Goal: Information Seeking & Learning: Compare options

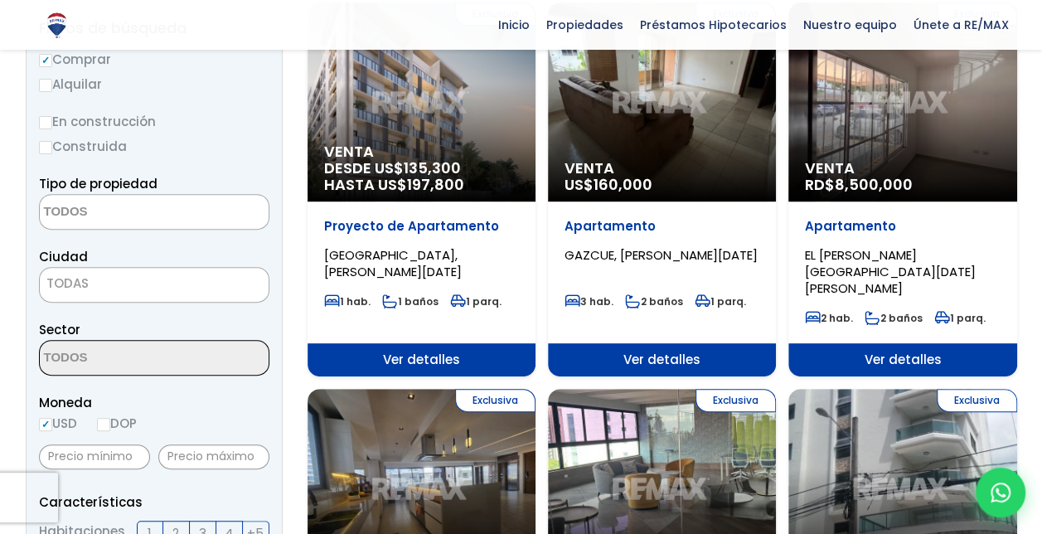
scroll to position [202, 0]
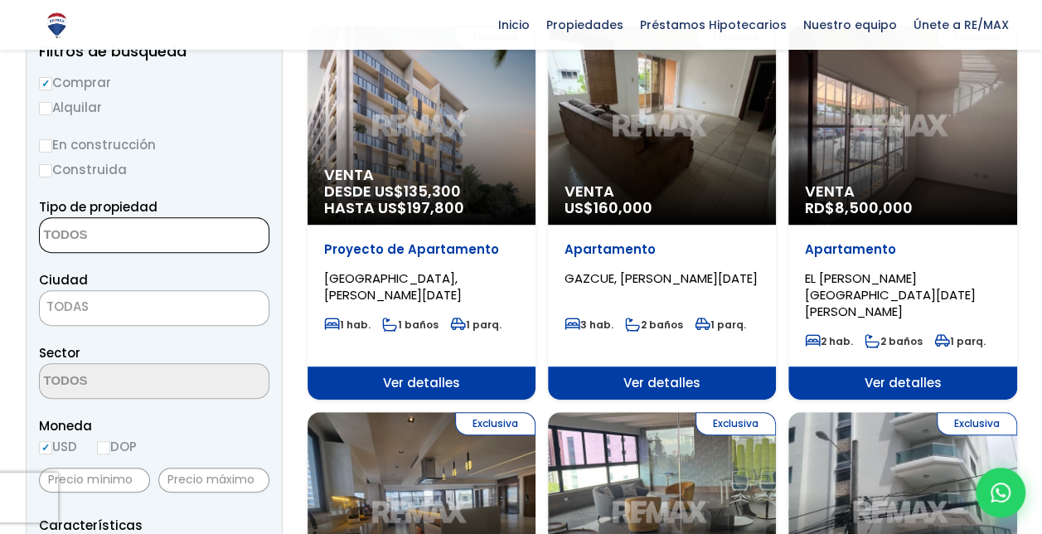
click at [200, 227] on span at bounding box center [154, 235] width 230 height 36
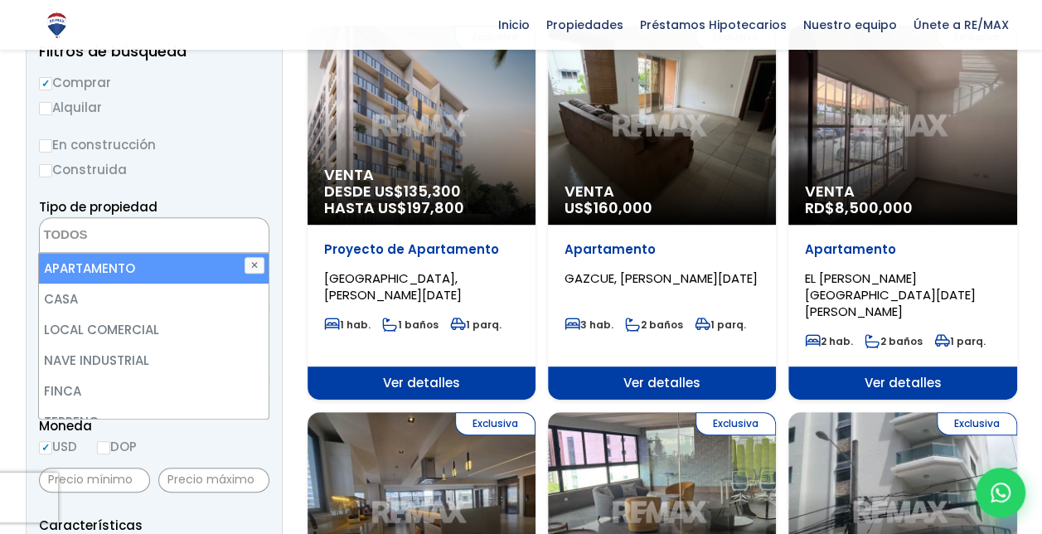
click at [162, 259] on li "APARTAMENTO" at bounding box center [154, 268] width 230 height 31
select select "apartment"
click at [122, 260] on li "APARTAMENTO" at bounding box center [154, 268] width 230 height 31
select select "apartment"
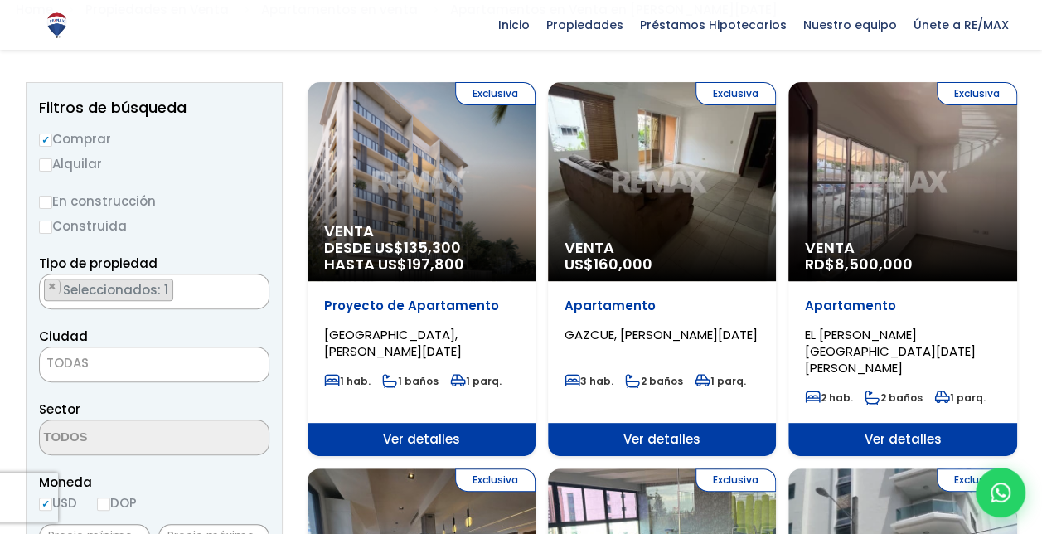
select select "149"
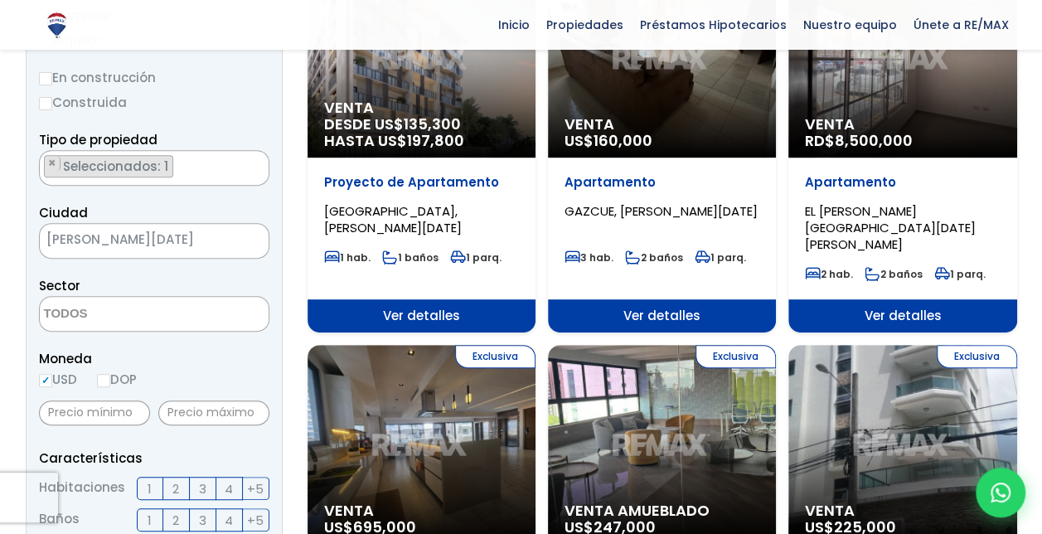
scroll to position [336, 0]
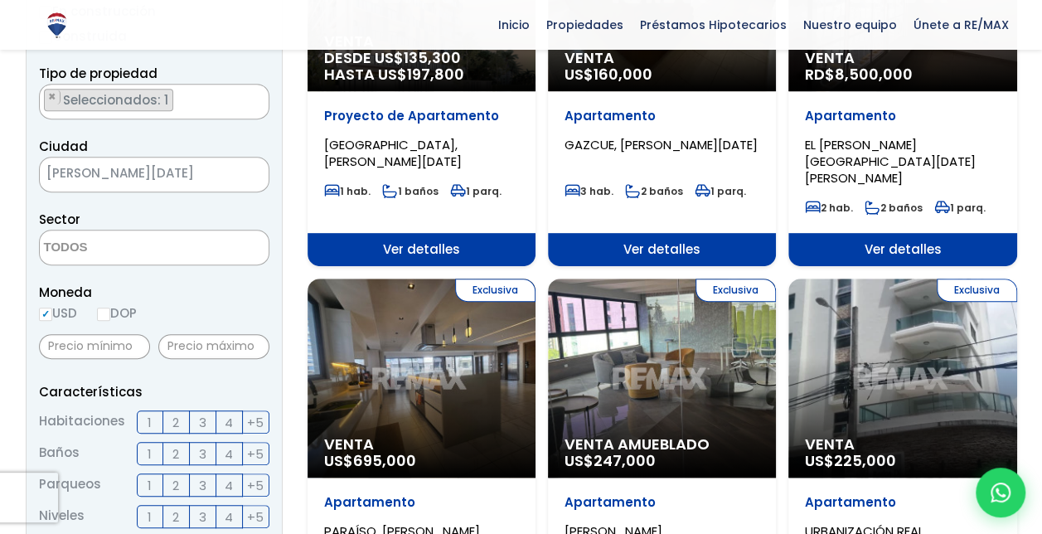
select select
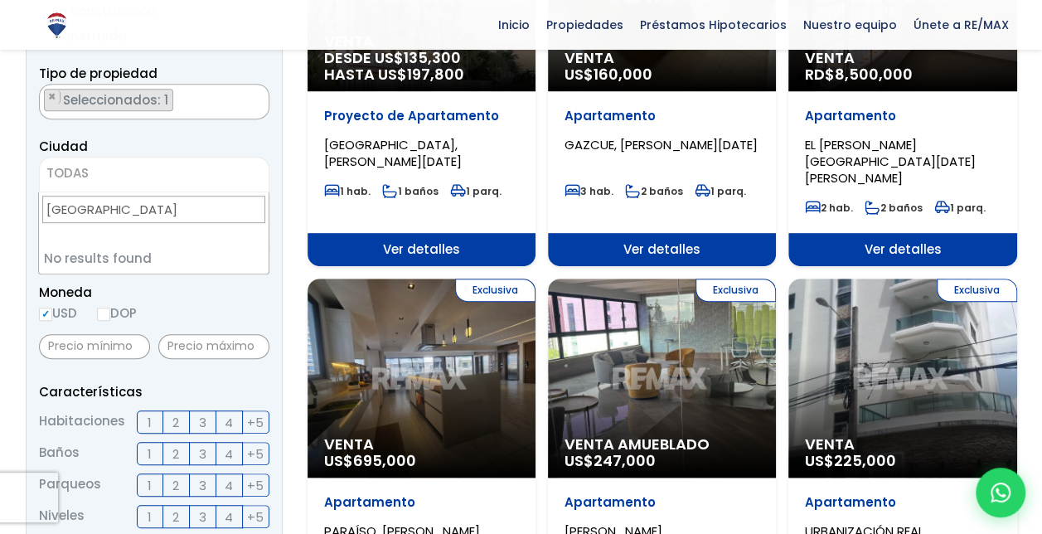
click at [187, 248] on li "No results found" at bounding box center [154, 258] width 230 height 31
click at [186, 210] on input "Distrito Nacional" at bounding box center [153, 209] width 223 height 27
type input "D"
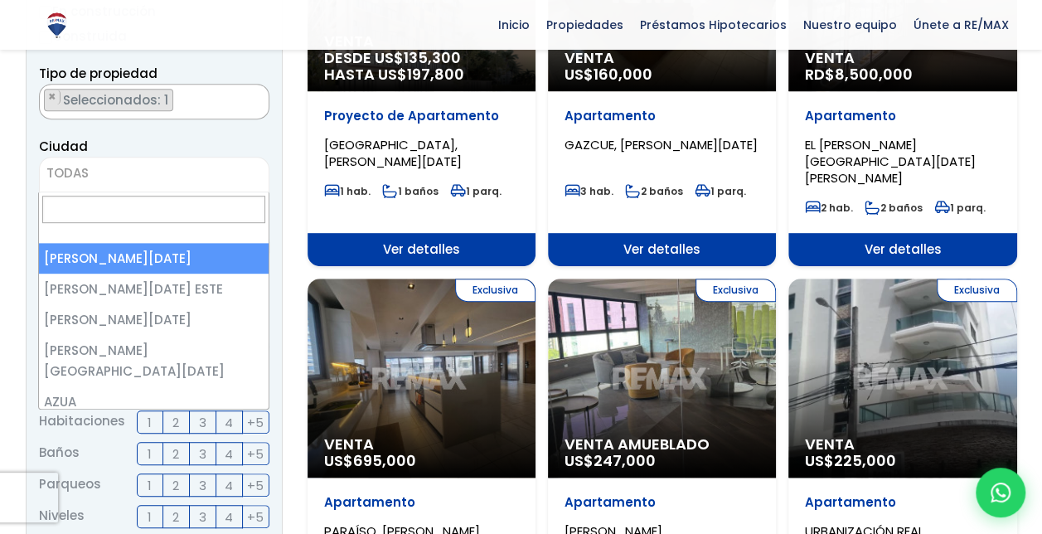
select select "1"
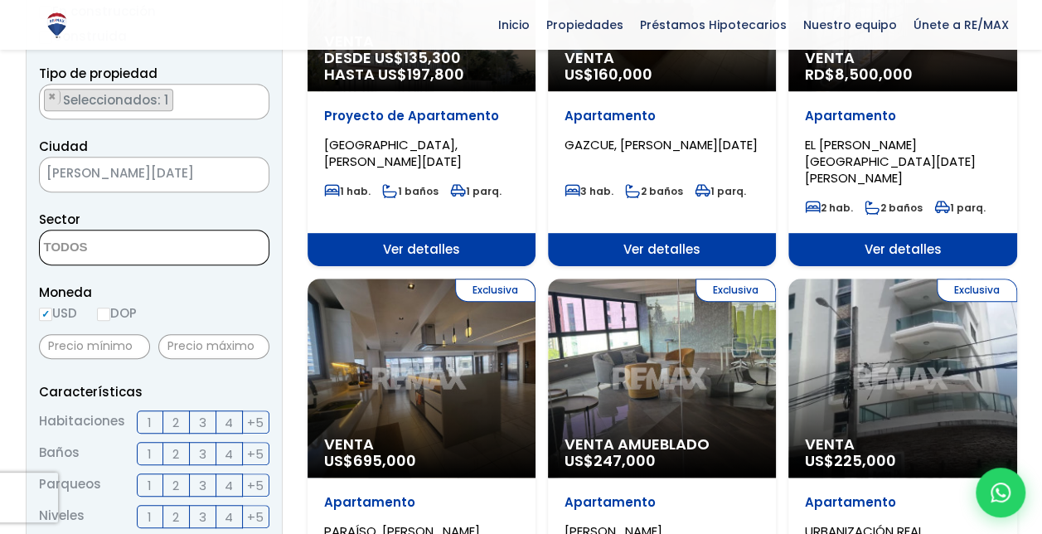
click at [134, 249] on textarea "Search" at bounding box center [120, 248] width 161 height 36
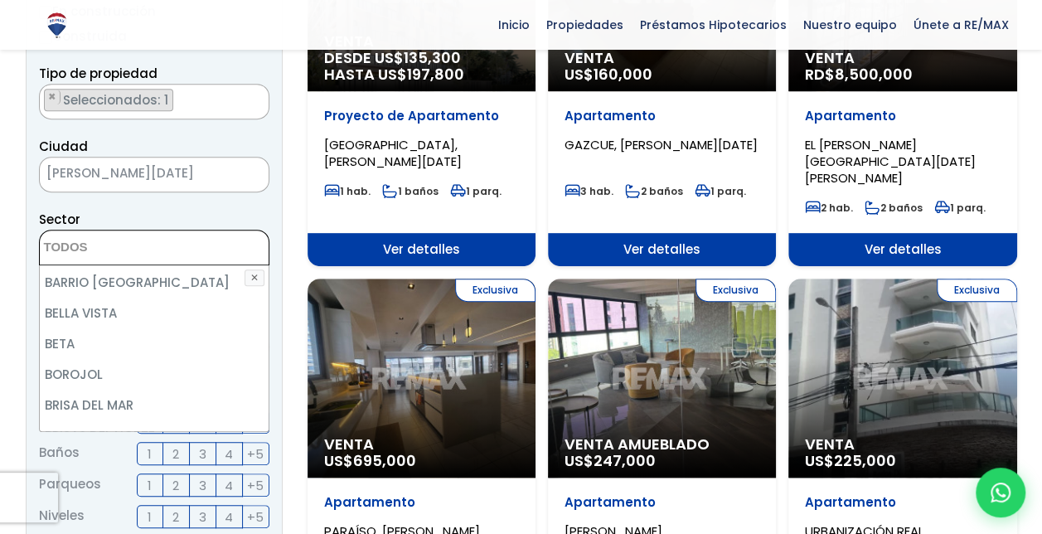
scroll to position [501, 0]
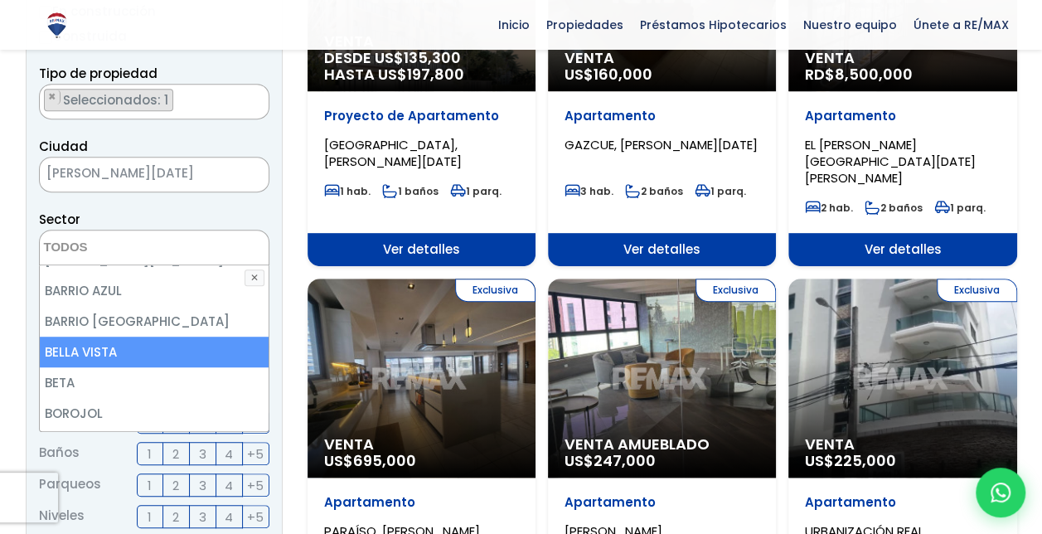
click at [123, 336] on li "BELLA VISTA" at bounding box center [155, 351] width 230 height 31
select select "150"
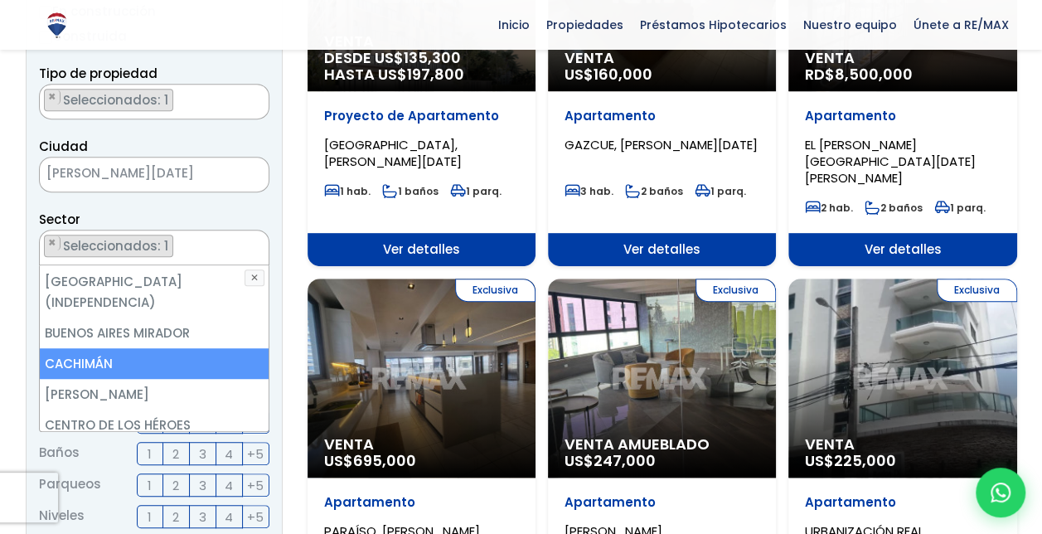
scroll to position [718, 0]
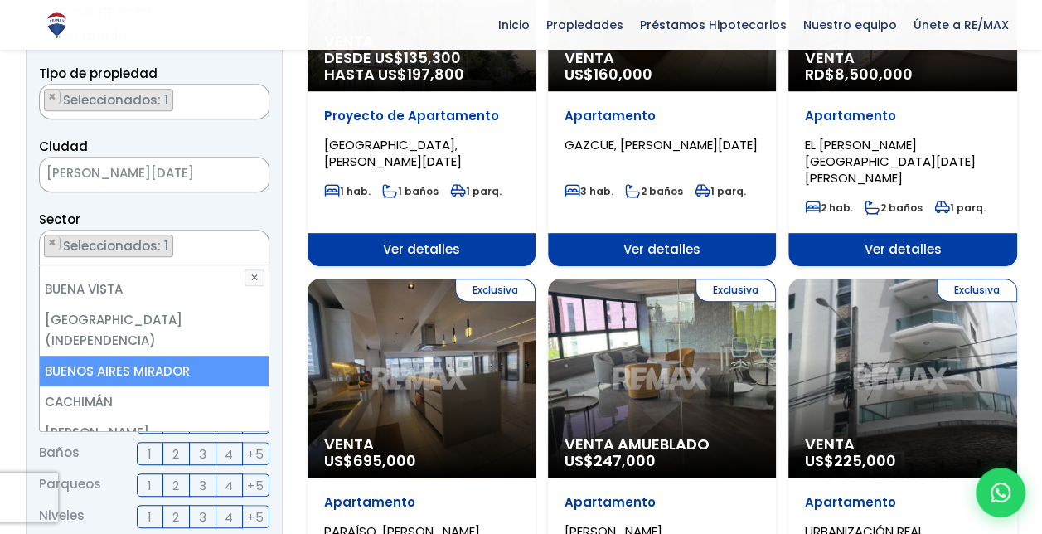
click at [184, 355] on li "BUENOS AIRES MIRADOR" at bounding box center [155, 370] width 230 height 31
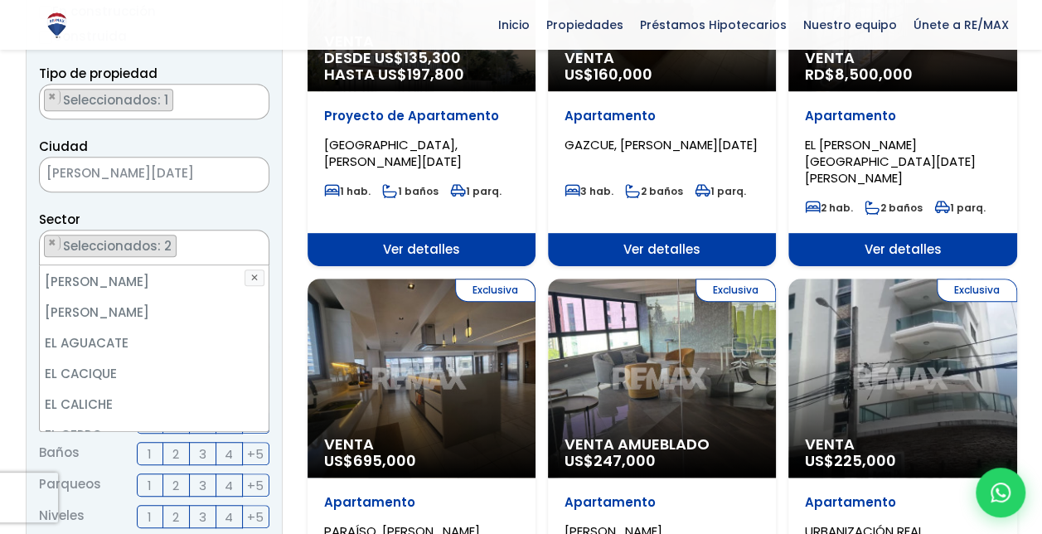
scroll to position [1679, 0]
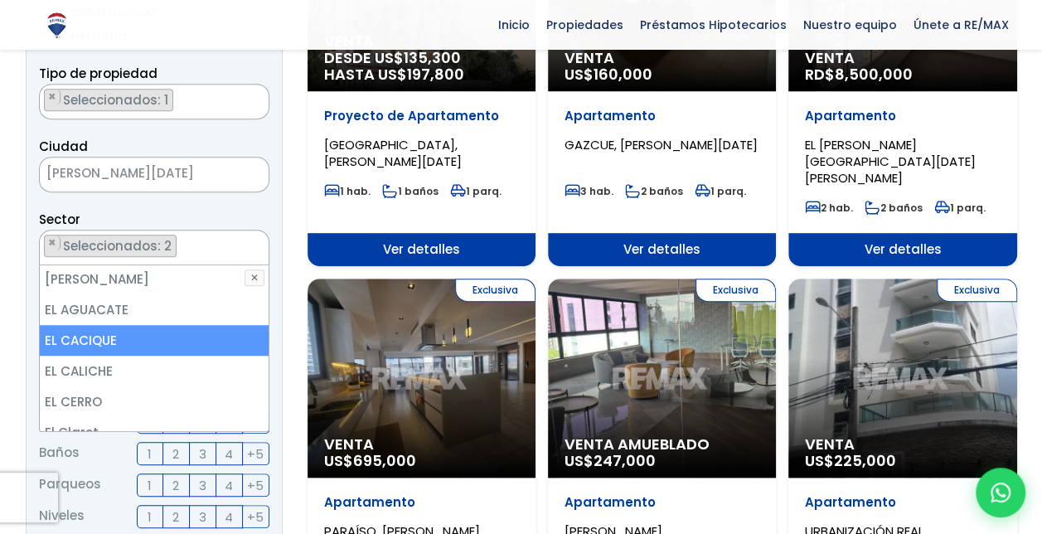
click at [99, 325] on li "EL CACIQUE" at bounding box center [155, 340] width 230 height 31
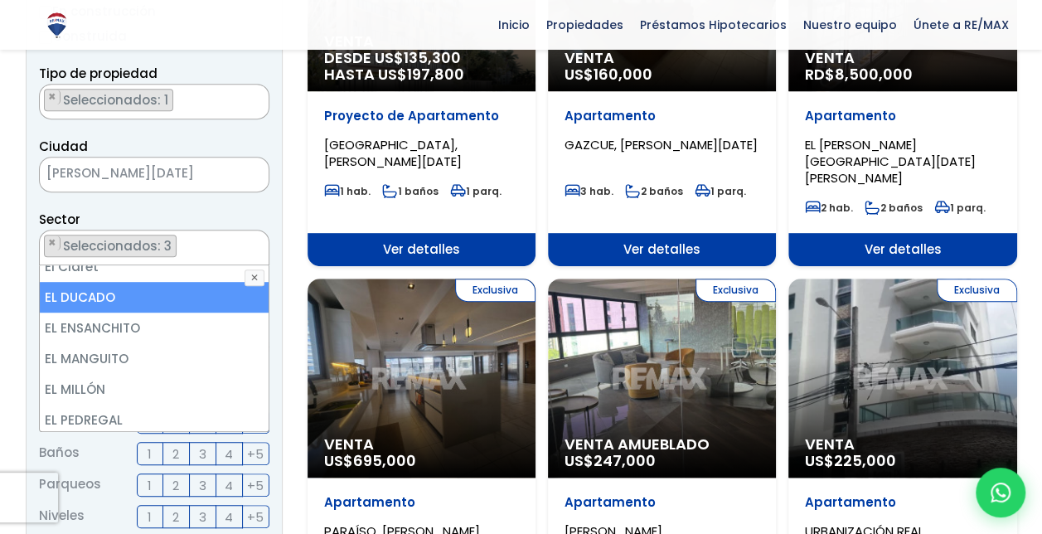
scroll to position [1878, 0]
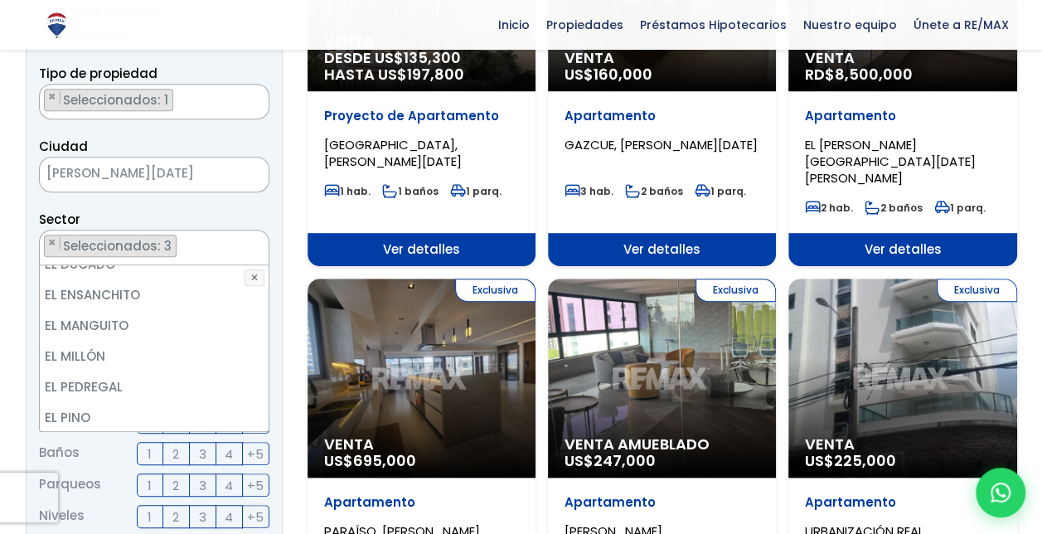
click at [104, 433] on li "EL PORTAL" at bounding box center [155, 448] width 230 height 31
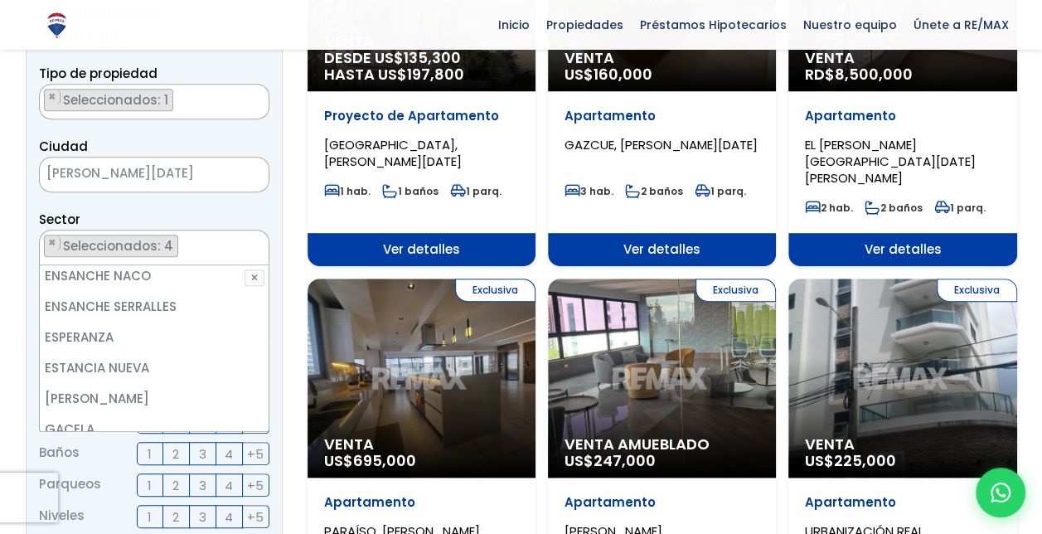
scroll to position [2574, 0]
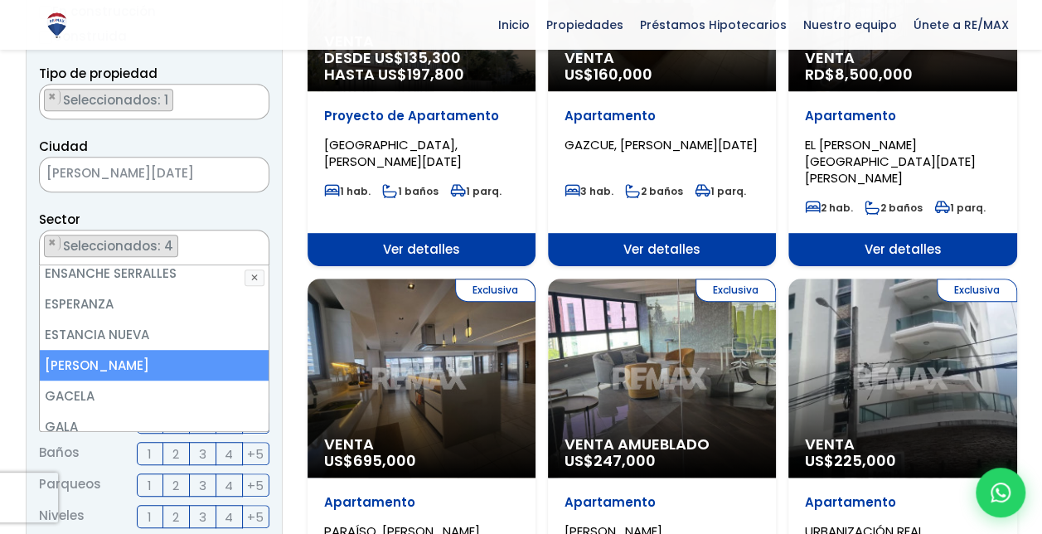
click at [157, 350] on li "[PERSON_NAME]" at bounding box center [155, 365] width 230 height 31
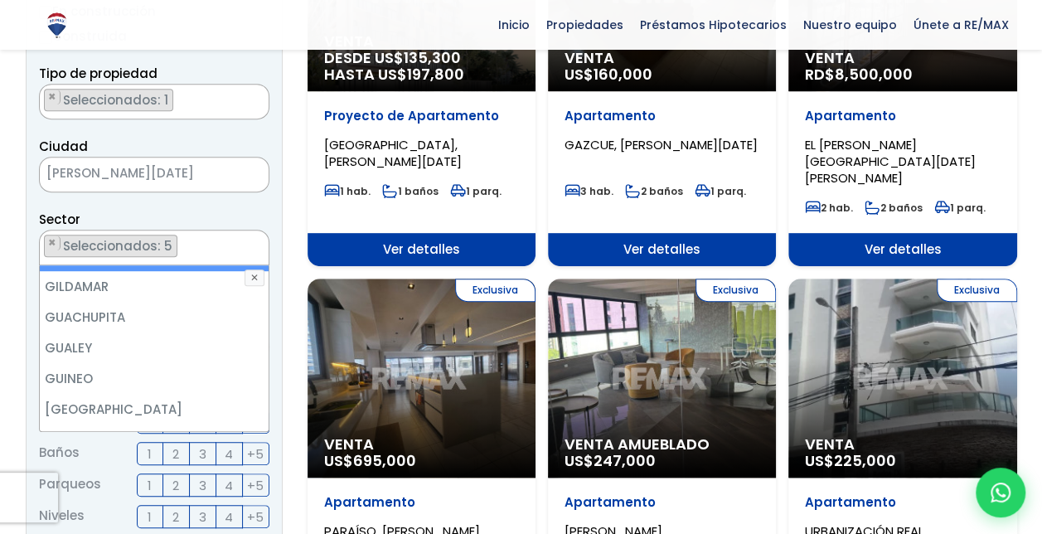
scroll to position [2839, 0]
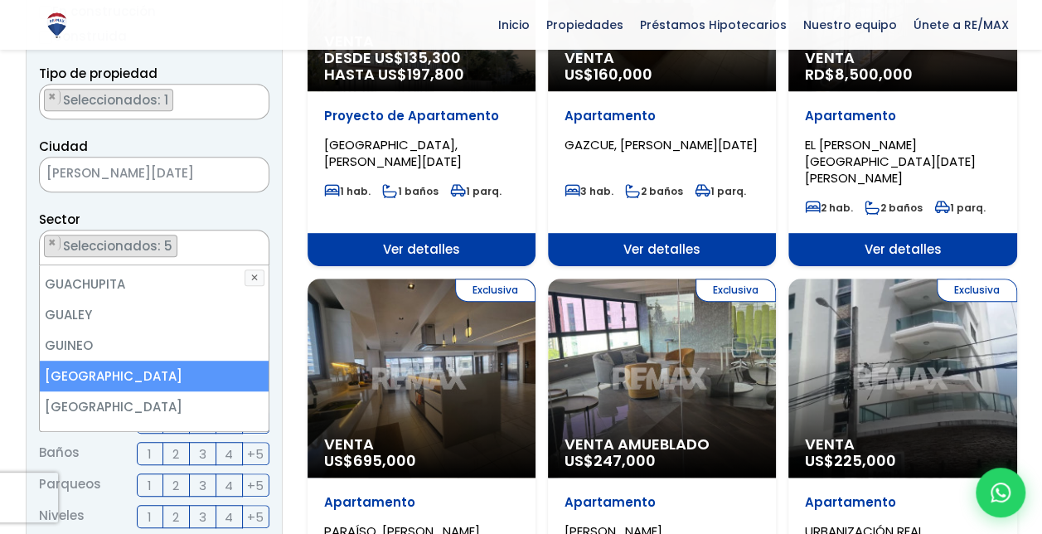
click at [118, 360] on li "[GEOGRAPHIC_DATA]" at bounding box center [155, 375] width 230 height 31
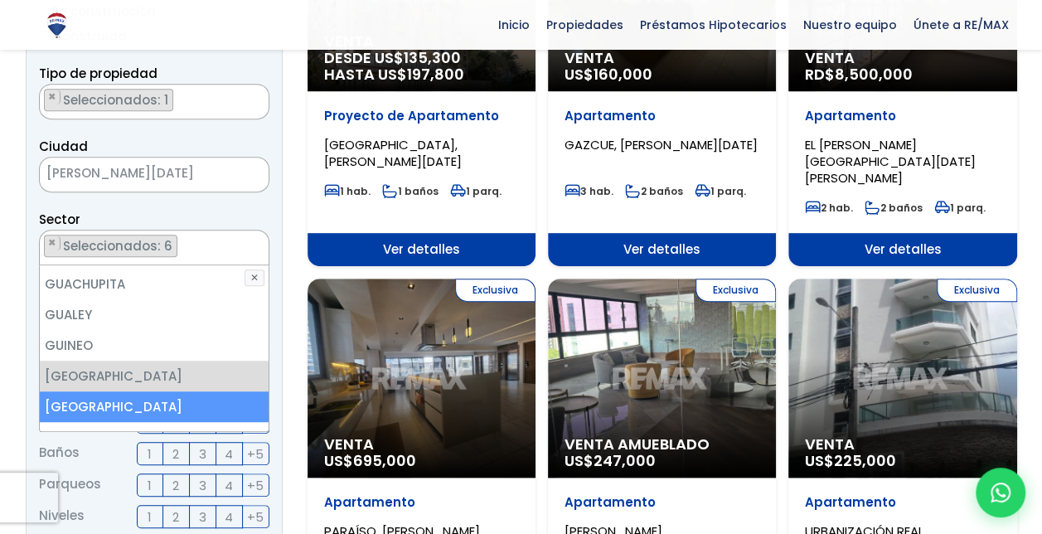
click at [118, 391] on li "[GEOGRAPHIC_DATA]" at bounding box center [155, 406] width 230 height 31
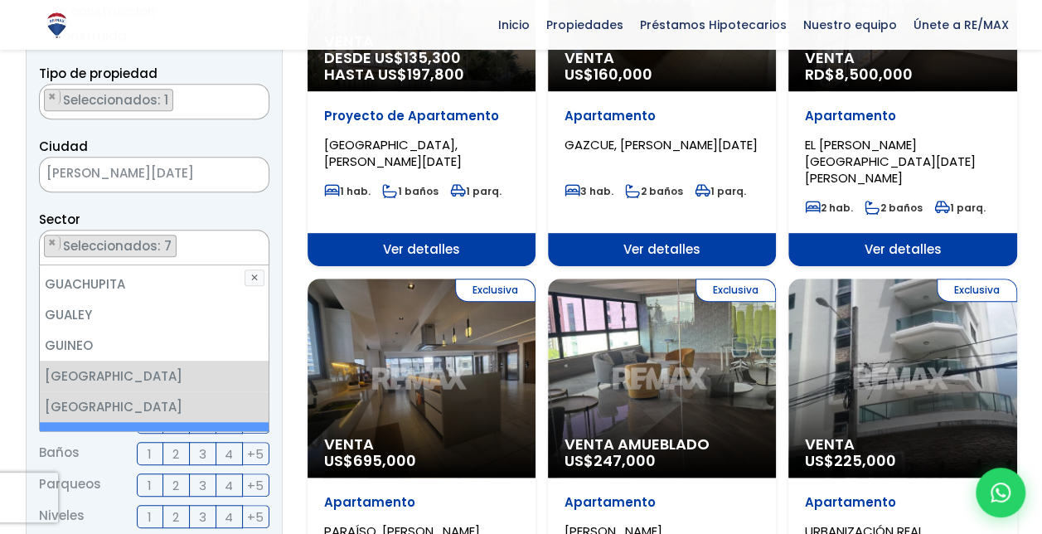
click at [118, 422] on li "HONDURAS DEL OESTE" at bounding box center [155, 437] width 230 height 31
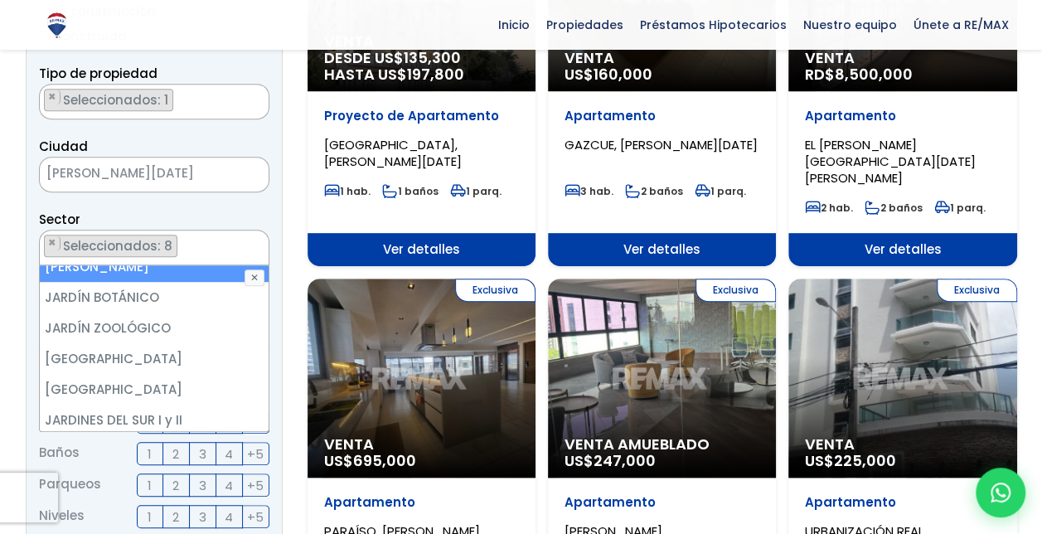
scroll to position [3104, 0]
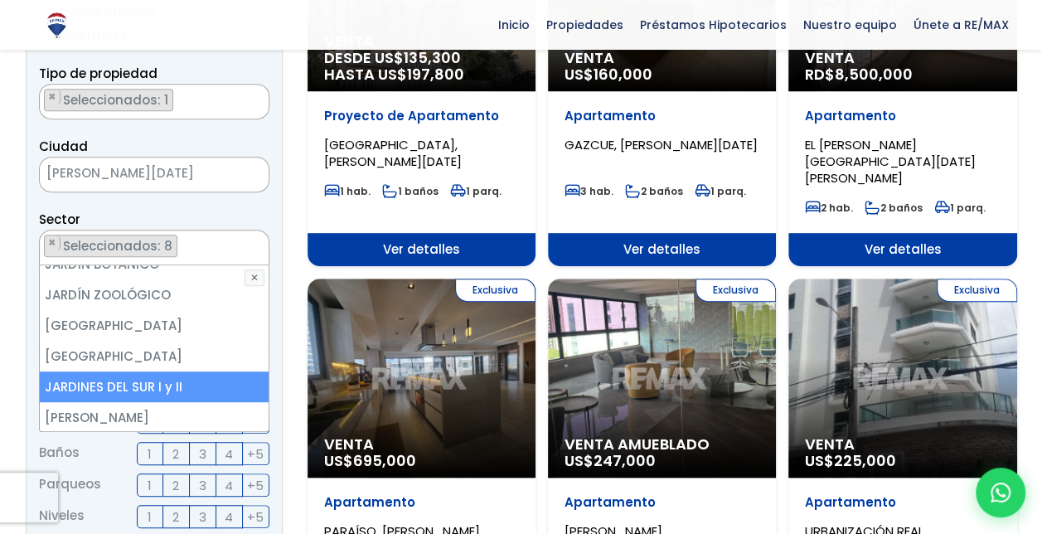
click at [167, 371] on li "JARDINES DEL SUR I y II" at bounding box center [155, 386] width 230 height 31
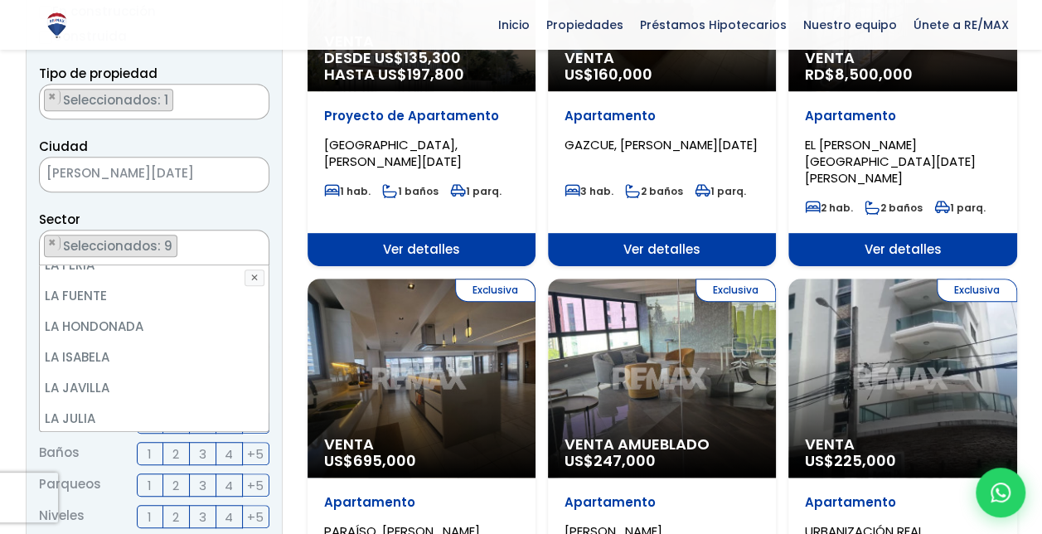
scroll to position [3701, 0]
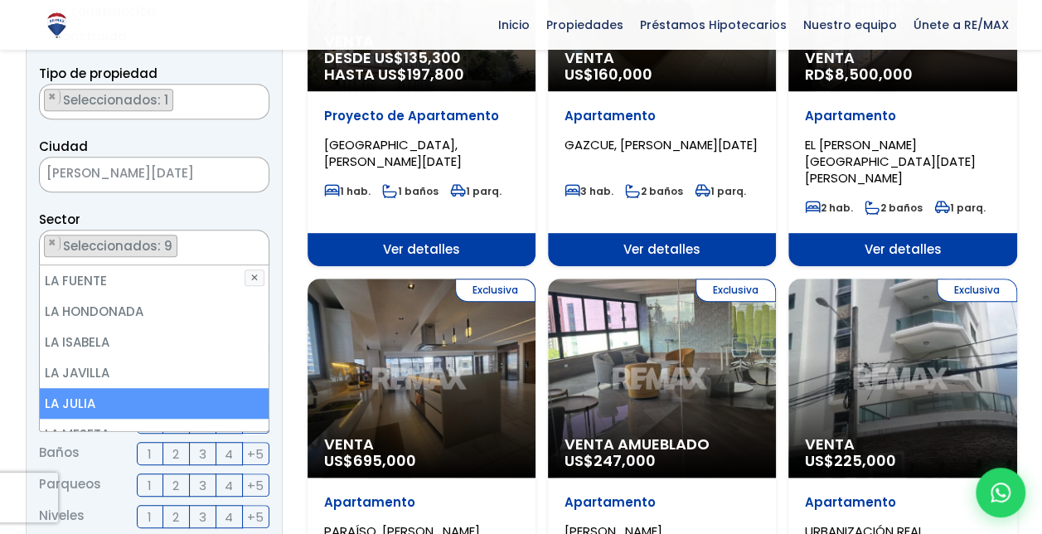
click at [106, 388] on li "LA JULIA" at bounding box center [155, 403] width 230 height 31
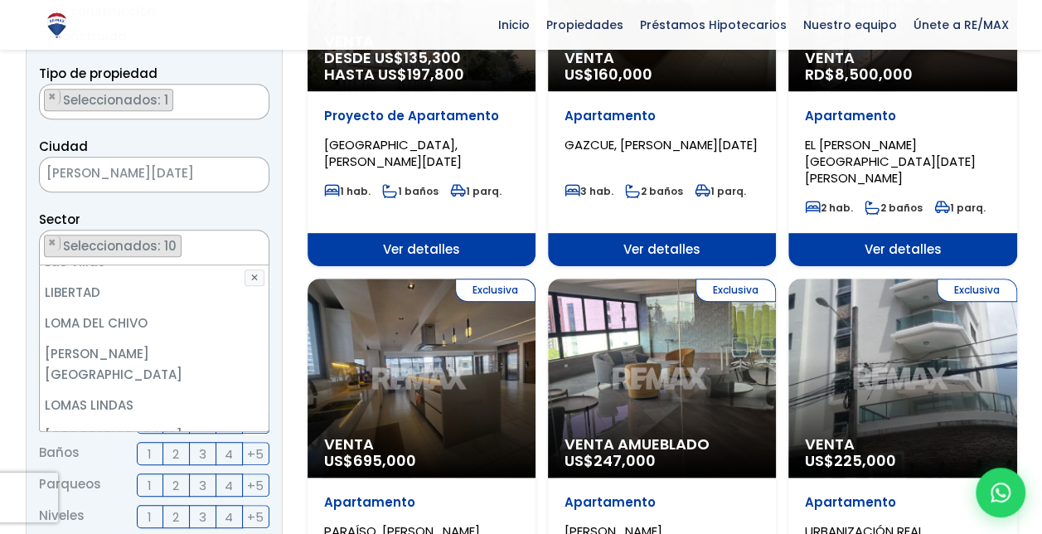
scroll to position [4397, 0]
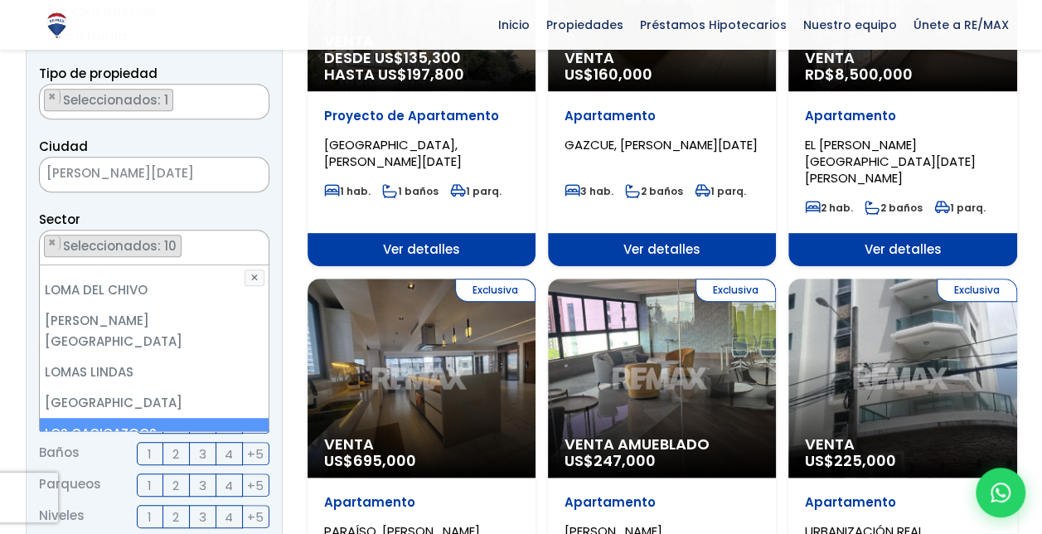
click at [169, 418] on li "LOS CACICAZGOS" at bounding box center [155, 433] width 230 height 31
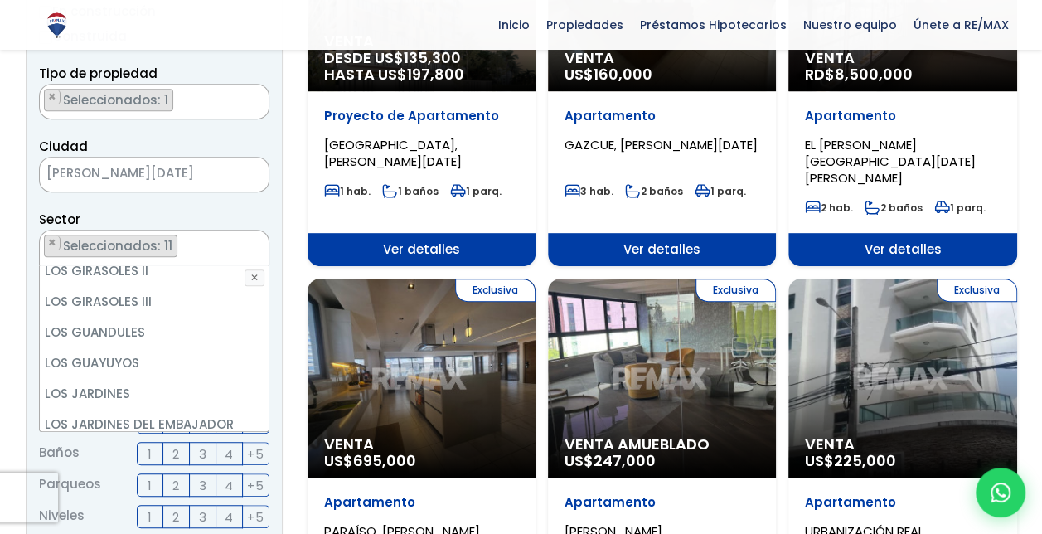
scroll to position [4684, 0]
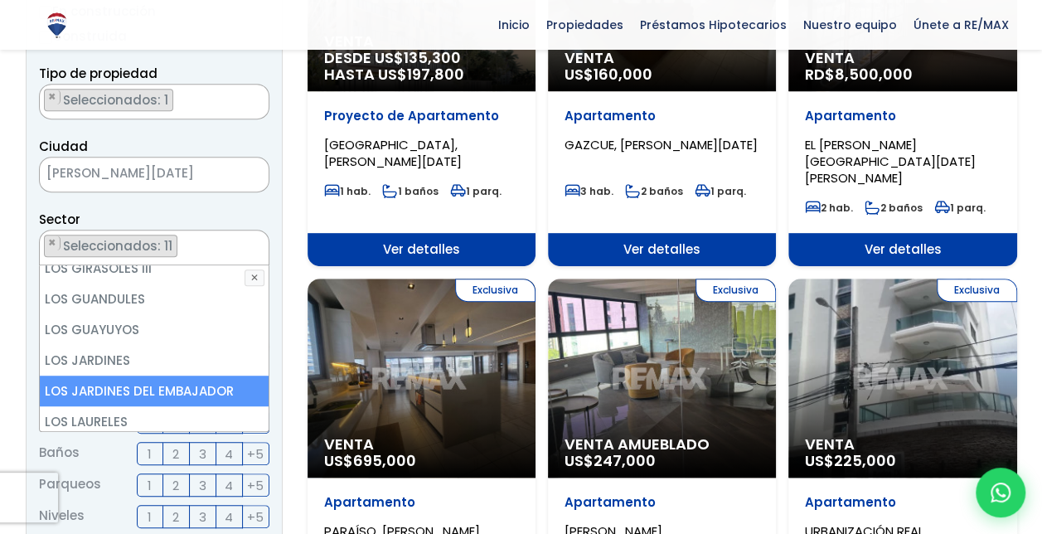
click at [219, 375] on li "LOS JARDINES DEL EMBAJADOR" at bounding box center [155, 390] width 230 height 31
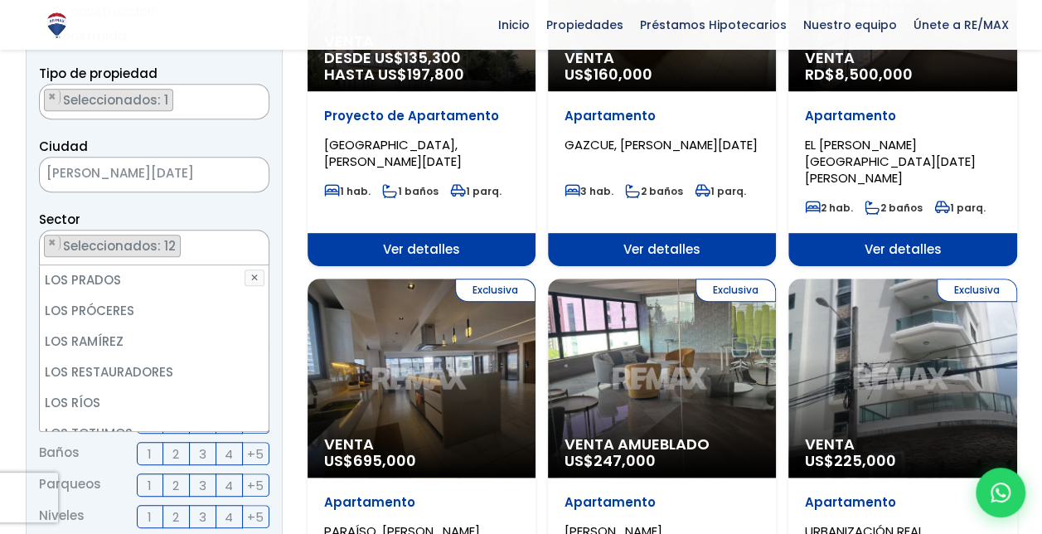
scroll to position [5082, 0]
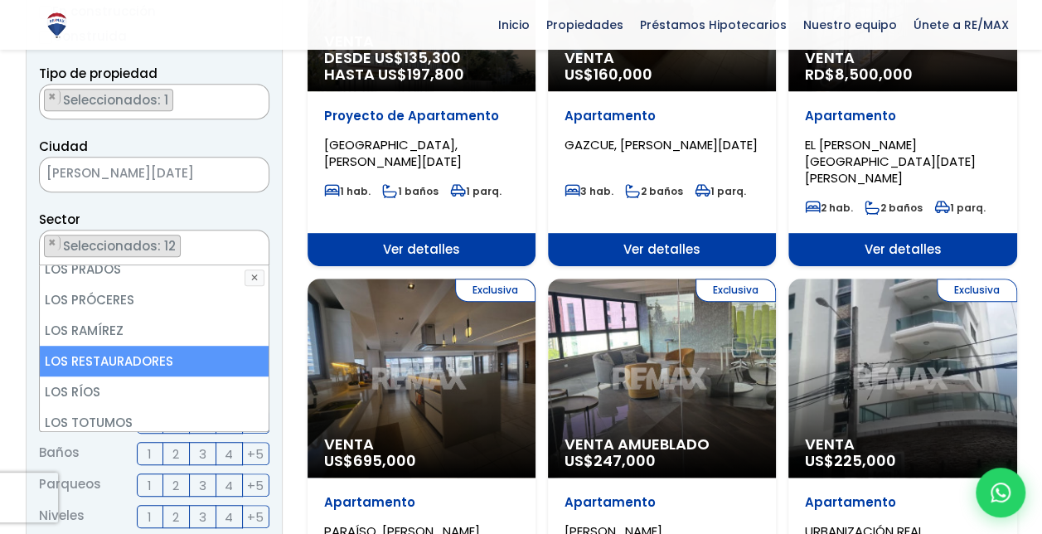
click at [167, 346] on li "LOS RESTAURADORES" at bounding box center [155, 361] width 230 height 31
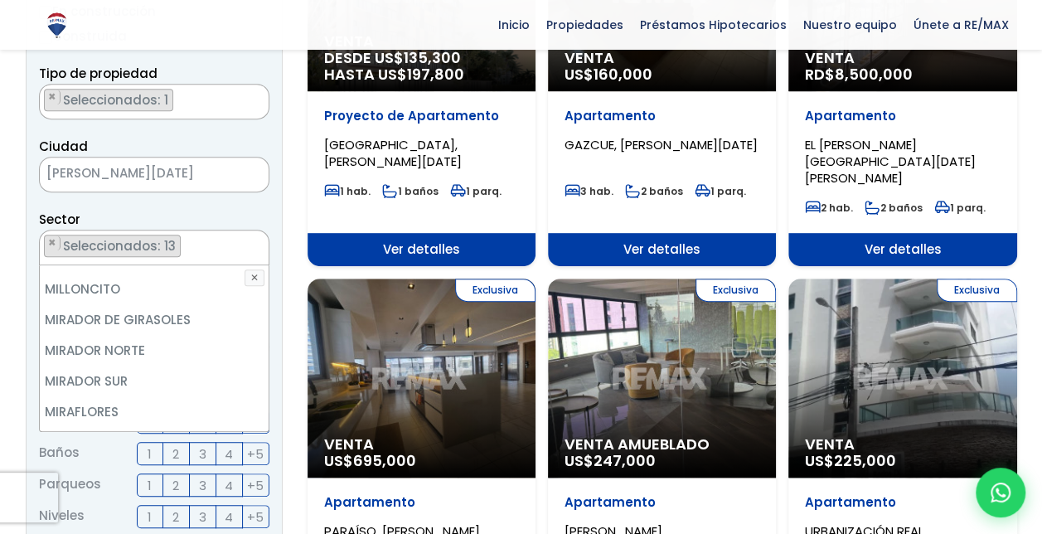
scroll to position [5645, 0]
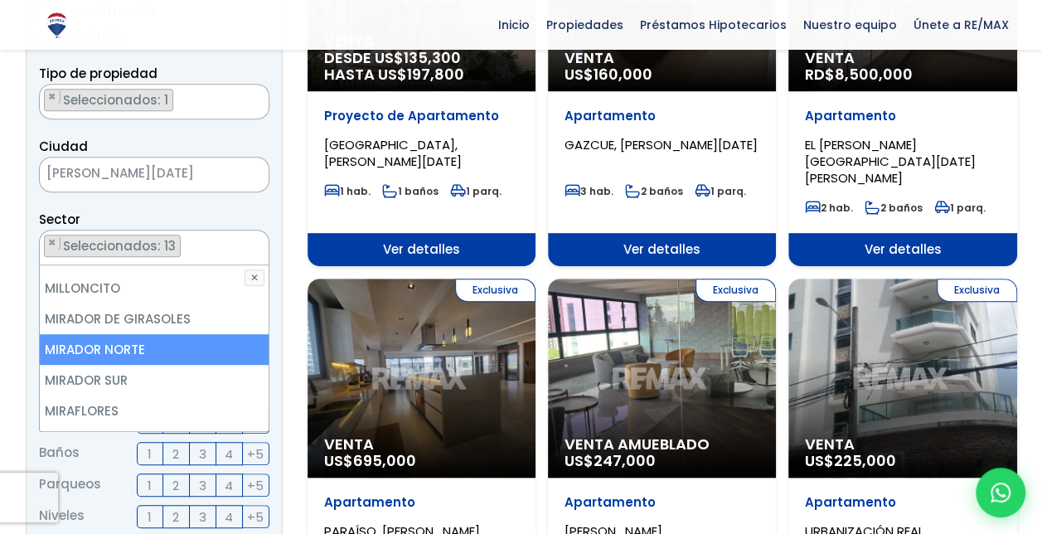
click at [136, 334] on li "MIRADOR NORTE" at bounding box center [155, 349] width 230 height 31
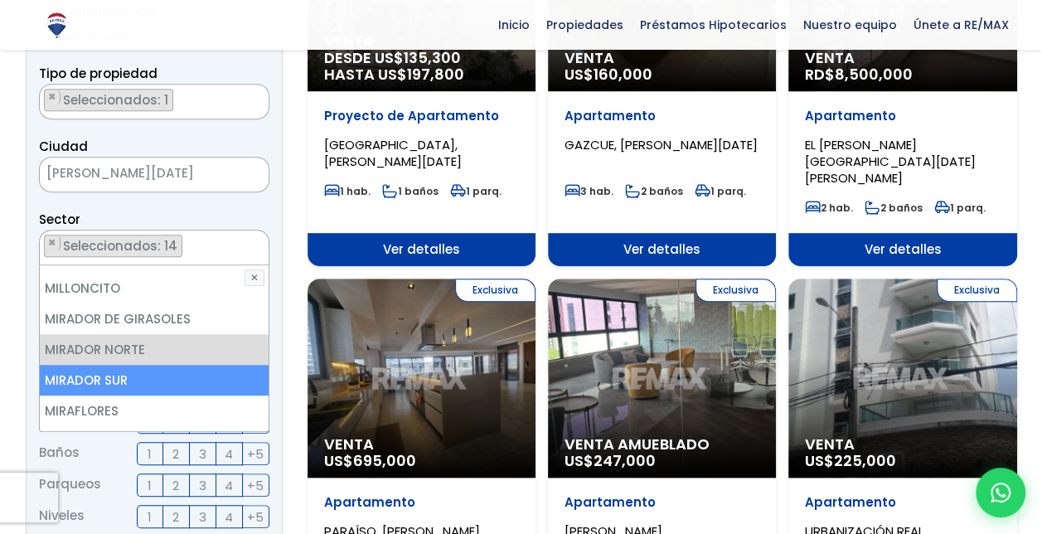
click at [122, 365] on li "MIRADOR SUR" at bounding box center [155, 380] width 230 height 31
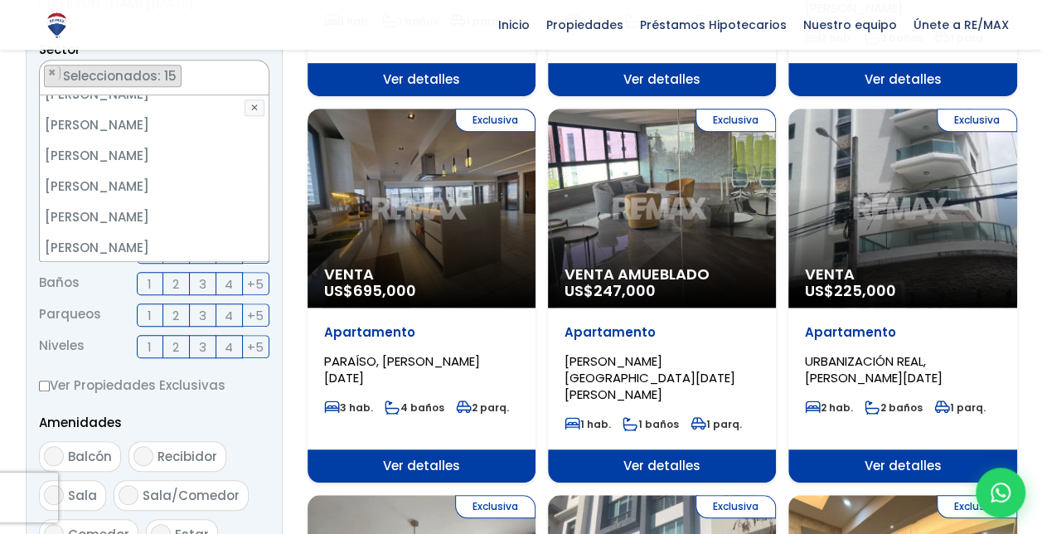
scroll to position [525, 0]
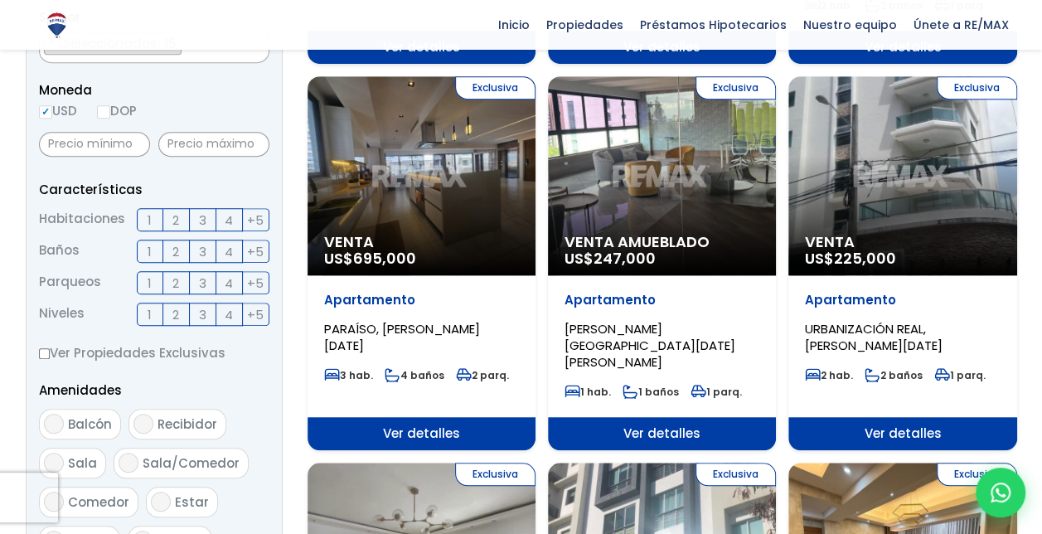
scroll to position [541, 0]
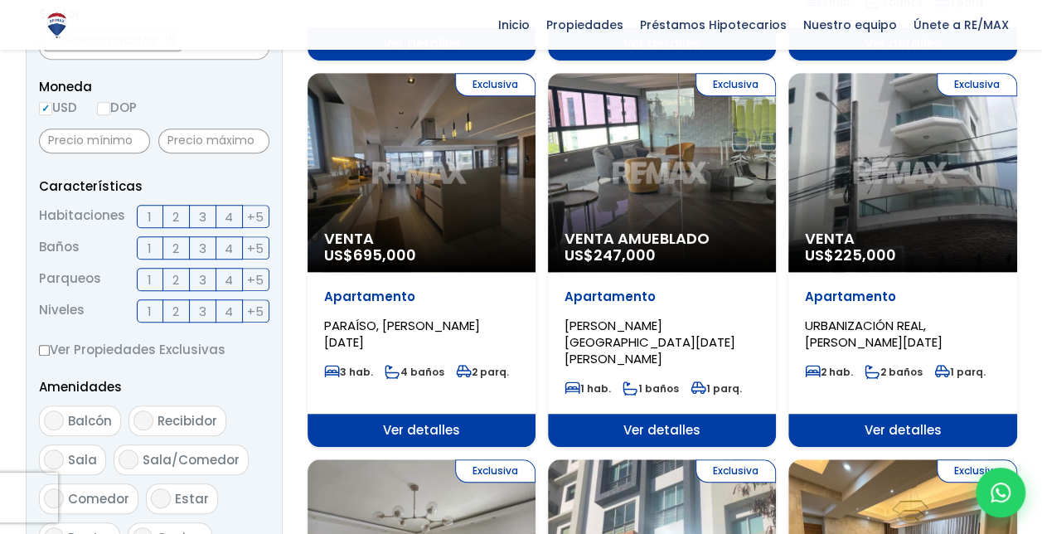
click at [201, 215] on span "3" at bounding box center [202, 216] width 7 height 21
click at [0, 0] on input "3" at bounding box center [0, 0] width 0 height 0
click at [178, 247] on span "2" at bounding box center [175, 248] width 7 height 21
click at [0, 0] on input "2" at bounding box center [0, 0] width 0 height 0
click at [177, 275] on span "2" at bounding box center [175, 279] width 7 height 21
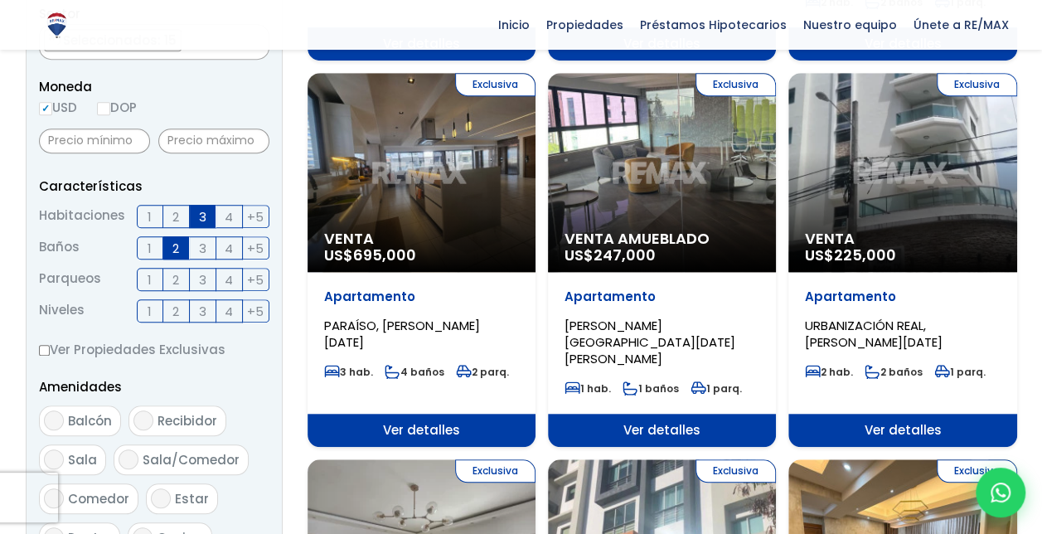
click at [0, 0] on input "2" at bounding box center [0, 0] width 0 height 0
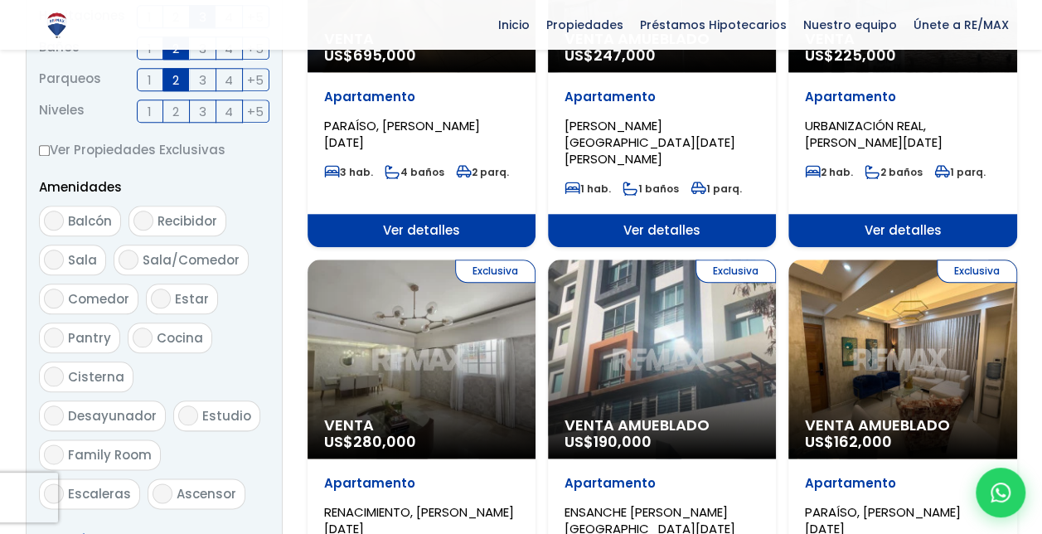
scroll to position [747, 0]
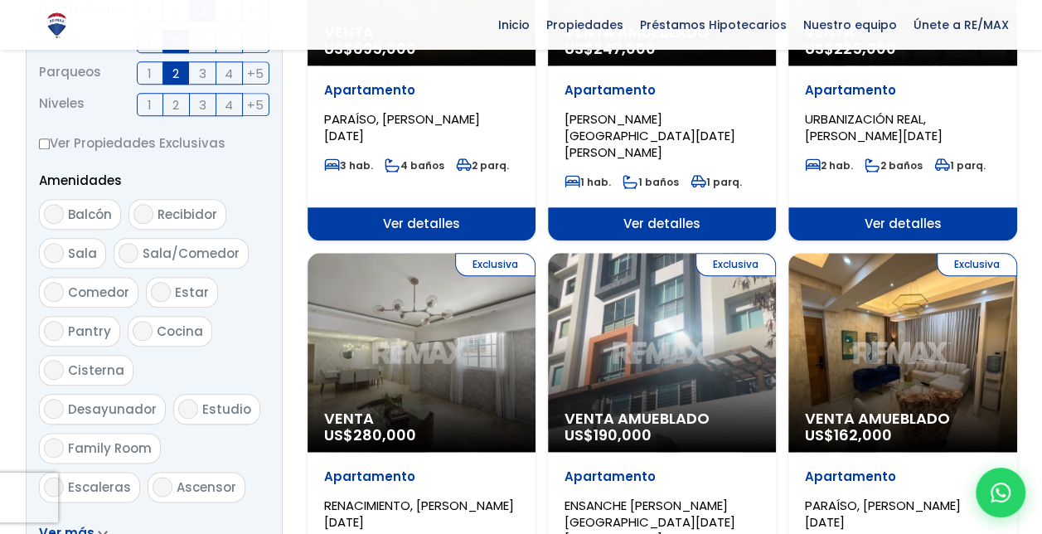
click at [55, 212] on input "Balcón" at bounding box center [54, 214] width 20 height 20
checkbox input "true"
click at [55, 250] on input "Sala" at bounding box center [54, 253] width 20 height 20
checkbox input "true"
click at [49, 289] on input "Comedor" at bounding box center [54, 292] width 20 height 20
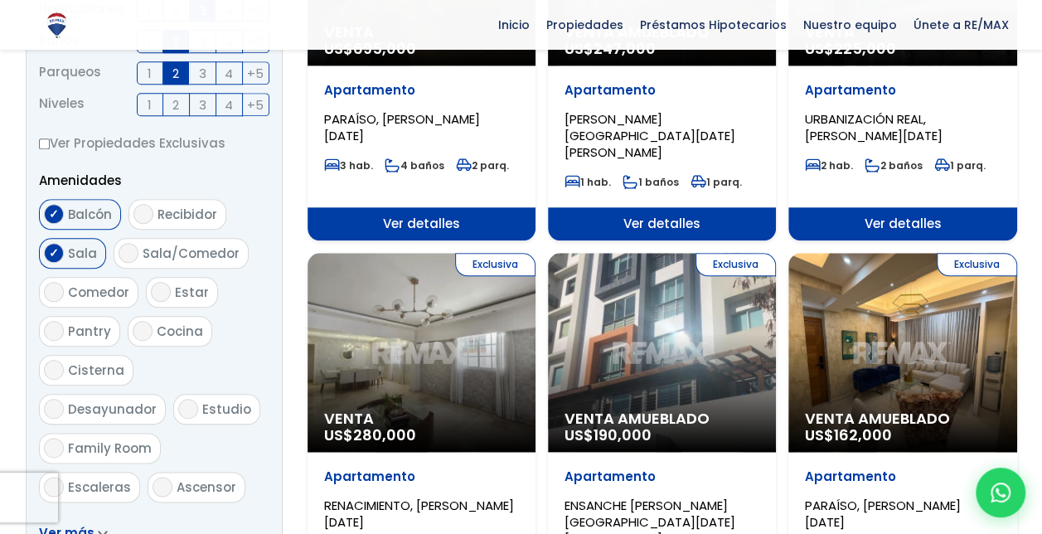
checkbox input "true"
click at [124, 254] on input "Sala/Comedor" at bounding box center [128, 253] width 20 height 20
checkbox input "true"
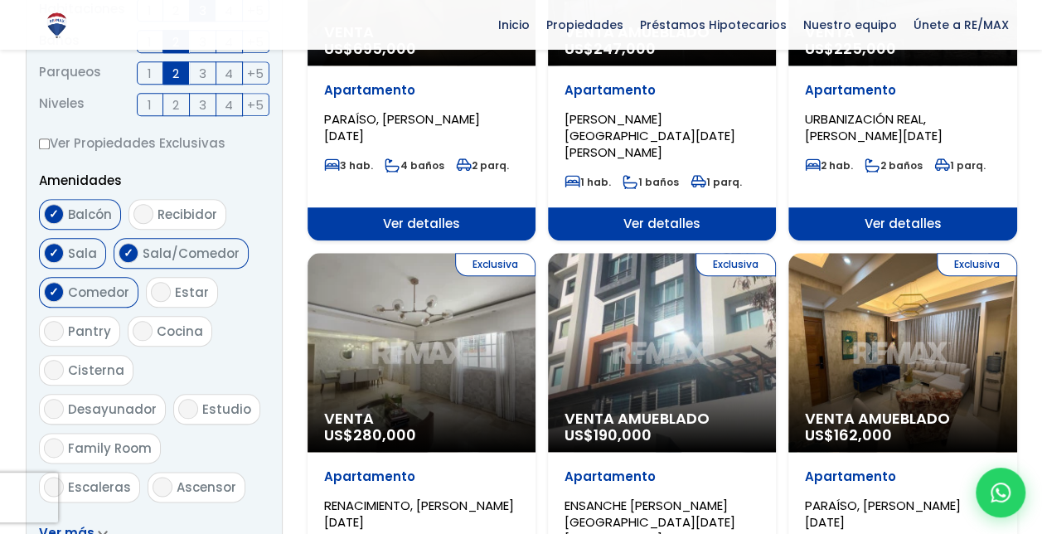
click at [143, 331] on input "Cocina" at bounding box center [143, 331] width 20 height 20
checkbox input "true"
click at [54, 366] on input "Cisterna" at bounding box center [54, 370] width 20 height 20
checkbox input "true"
click at [157, 476] on input "Ascensor" at bounding box center [162, 486] width 20 height 20
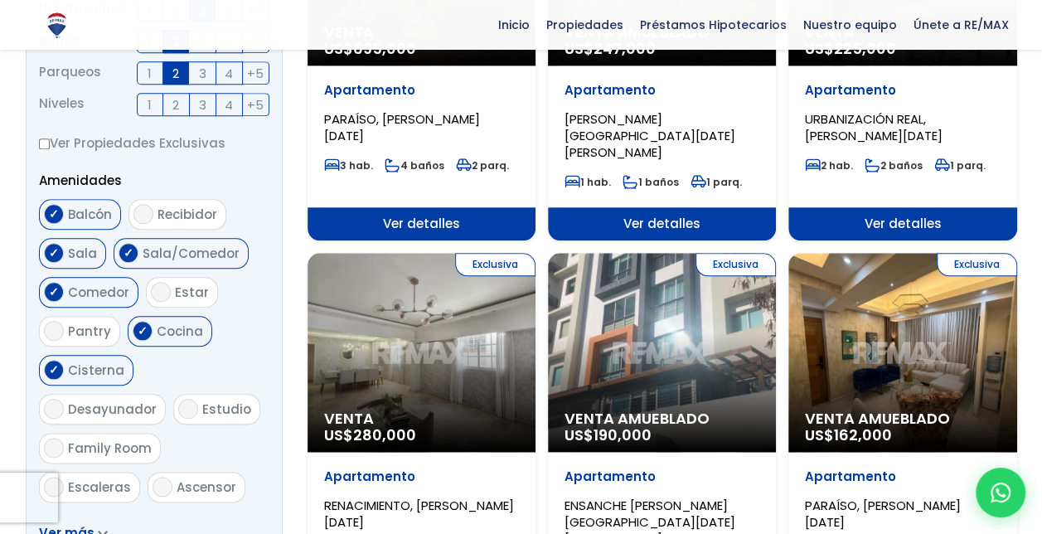
checkbox input "true"
click at [57, 476] on input "Escaleras" at bounding box center [54, 486] width 20 height 20
checkbox input "true"
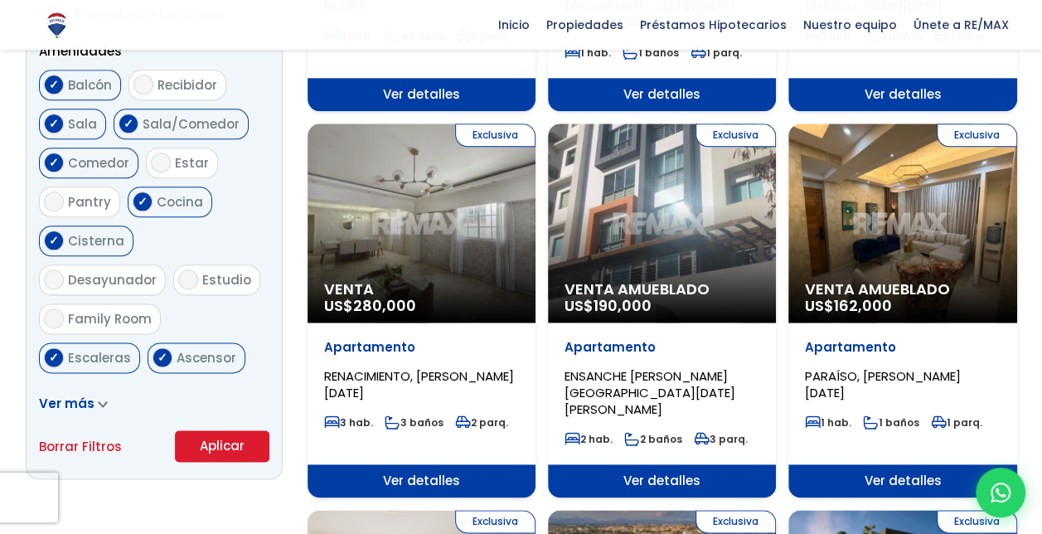
scroll to position [880, 0]
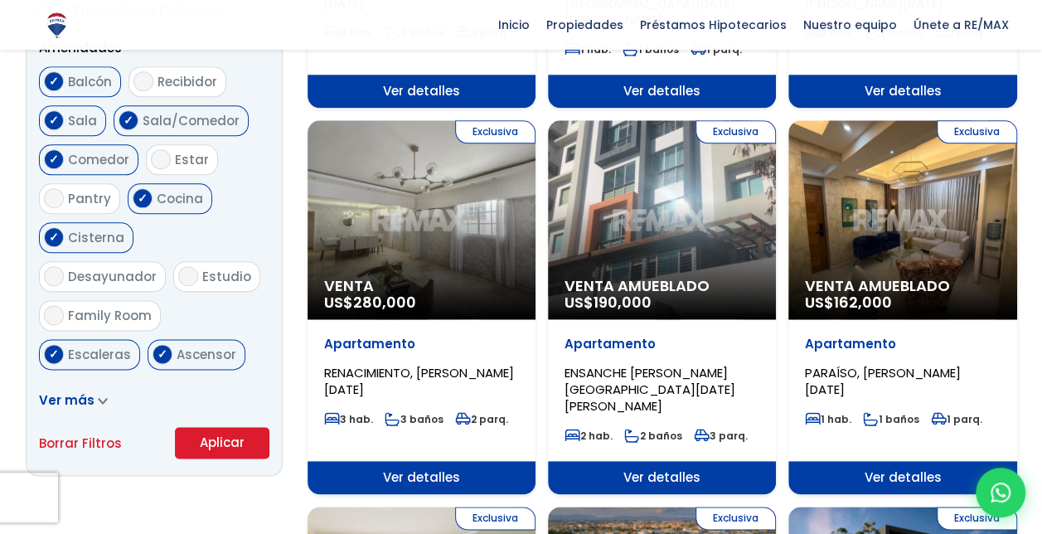
click at [91, 393] on link "Ver más" at bounding box center [73, 399] width 69 height 17
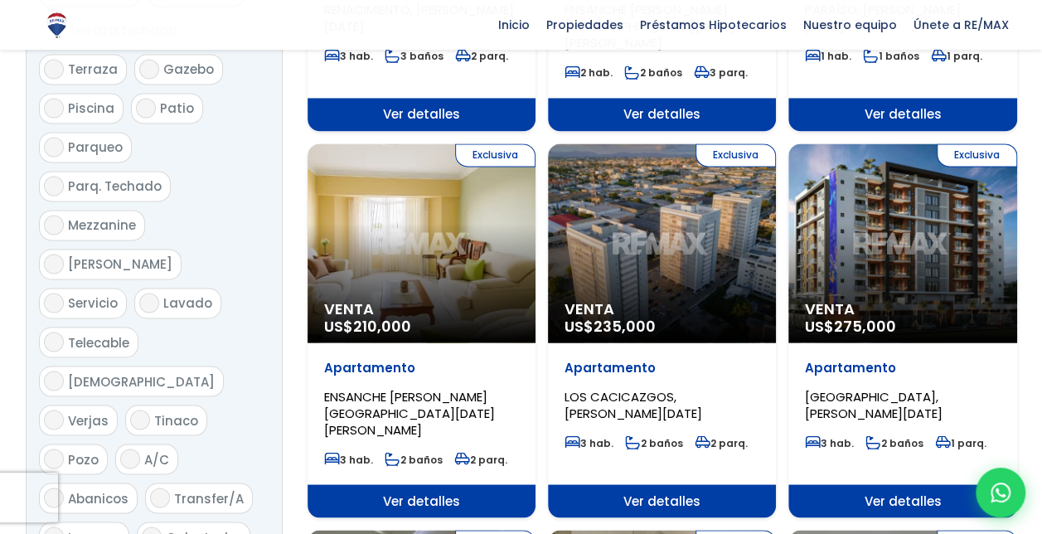
scroll to position [1362, 0]
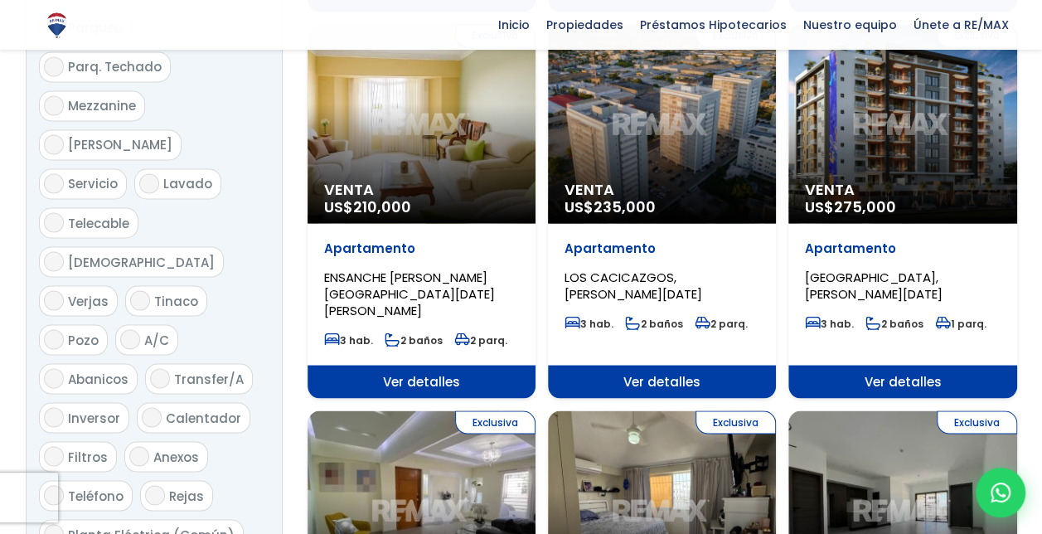
checkbox input "true"
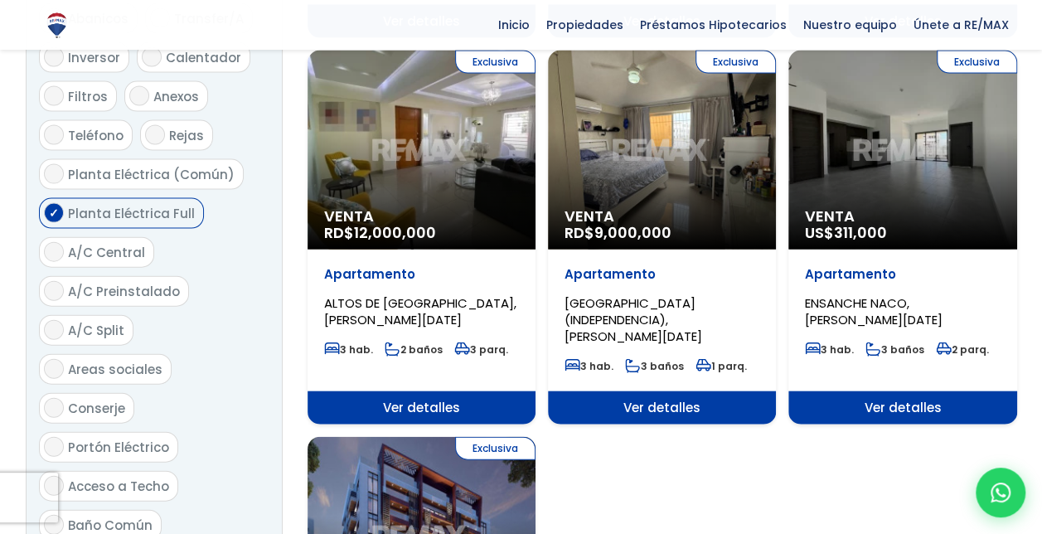
scroll to position [1742, 0]
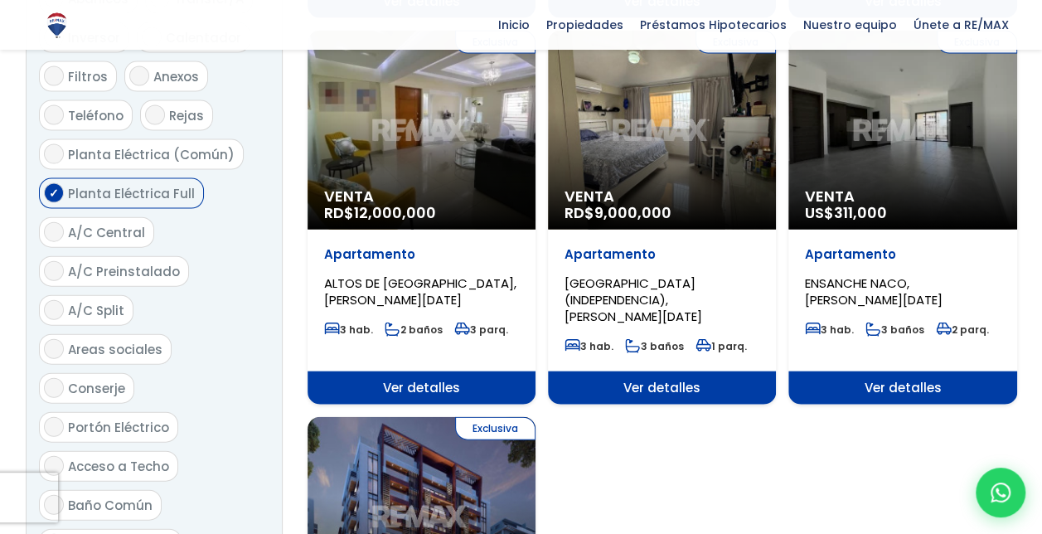
click at [54, 417] on input "Portón Eléctrico" at bounding box center [54, 427] width 20 height 20
checkbox input "true"
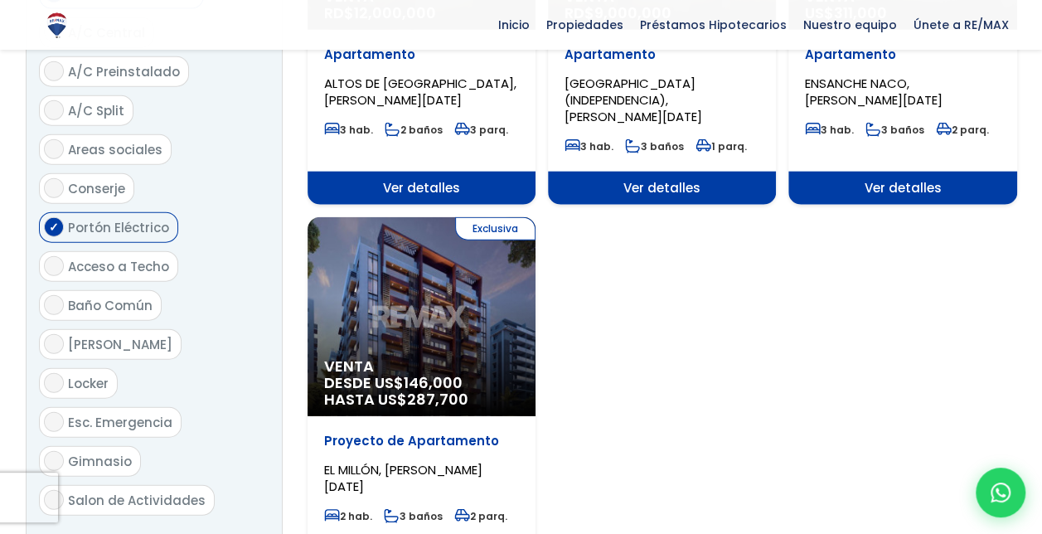
scroll to position [1945, 0]
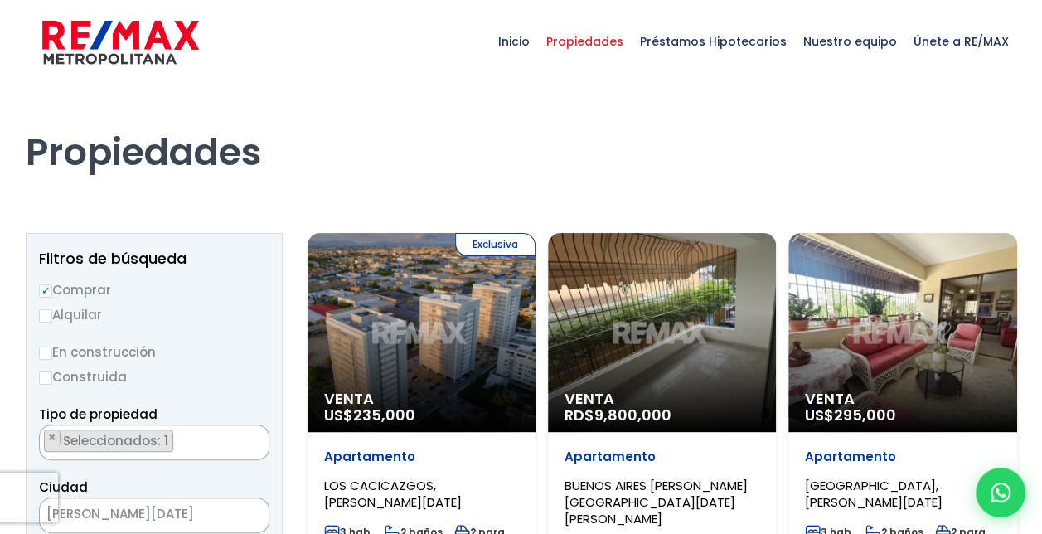
scroll to position [3455, 0]
select select "150"
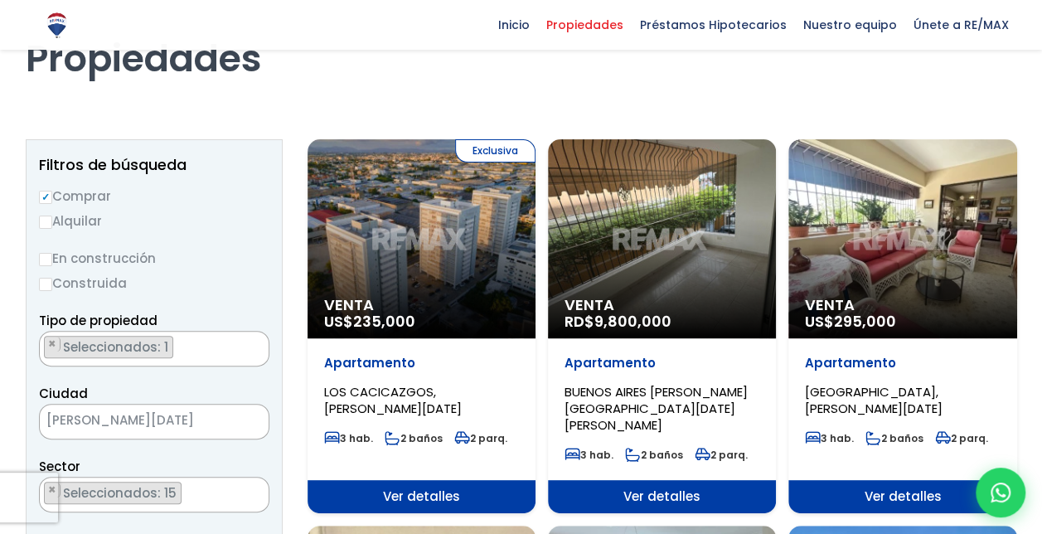
scroll to position [113, 0]
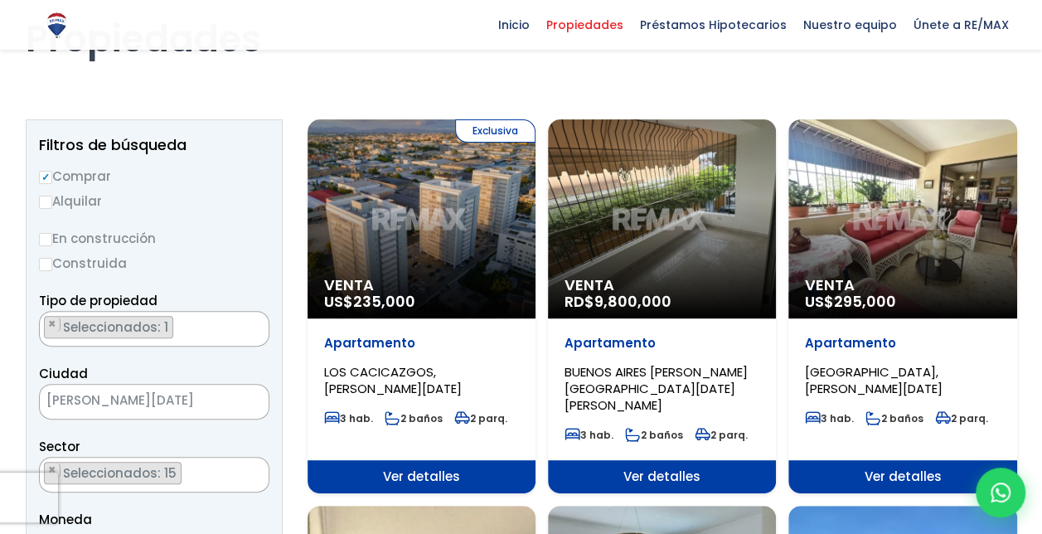
click at [615, 246] on div "Venta RD$ 9,800,000" at bounding box center [662, 218] width 228 height 199
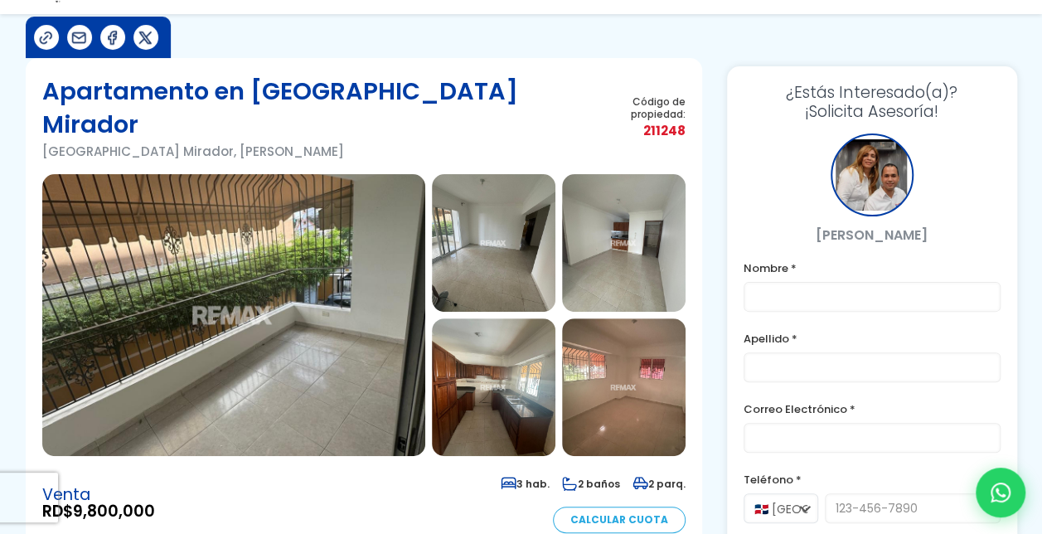
scroll to position [98, 0]
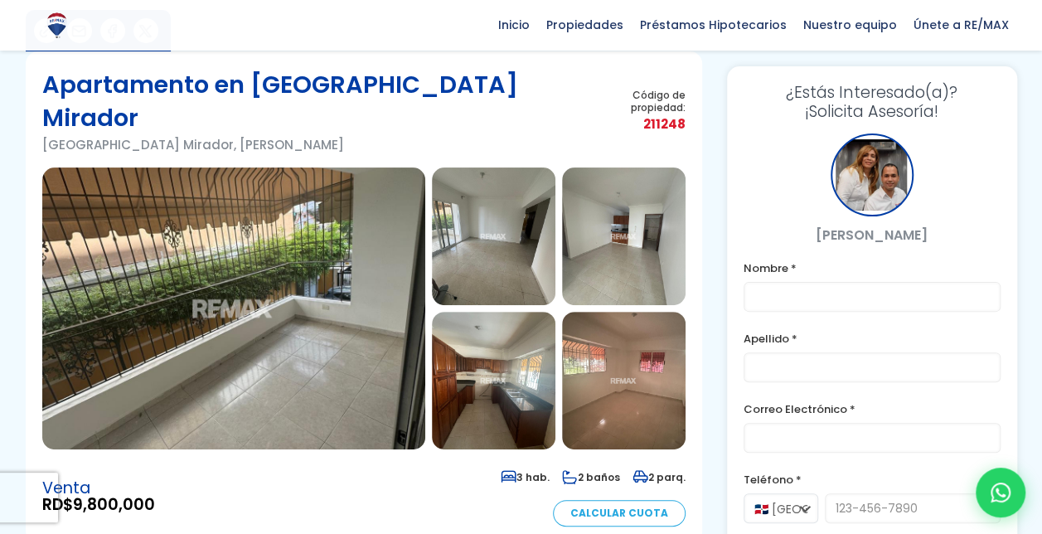
click at [309, 304] on img at bounding box center [233, 308] width 383 height 282
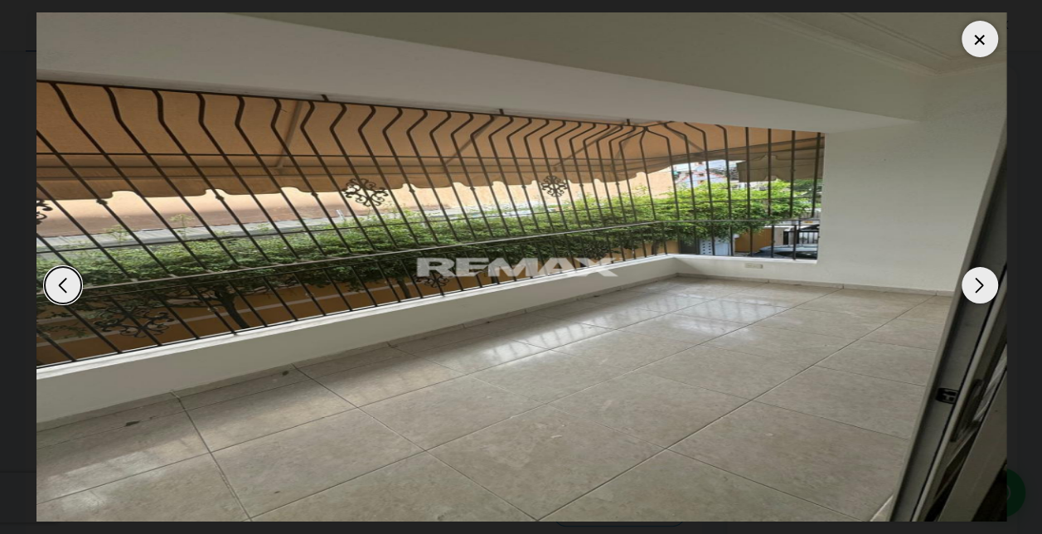
click at [979, 280] on div "Next slide" at bounding box center [979, 285] width 36 height 36
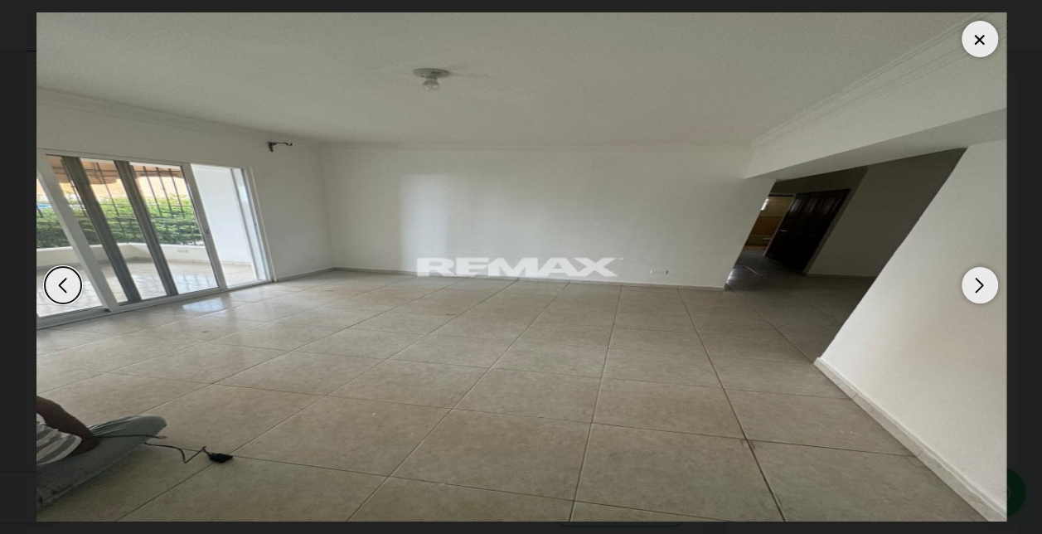
click at [979, 280] on div "Next slide" at bounding box center [979, 285] width 36 height 36
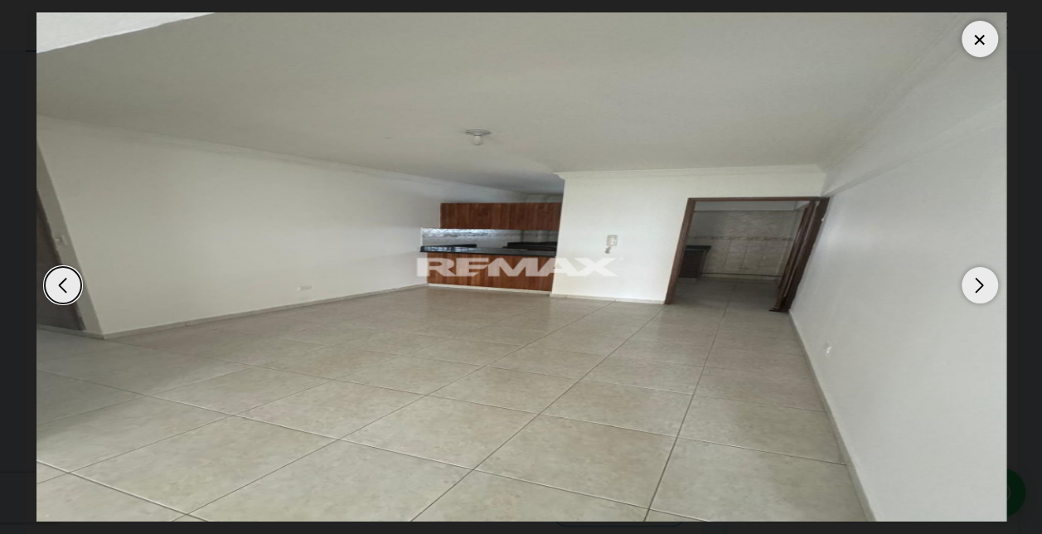
click at [979, 280] on div "Next slide" at bounding box center [979, 285] width 36 height 36
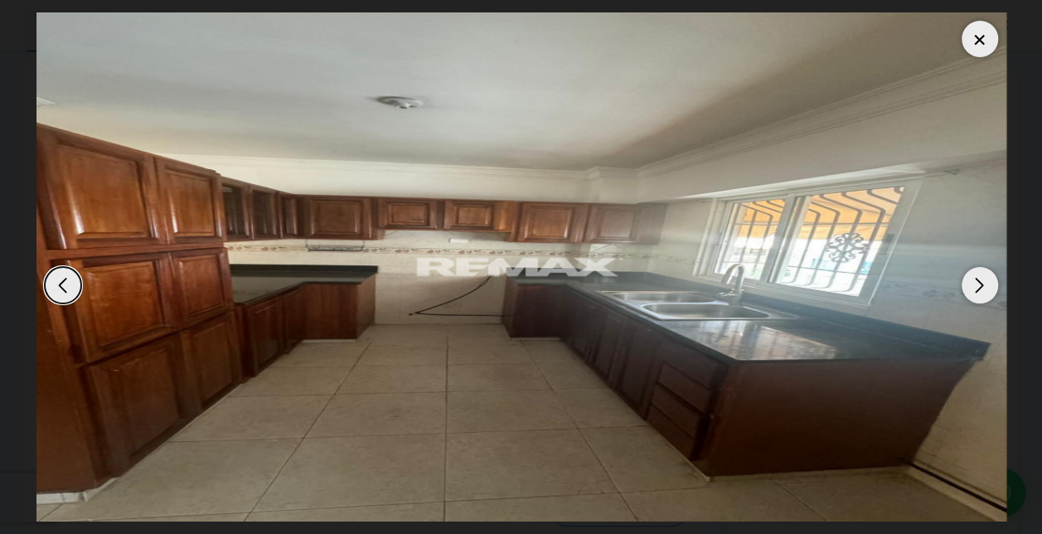
click at [979, 280] on div "Next slide" at bounding box center [979, 285] width 36 height 36
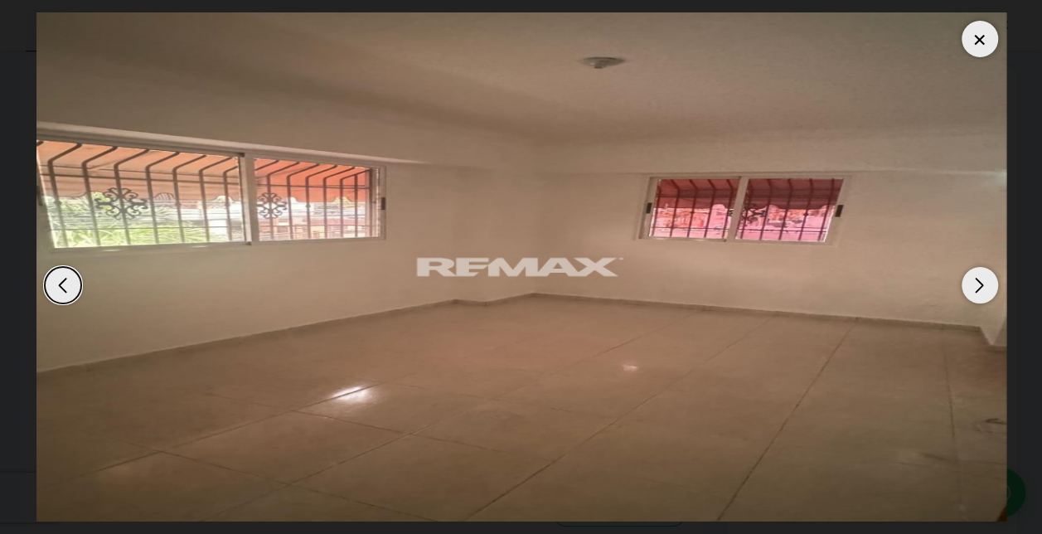
click at [979, 280] on div "Next slide" at bounding box center [979, 285] width 36 height 36
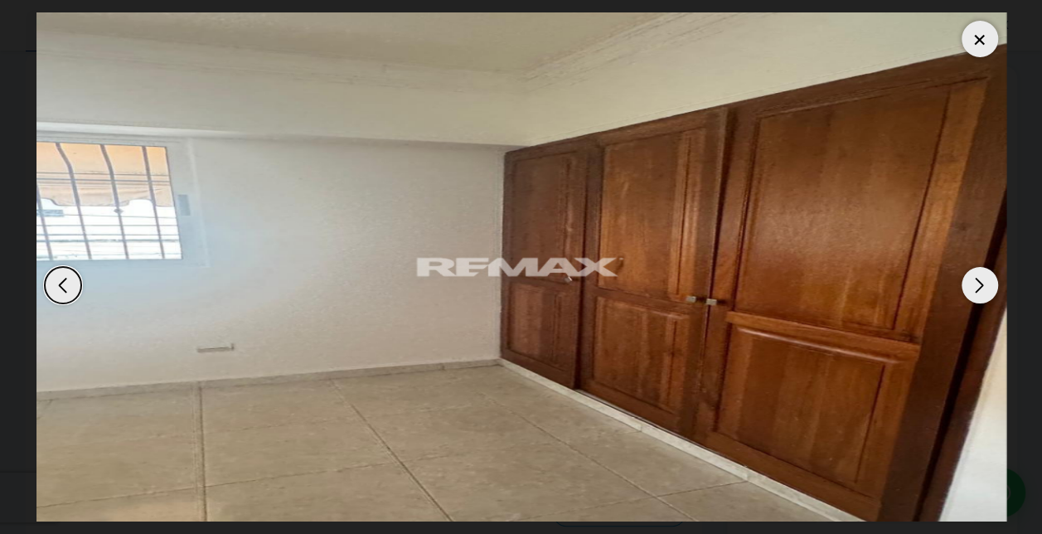
click at [979, 280] on div "Next slide" at bounding box center [979, 285] width 36 height 36
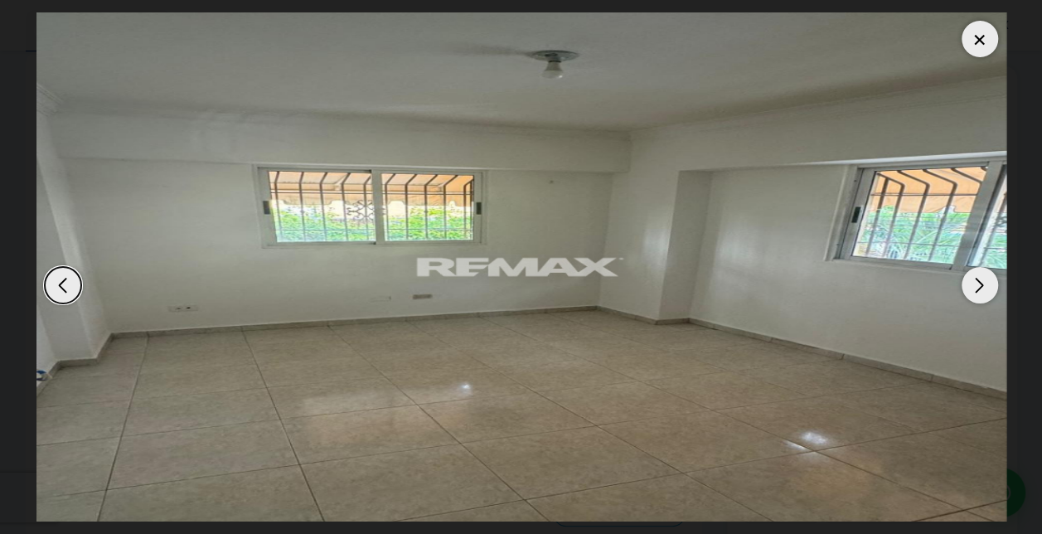
click at [979, 280] on div "Next slide" at bounding box center [979, 285] width 36 height 36
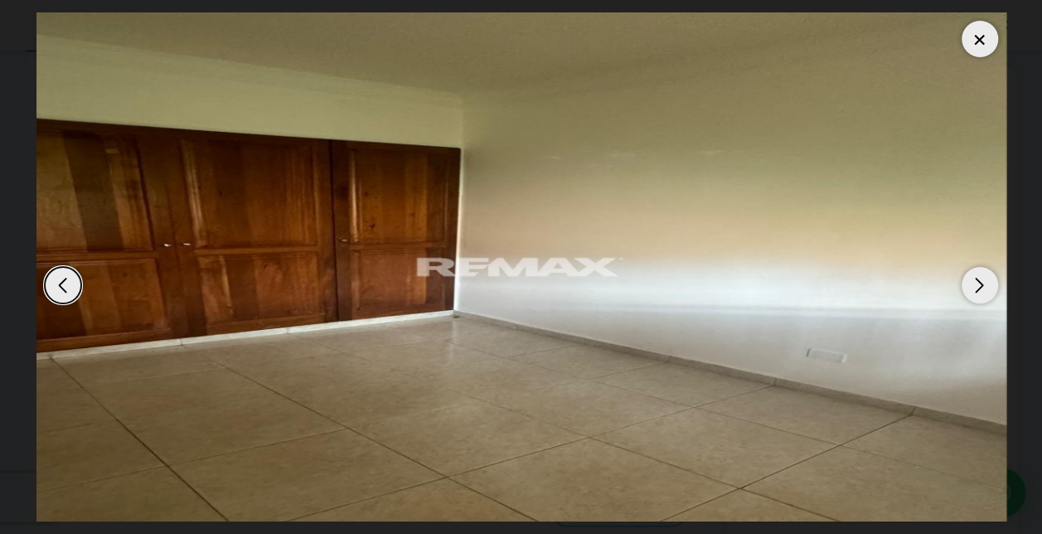
click at [979, 280] on div "Next slide" at bounding box center [979, 285] width 36 height 36
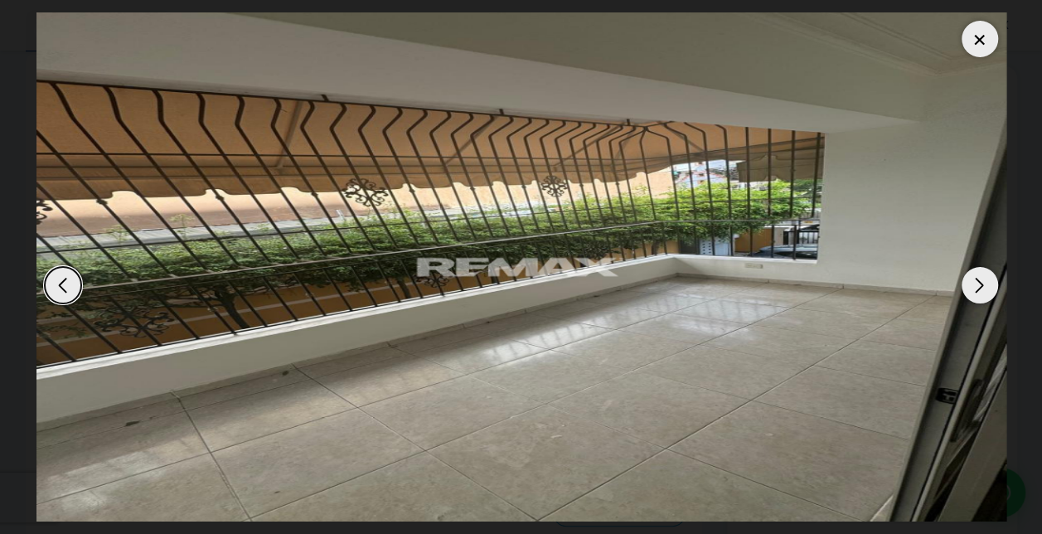
click at [979, 280] on div "Next slide" at bounding box center [979, 285] width 36 height 36
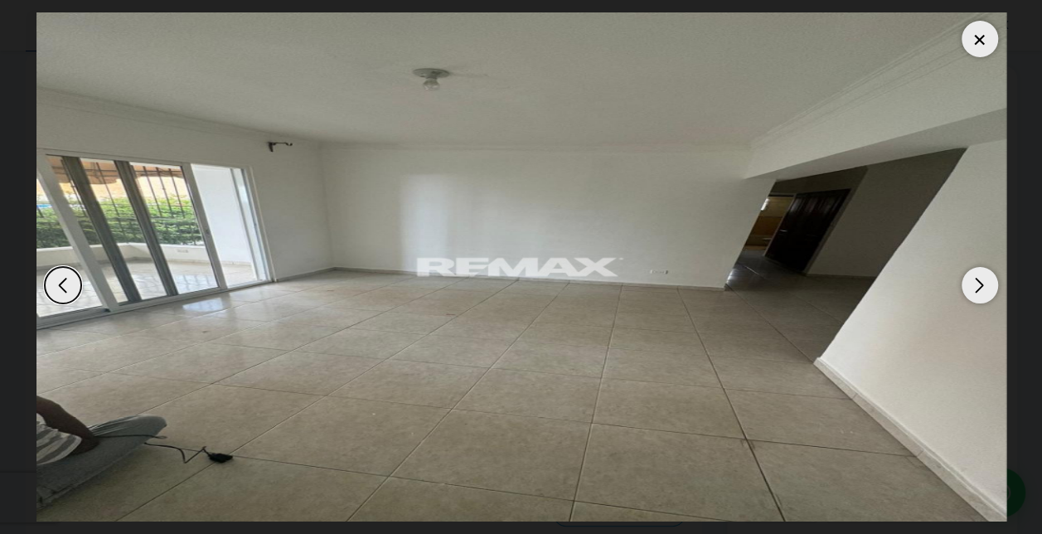
click at [978, 38] on div at bounding box center [979, 39] width 36 height 36
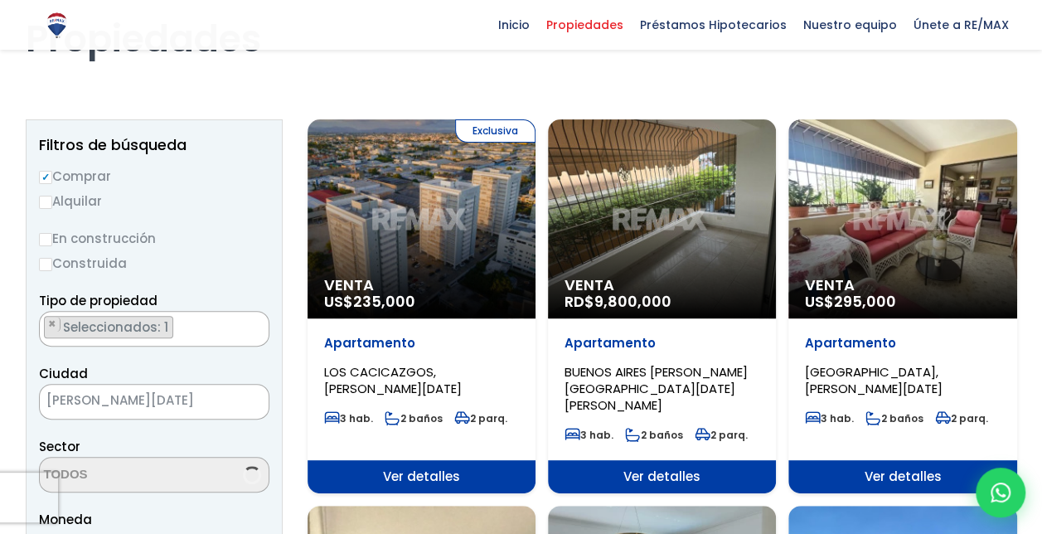
scroll to position [3455, 0]
select select "150"
click at [670, 258] on div "Venta RD$ 9,800,000" at bounding box center [662, 218] width 228 height 199
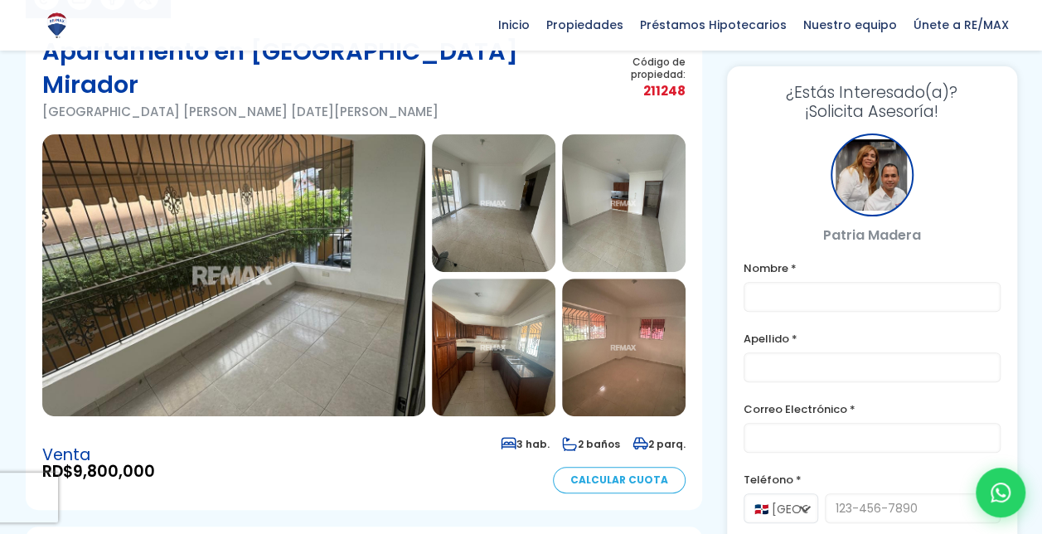
scroll to position [114, 0]
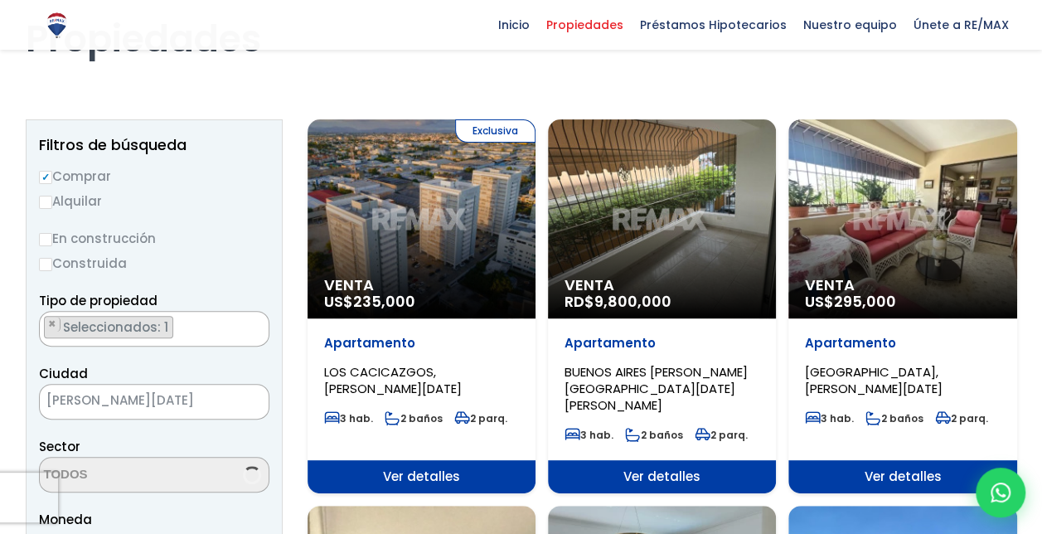
scroll to position [3455, 0]
select select "150"
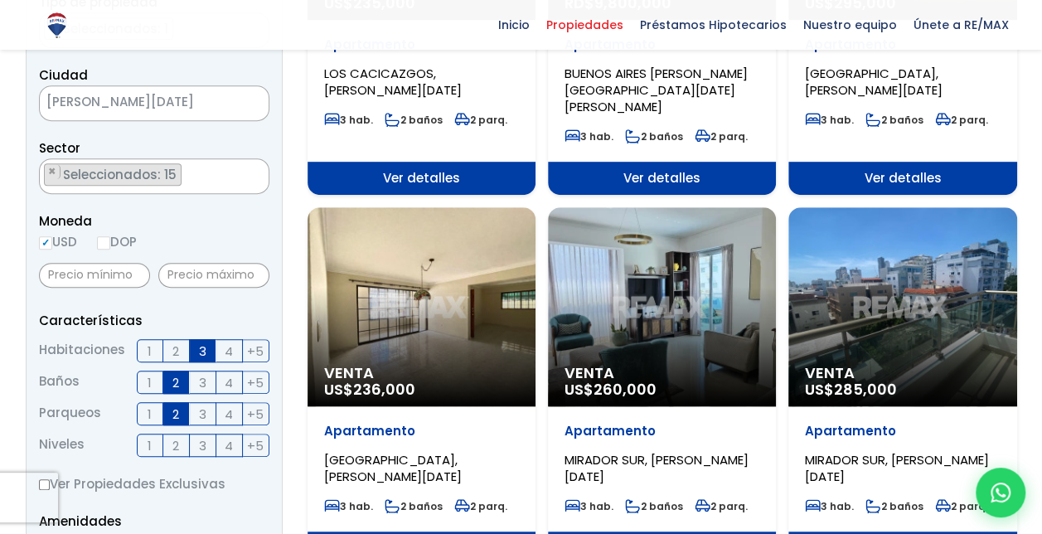
scroll to position [418, 0]
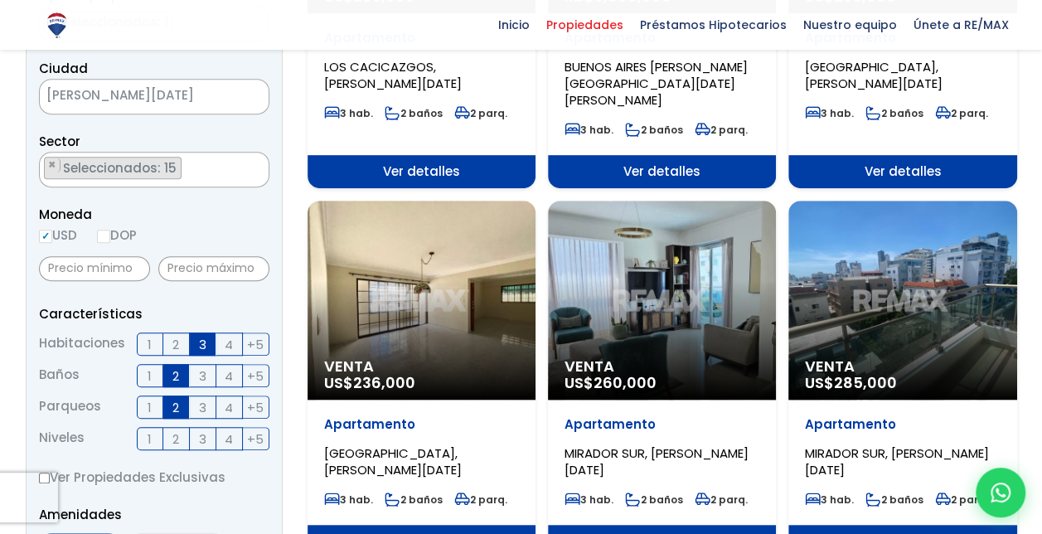
click at [377, 299] on div "Venta US$ 236,000" at bounding box center [421, 300] width 228 height 199
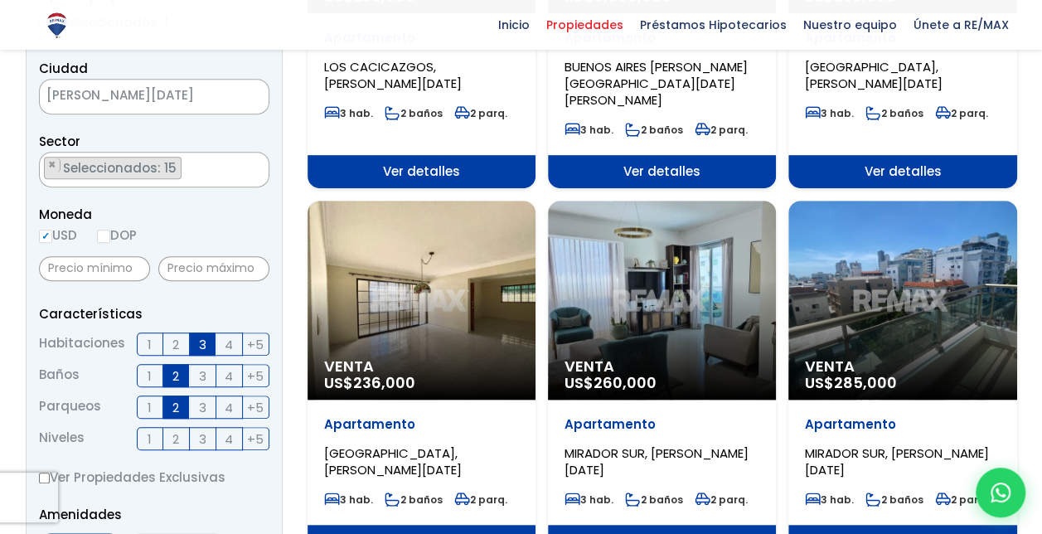
click at [377, 299] on div "Venta US$ 236,000" at bounding box center [421, 300] width 228 height 199
click at [456, 361] on p "Venta US$ 236,000" at bounding box center [421, 374] width 195 height 33
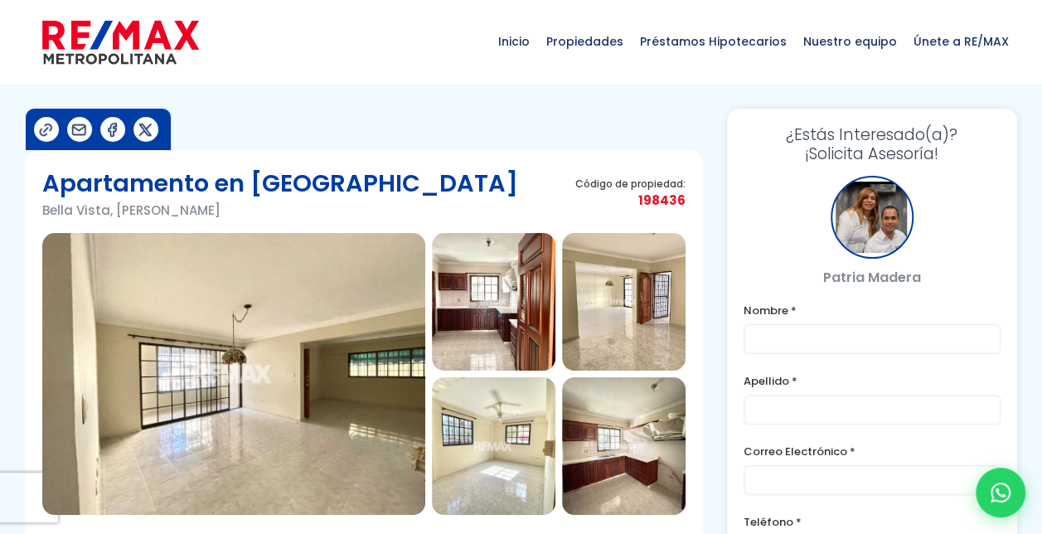
click at [323, 378] on img at bounding box center [233, 374] width 383 height 282
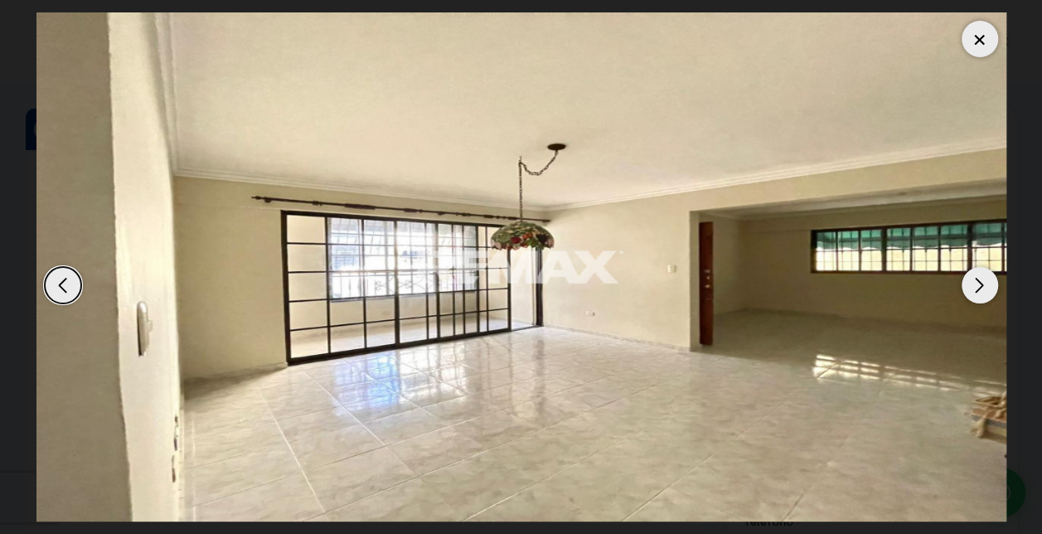
click at [978, 285] on div "Next slide" at bounding box center [979, 285] width 36 height 36
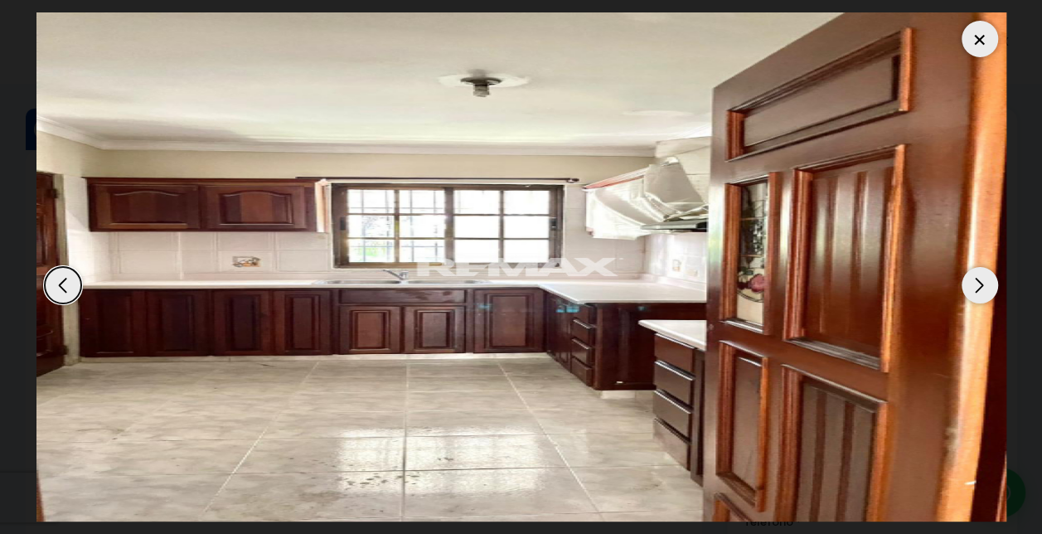
click at [978, 285] on div "Next slide" at bounding box center [979, 285] width 36 height 36
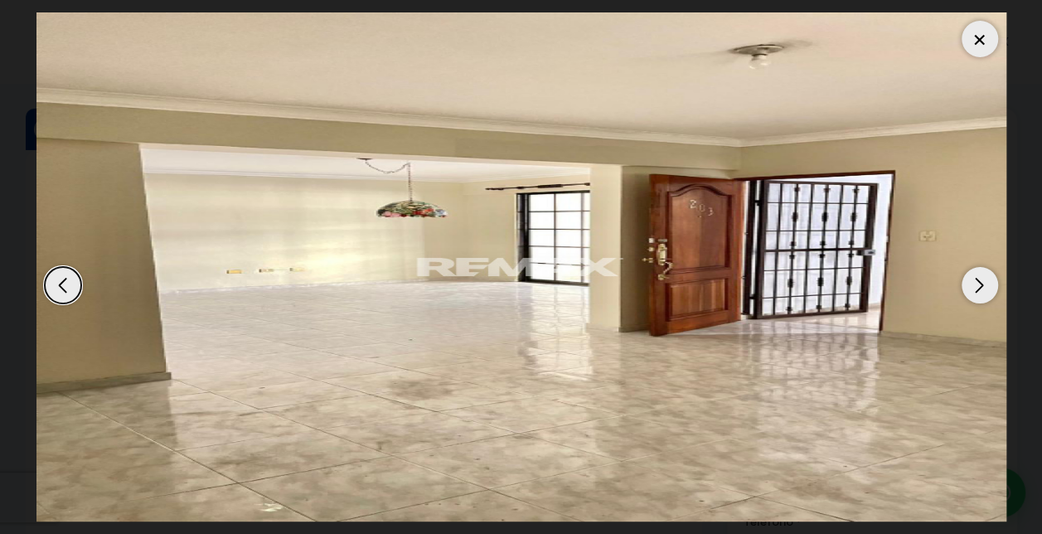
click at [978, 285] on div "Next slide" at bounding box center [979, 285] width 36 height 36
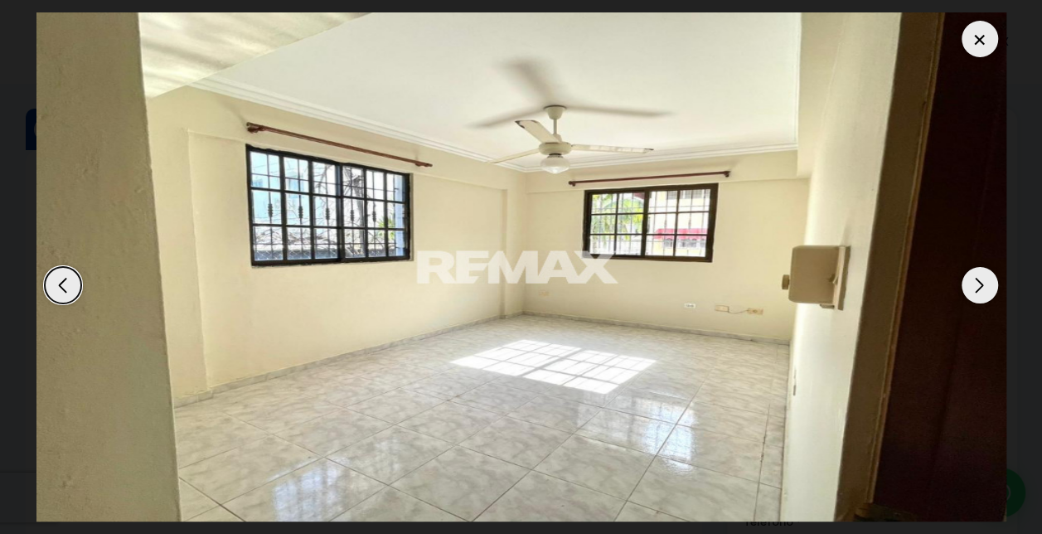
click at [978, 285] on div "Next slide" at bounding box center [979, 285] width 36 height 36
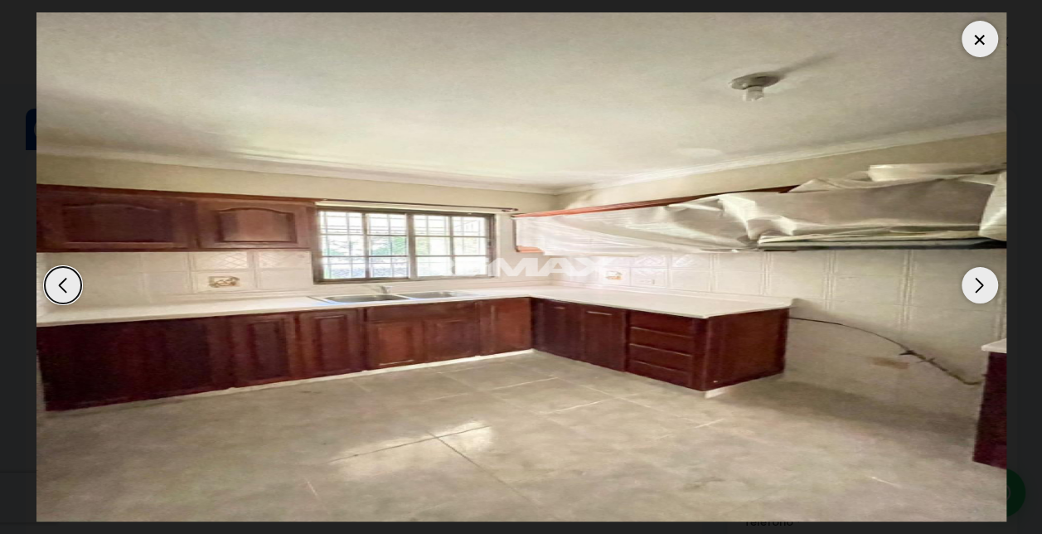
click at [978, 285] on div "Next slide" at bounding box center [979, 285] width 36 height 36
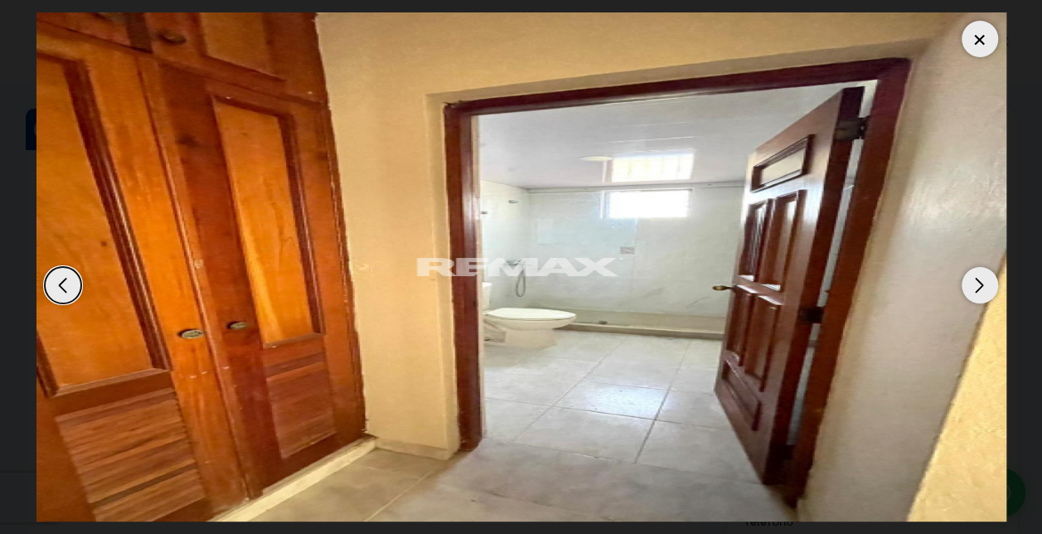
click at [74, 278] on div "Previous slide" at bounding box center [63, 285] width 36 height 36
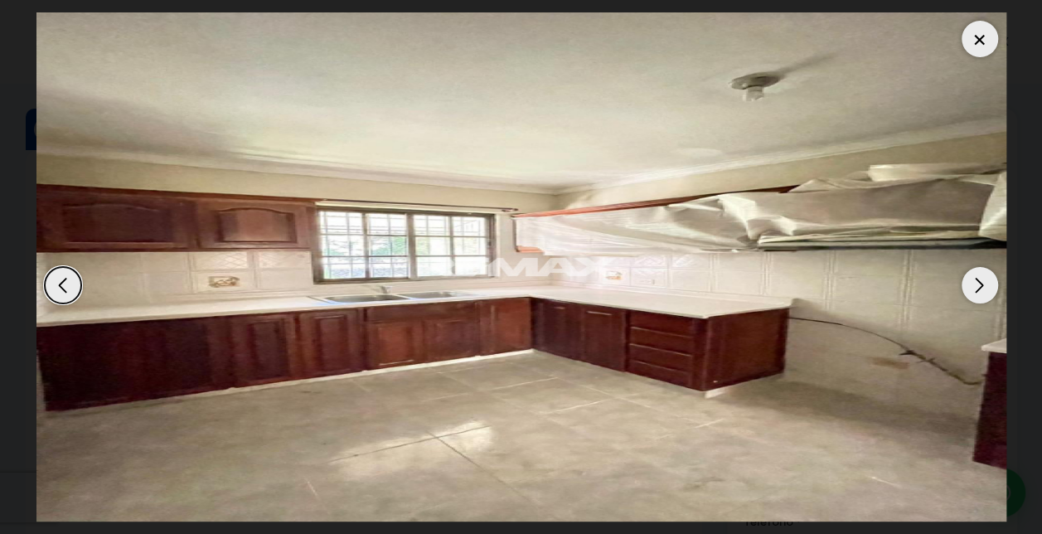
click at [979, 285] on div "Next slide" at bounding box center [979, 285] width 36 height 36
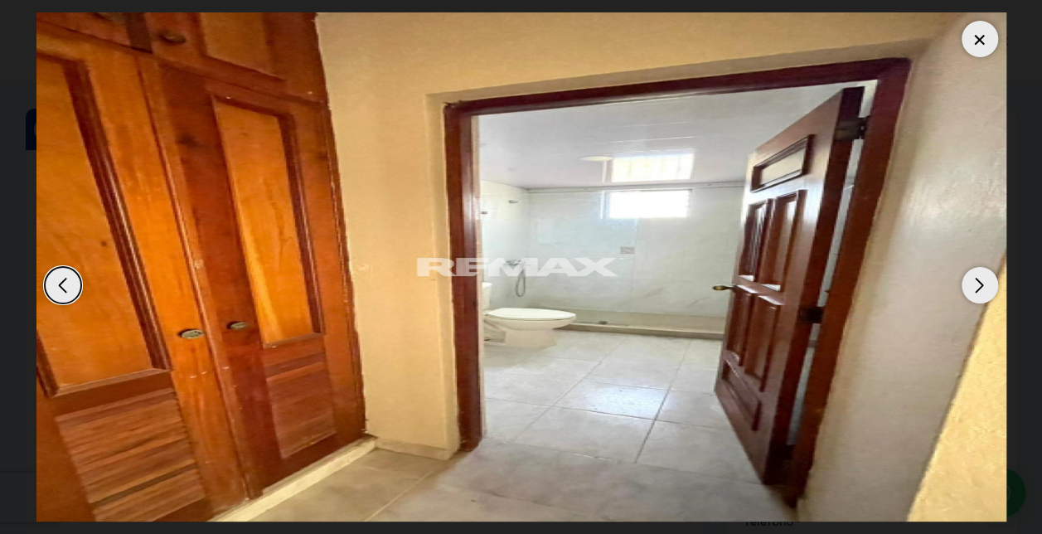
click at [979, 285] on div "Next slide" at bounding box center [979, 285] width 36 height 36
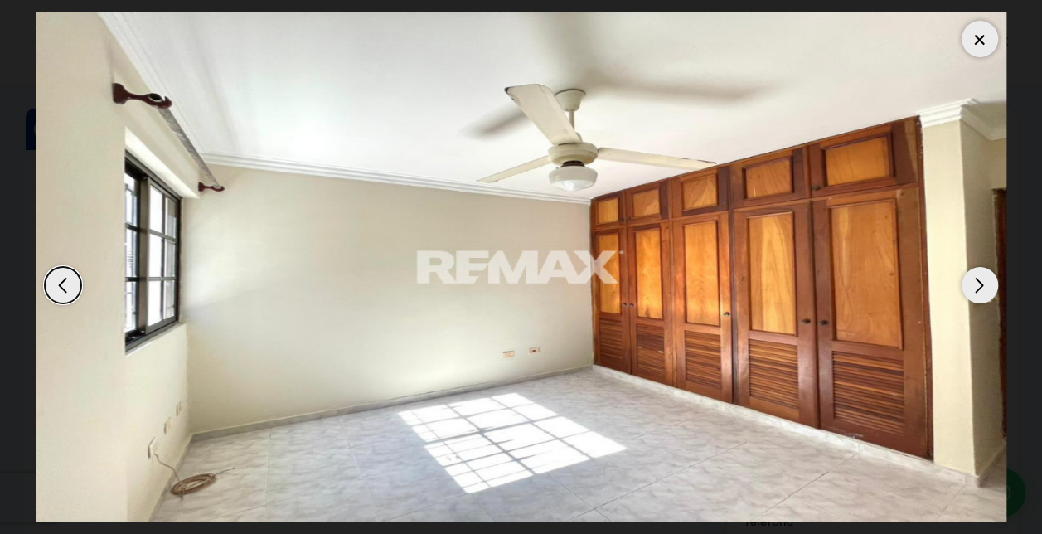
click at [979, 285] on div "Next slide" at bounding box center [979, 285] width 36 height 36
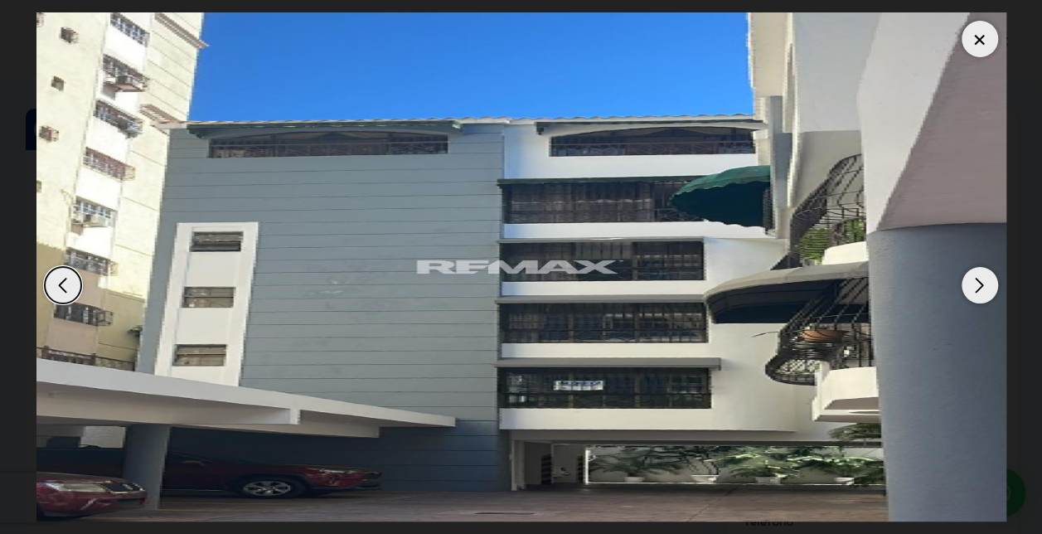
click at [979, 285] on div "Next slide" at bounding box center [979, 285] width 36 height 36
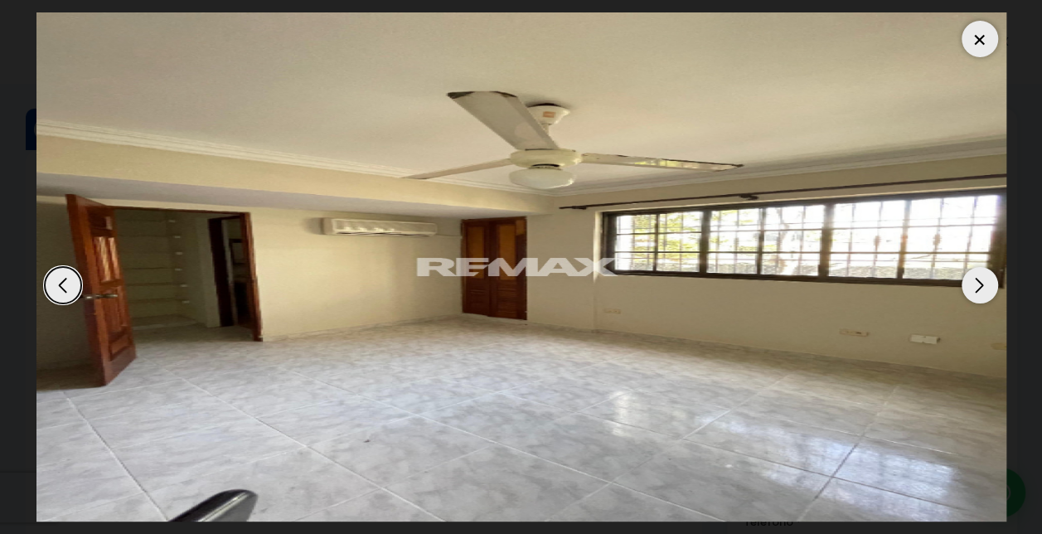
click at [979, 285] on div "Next slide" at bounding box center [979, 285] width 36 height 36
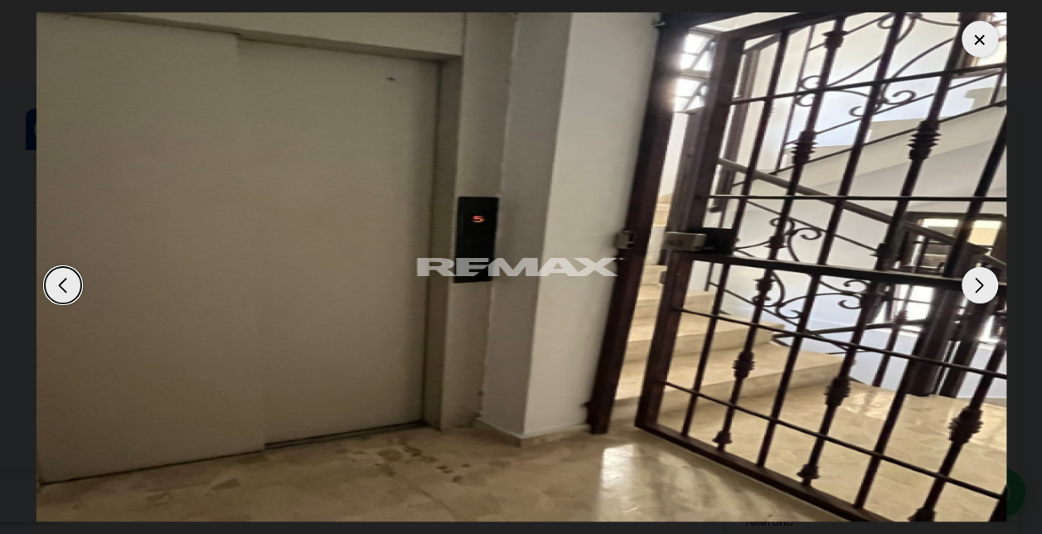
click at [979, 285] on div "Next slide" at bounding box center [979, 285] width 36 height 36
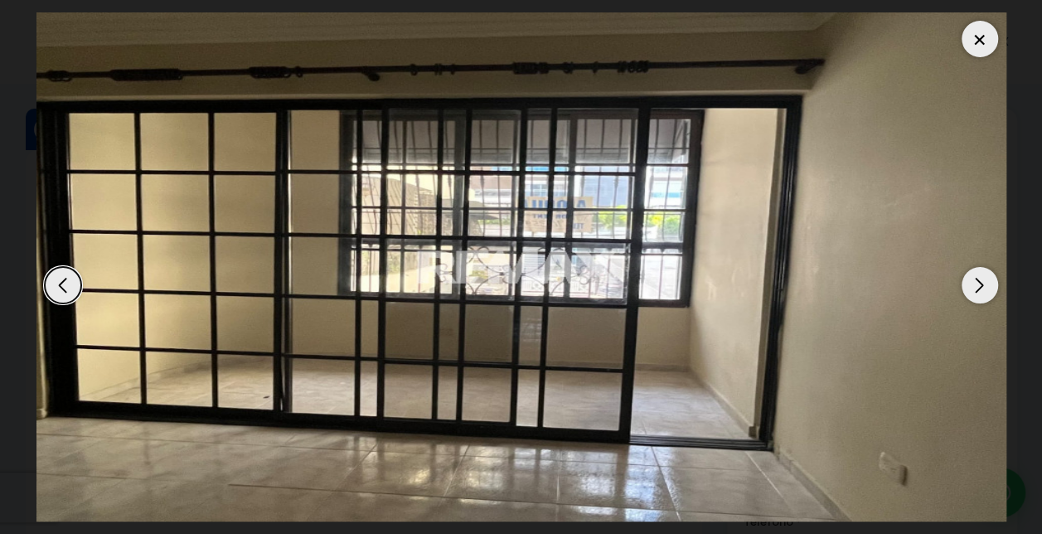
click at [979, 285] on div "Next slide" at bounding box center [979, 285] width 36 height 36
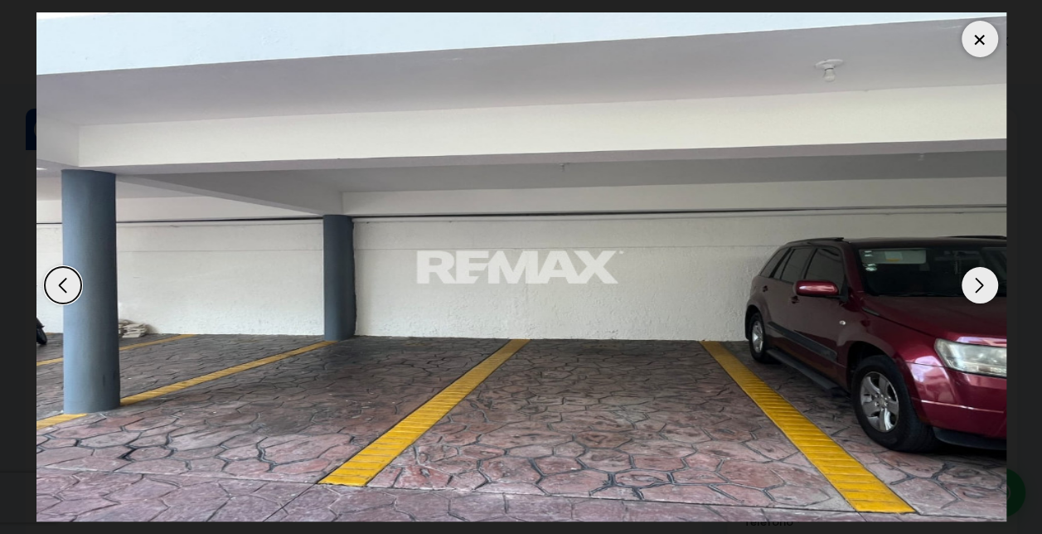
click at [979, 285] on div "Next slide" at bounding box center [979, 285] width 36 height 36
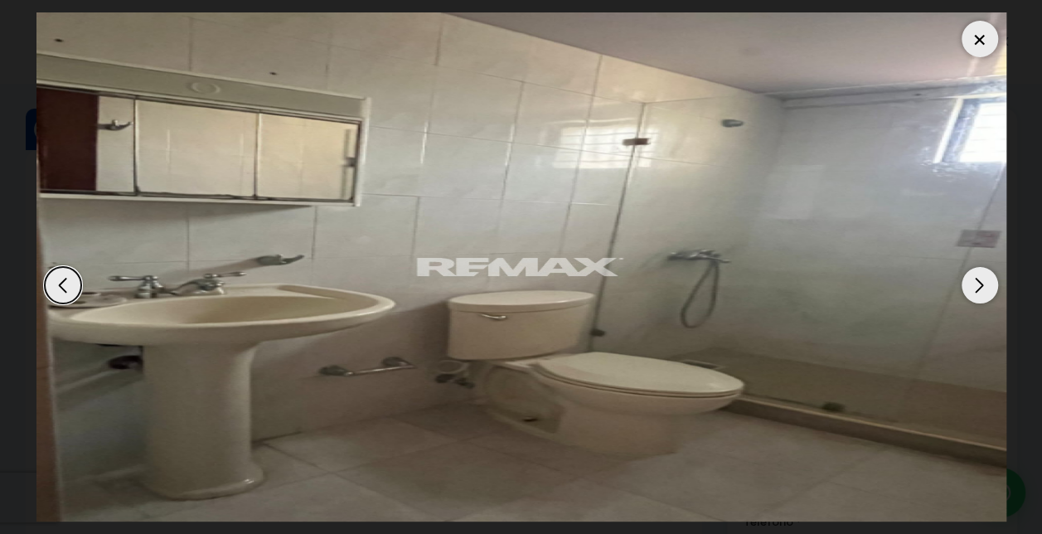
click at [979, 285] on div "Next slide" at bounding box center [979, 285] width 36 height 36
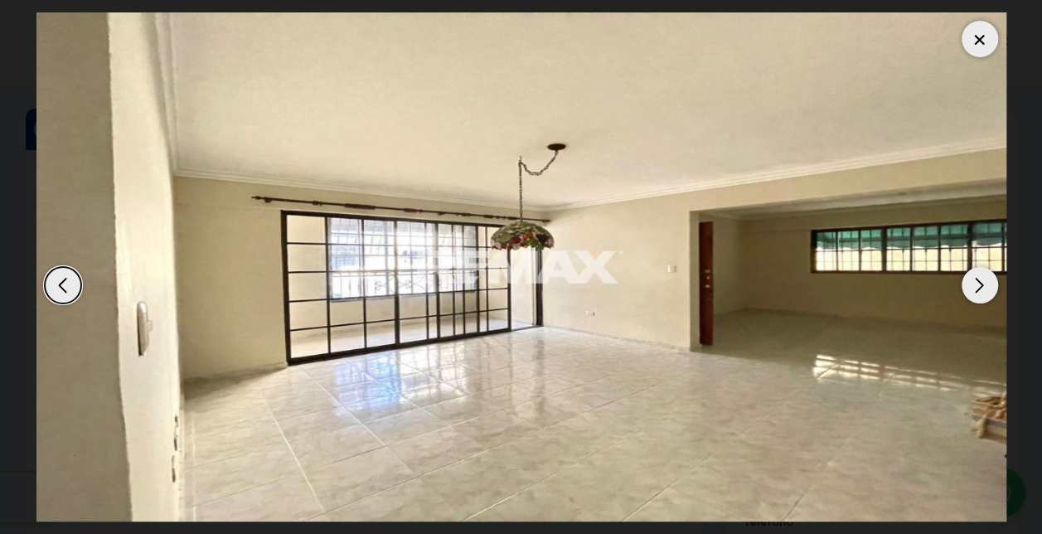
click at [979, 285] on div "Next slide" at bounding box center [979, 285] width 36 height 36
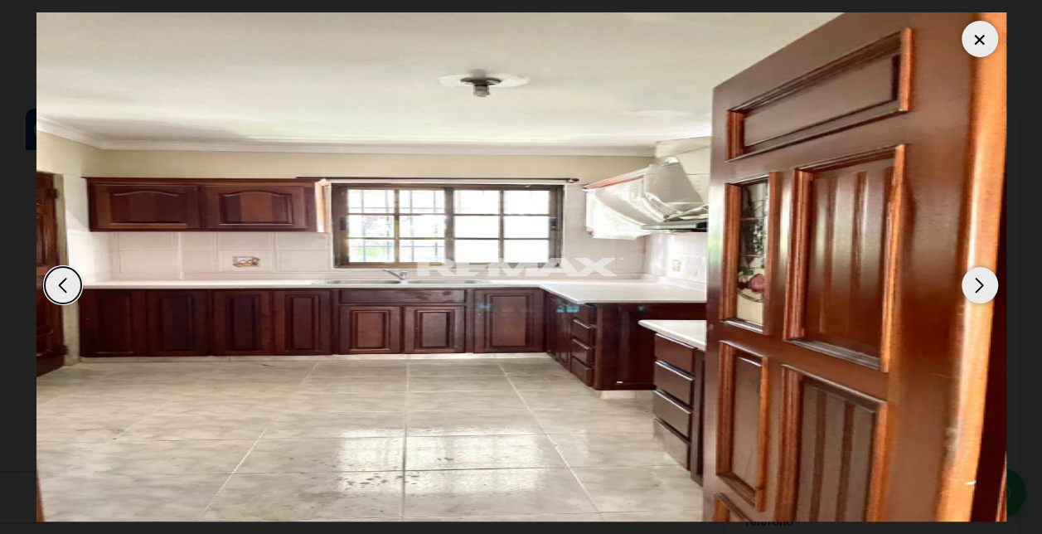
click at [55, 288] on div "Previous slide" at bounding box center [63, 285] width 36 height 36
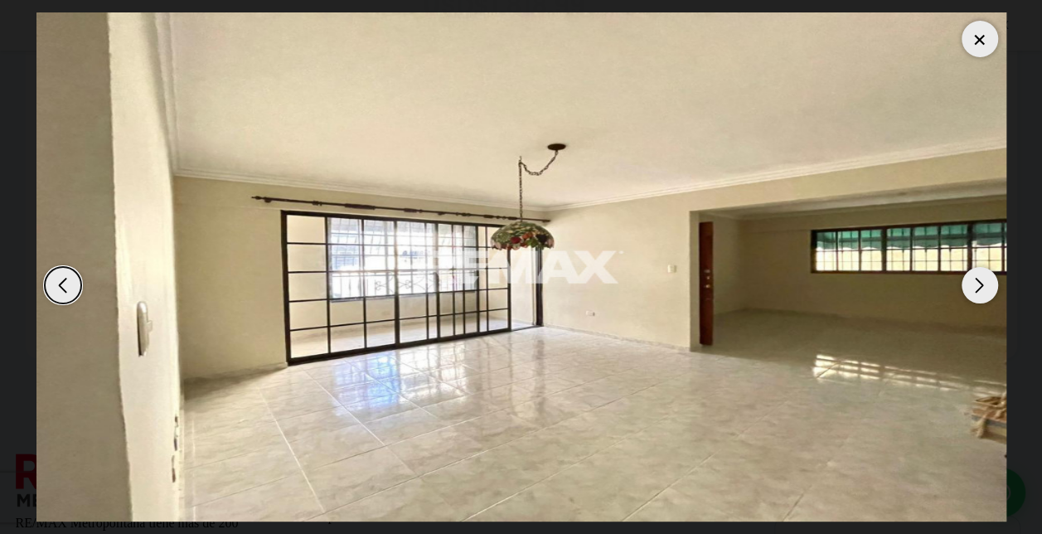
scroll to position [1549, 0]
click at [979, 36] on div at bounding box center [979, 39] width 36 height 36
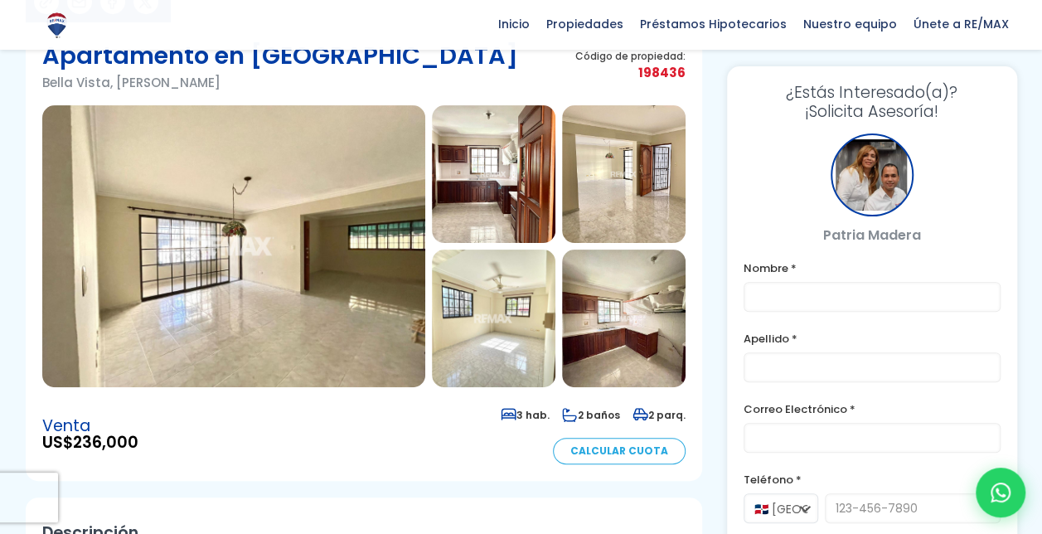
scroll to position [134, 0]
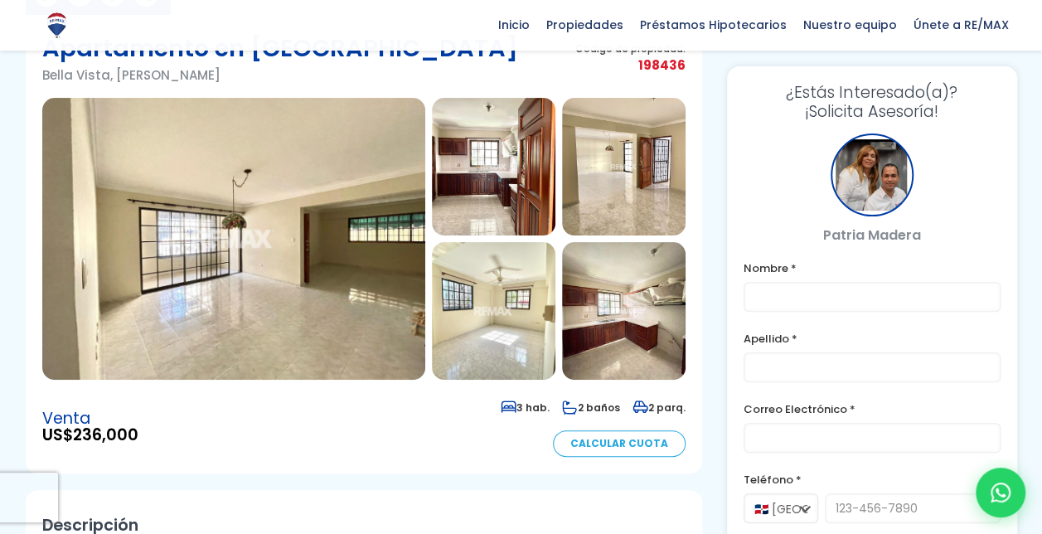
click at [345, 291] on img at bounding box center [233, 239] width 383 height 282
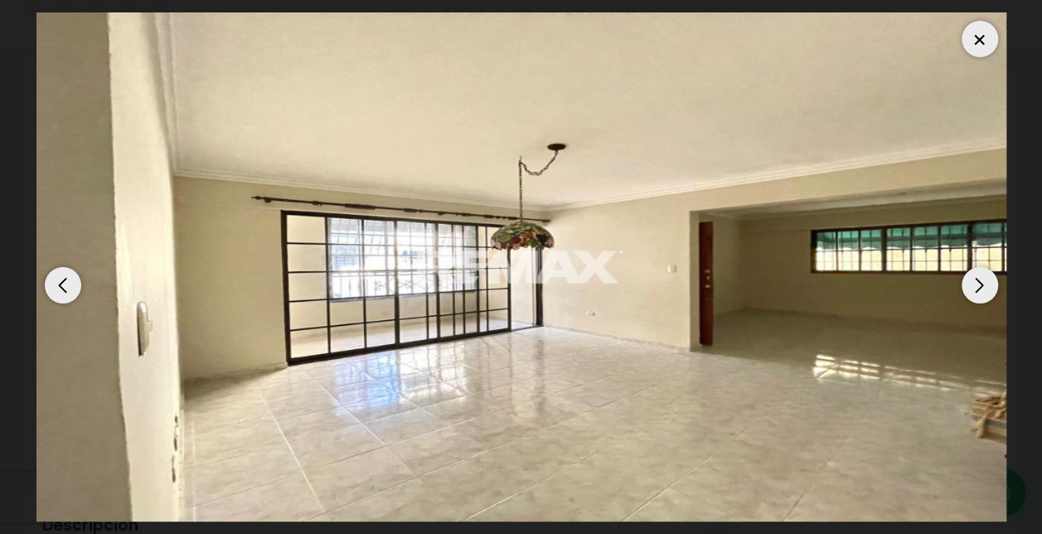
click at [974, 278] on div "Next slide" at bounding box center [979, 285] width 36 height 36
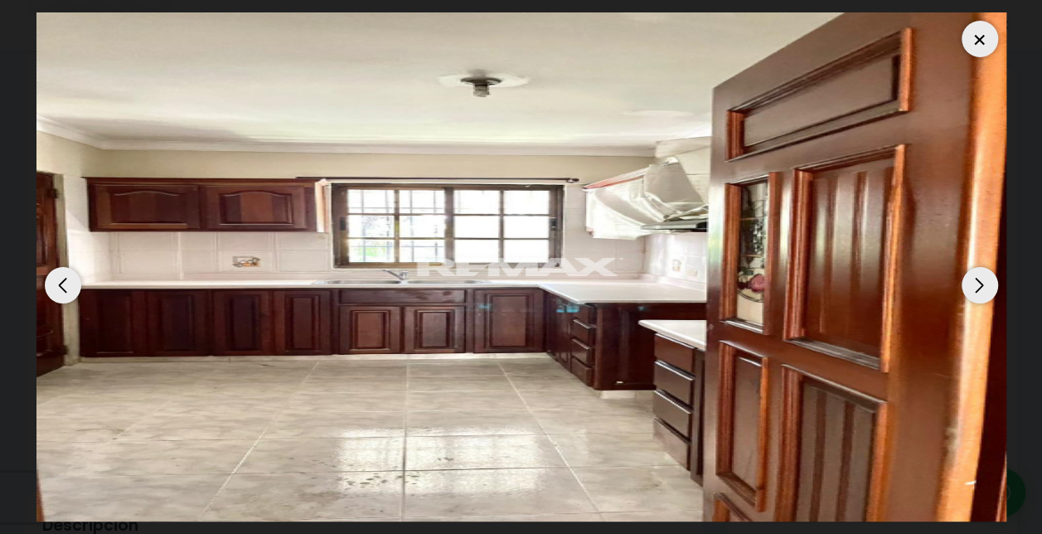
click at [974, 278] on div "Next slide" at bounding box center [979, 285] width 36 height 36
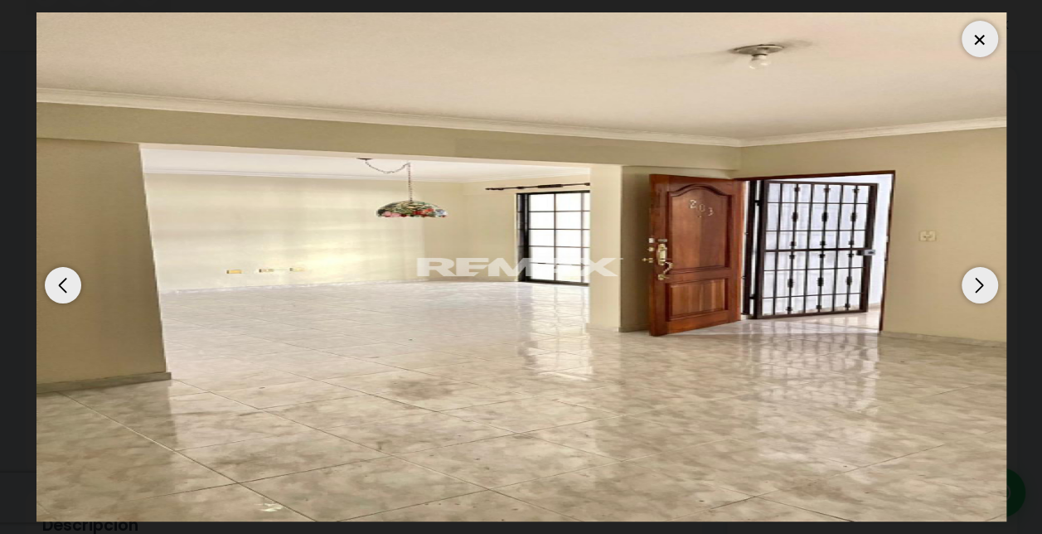
click at [974, 278] on div "Next slide" at bounding box center [979, 285] width 36 height 36
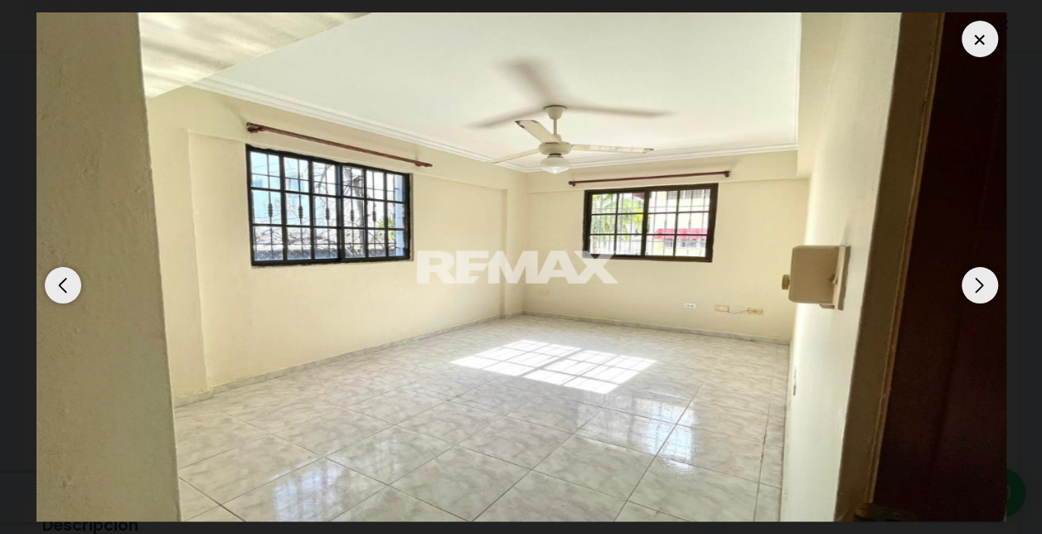
click at [974, 278] on div "Next slide" at bounding box center [979, 285] width 36 height 36
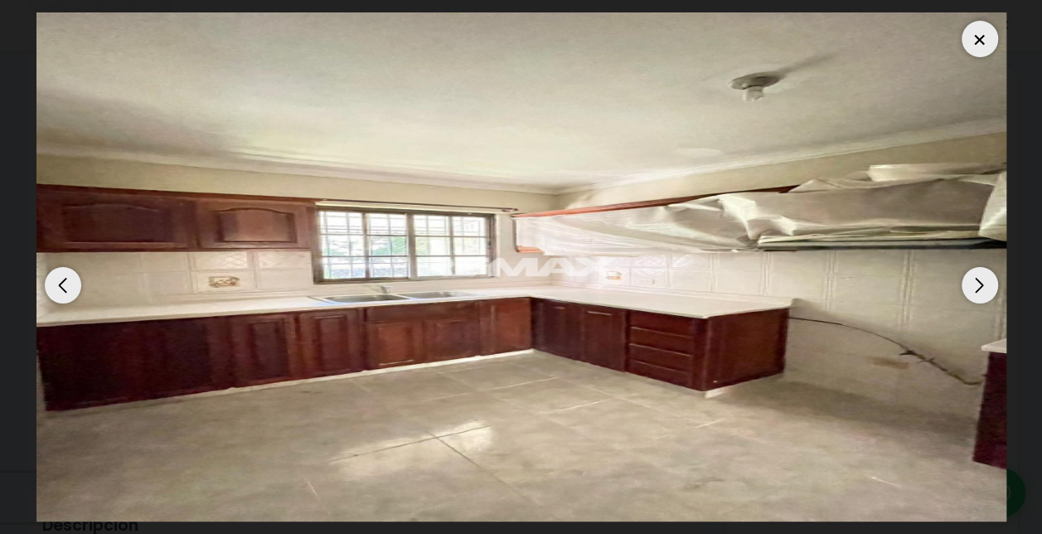
click at [974, 278] on div "Next slide" at bounding box center [979, 285] width 36 height 36
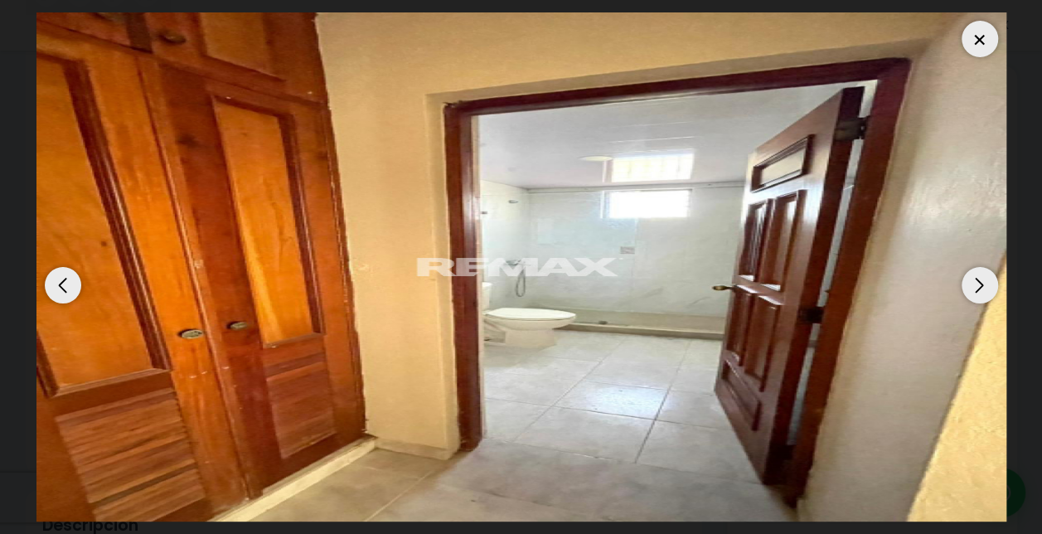
click at [974, 278] on div "Next slide" at bounding box center [979, 285] width 36 height 36
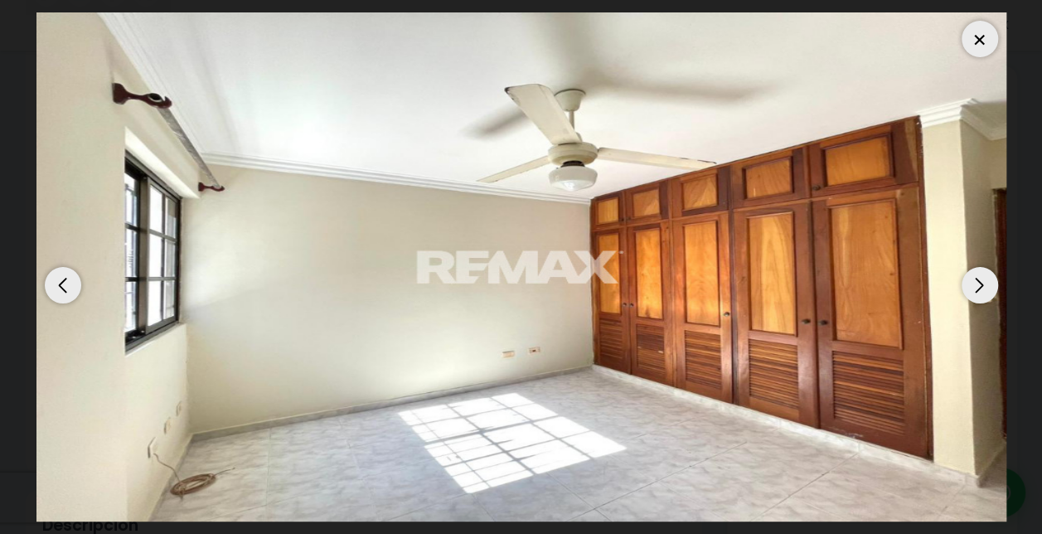
click at [974, 278] on div "Next slide" at bounding box center [979, 285] width 36 height 36
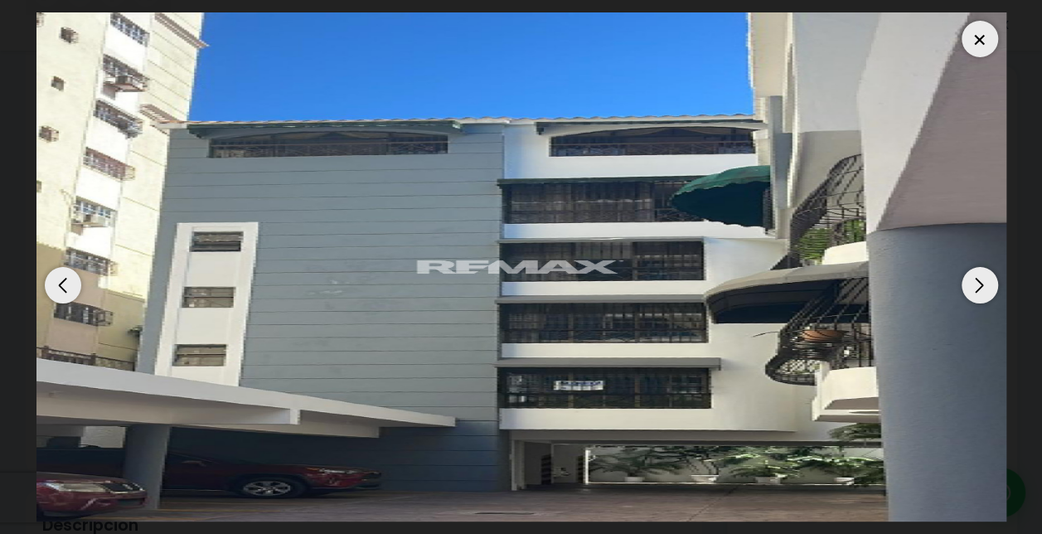
click at [984, 36] on div at bounding box center [979, 39] width 36 height 36
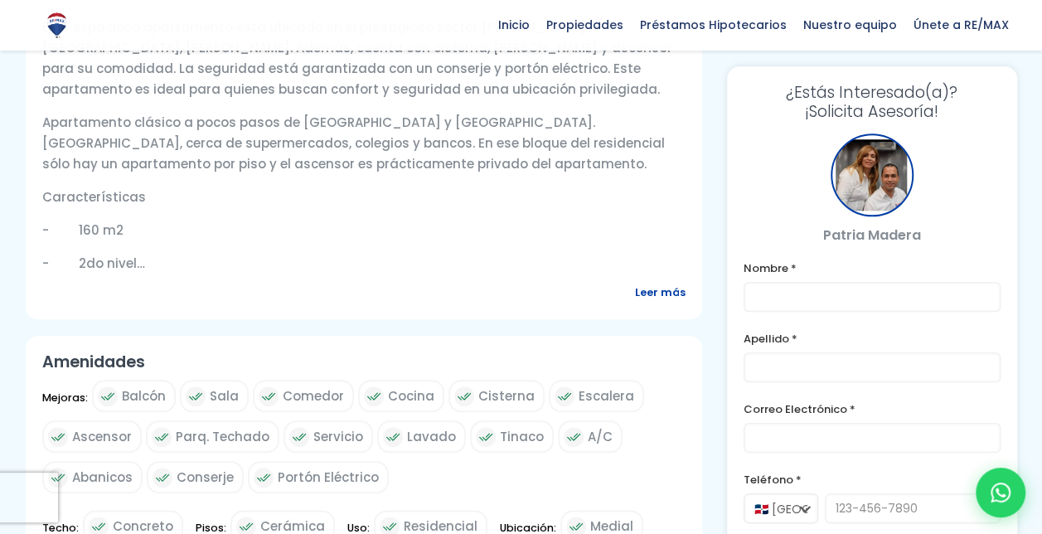
scroll to position [476, 0]
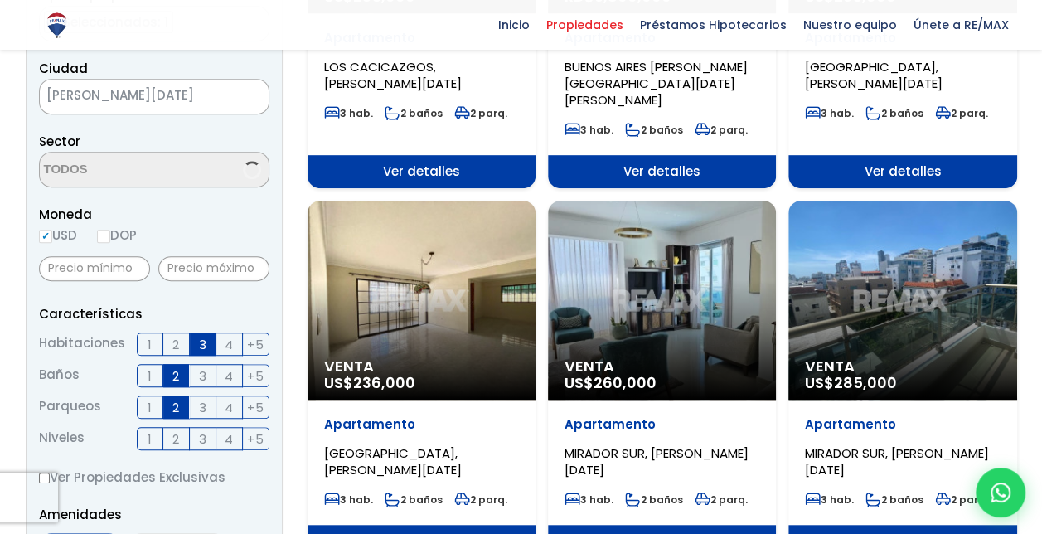
scroll to position [418, 0]
select select "150"
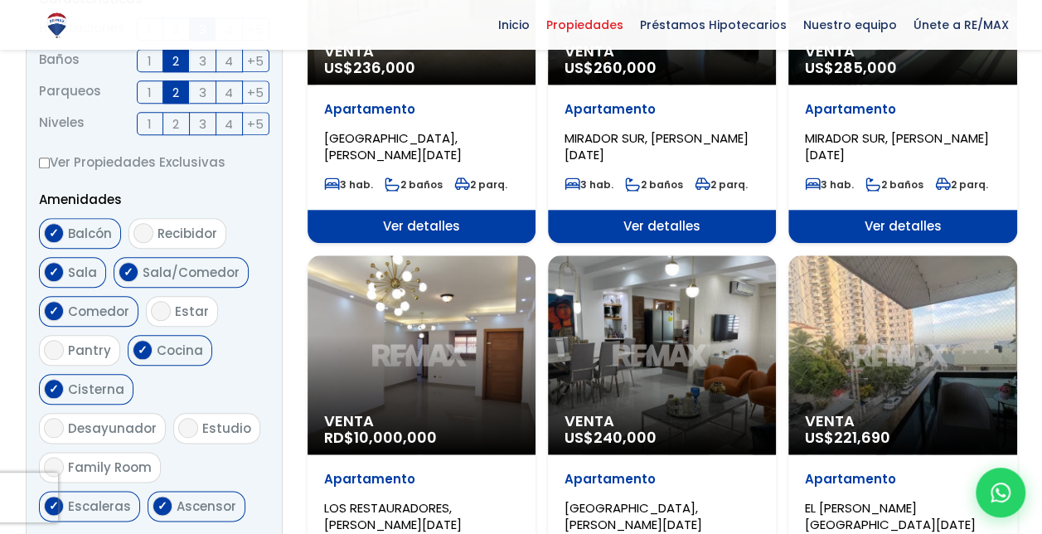
scroll to position [792, 0]
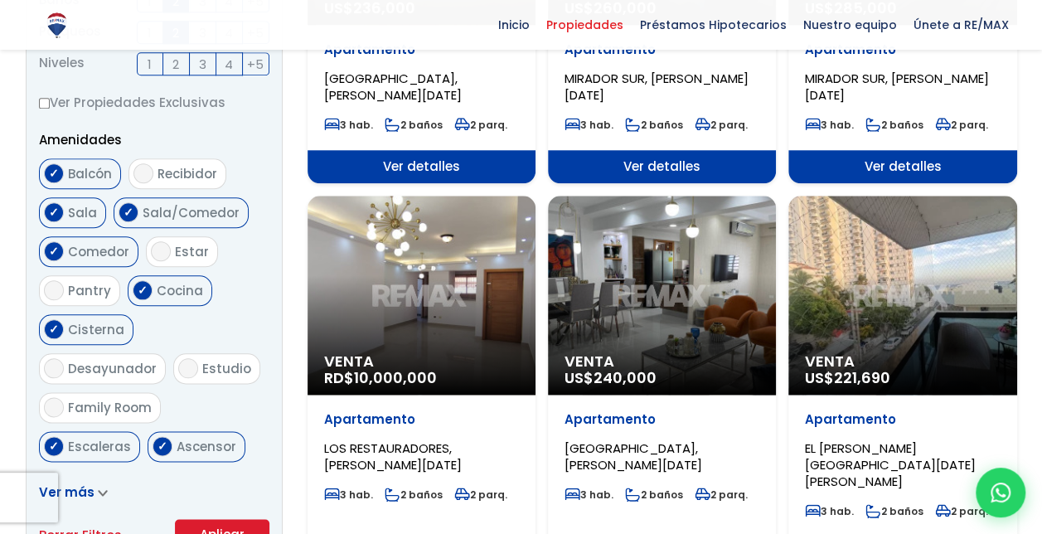
click at [409, 307] on div "Venta RD$ 10,000,000" at bounding box center [421, 295] width 228 height 199
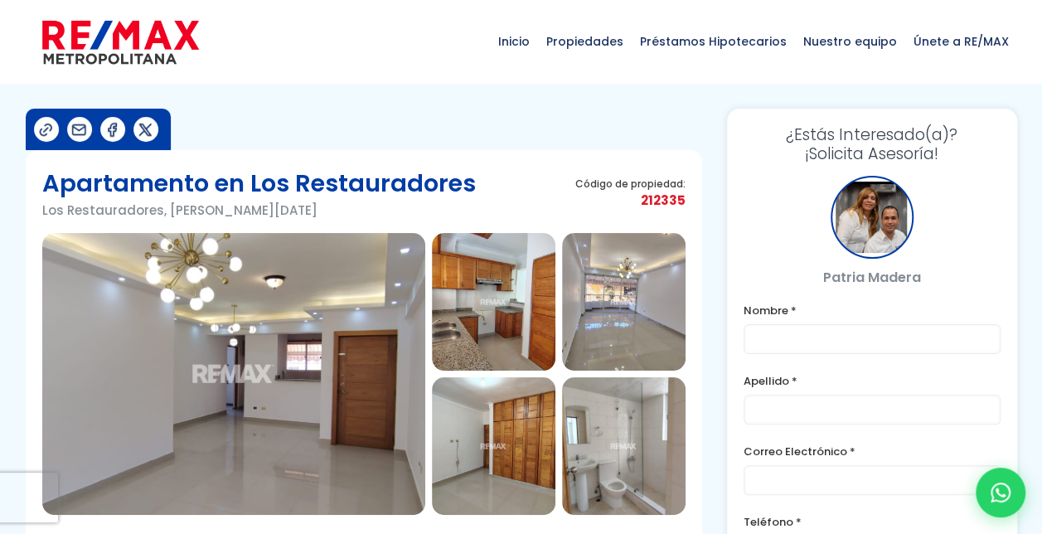
click at [348, 357] on img at bounding box center [233, 374] width 383 height 282
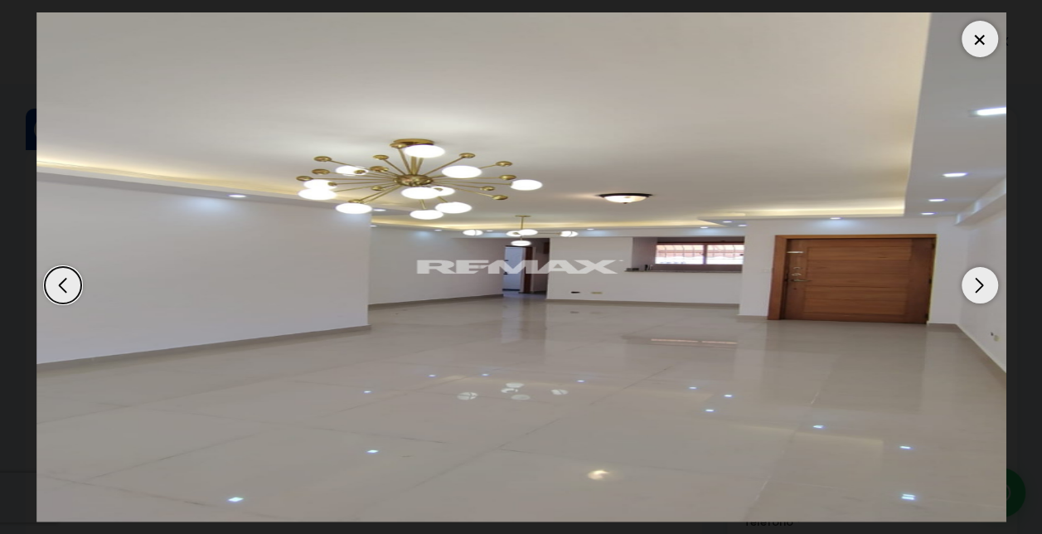
click at [976, 285] on div "Next slide" at bounding box center [979, 285] width 36 height 36
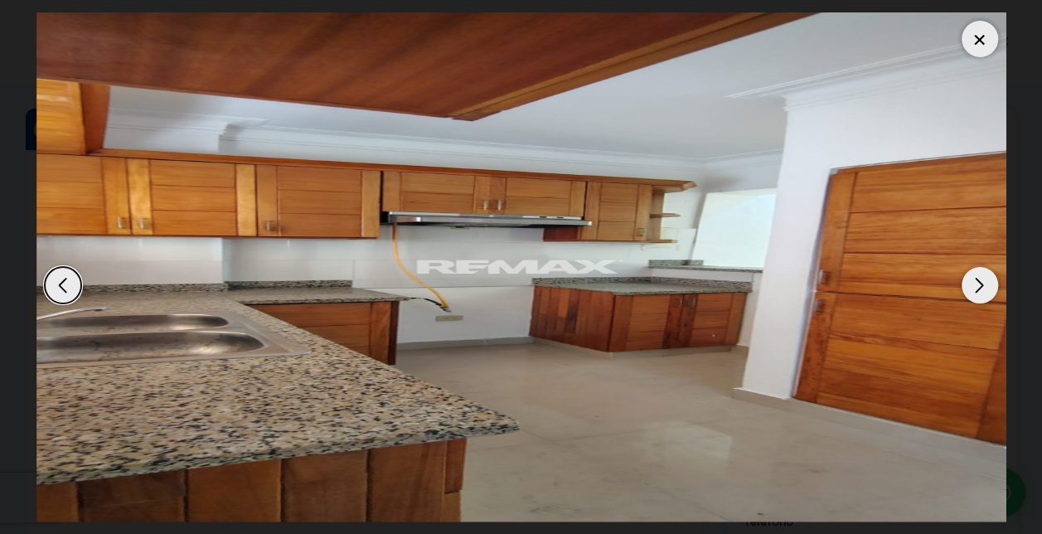
click at [976, 285] on div "Next slide" at bounding box center [979, 285] width 36 height 36
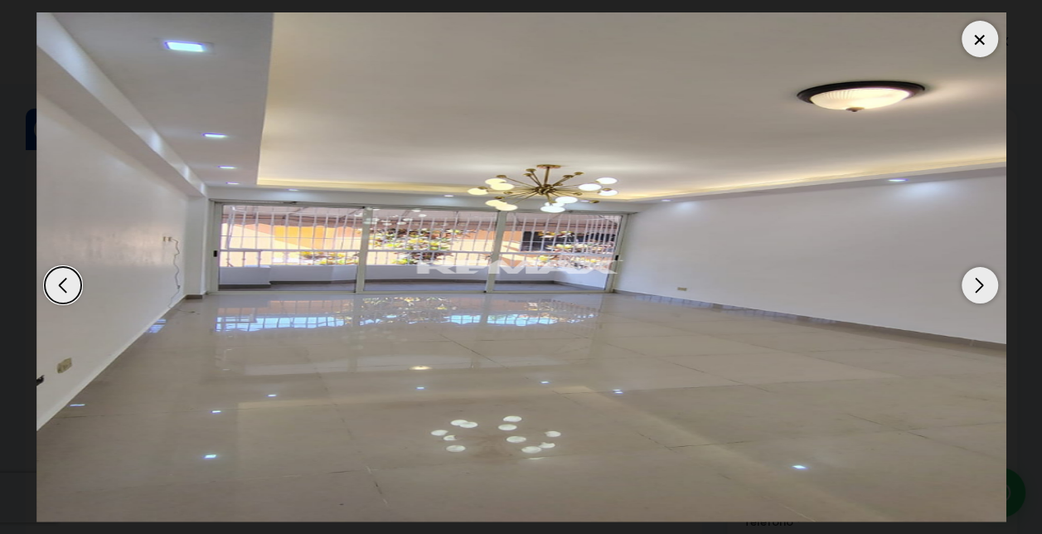
click at [976, 285] on div "Next slide" at bounding box center [979, 285] width 36 height 36
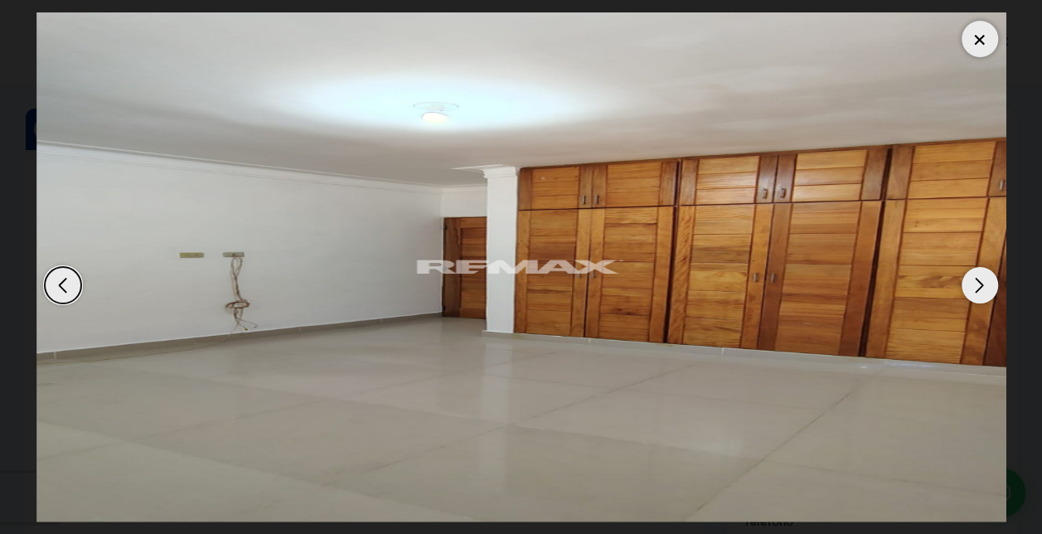
click at [976, 285] on div "Next slide" at bounding box center [979, 285] width 36 height 36
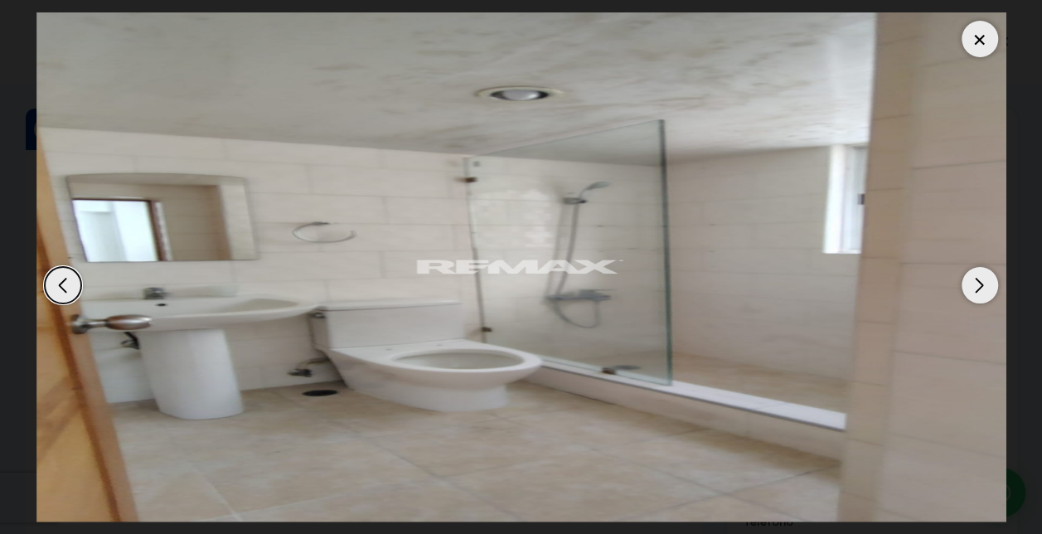
click at [976, 285] on div "Next slide" at bounding box center [979, 285] width 36 height 36
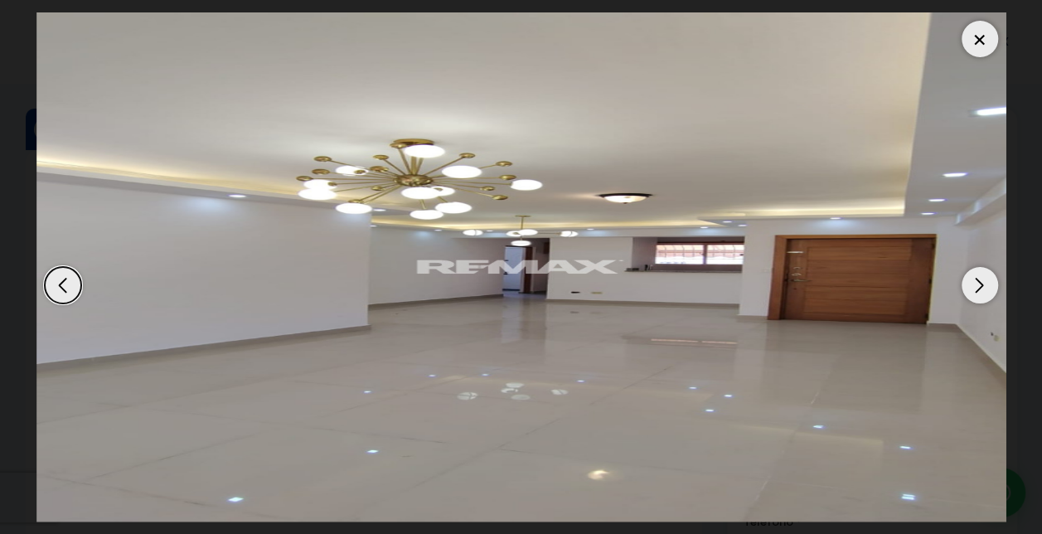
click at [976, 285] on div "Next slide" at bounding box center [979, 285] width 36 height 36
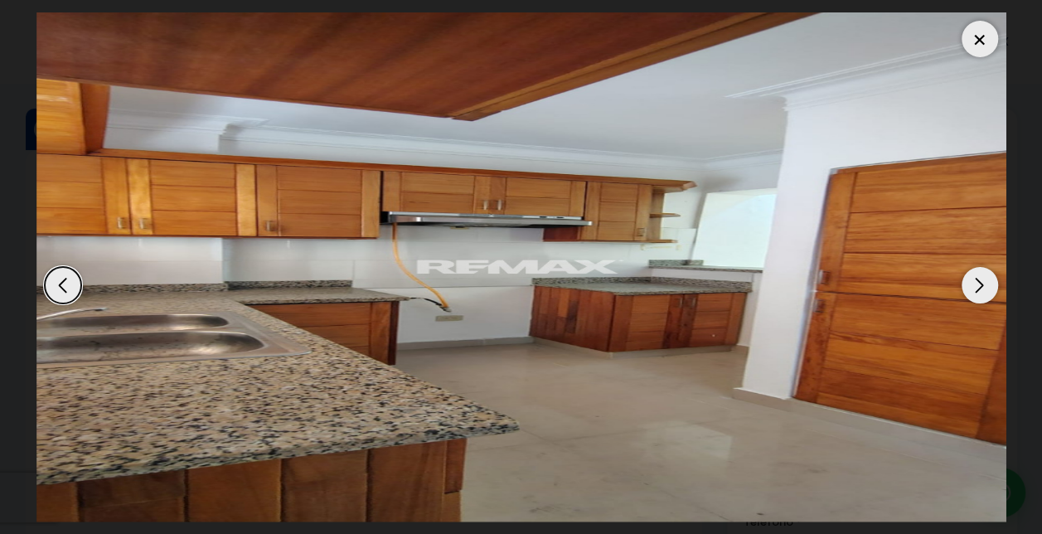
click at [976, 285] on div "Next slide" at bounding box center [979, 285] width 36 height 36
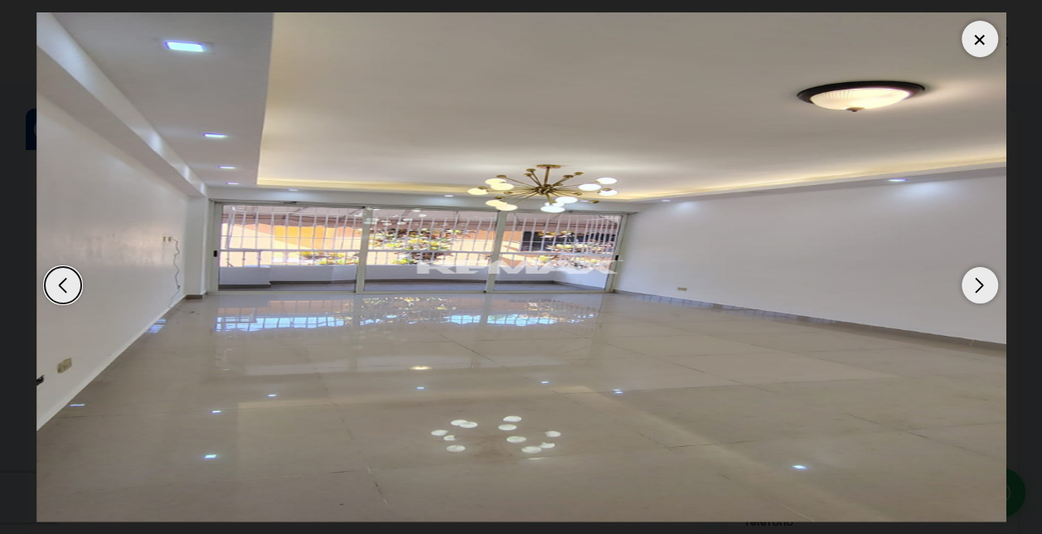
click at [976, 285] on div "Next slide" at bounding box center [979, 285] width 36 height 36
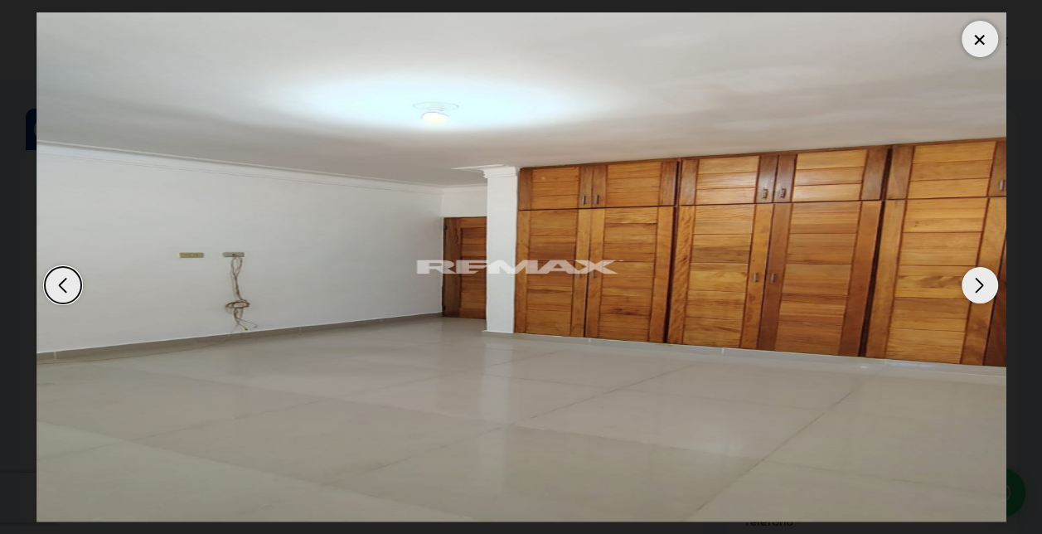
click at [976, 285] on div "Next slide" at bounding box center [979, 285] width 36 height 36
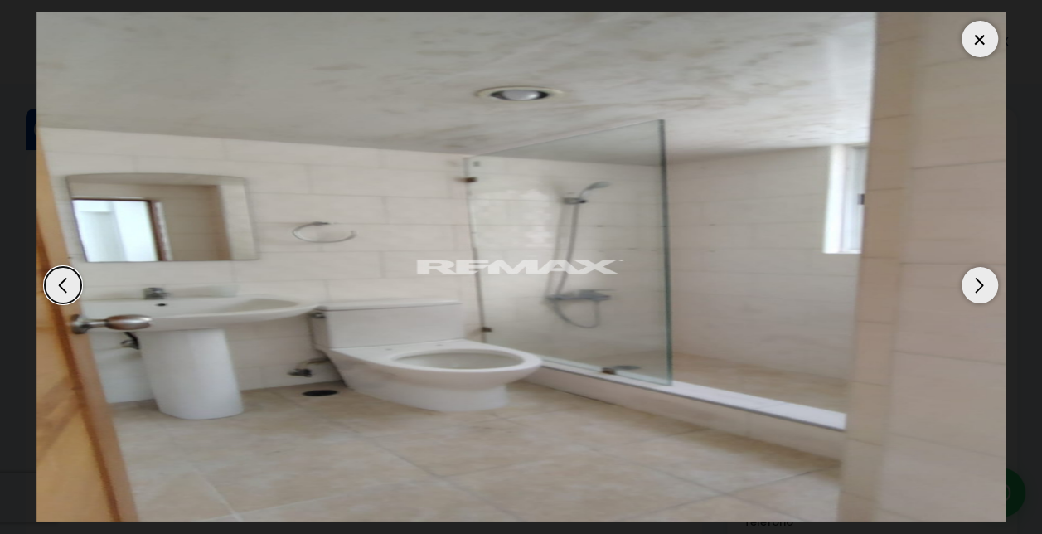
click at [979, 284] on div "Next slide" at bounding box center [979, 285] width 36 height 36
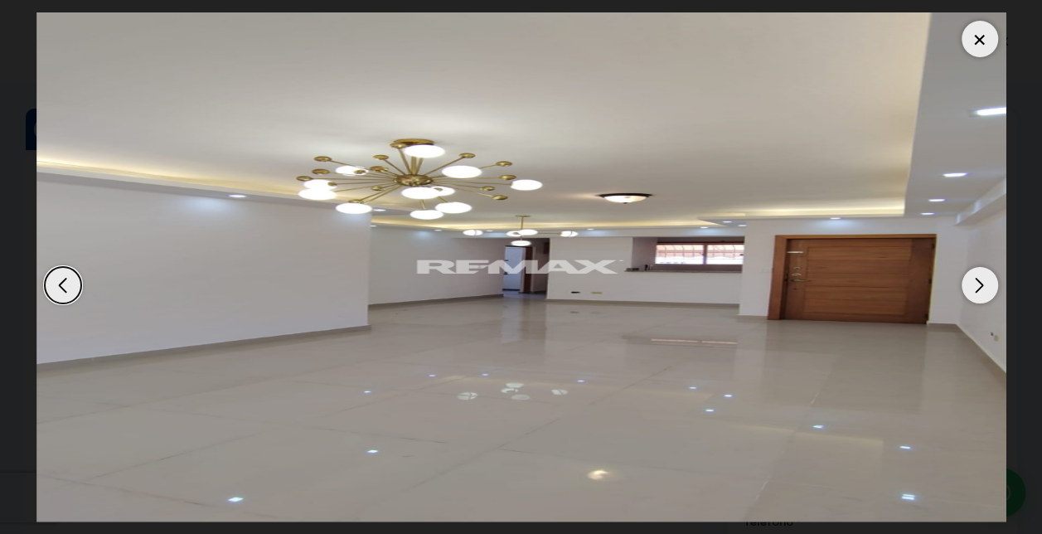
click at [60, 287] on div "Previous slide" at bounding box center [63, 285] width 36 height 36
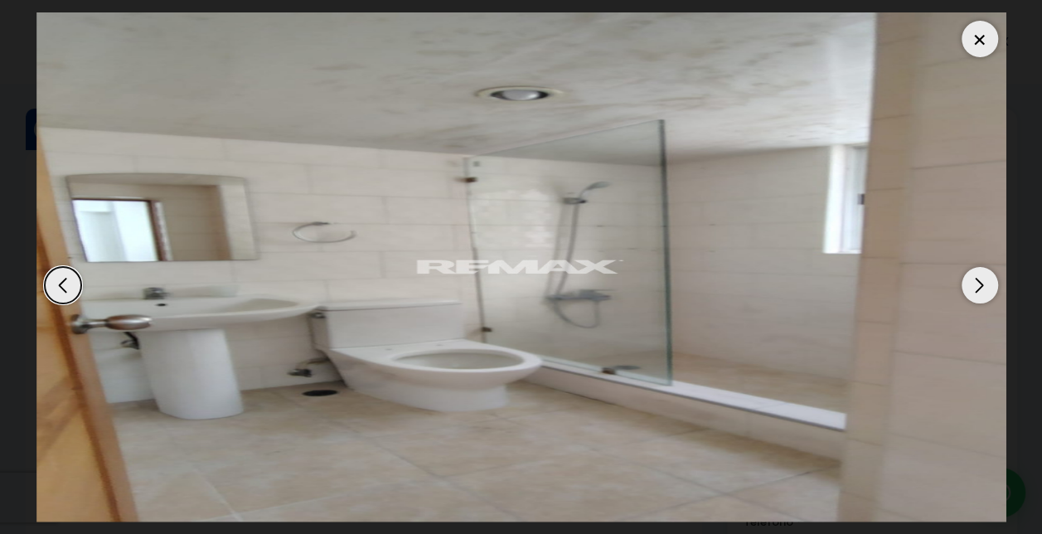
click at [981, 290] on div "Next slide" at bounding box center [979, 285] width 36 height 36
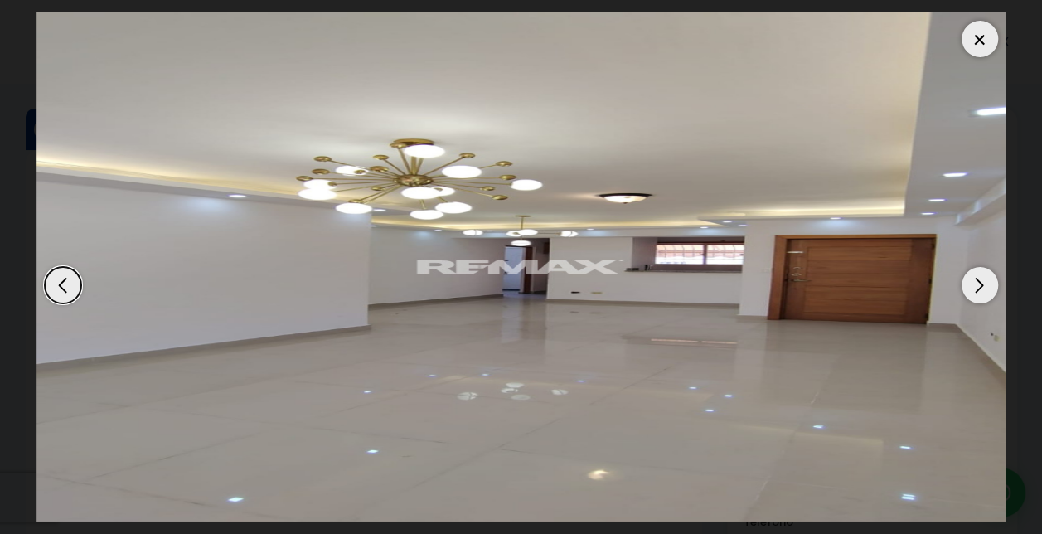
click at [981, 290] on div "Next slide" at bounding box center [979, 285] width 36 height 36
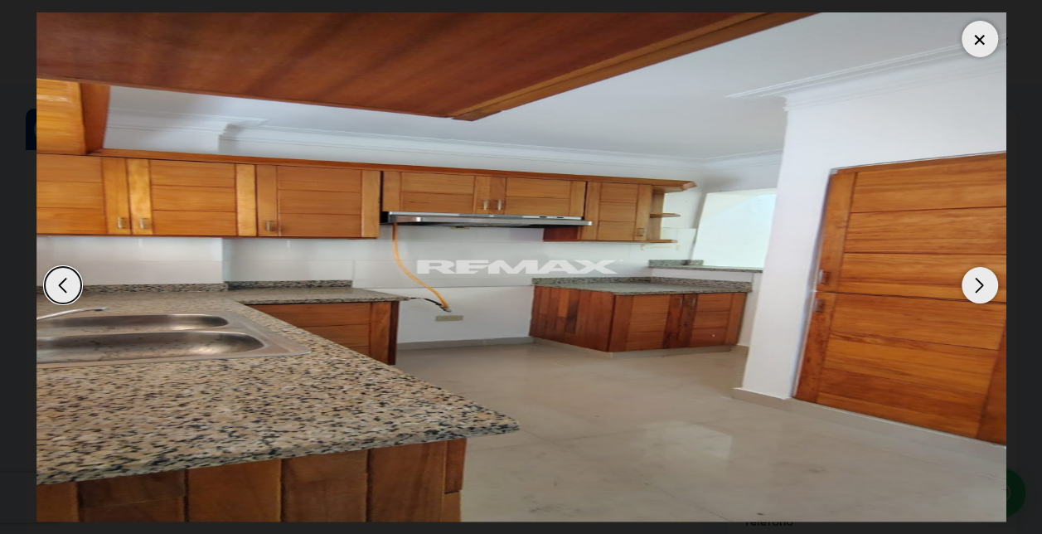
click at [984, 41] on div at bounding box center [979, 39] width 36 height 36
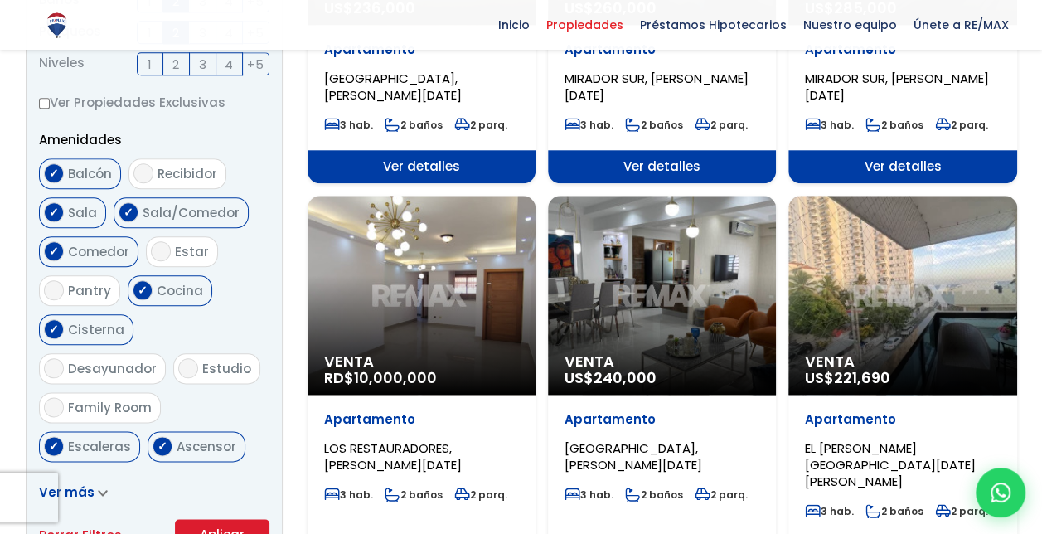
scroll to position [3455, 0]
select select "150"
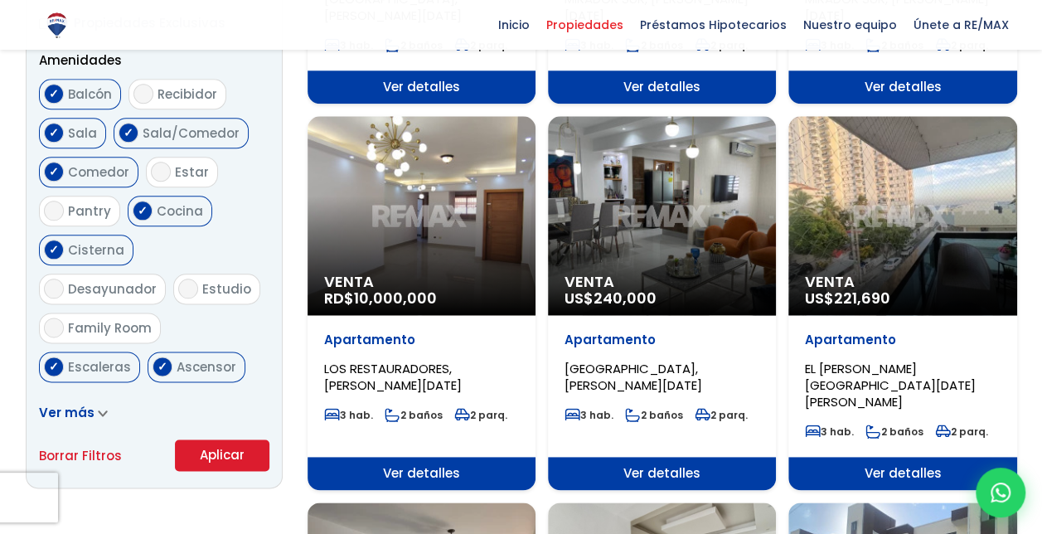
scroll to position [868, 0]
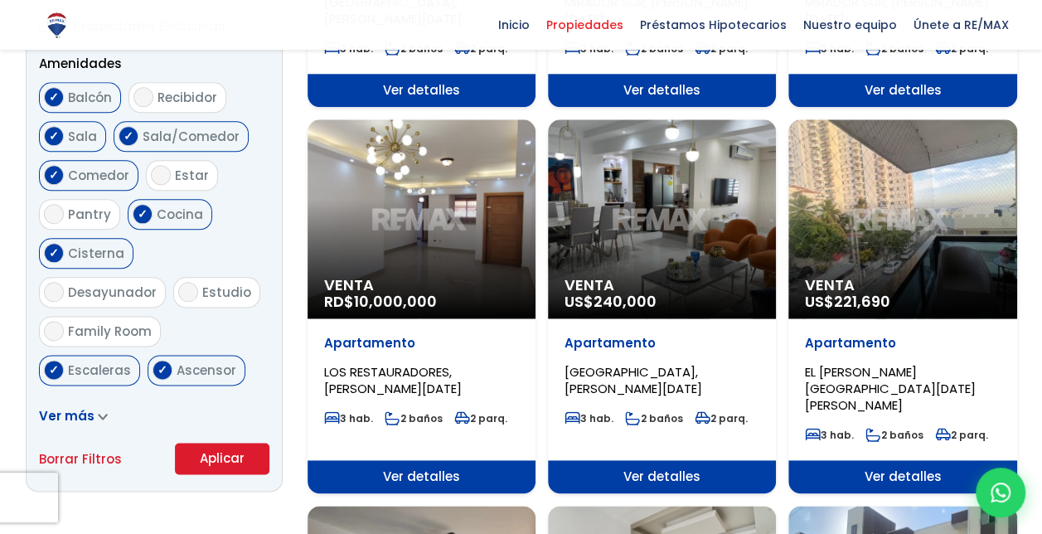
click at [684, 207] on div "Venta US$ 240,000" at bounding box center [662, 218] width 228 height 199
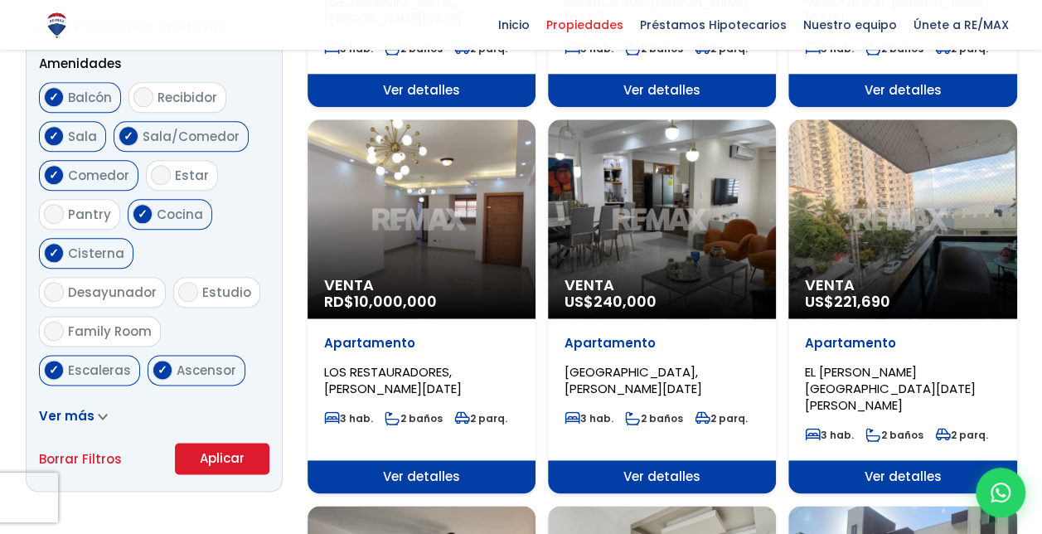
click at [684, 207] on div "Venta US$ 240,000" at bounding box center [662, 218] width 228 height 199
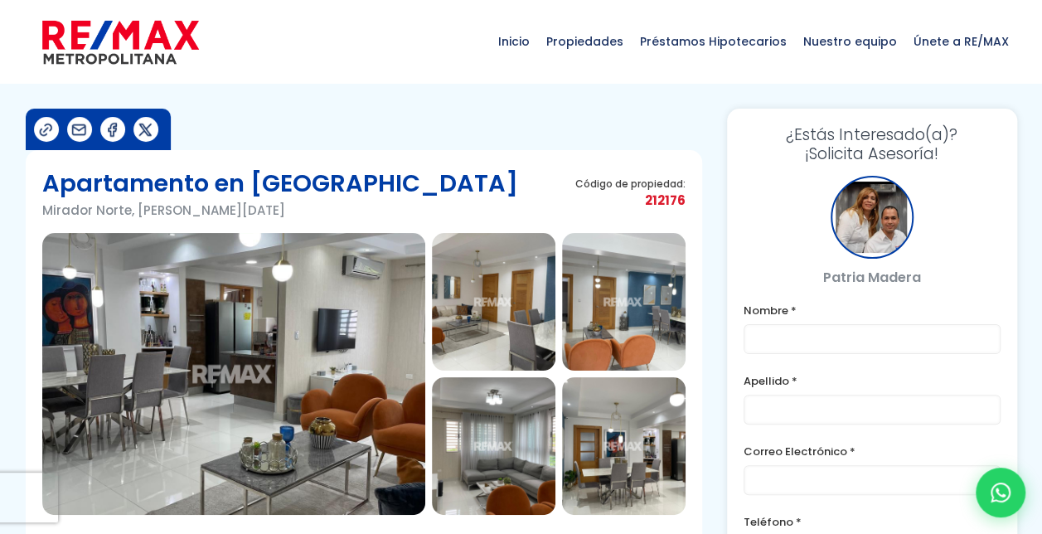
click at [302, 383] on img at bounding box center [233, 374] width 383 height 282
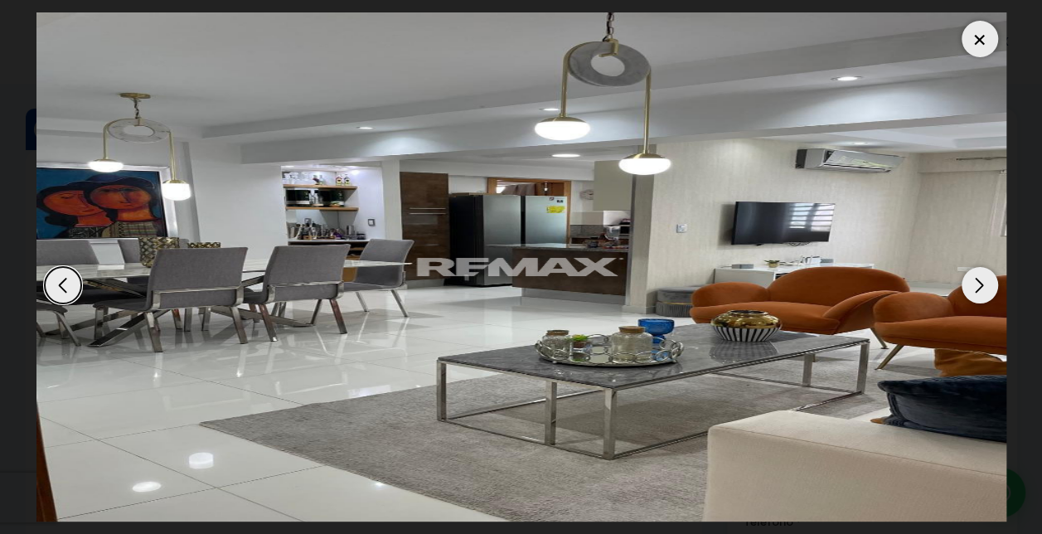
click at [981, 281] on div "Next slide" at bounding box center [979, 285] width 36 height 36
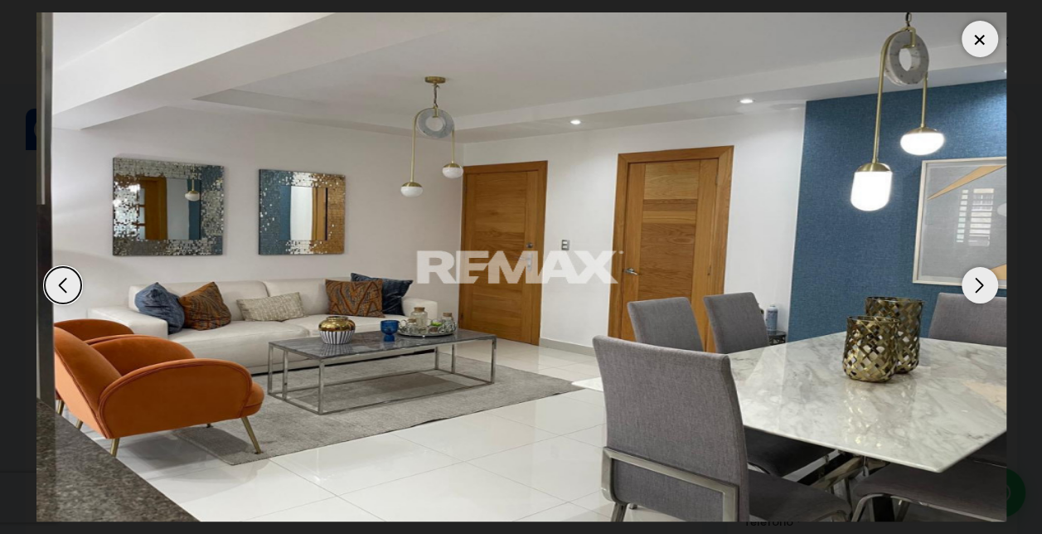
click at [981, 281] on div "Next slide" at bounding box center [979, 285] width 36 height 36
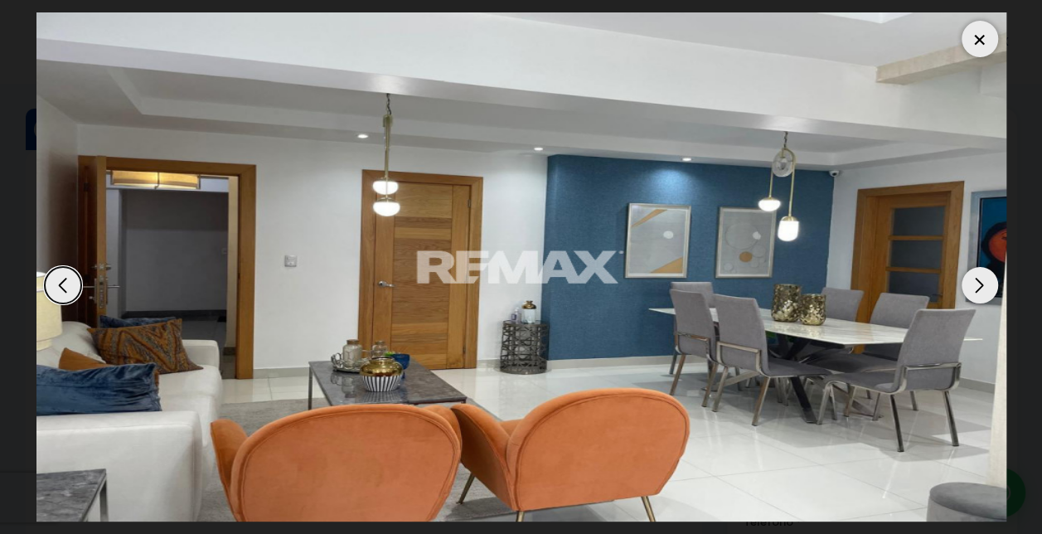
click at [981, 281] on div "Next slide" at bounding box center [979, 285] width 36 height 36
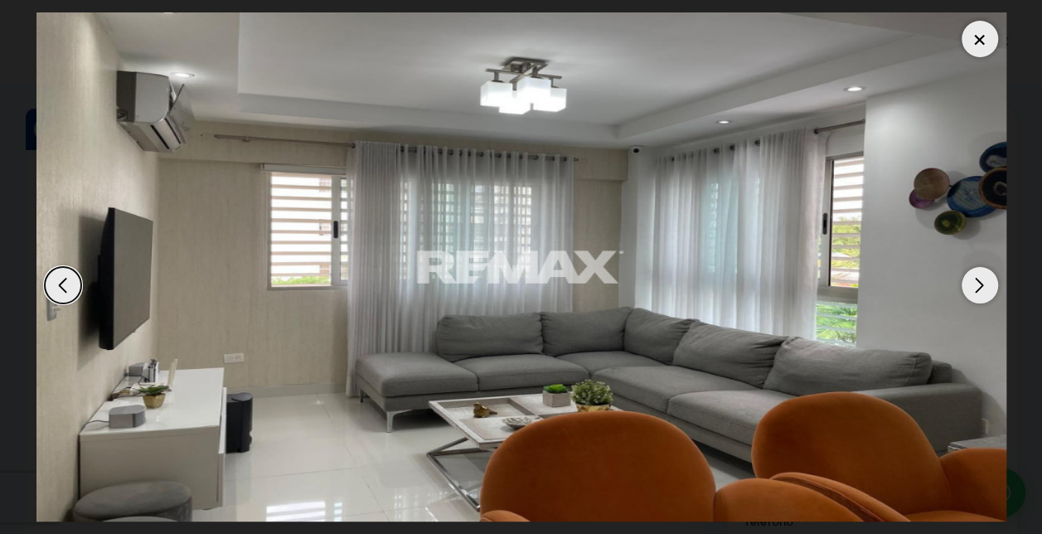
click at [981, 281] on div "Next slide" at bounding box center [979, 285] width 36 height 36
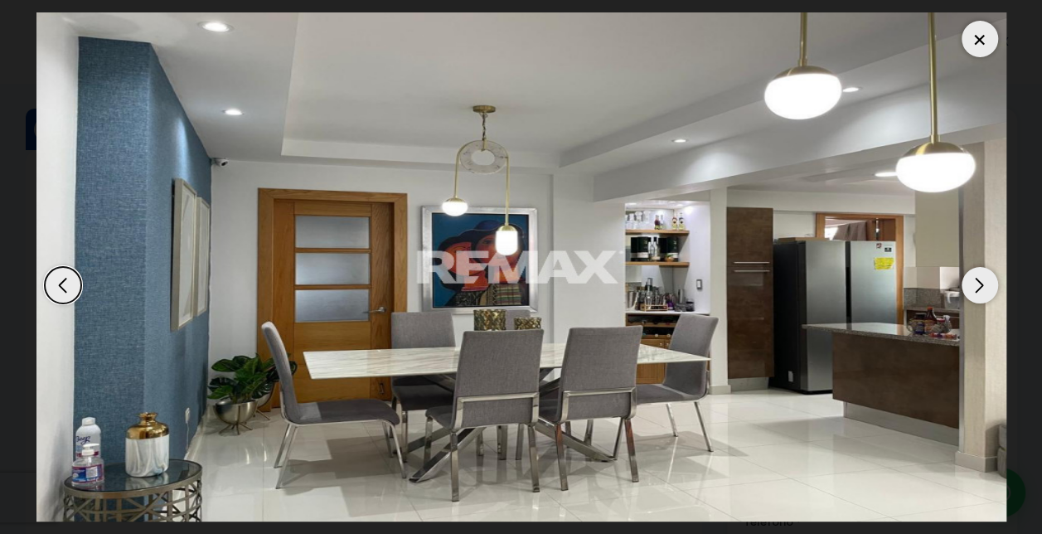
click at [981, 281] on div "Next slide" at bounding box center [979, 285] width 36 height 36
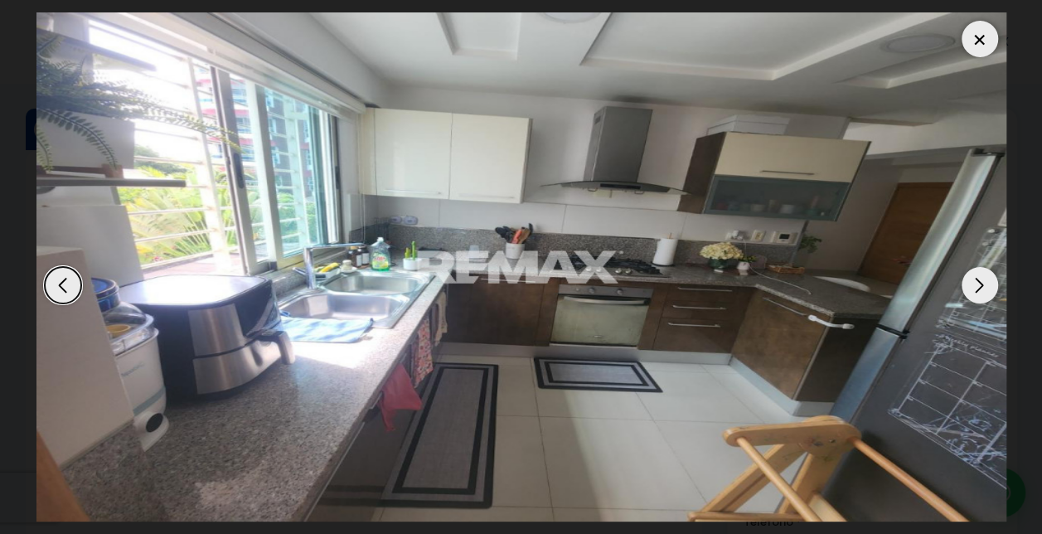
click at [65, 282] on div "Previous slide" at bounding box center [63, 285] width 36 height 36
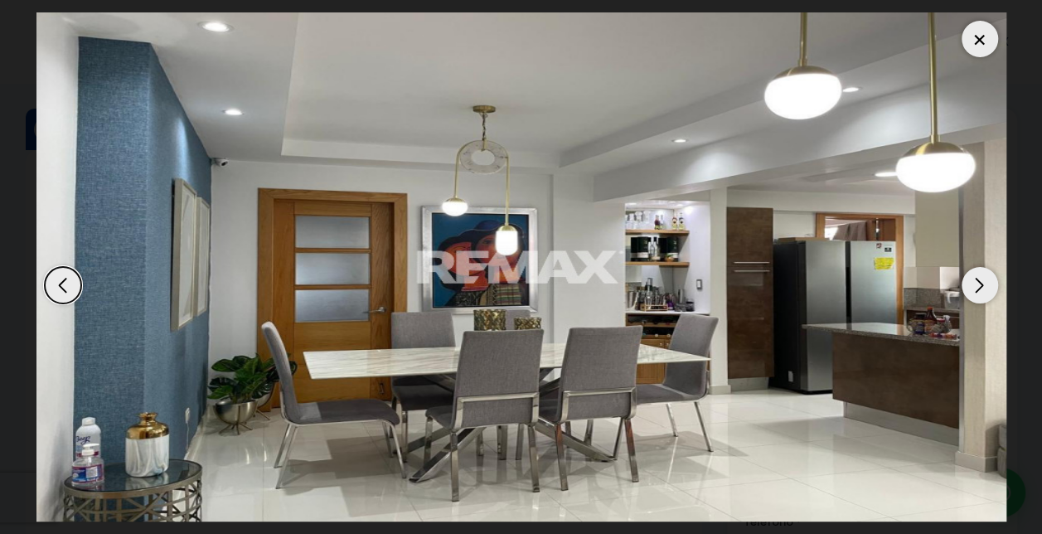
click at [984, 286] on div "Next slide" at bounding box center [979, 285] width 36 height 36
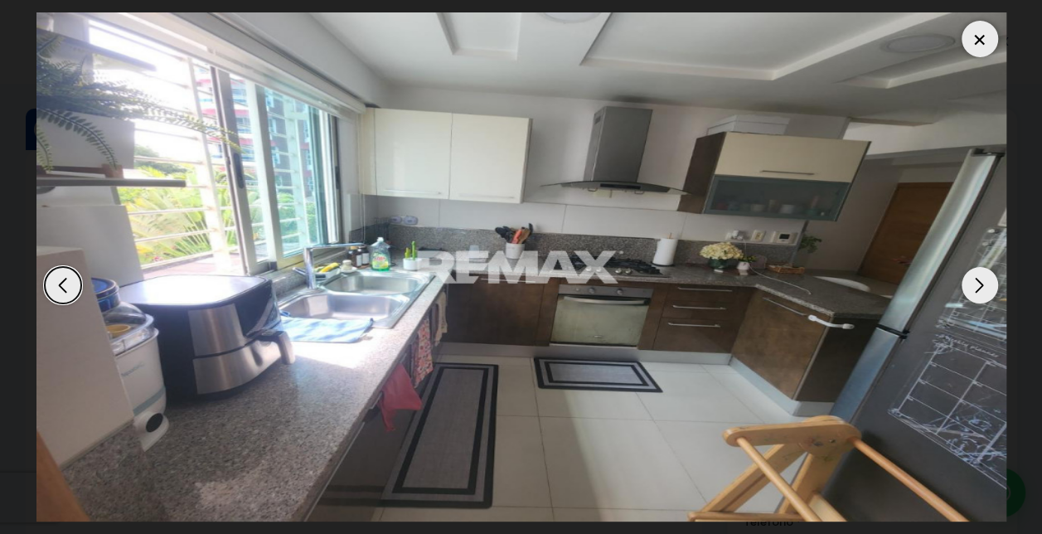
click at [984, 286] on div "Next slide" at bounding box center [979, 285] width 36 height 36
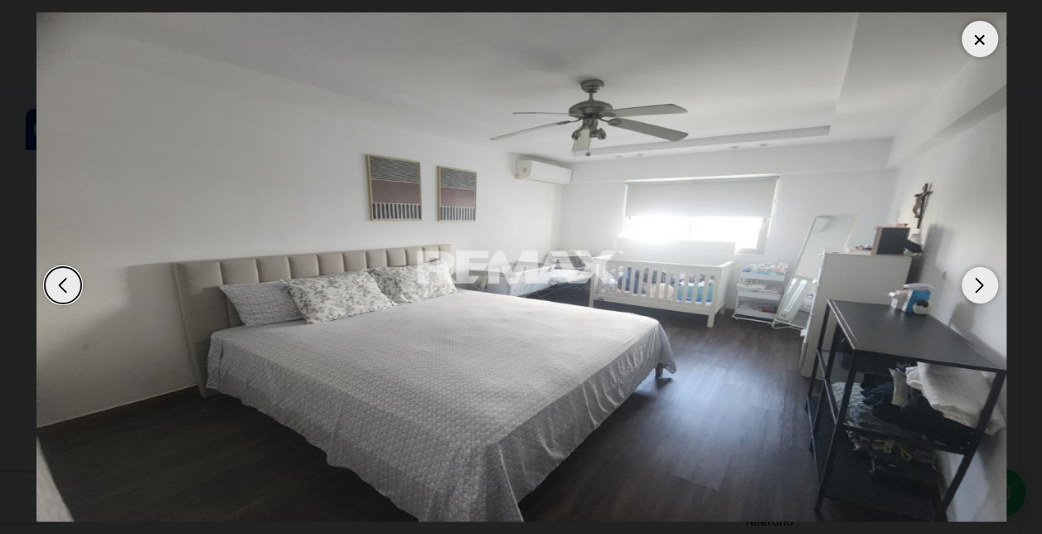
click at [984, 286] on div "Next slide" at bounding box center [979, 285] width 36 height 36
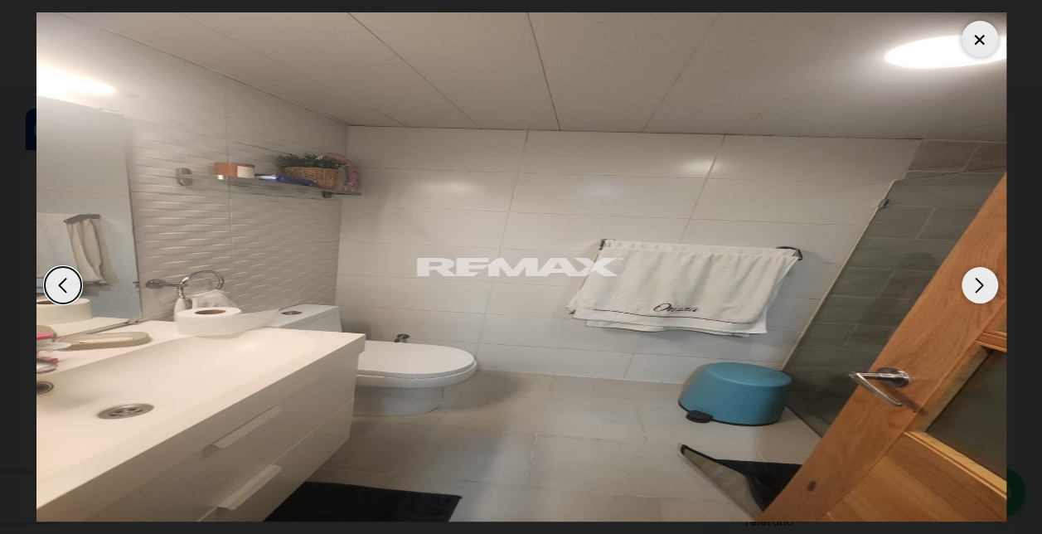
click at [984, 286] on div "Next slide" at bounding box center [979, 285] width 36 height 36
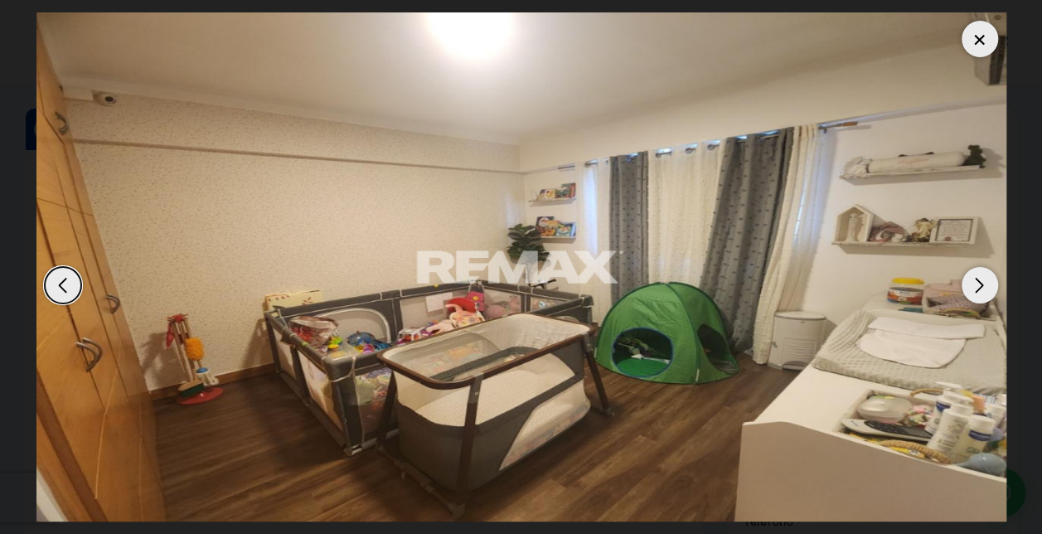
click at [984, 286] on div "Next slide" at bounding box center [979, 285] width 36 height 36
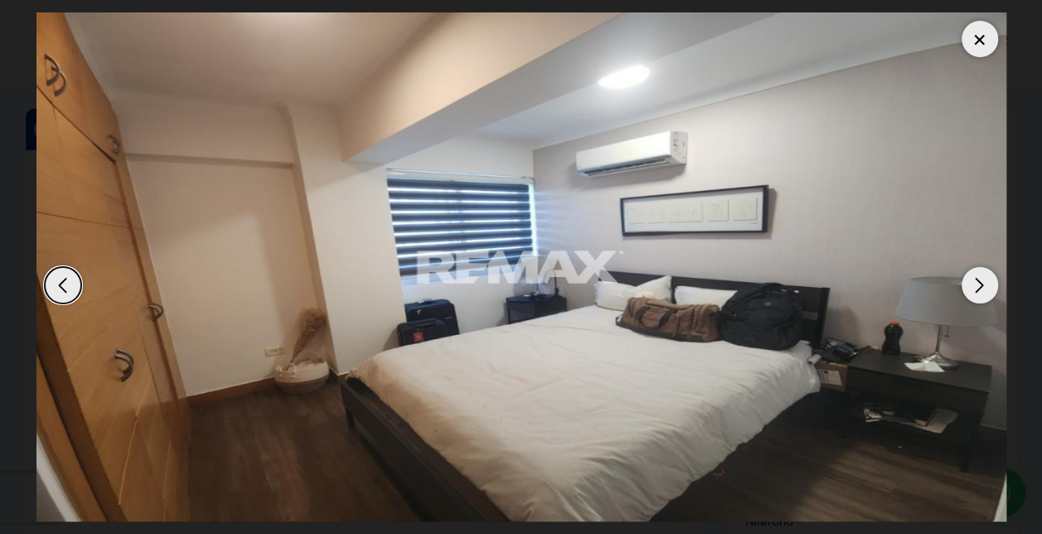
click at [984, 286] on div "Next slide" at bounding box center [979, 285] width 36 height 36
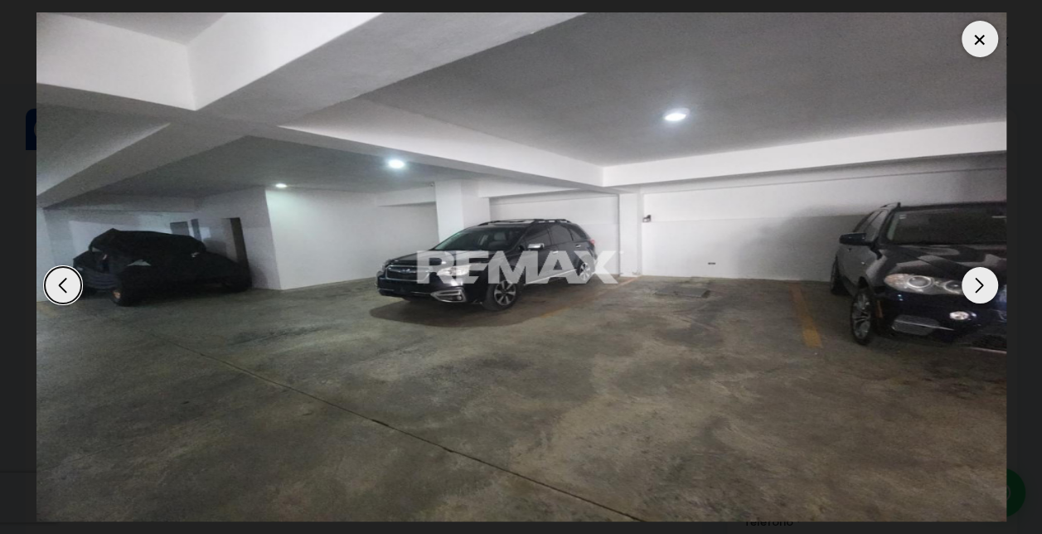
click at [984, 286] on div "Next slide" at bounding box center [979, 285] width 36 height 36
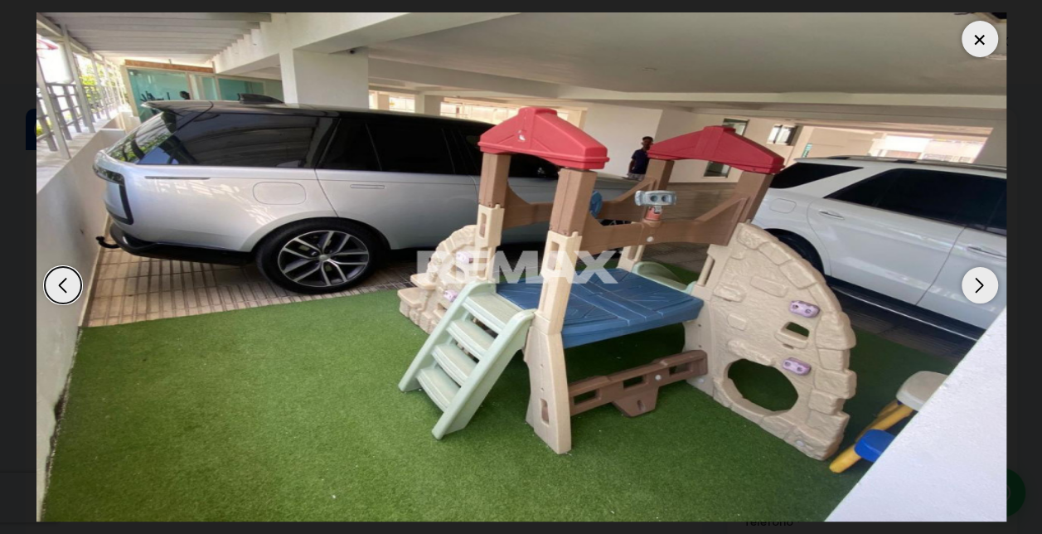
click at [984, 286] on div "Next slide" at bounding box center [979, 285] width 36 height 36
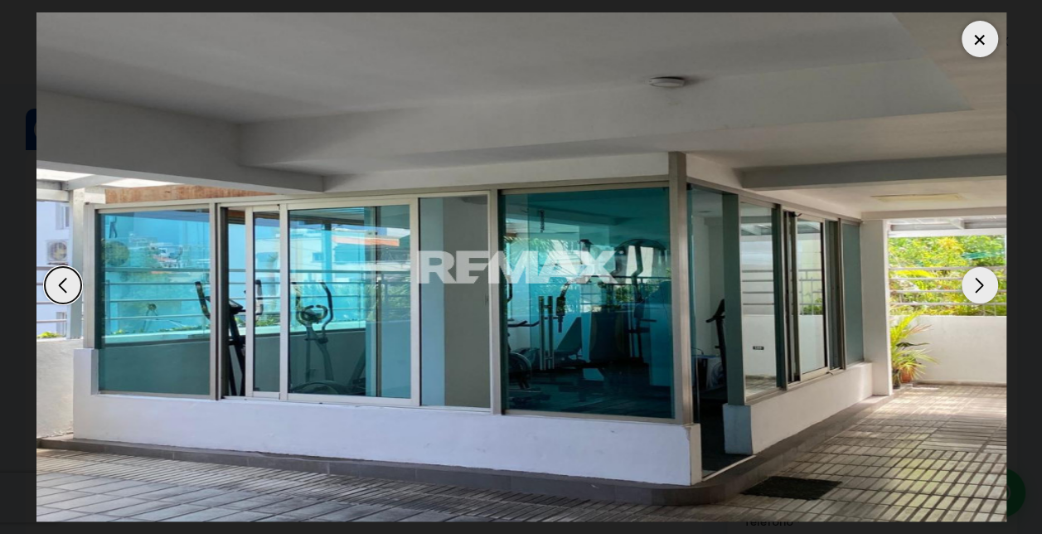
click at [65, 280] on div "Previous slide" at bounding box center [63, 285] width 36 height 36
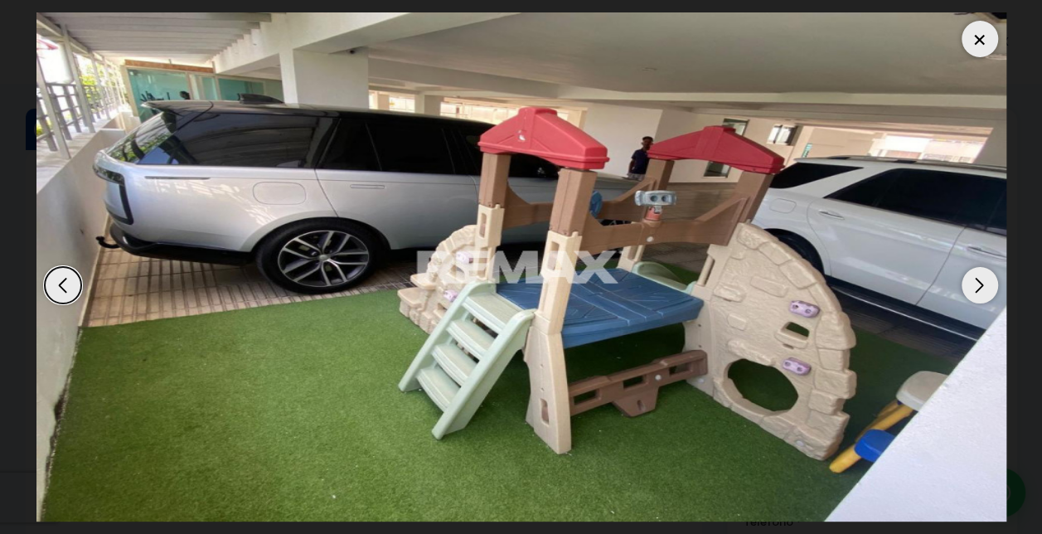
click at [978, 283] on div "Next slide" at bounding box center [979, 285] width 36 height 36
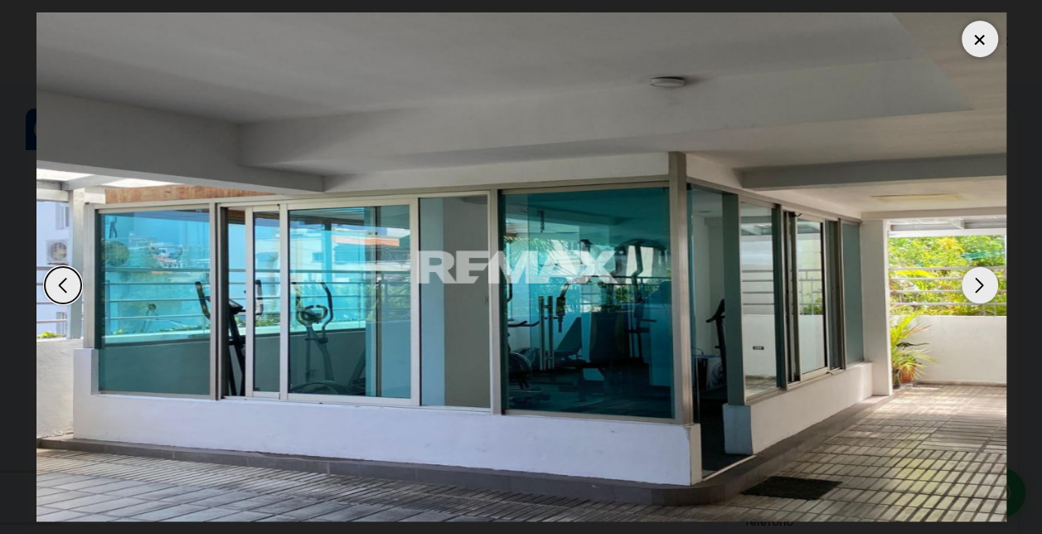
click at [978, 283] on div "Next slide" at bounding box center [979, 285] width 36 height 36
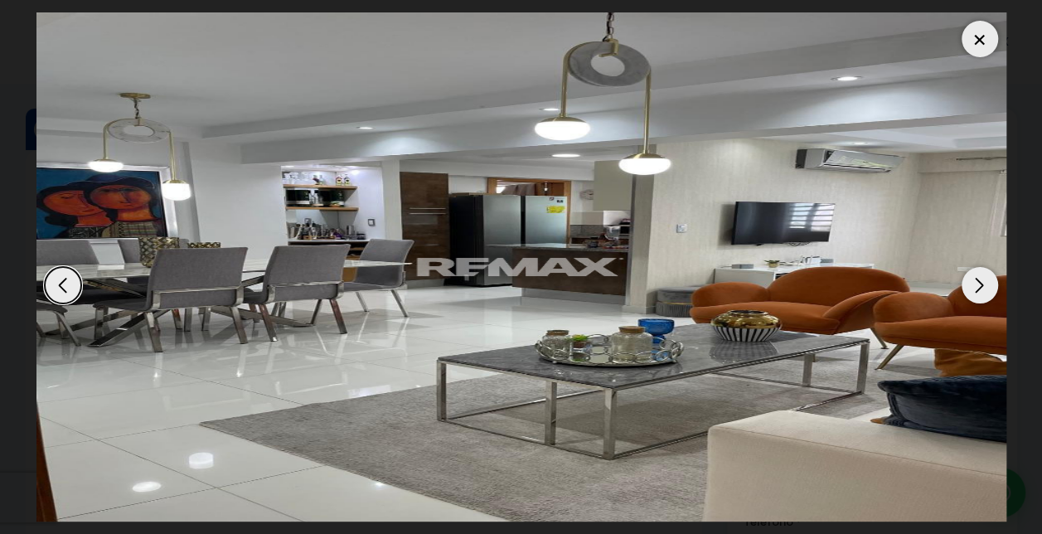
click at [978, 283] on div "Next slide" at bounding box center [979, 285] width 36 height 36
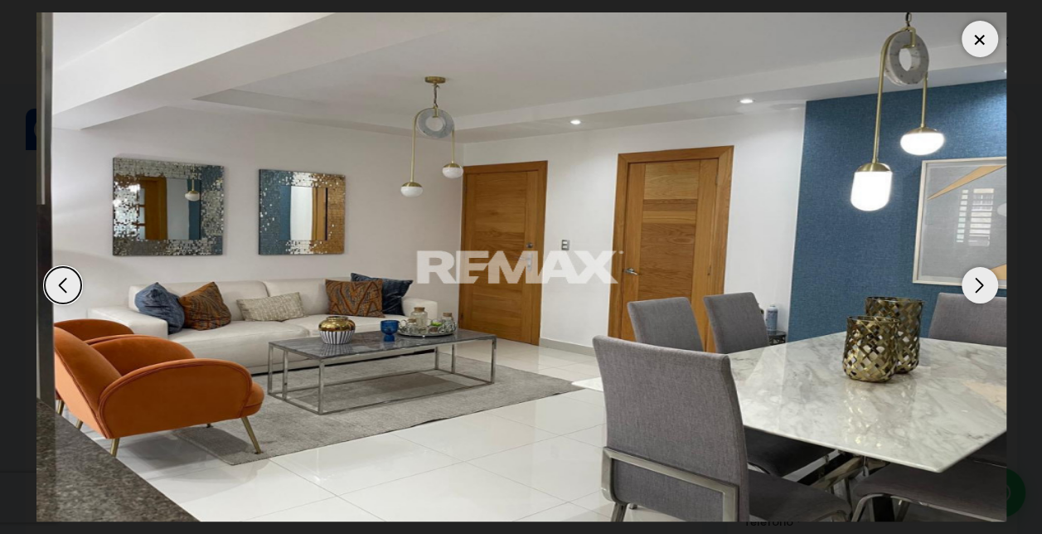
click at [985, 34] on div at bounding box center [979, 39] width 36 height 36
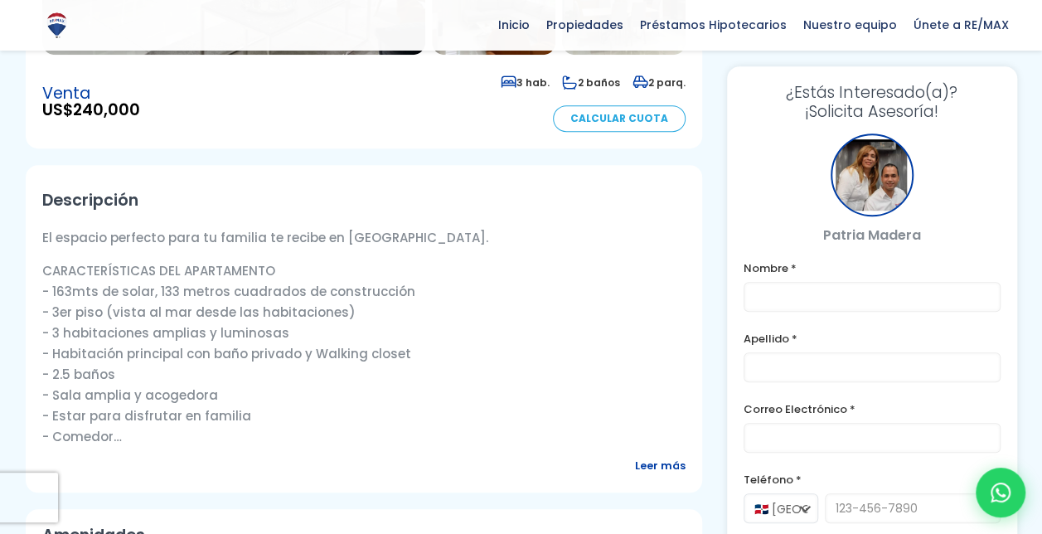
scroll to position [464, 0]
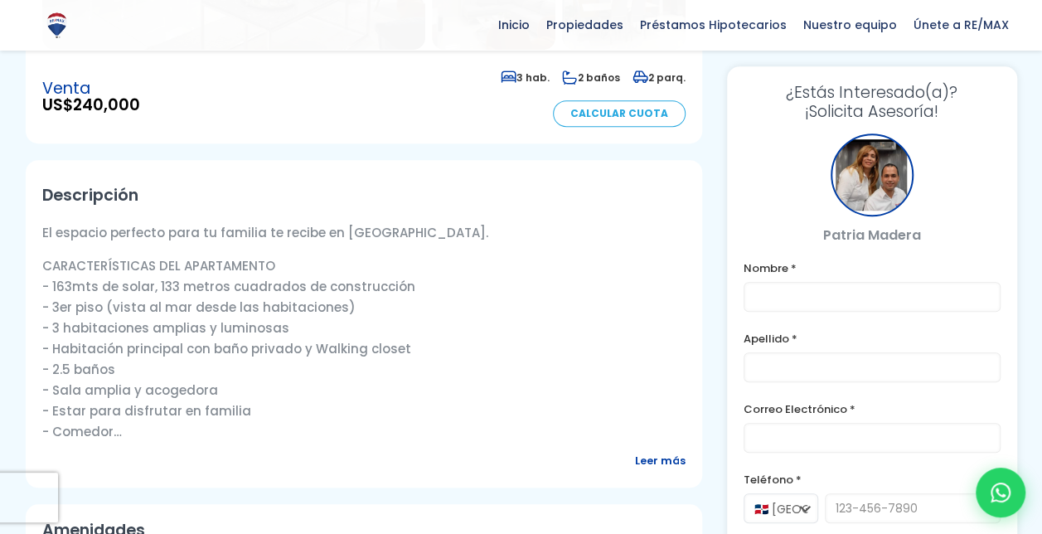
drag, startPoint x: 1041, startPoint y: 177, endPoint x: 1056, endPoint y: 224, distance: 48.7
drag, startPoint x: 1056, startPoint y: 224, endPoint x: 999, endPoint y: 252, distance: 63.0
click at [999, 252] on div "¿Estás Interesado(a)? ¡Solicita Asesoría! Patria Madera Nombre * Apellido * Cor…" at bounding box center [872, 385] width 290 height 638
click at [578, 255] on p "CARACTERÍSTICAS DEL APARTAMENTO - 163mts de solar, 133 metros cuadrados de cons…" at bounding box center [363, 348] width 643 height 186
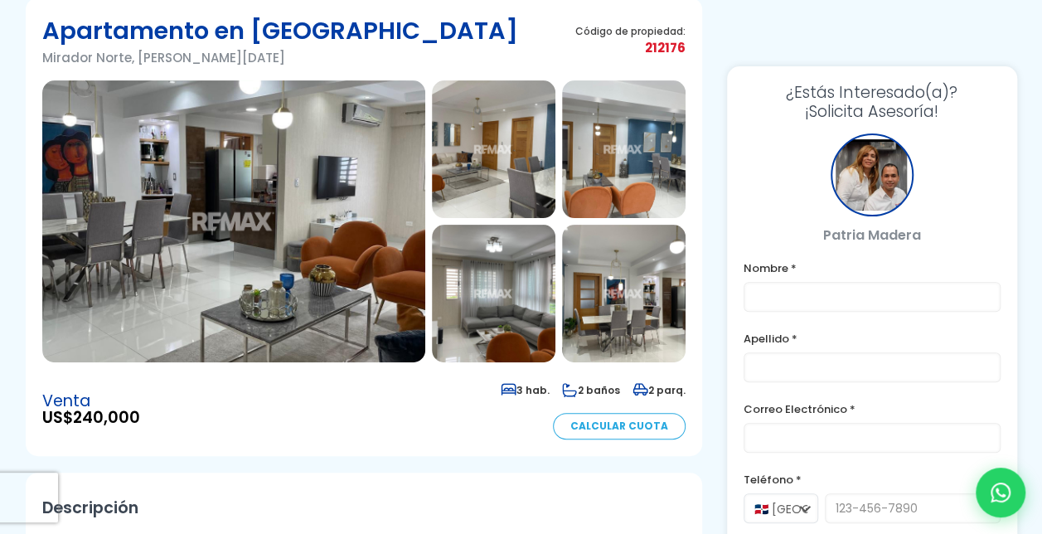
scroll to position [25, 0]
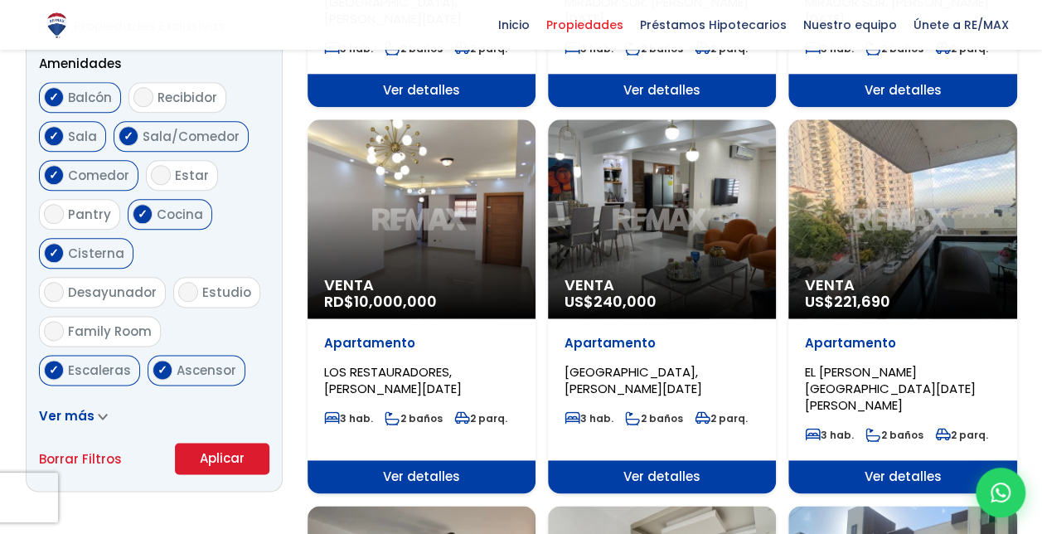
scroll to position [3455, 0]
select select "150"
click at [905, 199] on div "Venta US$ 221,690" at bounding box center [902, 218] width 228 height 199
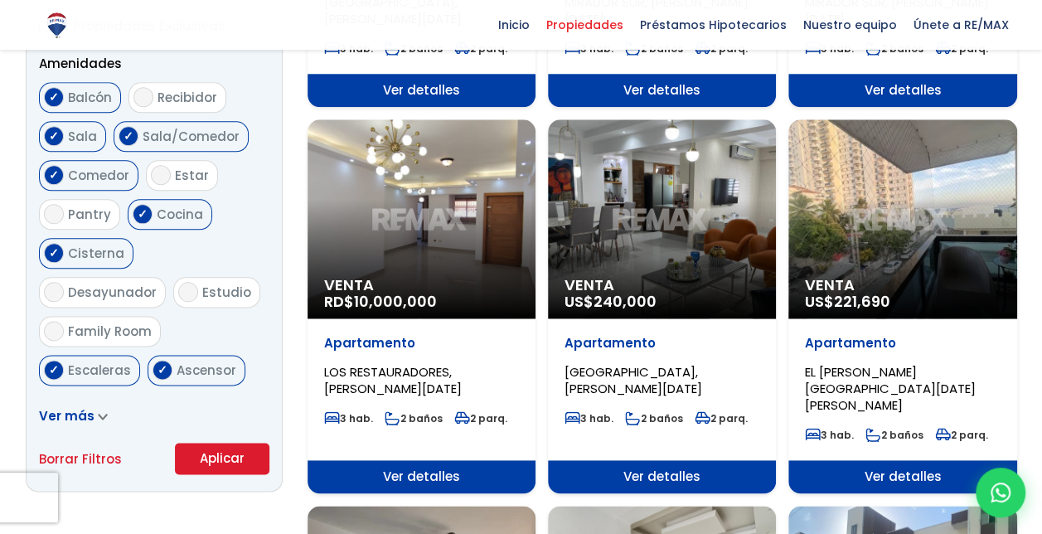
click at [905, 199] on div "Venta US$ 221,690" at bounding box center [902, 218] width 228 height 199
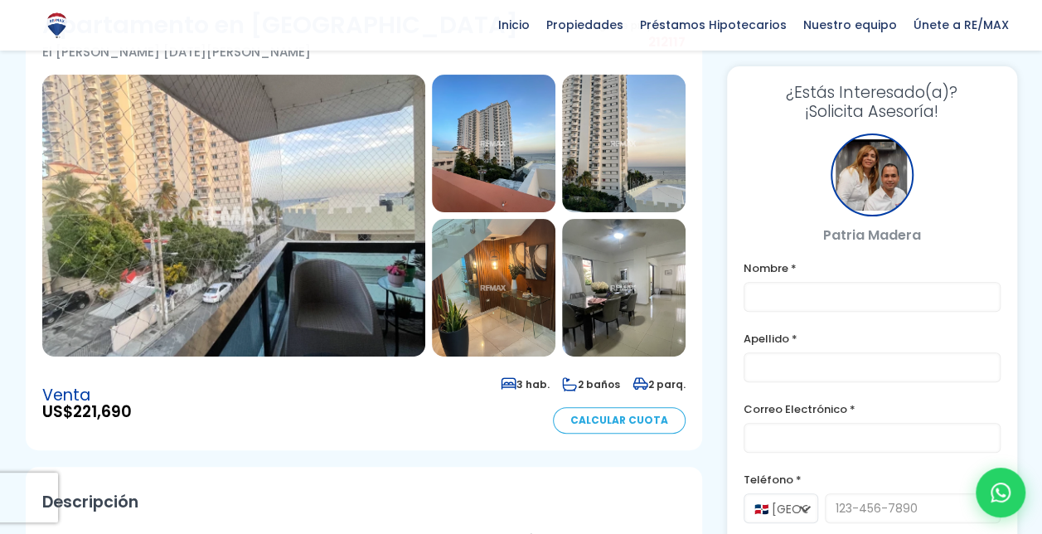
scroll to position [167, 0]
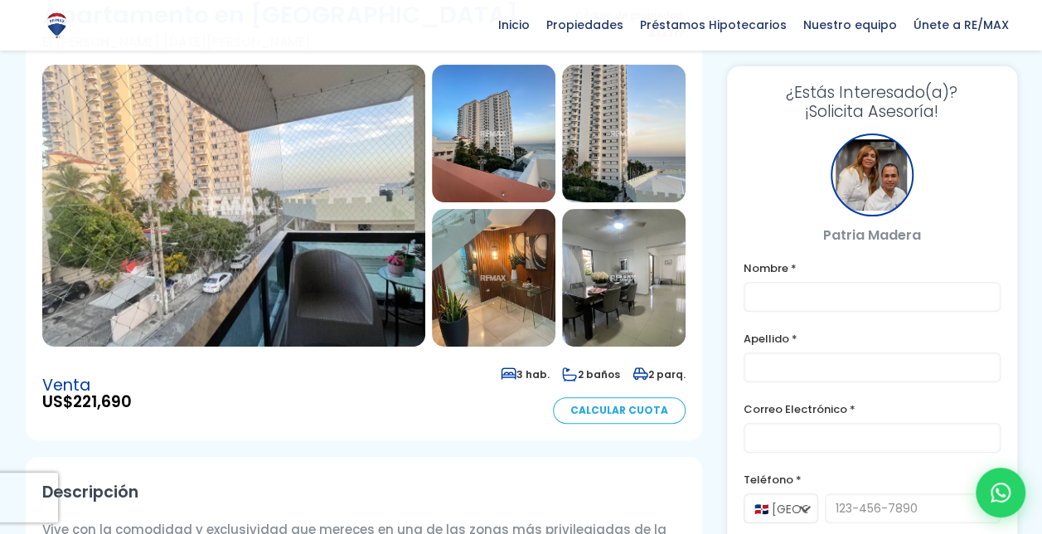
click at [277, 196] on img at bounding box center [233, 206] width 383 height 282
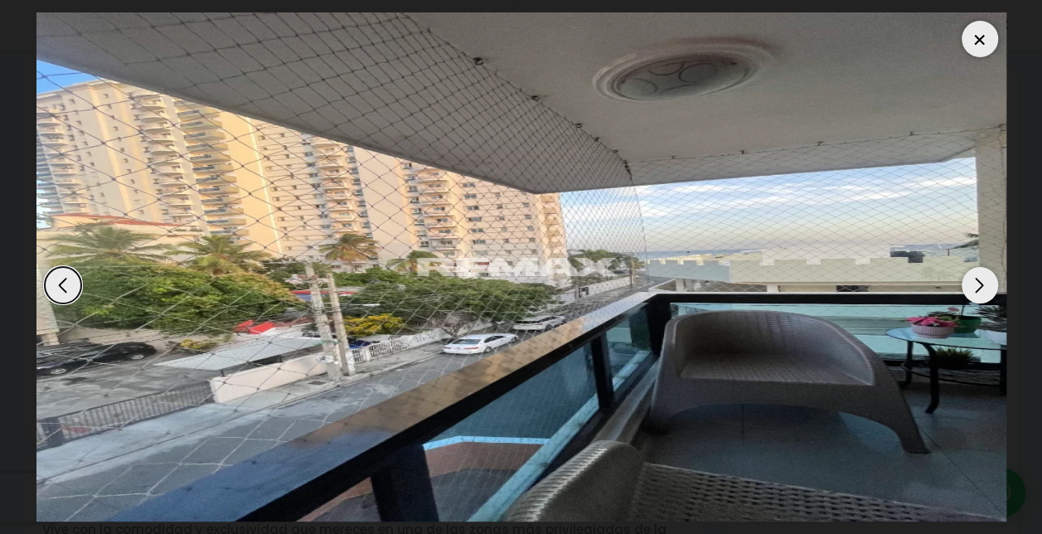
click at [981, 288] on div "Next slide" at bounding box center [979, 285] width 36 height 36
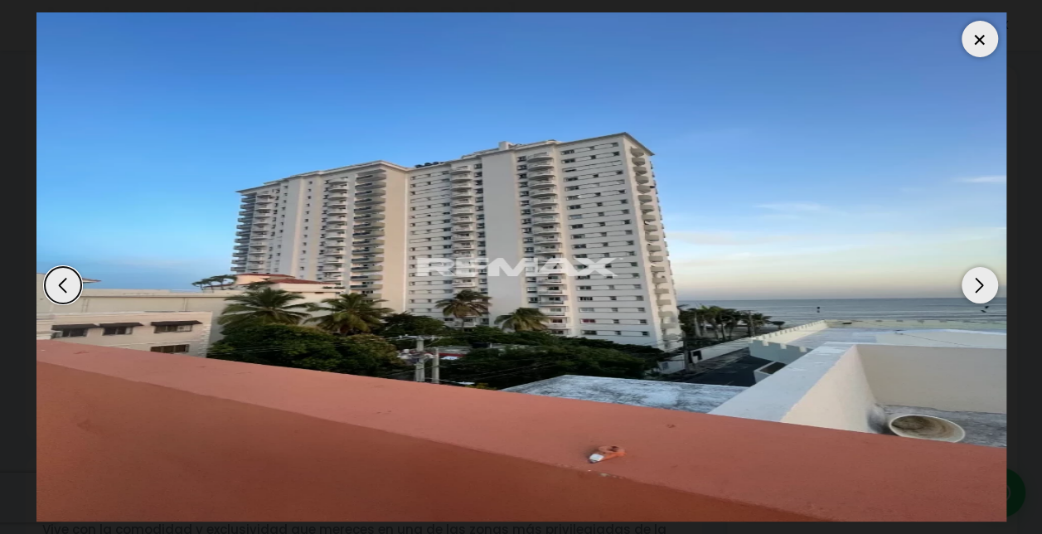
click at [981, 288] on div "Next slide" at bounding box center [979, 285] width 36 height 36
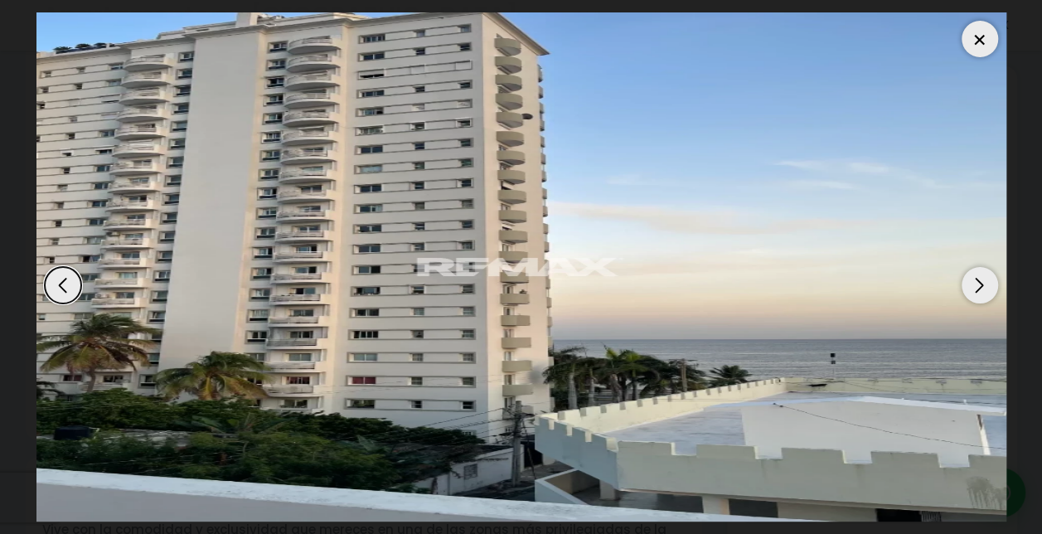
click at [981, 288] on div "Next slide" at bounding box center [979, 285] width 36 height 36
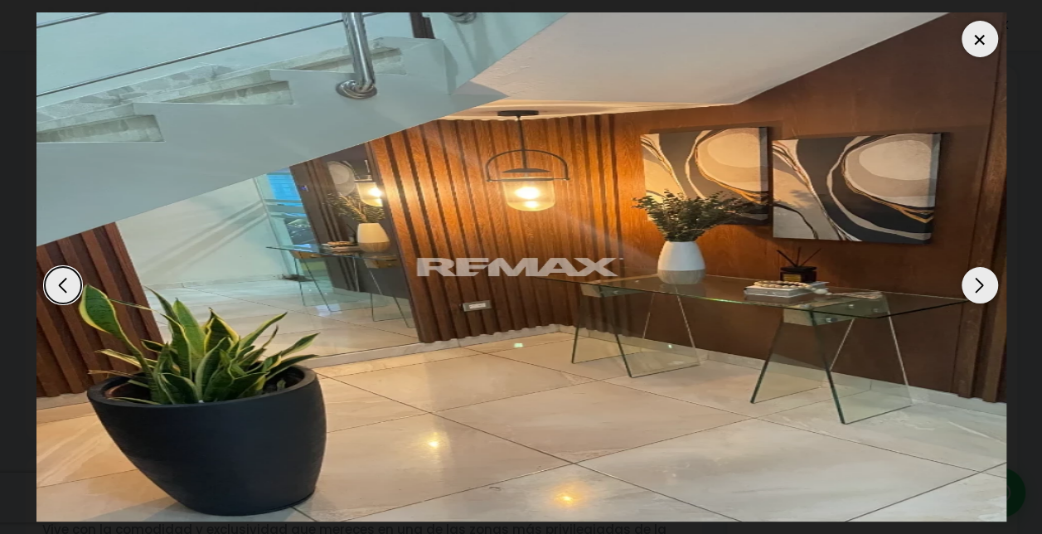
click at [981, 288] on div "Next slide" at bounding box center [979, 285] width 36 height 36
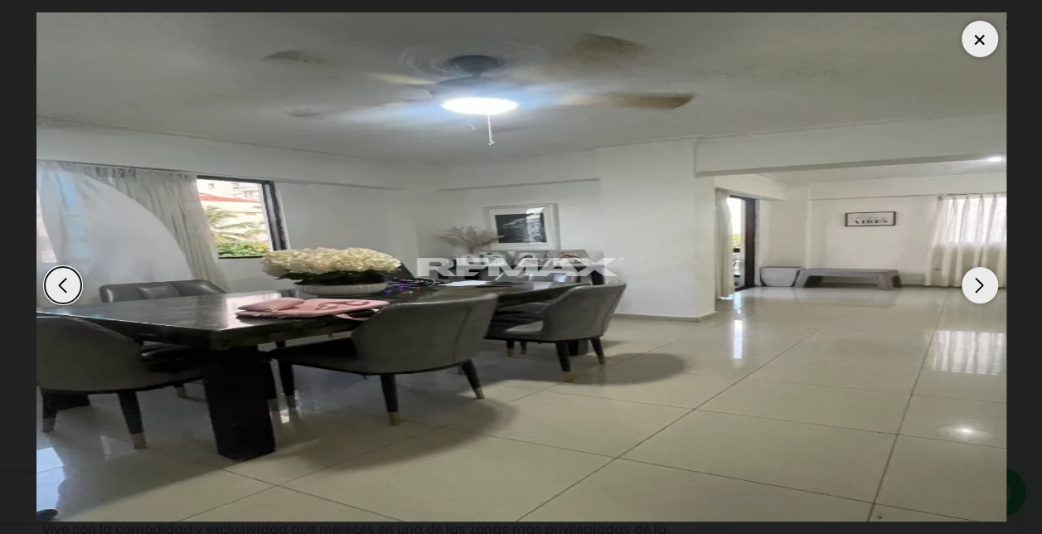
click at [981, 288] on div "Next slide" at bounding box center [979, 285] width 36 height 36
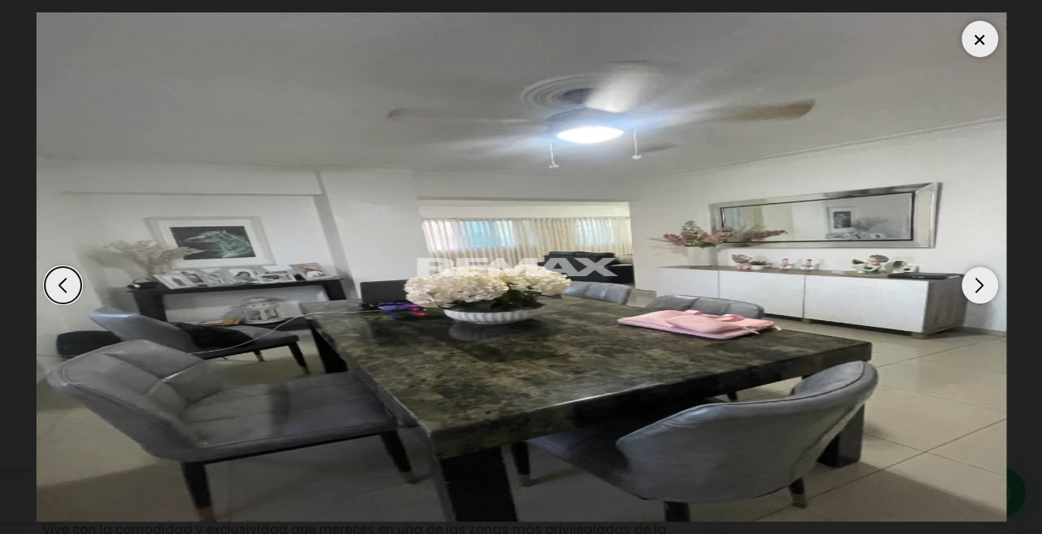
click at [981, 288] on div "Next slide" at bounding box center [979, 285] width 36 height 36
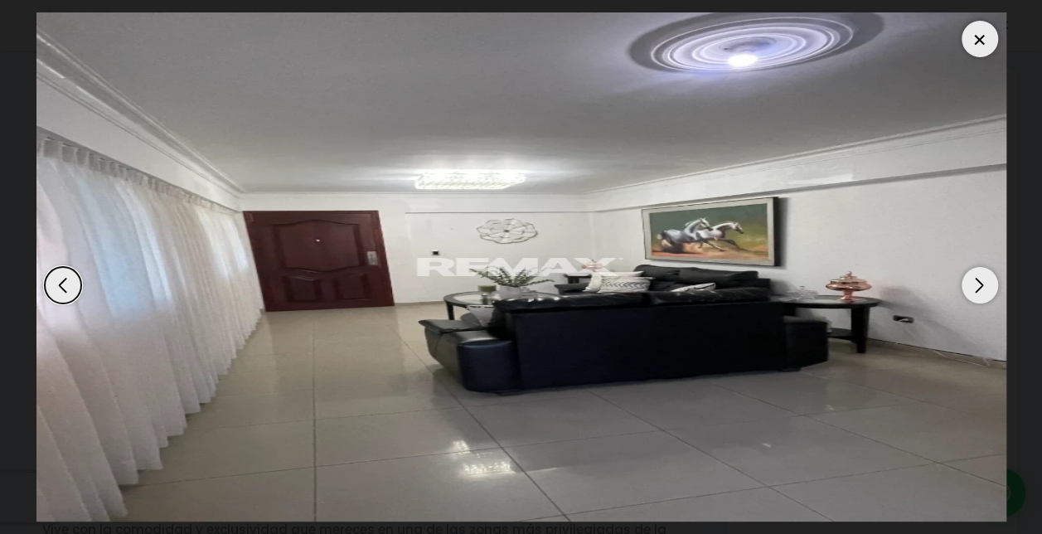
click at [981, 288] on div "Next slide" at bounding box center [979, 285] width 36 height 36
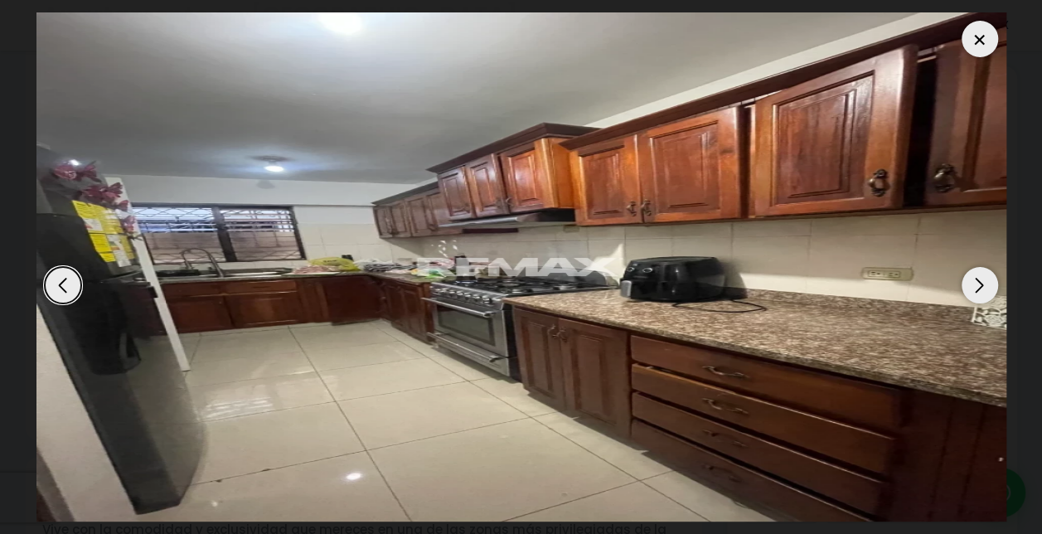
click at [981, 288] on div "Next slide" at bounding box center [979, 285] width 36 height 36
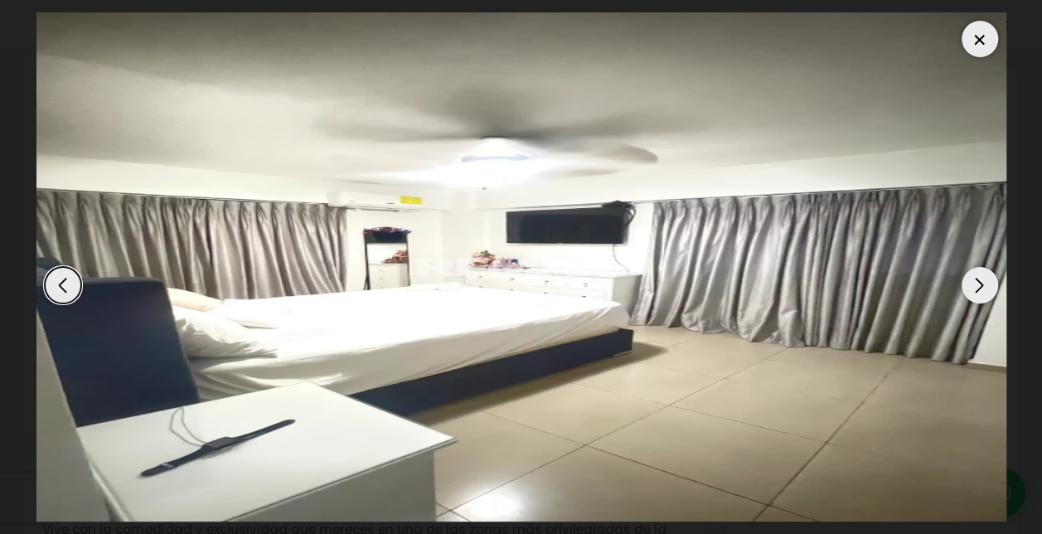
click at [981, 288] on div "Next slide" at bounding box center [979, 285] width 36 height 36
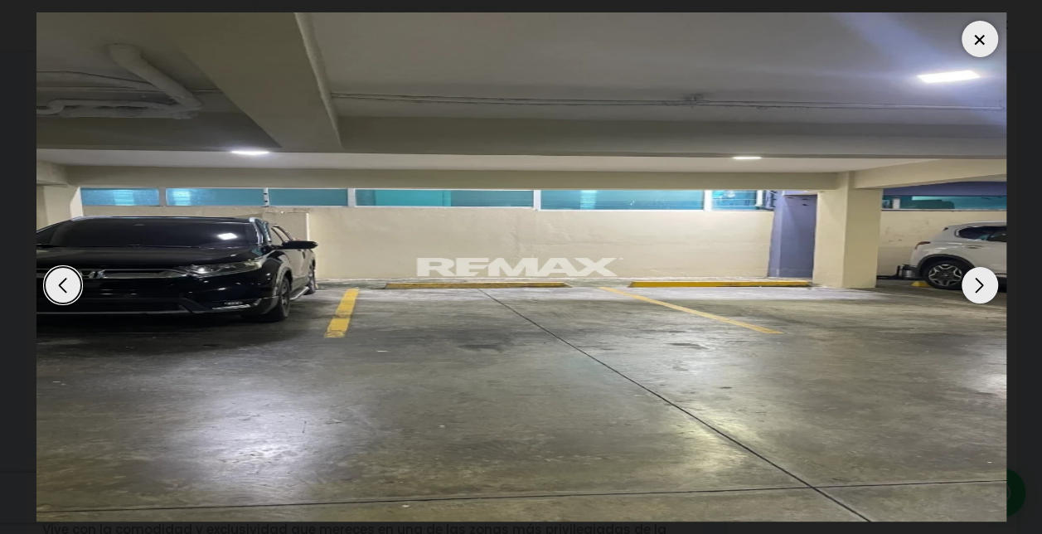
click at [981, 288] on div "Next slide" at bounding box center [979, 285] width 36 height 36
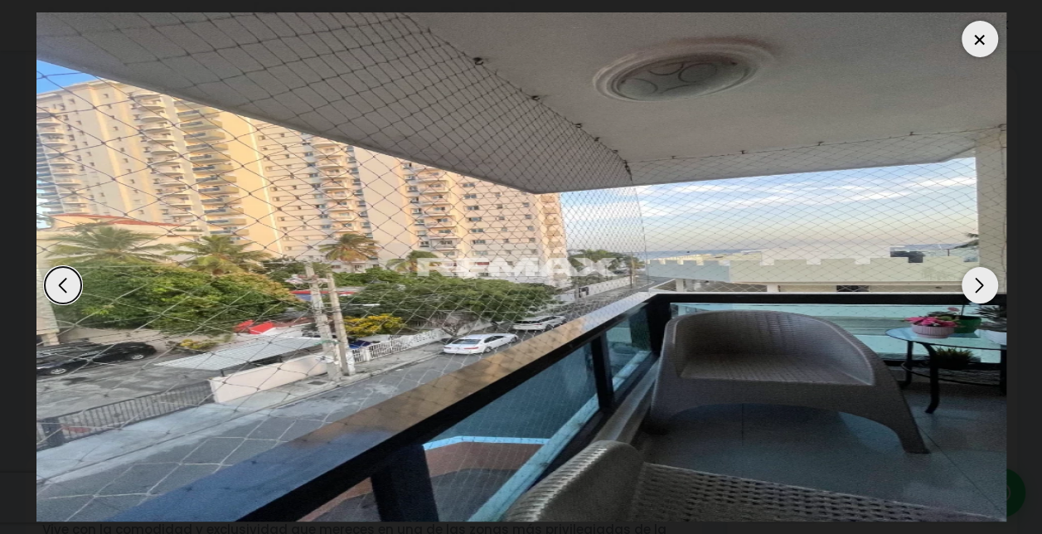
click at [981, 288] on div "Next slide" at bounding box center [979, 285] width 36 height 36
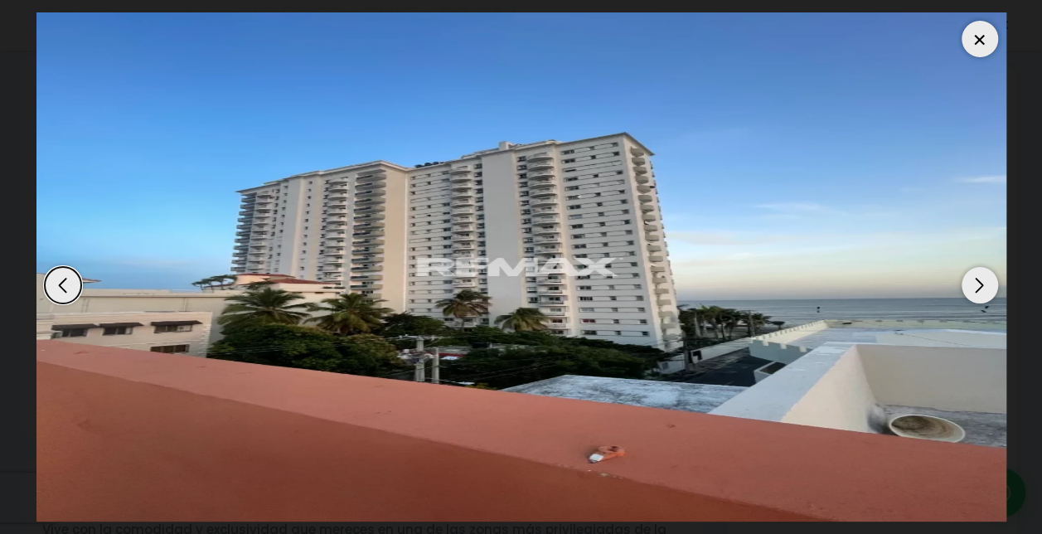
click at [981, 288] on div "Next slide" at bounding box center [979, 285] width 36 height 36
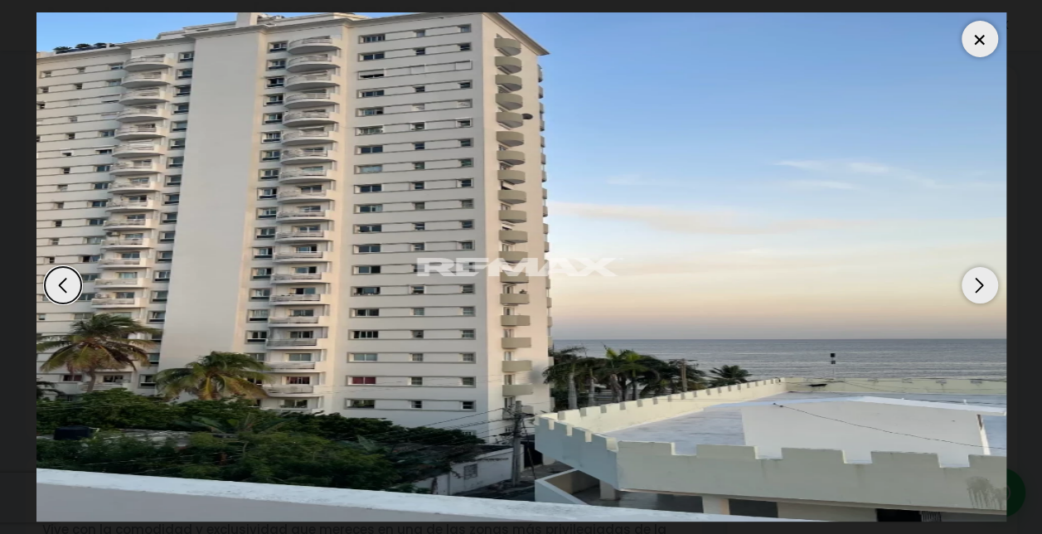
click at [978, 38] on div at bounding box center [979, 39] width 36 height 36
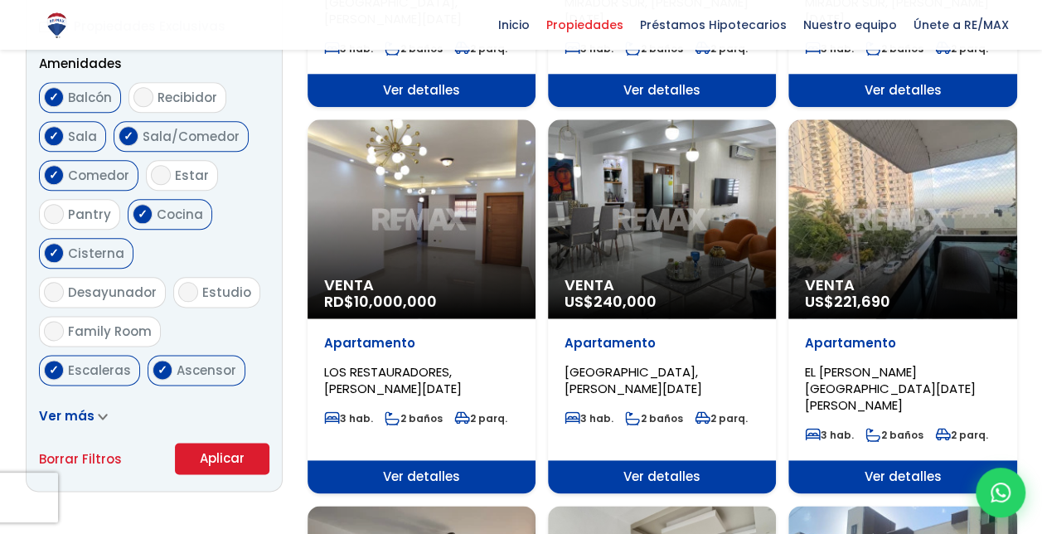
scroll to position [3455, 0]
select select "150"
click at [915, 249] on div "Venta US$ 221,690" at bounding box center [902, 218] width 228 height 199
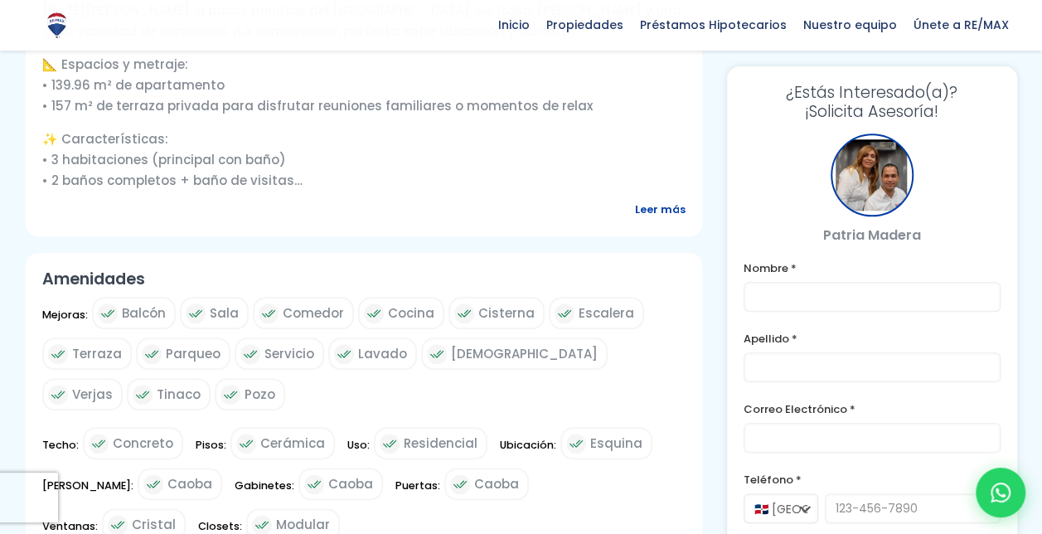
scroll to position [733, 0]
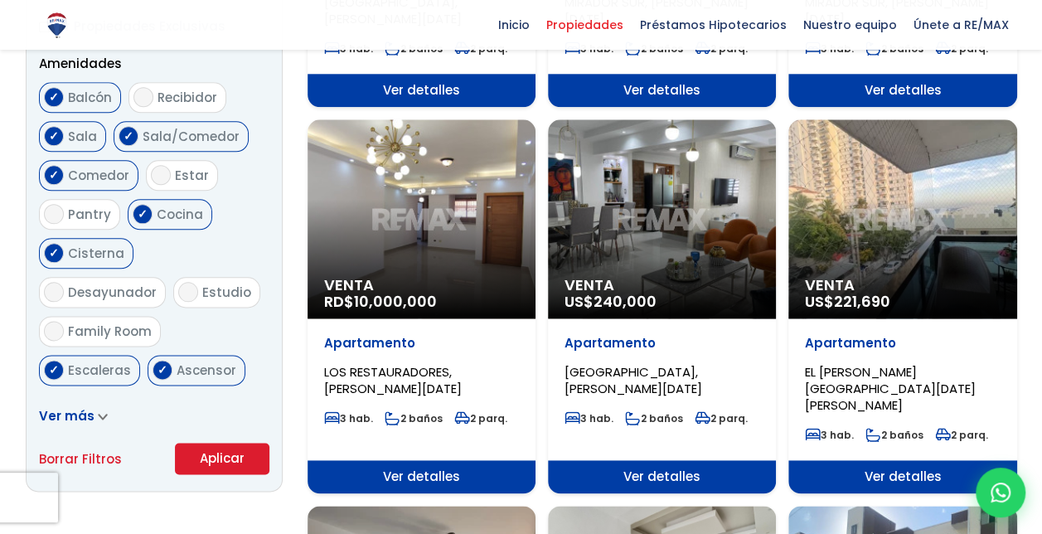
scroll to position [868, 0]
select select "150"
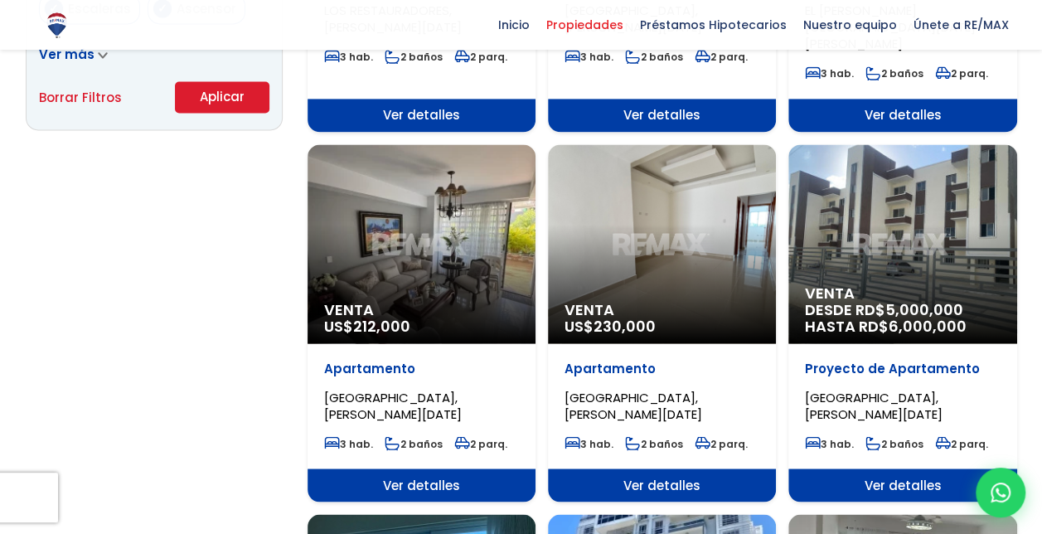
scroll to position [1236, 0]
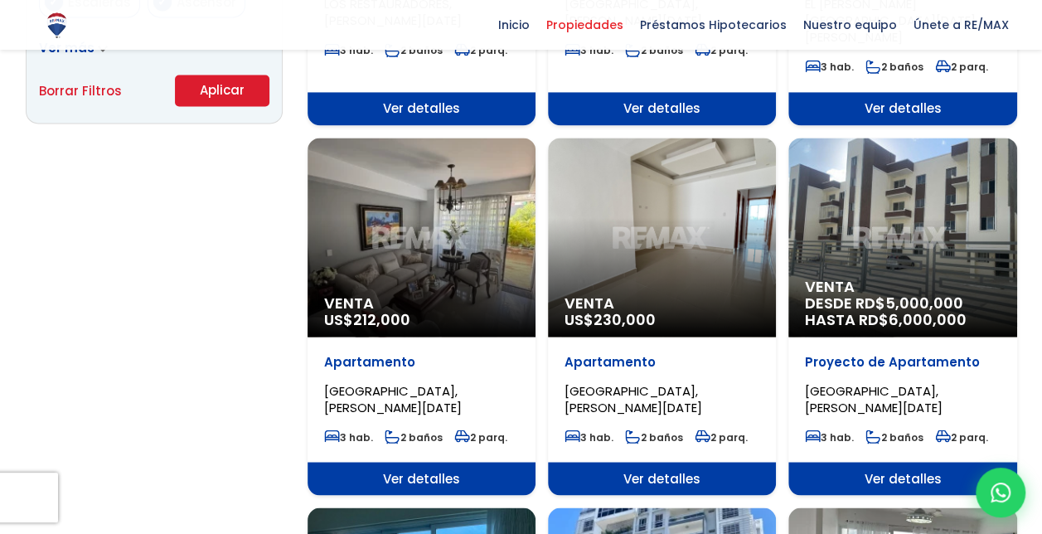
click at [401, 243] on div "Venta US$ 212,000" at bounding box center [421, 237] width 228 height 199
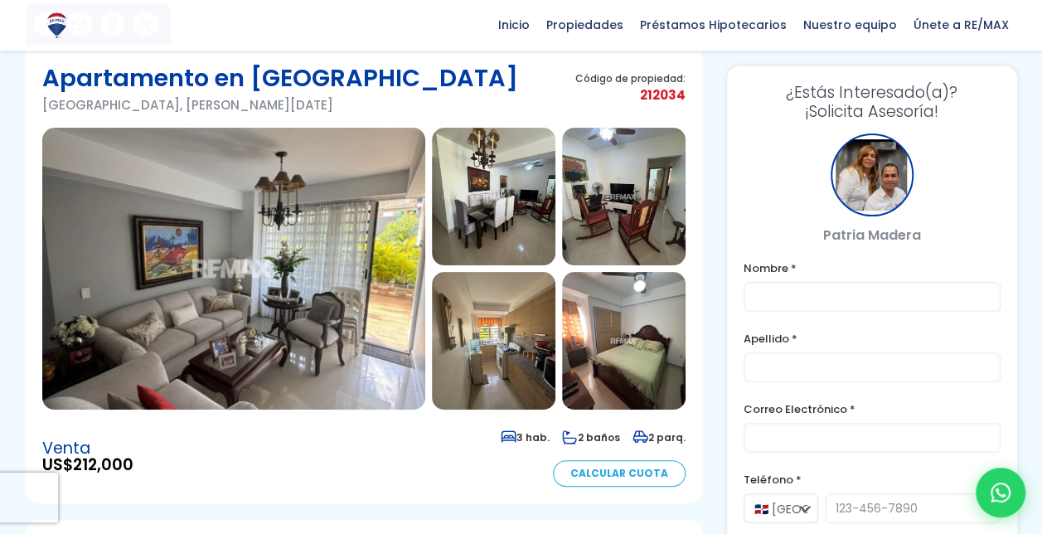
scroll to position [94, 0]
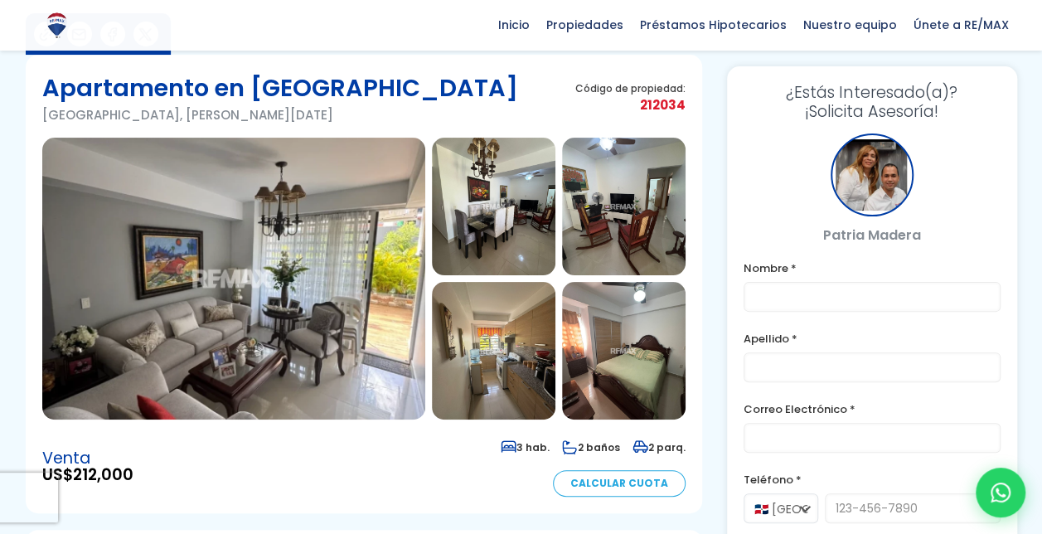
click at [323, 264] on img at bounding box center [233, 279] width 383 height 282
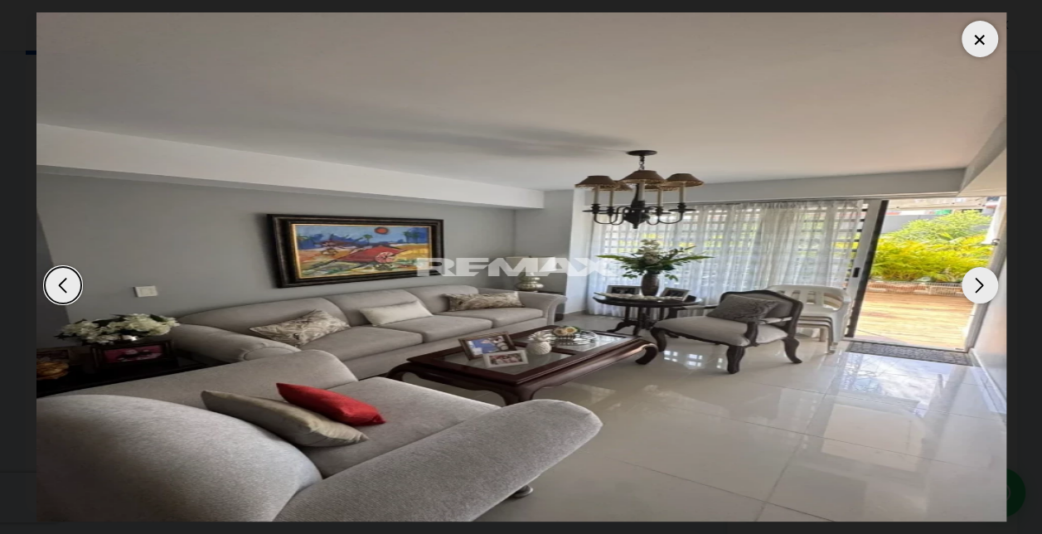
click at [986, 287] on div "Next slide" at bounding box center [979, 285] width 36 height 36
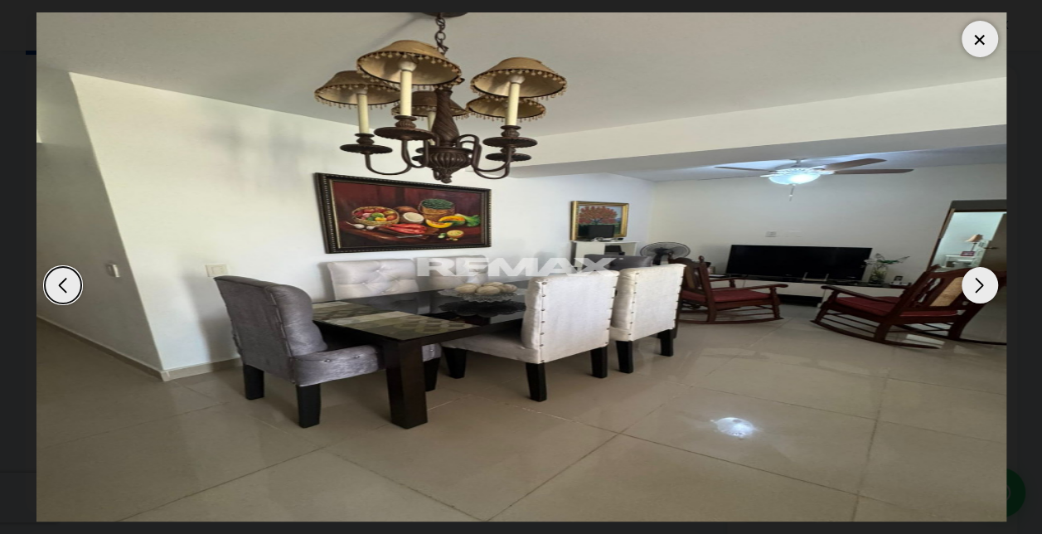
click at [986, 287] on div "Next slide" at bounding box center [979, 285] width 36 height 36
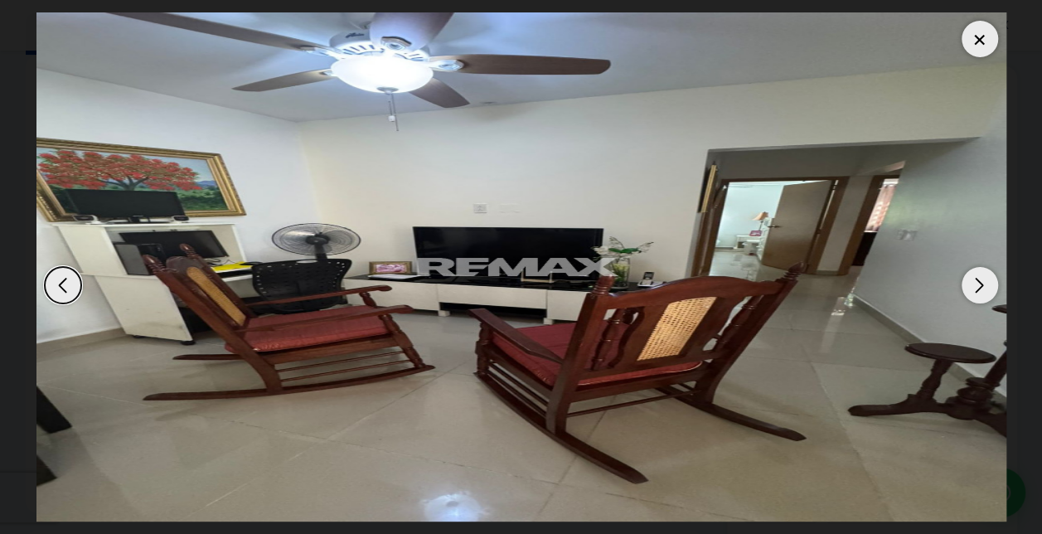
click at [986, 287] on div "Next slide" at bounding box center [979, 285] width 36 height 36
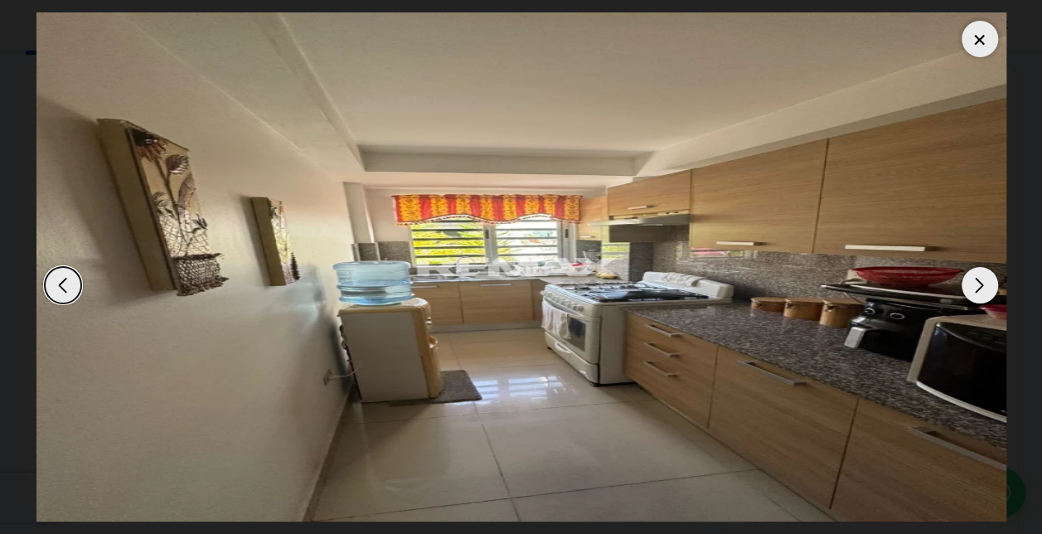
click at [65, 282] on div "Previous slide" at bounding box center [63, 285] width 36 height 36
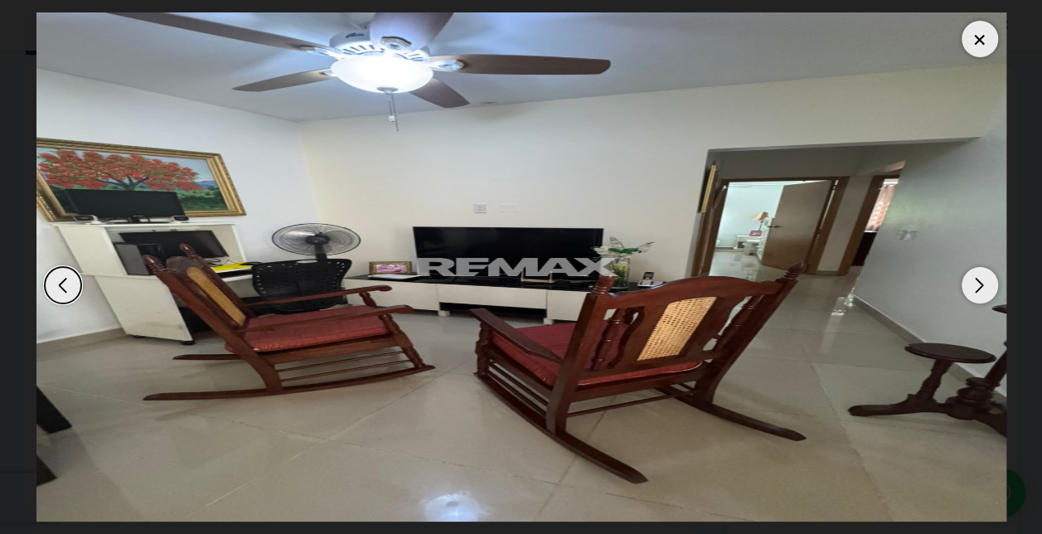
click at [65, 282] on div "Previous slide" at bounding box center [63, 285] width 36 height 36
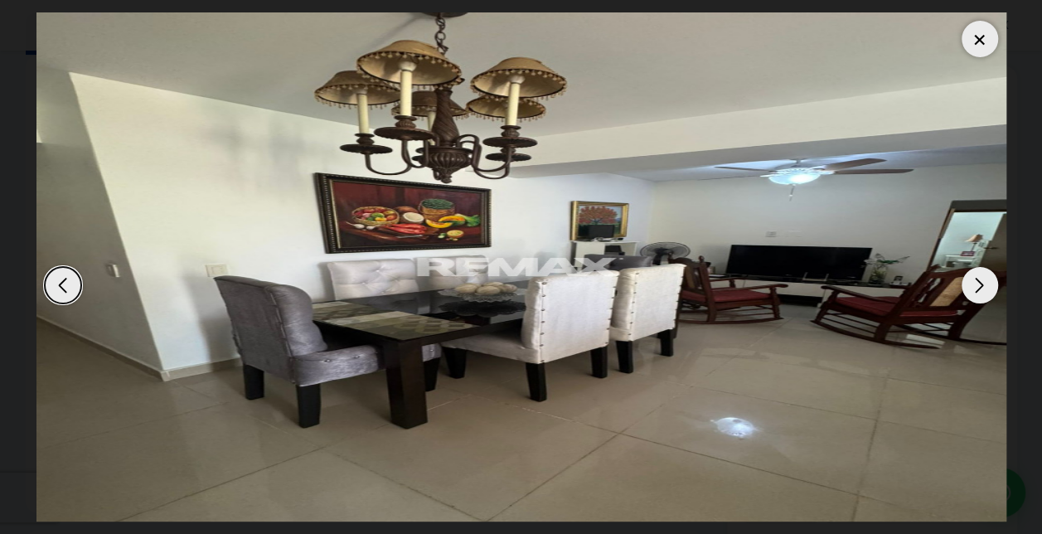
click at [989, 278] on div "Next slide" at bounding box center [979, 285] width 36 height 36
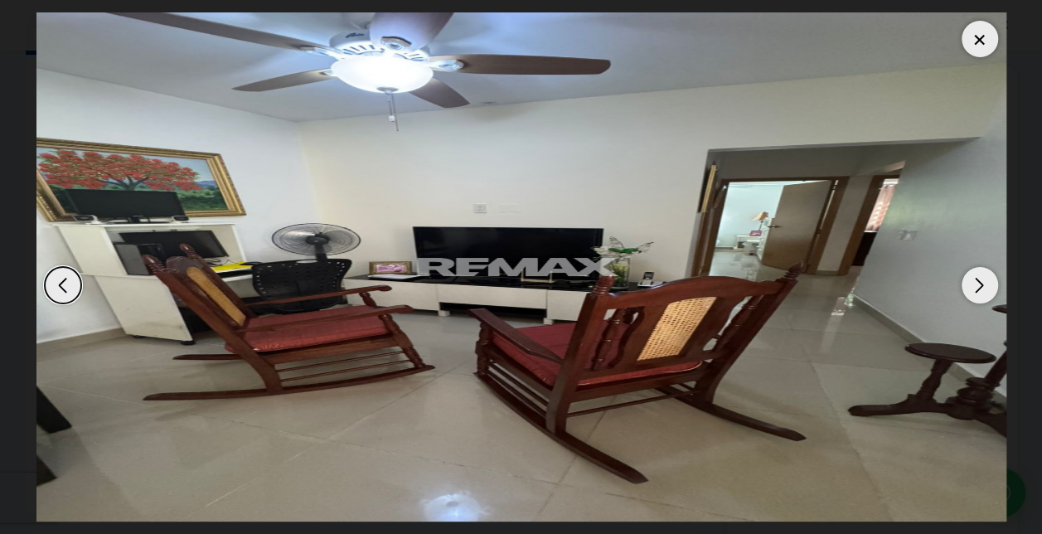
click at [989, 278] on div "Next slide" at bounding box center [979, 285] width 36 height 36
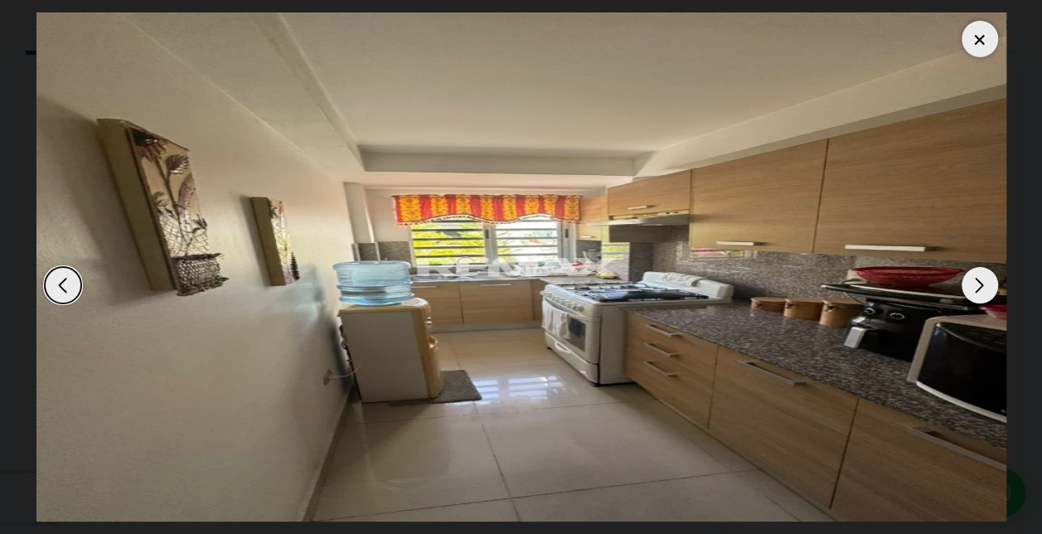
click at [989, 278] on div "Next slide" at bounding box center [979, 285] width 36 height 36
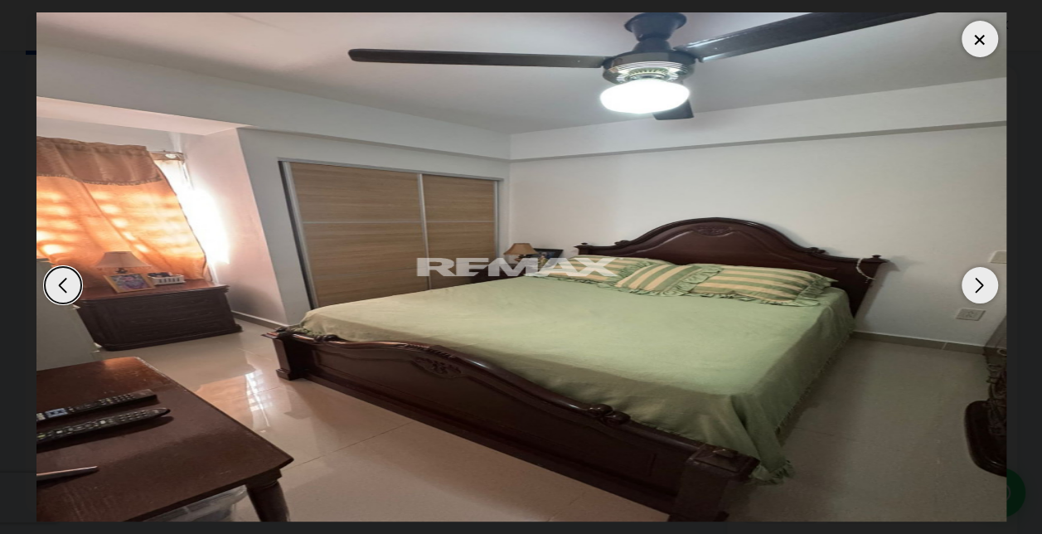
click at [989, 278] on div "Next slide" at bounding box center [979, 285] width 36 height 36
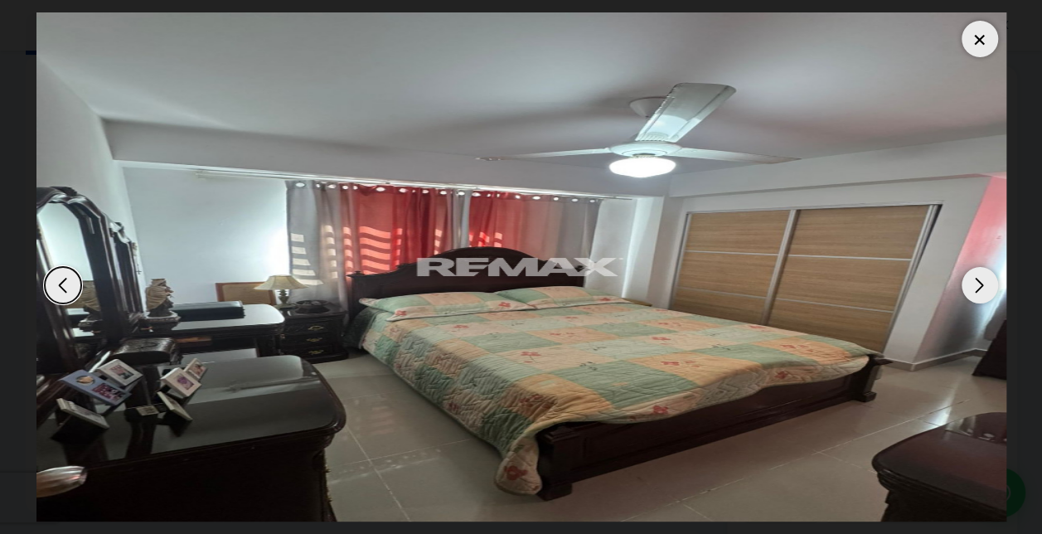
click at [989, 278] on div "Next slide" at bounding box center [979, 285] width 36 height 36
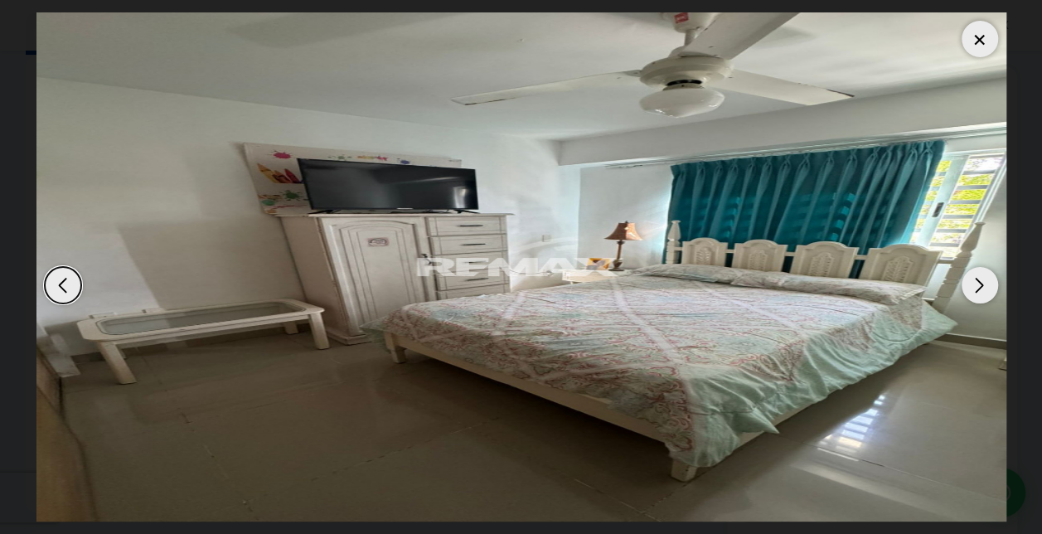
click at [989, 278] on div "Next slide" at bounding box center [979, 285] width 36 height 36
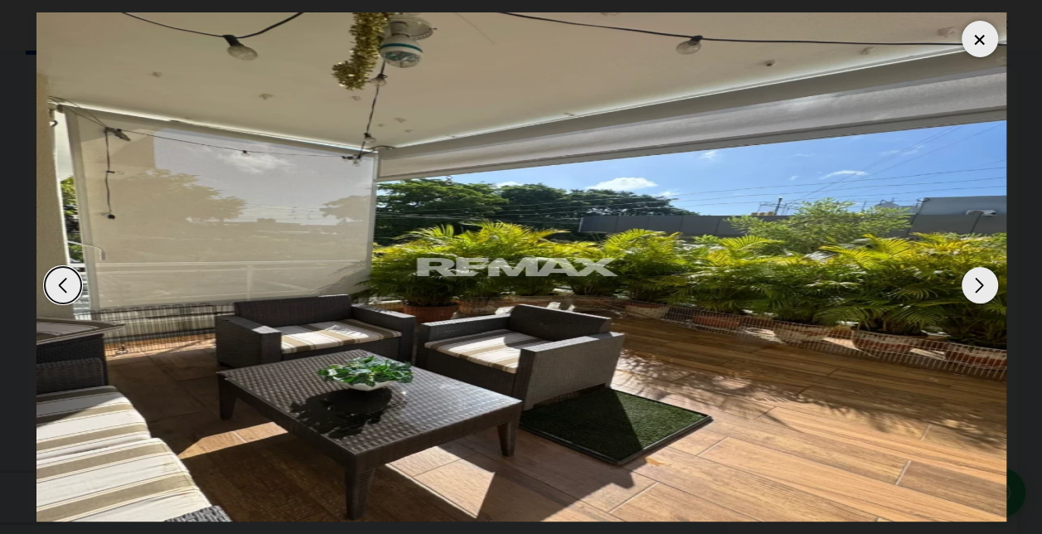
click at [989, 278] on div "Next slide" at bounding box center [979, 285] width 36 height 36
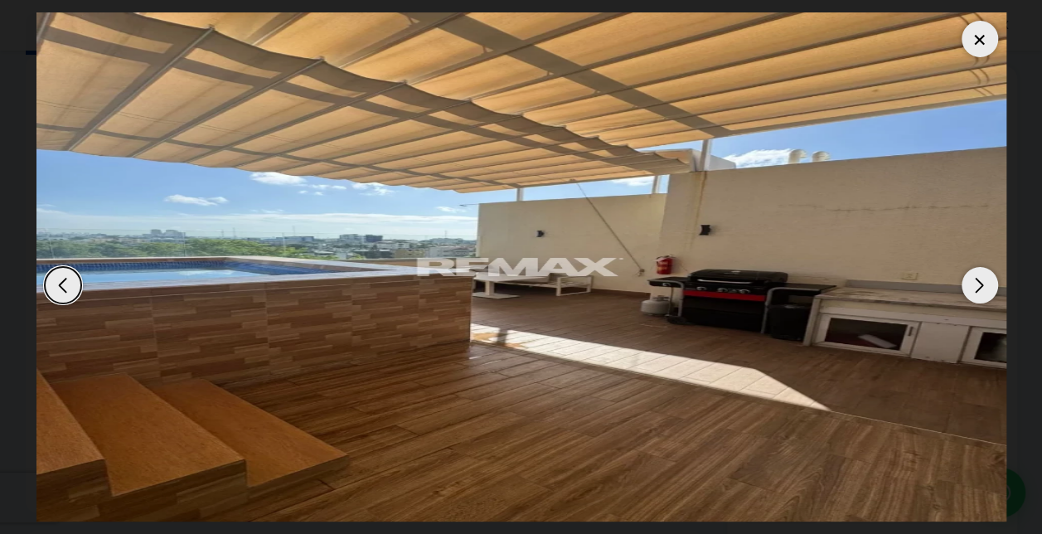
click at [989, 278] on div "Next slide" at bounding box center [979, 285] width 36 height 36
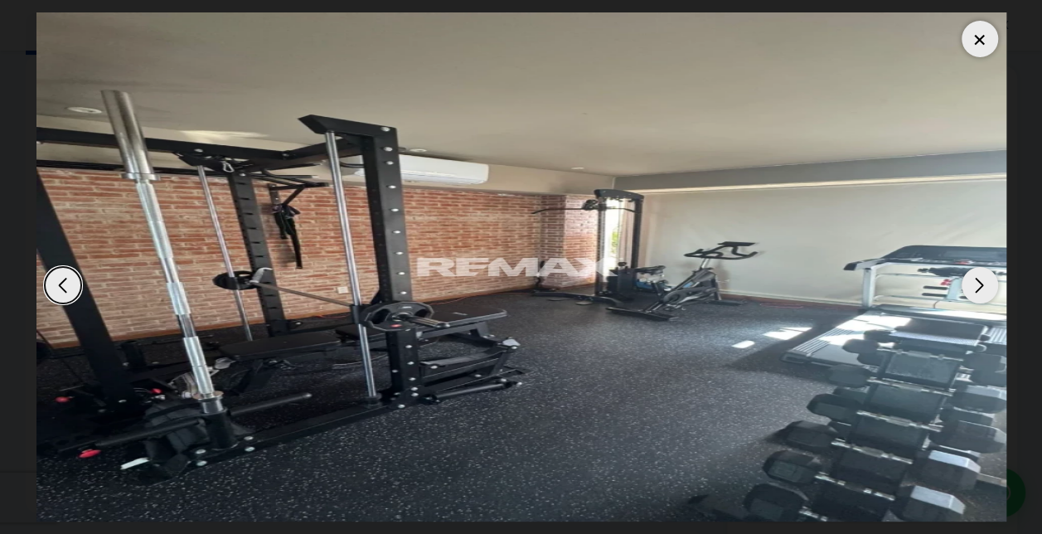
click at [989, 278] on div "Next slide" at bounding box center [979, 285] width 36 height 36
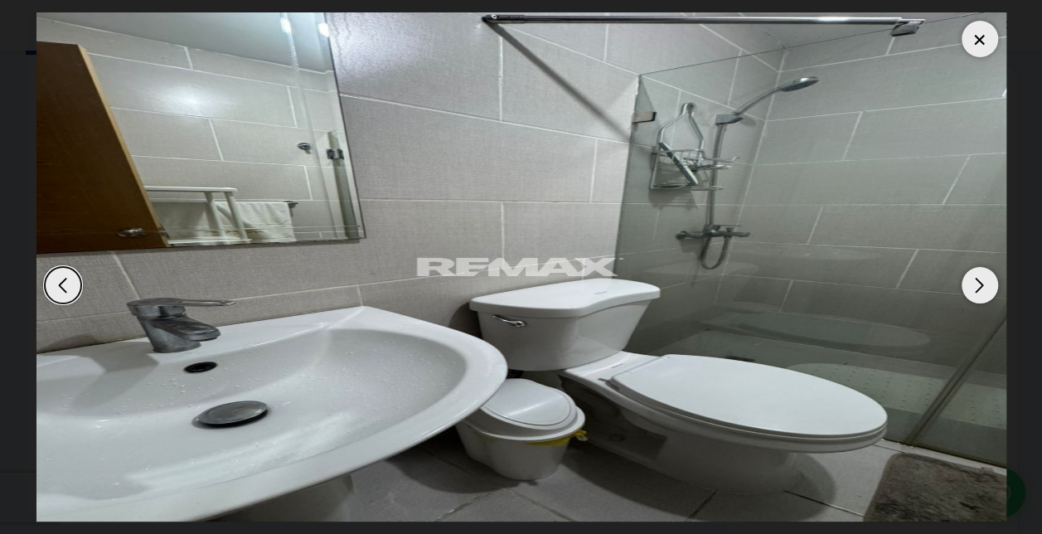
click at [989, 278] on div "Next slide" at bounding box center [979, 285] width 36 height 36
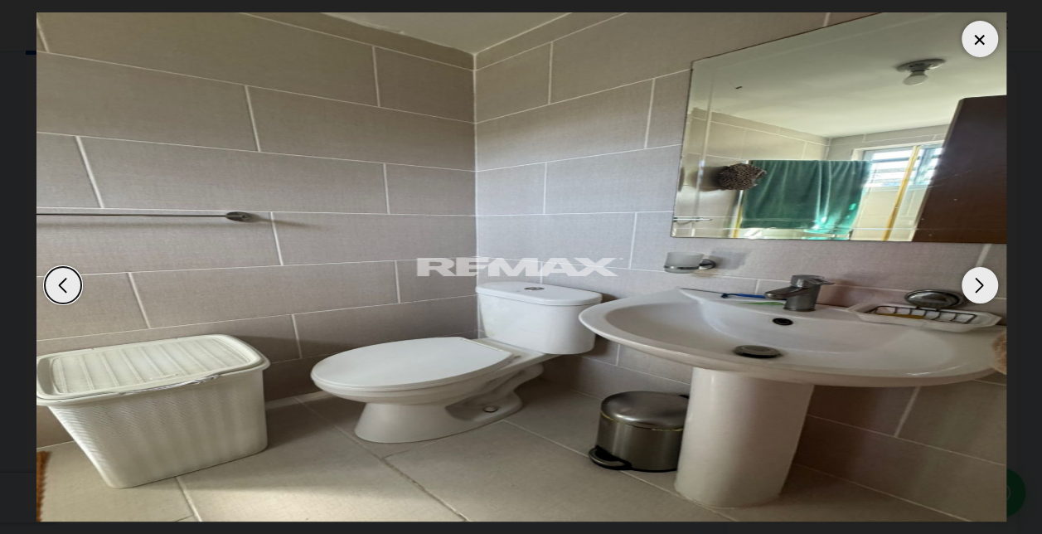
click at [989, 278] on div "Next slide" at bounding box center [979, 285] width 36 height 36
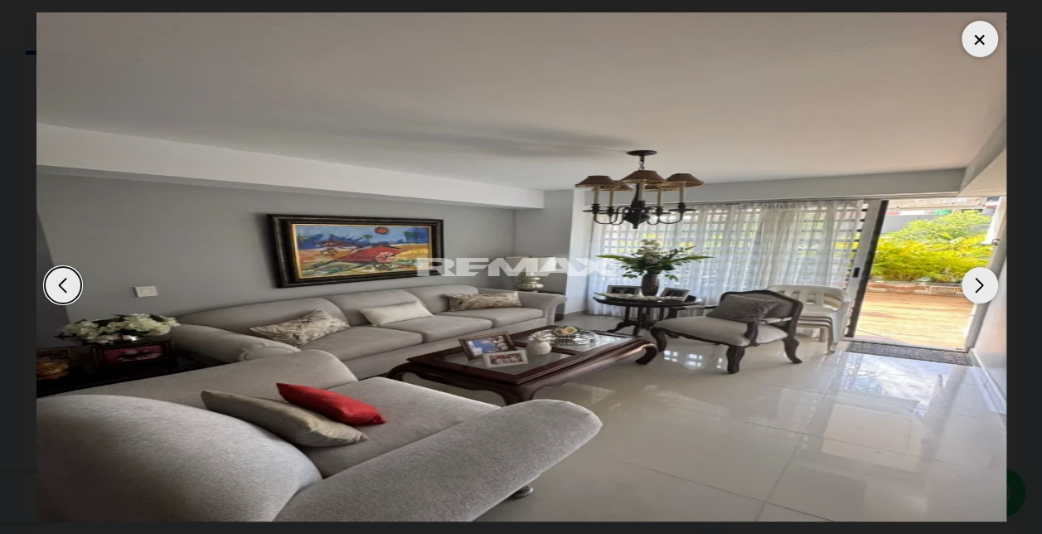
click at [989, 278] on div "Next slide" at bounding box center [979, 285] width 36 height 36
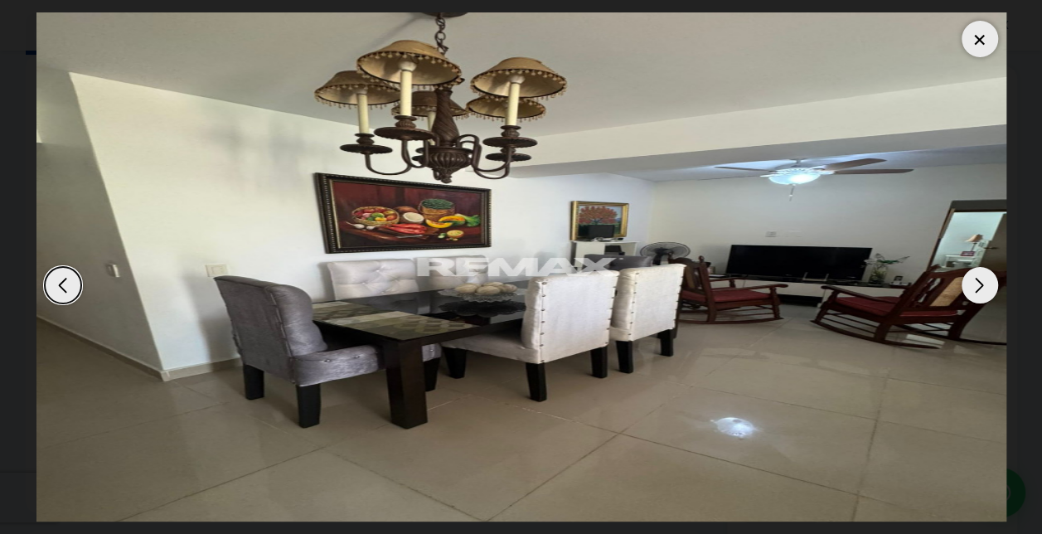
click at [974, 41] on div at bounding box center [979, 39] width 36 height 36
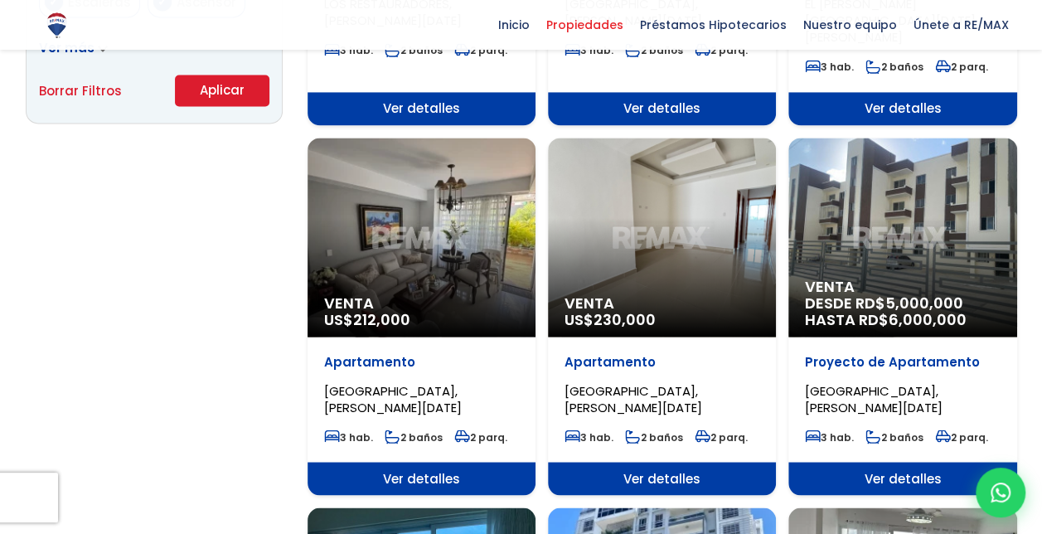
scroll to position [3455, 0]
select select "150"
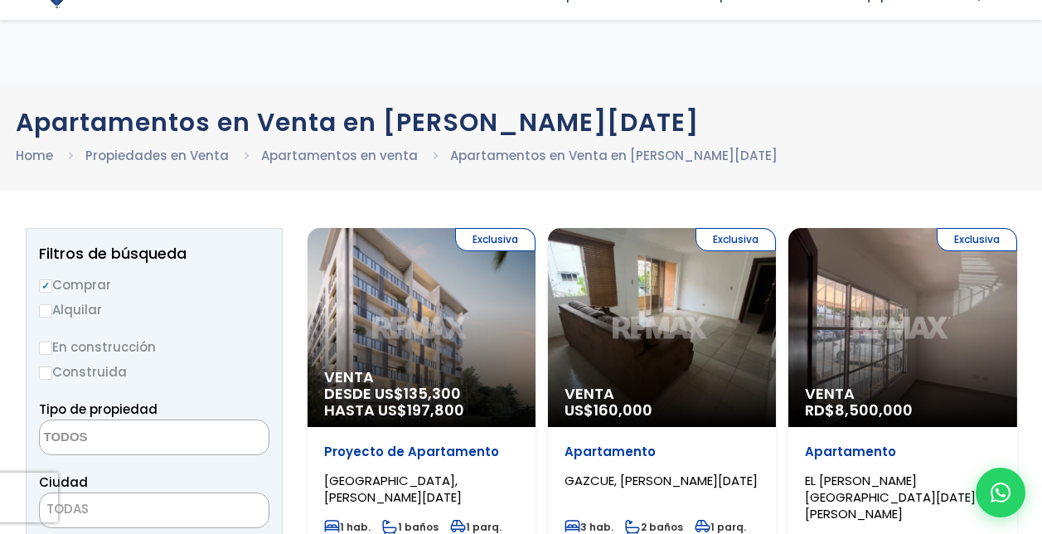
select select "1"
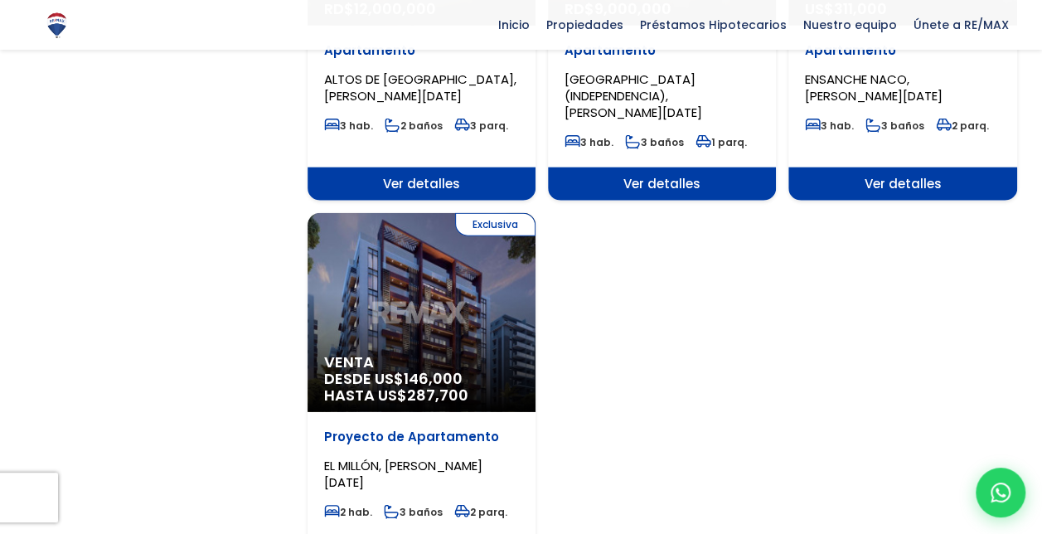
scroll to position [1945, 0]
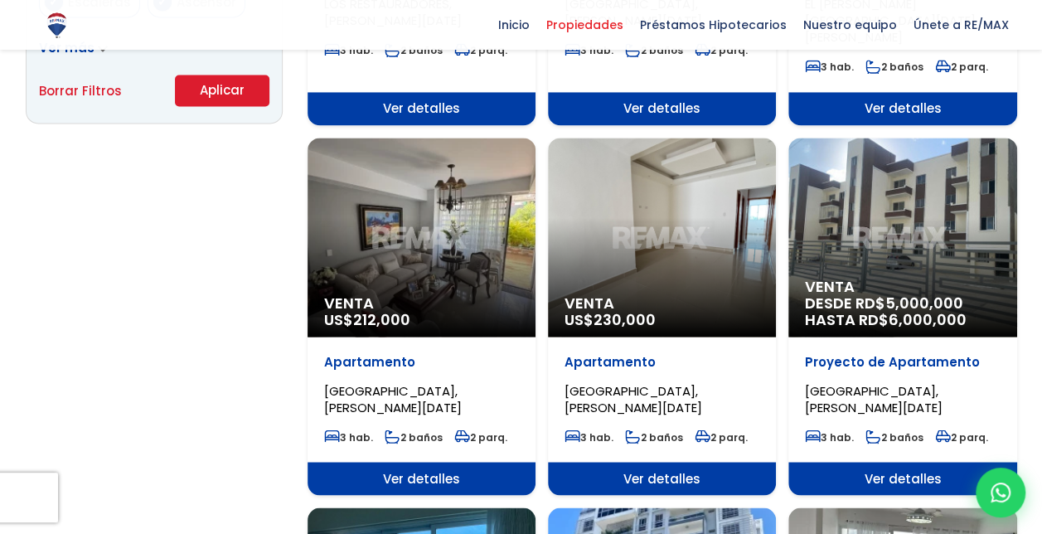
scroll to position [3455, 0]
select select "150"
click at [673, 230] on div "Venta US$ 230,000" at bounding box center [662, 237] width 228 height 199
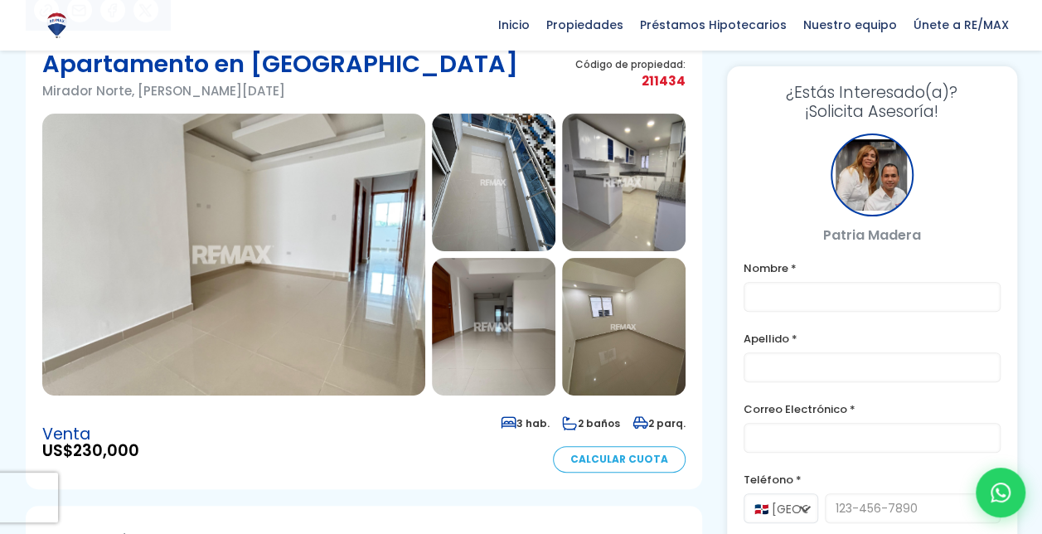
scroll to position [99, 0]
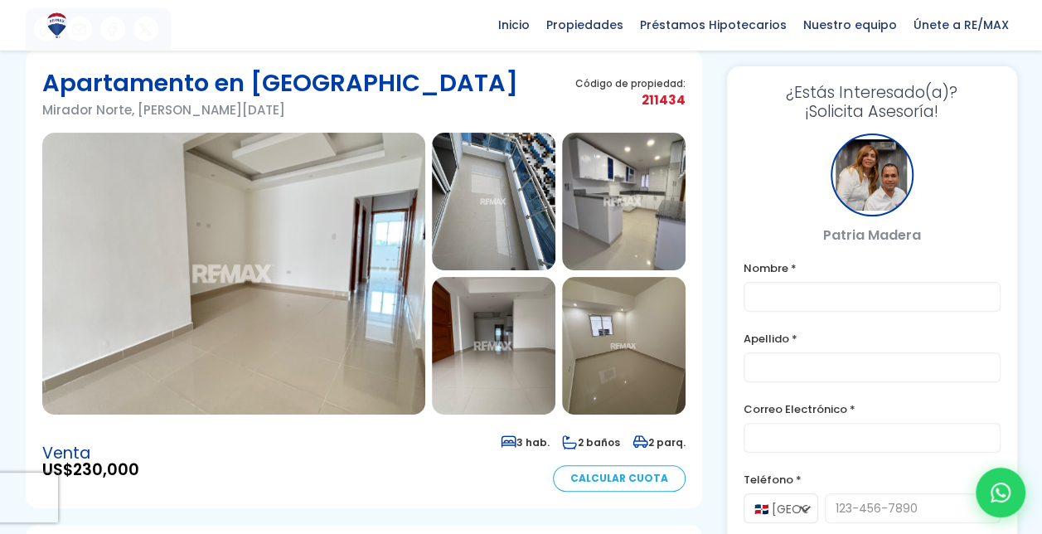
click at [341, 247] on img at bounding box center [233, 274] width 383 height 282
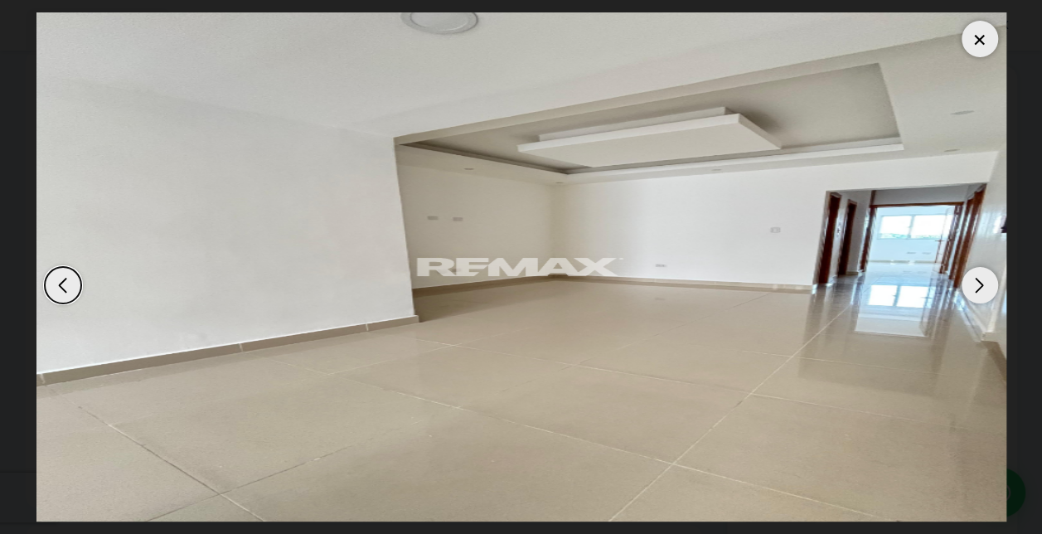
click at [973, 289] on div "Next slide" at bounding box center [979, 285] width 36 height 36
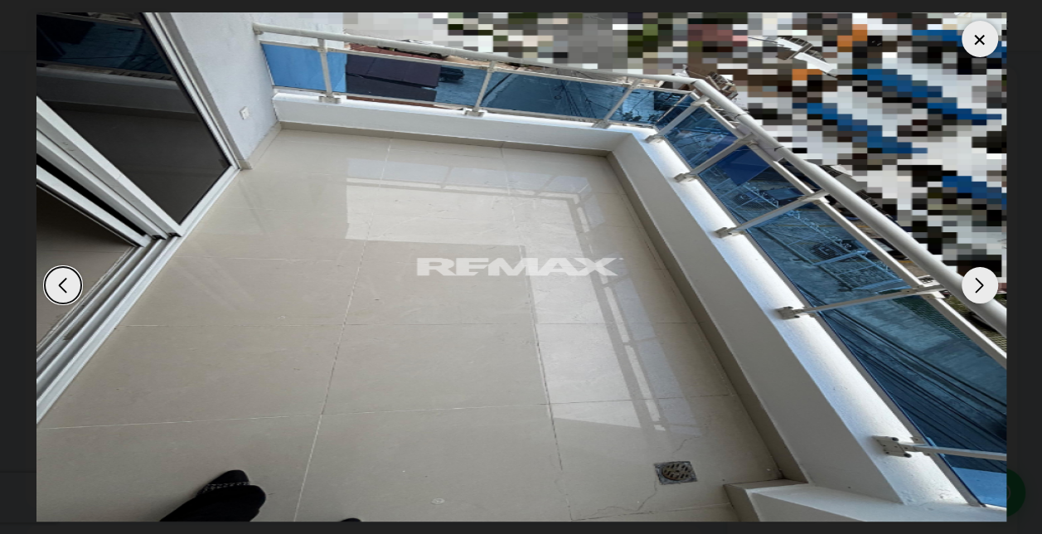
click at [973, 289] on div "Next slide" at bounding box center [979, 285] width 36 height 36
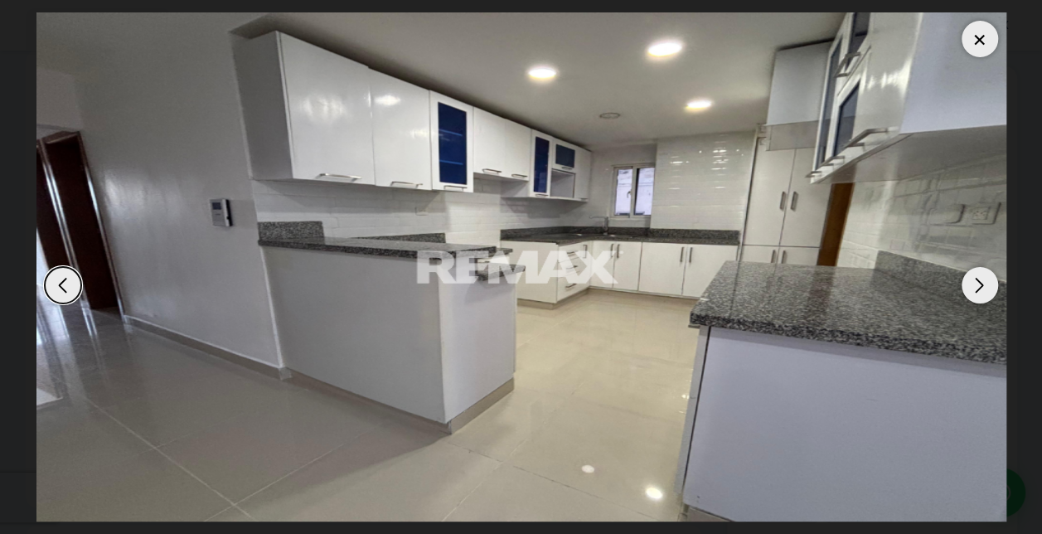
click at [973, 289] on div "Next slide" at bounding box center [979, 285] width 36 height 36
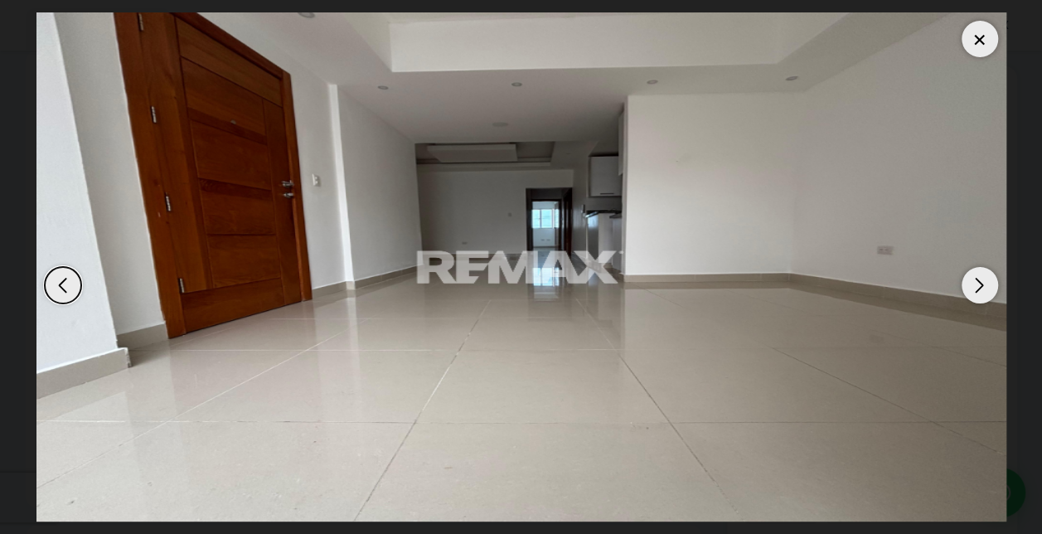
click at [973, 289] on div "Next slide" at bounding box center [979, 285] width 36 height 36
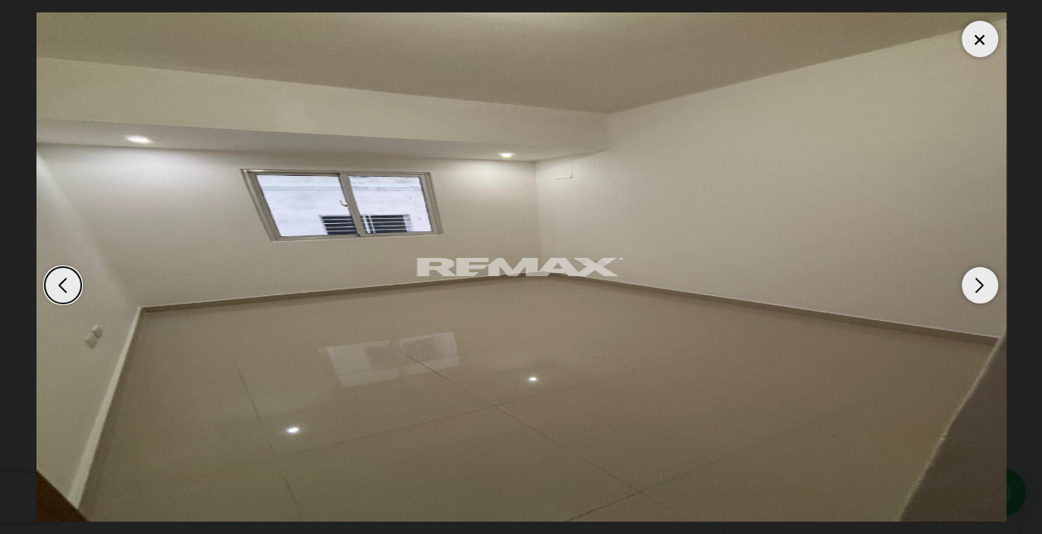
click at [973, 289] on div "Next slide" at bounding box center [979, 285] width 36 height 36
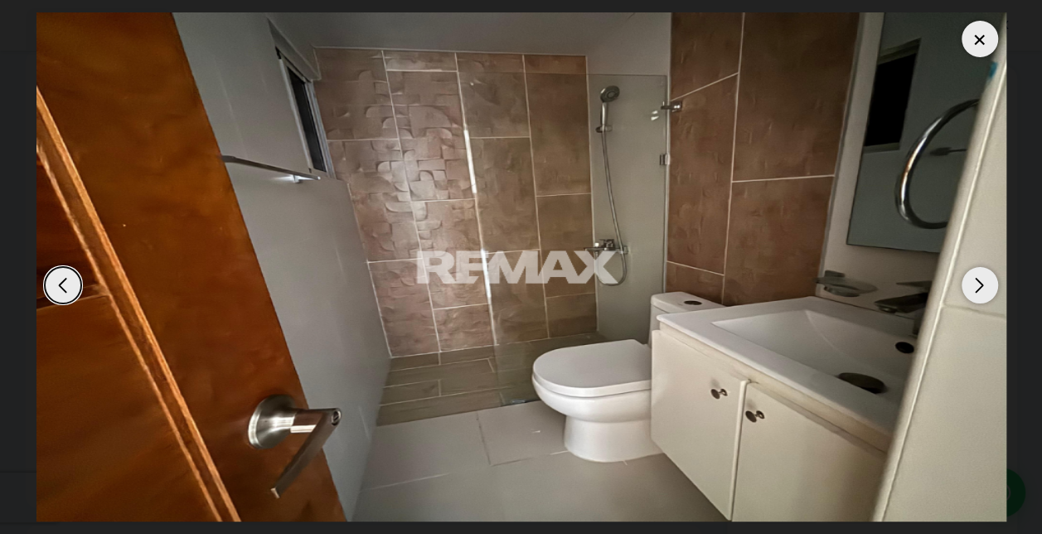
click at [973, 289] on div "Next slide" at bounding box center [979, 285] width 36 height 36
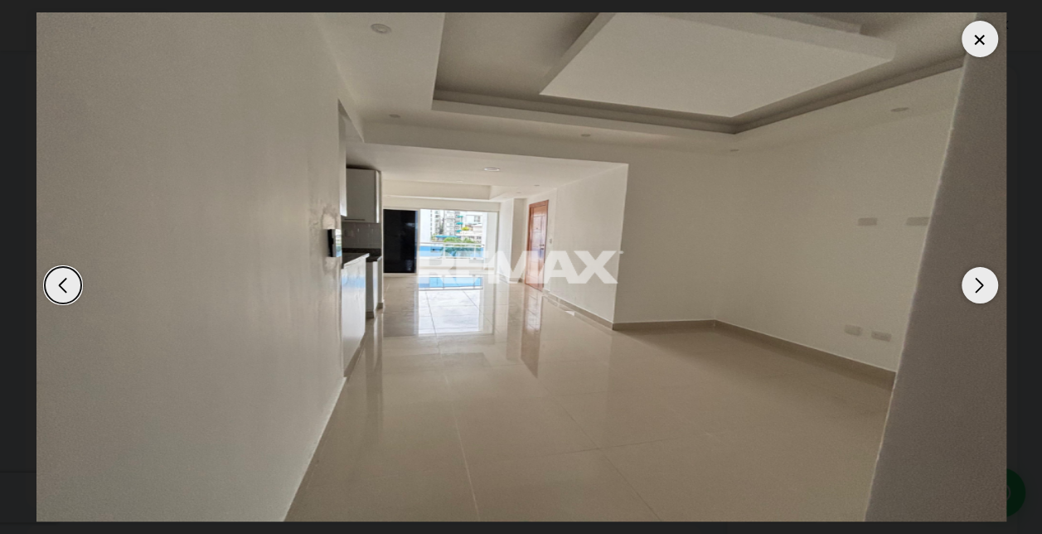
click at [973, 289] on div "Next slide" at bounding box center [979, 285] width 36 height 36
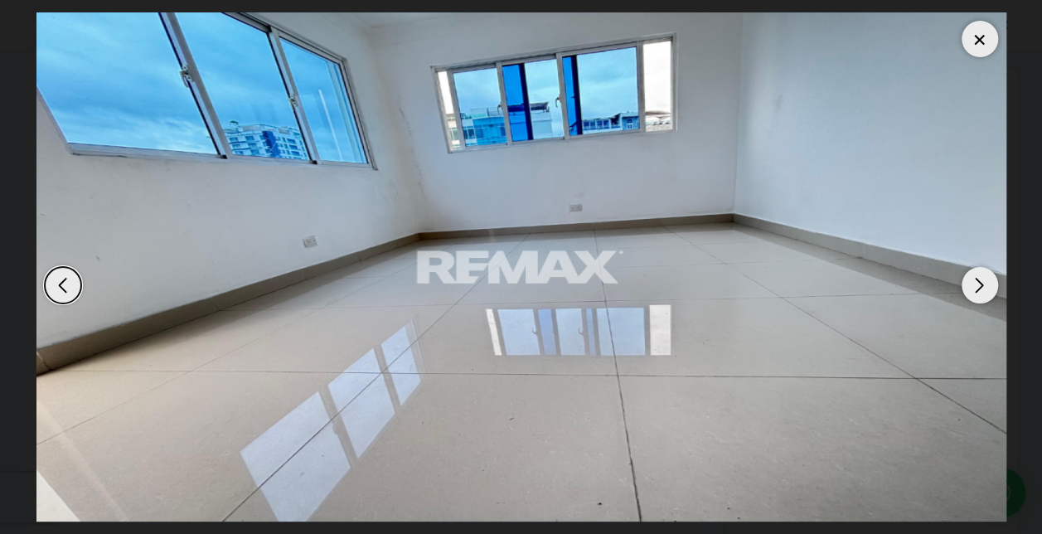
click at [973, 289] on div "Next slide" at bounding box center [979, 285] width 36 height 36
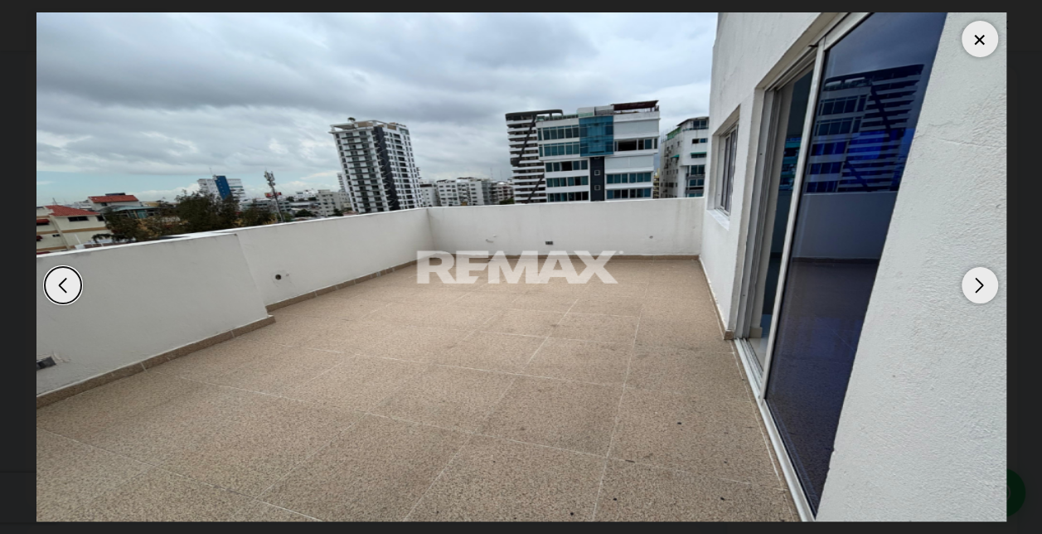
click at [973, 289] on div "Next slide" at bounding box center [979, 285] width 36 height 36
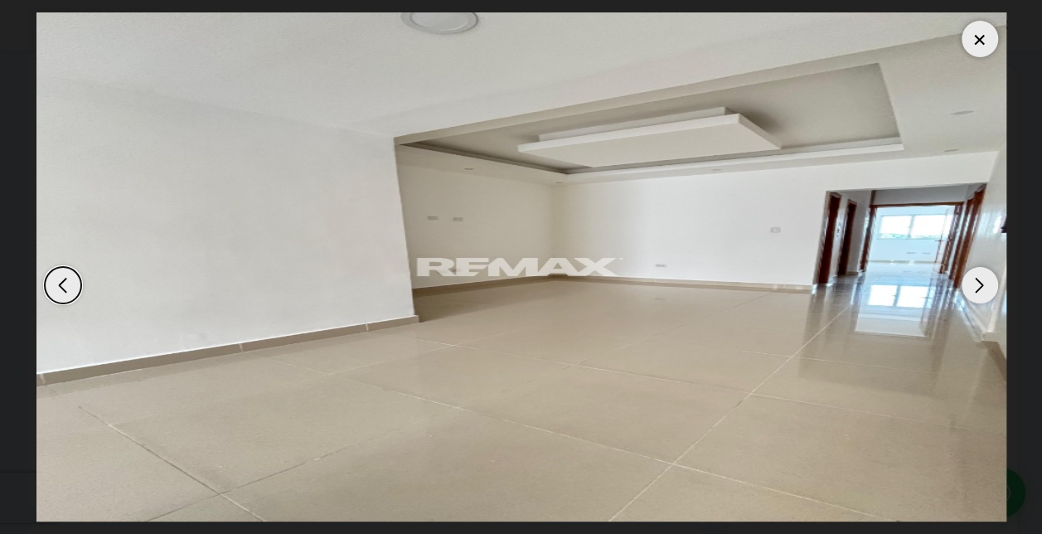
click at [973, 289] on div "Next slide" at bounding box center [979, 285] width 36 height 36
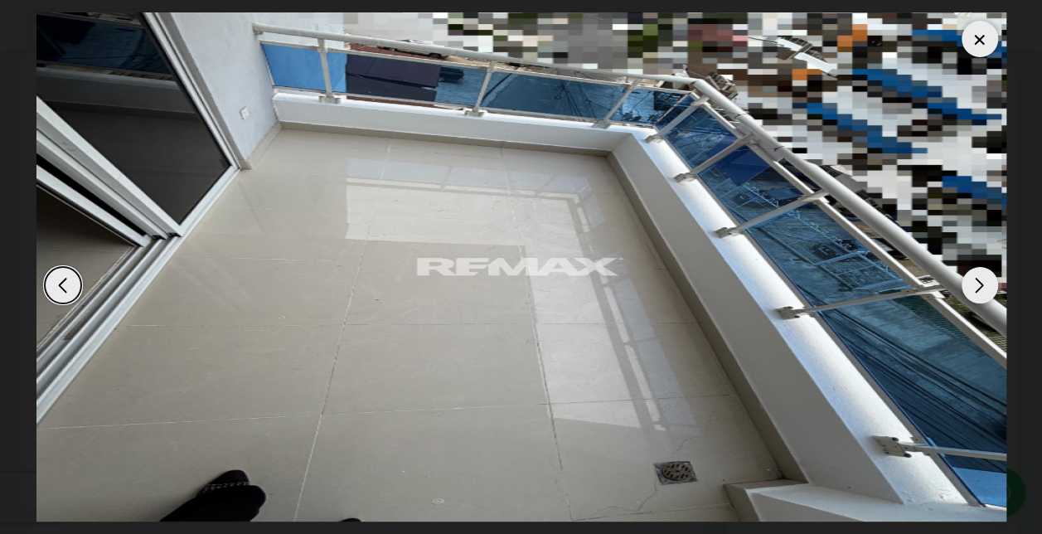
click at [973, 289] on div "Next slide" at bounding box center [979, 285] width 36 height 36
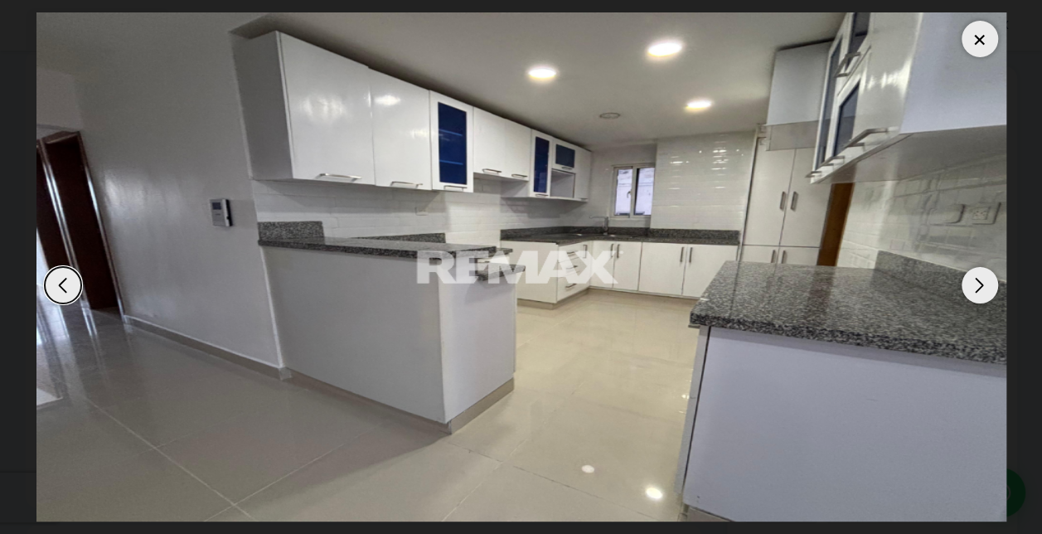
click at [988, 45] on div at bounding box center [979, 39] width 36 height 36
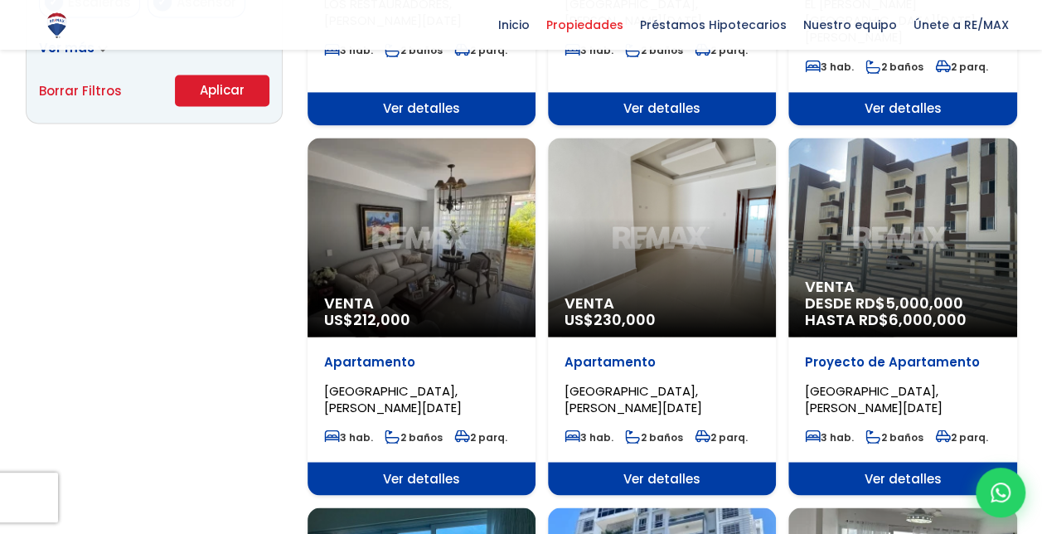
scroll to position [3455, 0]
select select "150"
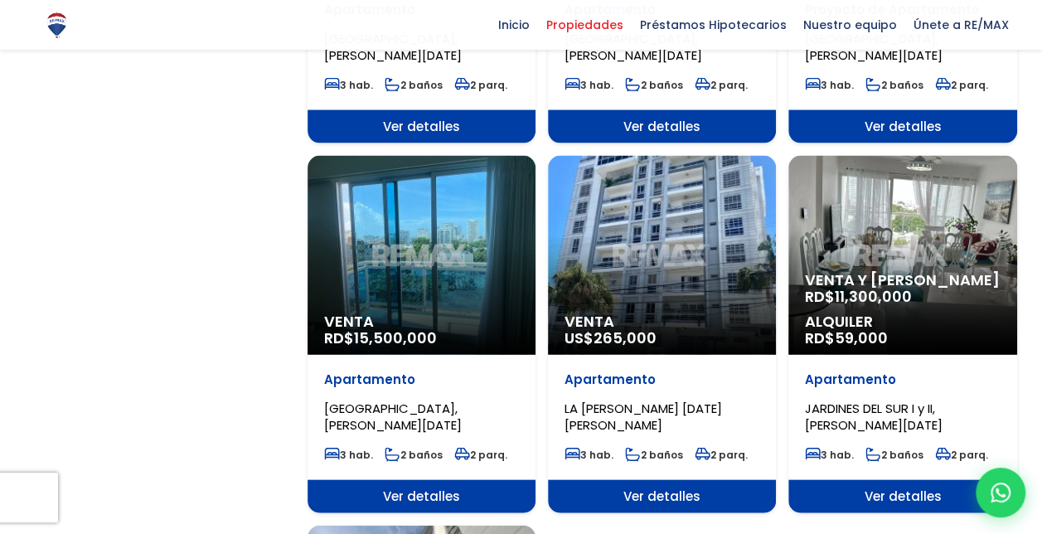
scroll to position [1591, 0]
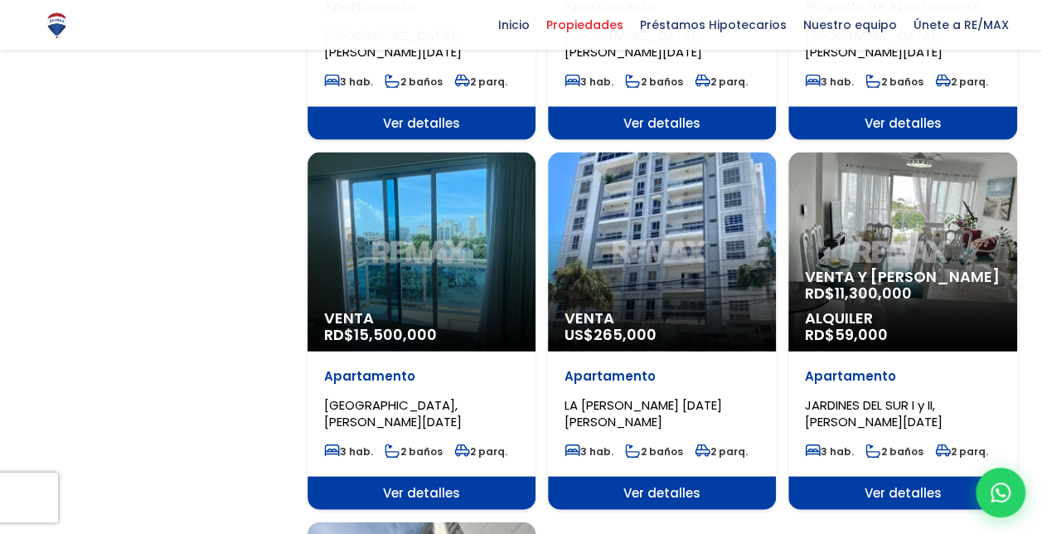
click at [670, 310] on span "Venta" at bounding box center [661, 318] width 195 height 17
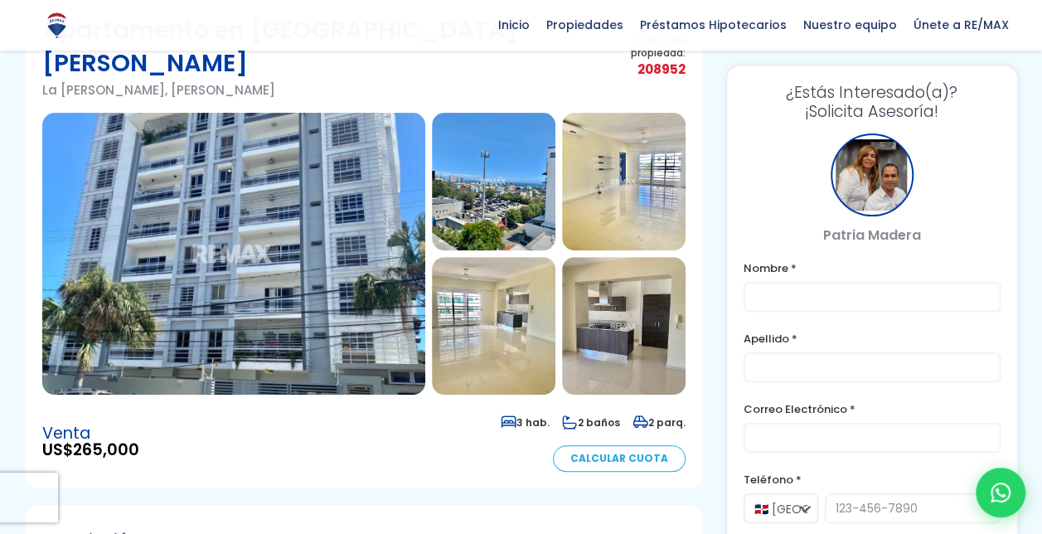
scroll to position [136, 0]
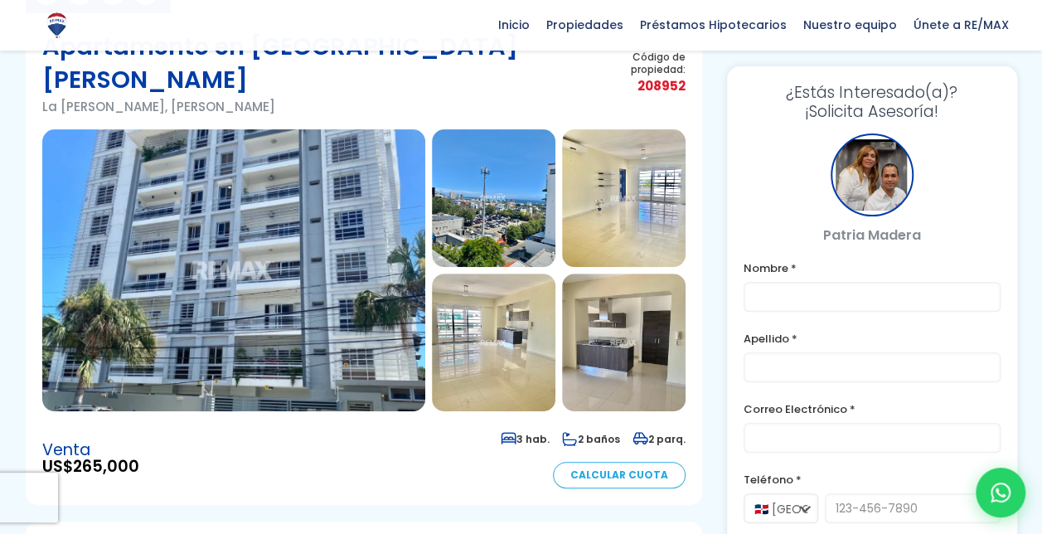
click at [326, 193] on img at bounding box center [233, 270] width 383 height 282
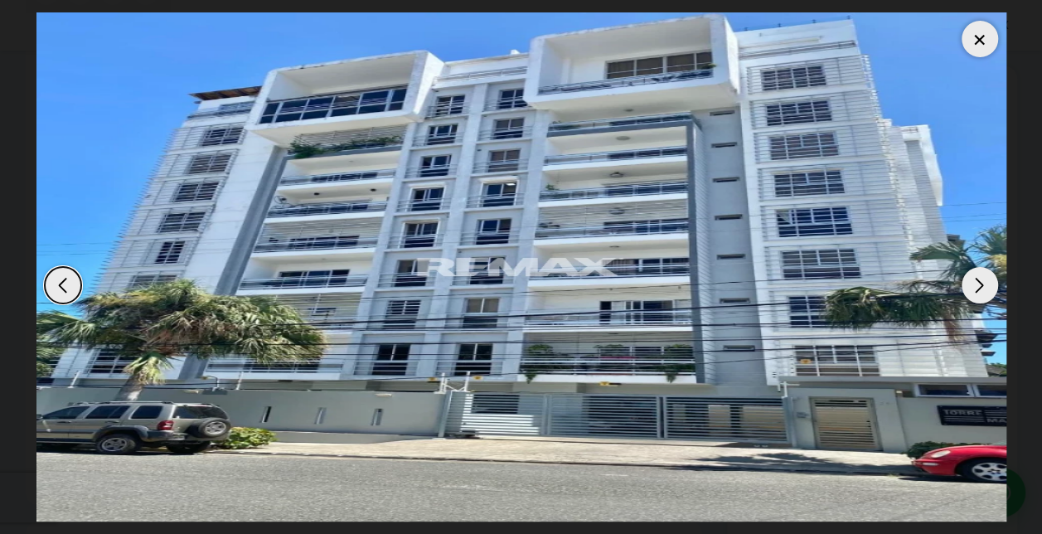
click at [978, 282] on div "Next slide" at bounding box center [979, 285] width 36 height 36
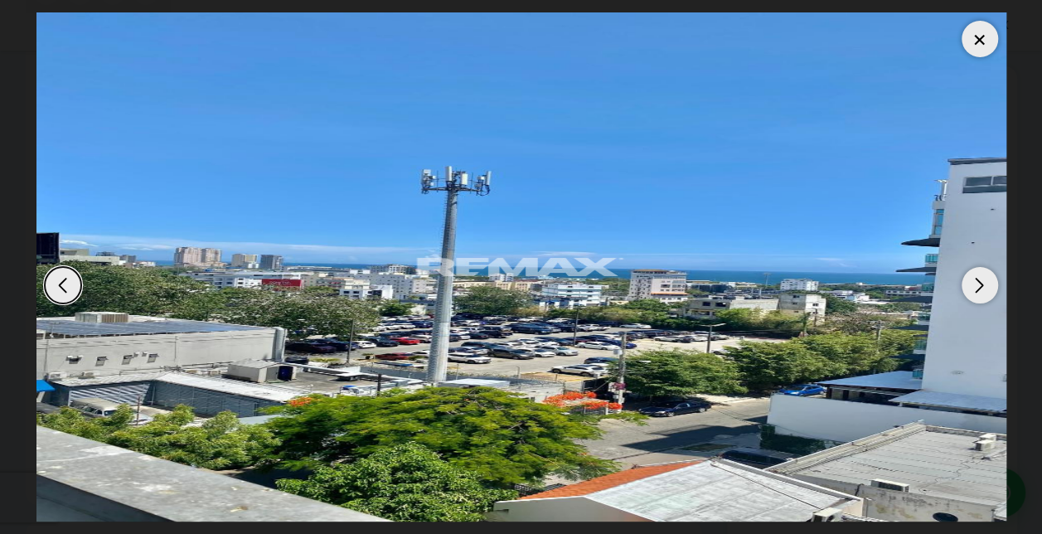
click at [978, 282] on div "Next slide" at bounding box center [979, 285] width 36 height 36
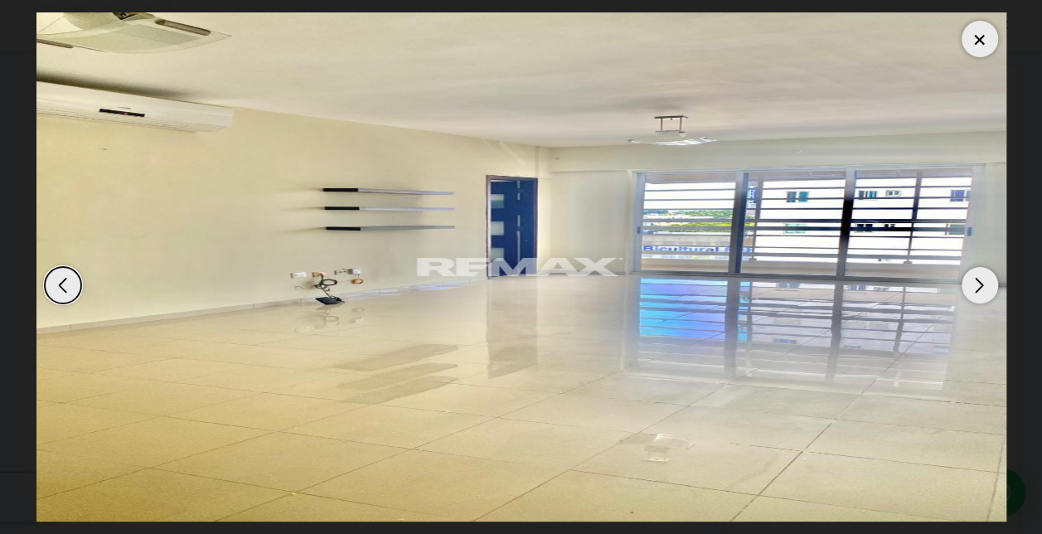
click at [978, 282] on div "Next slide" at bounding box center [979, 285] width 36 height 36
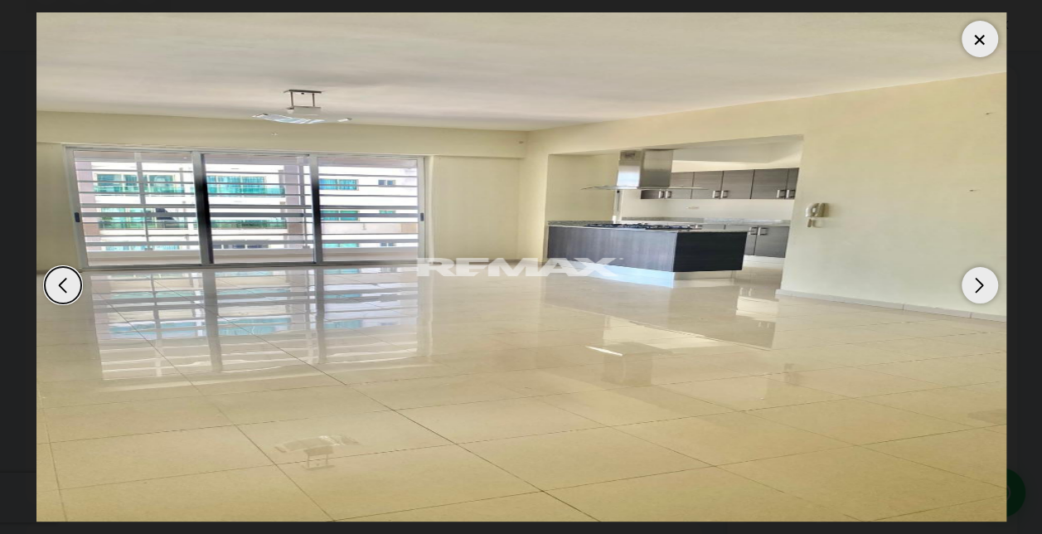
click at [978, 282] on div "Next slide" at bounding box center [979, 285] width 36 height 36
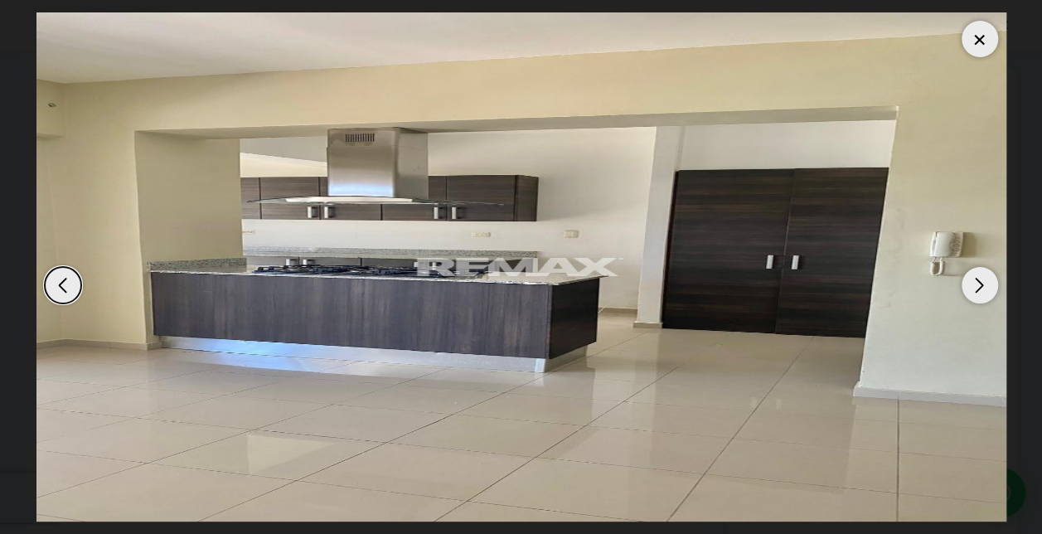
click at [978, 282] on div "Next slide" at bounding box center [979, 285] width 36 height 36
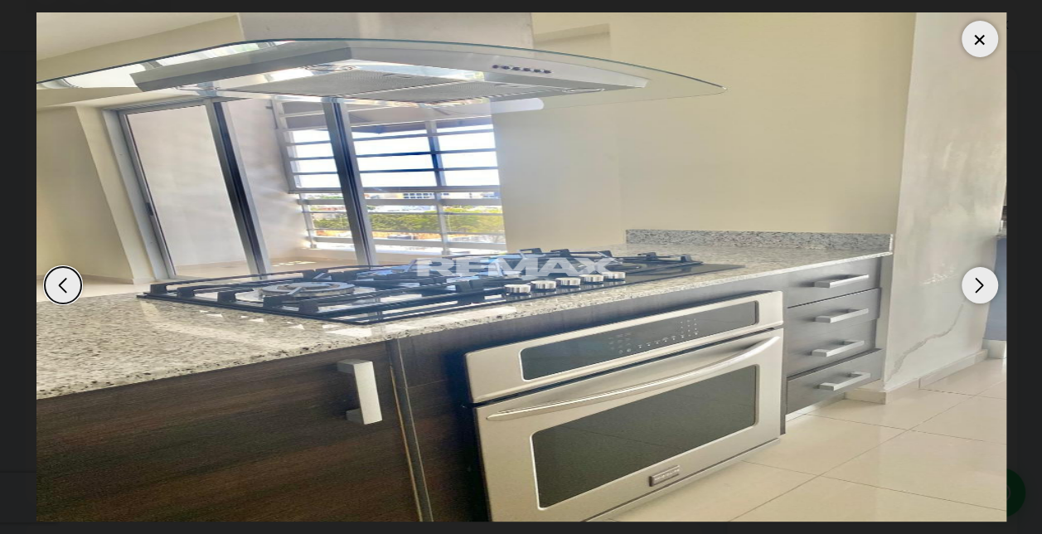
click at [978, 282] on div "Next slide" at bounding box center [979, 285] width 36 height 36
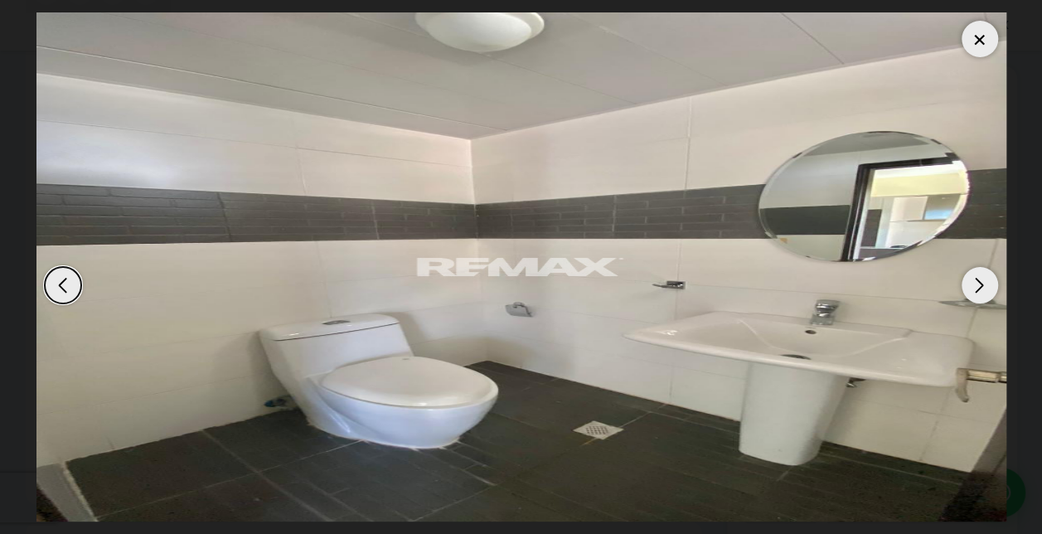
click at [978, 282] on div "Next slide" at bounding box center [979, 285] width 36 height 36
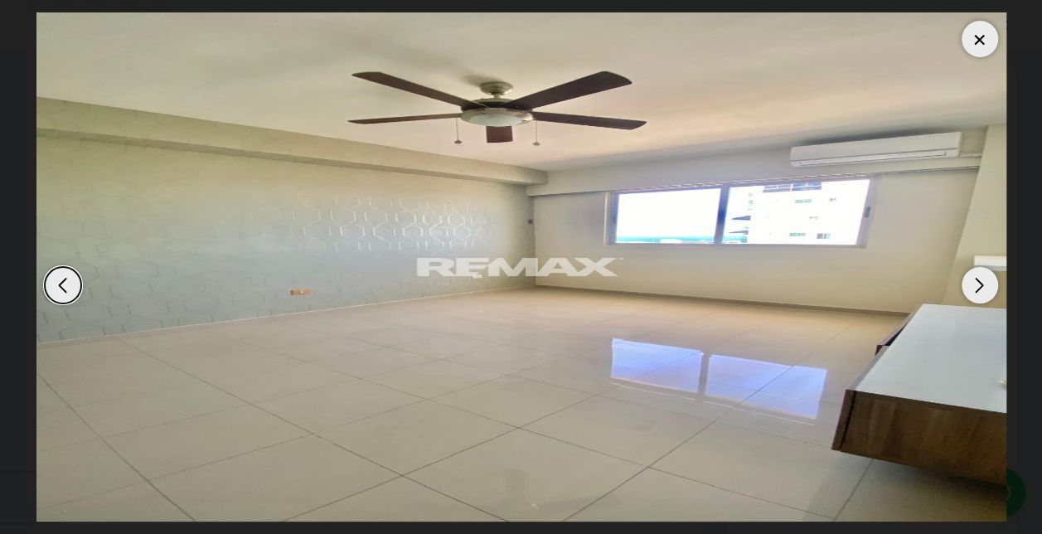
click at [978, 282] on div "Next slide" at bounding box center [979, 285] width 36 height 36
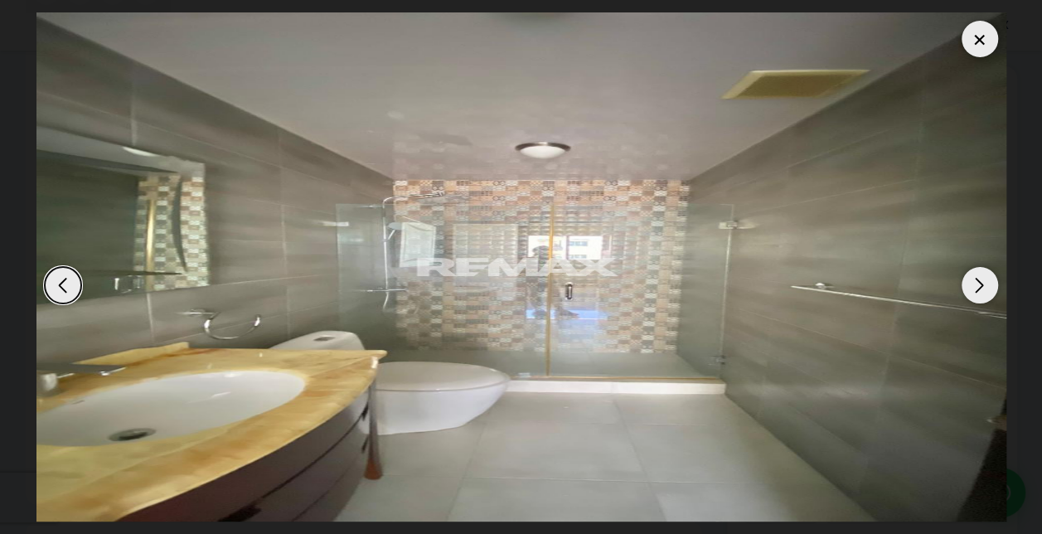
click at [978, 282] on div "Next slide" at bounding box center [979, 285] width 36 height 36
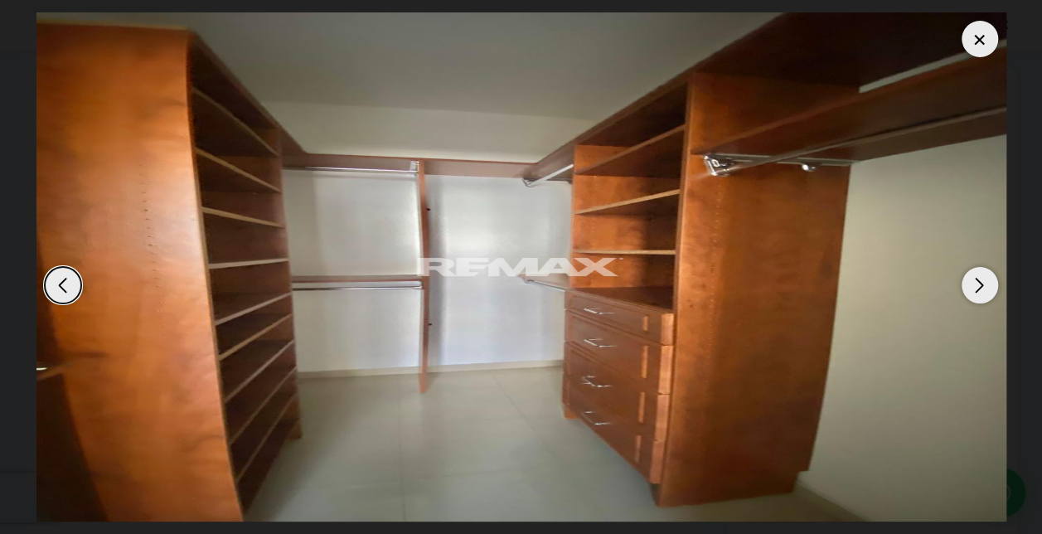
click at [978, 282] on div "Next slide" at bounding box center [979, 285] width 36 height 36
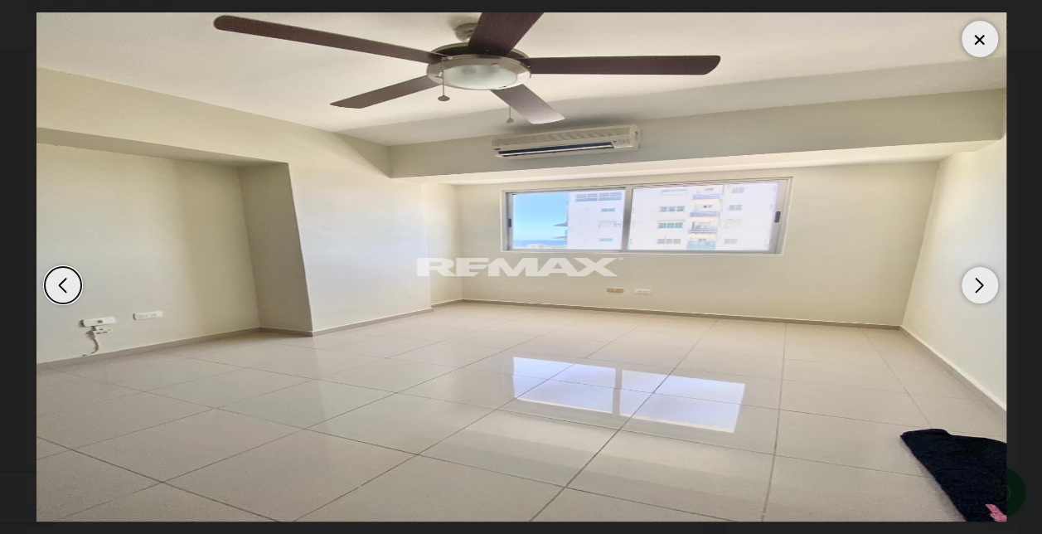
click at [978, 282] on div "Next slide" at bounding box center [979, 285] width 36 height 36
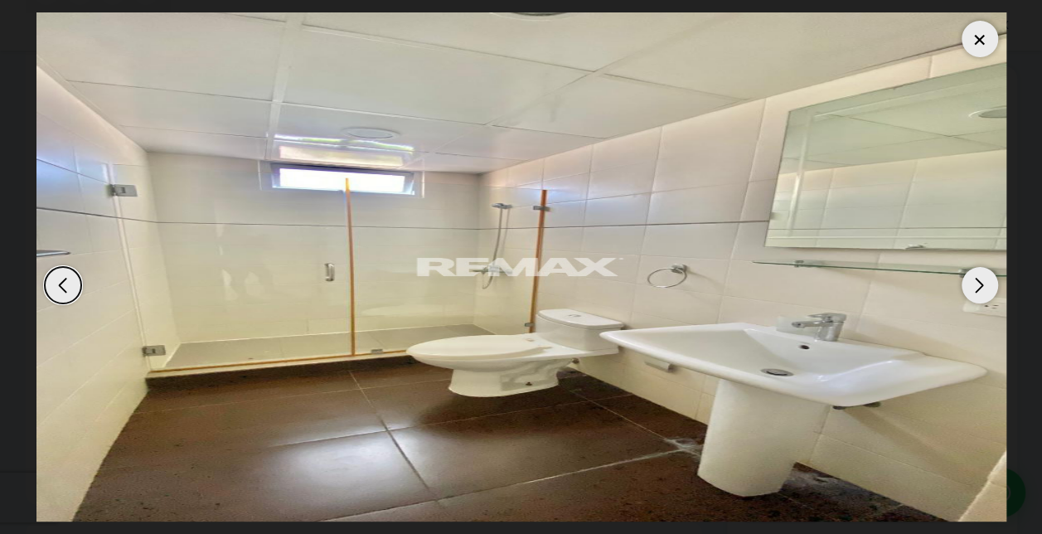
click at [978, 282] on div "Next slide" at bounding box center [979, 285] width 36 height 36
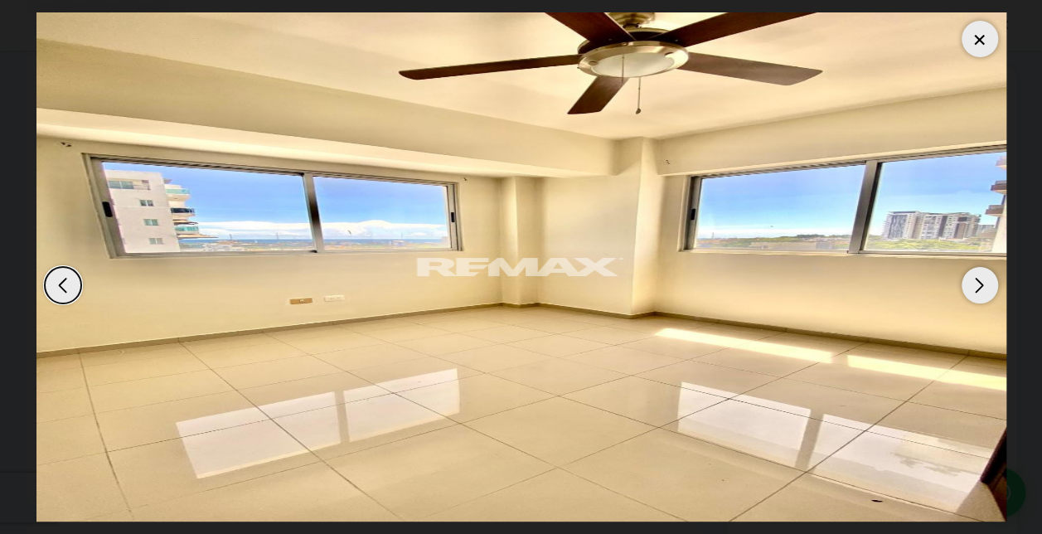
click at [978, 282] on div "Next slide" at bounding box center [979, 285] width 36 height 36
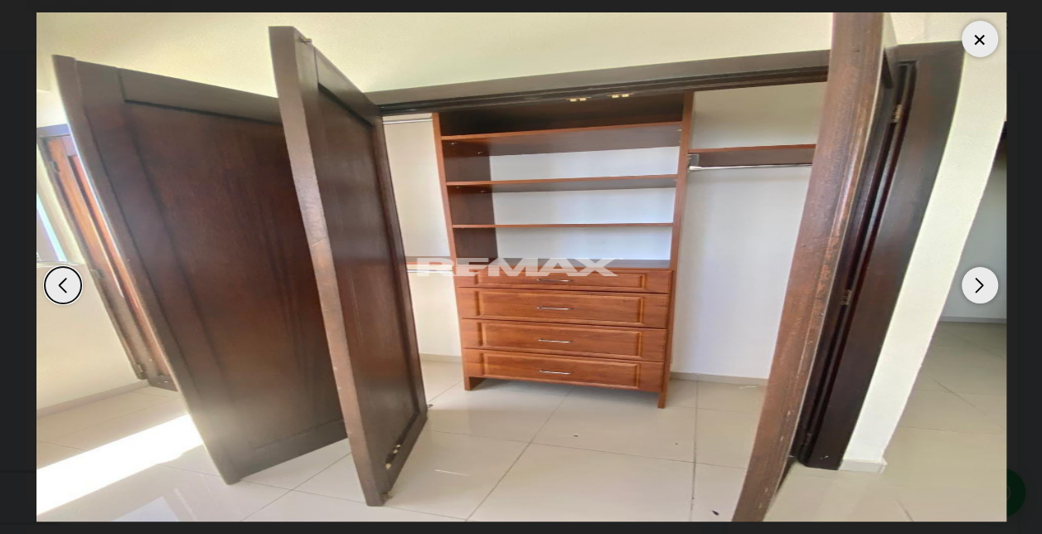
click at [978, 282] on div "Next slide" at bounding box center [979, 285] width 36 height 36
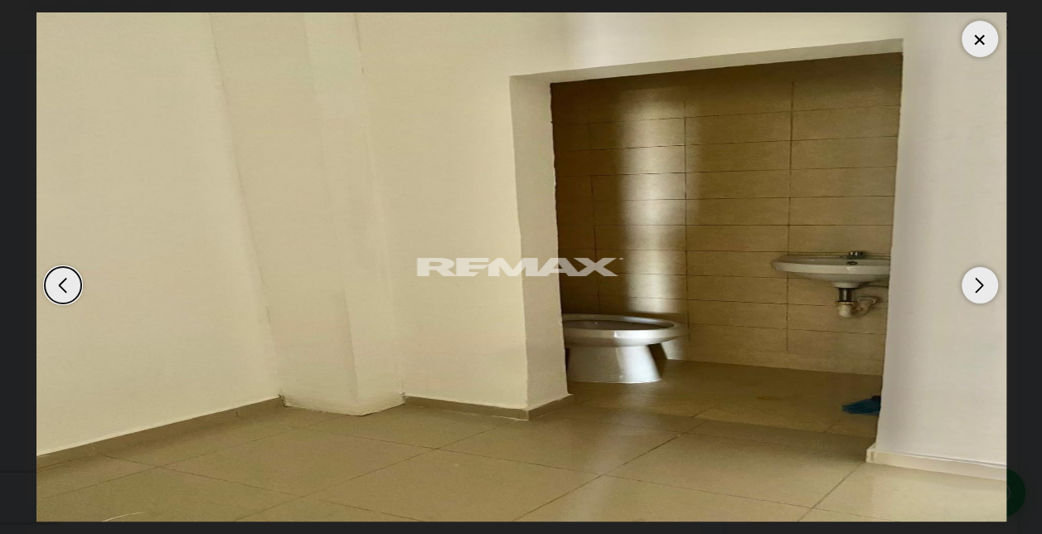
click at [978, 282] on div "Next slide" at bounding box center [979, 285] width 36 height 36
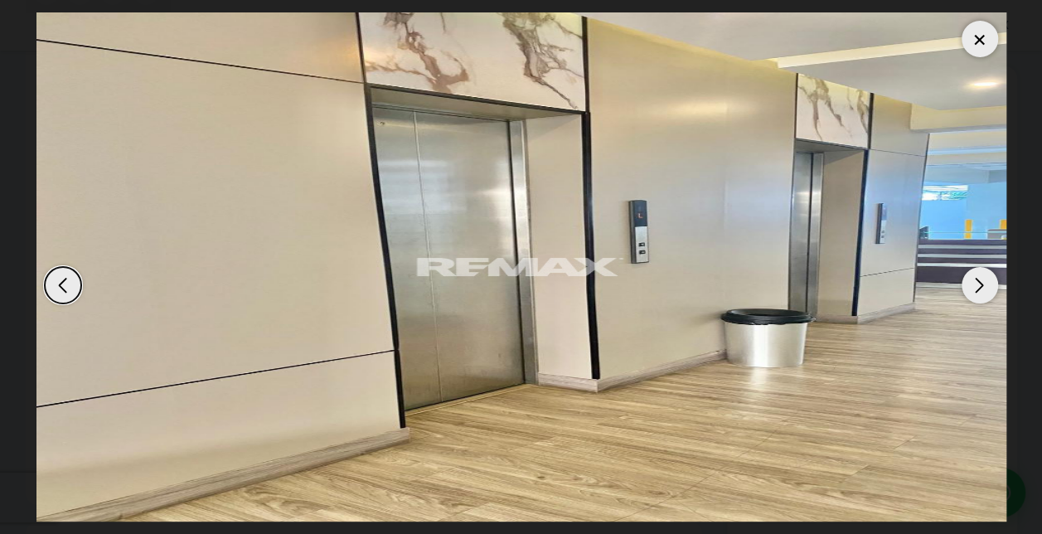
click at [978, 282] on div "Next slide" at bounding box center [979, 285] width 36 height 36
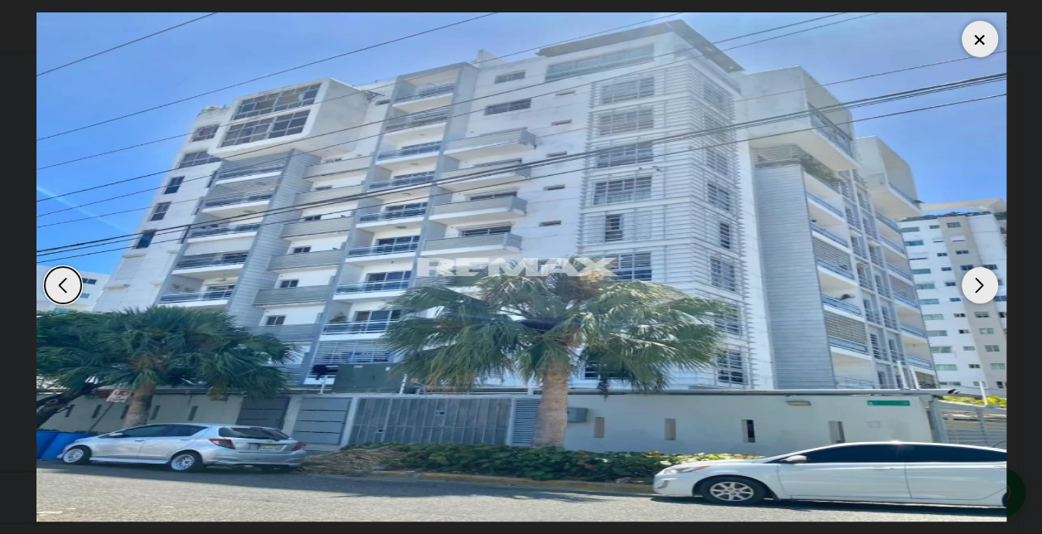
click at [978, 282] on div "Next slide" at bounding box center [979, 285] width 36 height 36
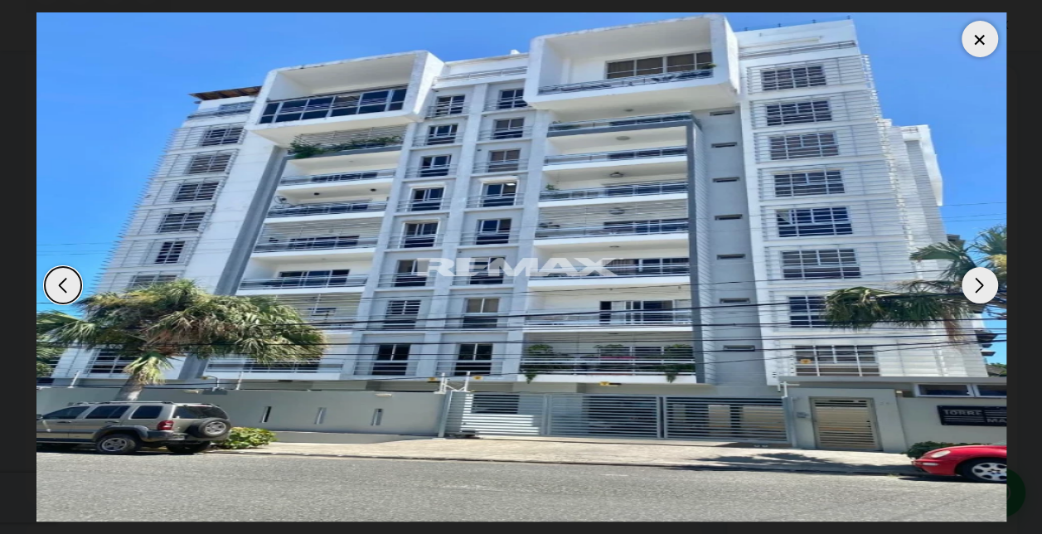
click at [978, 282] on div "Next slide" at bounding box center [979, 285] width 36 height 36
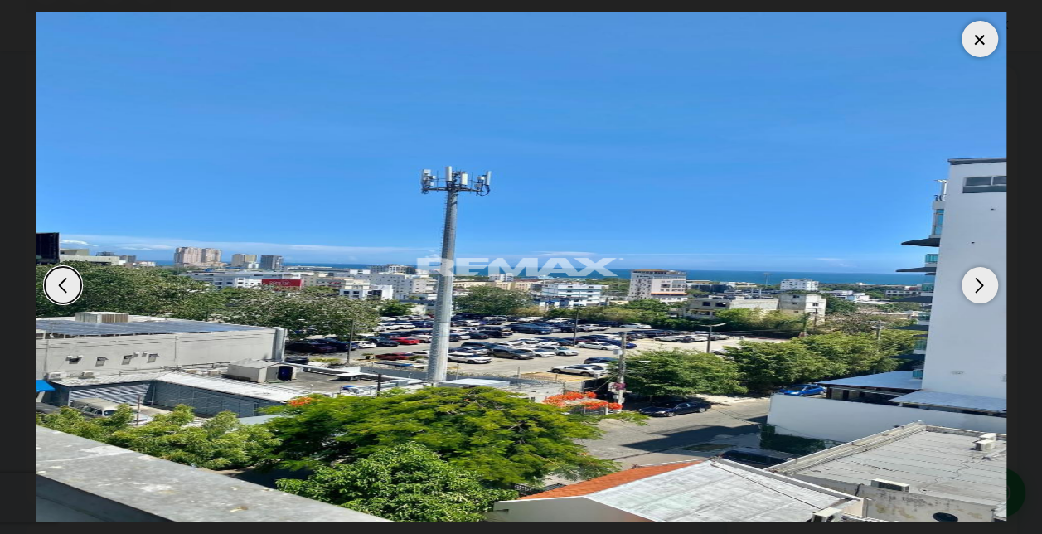
click at [981, 283] on div "Next slide" at bounding box center [979, 285] width 36 height 36
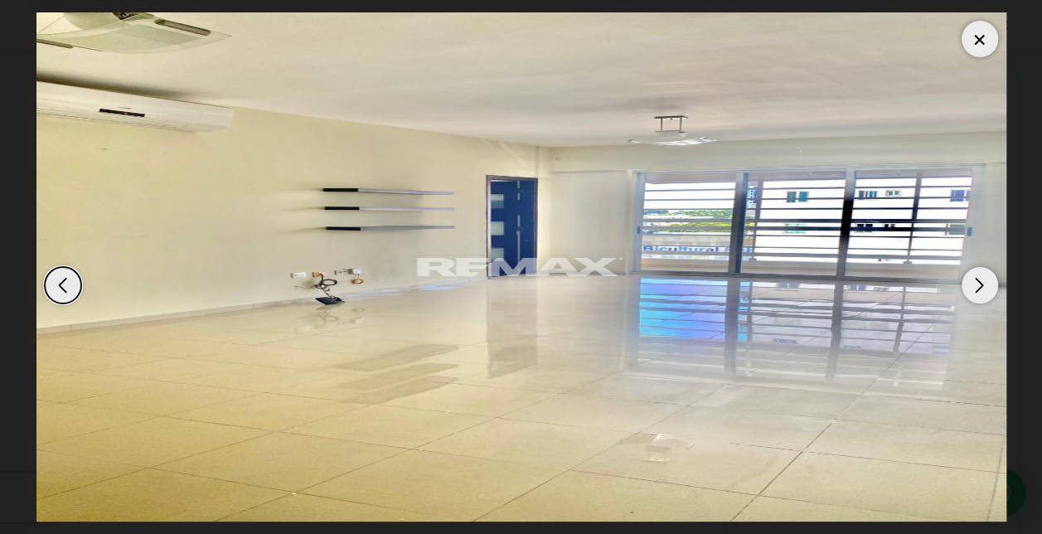
click at [981, 283] on div "Next slide" at bounding box center [979, 285] width 36 height 36
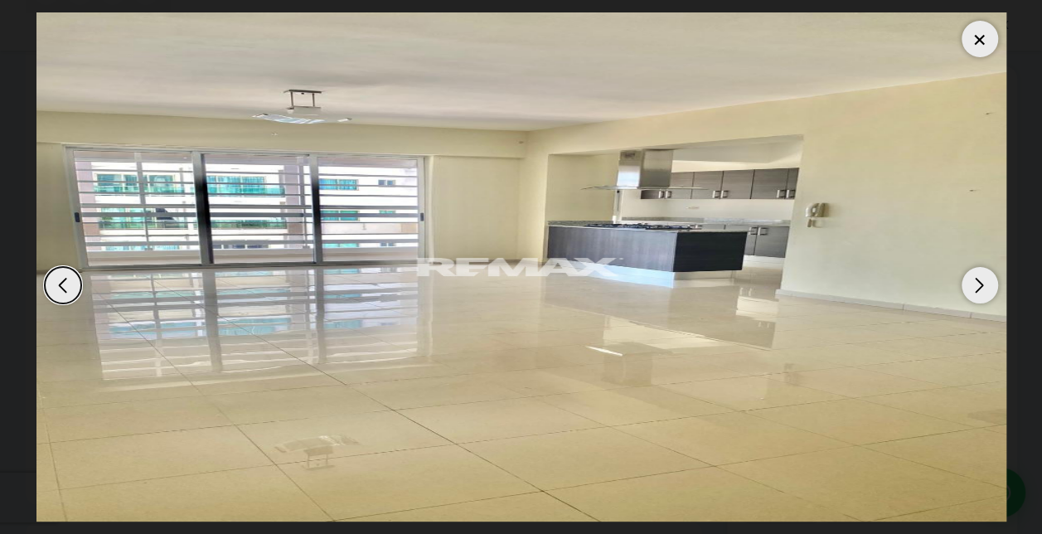
click at [981, 283] on div "Next slide" at bounding box center [979, 285] width 36 height 36
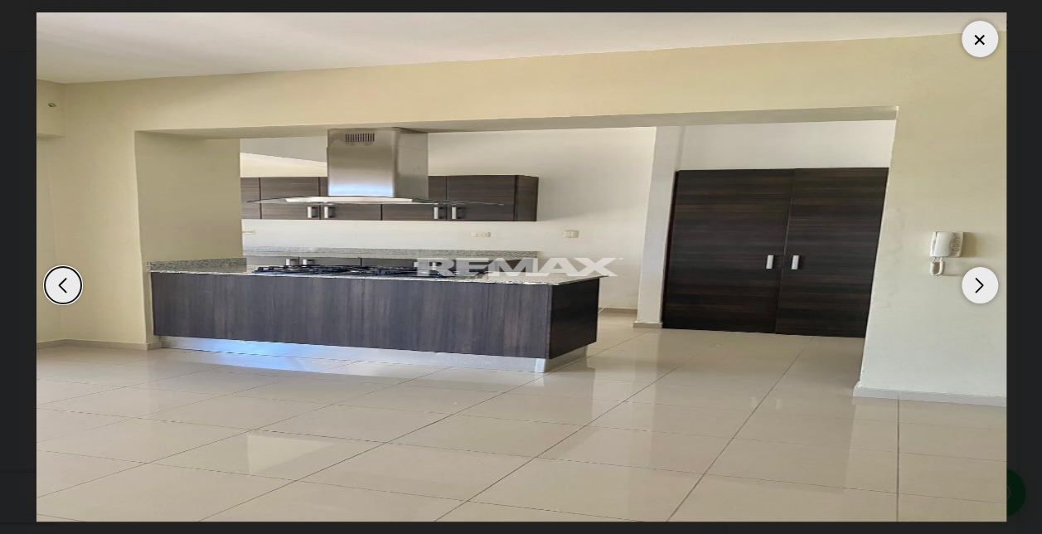
click at [981, 283] on div "Next slide" at bounding box center [979, 285] width 36 height 36
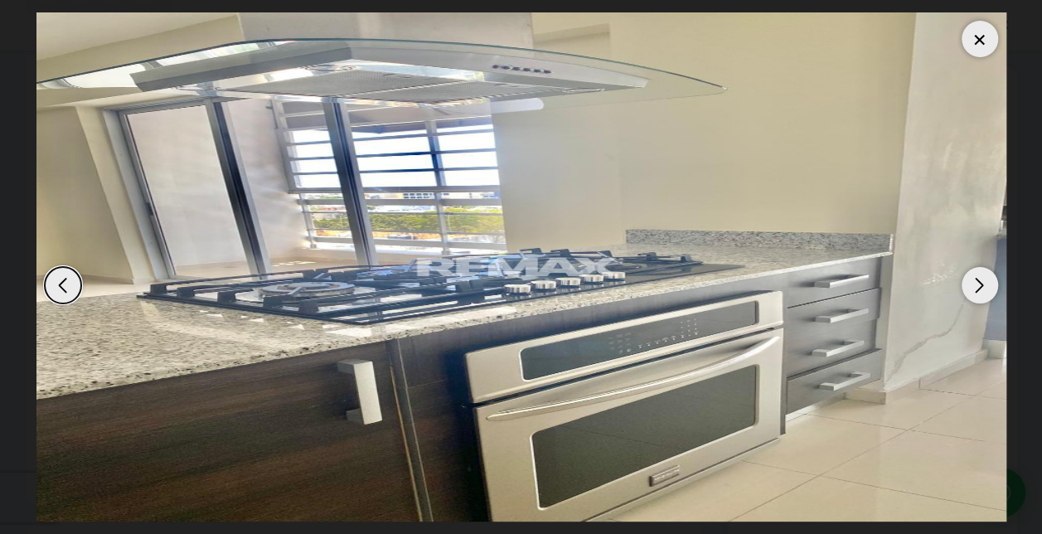
click at [981, 283] on div "Next slide" at bounding box center [979, 285] width 36 height 36
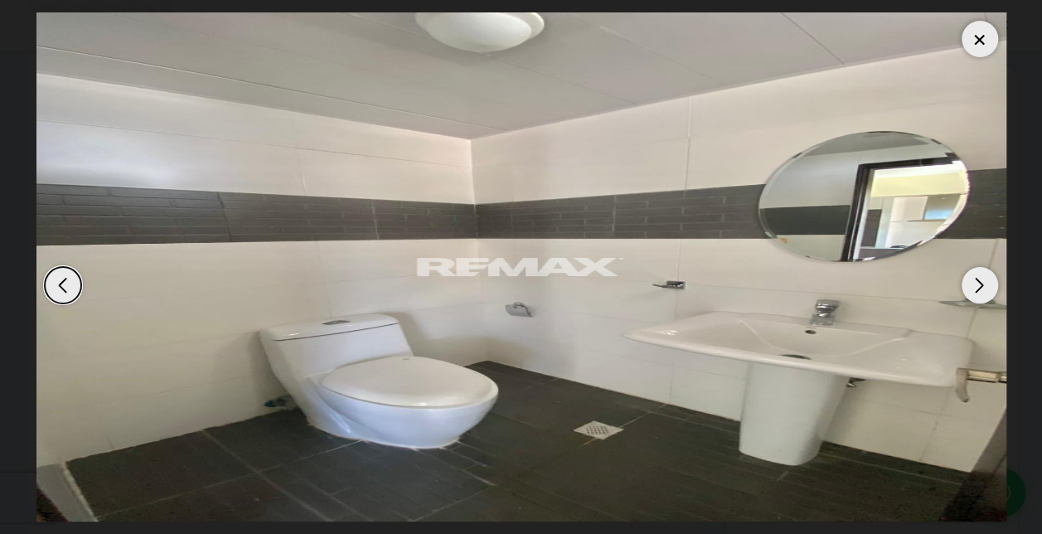
click at [981, 283] on div "Next slide" at bounding box center [979, 285] width 36 height 36
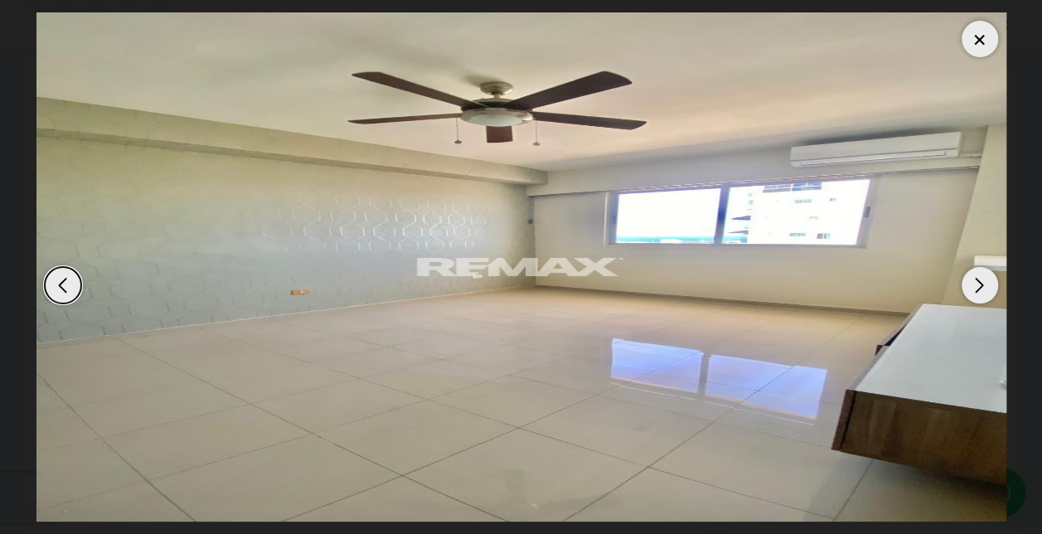
click at [981, 283] on div "Next slide" at bounding box center [979, 285] width 36 height 36
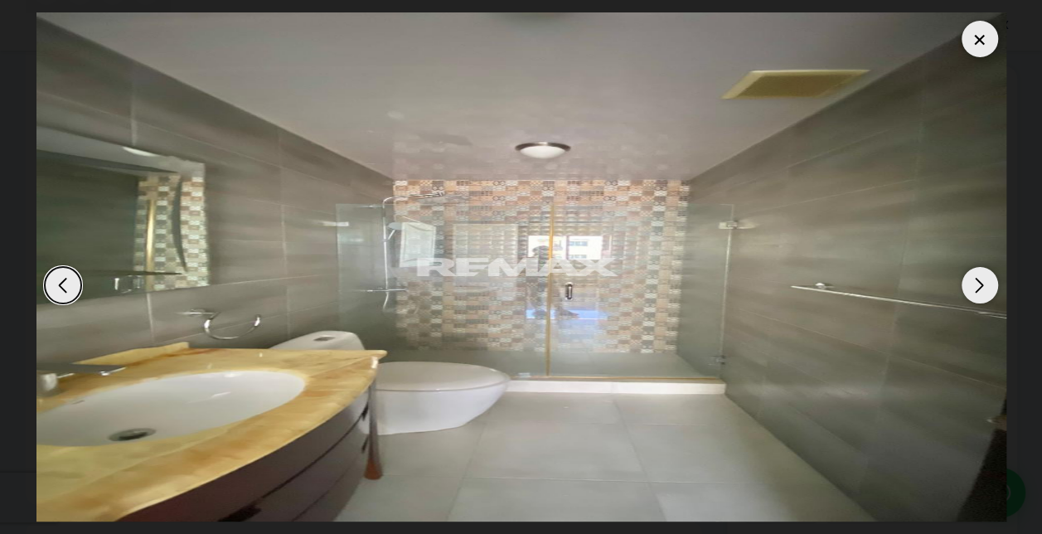
click at [981, 283] on div "Next slide" at bounding box center [979, 285] width 36 height 36
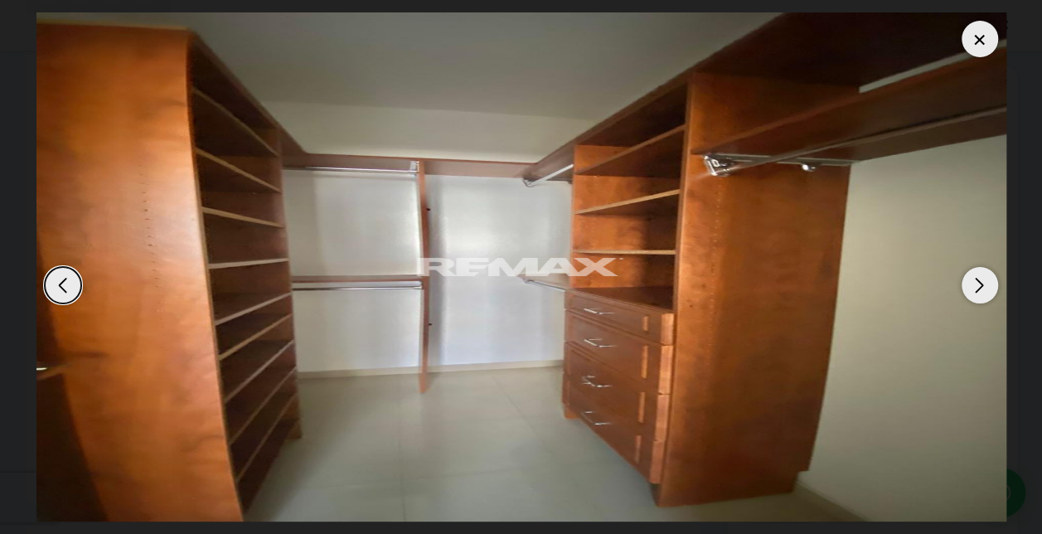
click at [981, 283] on div "Next slide" at bounding box center [979, 285] width 36 height 36
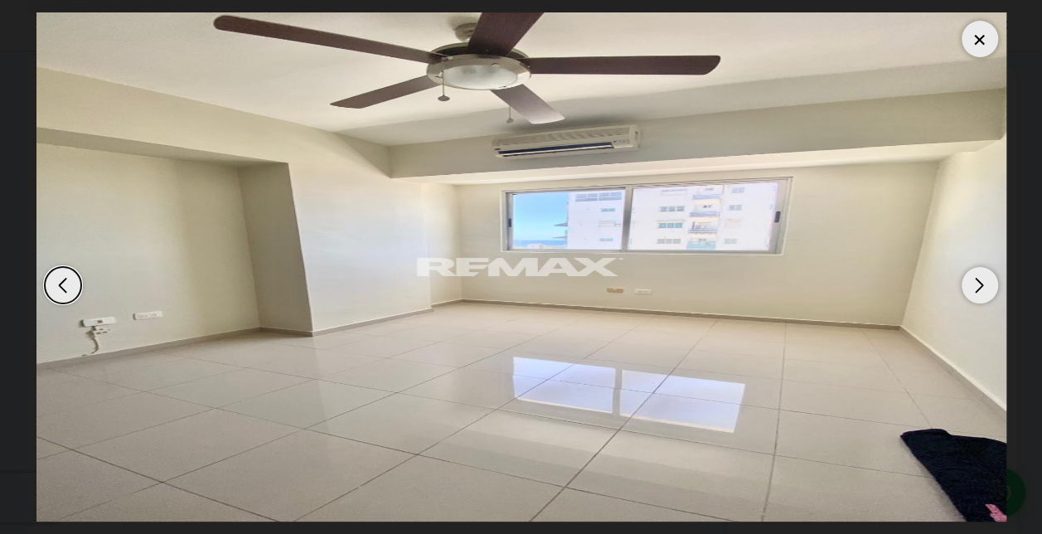
click at [981, 283] on div "Next slide" at bounding box center [979, 285] width 36 height 36
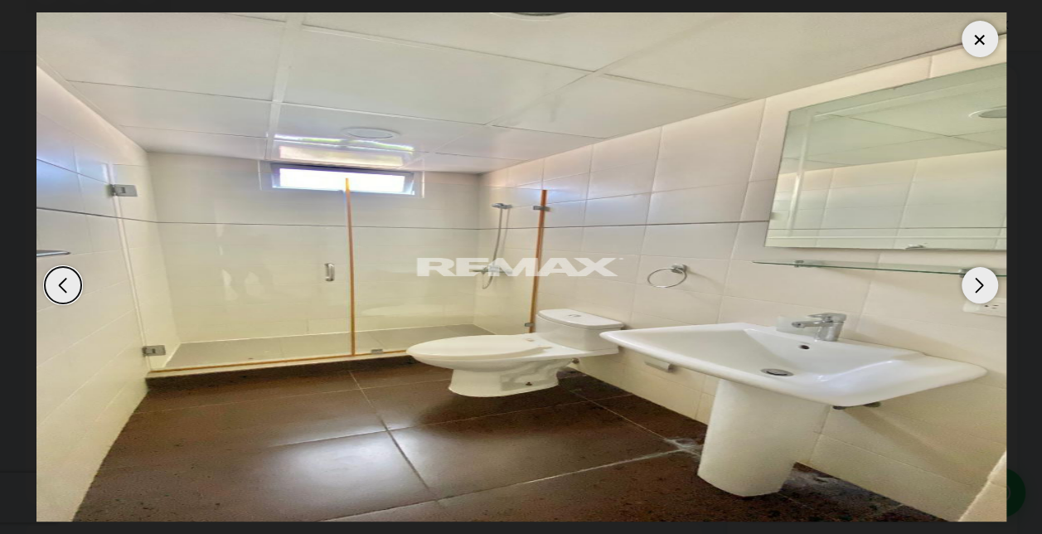
click at [981, 283] on div "Next slide" at bounding box center [979, 285] width 36 height 36
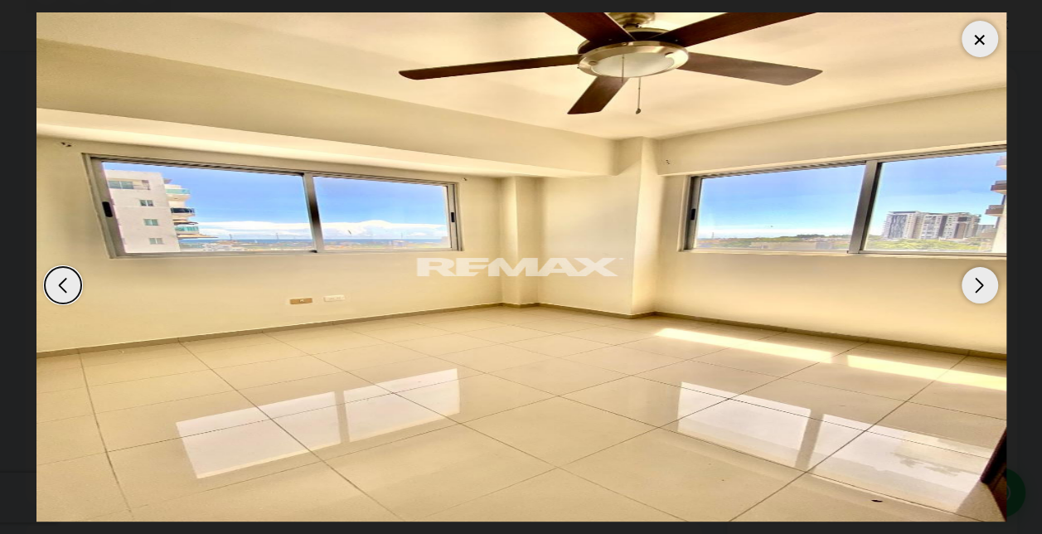
click at [981, 283] on div "Next slide" at bounding box center [979, 285] width 36 height 36
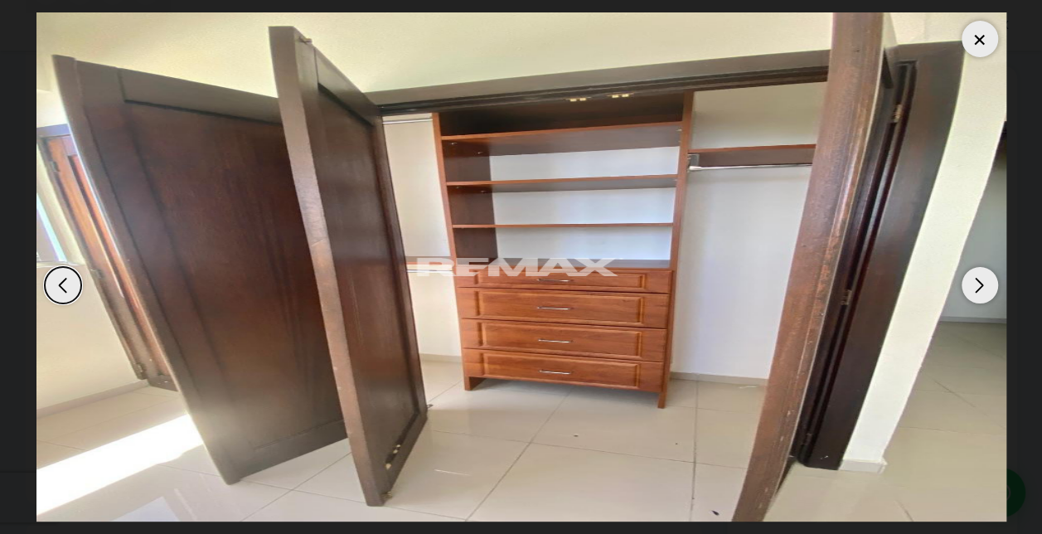
click at [981, 283] on div "Next slide" at bounding box center [979, 285] width 36 height 36
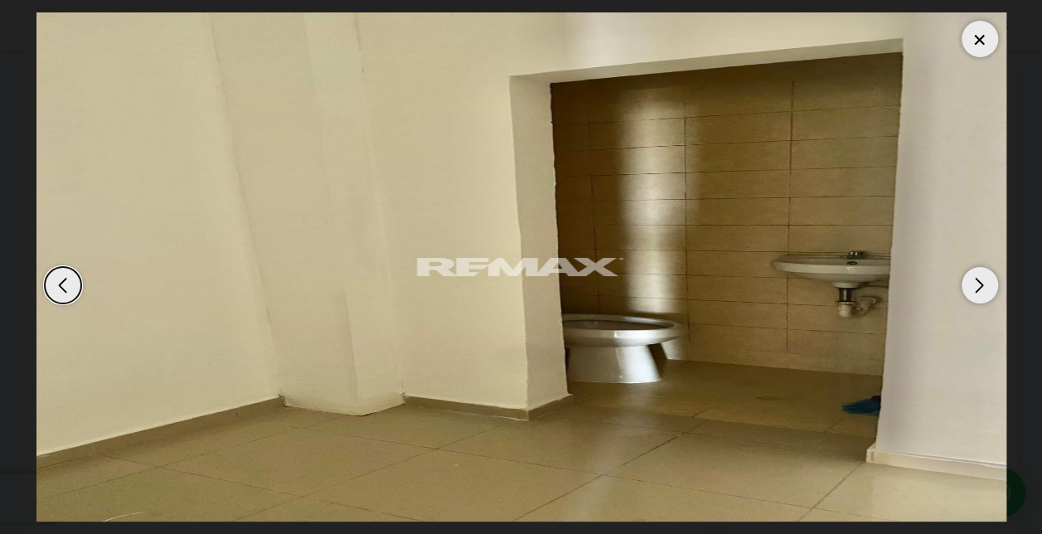
click at [981, 283] on div "Next slide" at bounding box center [979, 285] width 36 height 36
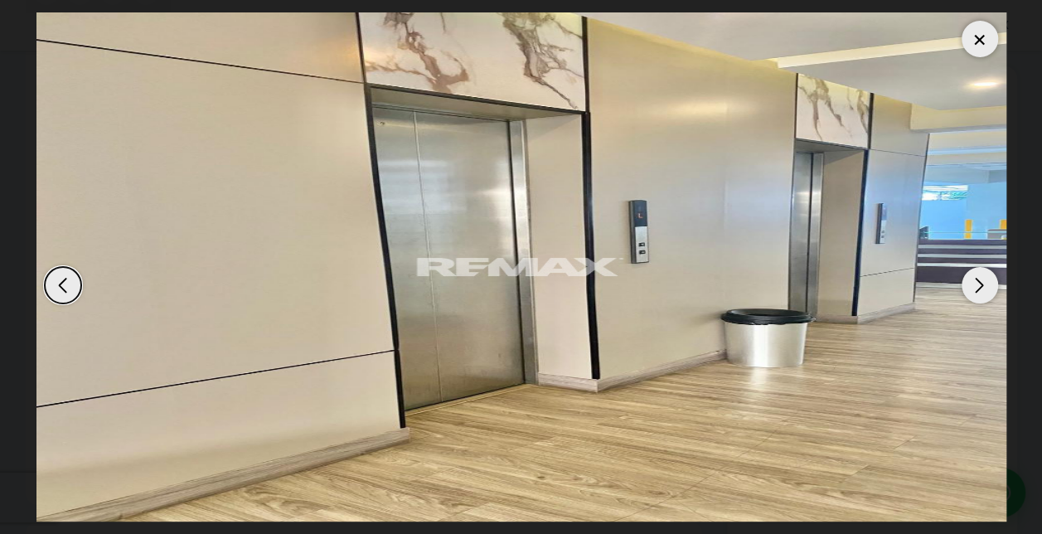
click at [979, 41] on div at bounding box center [979, 39] width 36 height 36
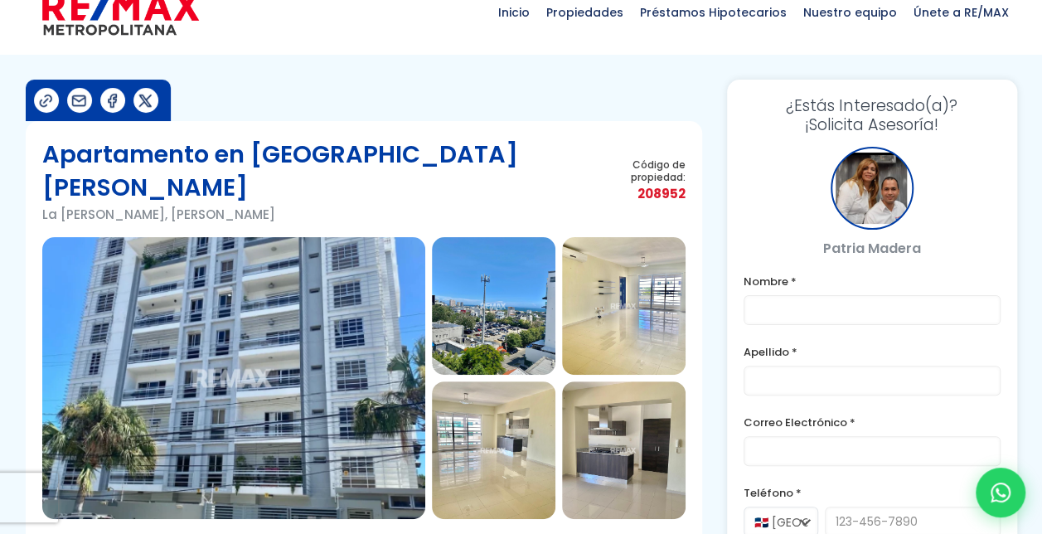
scroll to position [0, 0]
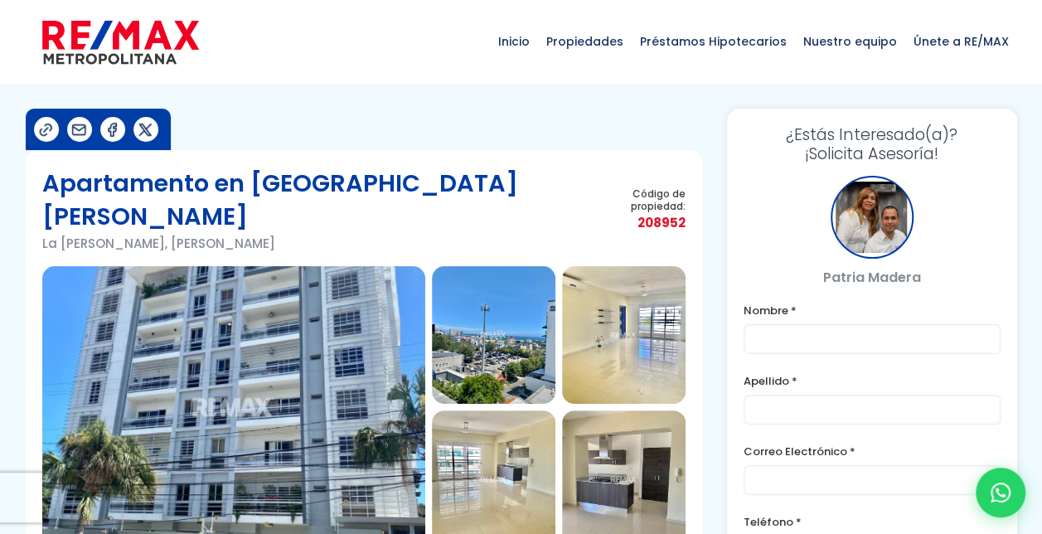
click at [479, 317] on img at bounding box center [493, 335] width 123 height 138
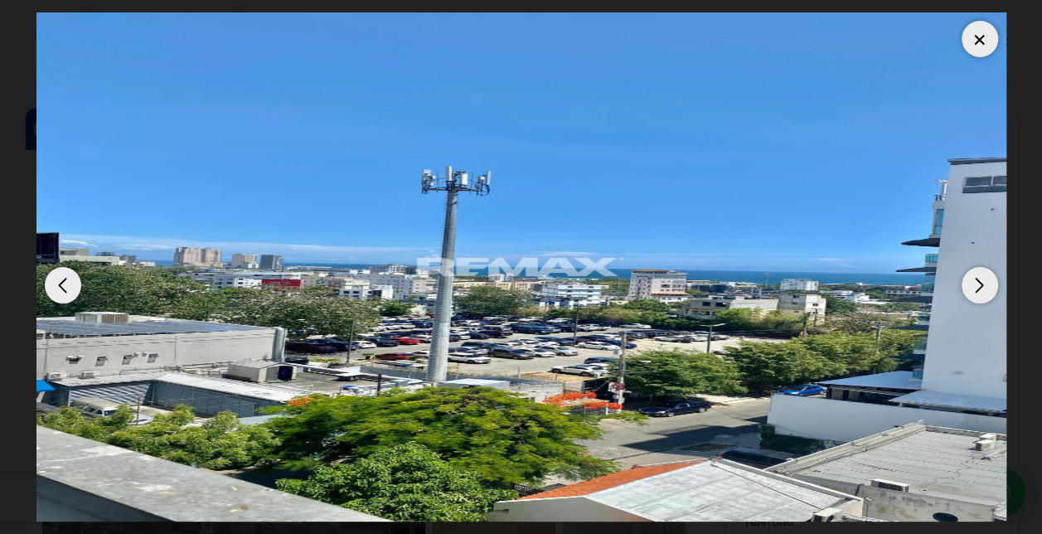
click at [979, 293] on div "Next slide" at bounding box center [979, 285] width 36 height 36
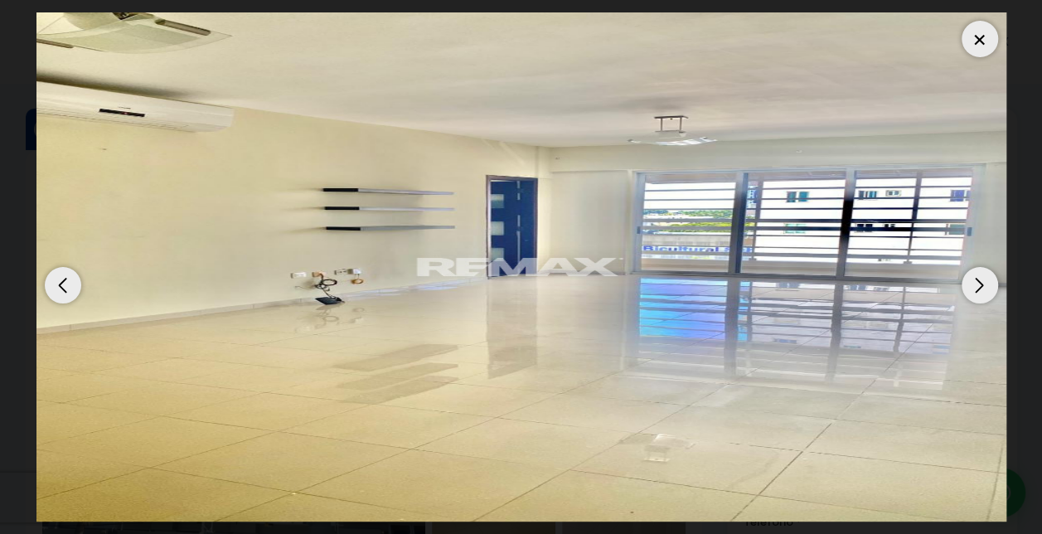
click at [979, 293] on div "Next slide" at bounding box center [979, 285] width 36 height 36
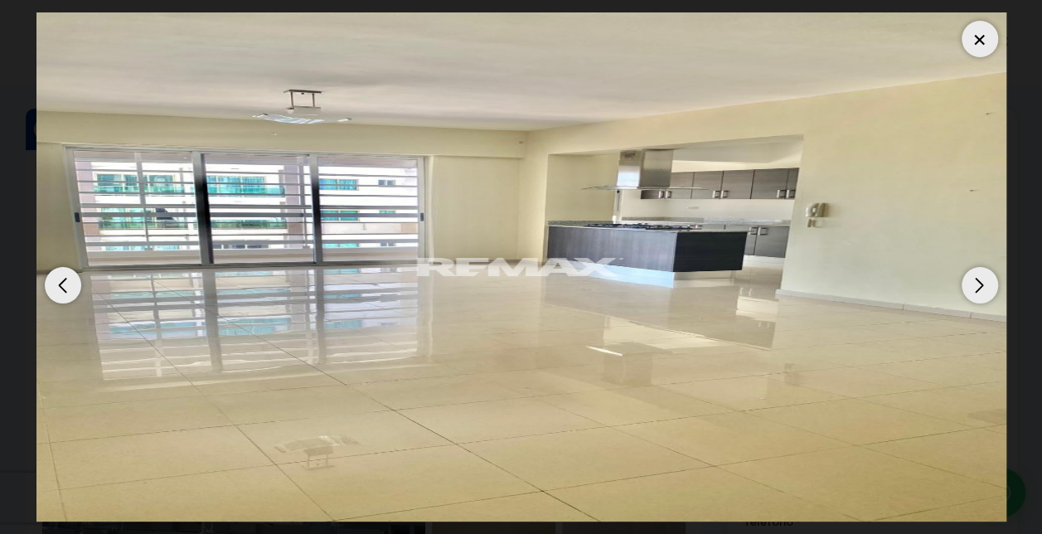
click at [979, 293] on div "Next slide" at bounding box center [979, 285] width 36 height 36
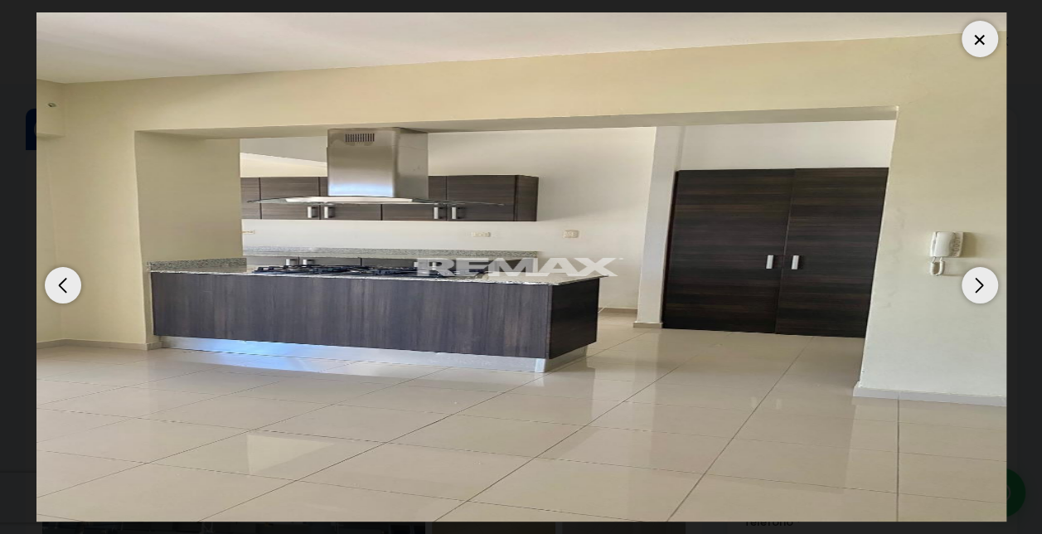
click at [979, 293] on div "Next slide" at bounding box center [979, 285] width 36 height 36
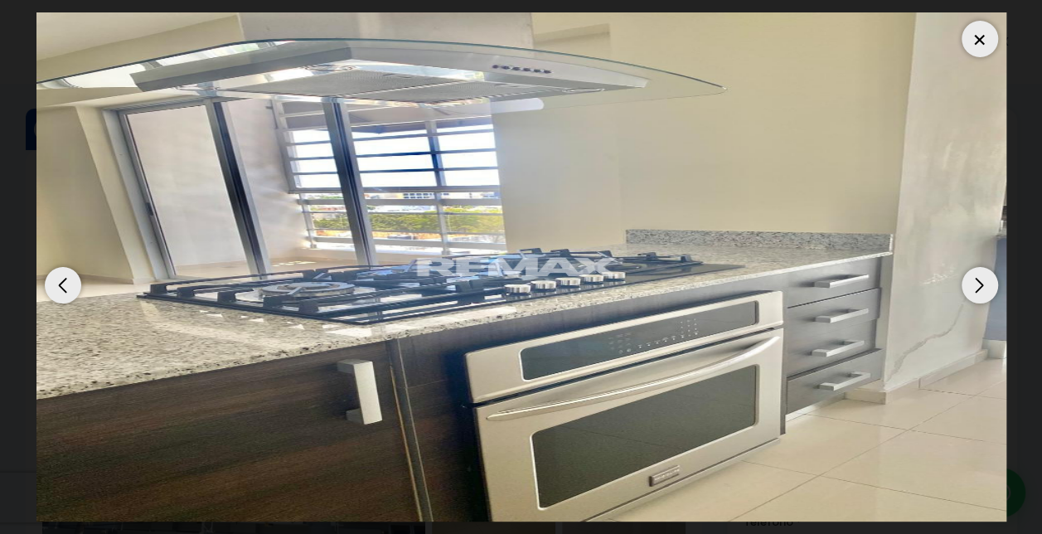
click at [979, 293] on div "Next slide" at bounding box center [979, 285] width 36 height 36
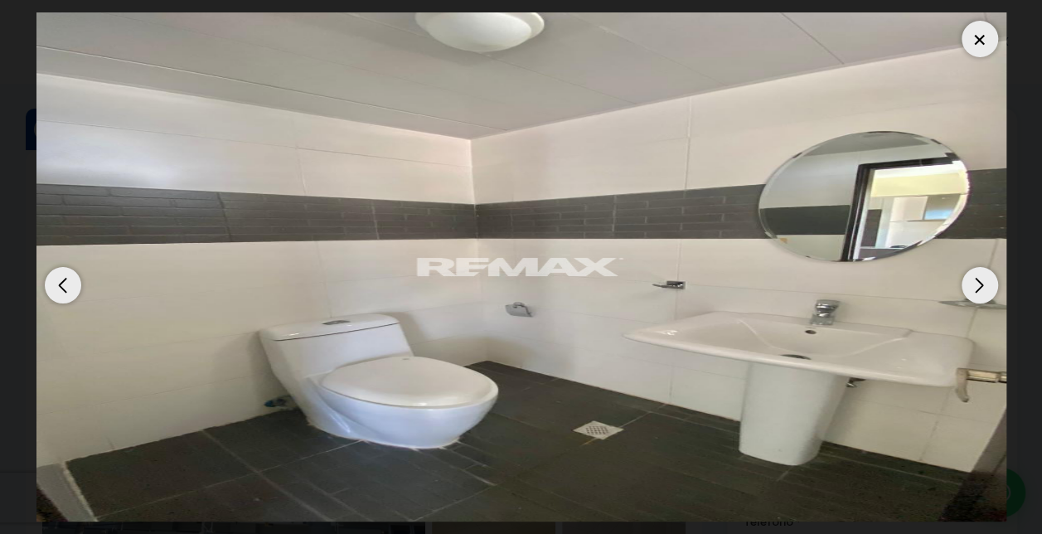
click at [979, 293] on div "Next slide" at bounding box center [979, 285] width 36 height 36
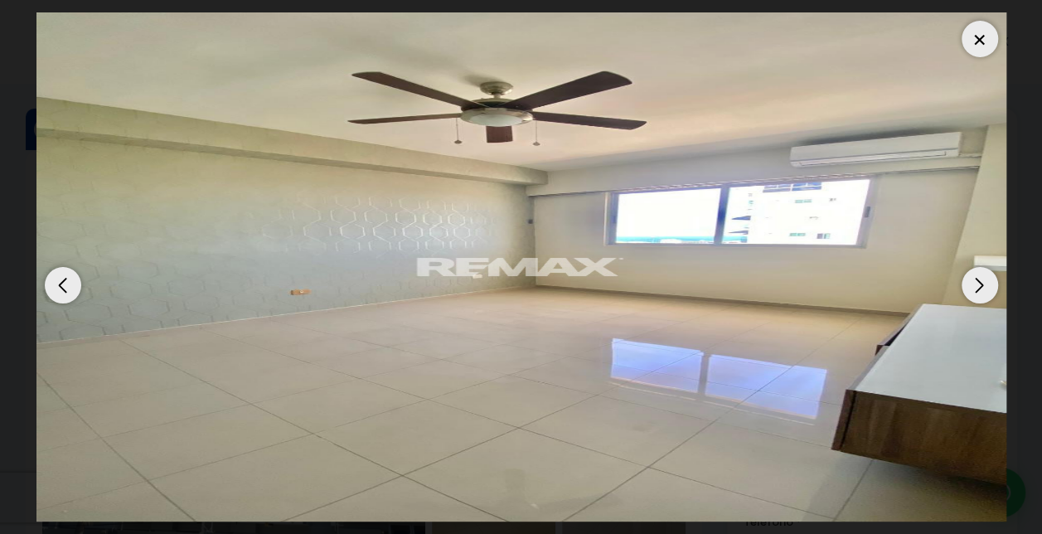
click at [979, 293] on div "Next slide" at bounding box center [979, 285] width 36 height 36
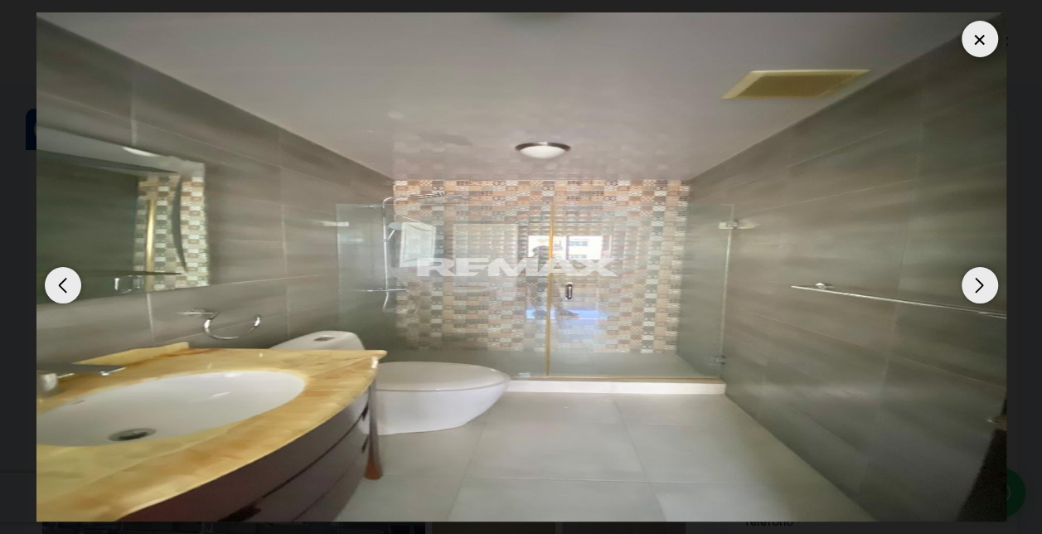
click at [979, 293] on div "Next slide" at bounding box center [979, 285] width 36 height 36
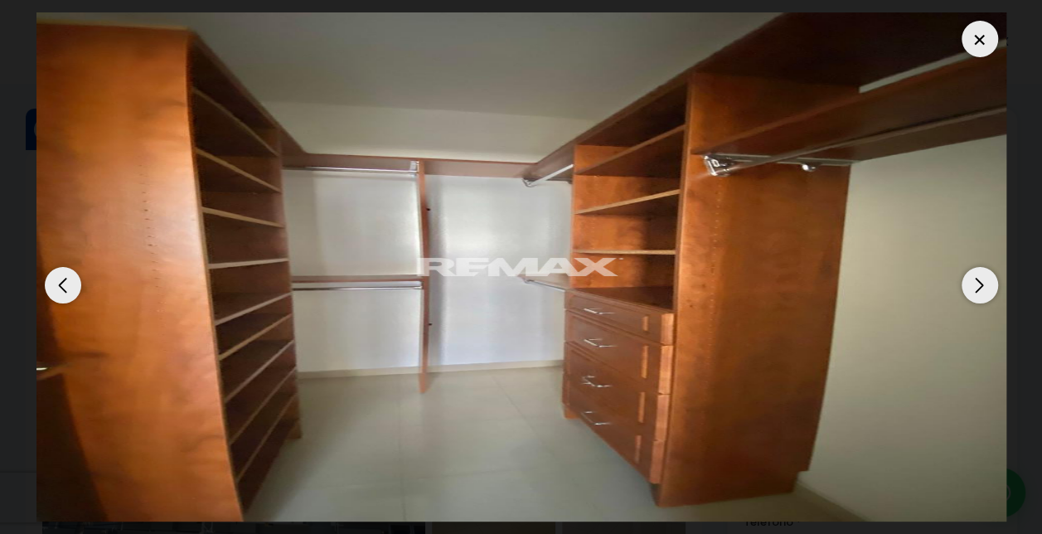
click at [979, 293] on div "Next slide" at bounding box center [979, 285] width 36 height 36
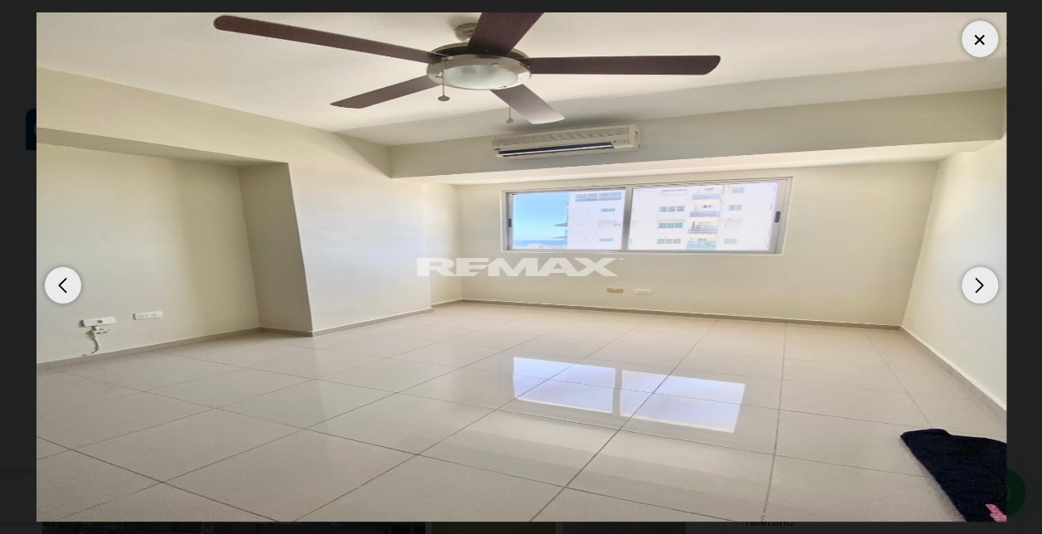
click at [979, 293] on div "Next slide" at bounding box center [979, 285] width 36 height 36
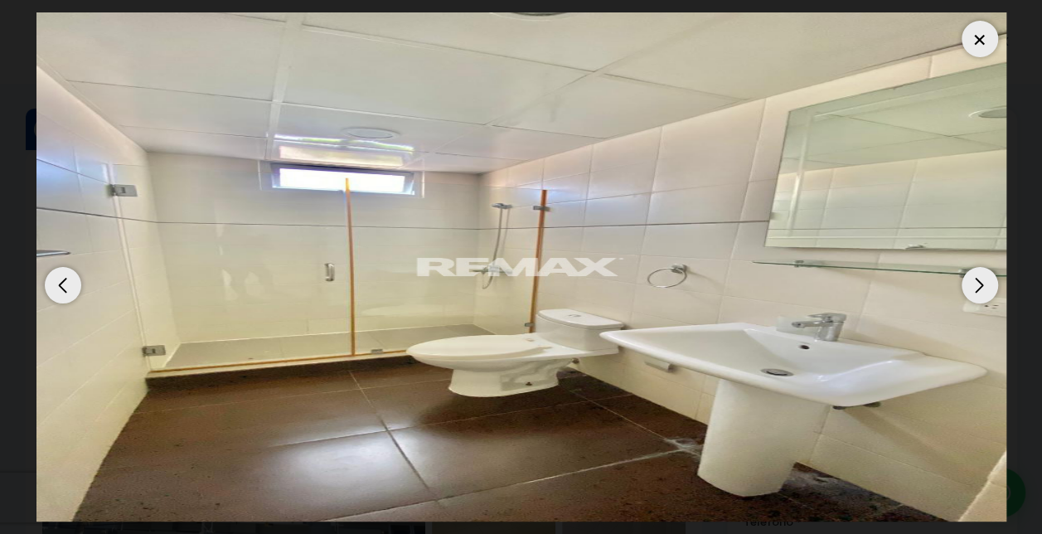
click at [979, 293] on div "Next slide" at bounding box center [979, 285] width 36 height 36
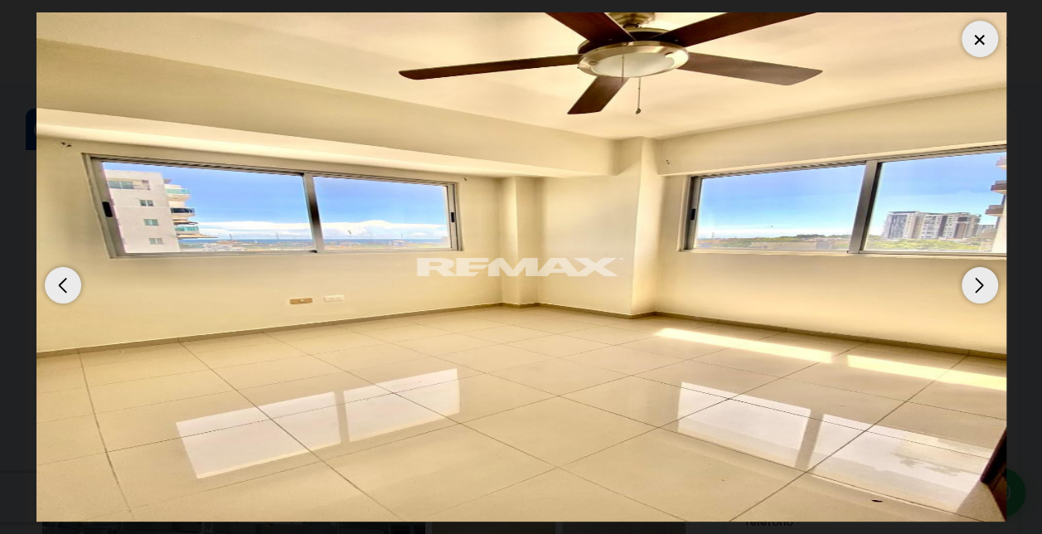
click at [979, 293] on div "Next slide" at bounding box center [979, 285] width 36 height 36
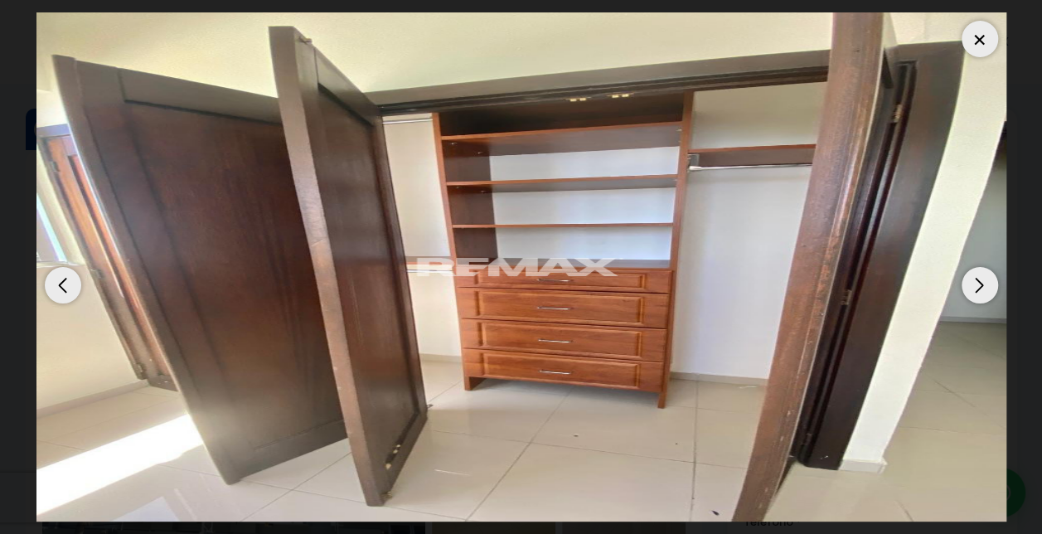
click at [979, 293] on div "Next slide" at bounding box center [979, 285] width 36 height 36
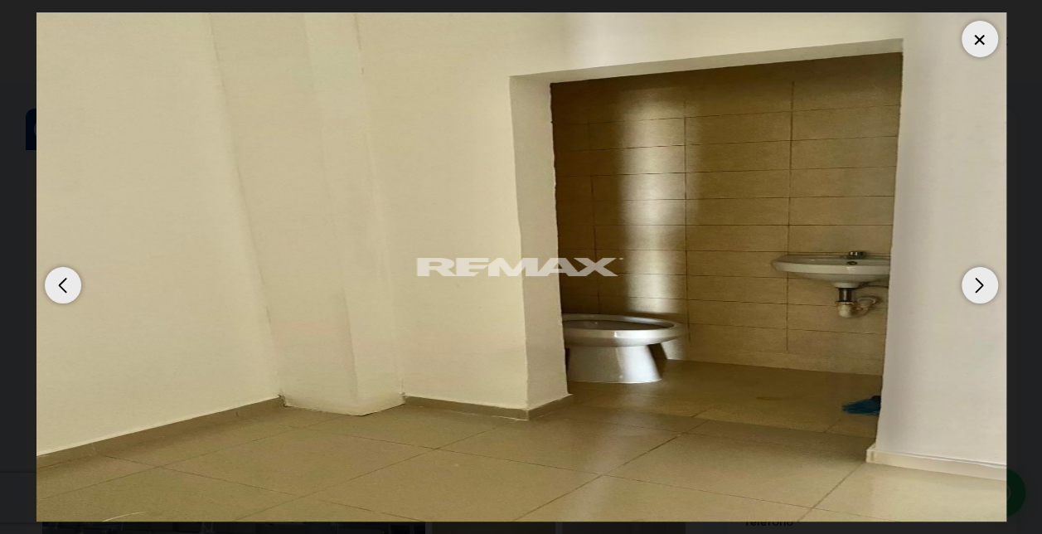
click at [979, 293] on div "Next slide" at bounding box center [979, 285] width 36 height 36
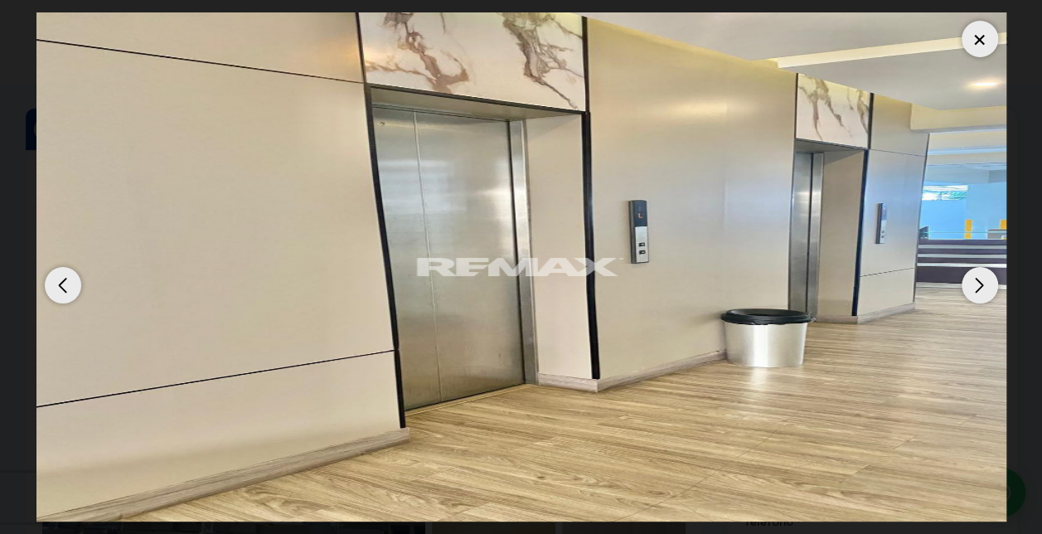
click at [979, 293] on div "Next slide" at bounding box center [979, 285] width 36 height 36
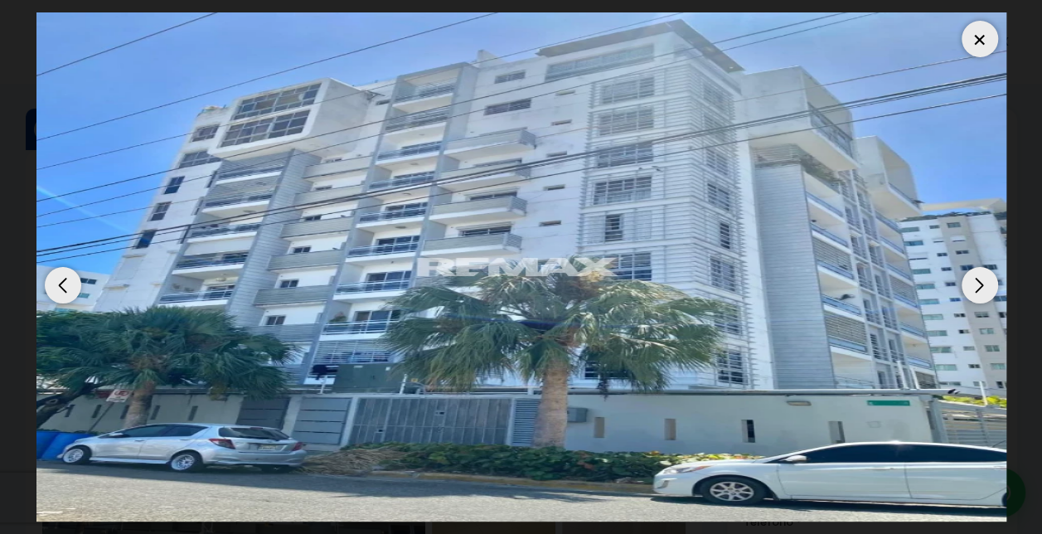
click at [979, 293] on div "Next slide" at bounding box center [979, 285] width 36 height 36
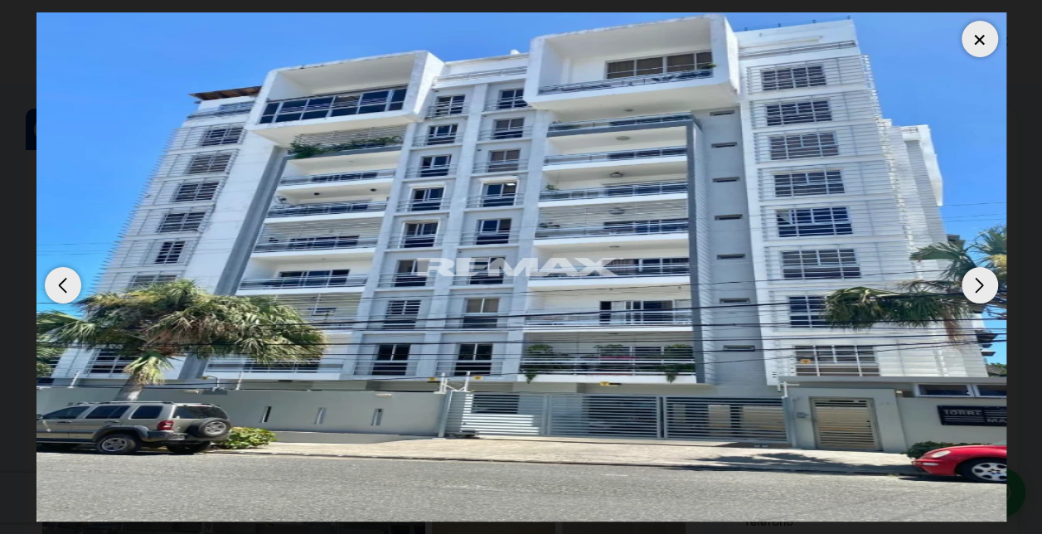
click at [979, 293] on div "Next slide" at bounding box center [979, 285] width 36 height 36
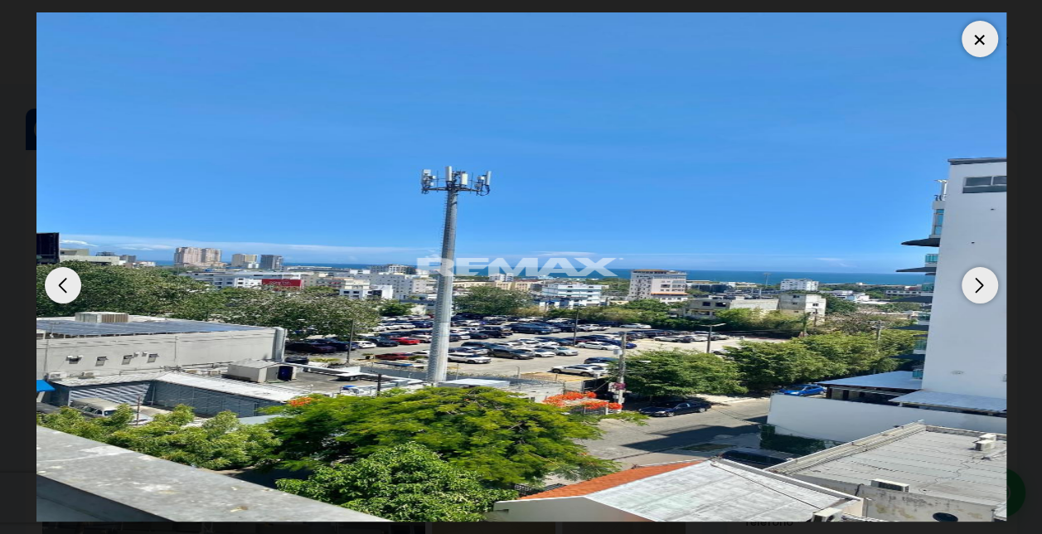
click at [979, 293] on div "Next slide" at bounding box center [979, 285] width 36 height 36
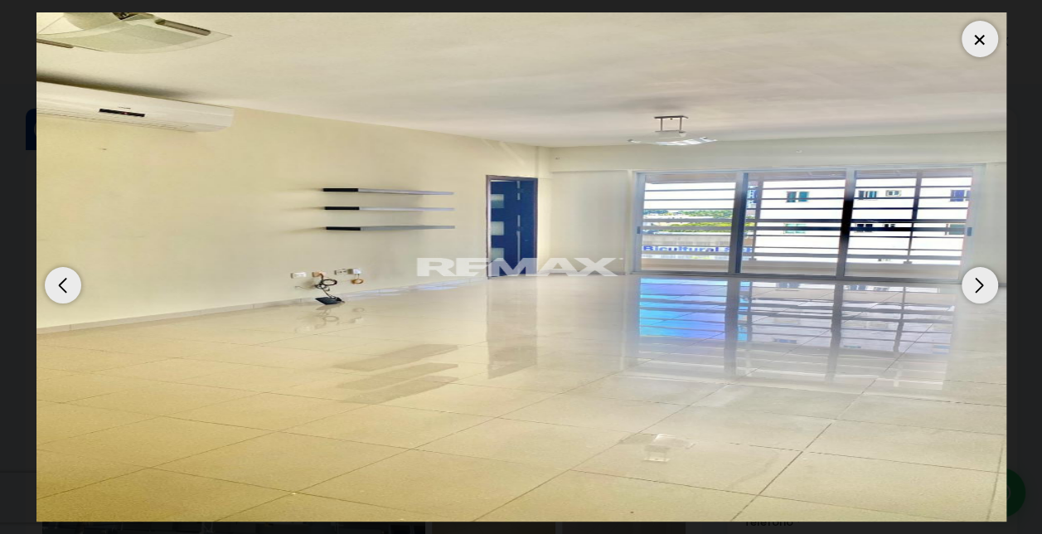
click at [984, 285] on div "Next slide" at bounding box center [979, 285] width 36 height 36
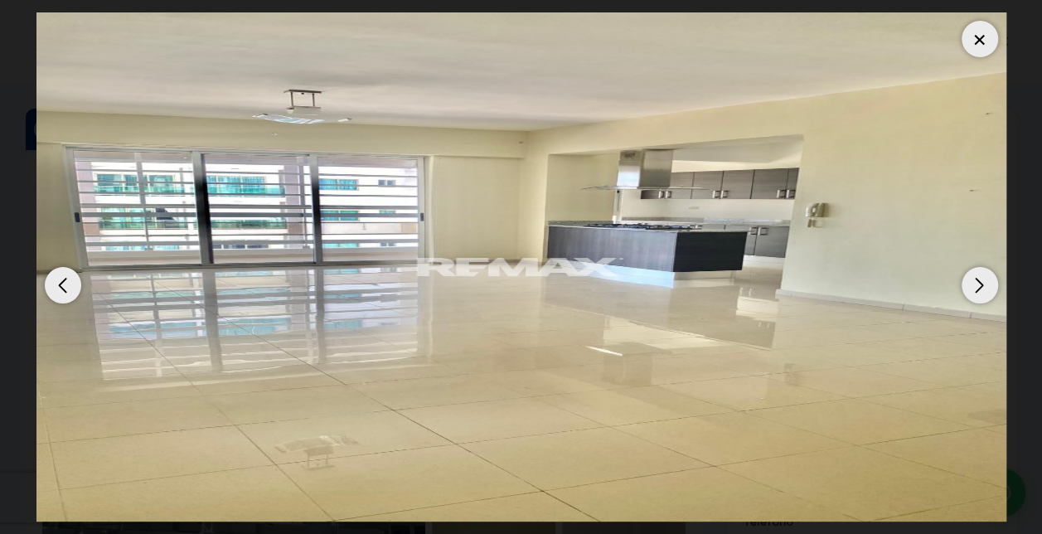
click at [984, 285] on div "Next slide" at bounding box center [979, 285] width 36 height 36
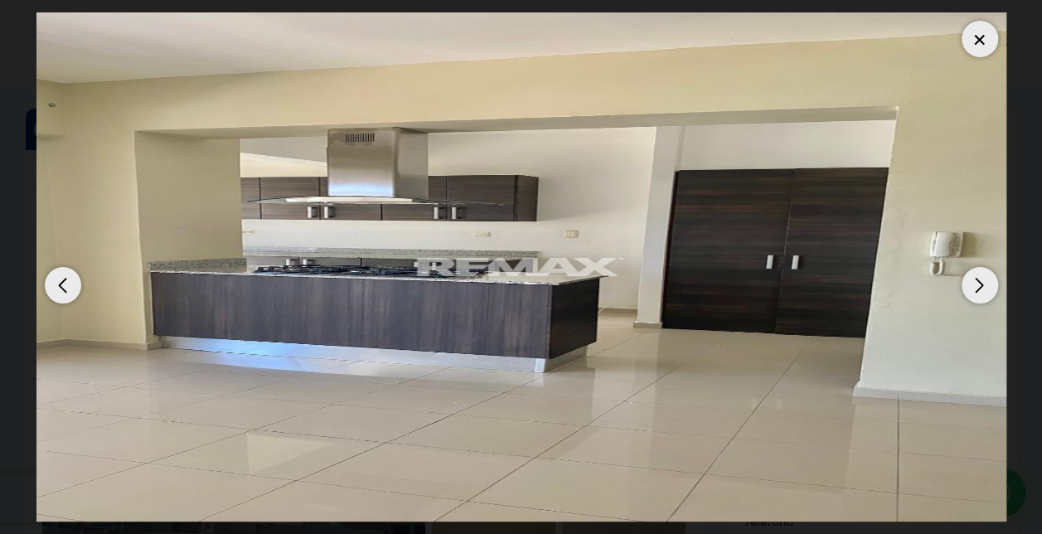
click at [984, 285] on div "Next slide" at bounding box center [979, 285] width 36 height 36
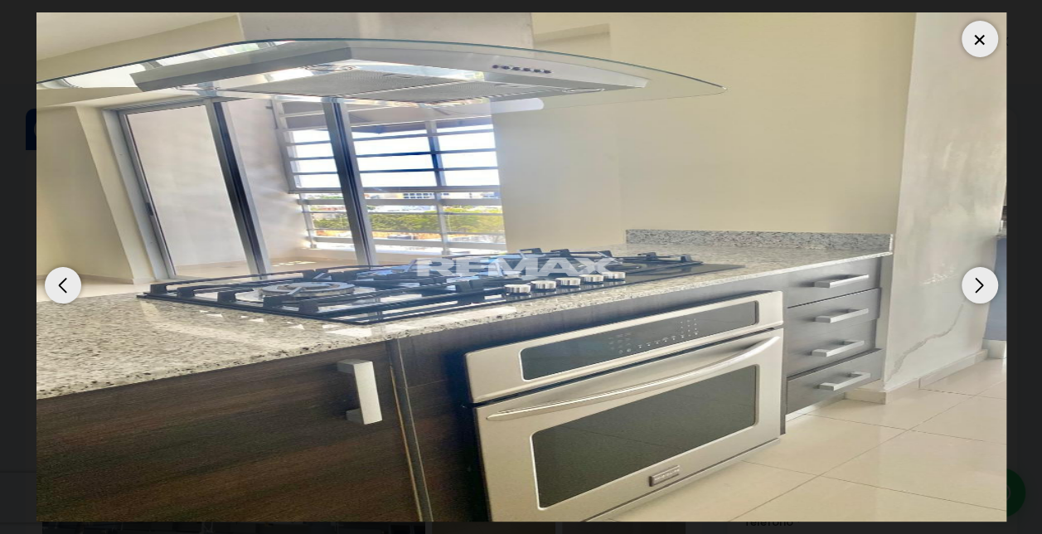
click at [984, 285] on div "Next slide" at bounding box center [979, 285] width 36 height 36
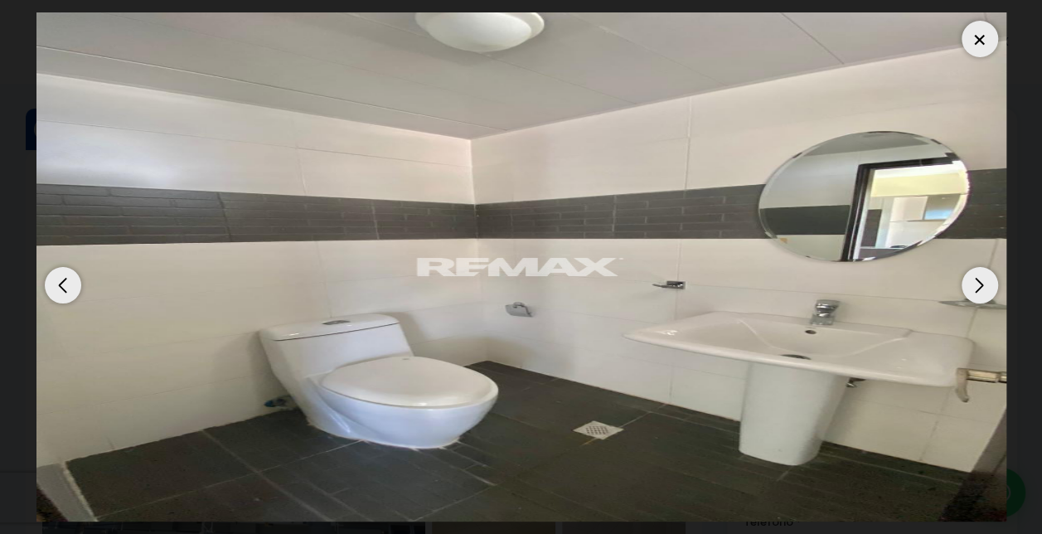
click at [984, 285] on div "Next slide" at bounding box center [979, 285] width 36 height 36
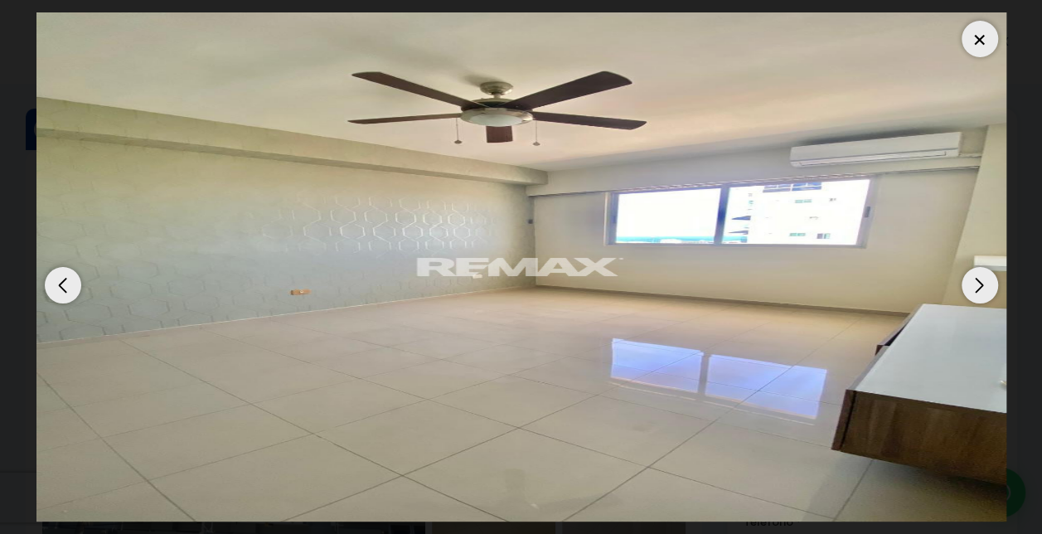
click at [973, 35] on div at bounding box center [979, 39] width 36 height 36
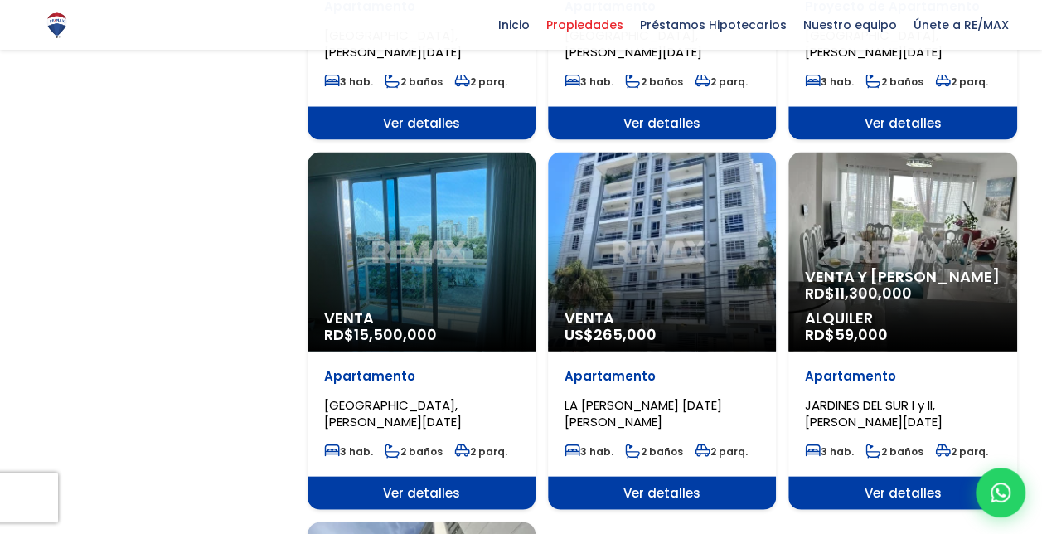
scroll to position [3455, 0]
select select "150"
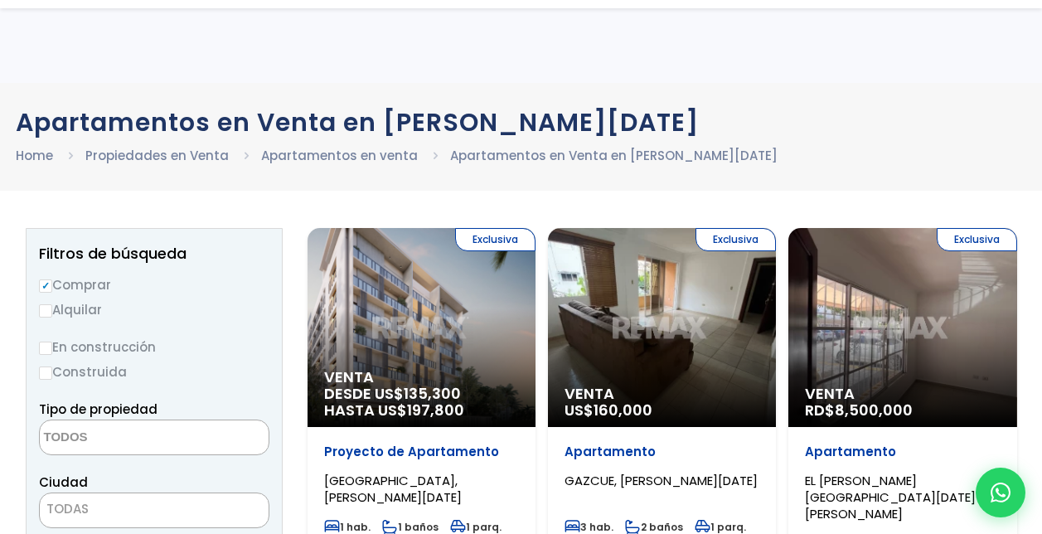
select select "1"
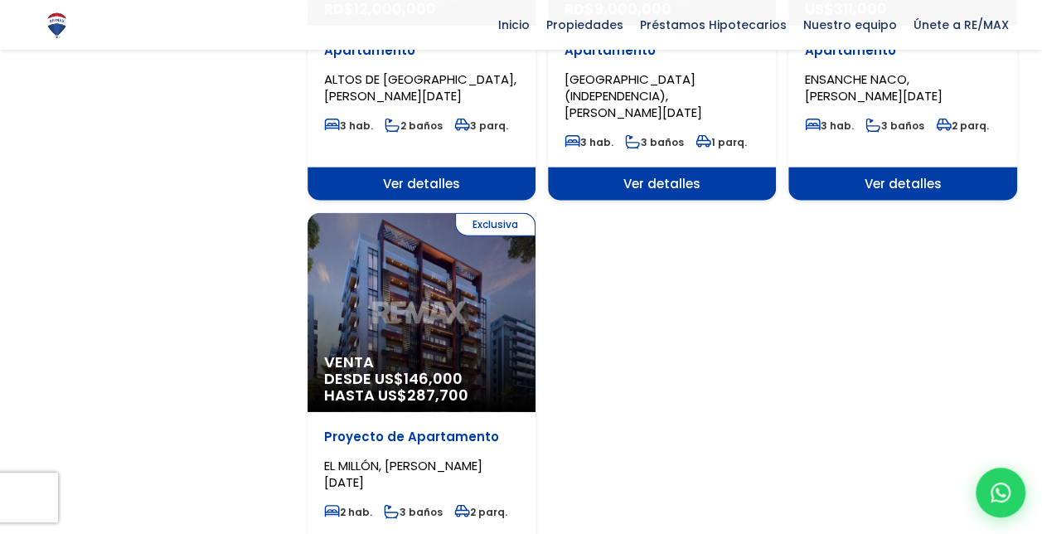
scroll to position [1945, 0]
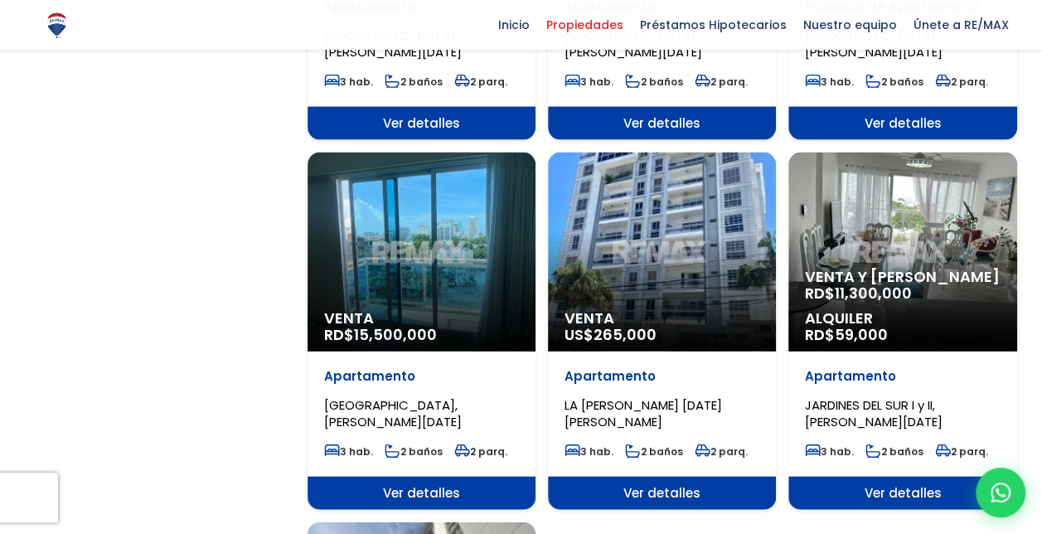
scroll to position [1591, 0]
select select "150"
click at [925, 268] on span "Venta y [PERSON_NAME]" at bounding box center [902, 276] width 195 height 17
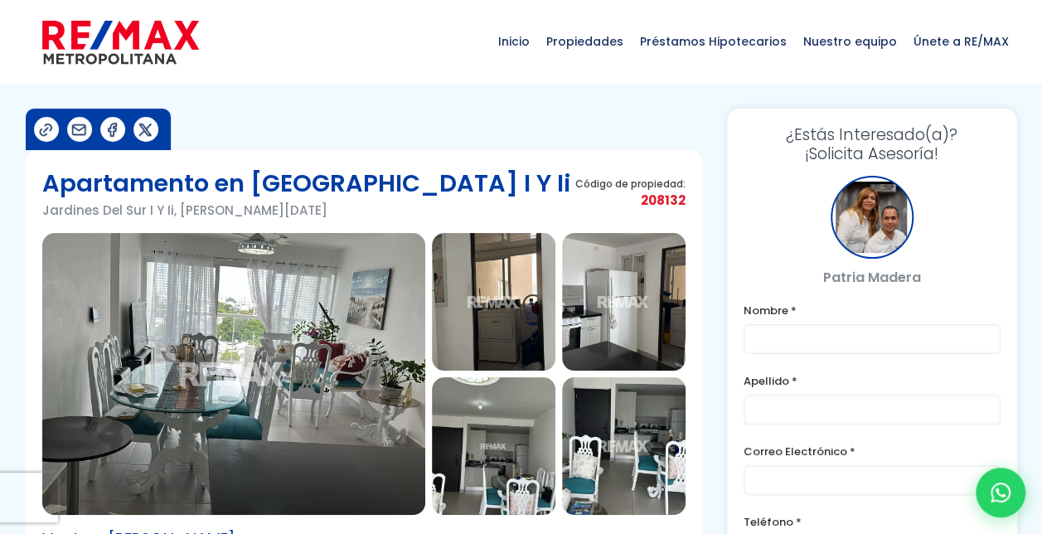
click at [329, 364] on img at bounding box center [233, 374] width 383 height 282
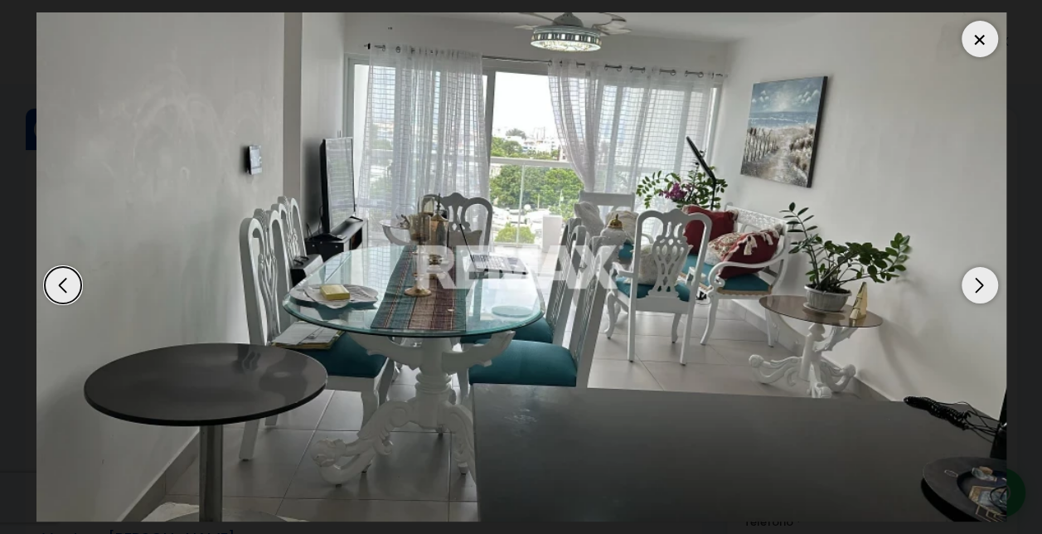
click at [980, 286] on div "Next slide" at bounding box center [979, 285] width 36 height 36
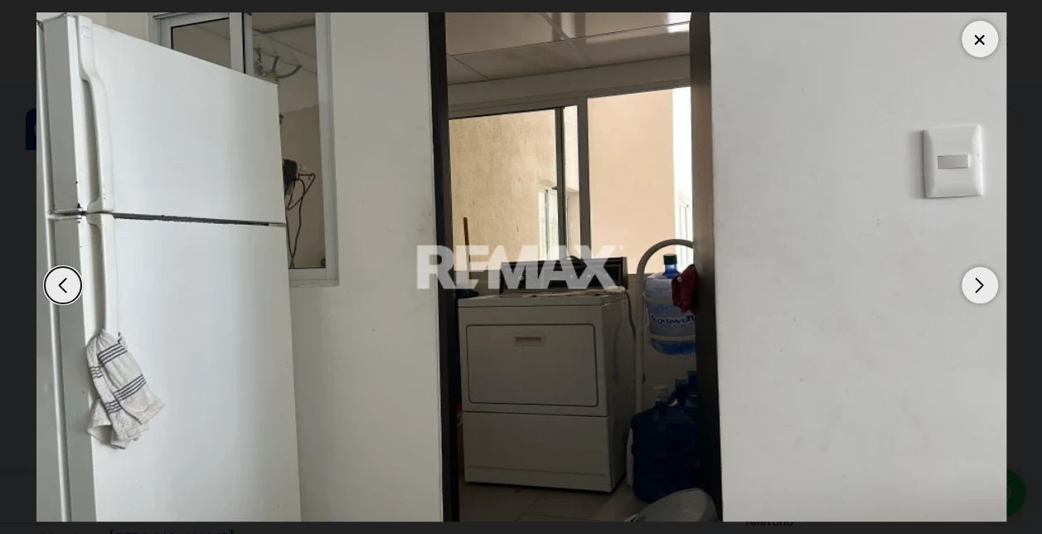
click at [60, 284] on div "Previous slide" at bounding box center [63, 285] width 36 height 36
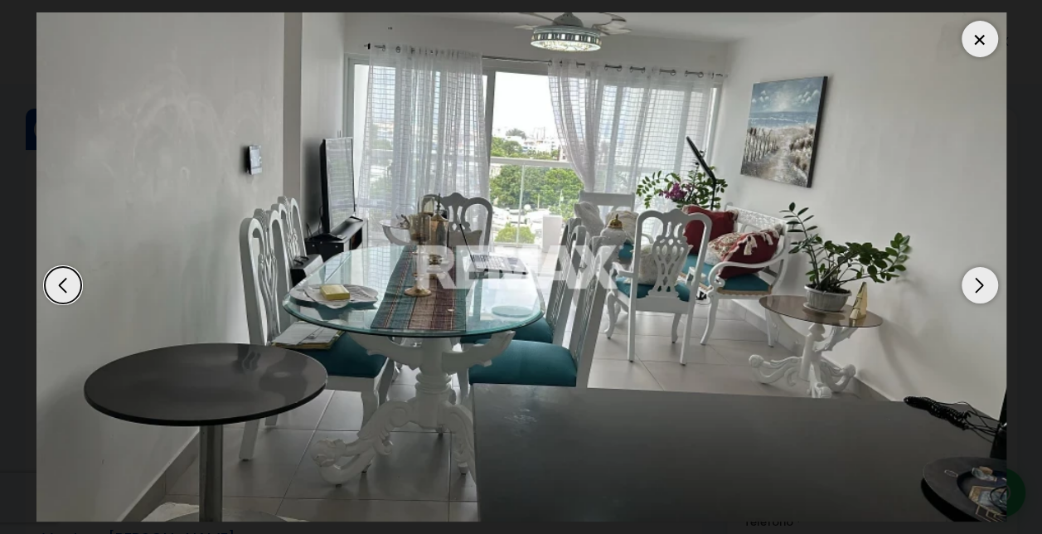
click at [983, 282] on div "Next slide" at bounding box center [979, 285] width 36 height 36
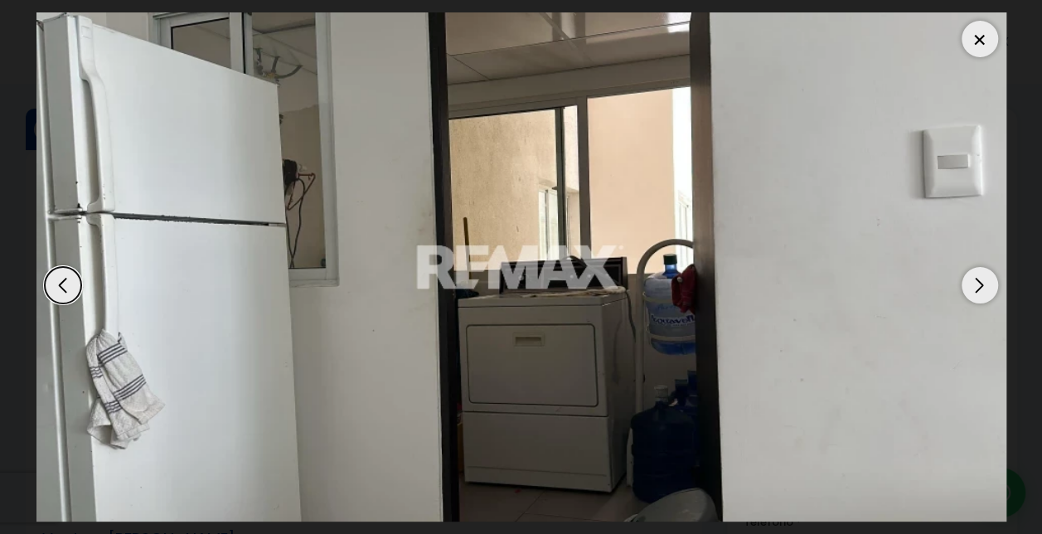
click at [983, 282] on div "Next slide" at bounding box center [979, 285] width 36 height 36
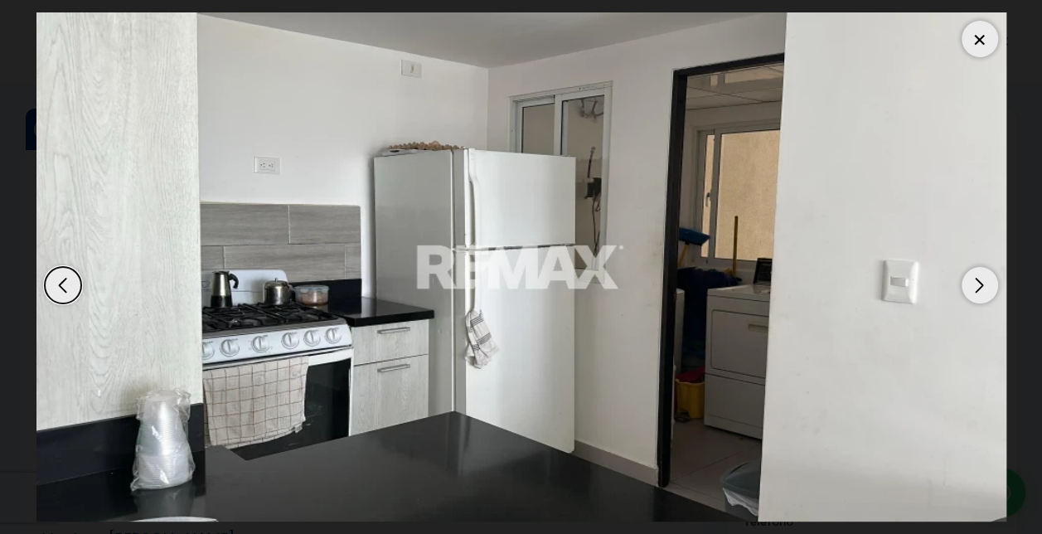
click at [983, 282] on div "Next slide" at bounding box center [979, 285] width 36 height 36
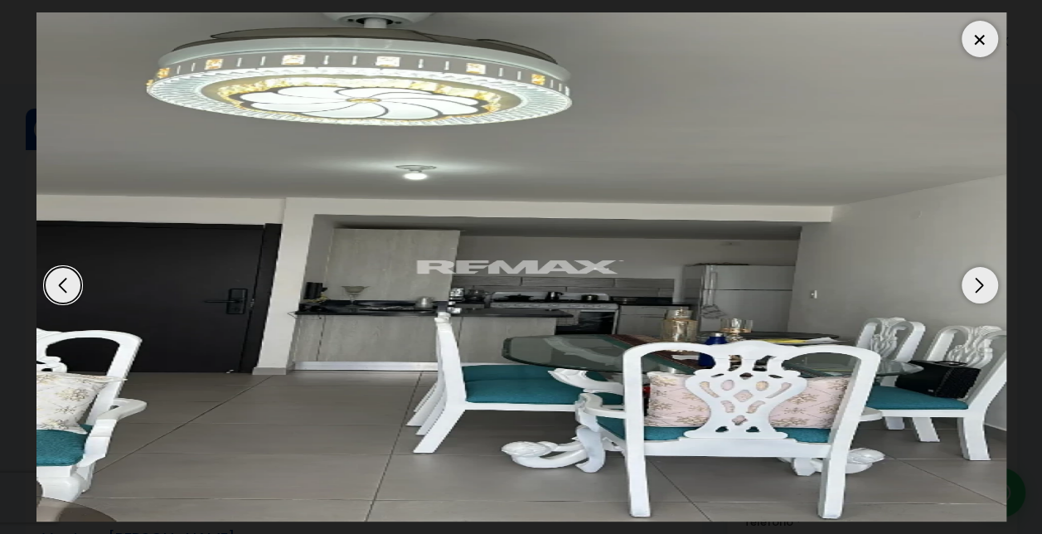
click at [983, 282] on div "Next slide" at bounding box center [979, 285] width 36 height 36
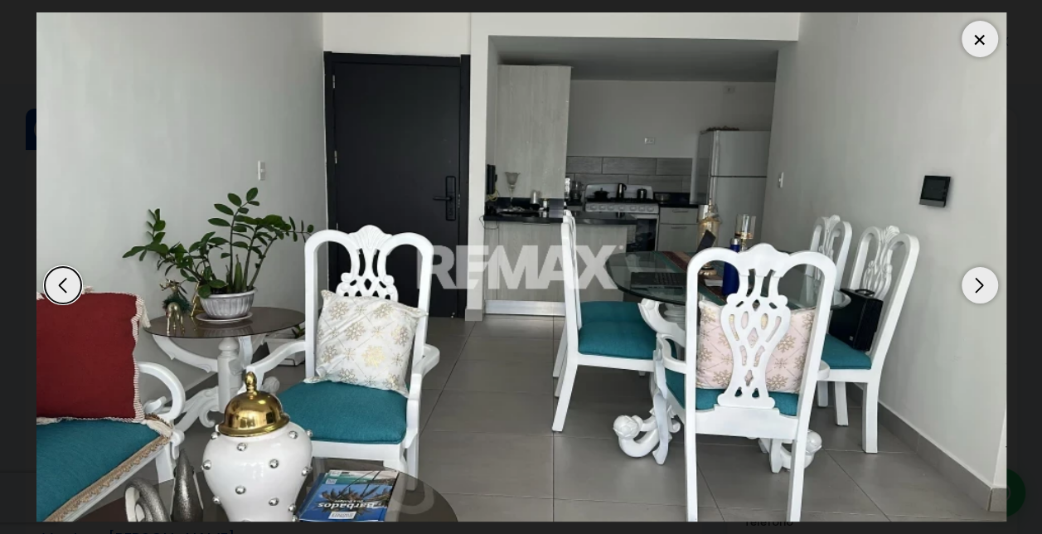
click at [983, 282] on div "Next slide" at bounding box center [979, 285] width 36 height 36
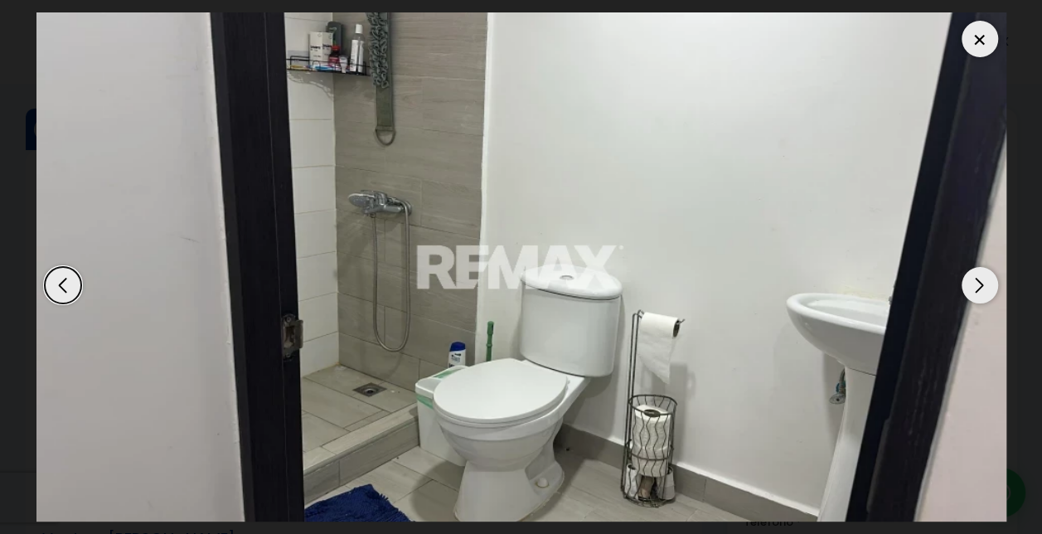
click at [983, 282] on div "Next slide" at bounding box center [979, 285] width 36 height 36
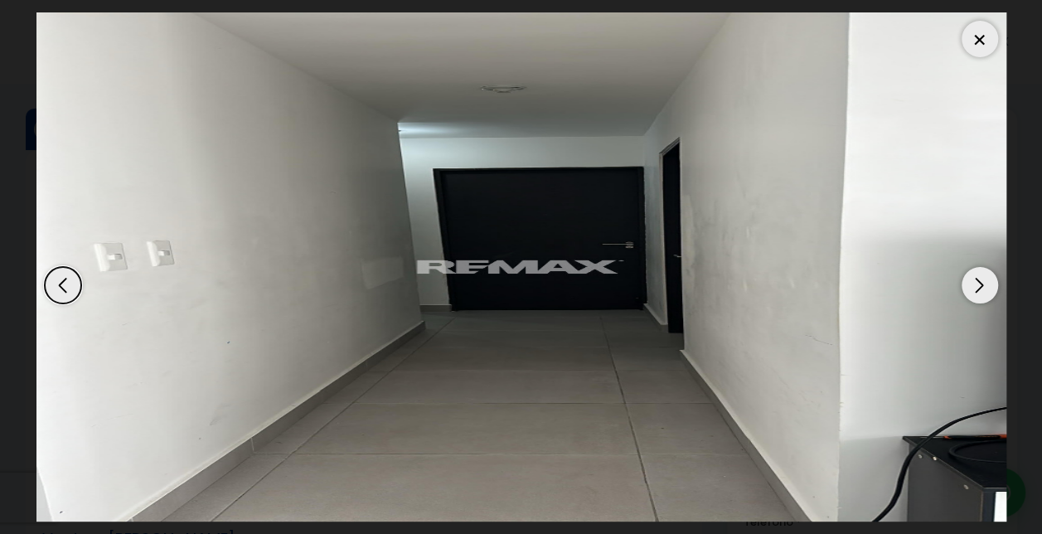
click at [66, 285] on div "Previous slide" at bounding box center [63, 285] width 36 height 36
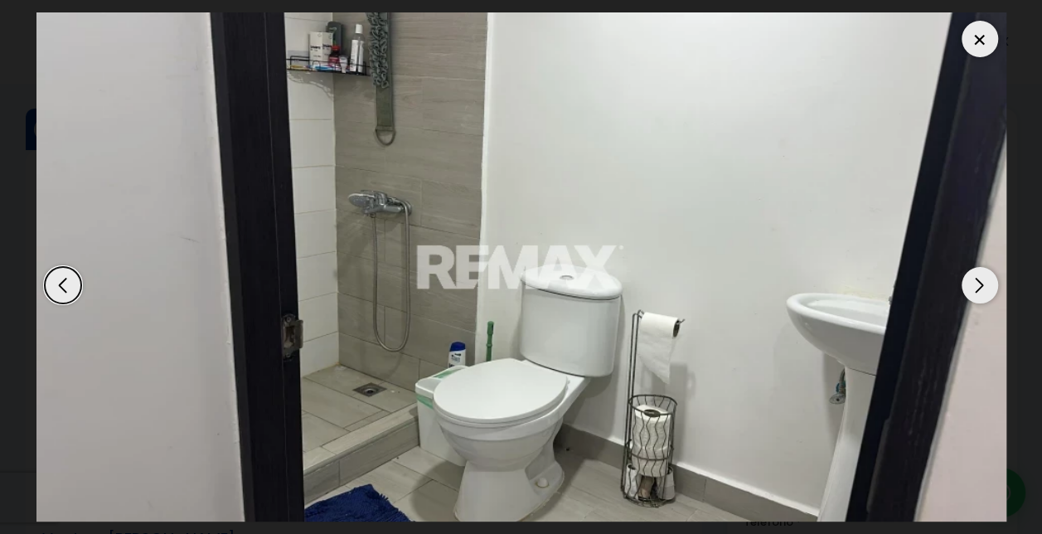
click at [981, 283] on div "Next slide" at bounding box center [979, 285] width 36 height 36
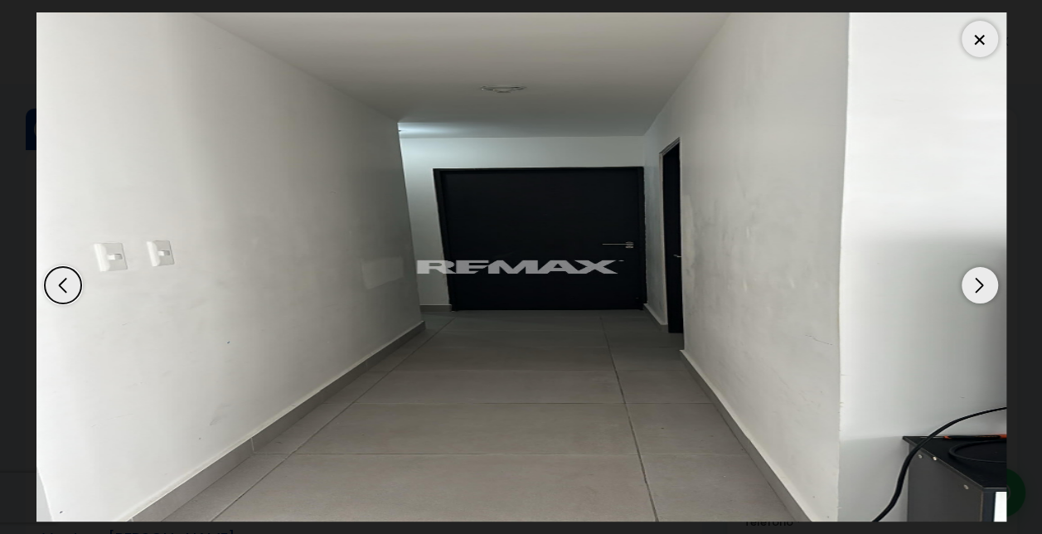
click at [981, 283] on div "Next slide" at bounding box center [979, 285] width 36 height 36
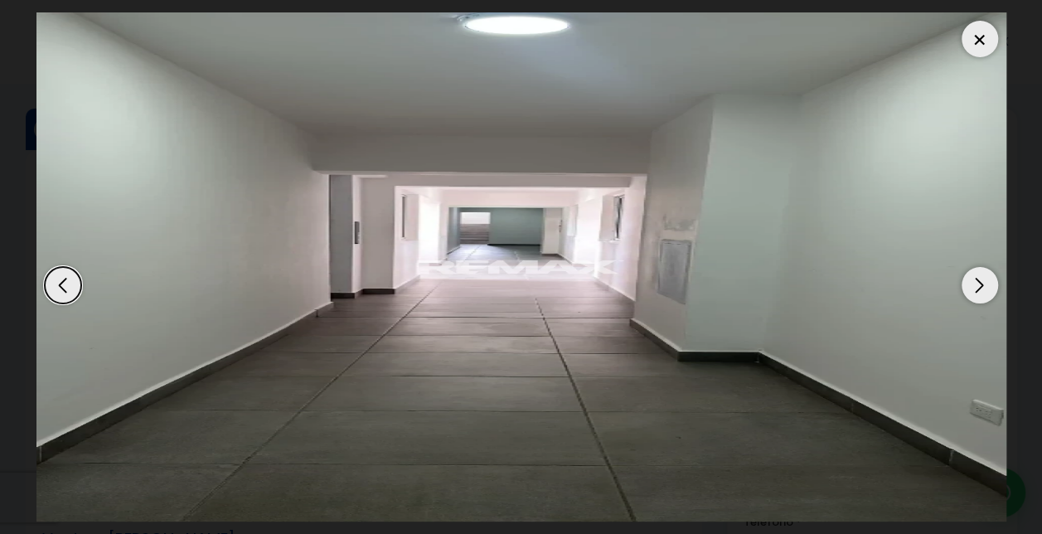
click at [981, 283] on div "Next slide" at bounding box center [979, 285] width 36 height 36
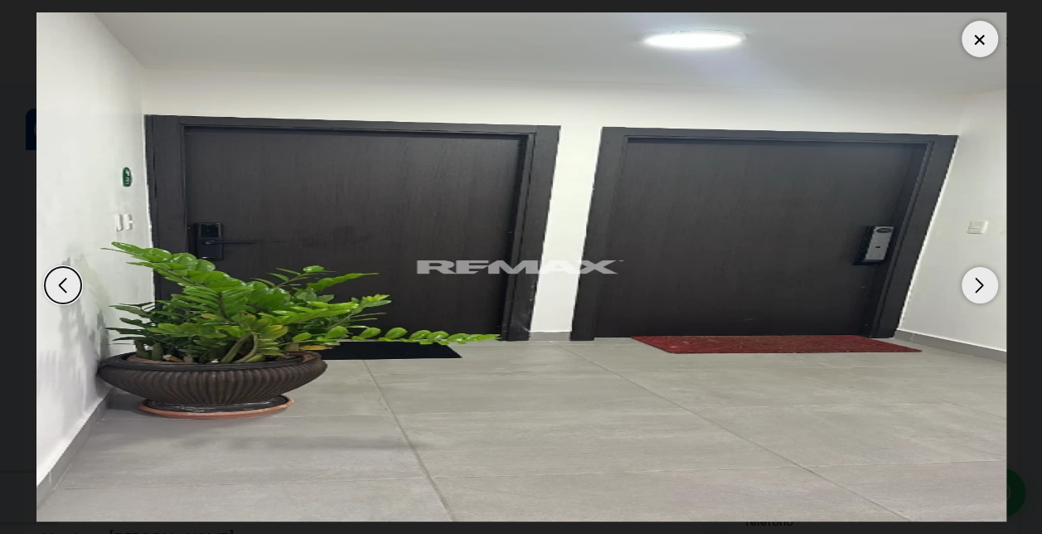
click at [981, 283] on div "Next slide" at bounding box center [979, 285] width 36 height 36
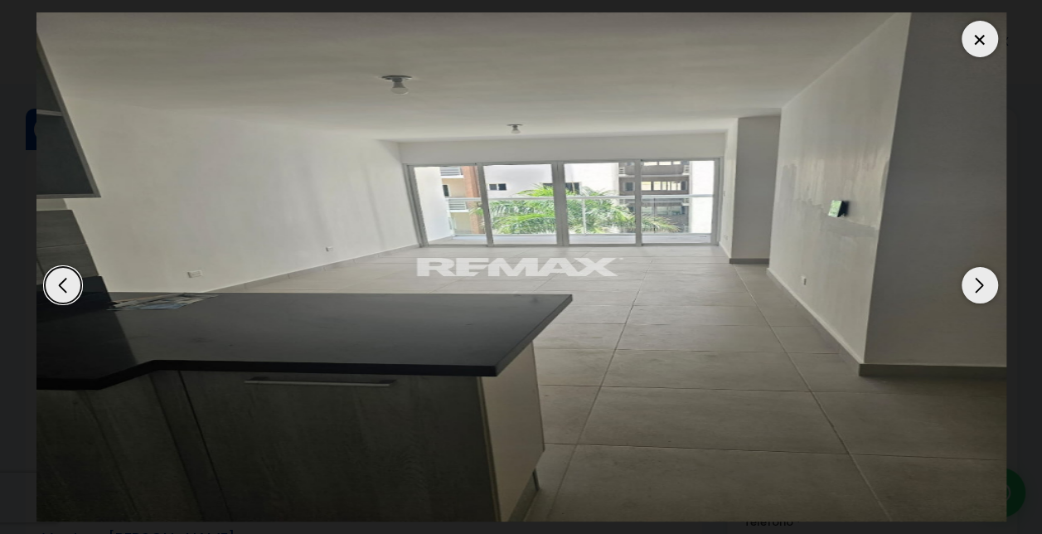
click at [981, 283] on div "Next slide" at bounding box center [979, 285] width 36 height 36
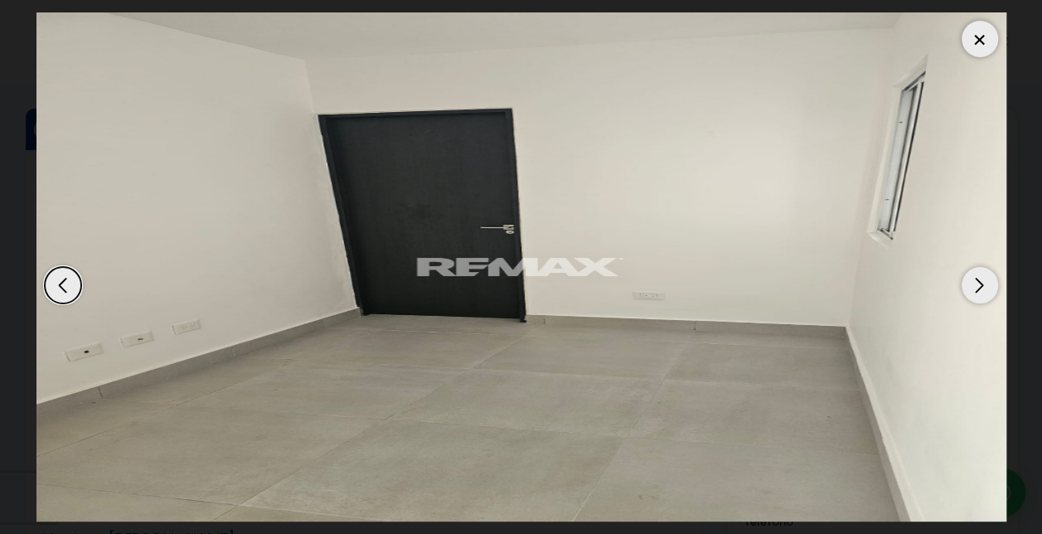
click at [981, 283] on div "Next slide" at bounding box center [979, 285] width 36 height 36
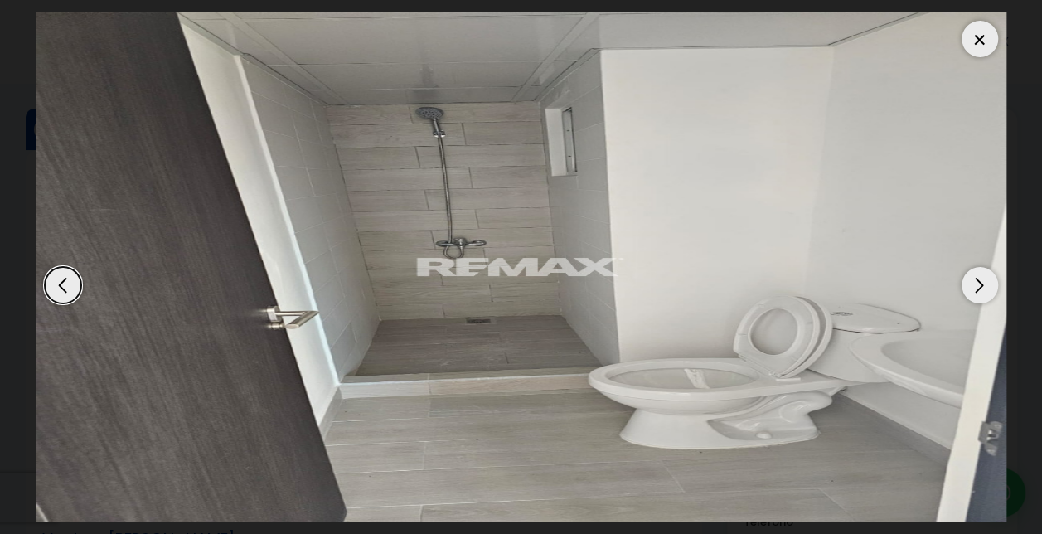
click at [981, 283] on div "Next slide" at bounding box center [979, 285] width 36 height 36
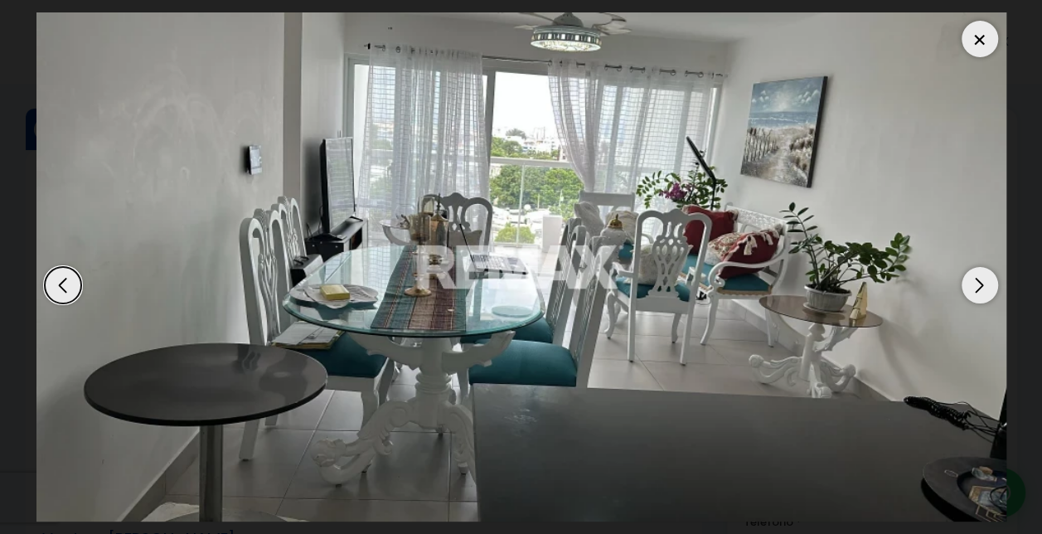
click at [981, 283] on div "Next slide" at bounding box center [979, 285] width 36 height 36
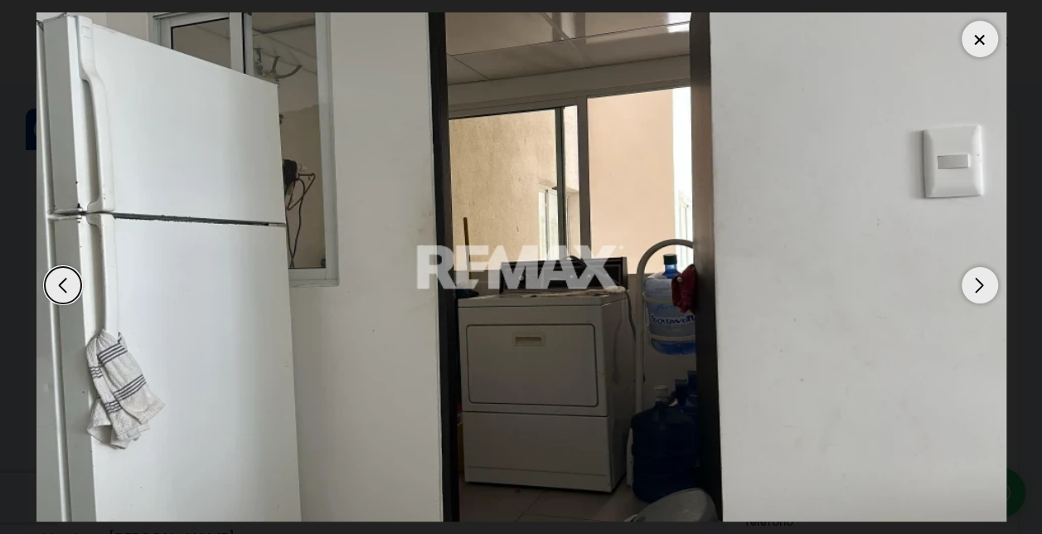
click at [981, 283] on div "Next slide" at bounding box center [979, 285] width 36 height 36
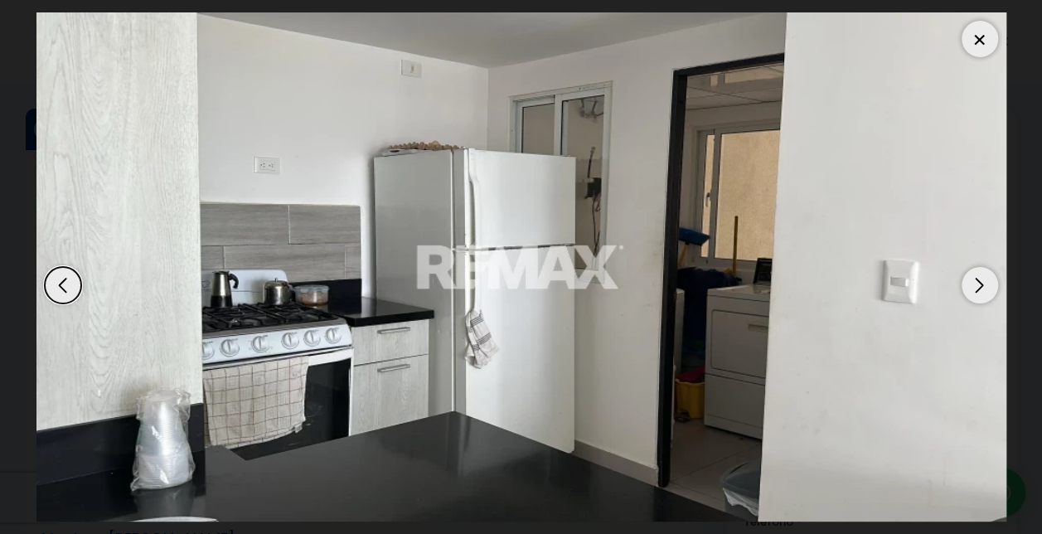
click at [980, 36] on div at bounding box center [979, 39] width 36 height 36
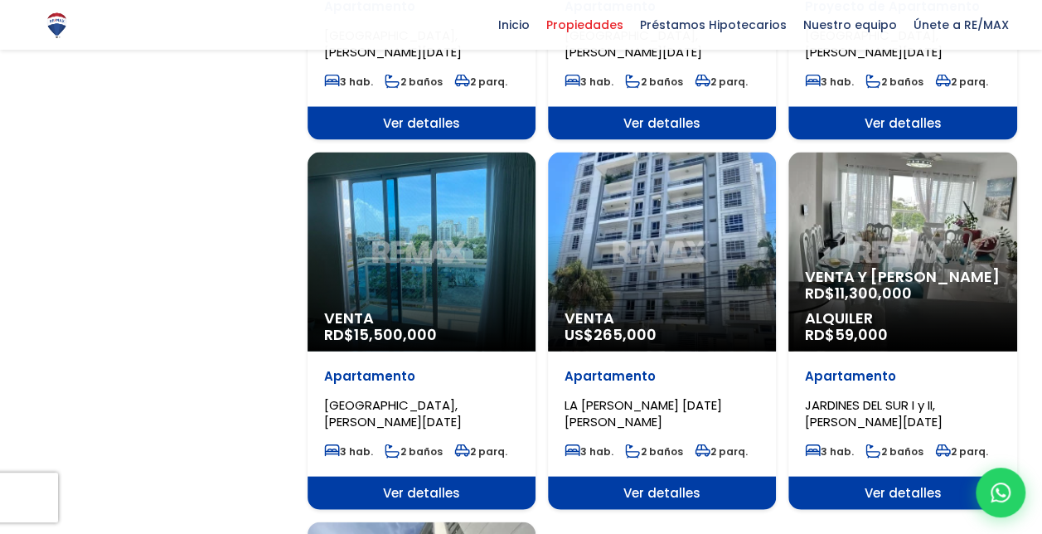
scroll to position [3455, 0]
select select "150"
click at [650, 262] on div "Venta US$ 265,000" at bounding box center [662, 251] width 228 height 199
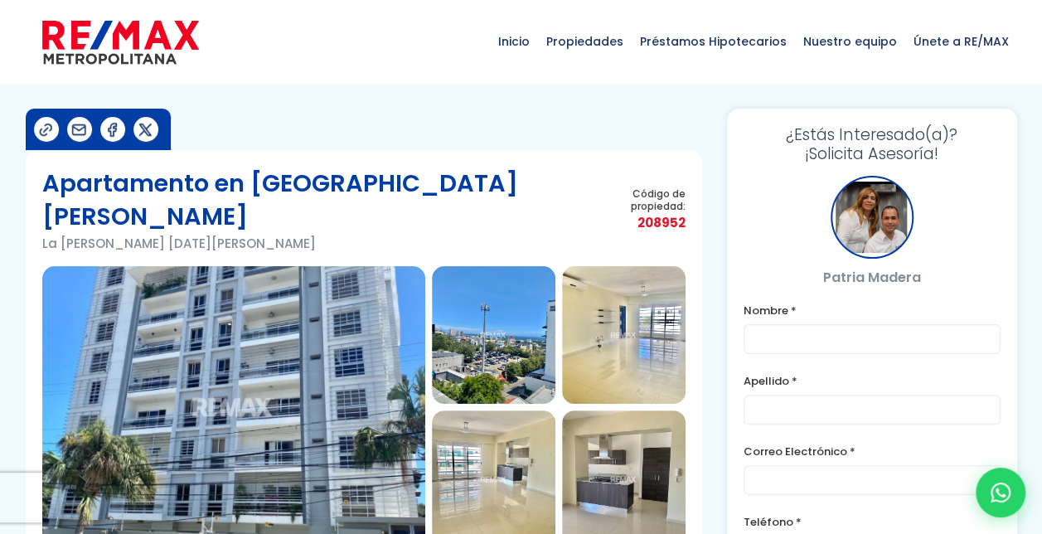
click at [316, 377] on img at bounding box center [233, 407] width 383 height 282
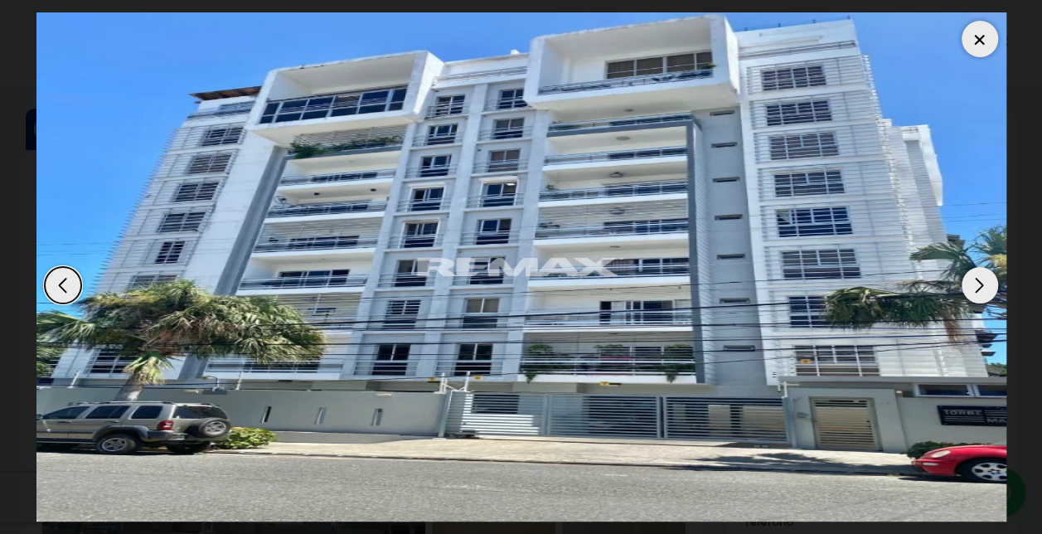
click at [979, 283] on div "Next slide" at bounding box center [979, 285] width 36 height 36
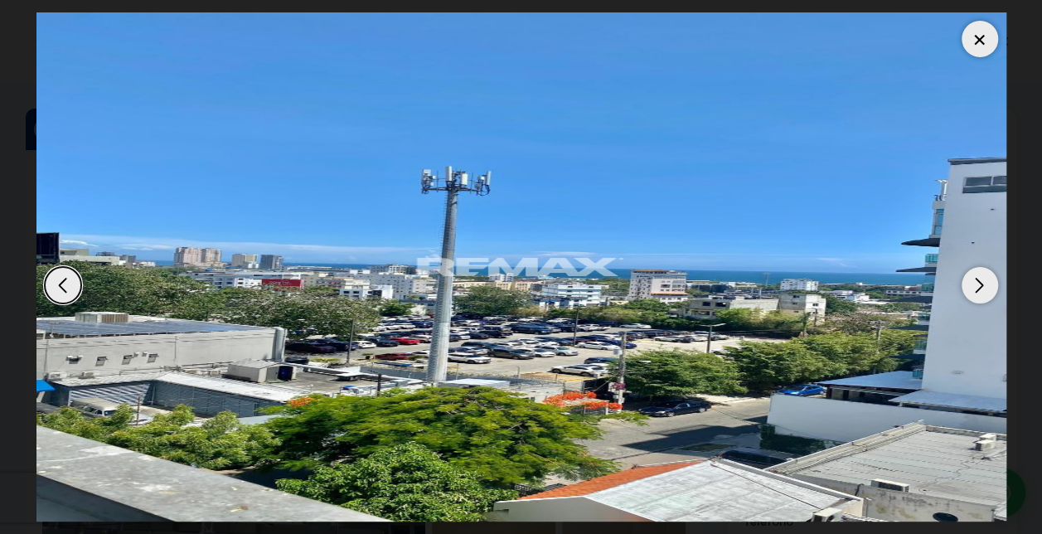
click at [979, 283] on div "Next slide" at bounding box center [979, 285] width 36 height 36
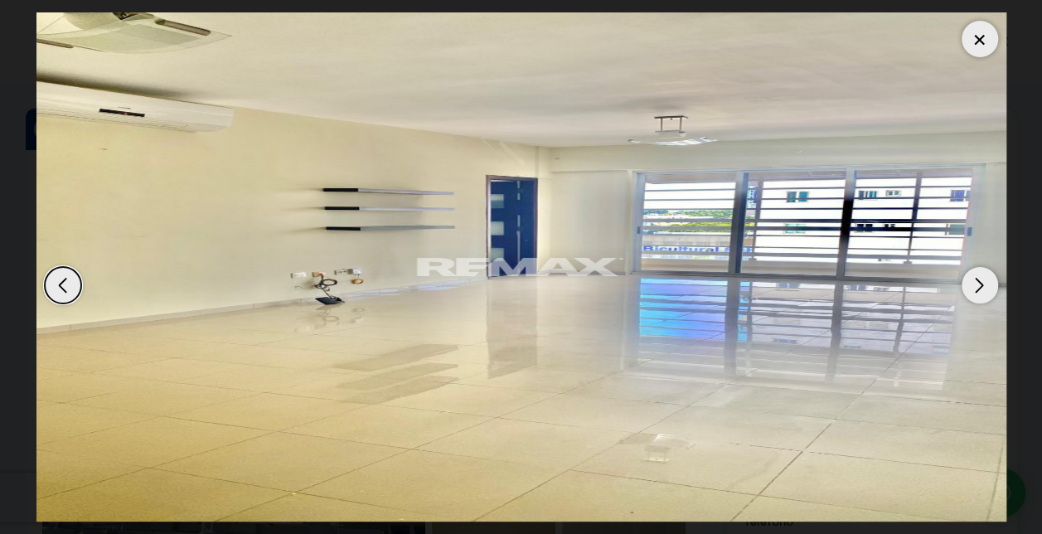
click at [979, 283] on div "Next slide" at bounding box center [979, 285] width 36 height 36
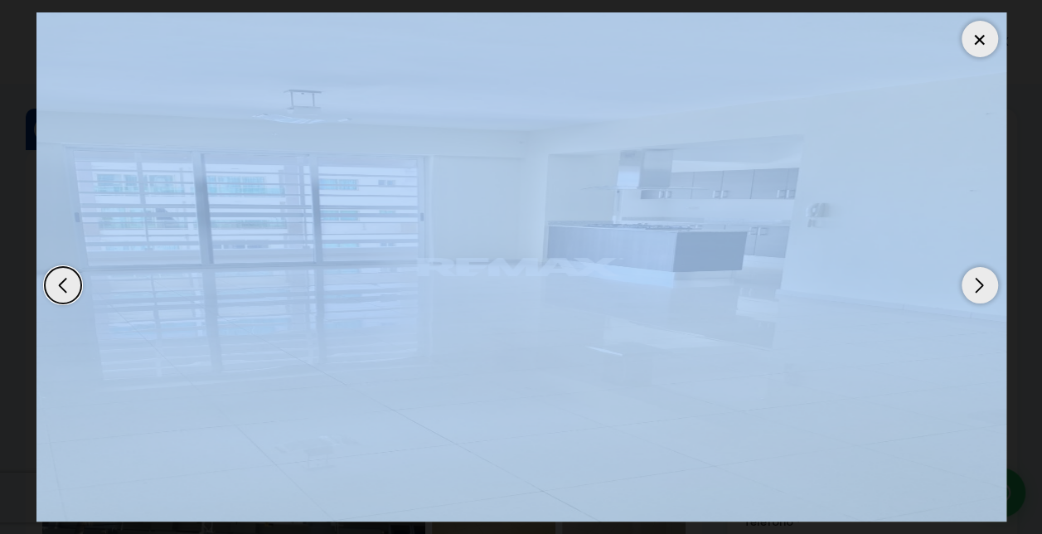
click at [979, 283] on div "Next slide" at bounding box center [979, 285] width 36 height 36
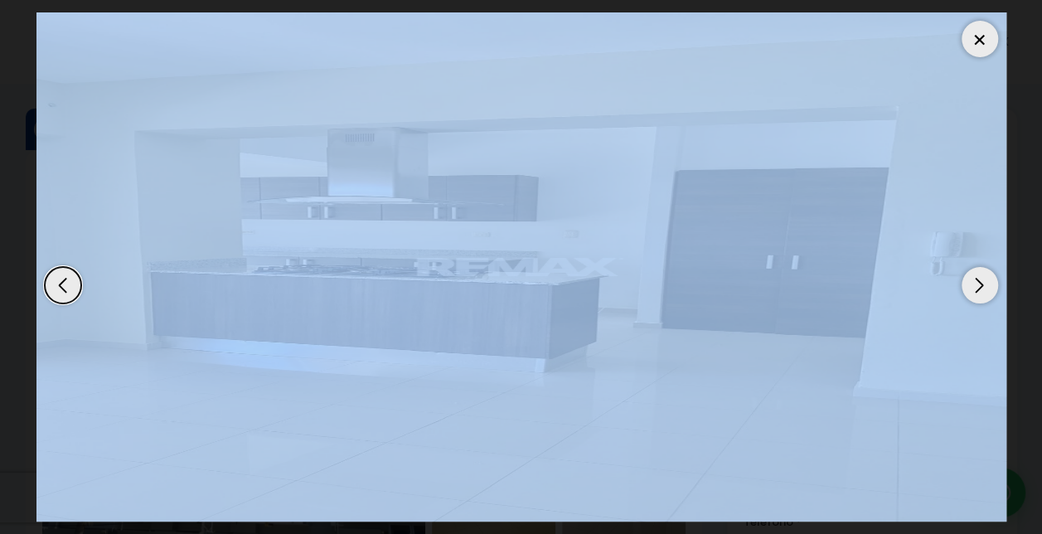
click at [75, 289] on div "Previous slide" at bounding box center [63, 285] width 36 height 36
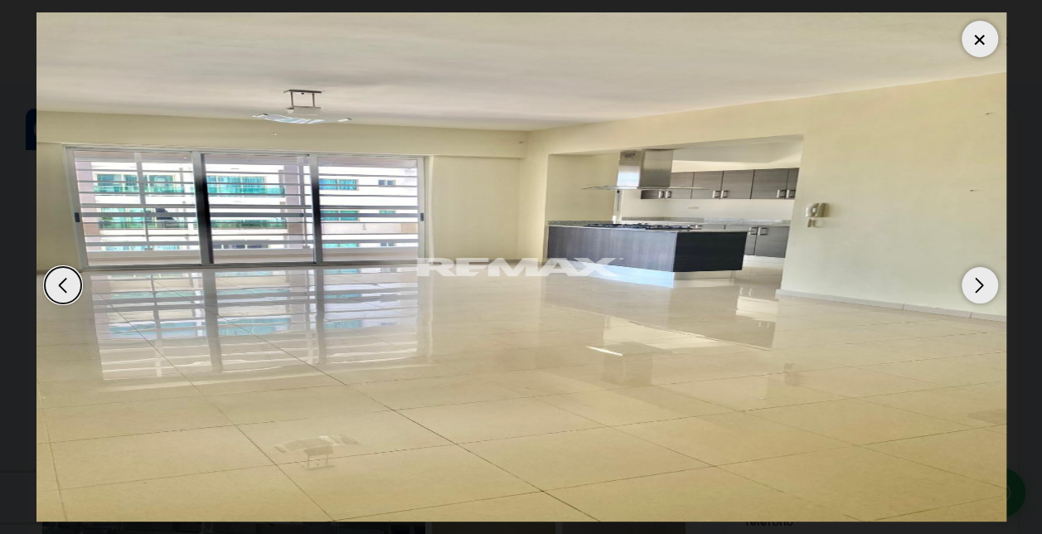
click at [75, 289] on div "Previous slide" at bounding box center [63, 285] width 36 height 36
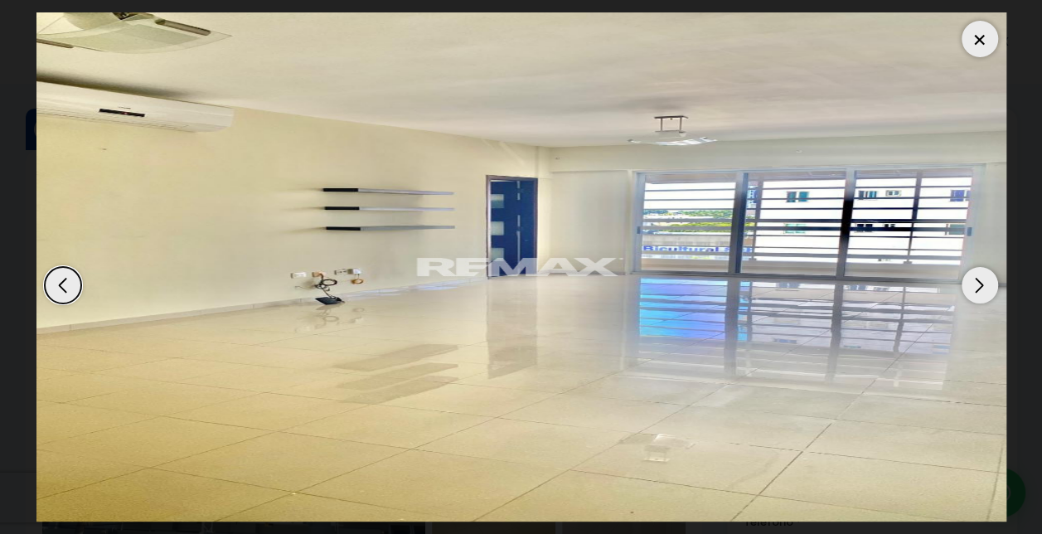
click at [982, 290] on div "Next slide" at bounding box center [979, 285] width 36 height 36
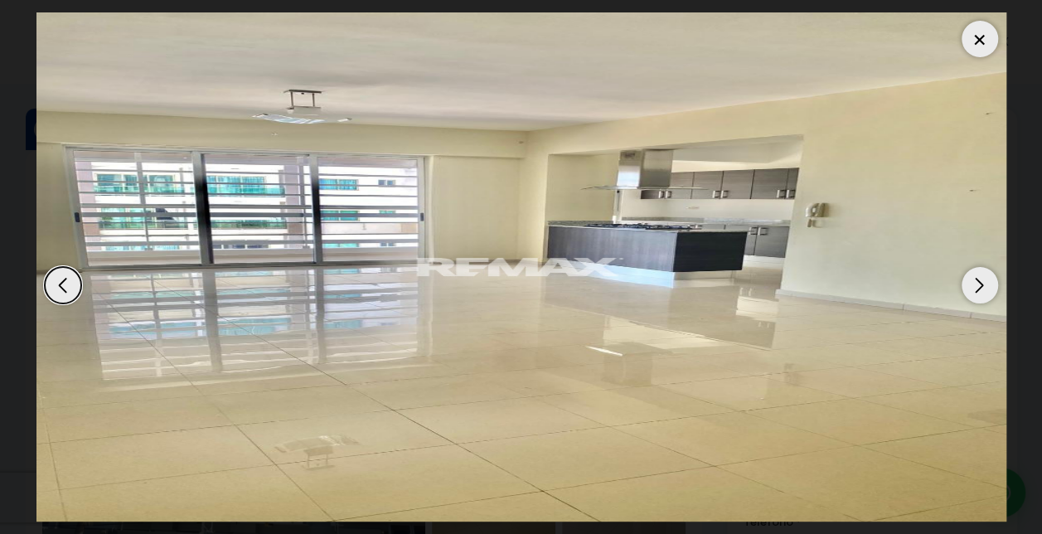
click at [982, 290] on div "Next slide" at bounding box center [979, 285] width 36 height 36
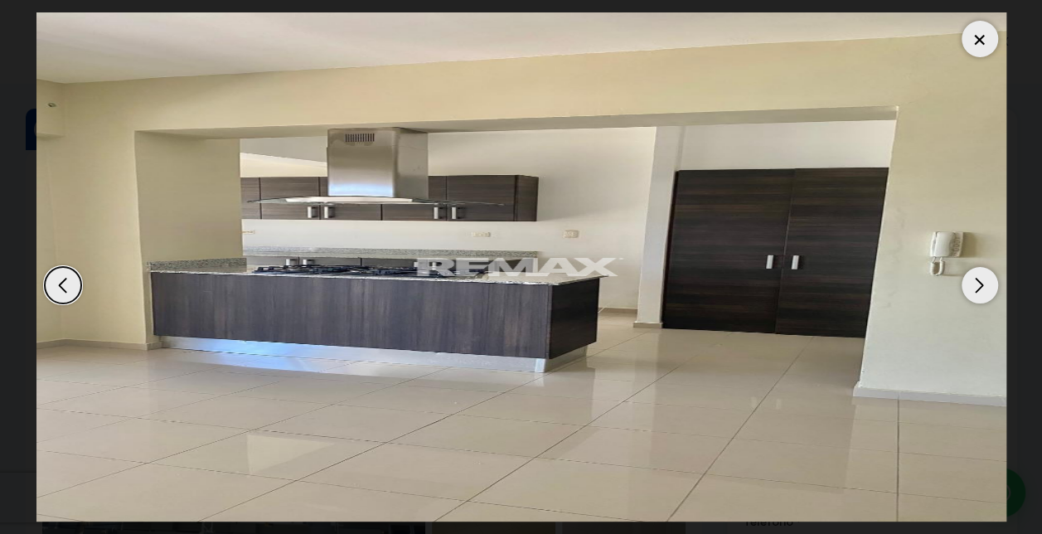
click at [862, 313] on img "5 / 17" at bounding box center [520, 266] width 969 height 509
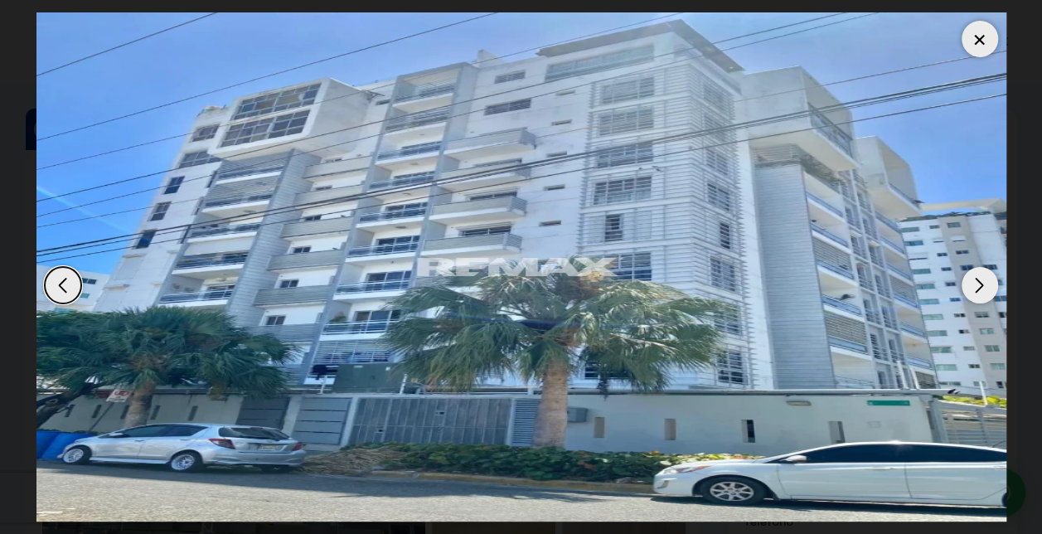
click at [975, 295] on div "Next slide" at bounding box center [979, 285] width 36 height 36
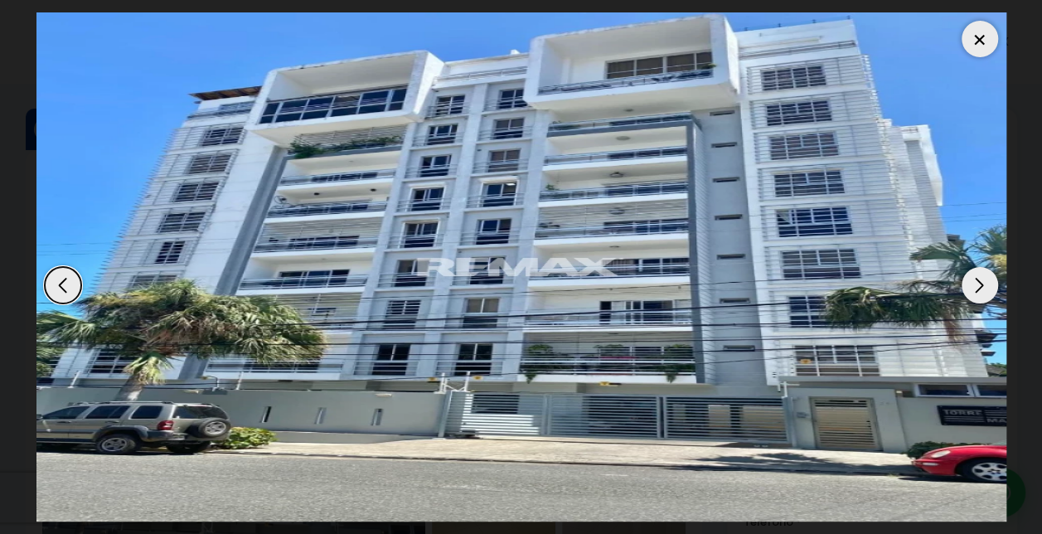
click at [65, 287] on div "Previous slide" at bounding box center [63, 285] width 36 height 36
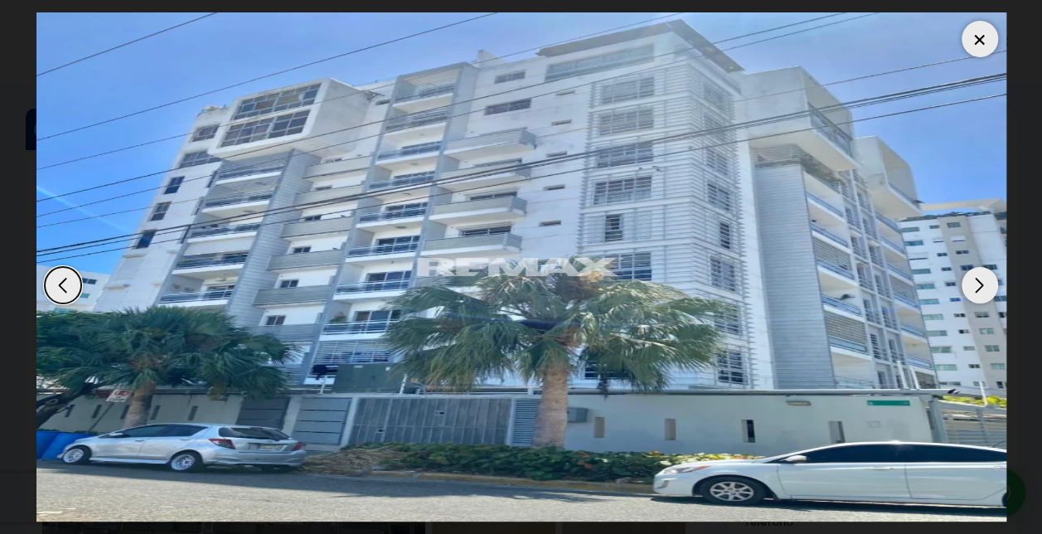
click at [65, 287] on div "Previous slide" at bounding box center [63, 285] width 36 height 36
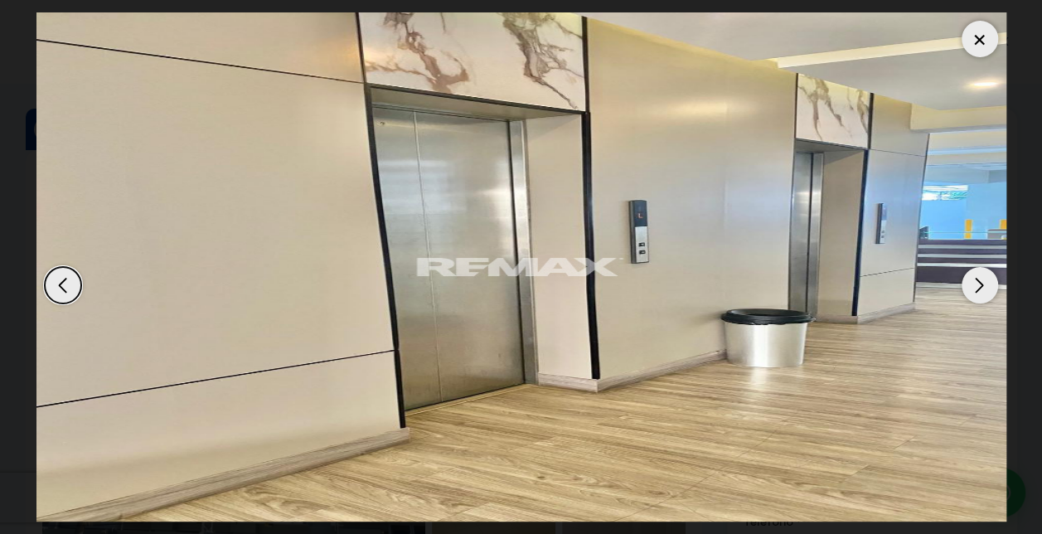
click at [65, 287] on div "Previous slide" at bounding box center [63, 285] width 36 height 36
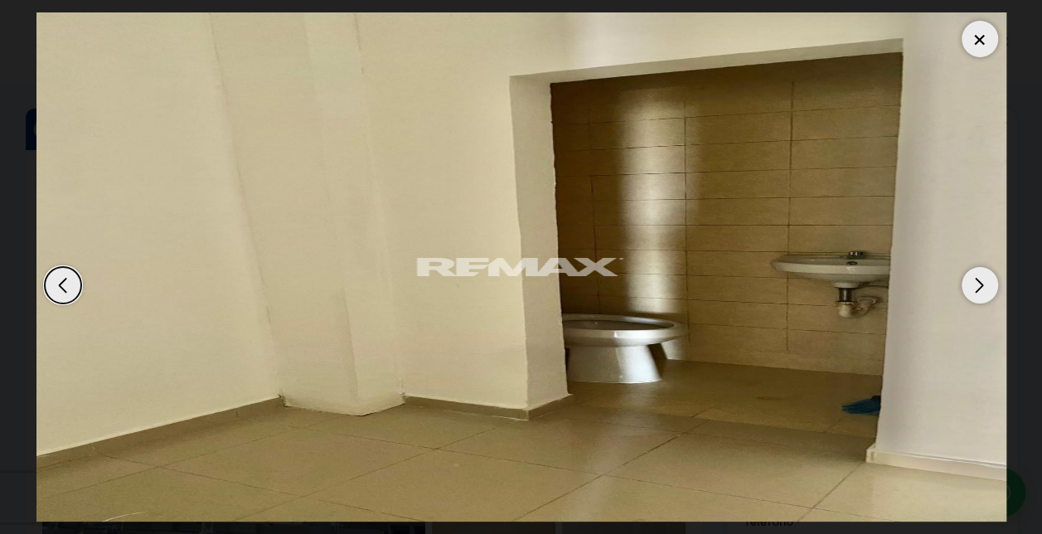
click at [65, 287] on div "Previous slide" at bounding box center [63, 285] width 36 height 36
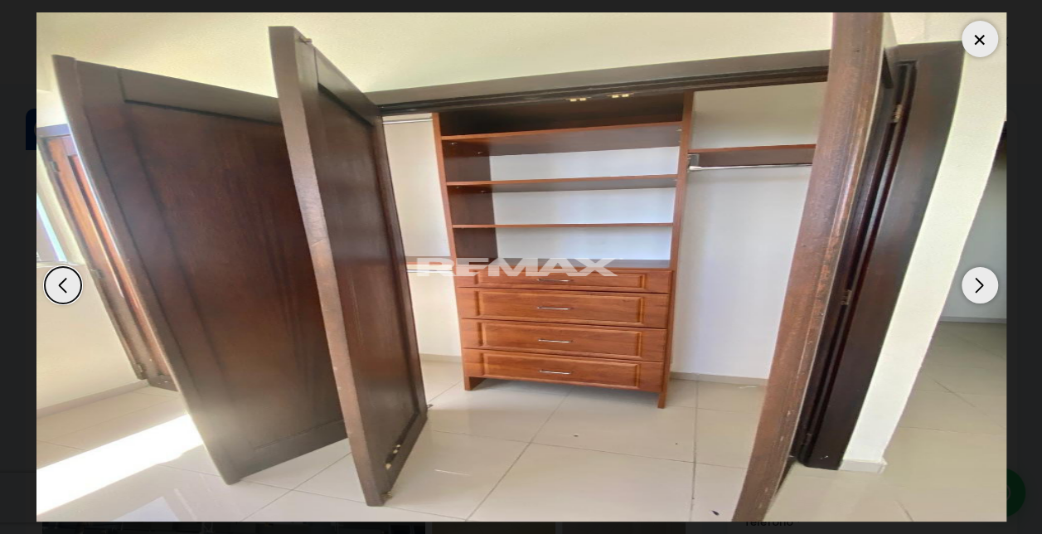
click at [65, 287] on div "Previous slide" at bounding box center [63, 285] width 36 height 36
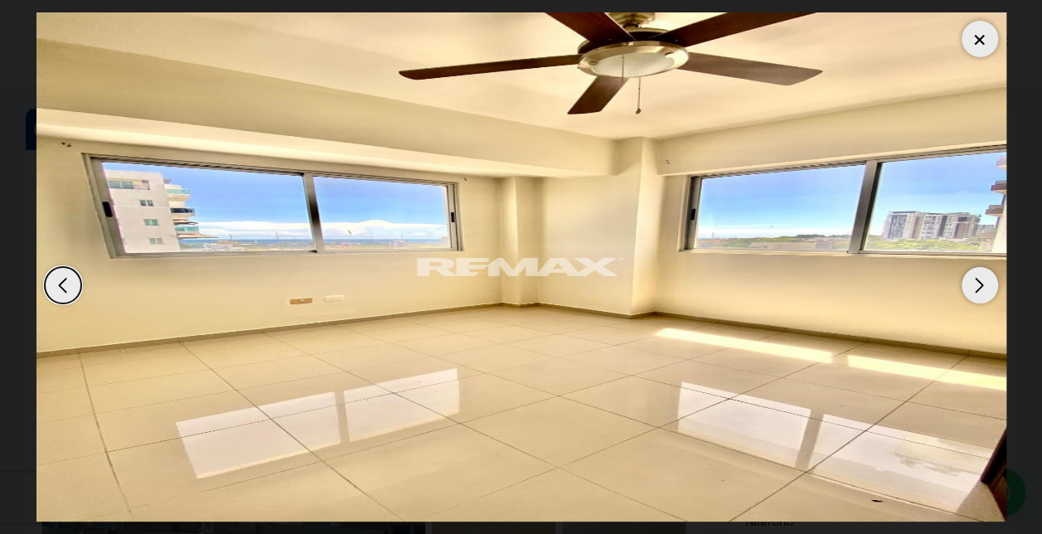
click at [65, 287] on div "Previous slide" at bounding box center [63, 285] width 36 height 36
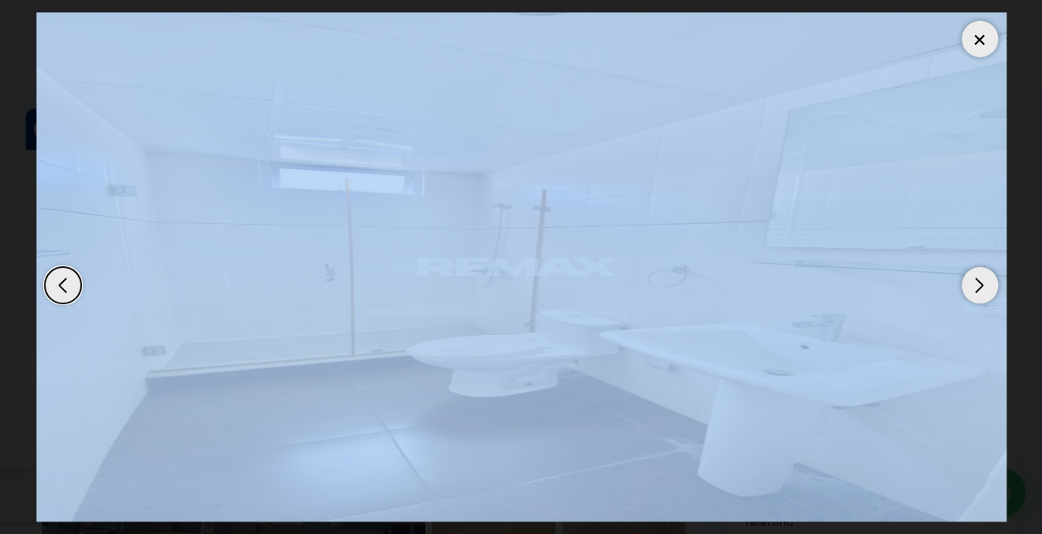
click at [65, 287] on div "Previous slide" at bounding box center [63, 285] width 36 height 36
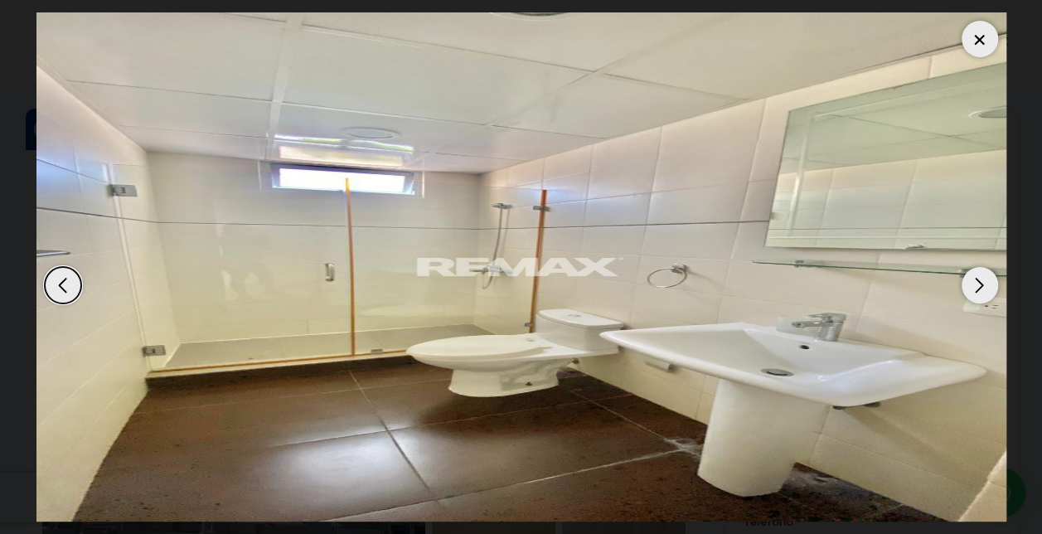
click at [65, 287] on div "Previous slide" at bounding box center [63, 285] width 36 height 36
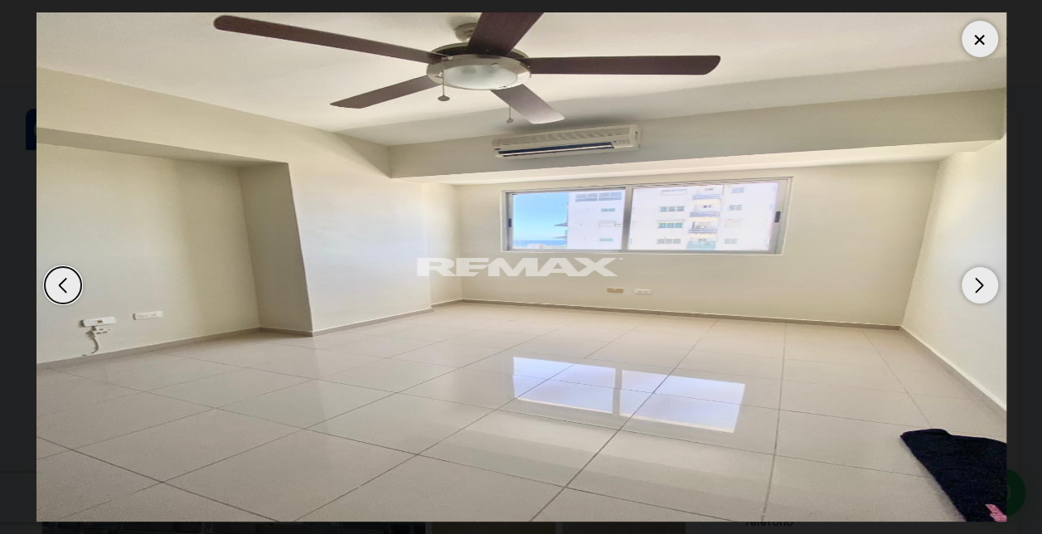
click at [65, 287] on div "Previous slide" at bounding box center [63, 285] width 36 height 36
click at [980, 280] on div "Next slide" at bounding box center [979, 285] width 36 height 36
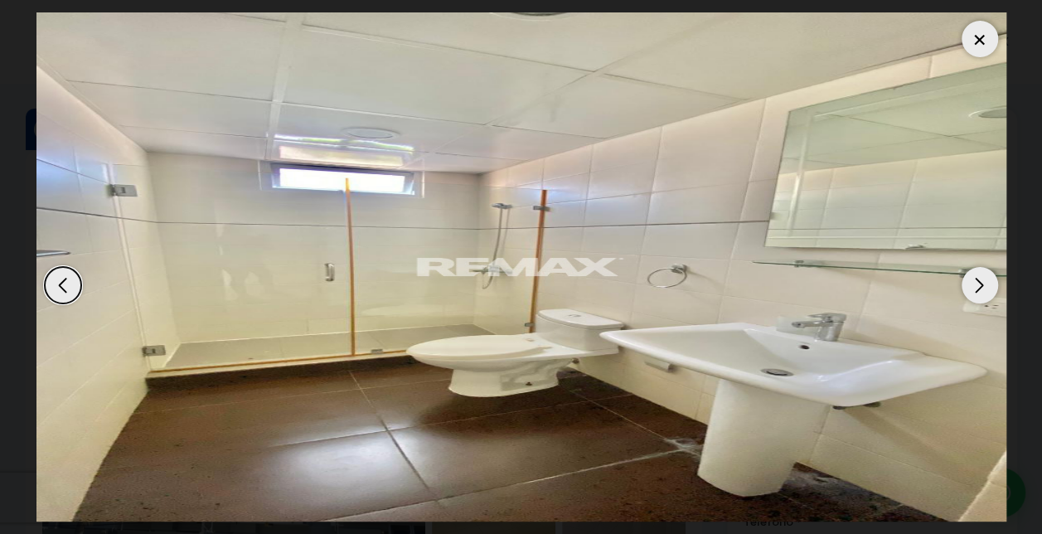
click at [980, 280] on div "Next slide" at bounding box center [979, 285] width 36 height 36
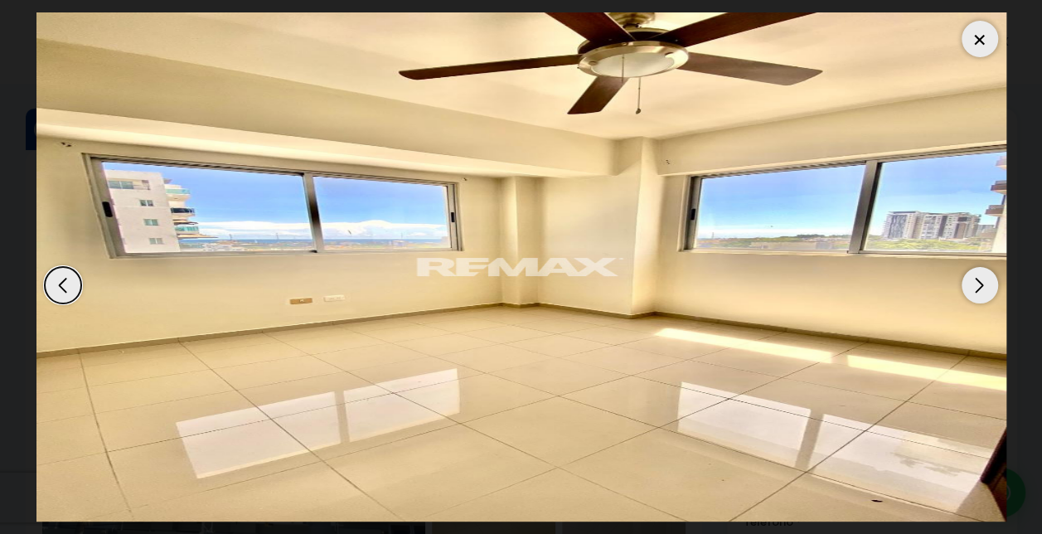
click at [980, 280] on div "Next slide" at bounding box center [979, 285] width 36 height 36
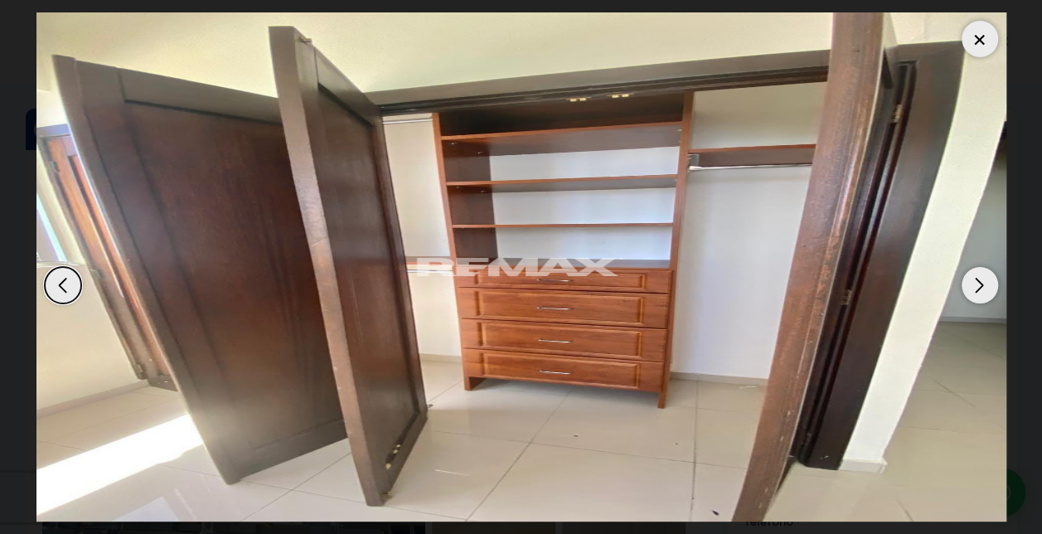
click at [60, 283] on div "Previous slide" at bounding box center [63, 285] width 36 height 36
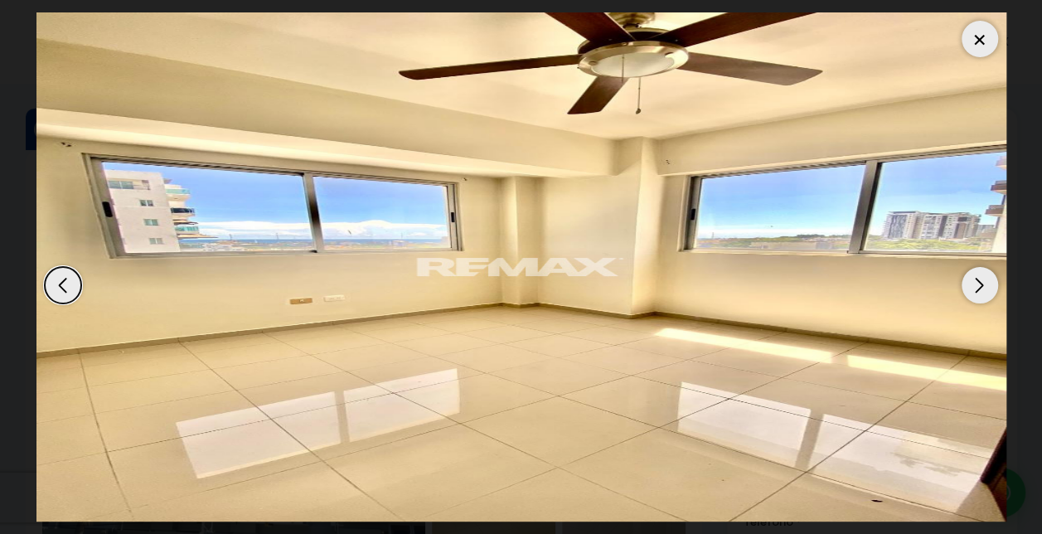
click at [60, 283] on div "Previous slide" at bounding box center [63, 285] width 36 height 36
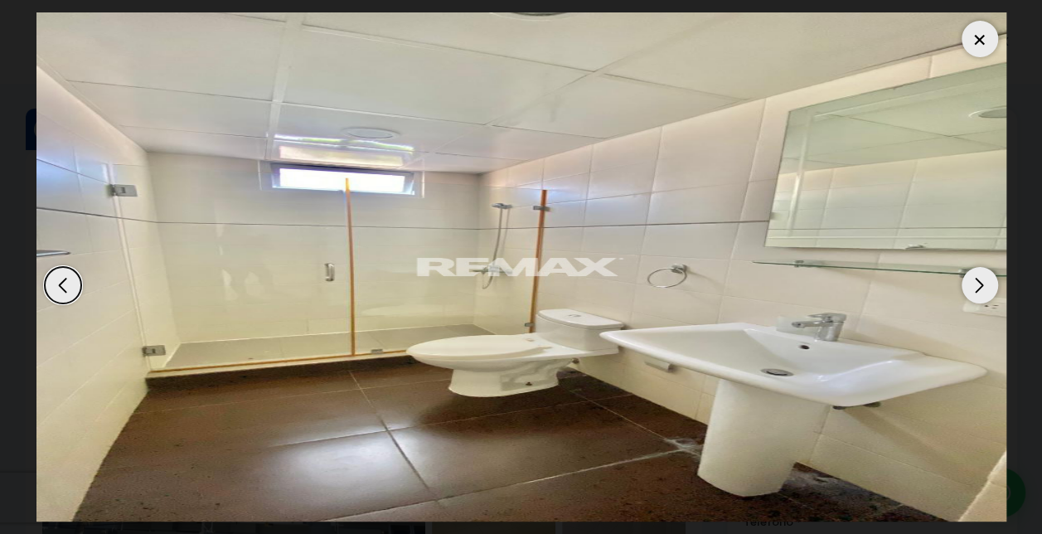
click at [60, 283] on div "Previous slide" at bounding box center [63, 285] width 36 height 36
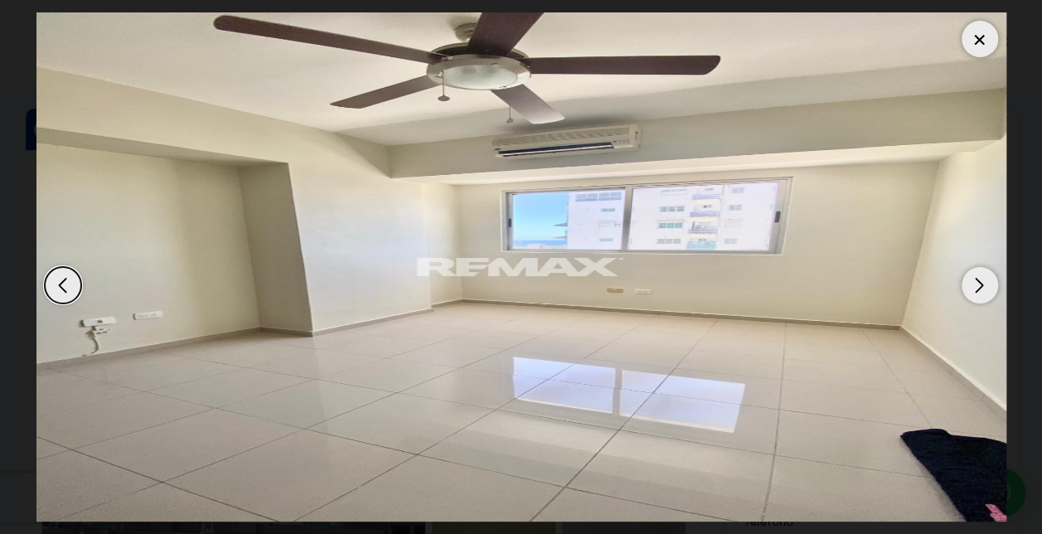
click at [58, 282] on div "Previous slide" at bounding box center [63, 285] width 36 height 36
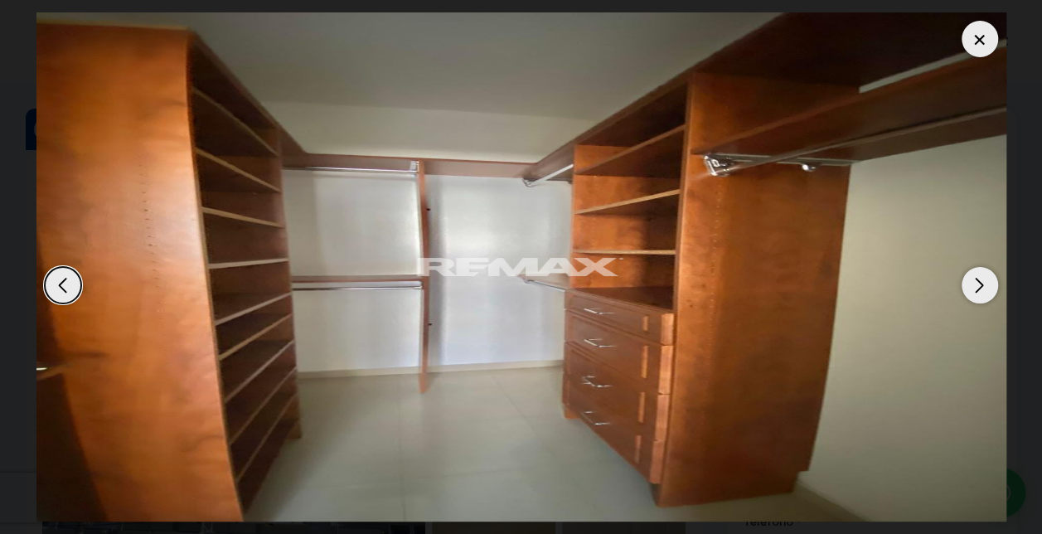
click at [62, 284] on div "Previous slide" at bounding box center [63, 285] width 36 height 36
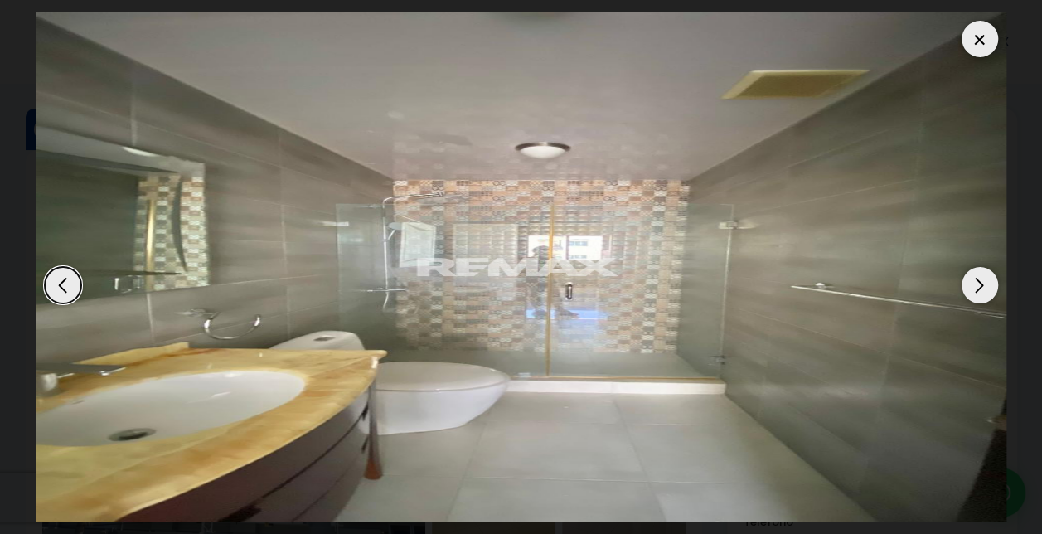
click at [62, 284] on div "Previous slide" at bounding box center [63, 285] width 36 height 36
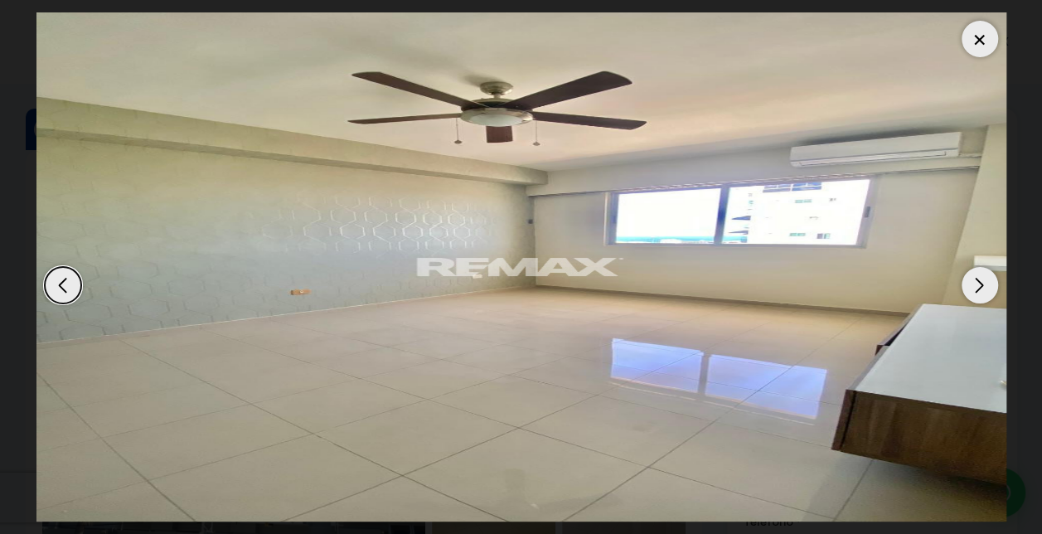
click at [64, 285] on div "Previous slide" at bounding box center [63, 285] width 36 height 36
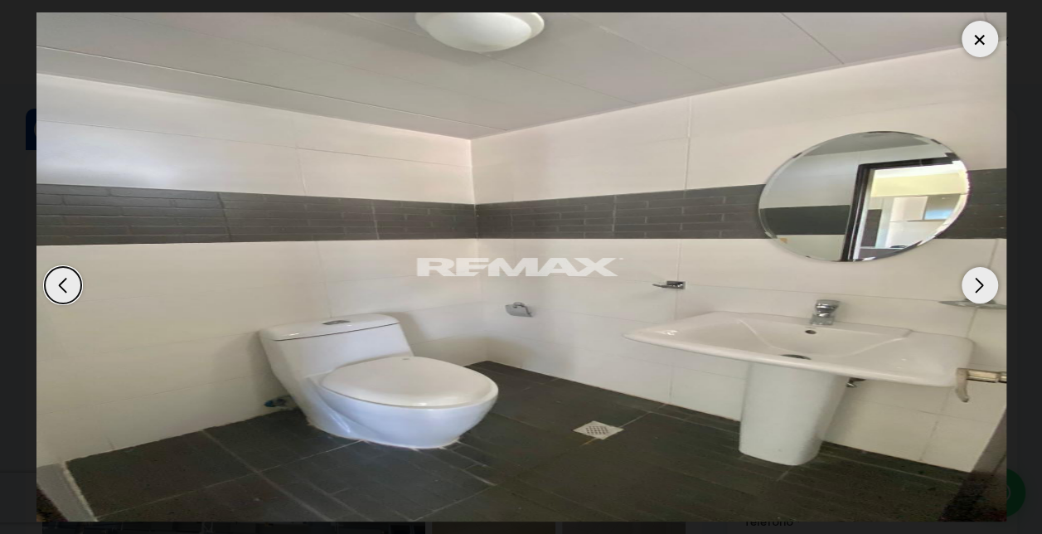
click at [64, 285] on div "Previous slide" at bounding box center [63, 285] width 36 height 36
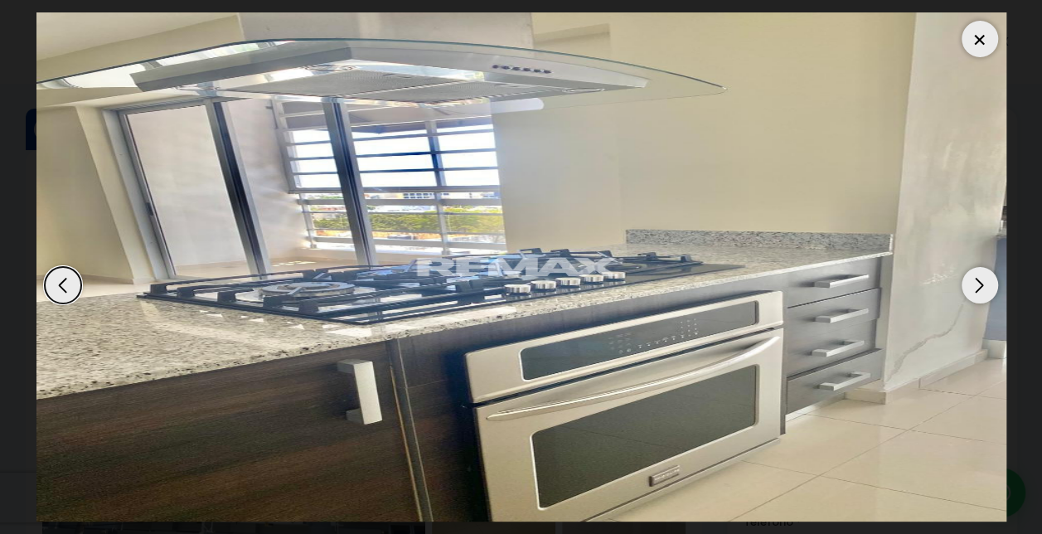
click at [64, 285] on div "Previous slide" at bounding box center [63, 285] width 36 height 36
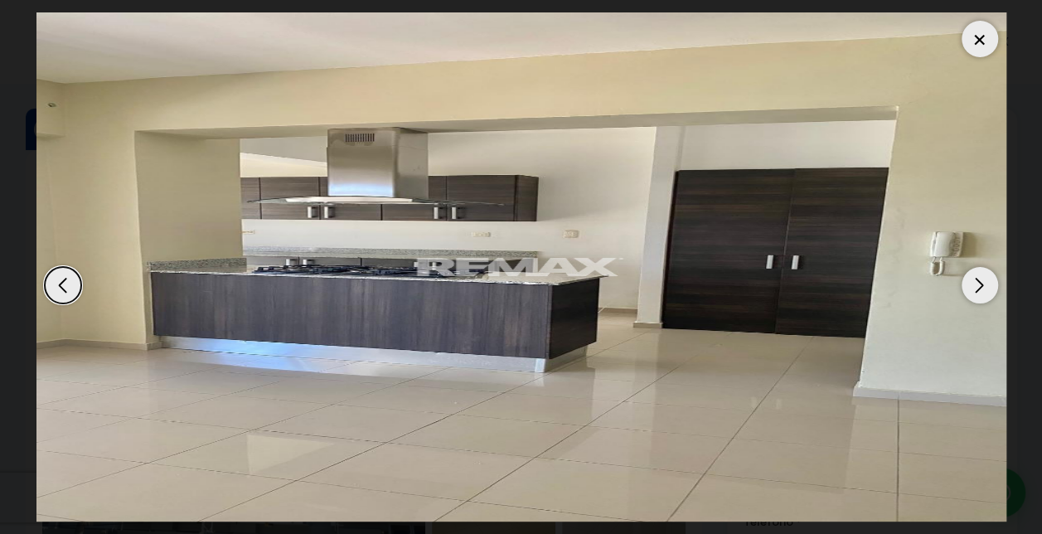
click at [64, 285] on div "Previous slide" at bounding box center [63, 285] width 36 height 36
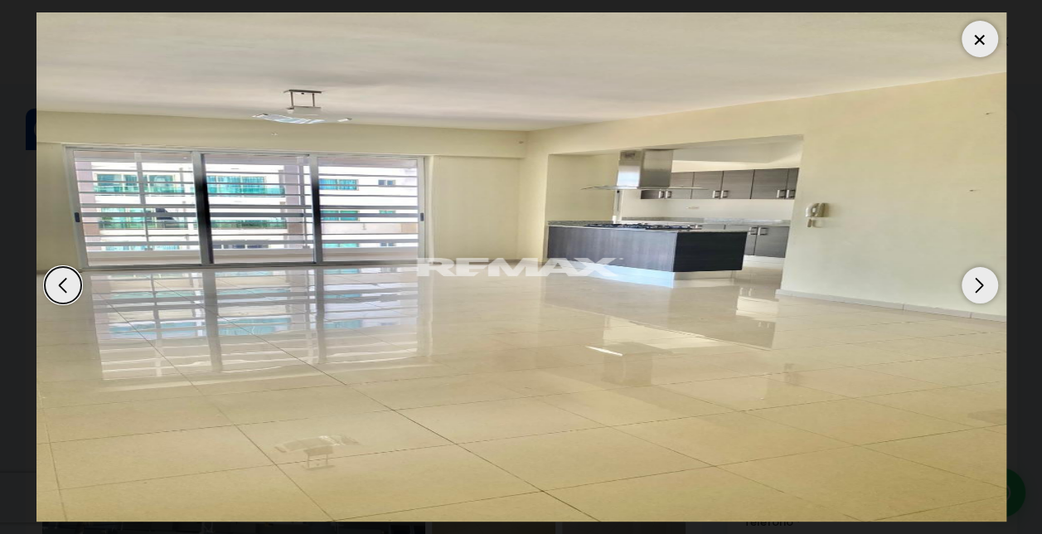
click at [64, 285] on div "Previous slide" at bounding box center [63, 285] width 36 height 36
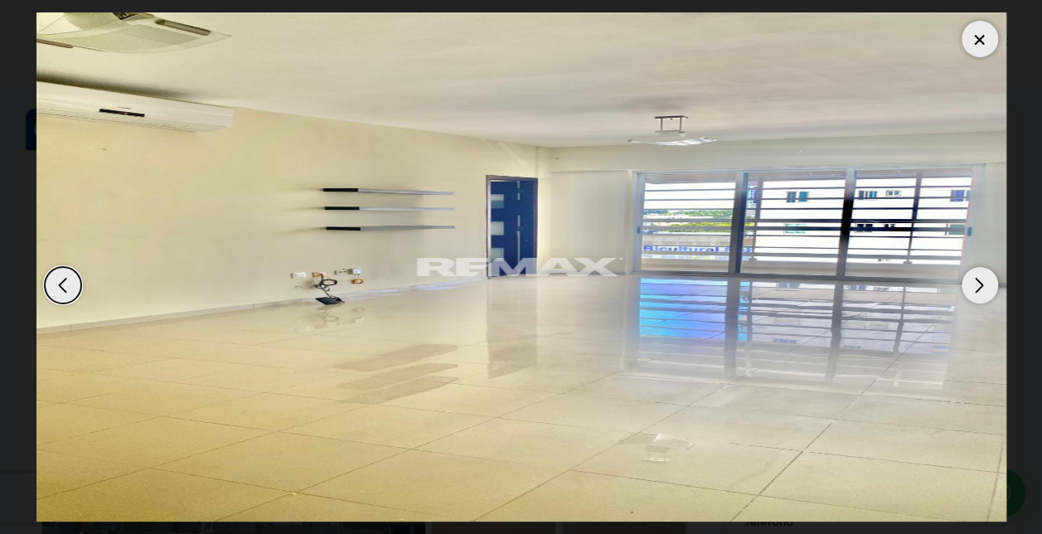
click at [64, 285] on div "Previous slide" at bounding box center [63, 285] width 36 height 36
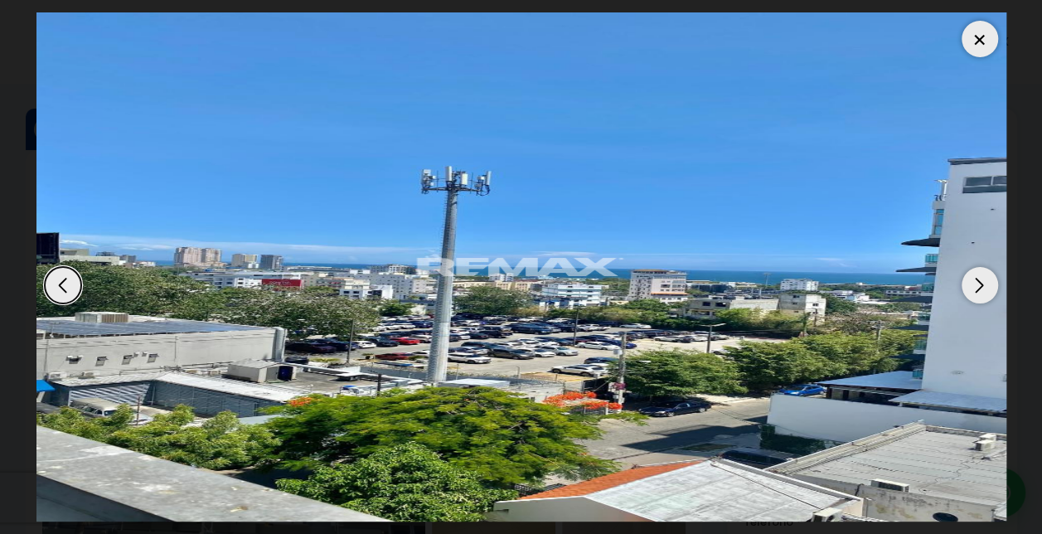
click at [980, 278] on div "Next slide" at bounding box center [979, 285] width 36 height 36
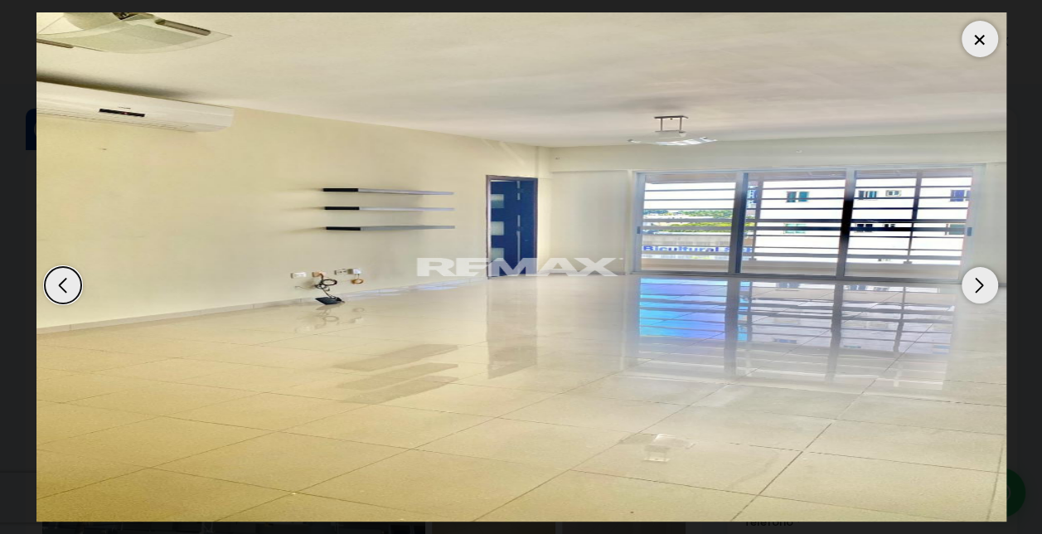
click at [980, 278] on div "Next slide" at bounding box center [979, 285] width 36 height 36
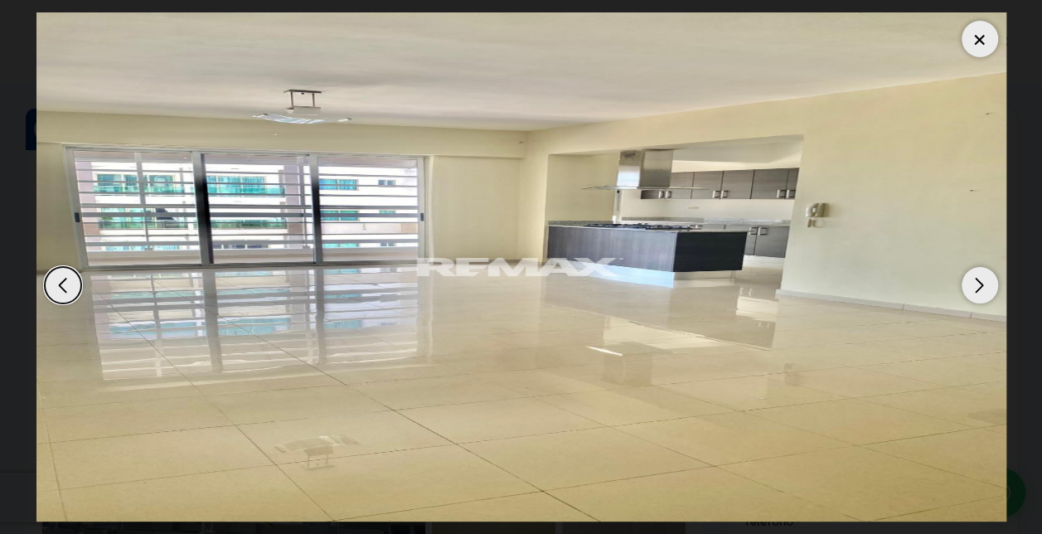
click at [980, 278] on div "Next slide" at bounding box center [979, 285] width 36 height 36
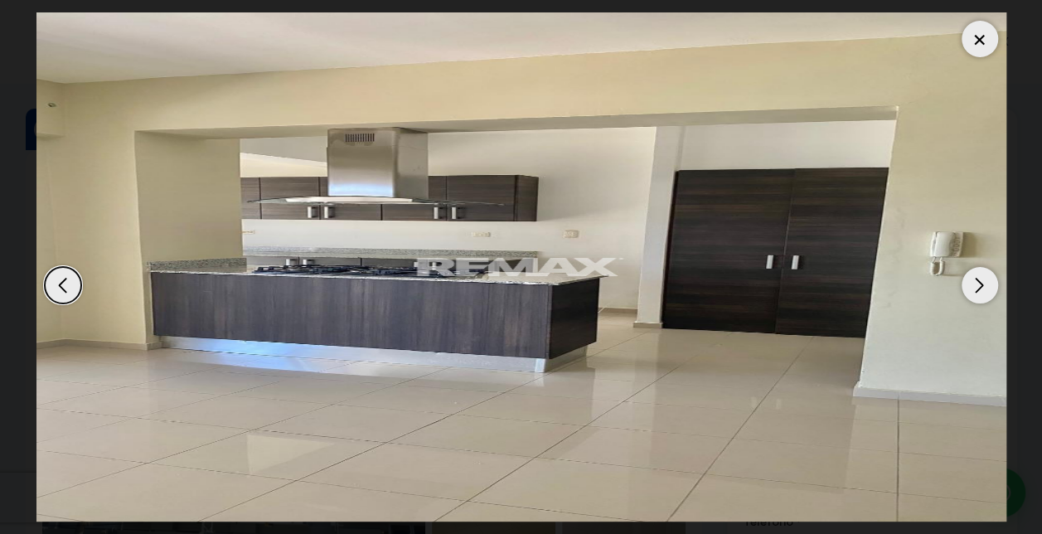
click at [980, 278] on div "Next slide" at bounding box center [979, 285] width 36 height 36
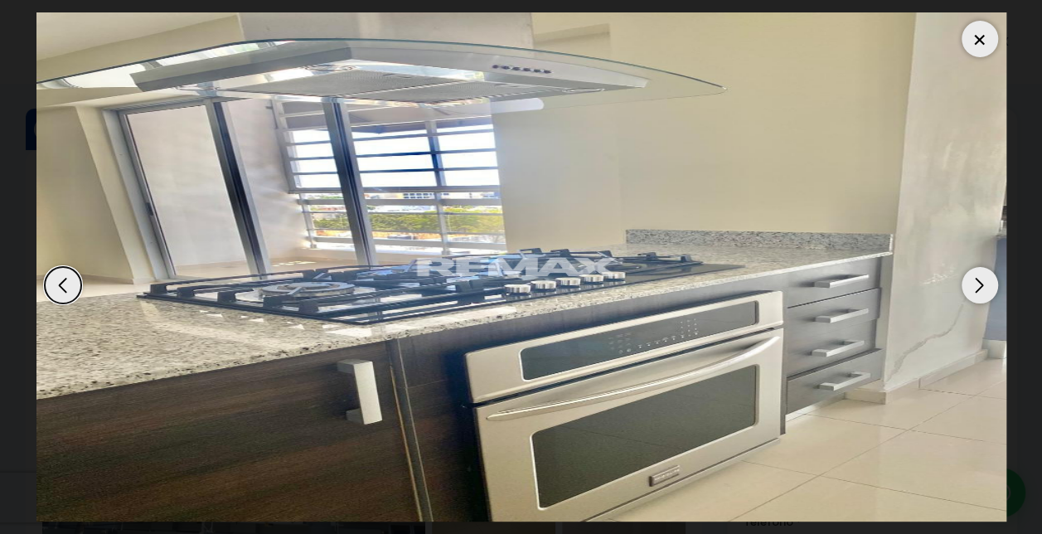
click at [980, 278] on div "Next slide" at bounding box center [979, 285] width 36 height 36
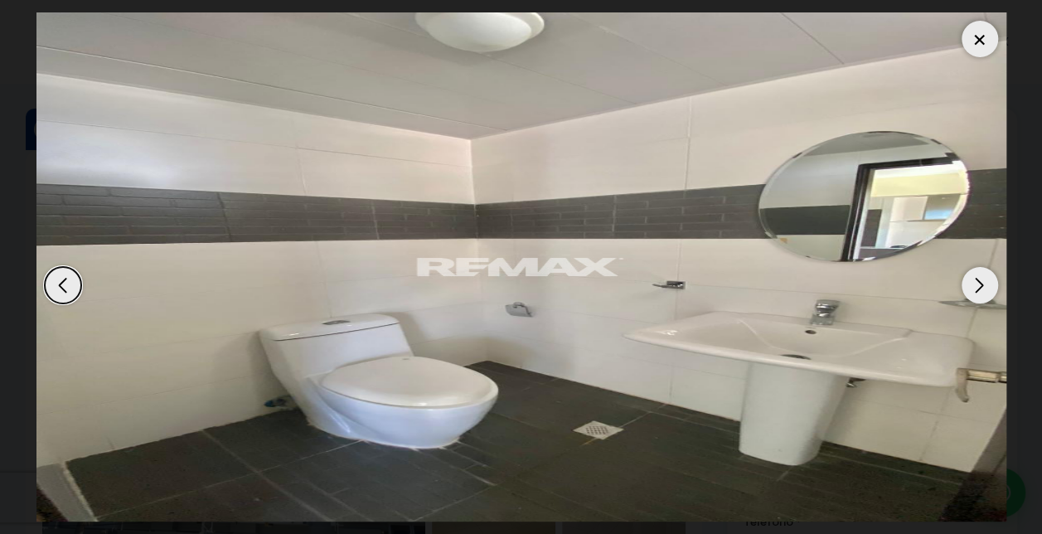
click at [980, 278] on div "Next slide" at bounding box center [979, 285] width 36 height 36
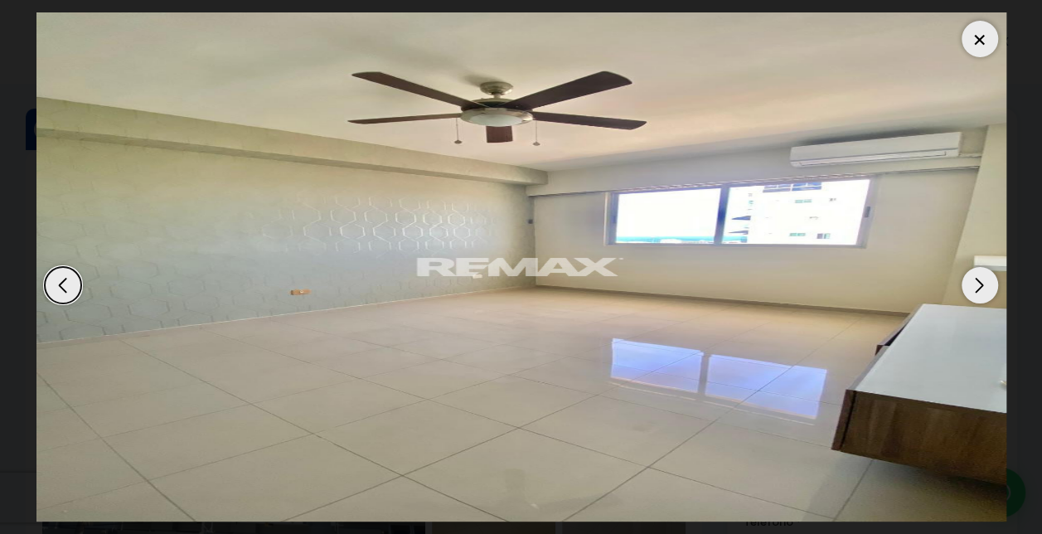
click at [980, 278] on div "Next slide" at bounding box center [979, 285] width 36 height 36
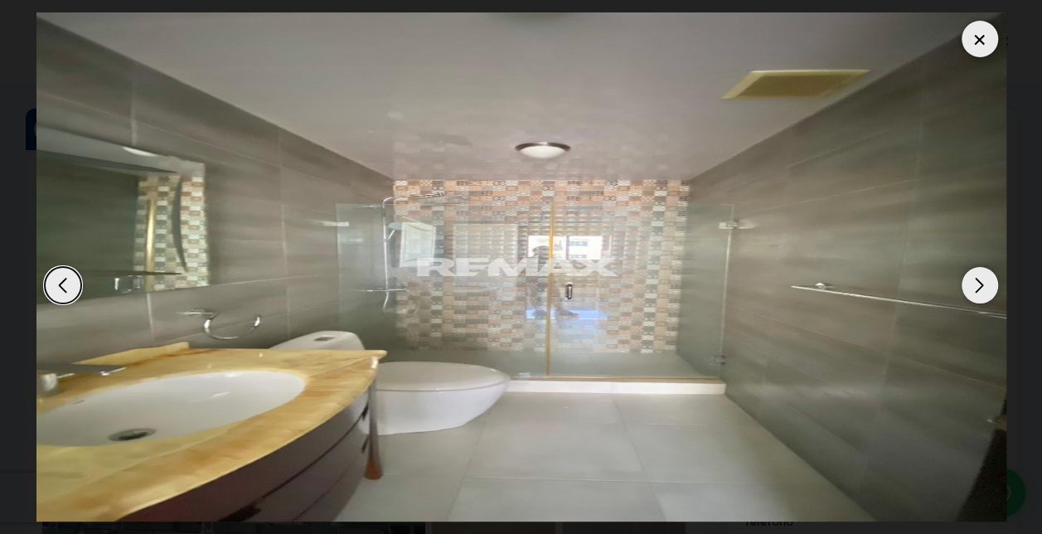
click at [980, 278] on div "Next slide" at bounding box center [979, 285] width 36 height 36
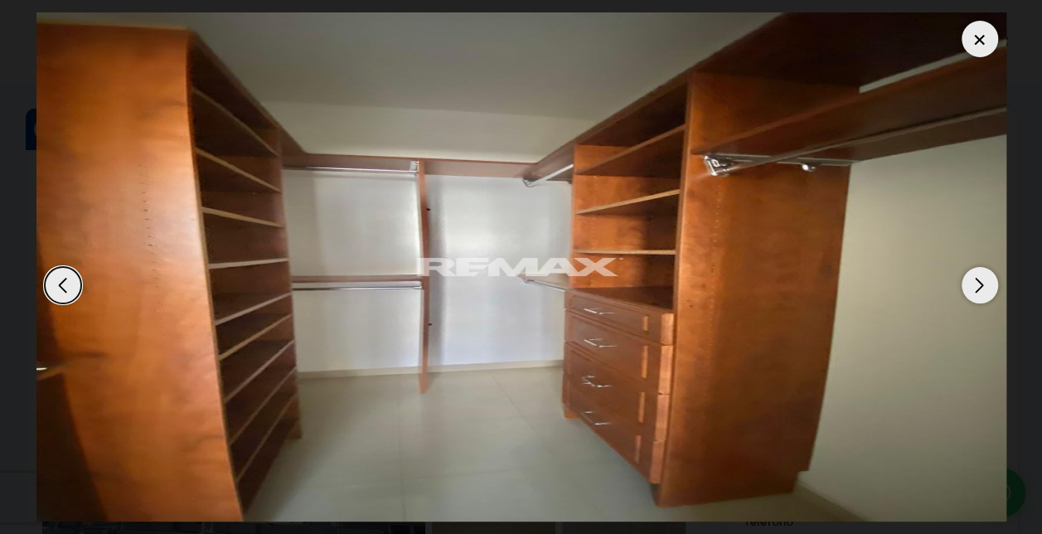
click at [980, 278] on div "Next slide" at bounding box center [979, 285] width 36 height 36
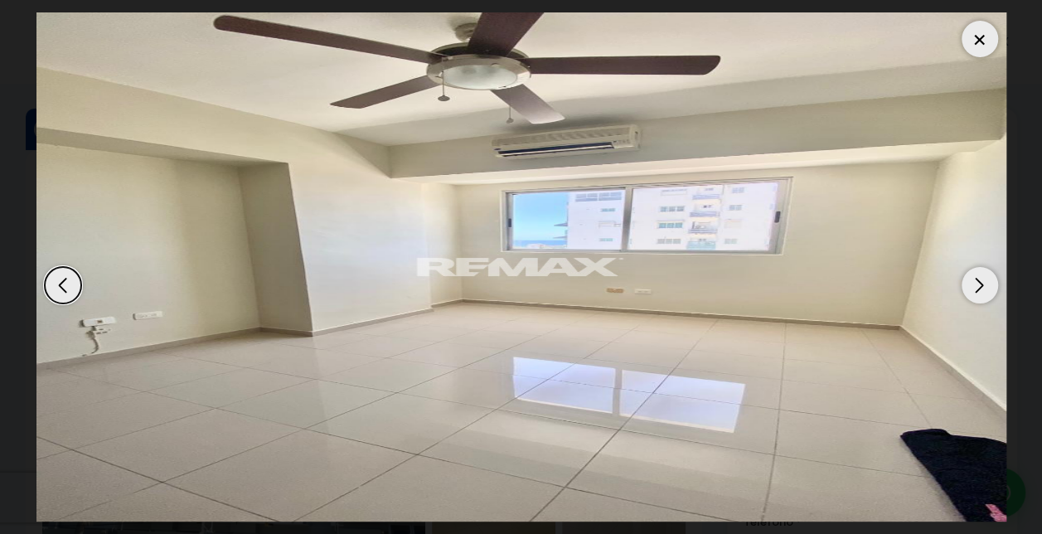
click at [980, 278] on div "Next slide" at bounding box center [979, 285] width 36 height 36
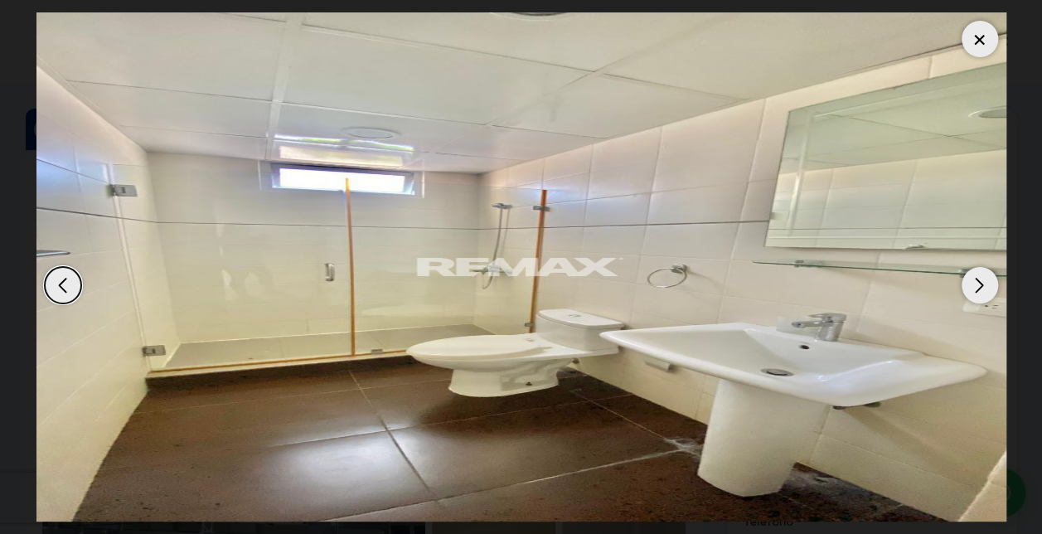
click at [63, 288] on div "Previous slide" at bounding box center [63, 285] width 36 height 36
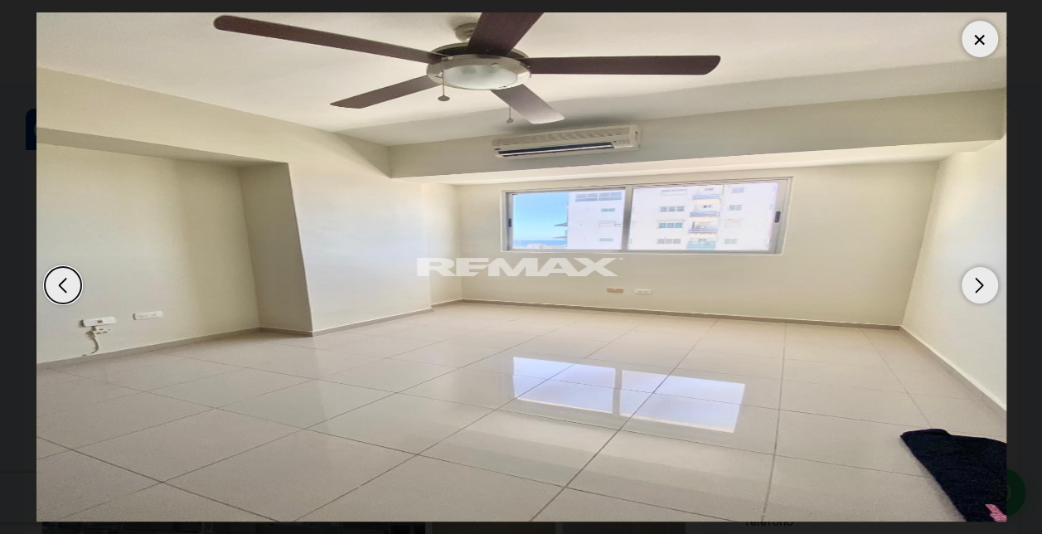
click at [976, 283] on div "Next slide" at bounding box center [979, 285] width 36 height 36
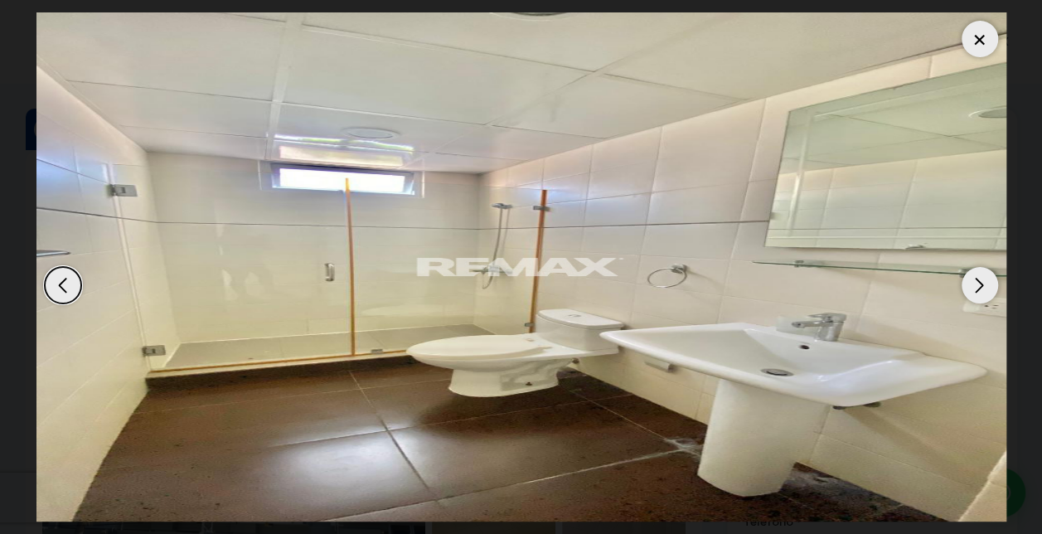
click at [976, 283] on div "Next slide" at bounding box center [979, 285] width 36 height 36
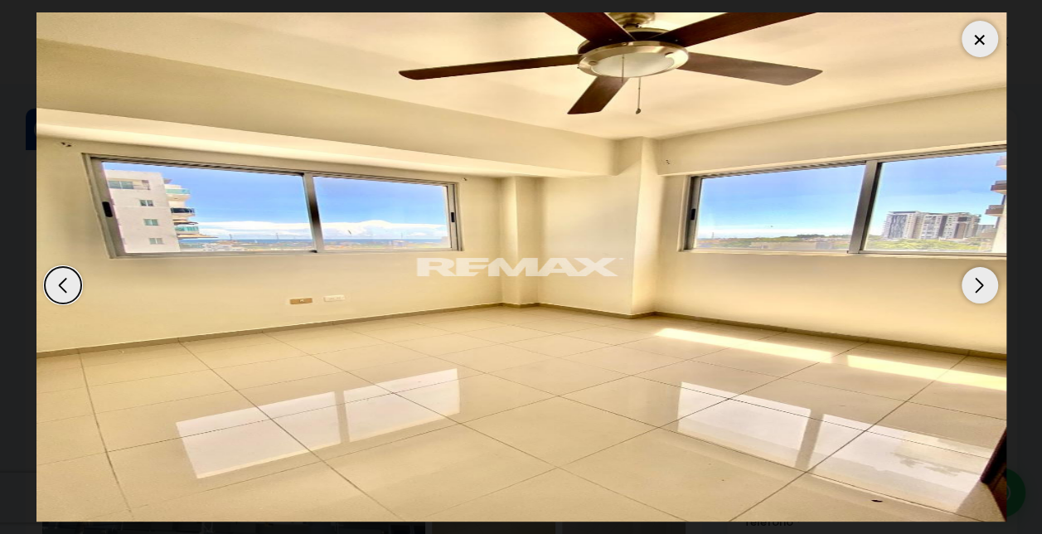
click at [976, 283] on div "Next slide" at bounding box center [979, 285] width 36 height 36
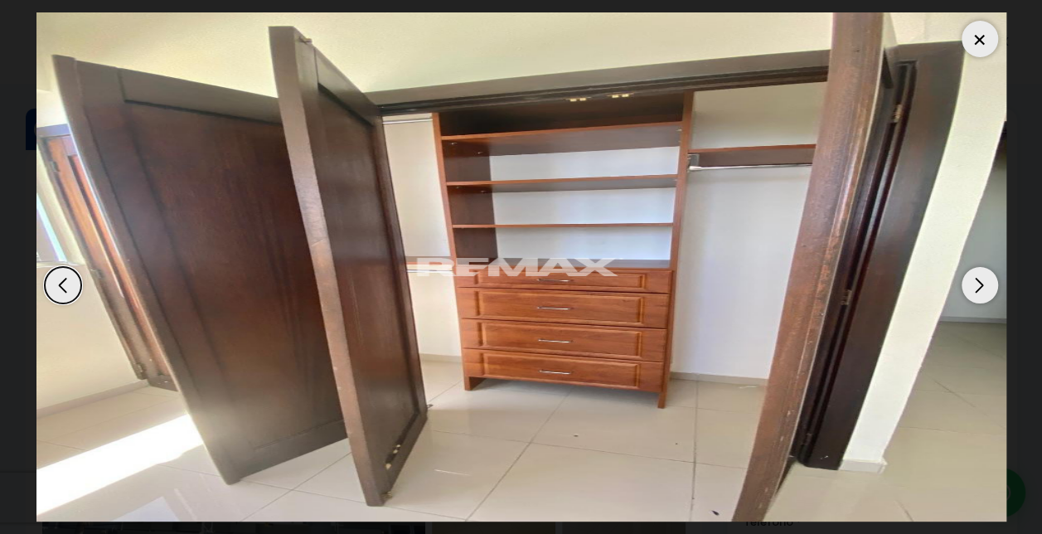
click at [976, 283] on div "Next slide" at bounding box center [979, 285] width 36 height 36
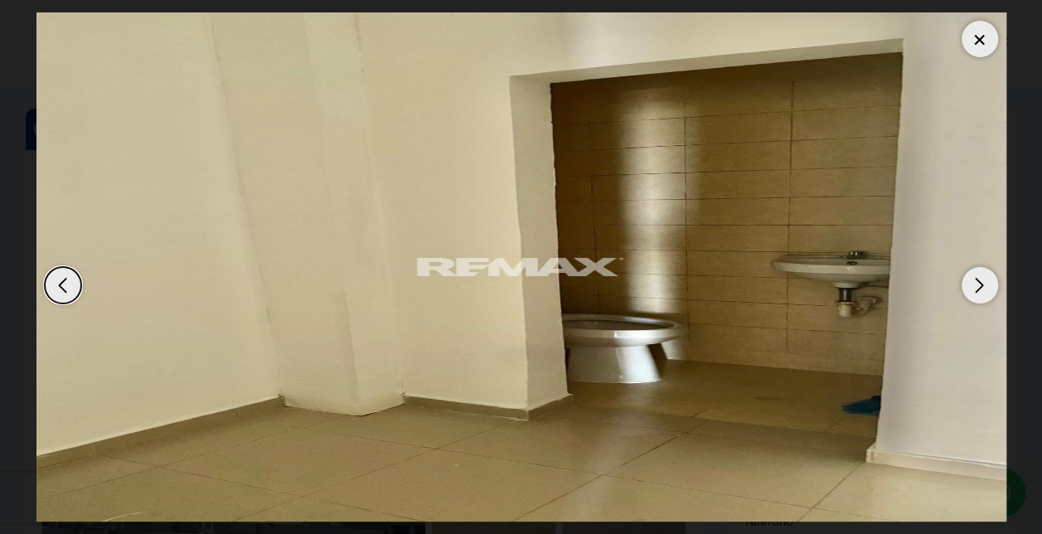
click at [976, 283] on div "Next slide" at bounding box center [979, 285] width 36 height 36
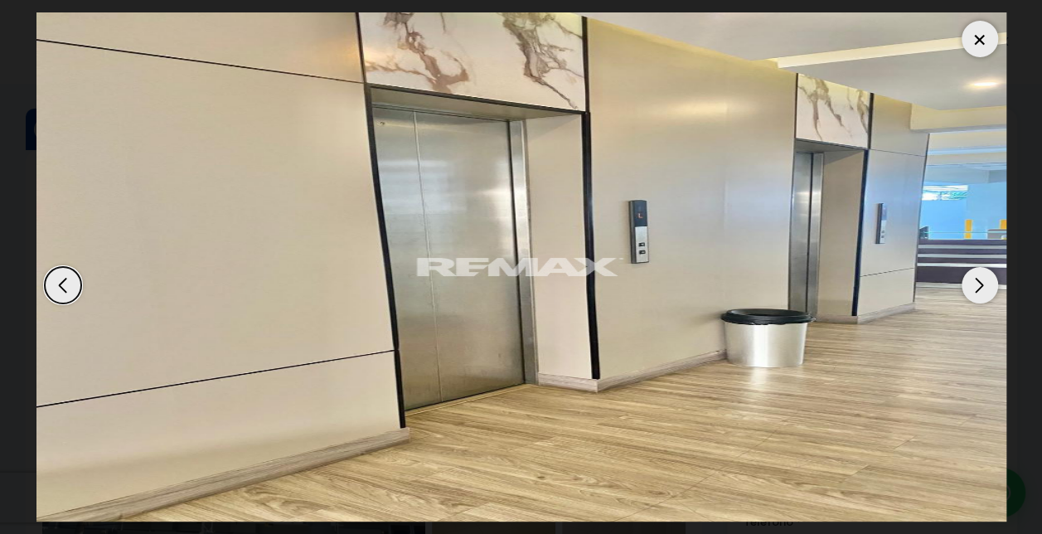
click at [976, 283] on div "Next slide" at bounding box center [979, 285] width 36 height 36
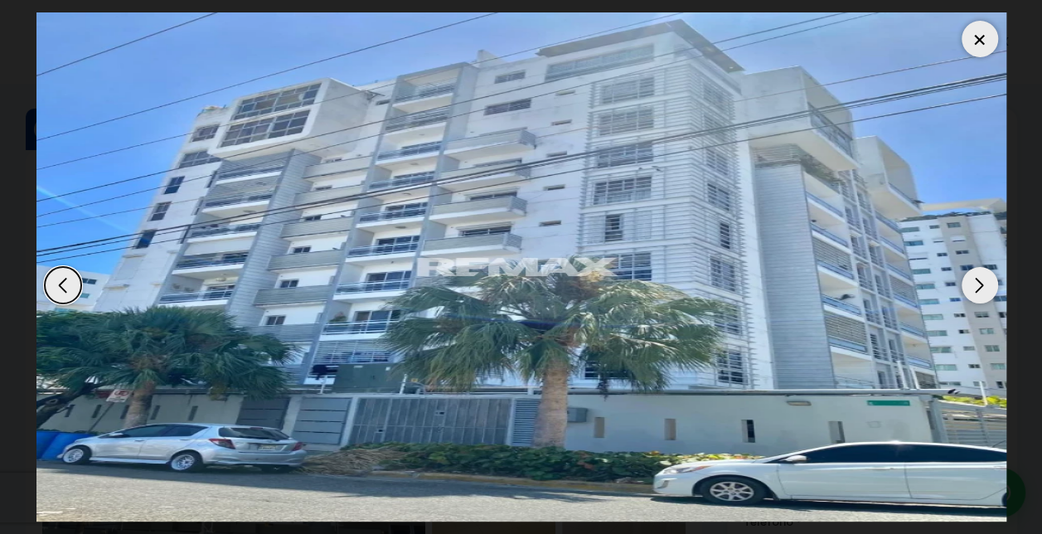
click at [976, 283] on div "Next slide" at bounding box center [979, 285] width 36 height 36
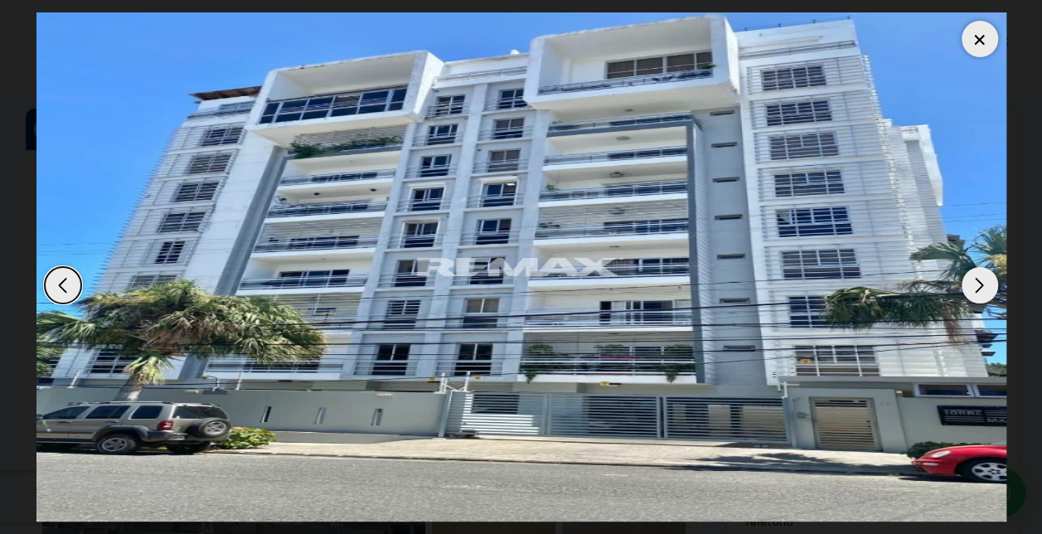
click at [977, 284] on div "Next slide" at bounding box center [979, 285] width 36 height 36
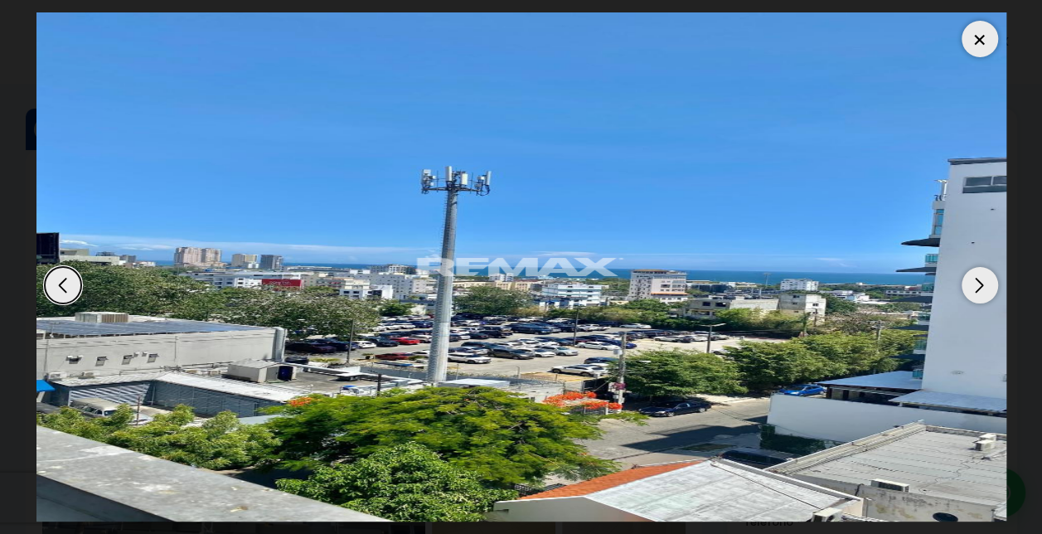
click at [979, 35] on div at bounding box center [979, 39] width 36 height 36
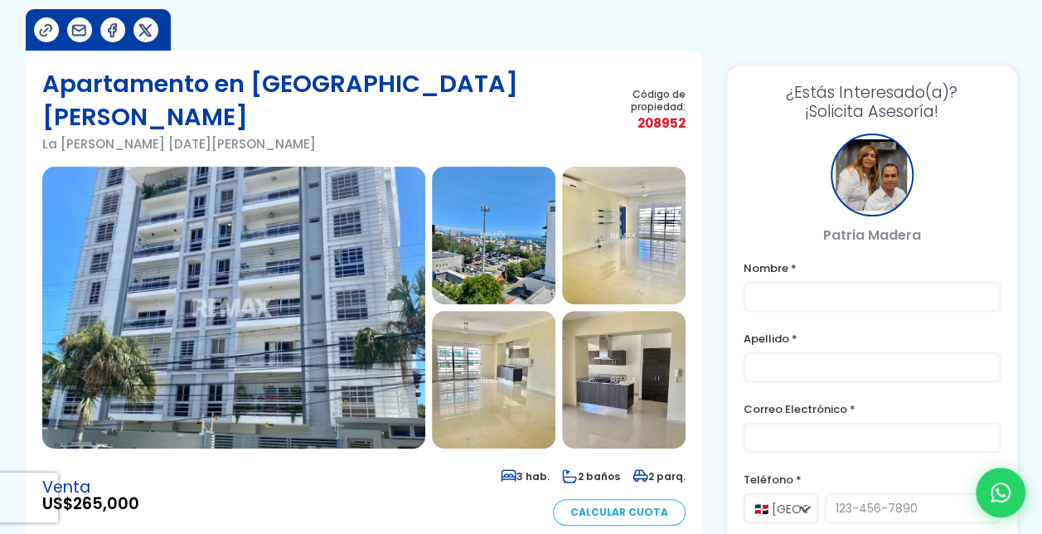
scroll to position [73, 0]
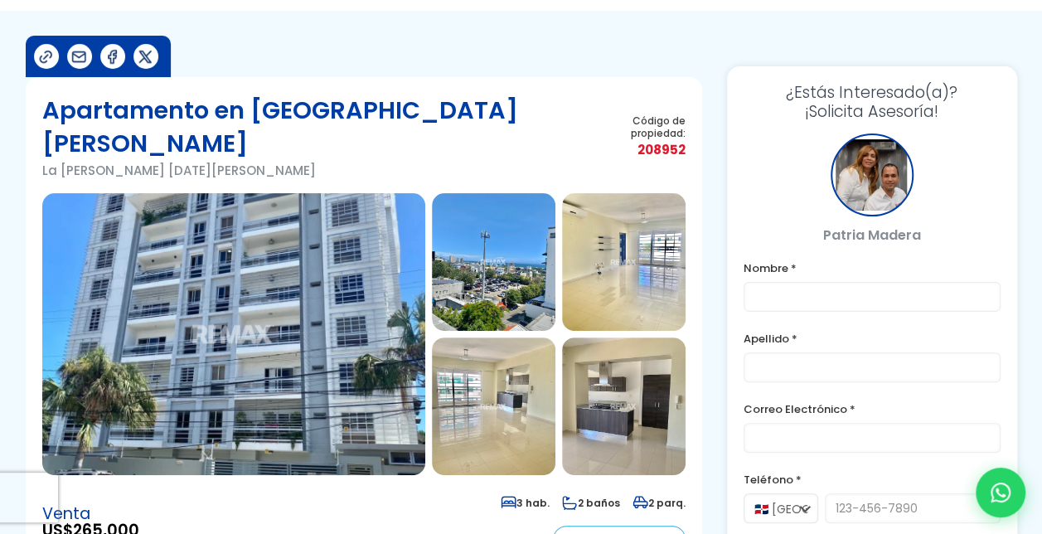
click at [648, 383] on img at bounding box center [623, 406] width 123 height 138
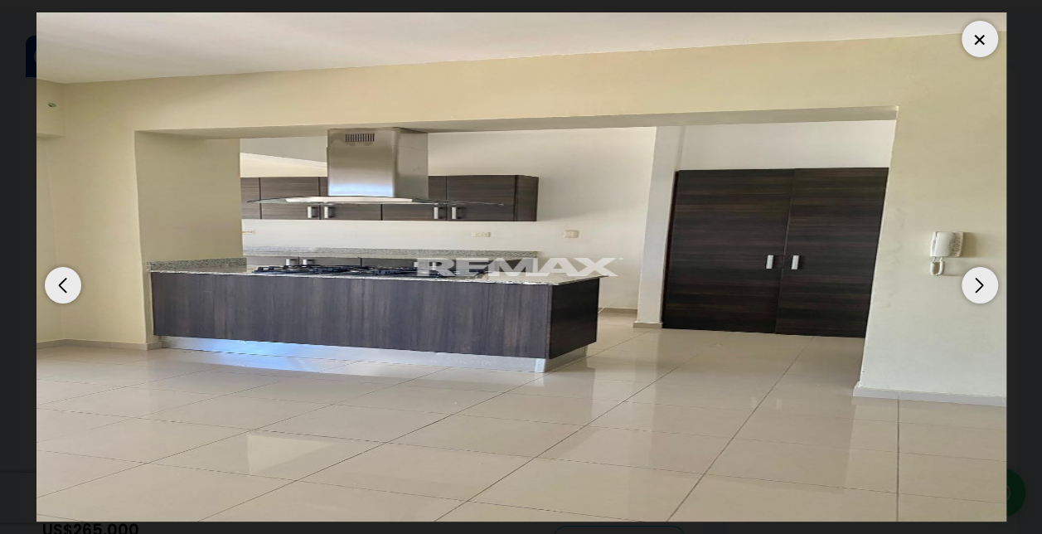
click at [973, 43] on div at bounding box center [979, 39] width 36 height 36
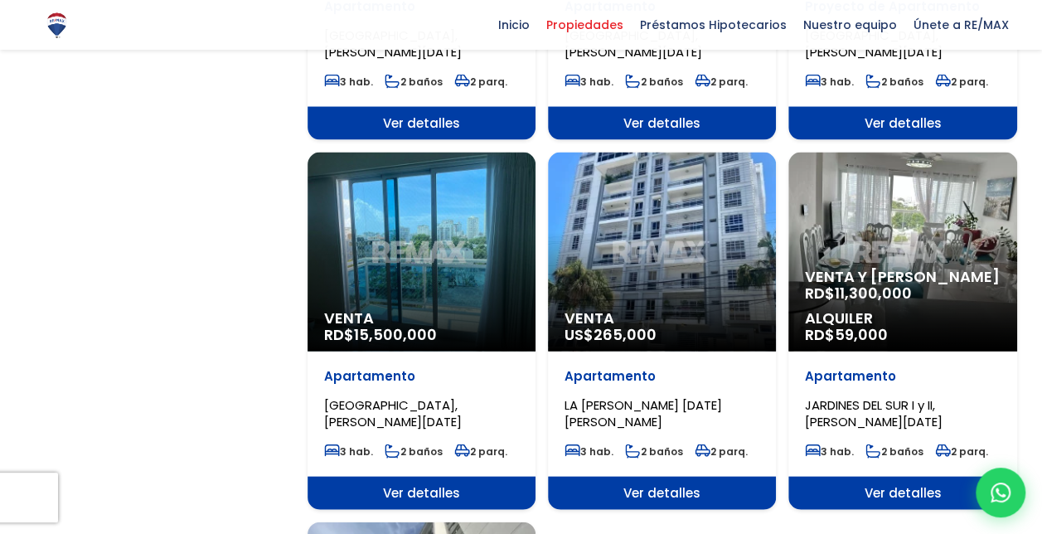
scroll to position [1591, 0]
select select "150"
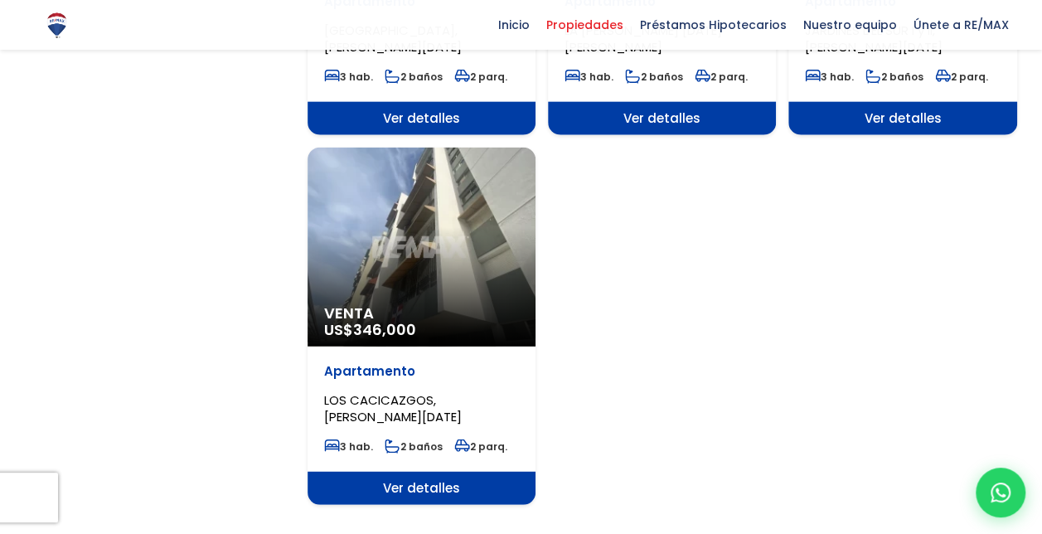
scroll to position [1972, 0]
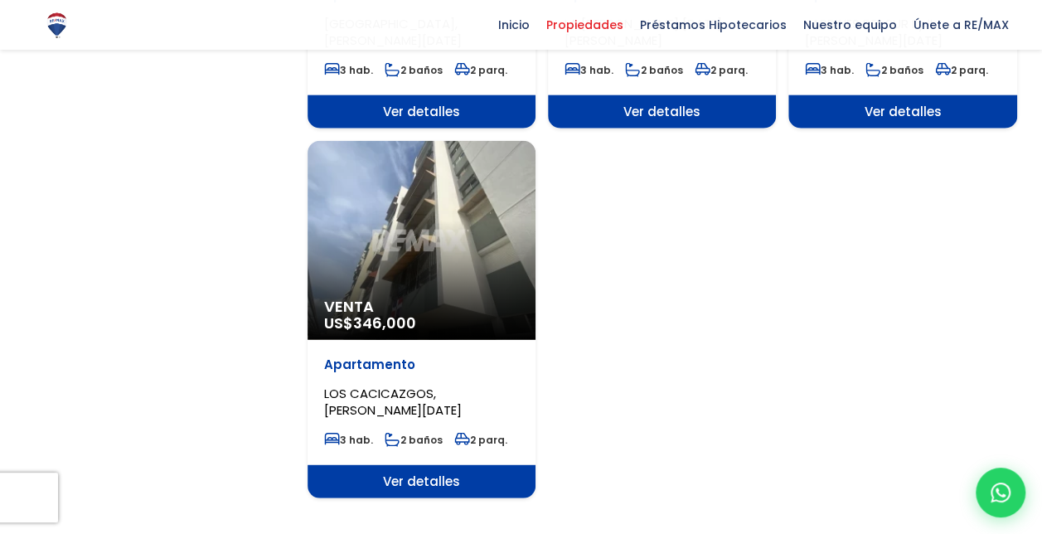
click at [455, 195] on div "Venta US$ 346,000" at bounding box center [421, 240] width 228 height 199
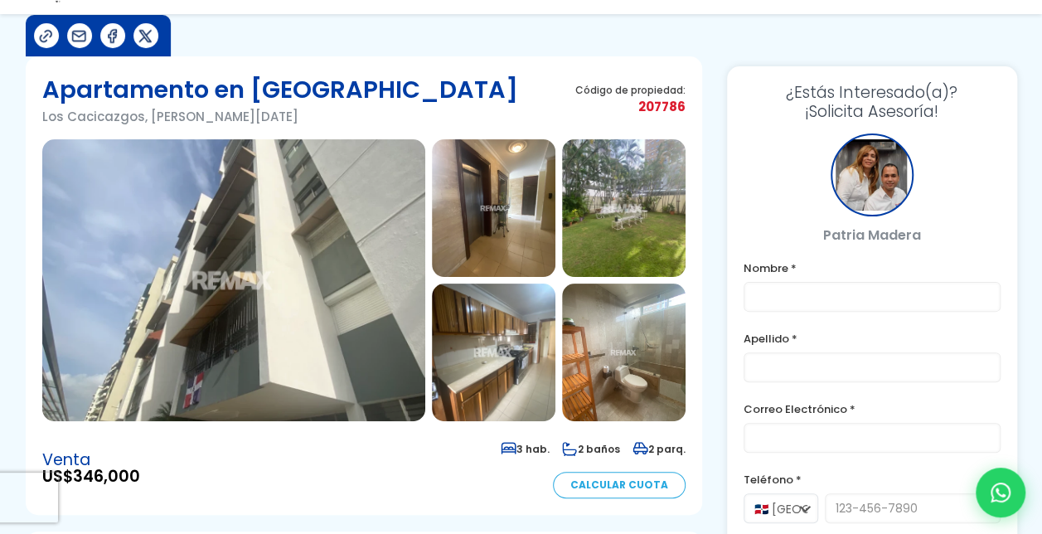
scroll to position [107, 0]
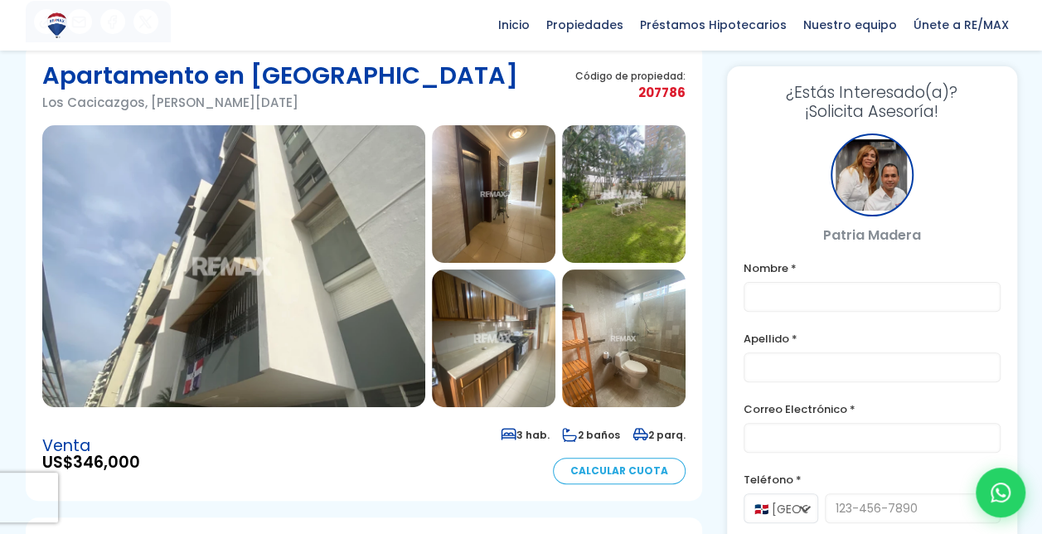
click at [323, 250] on img at bounding box center [233, 266] width 383 height 282
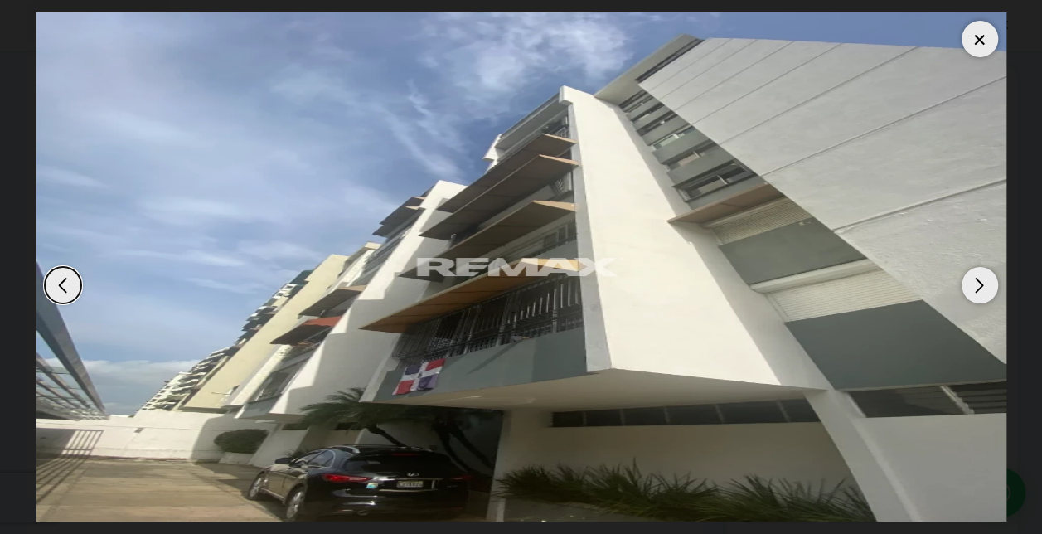
click at [983, 287] on div "Next slide" at bounding box center [979, 285] width 36 height 36
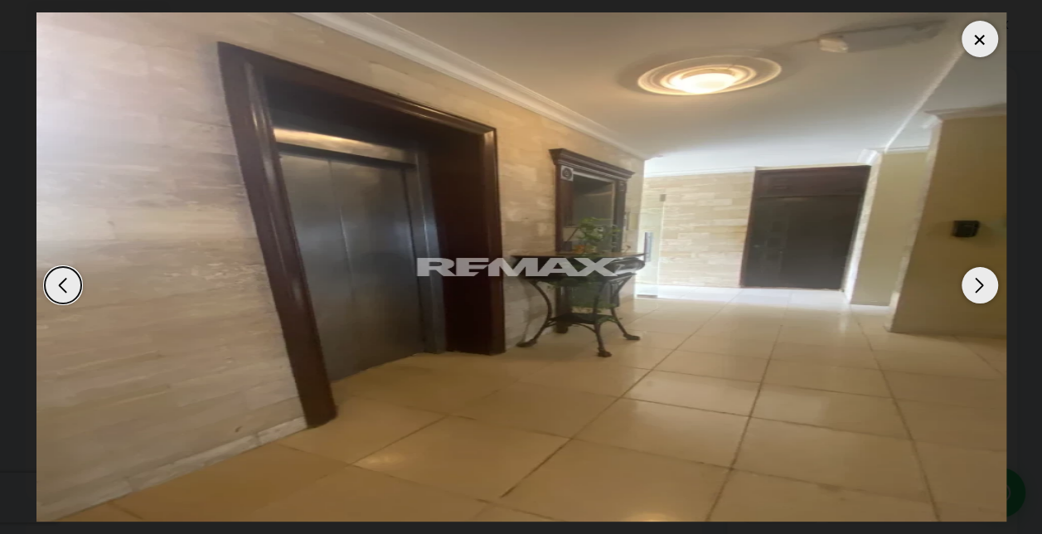
click at [983, 287] on div "Next slide" at bounding box center [979, 285] width 36 height 36
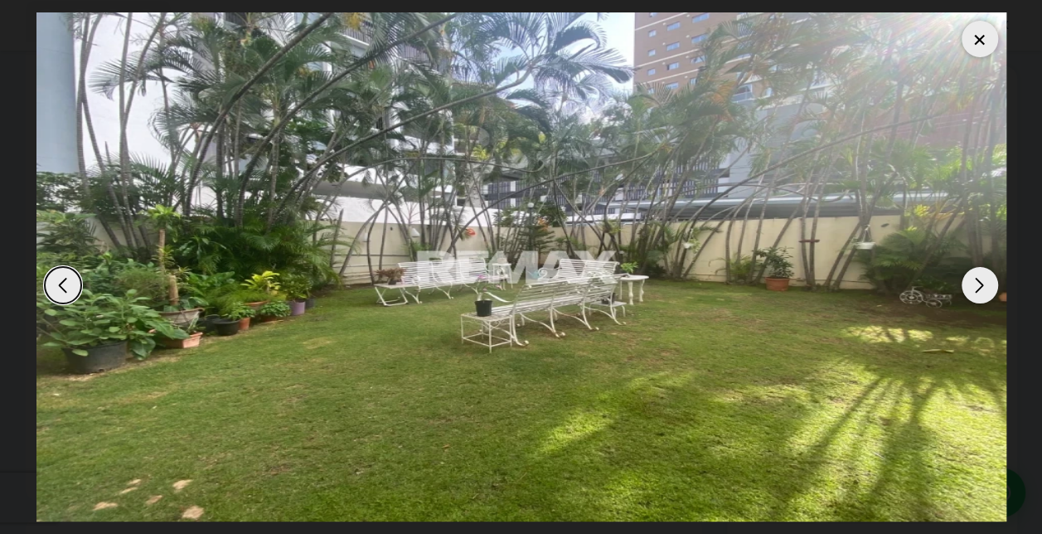
click at [983, 287] on div "Next slide" at bounding box center [979, 285] width 36 height 36
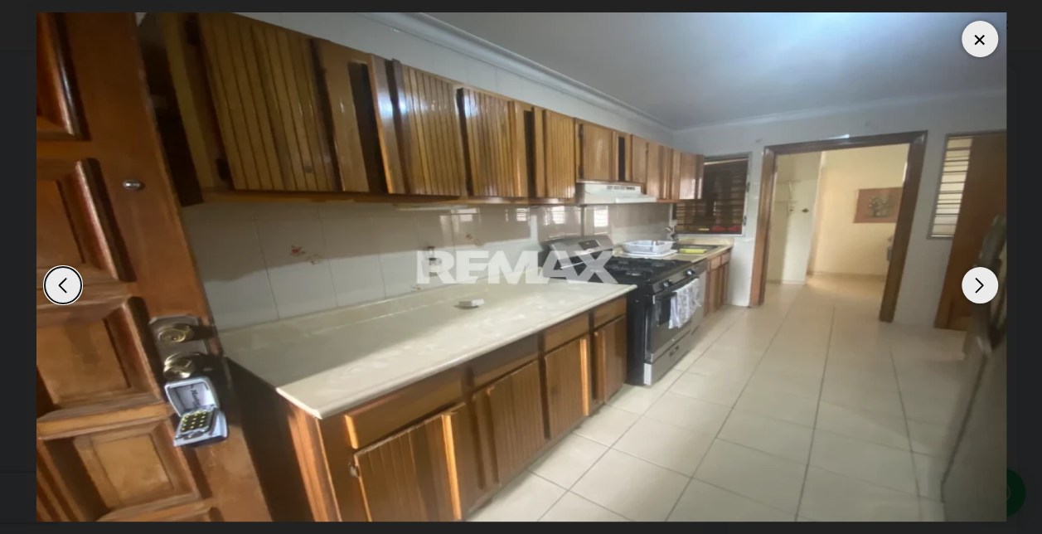
click at [983, 287] on div "Next slide" at bounding box center [979, 285] width 36 height 36
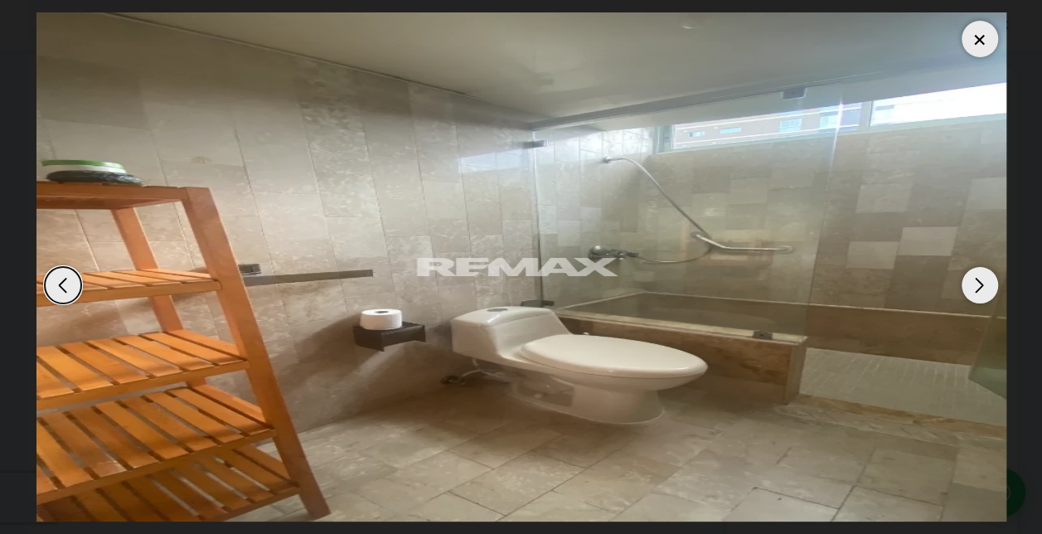
click at [983, 287] on div "Next slide" at bounding box center [979, 285] width 36 height 36
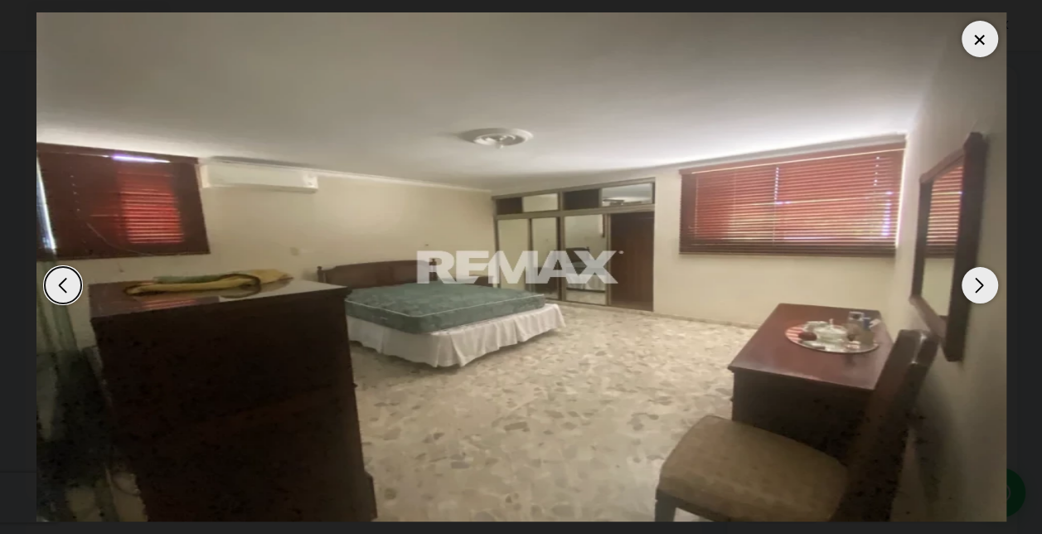
click at [61, 287] on div "Previous slide" at bounding box center [63, 285] width 36 height 36
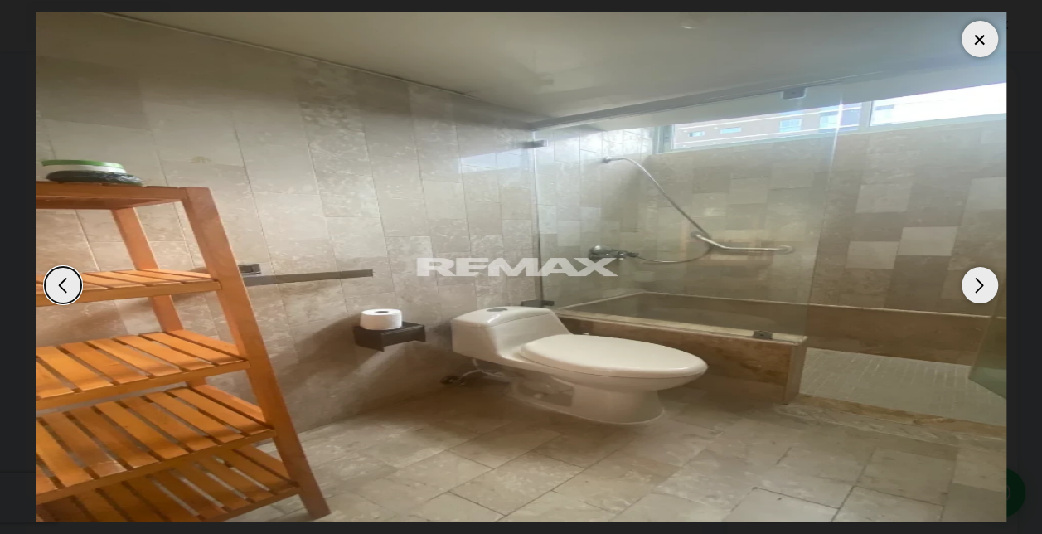
click at [978, 283] on div "Next slide" at bounding box center [979, 285] width 36 height 36
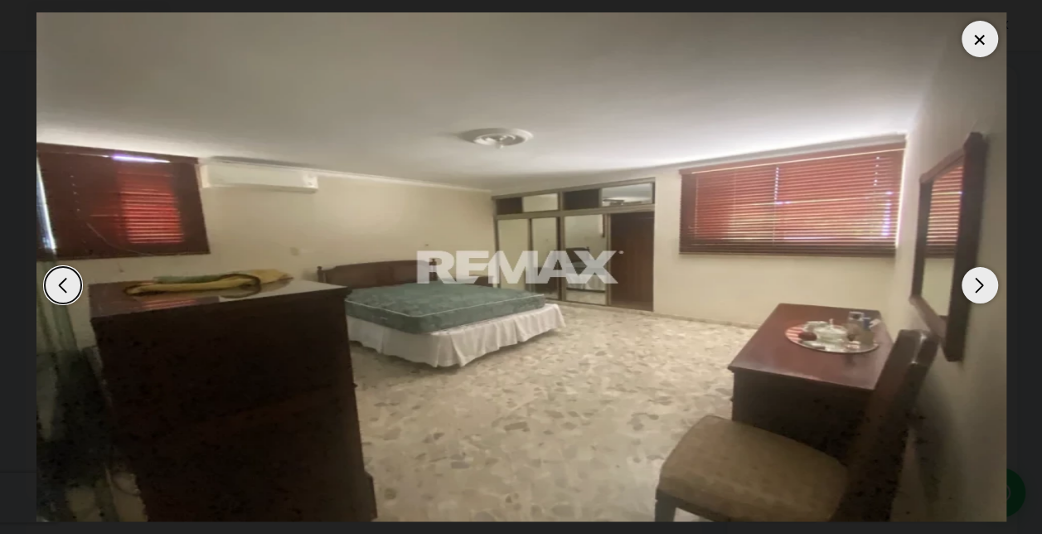
click at [978, 283] on div "Next slide" at bounding box center [979, 285] width 36 height 36
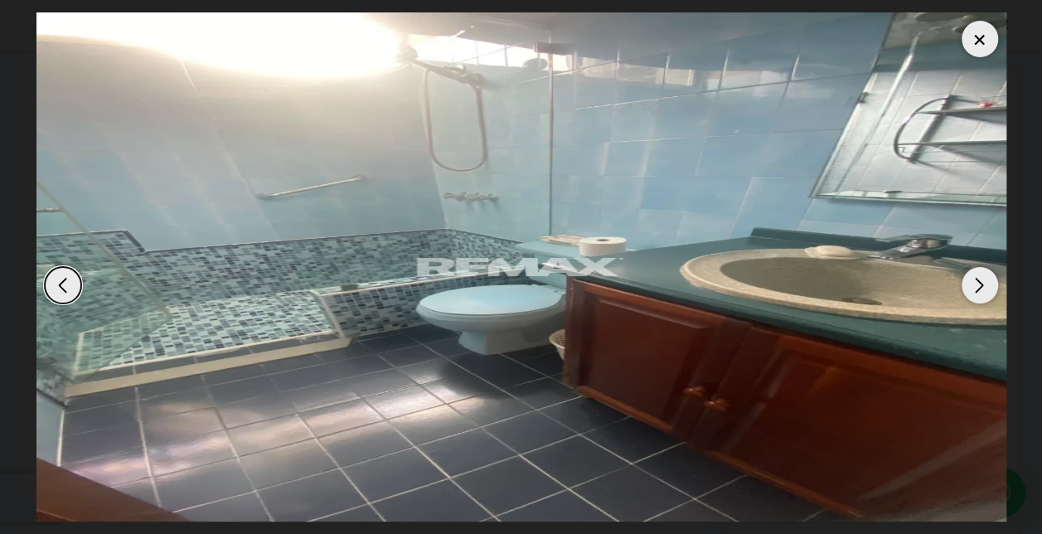
click at [978, 283] on div "Next slide" at bounding box center [979, 285] width 36 height 36
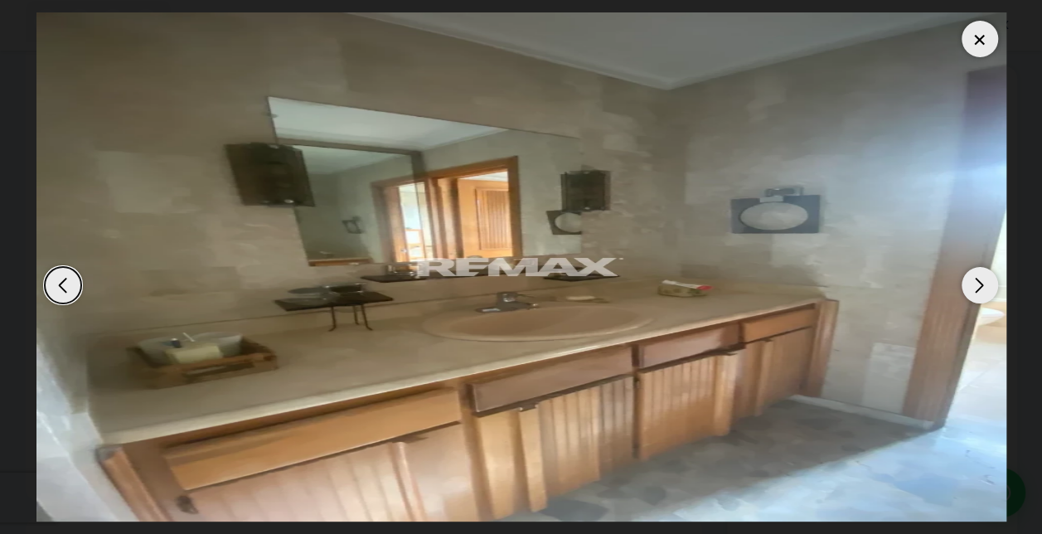
click at [978, 283] on div "Next slide" at bounding box center [979, 285] width 36 height 36
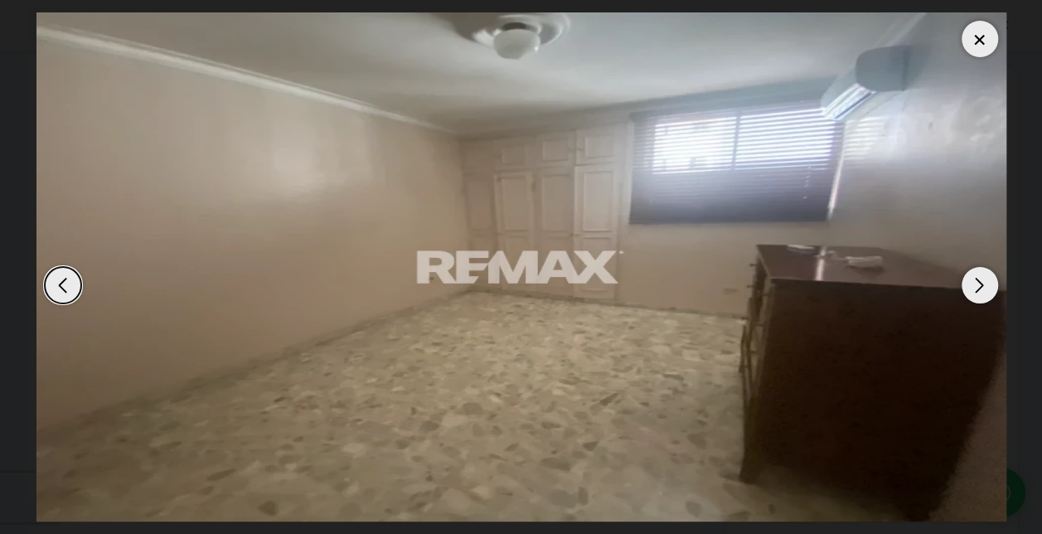
click at [978, 283] on div "Next slide" at bounding box center [979, 285] width 36 height 36
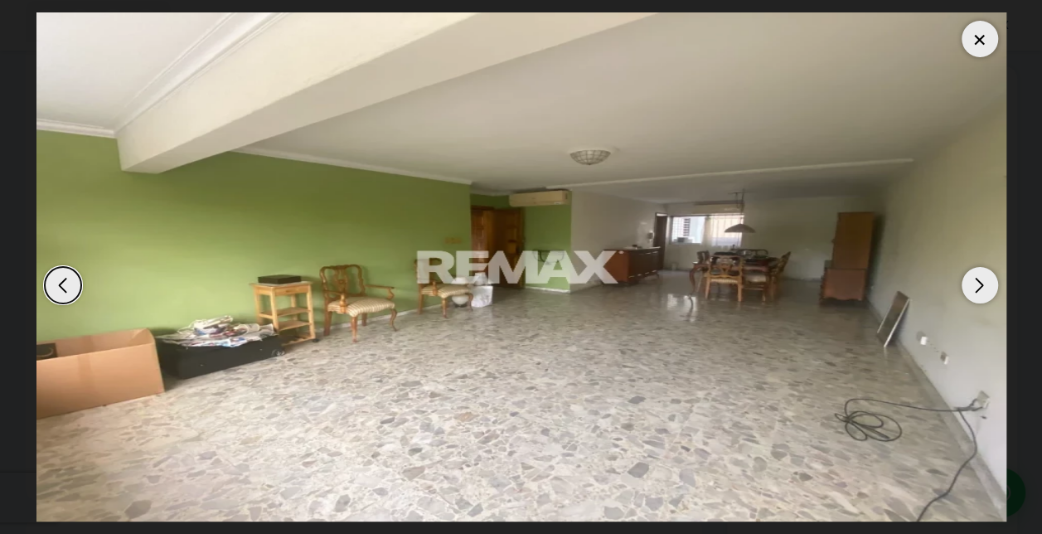
click at [978, 283] on div "Next slide" at bounding box center [979, 285] width 36 height 36
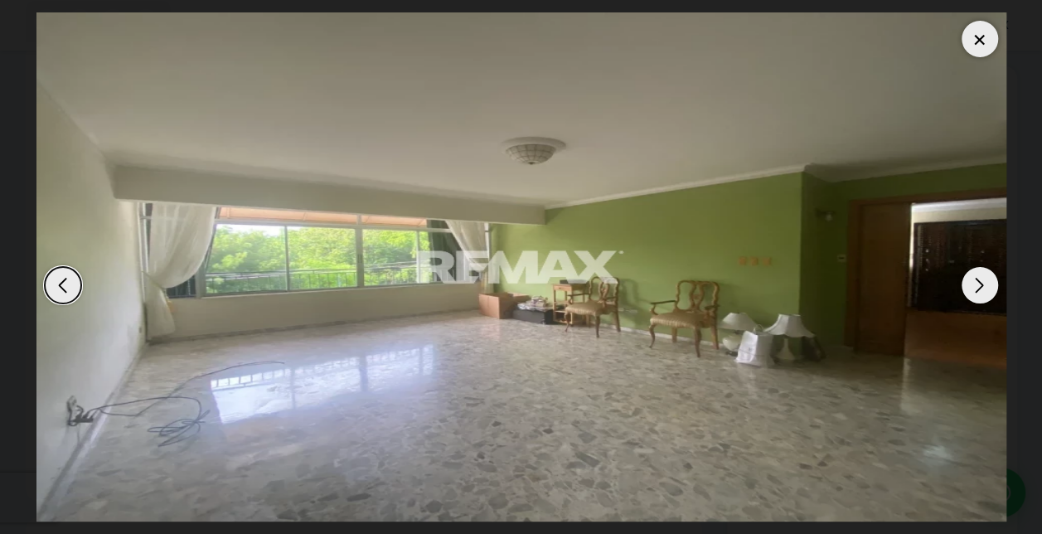
click at [978, 283] on div "Next slide" at bounding box center [979, 285] width 36 height 36
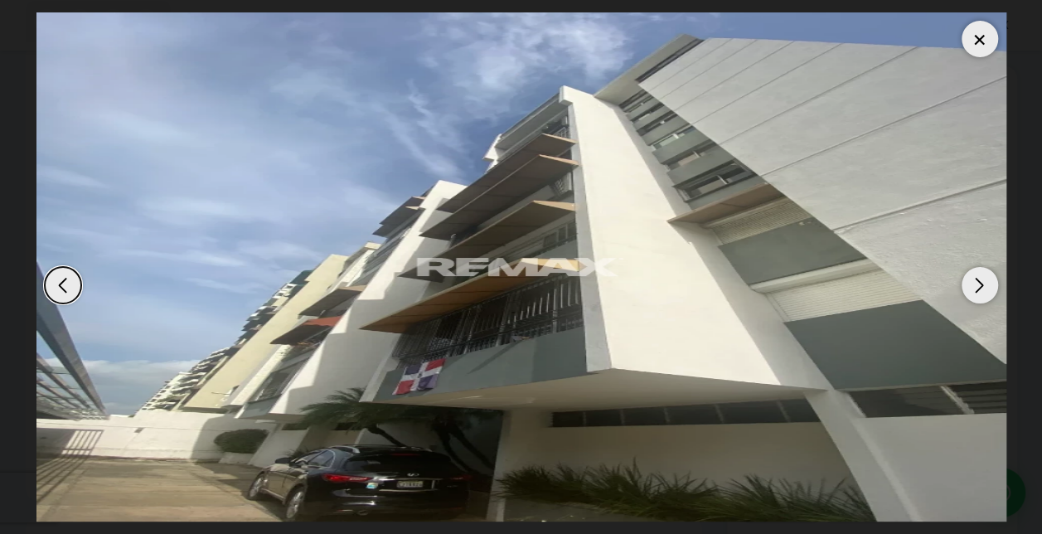
click at [978, 283] on div "Next slide" at bounding box center [979, 285] width 36 height 36
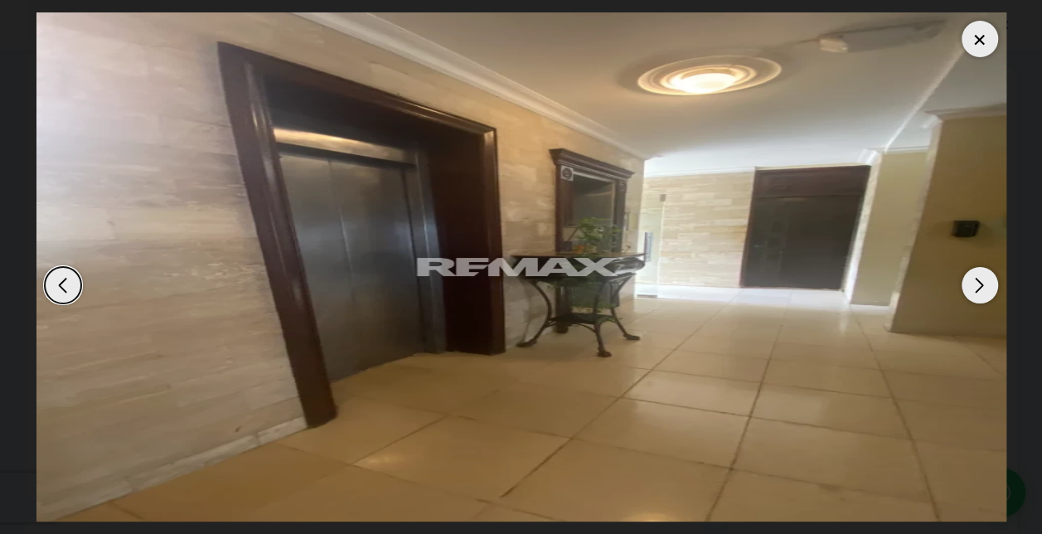
click at [979, 289] on div "Next slide" at bounding box center [979, 285] width 36 height 36
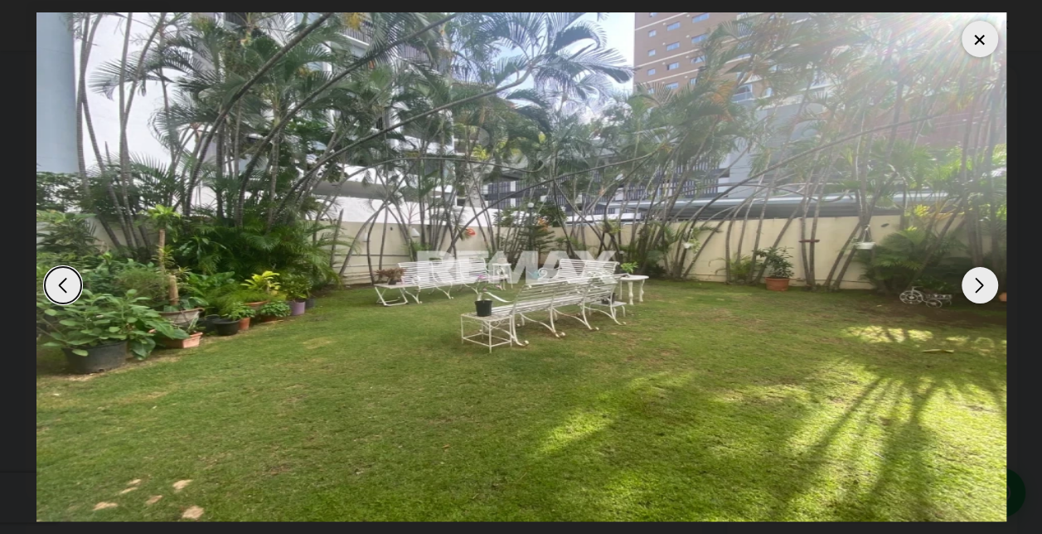
click at [978, 37] on div at bounding box center [979, 39] width 36 height 36
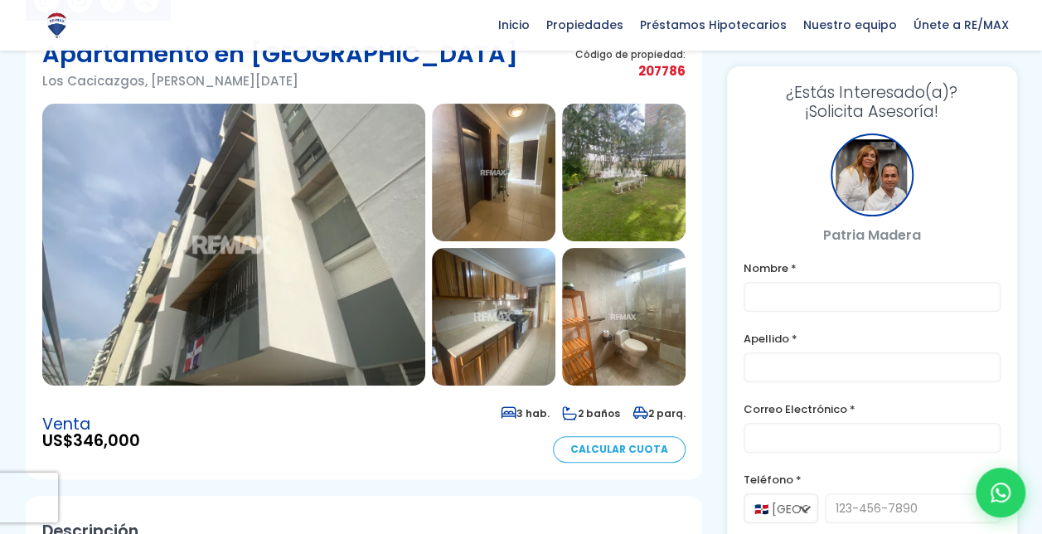
scroll to position [86, 0]
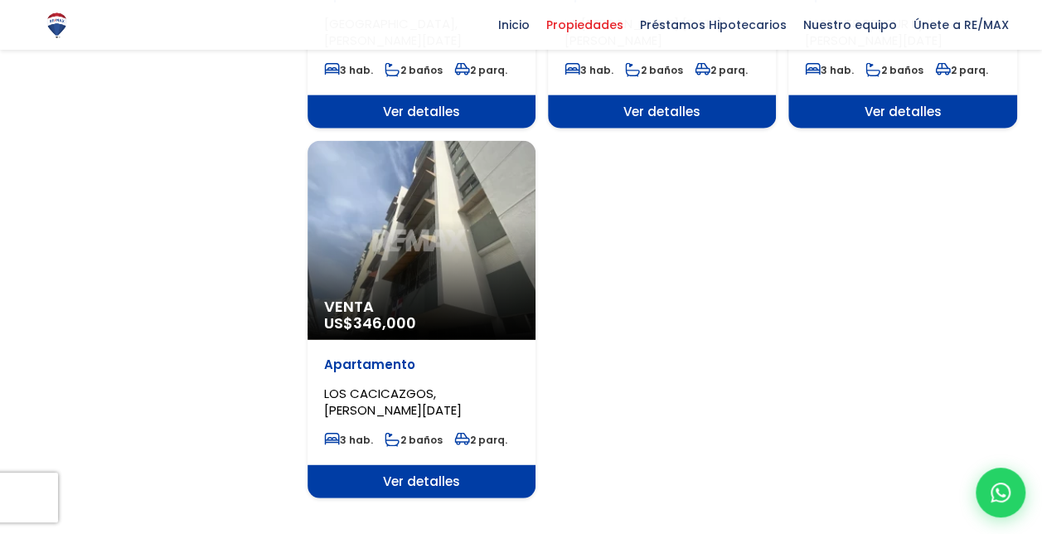
scroll to position [1972, 0]
select select "150"
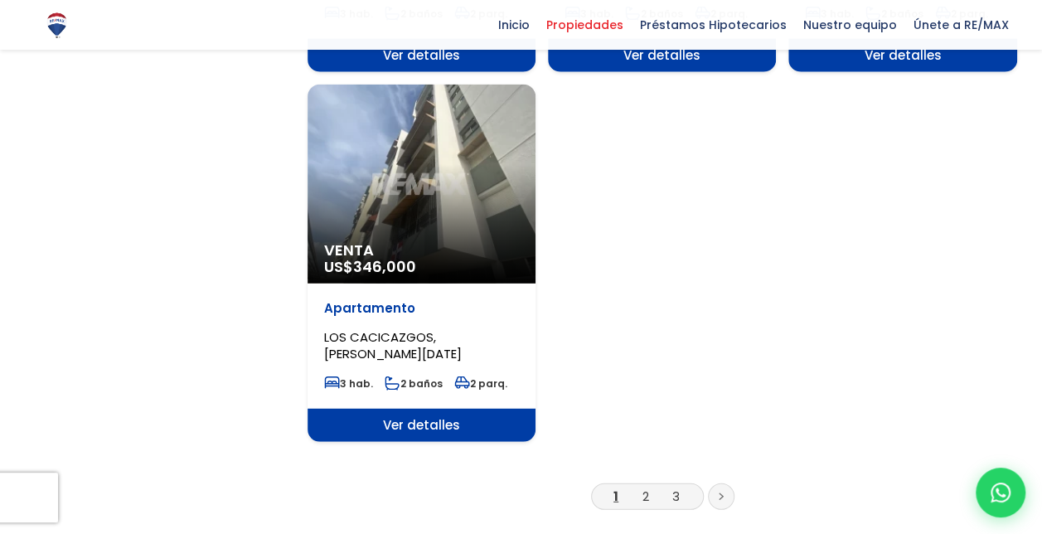
scroll to position [2019, 0]
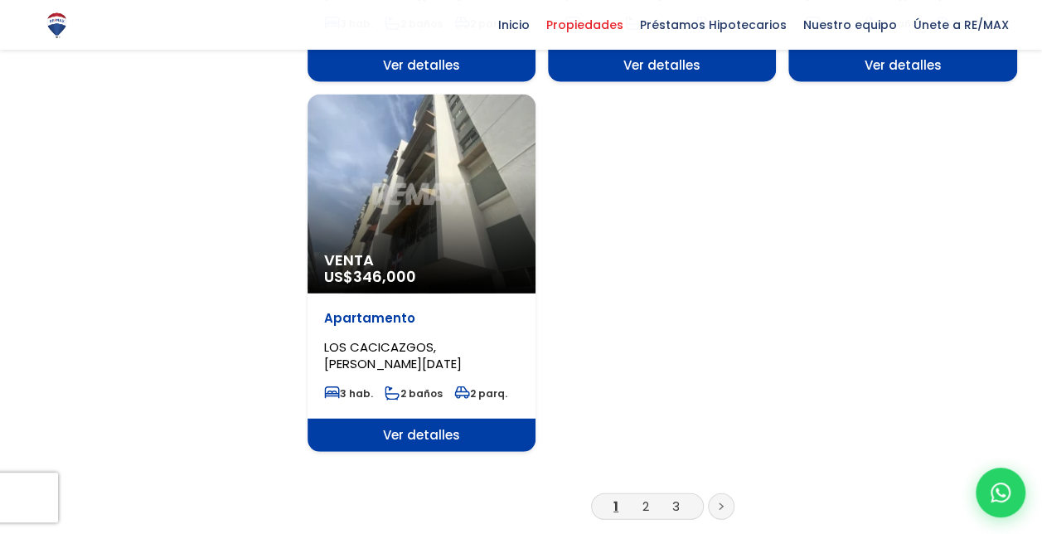
click at [649, 496] on li "2" at bounding box center [645, 506] width 27 height 21
click at [647, 497] on link "2" at bounding box center [645, 505] width 7 height 17
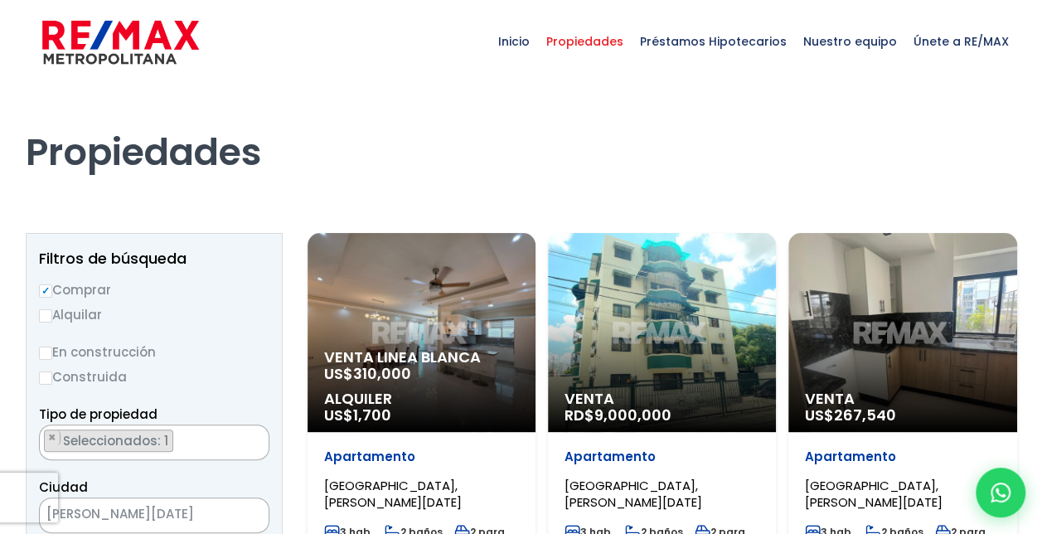
scroll to position [3455, 0]
select select "150"
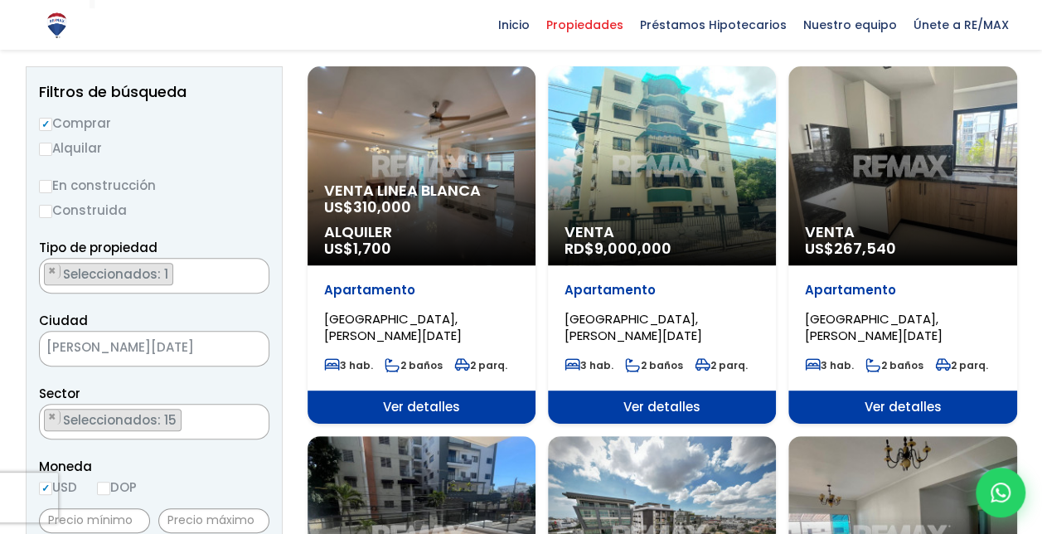
scroll to position [156, 0]
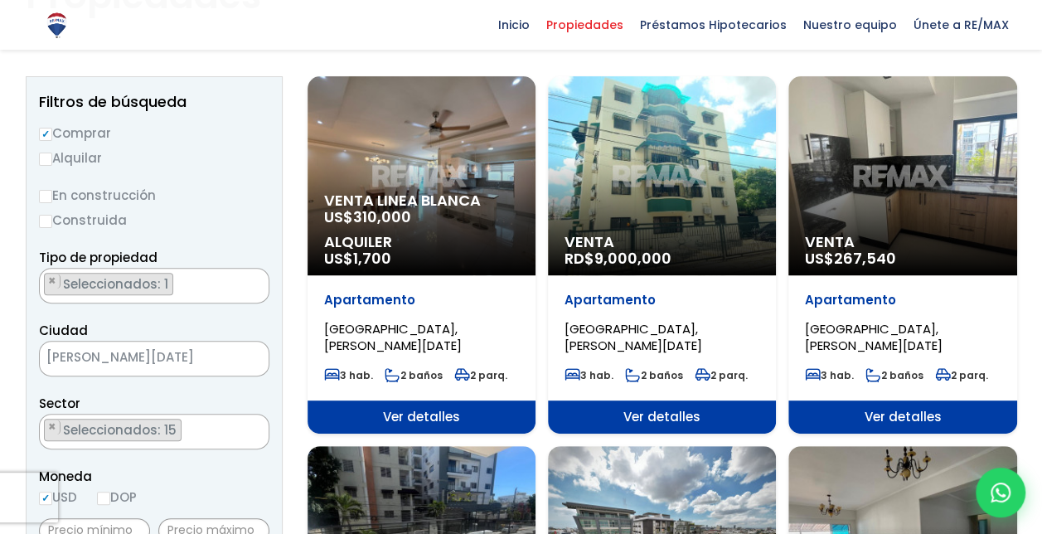
click at [637, 190] on div "Venta RD$ 9,000,000" at bounding box center [662, 175] width 228 height 199
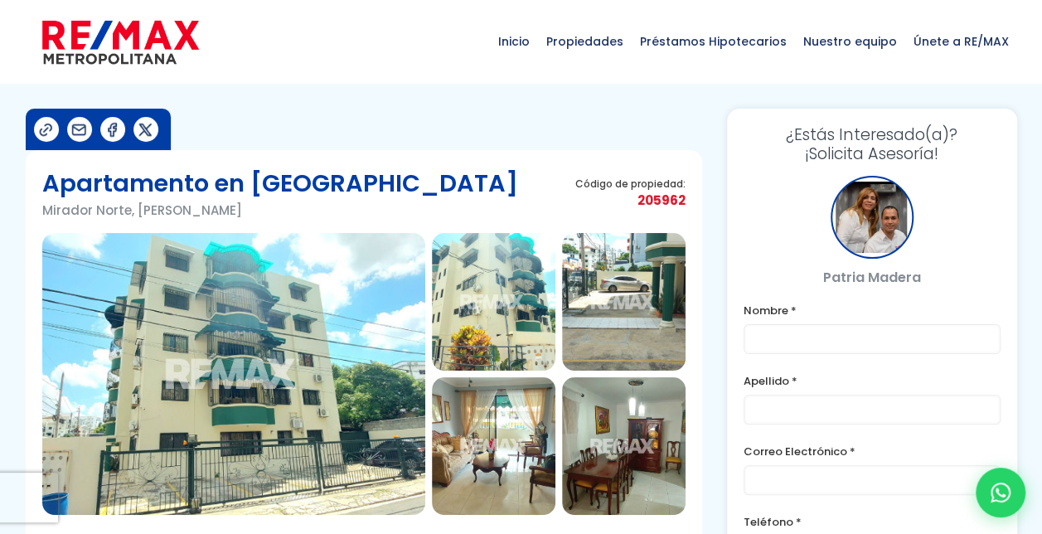
click at [302, 360] on img at bounding box center [233, 374] width 383 height 282
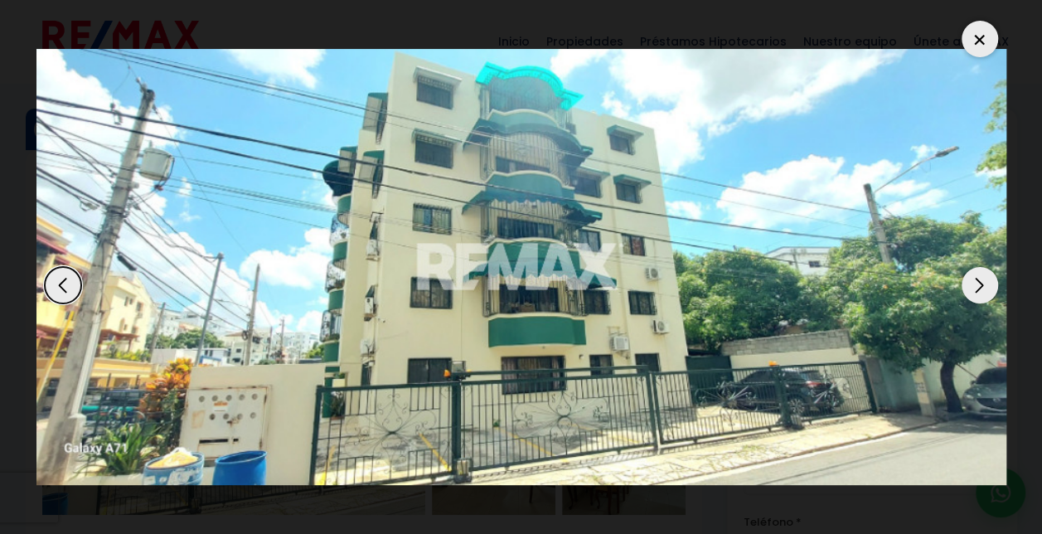
click at [983, 282] on div "Next slide" at bounding box center [979, 285] width 36 height 36
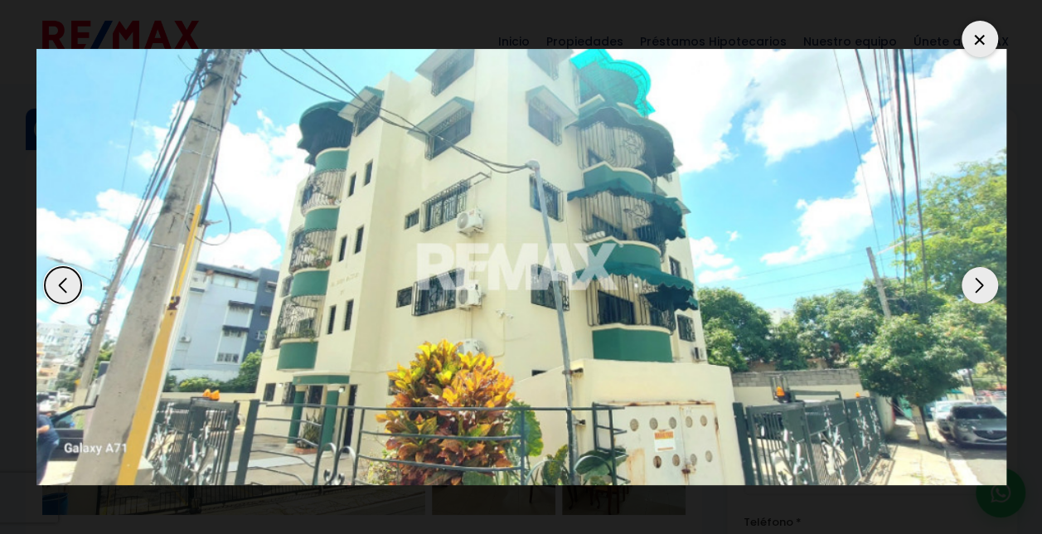
click at [983, 282] on div "Next slide" at bounding box center [979, 285] width 36 height 36
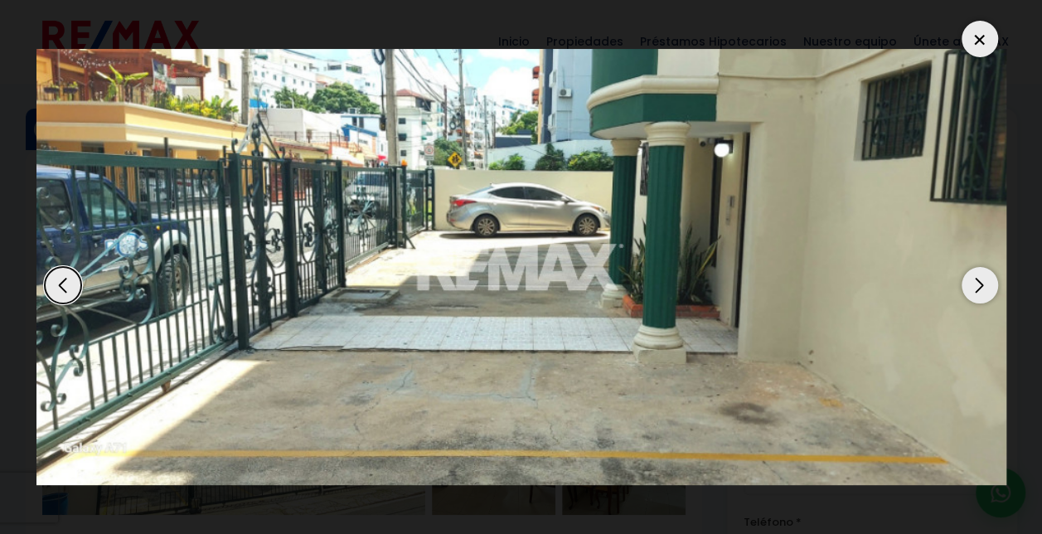
click at [983, 282] on div "Next slide" at bounding box center [979, 285] width 36 height 36
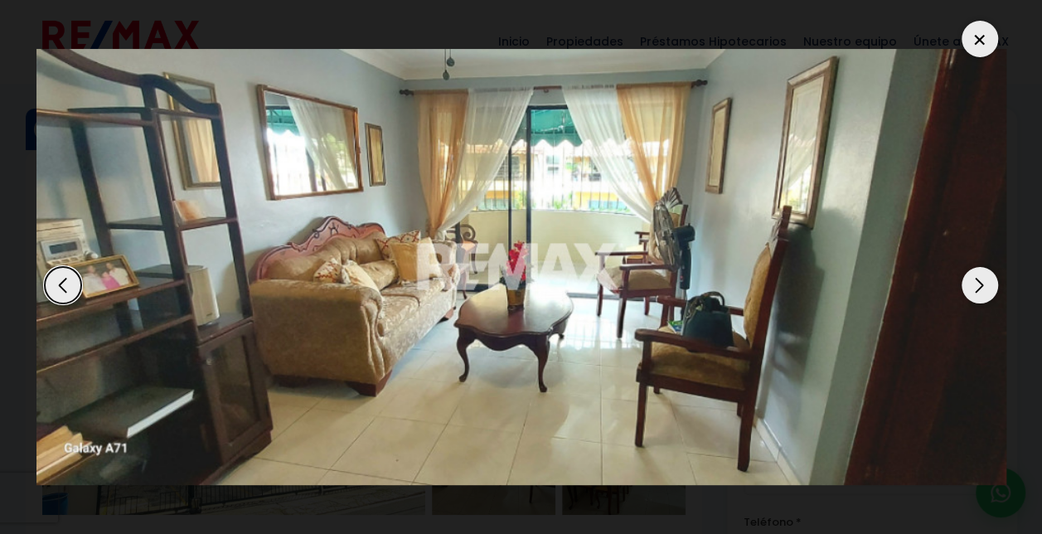
click at [983, 282] on div "Next slide" at bounding box center [979, 285] width 36 height 36
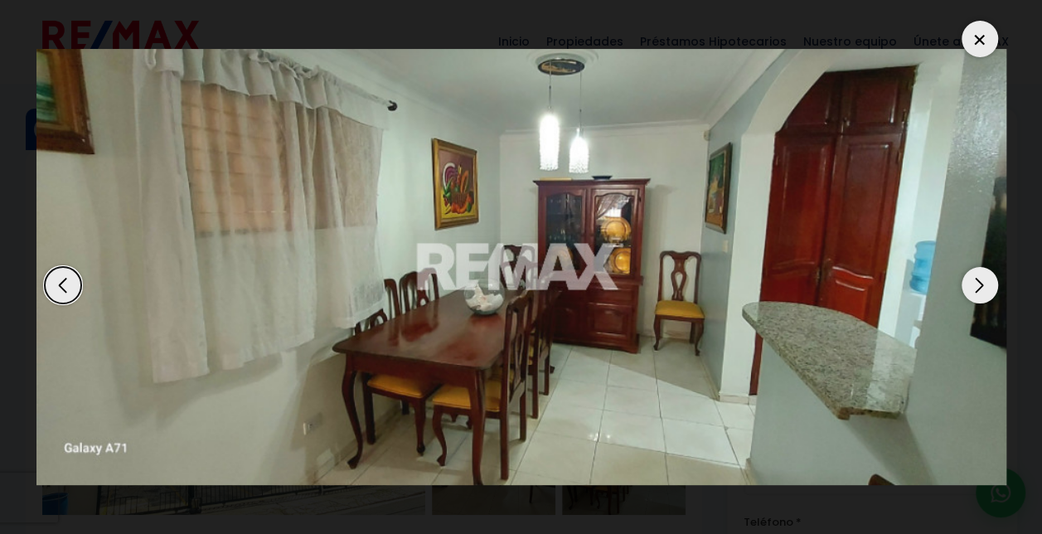
click at [983, 282] on div "Next slide" at bounding box center [979, 285] width 36 height 36
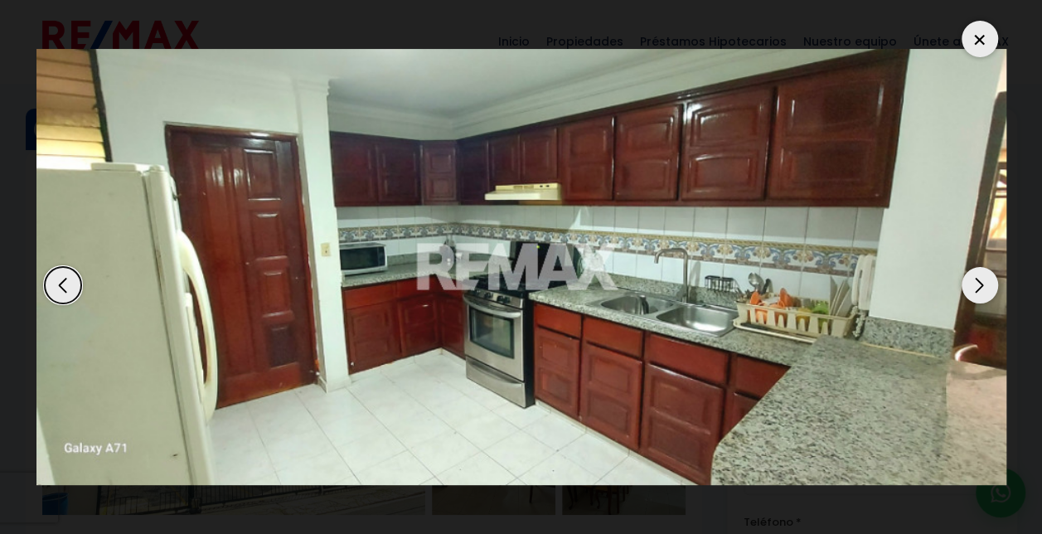
click at [983, 282] on div "Next slide" at bounding box center [979, 285] width 36 height 36
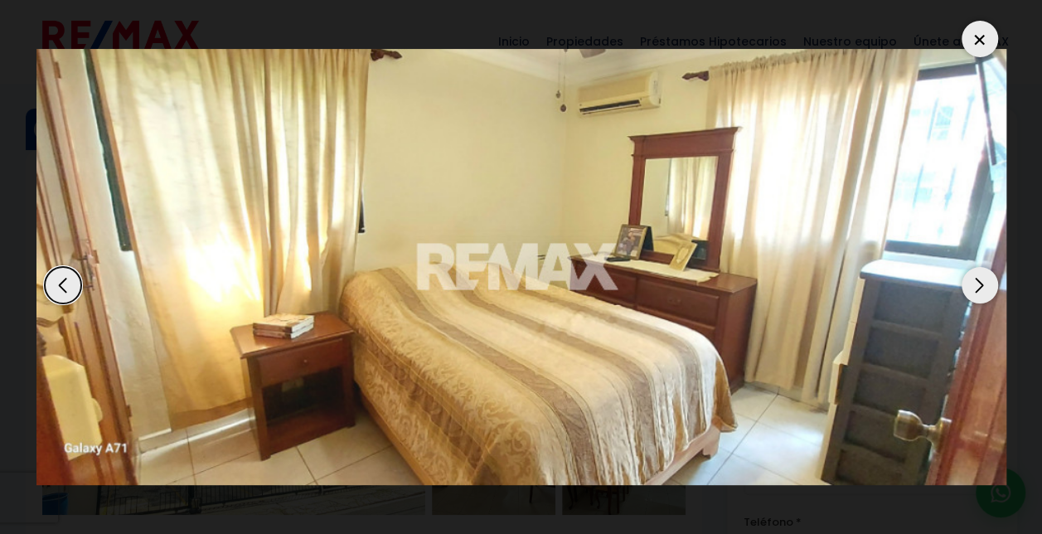
click at [983, 282] on div "Next slide" at bounding box center [979, 285] width 36 height 36
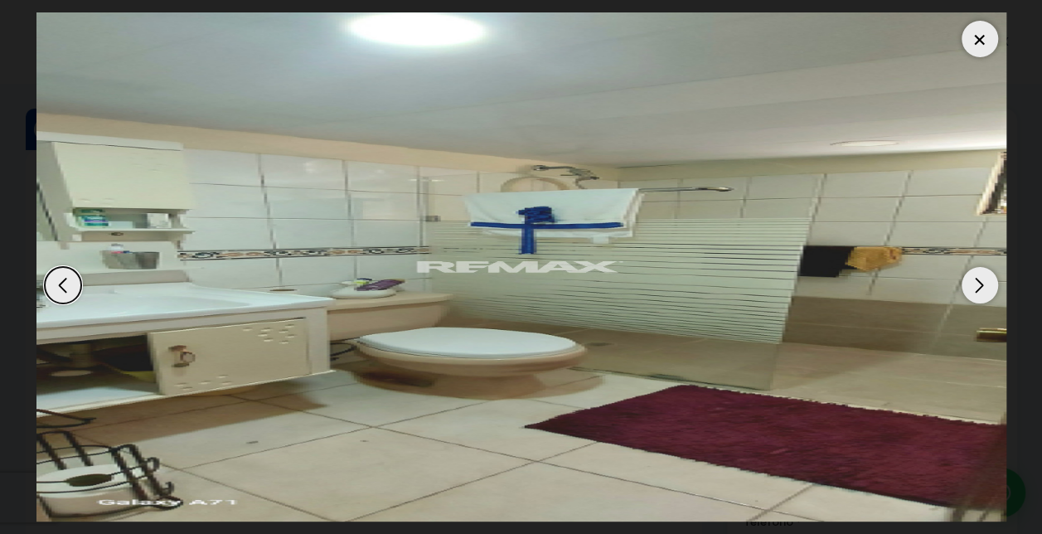
click at [983, 282] on div "Next slide" at bounding box center [979, 285] width 36 height 36
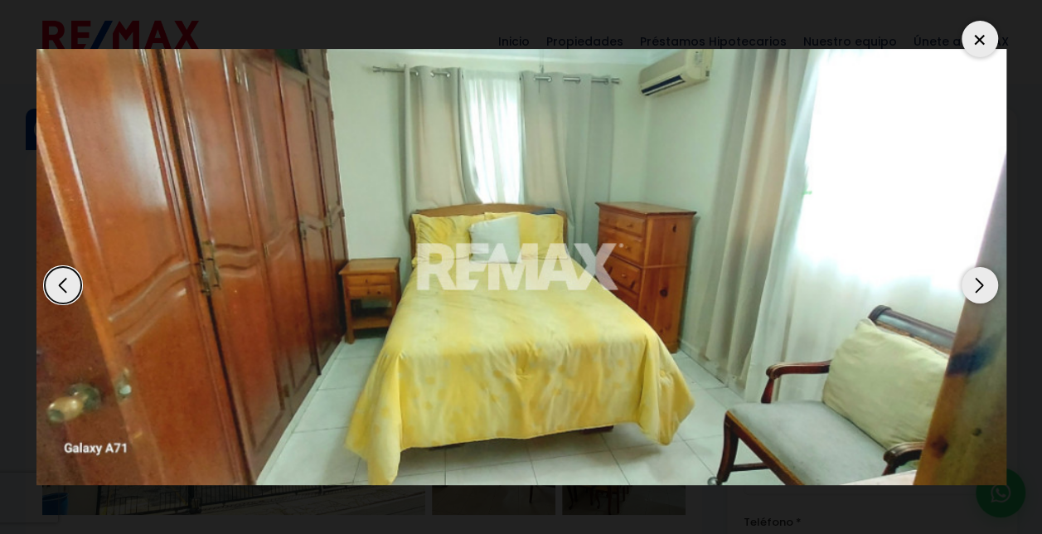
click at [983, 282] on div "Next slide" at bounding box center [979, 285] width 36 height 36
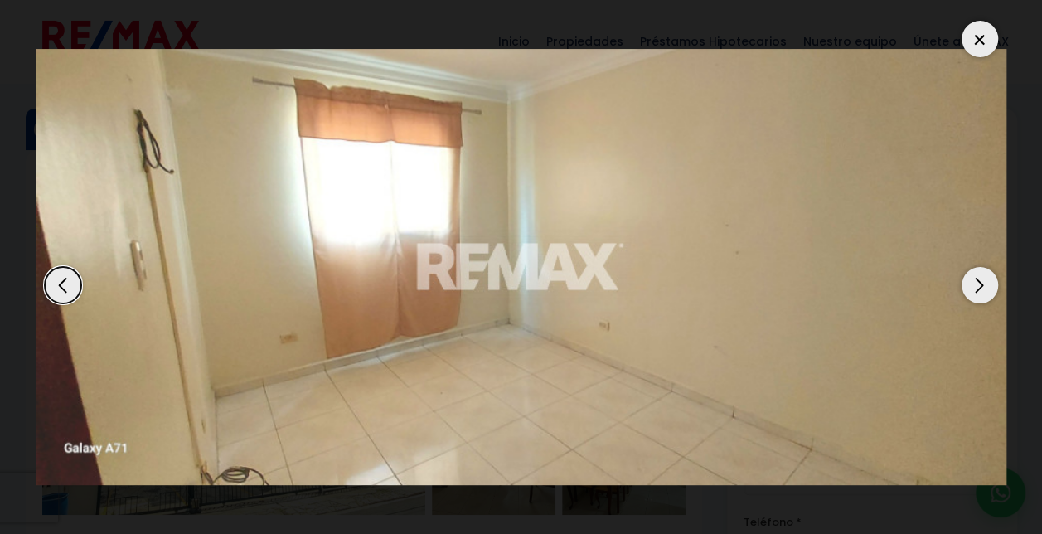
click at [983, 282] on div "Next slide" at bounding box center [979, 285] width 36 height 36
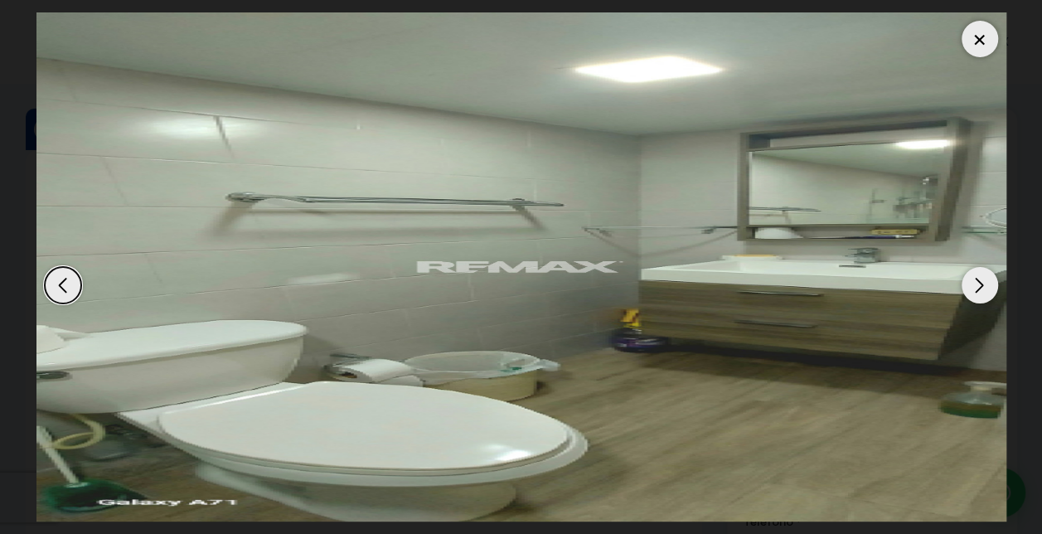
click at [983, 282] on div "Next slide" at bounding box center [979, 285] width 36 height 36
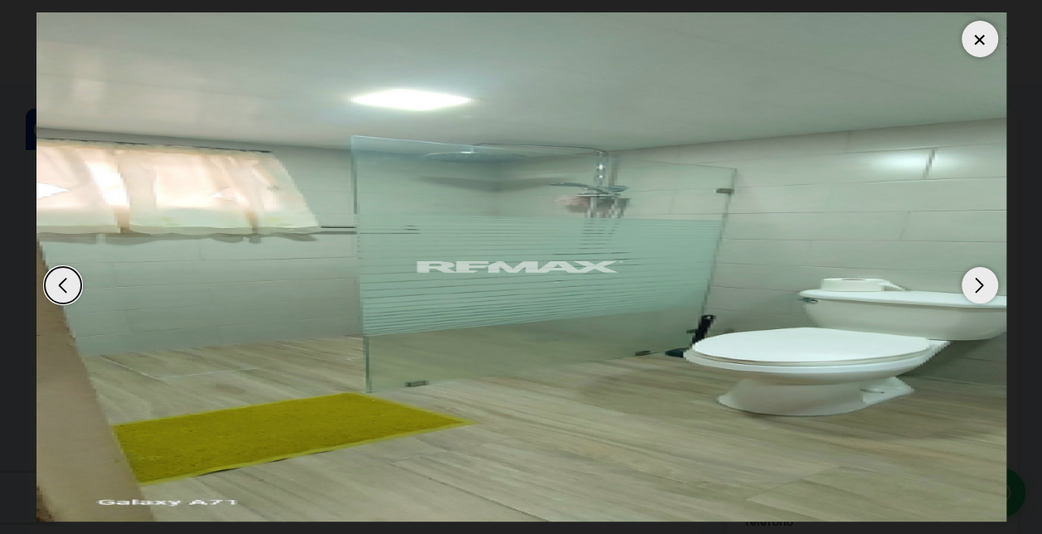
click at [983, 282] on div "Next slide" at bounding box center [979, 285] width 36 height 36
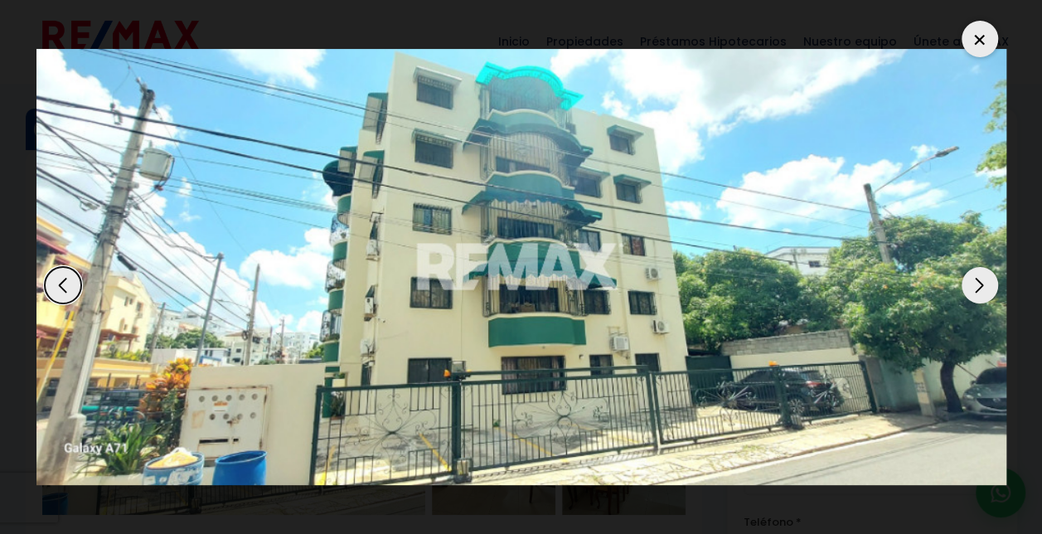
click at [977, 30] on div at bounding box center [979, 39] width 36 height 36
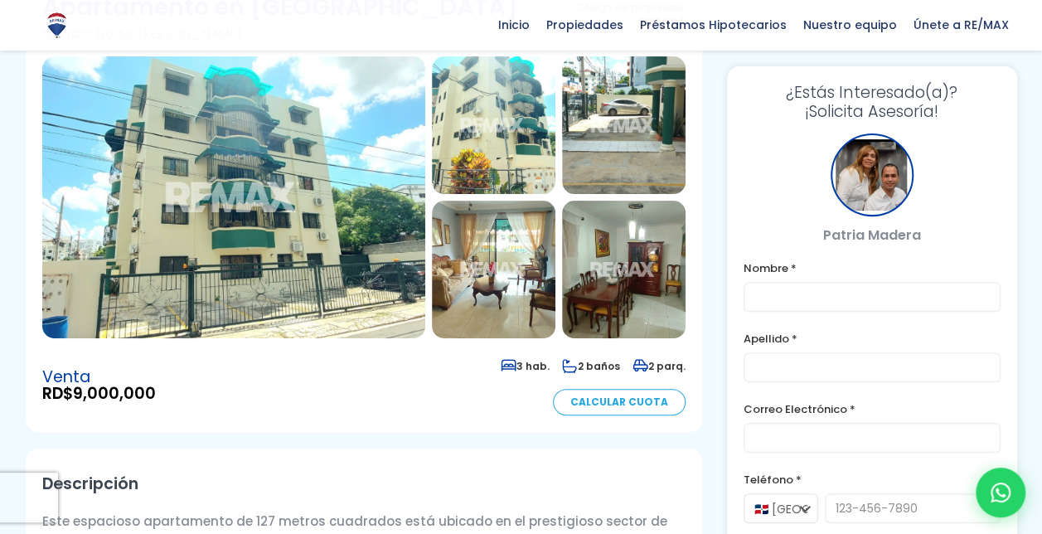
scroll to position [60, 0]
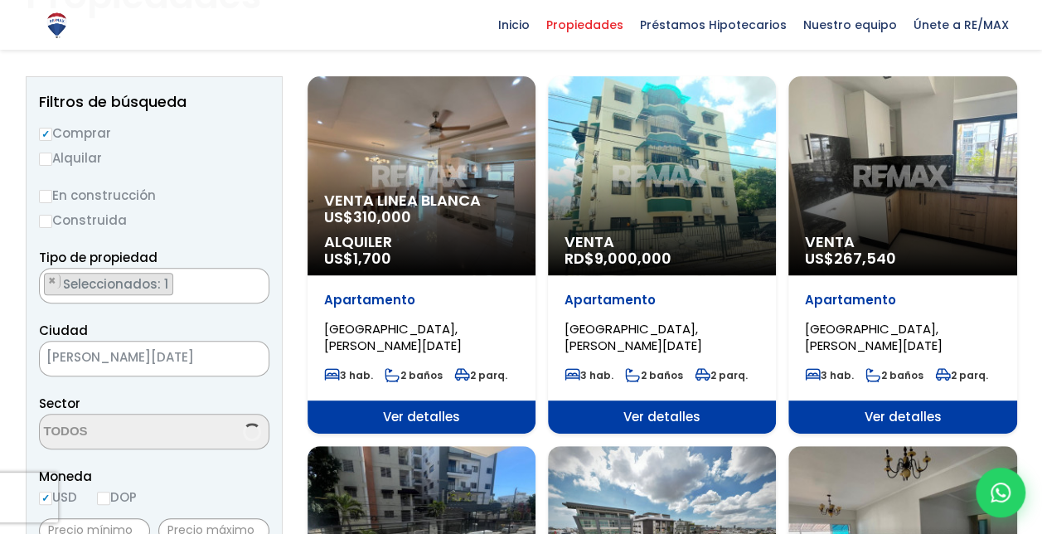
scroll to position [3455, 0]
select select "150"
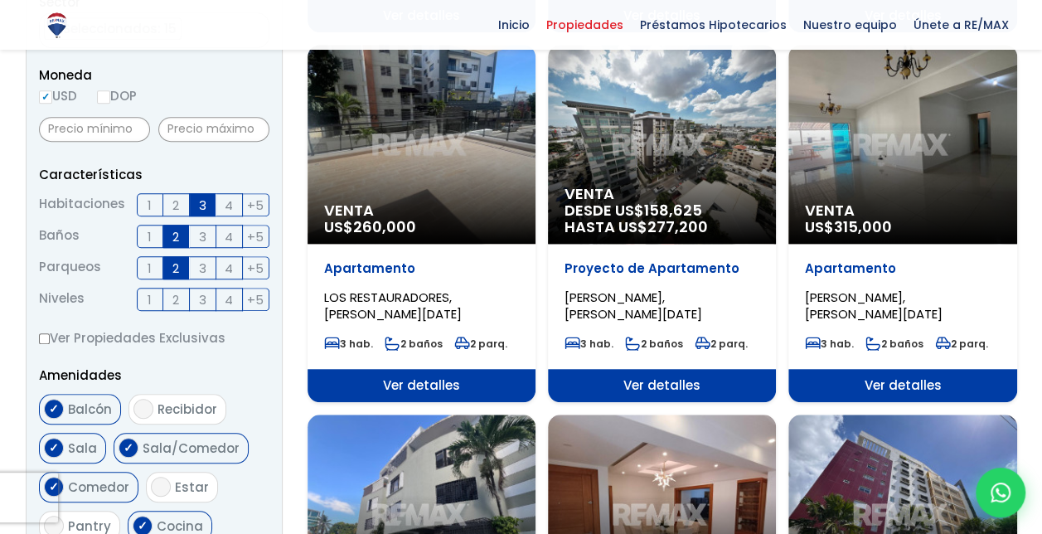
scroll to position [560, 0]
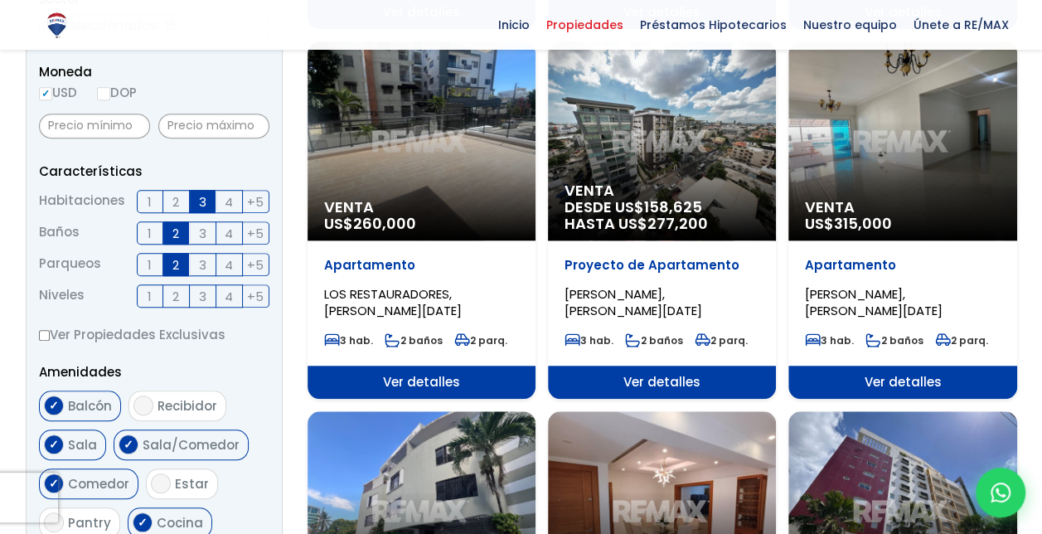
click at [483, 146] on div "Venta US$ 260,000" at bounding box center [421, 140] width 228 height 199
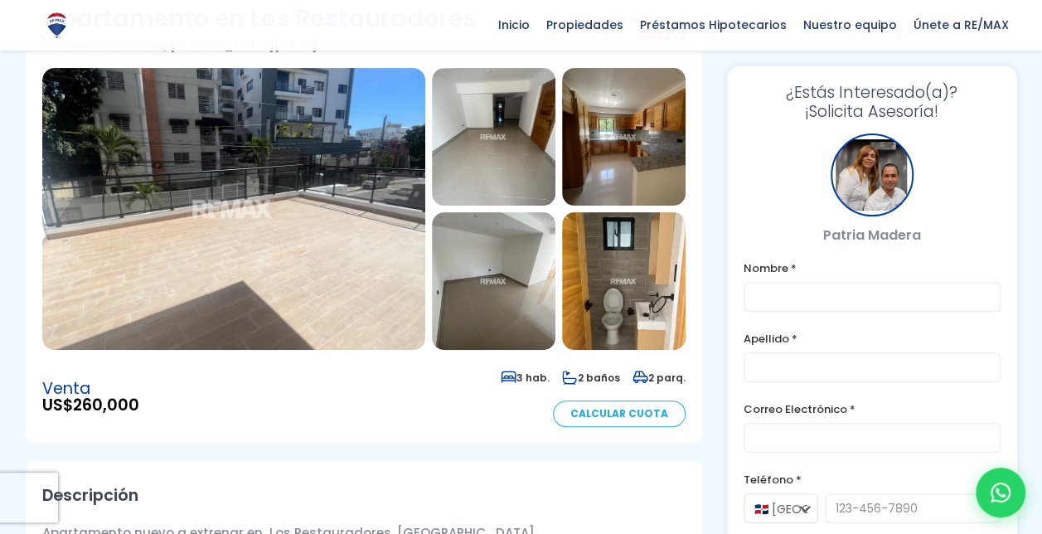
scroll to position [162, 0]
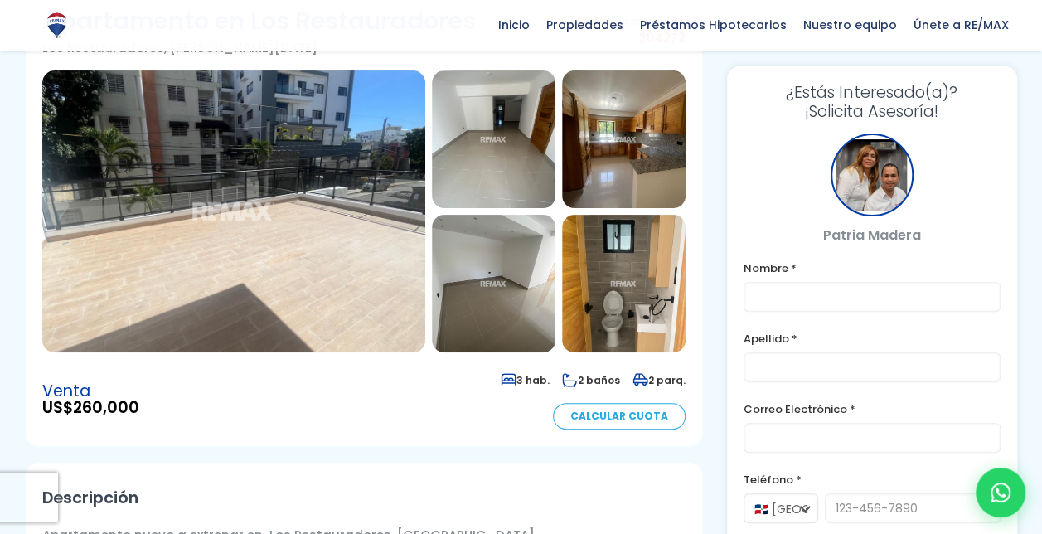
click at [293, 212] on img at bounding box center [233, 211] width 383 height 282
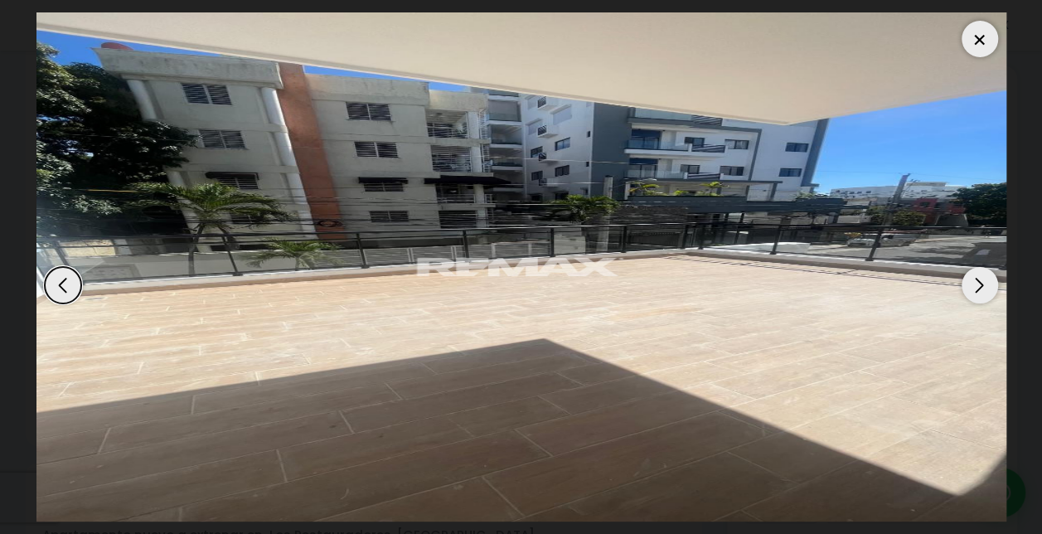
click at [979, 282] on div "Next slide" at bounding box center [979, 285] width 36 height 36
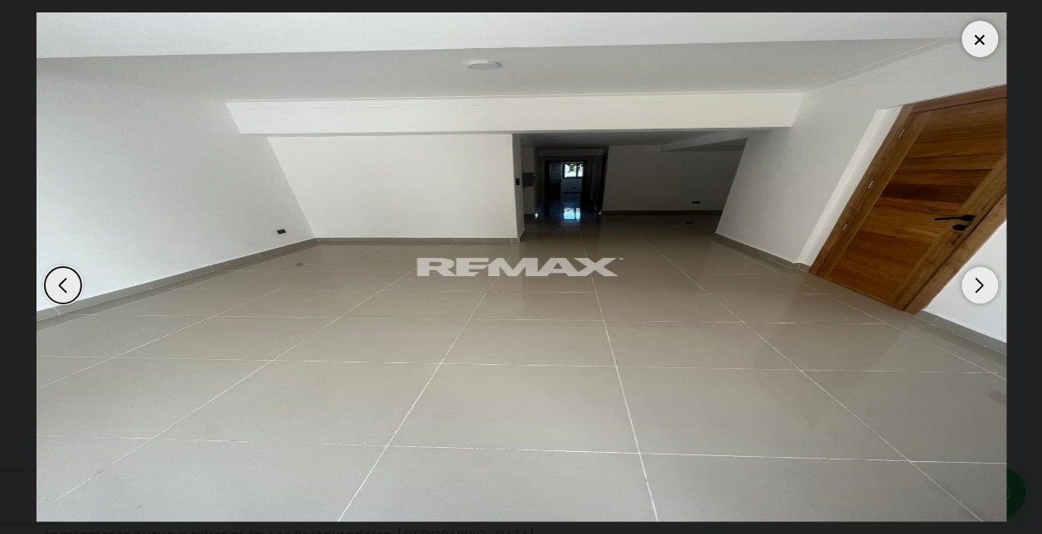
click at [979, 282] on div "Next slide" at bounding box center [979, 285] width 36 height 36
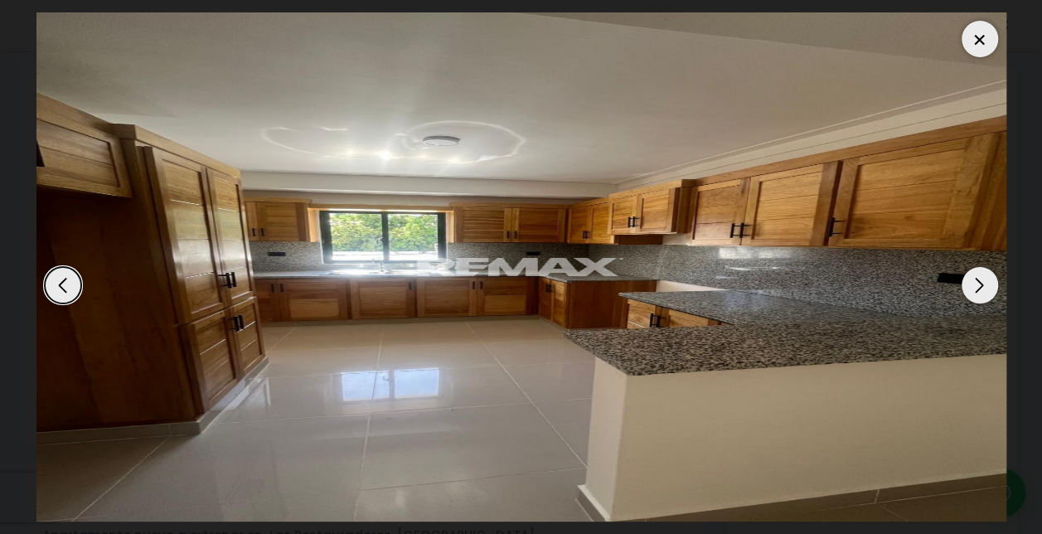
click at [979, 282] on div "Next slide" at bounding box center [979, 285] width 36 height 36
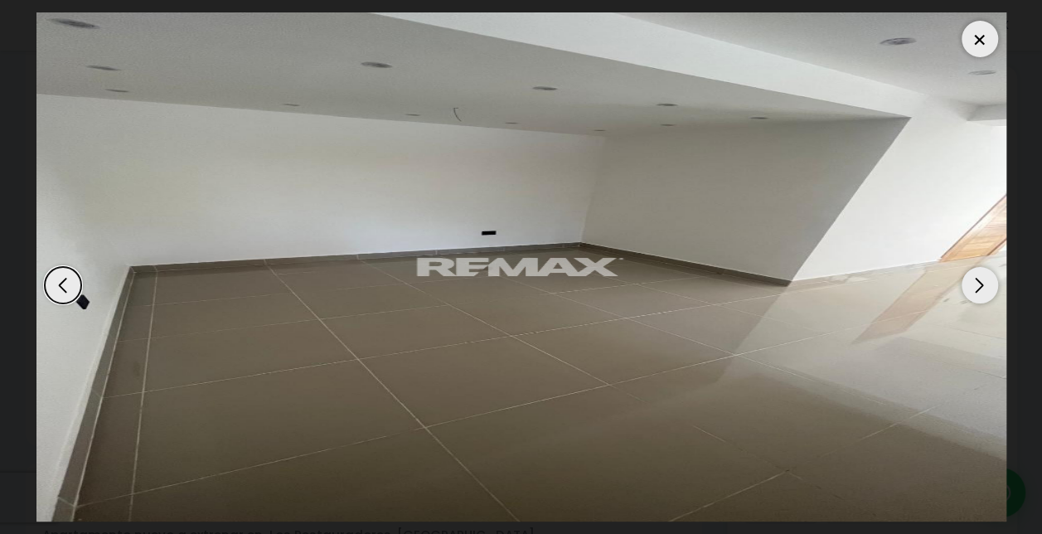
click at [979, 282] on div "Next slide" at bounding box center [979, 285] width 36 height 36
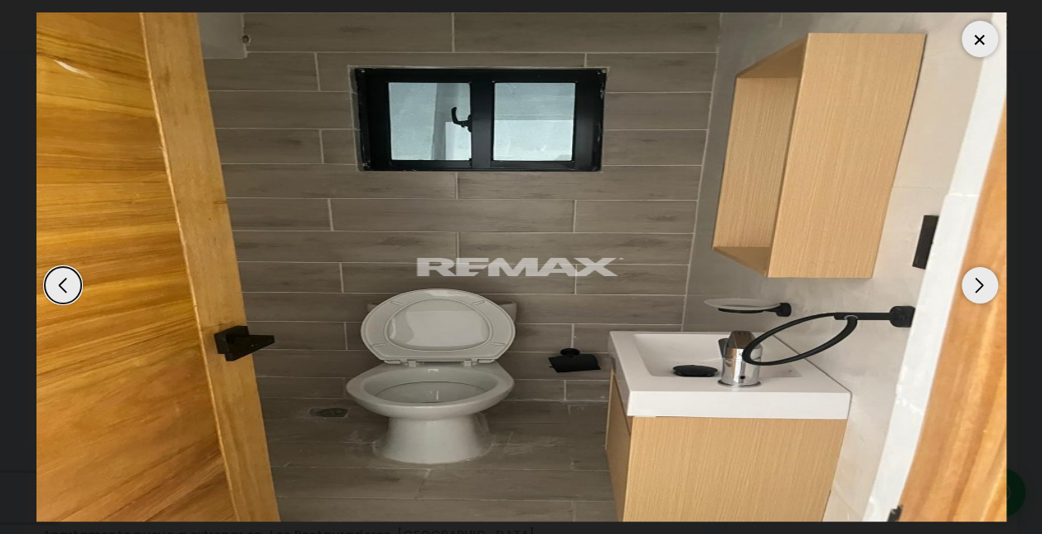
click at [979, 282] on div "Next slide" at bounding box center [979, 285] width 36 height 36
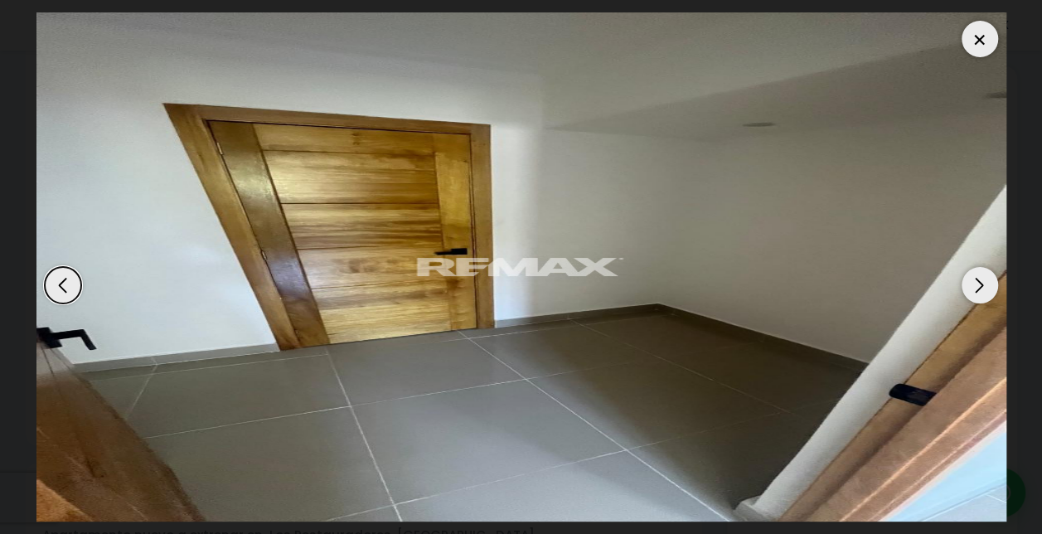
click at [979, 282] on div "Next slide" at bounding box center [979, 285] width 36 height 36
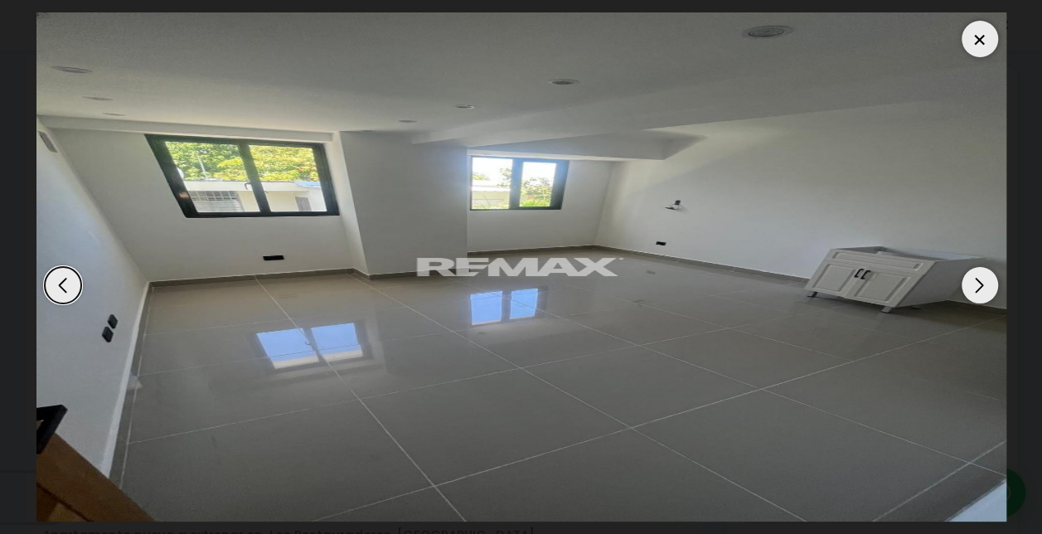
click at [979, 282] on div "Next slide" at bounding box center [979, 285] width 36 height 36
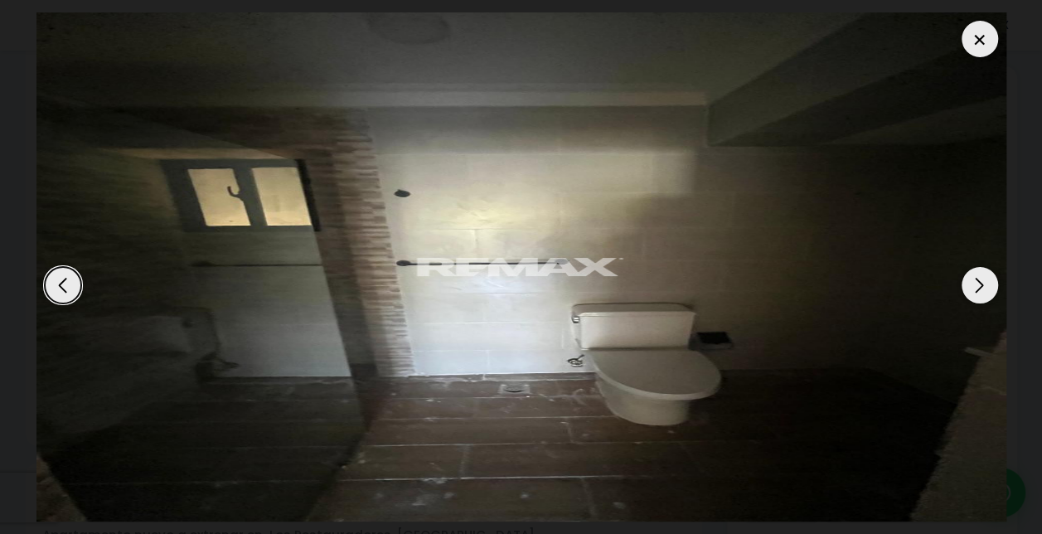
click at [979, 282] on div "Next slide" at bounding box center [979, 285] width 36 height 36
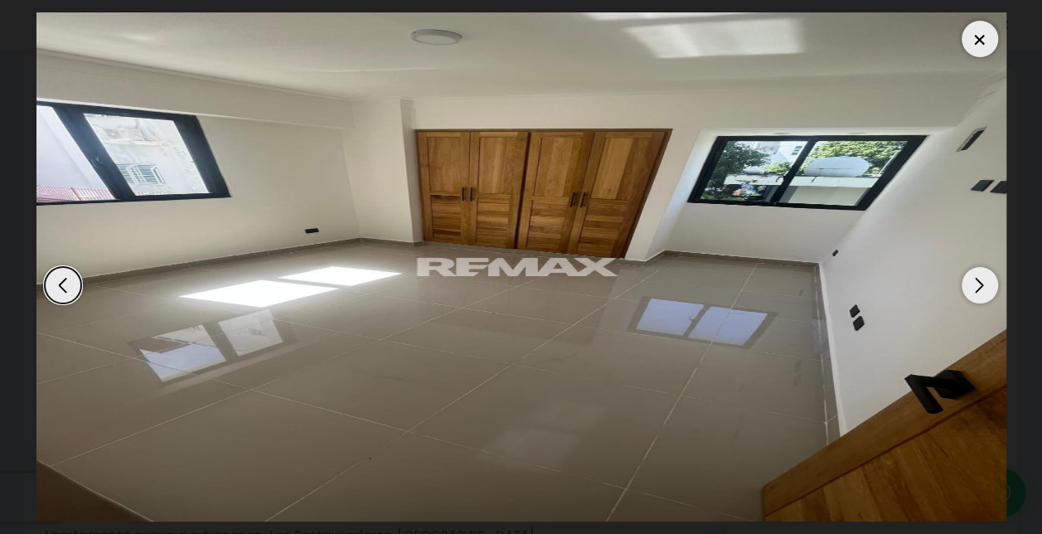
click at [979, 282] on div "Next slide" at bounding box center [979, 285] width 36 height 36
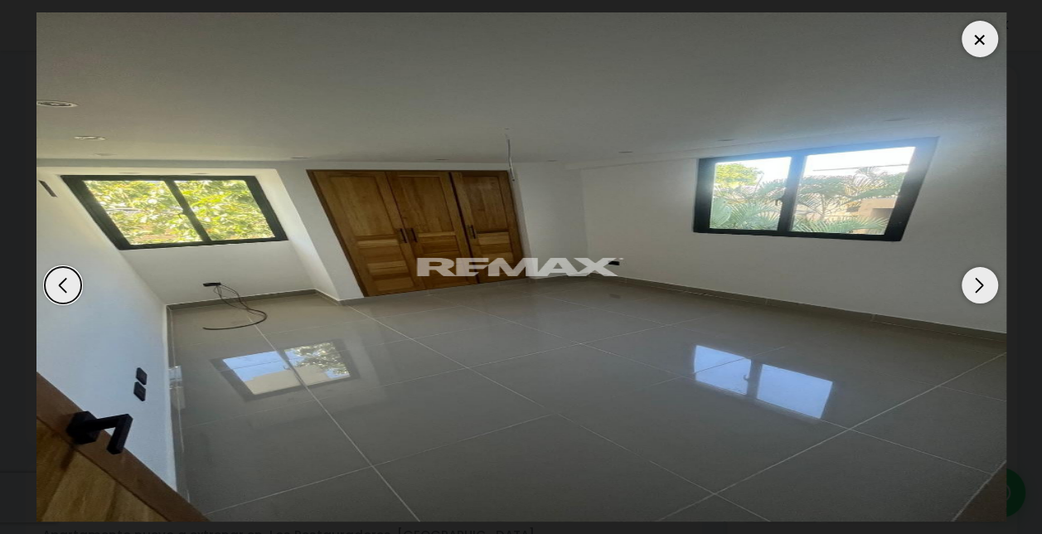
click at [979, 282] on div "Next slide" at bounding box center [979, 285] width 36 height 36
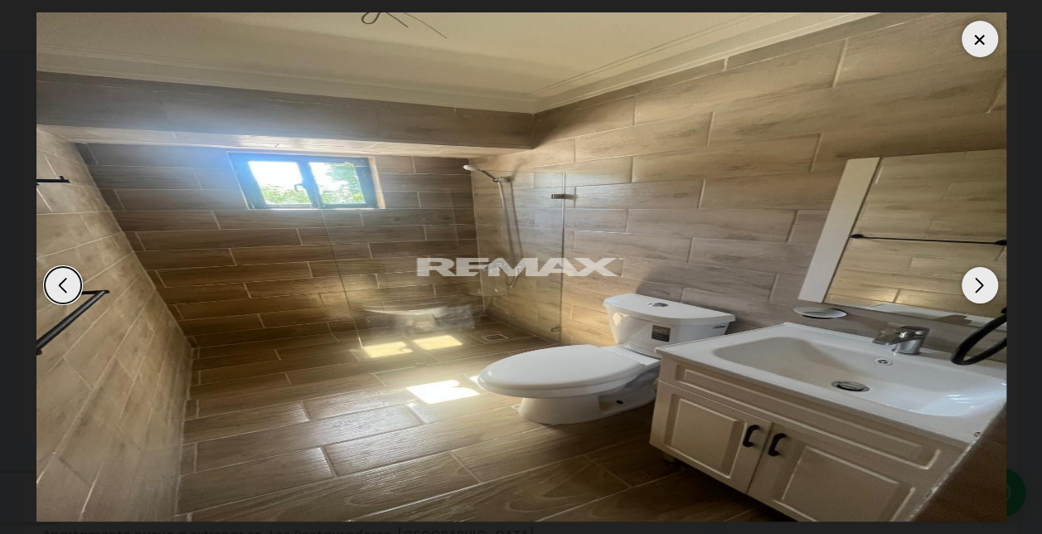
click at [979, 282] on div "Next slide" at bounding box center [979, 285] width 36 height 36
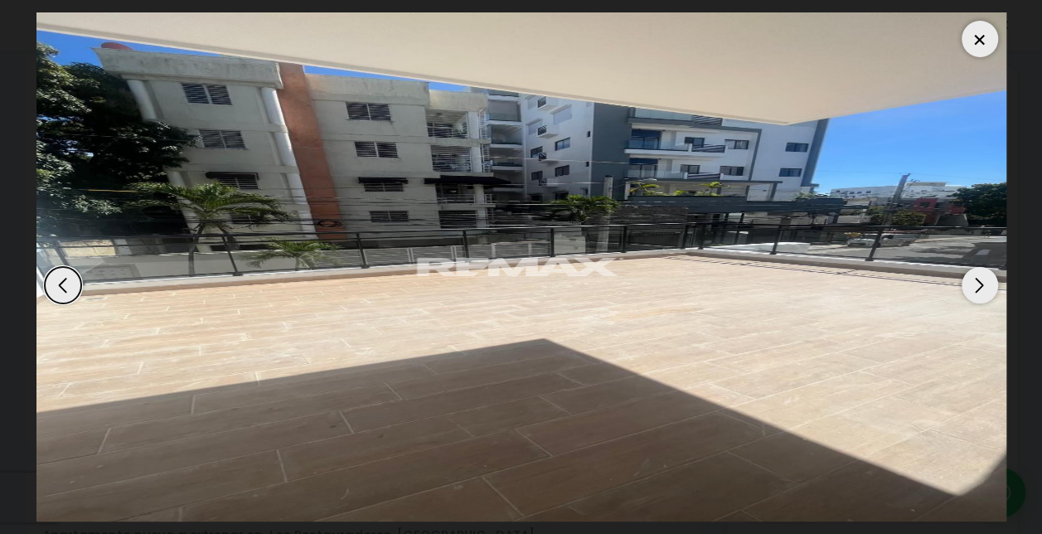
click at [980, 33] on div at bounding box center [979, 39] width 36 height 36
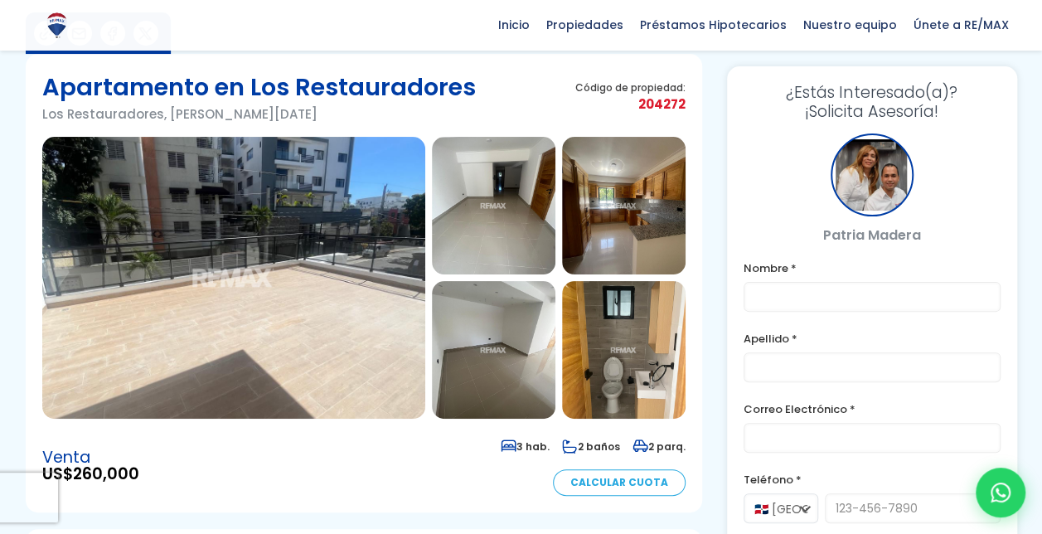
scroll to position [93, 0]
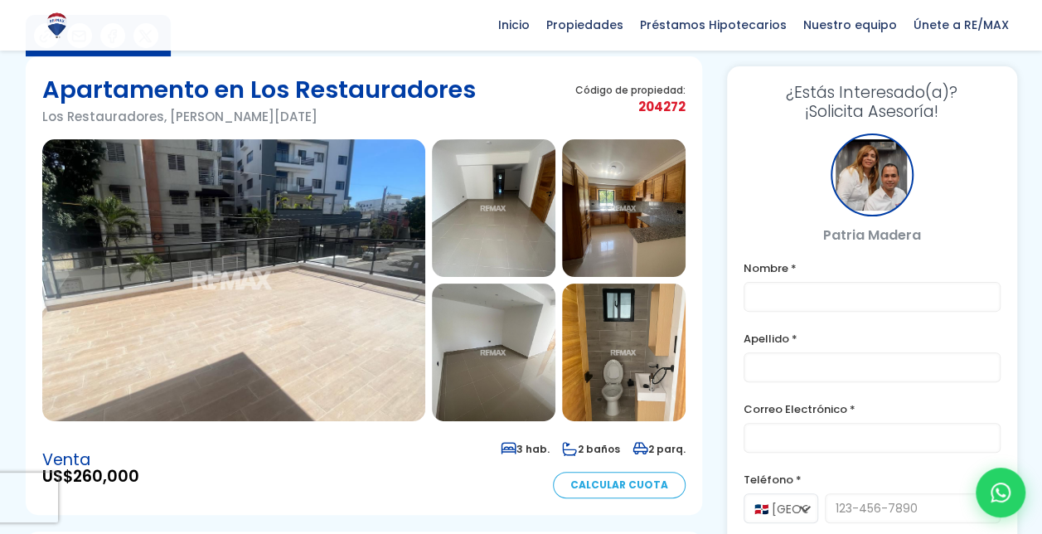
click at [360, 272] on img at bounding box center [233, 280] width 383 height 282
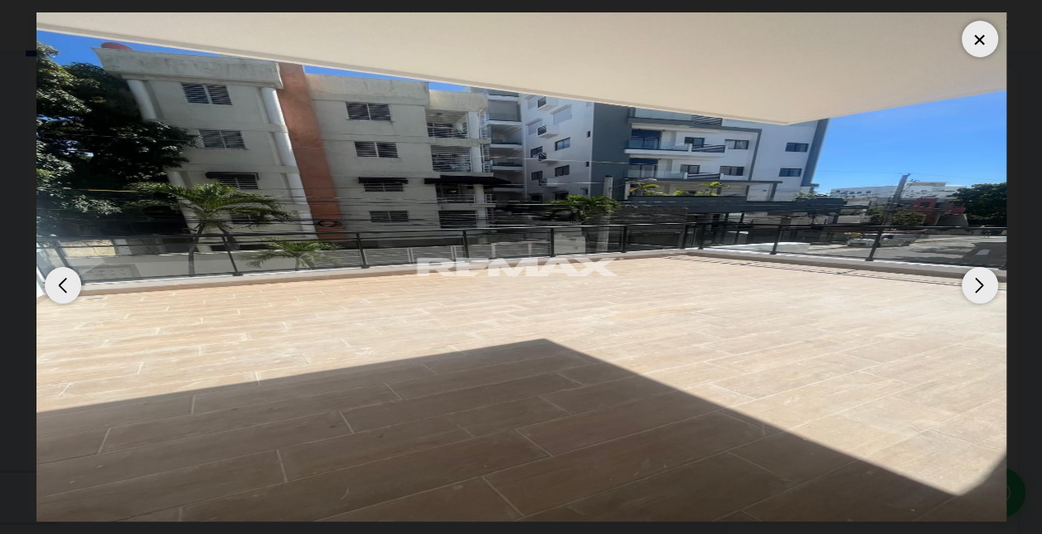
click at [980, 283] on div "Next slide" at bounding box center [979, 285] width 36 height 36
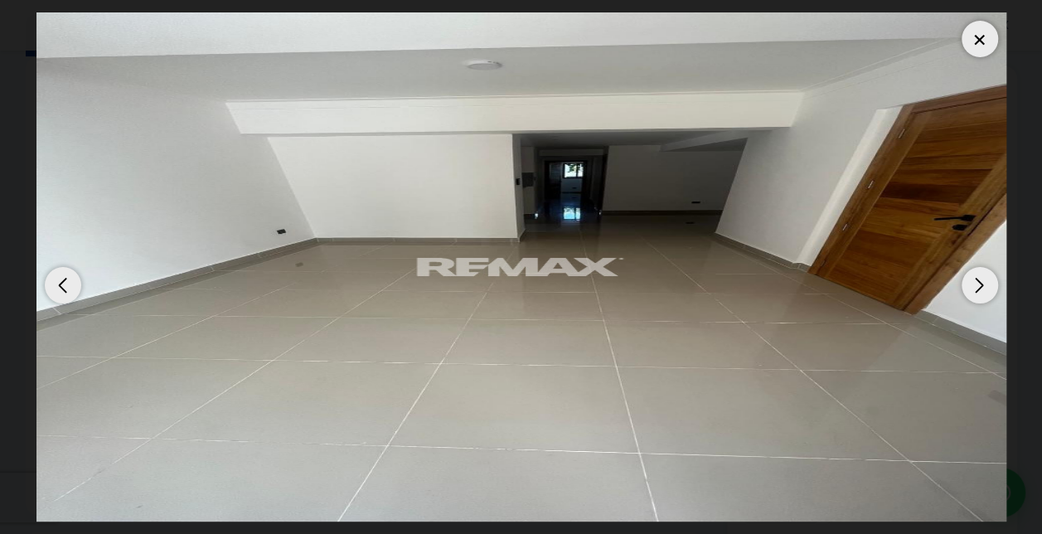
click at [980, 283] on div "Next slide" at bounding box center [979, 285] width 36 height 36
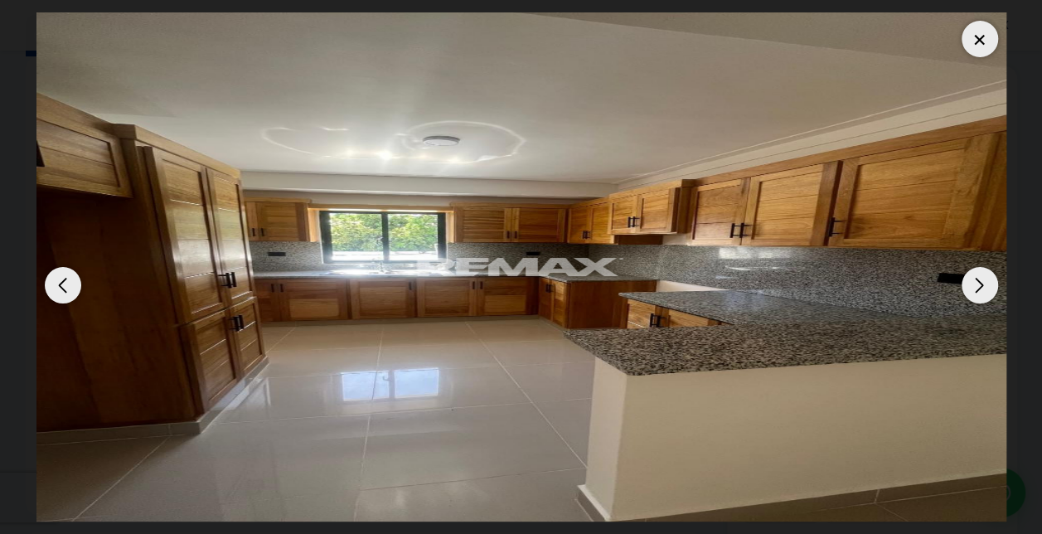
click at [980, 283] on div "Next slide" at bounding box center [979, 285] width 36 height 36
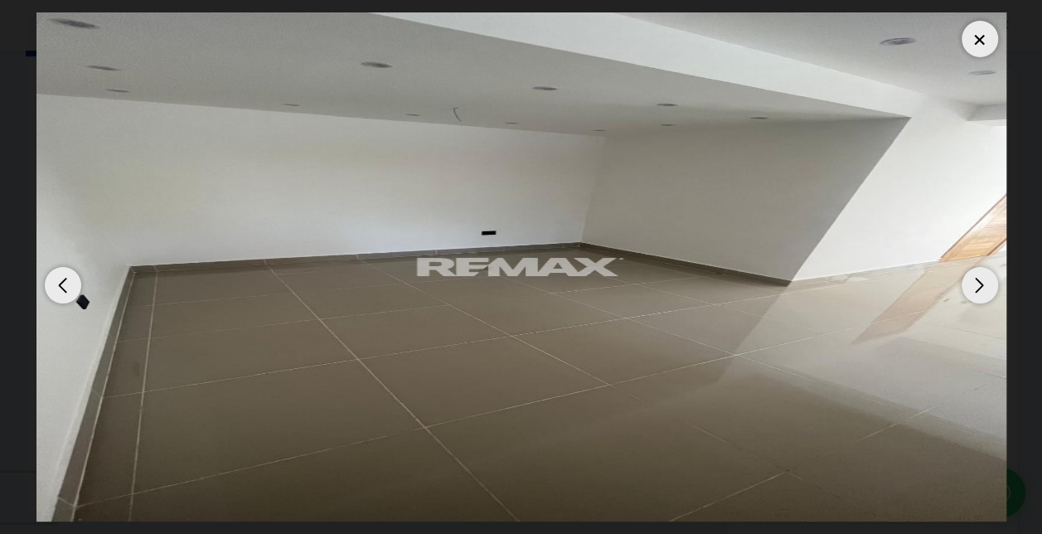
click at [980, 283] on div "Next slide" at bounding box center [979, 285] width 36 height 36
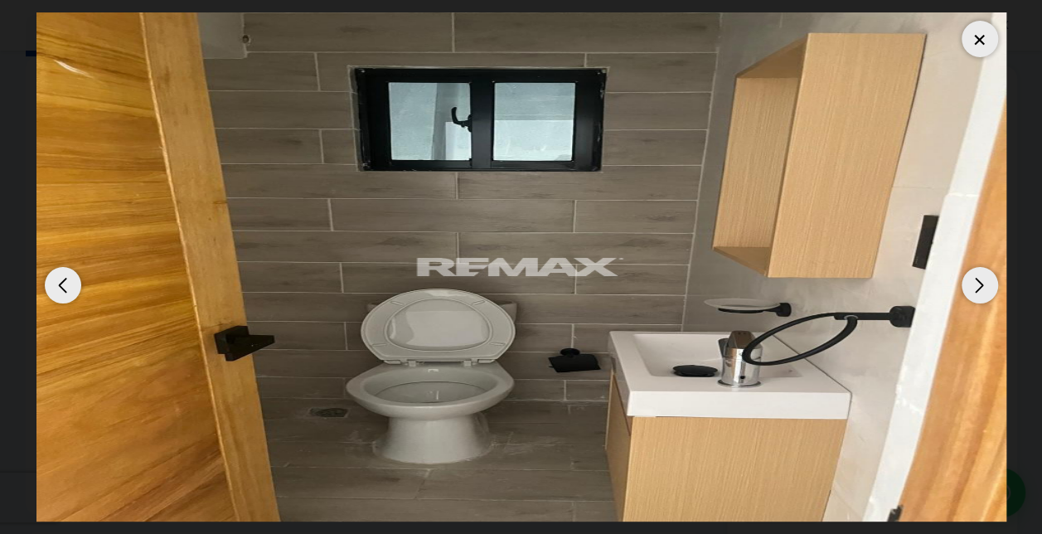
click at [980, 283] on div "Next slide" at bounding box center [979, 285] width 36 height 36
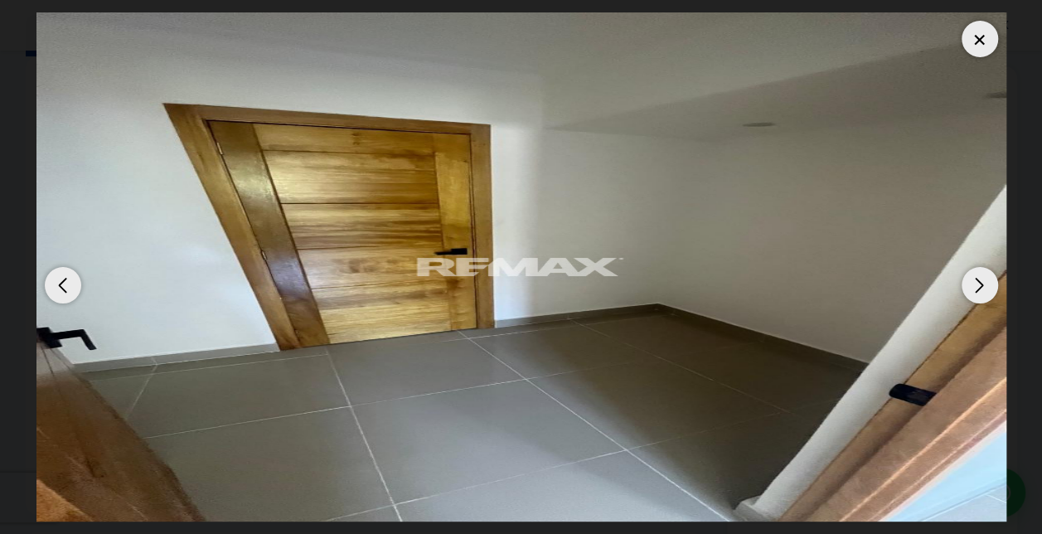
click at [980, 283] on div "Next slide" at bounding box center [979, 285] width 36 height 36
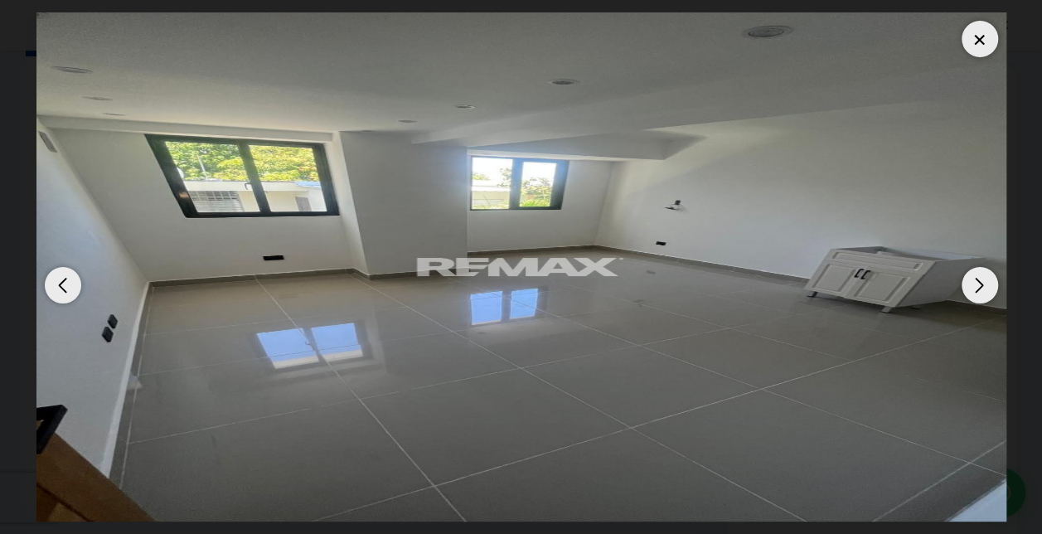
click at [980, 36] on div at bounding box center [979, 39] width 36 height 36
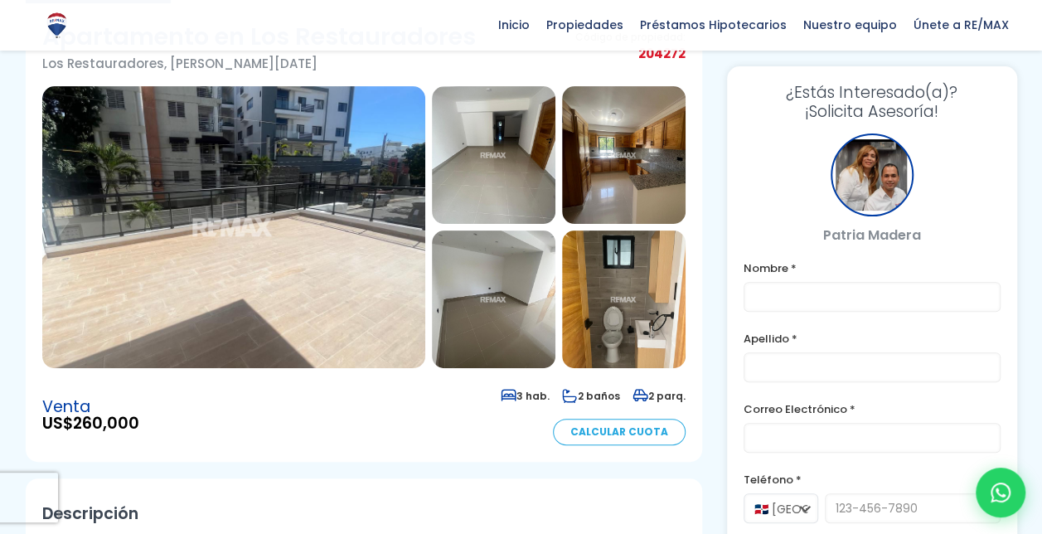
scroll to position [129, 0]
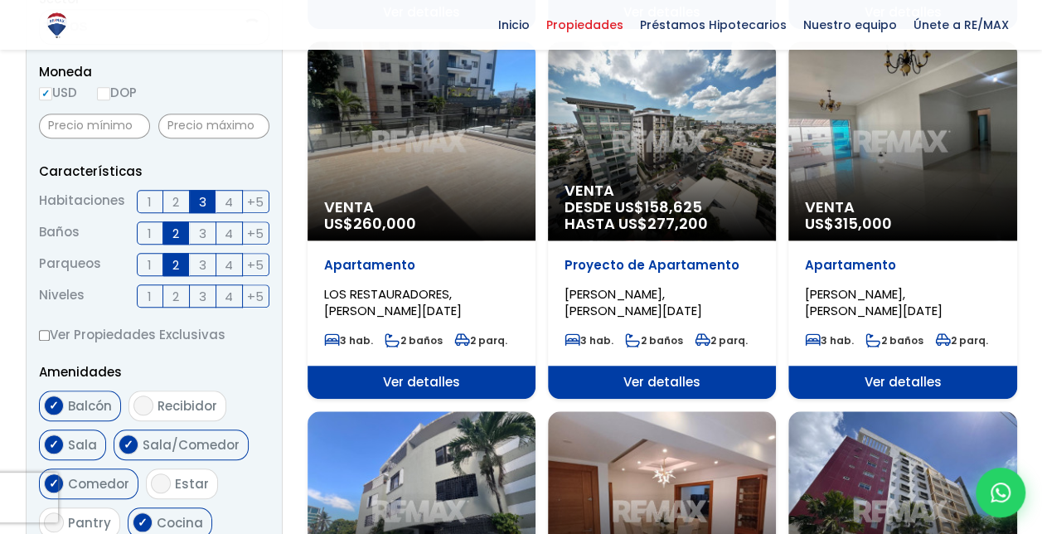
scroll to position [560, 0]
select select "150"
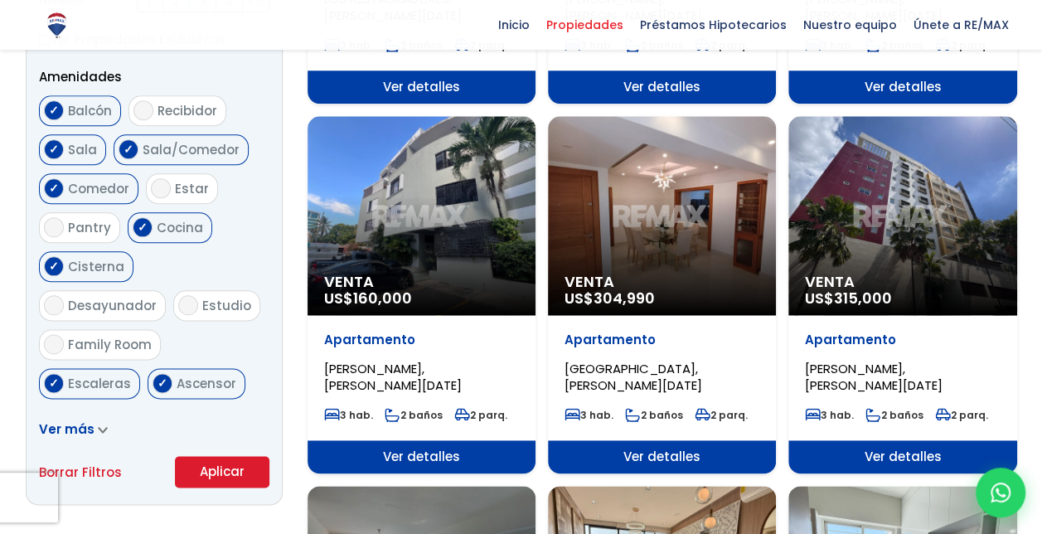
scroll to position [858, 0]
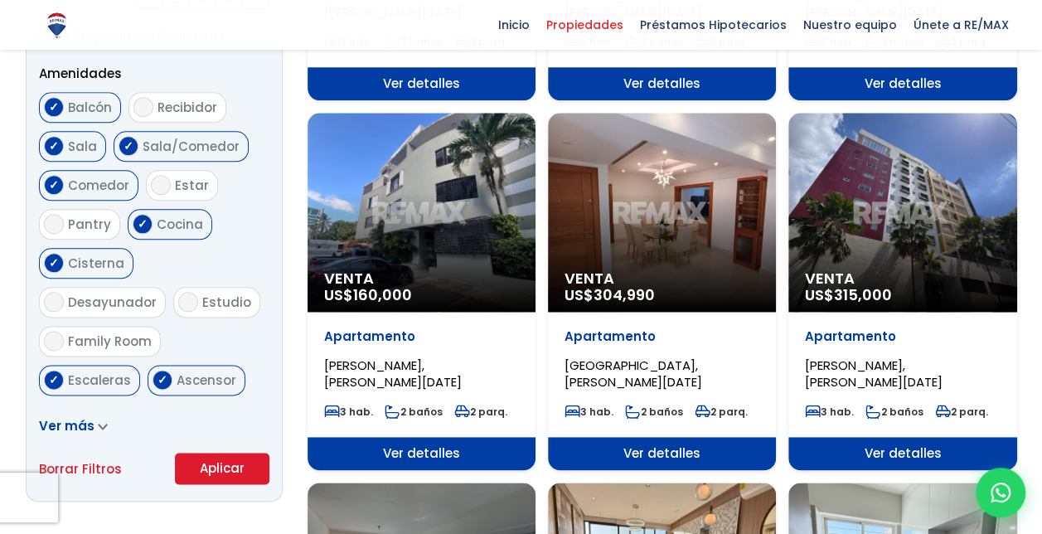
click at [426, 249] on div "Venta US$ 160,000" at bounding box center [421, 212] width 228 height 199
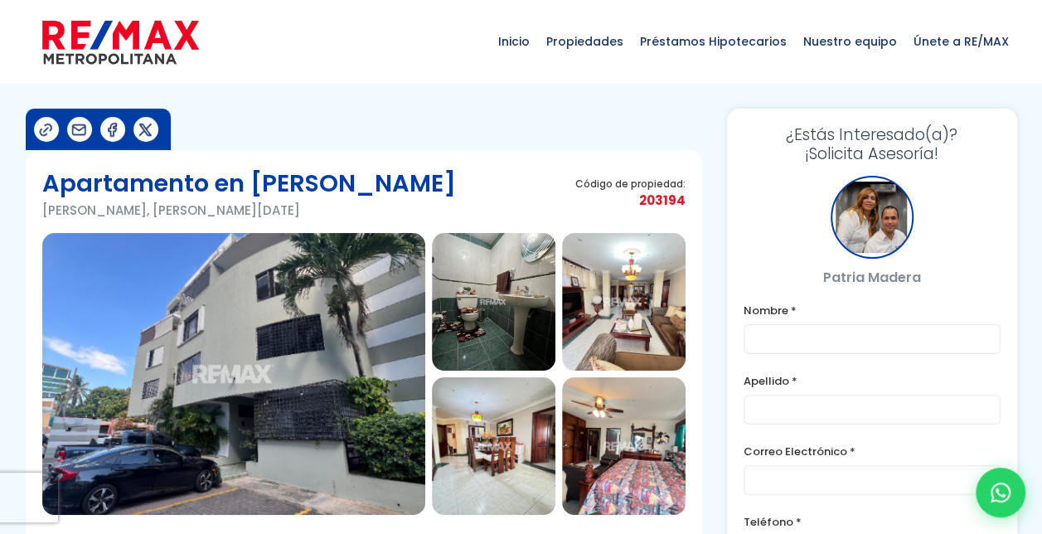
click at [318, 346] on img at bounding box center [233, 374] width 383 height 282
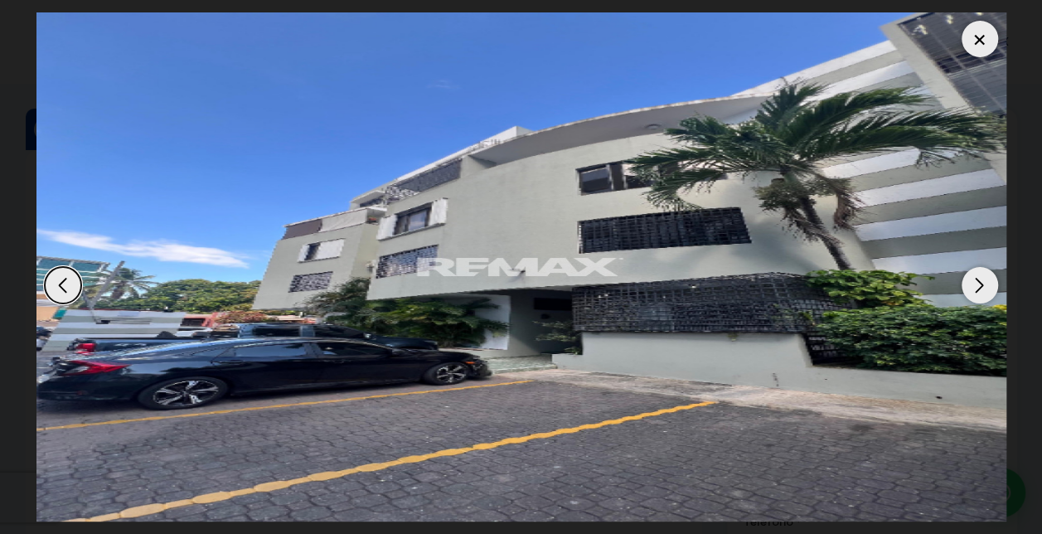
click at [979, 281] on div "Next slide" at bounding box center [979, 285] width 36 height 36
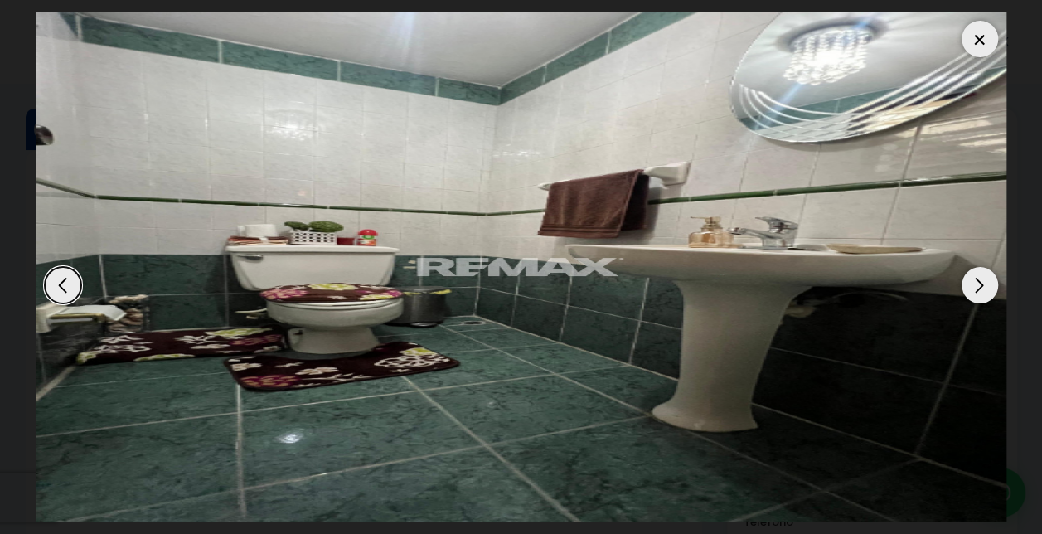
click at [979, 281] on div "Next slide" at bounding box center [979, 285] width 36 height 36
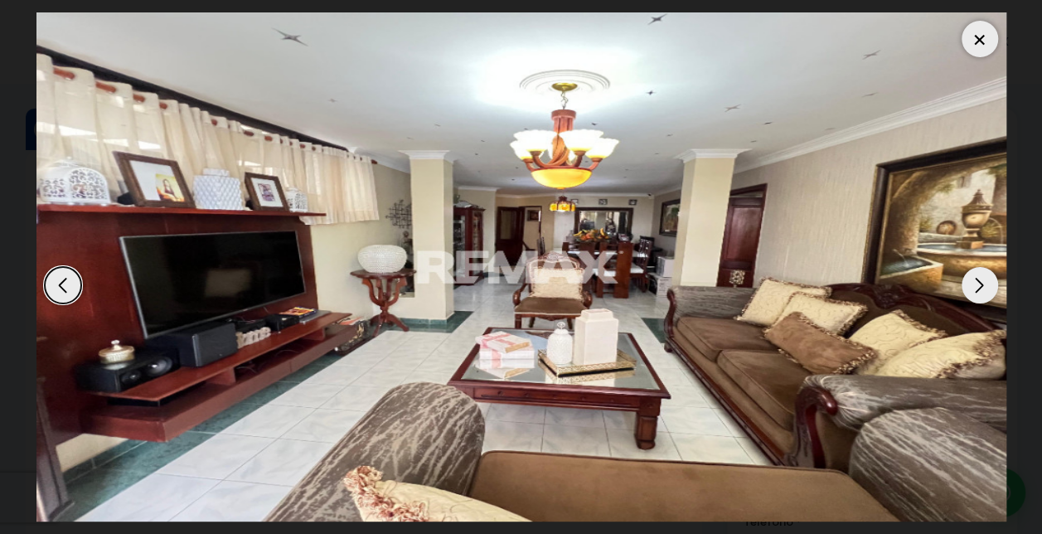
click at [979, 281] on div "Next slide" at bounding box center [979, 285] width 36 height 36
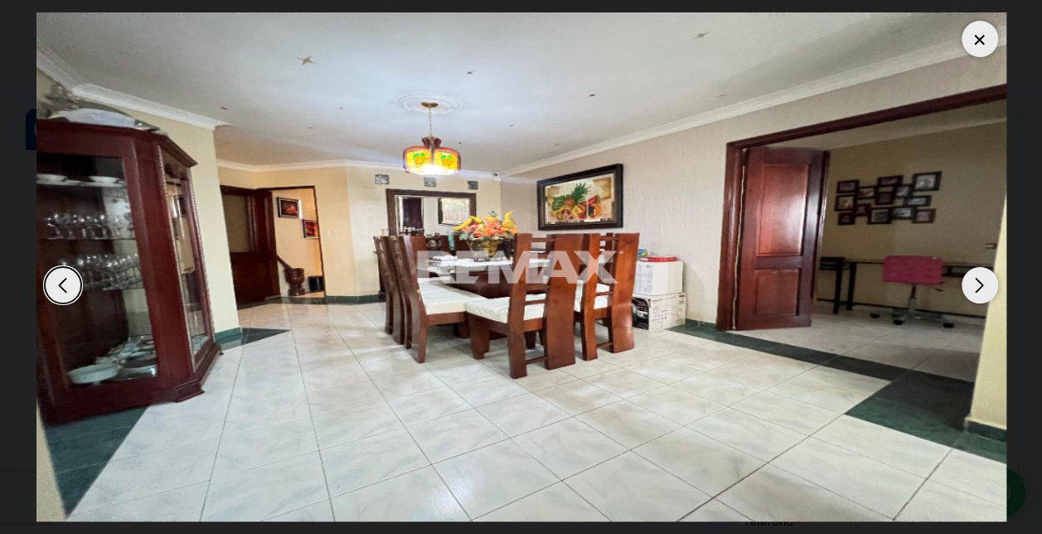
click at [979, 281] on div "Next slide" at bounding box center [979, 285] width 36 height 36
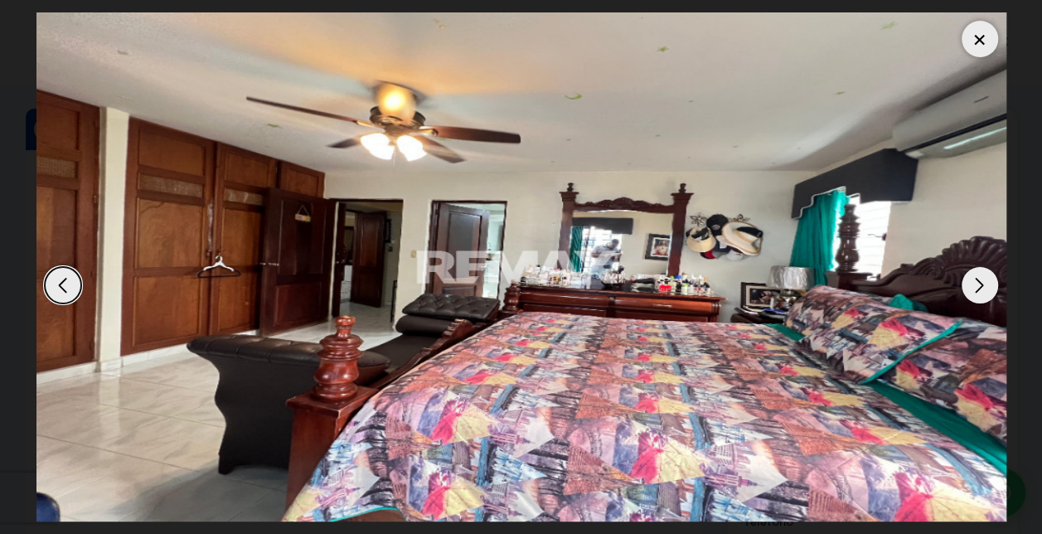
click at [979, 281] on div "Next slide" at bounding box center [979, 285] width 36 height 36
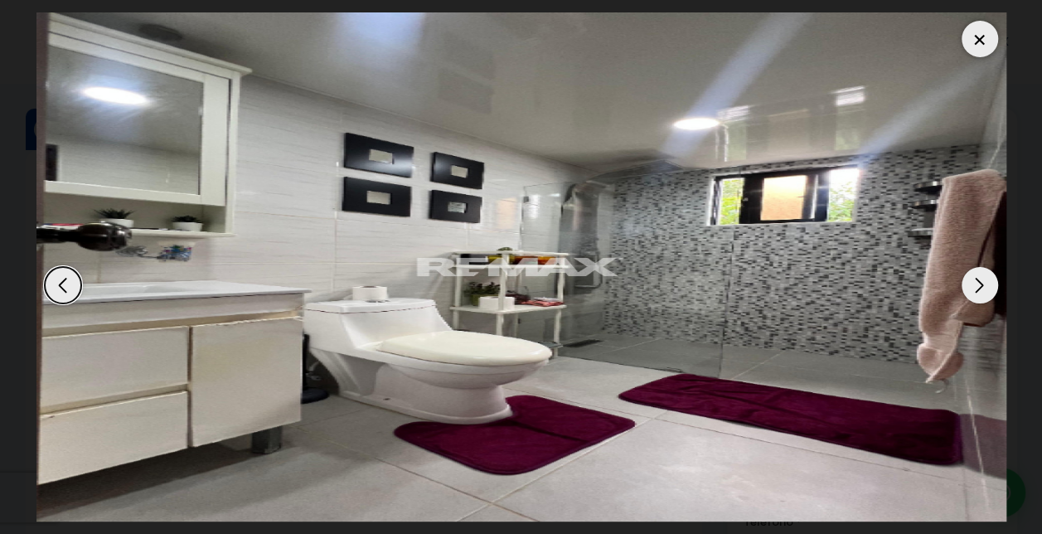
click at [979, 281] on div "Next slide" at bounding box center [979, 285] width 36 height 36
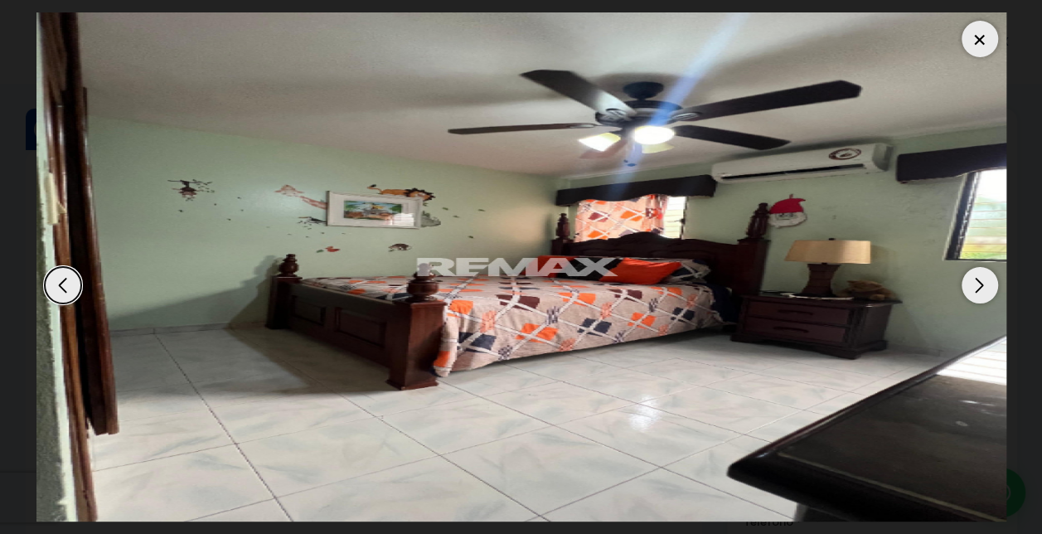
click at [979, 281] on div "Next slide" at bounding box center [979, 285] width 36 height 36
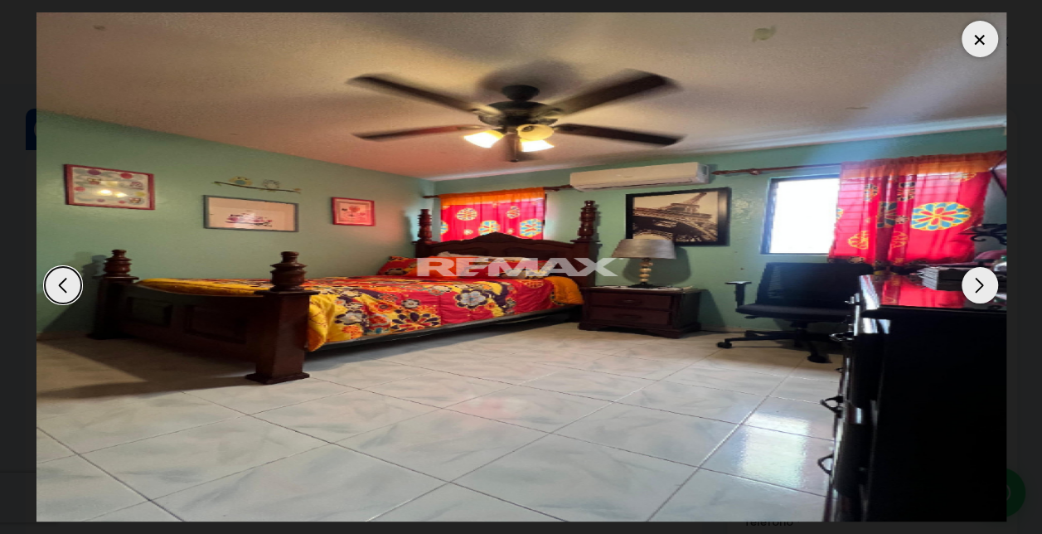
click at [58, 285] on div "Previous slide" at bounding box center [63, 285] width 36 height 36
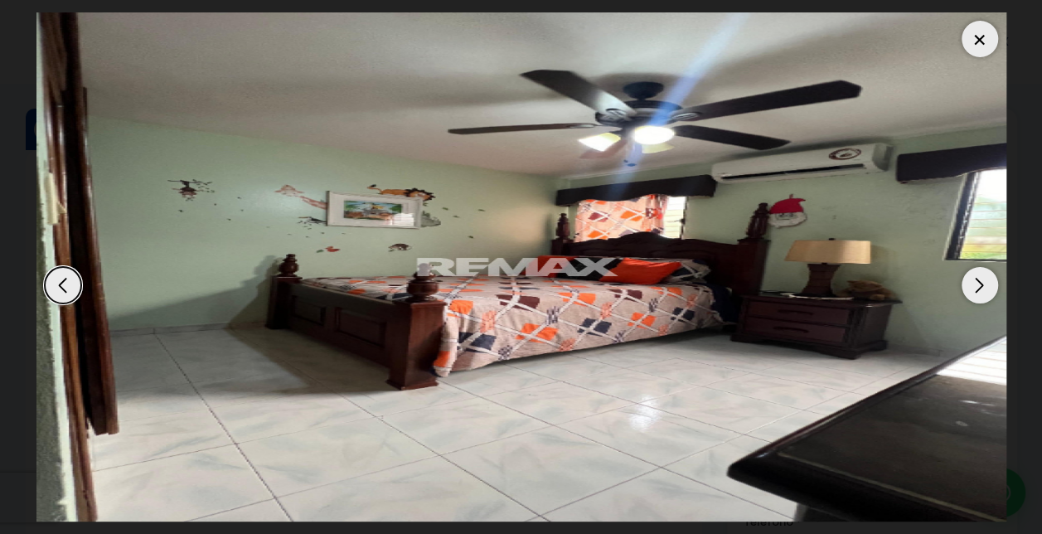
click at [979, 285] on div "Next slide" at bounding box center [979, 285] width 36 height 36
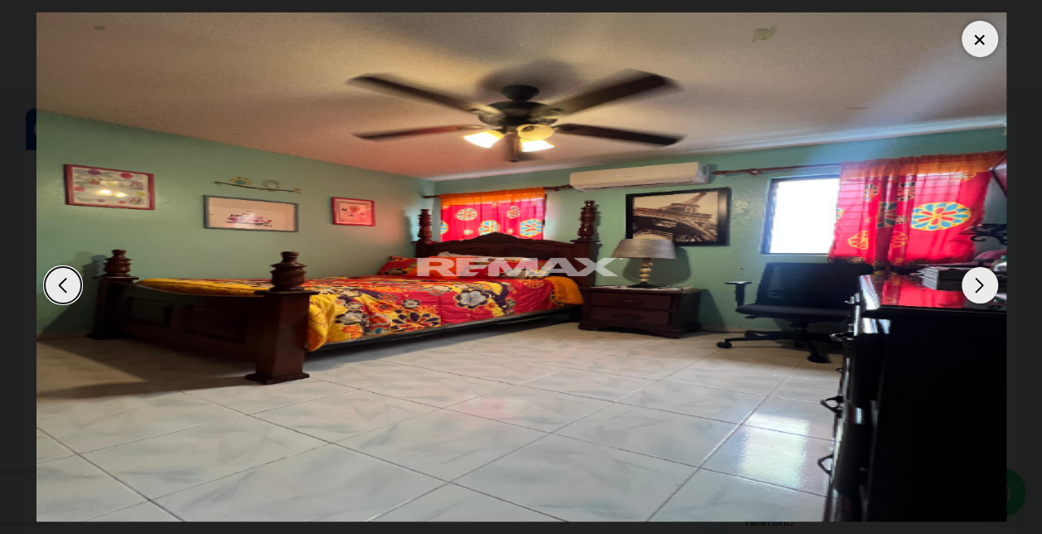
click at [979, 285] on div "Next slide" at bounding box center [979, 285] width 36 height 36
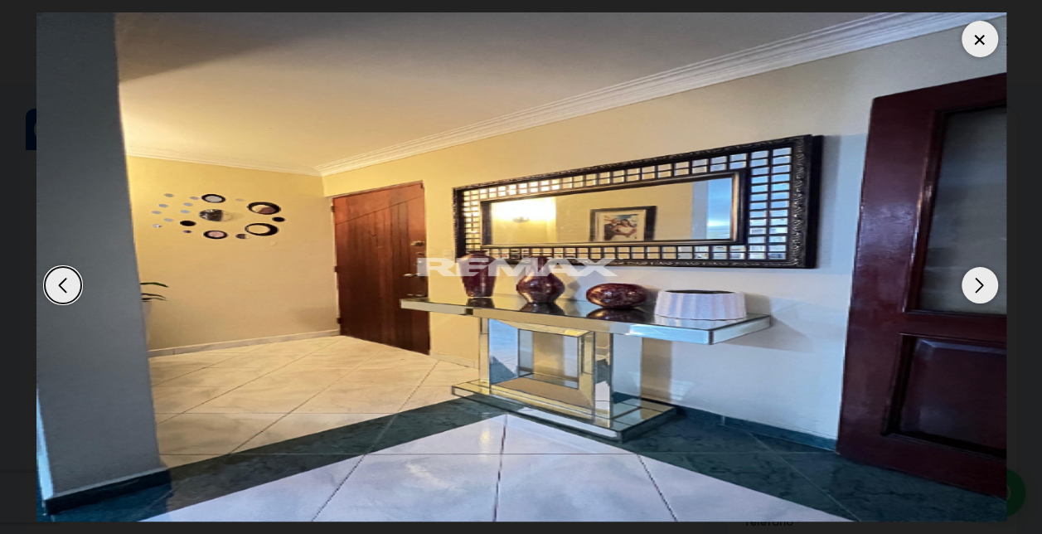
click at [979, 285] on div "Next slide" at bounding box center [979, 285] width 36 height 36
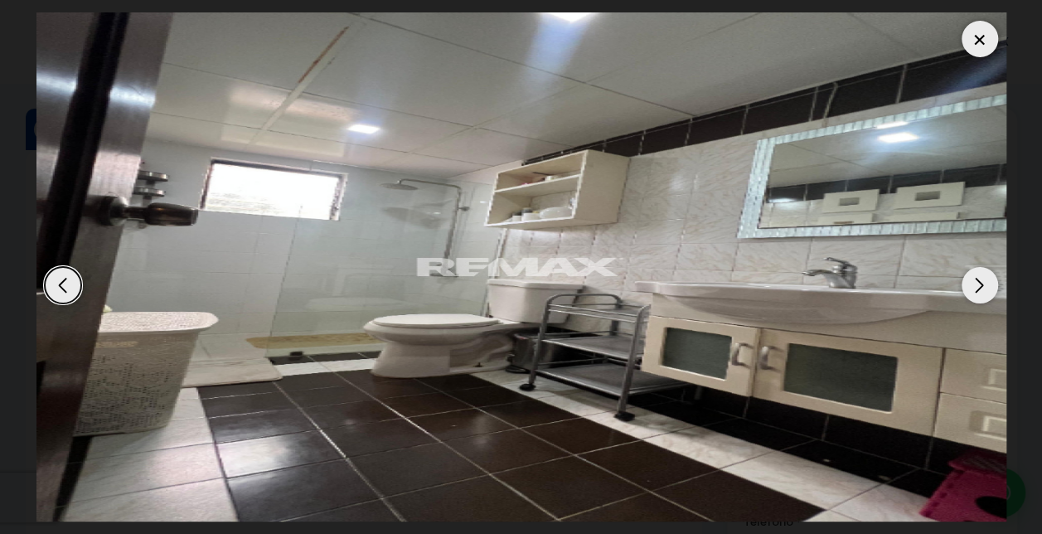
click at [979, 285] on div "Next slide" at bounding box center [979, 285] width 36 height 36
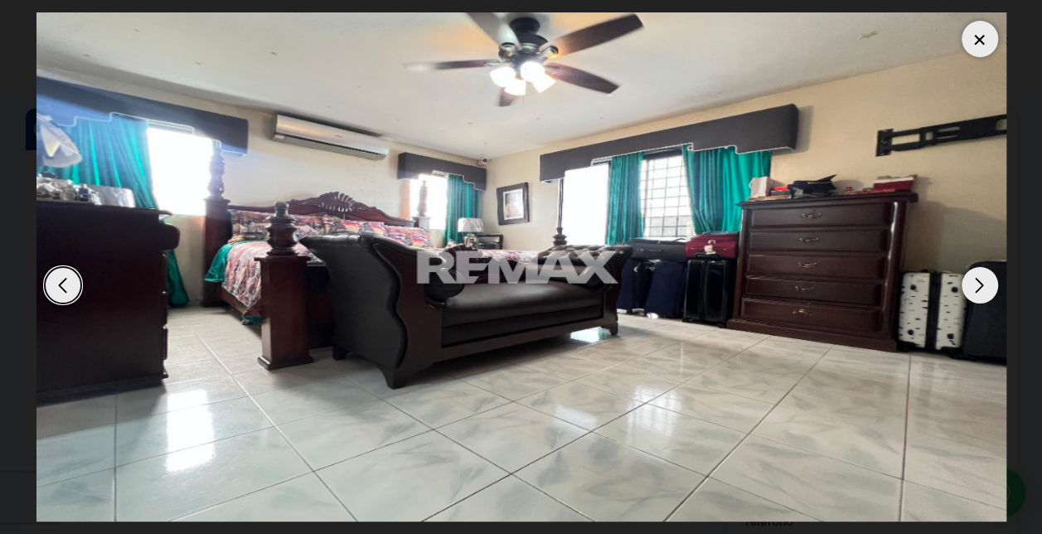
click at [979, 285] on div "Next slide" at bounding box center [979, 285] width 36 height 36
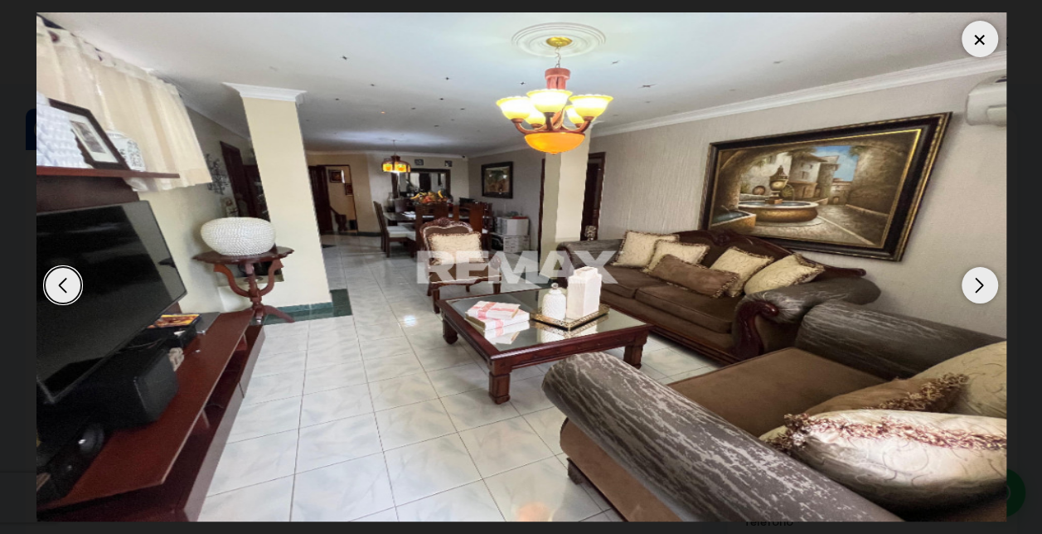
click at [981, 297] on div "Next slide" at bounding box center [979, 285] width 36 height 36
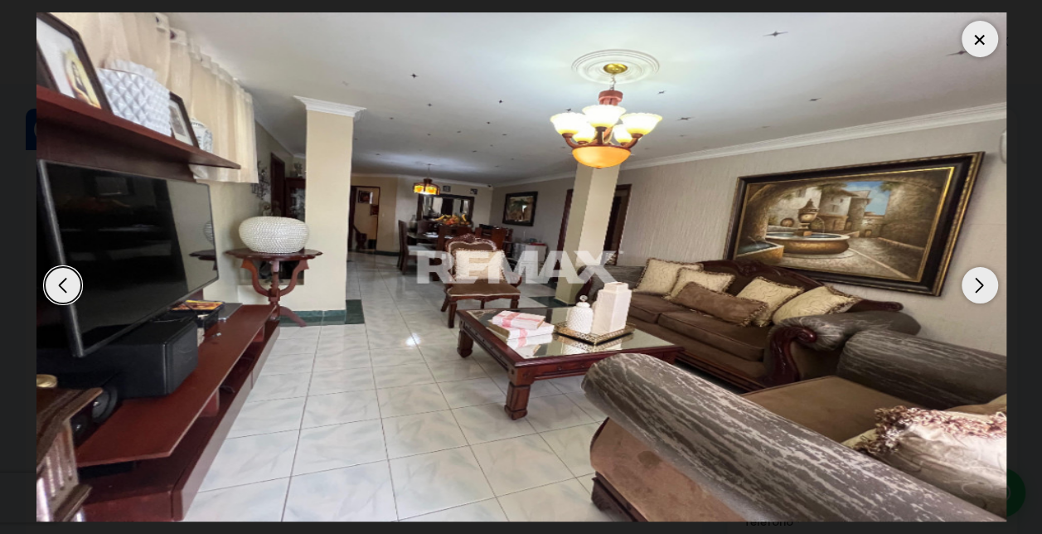
click at [983, 276] on div "Next slide" at bounding box center [979, 285] width 36 height 36
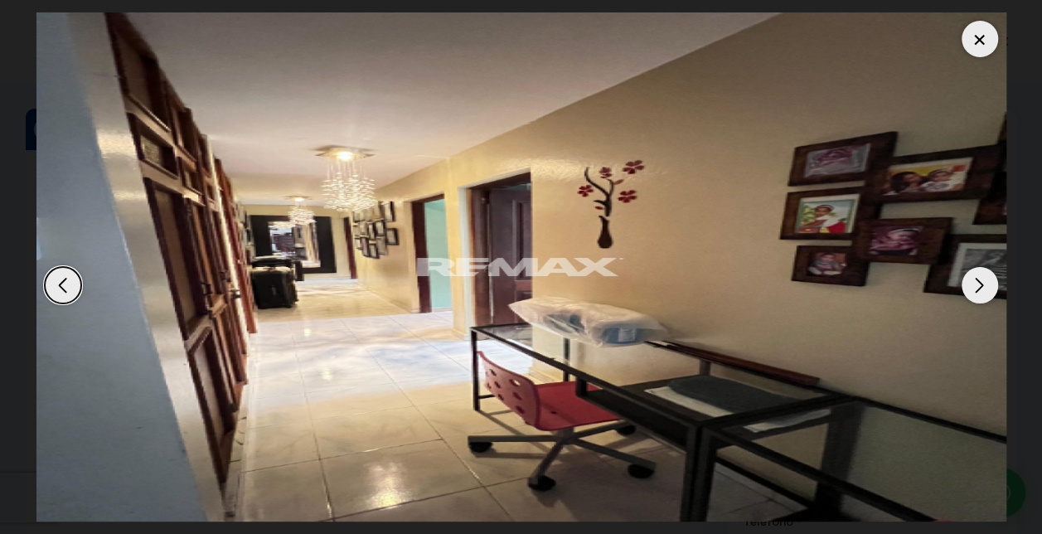
click at [984, 285] on div "Next slide" at bounding box center [979, 285] width 36 height 36
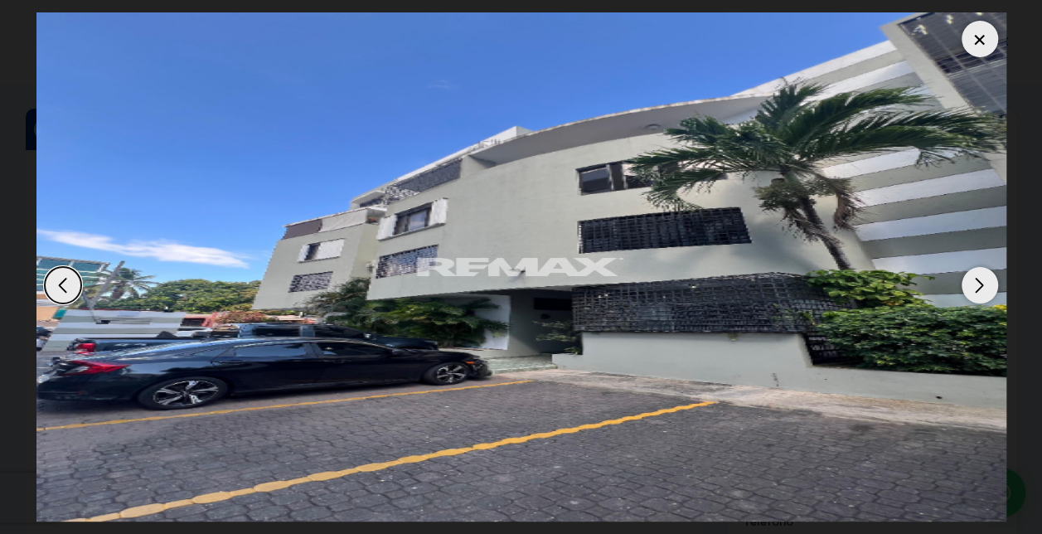
click at [978, 43] on div at bounding box center [979, 39] width 36 height 36
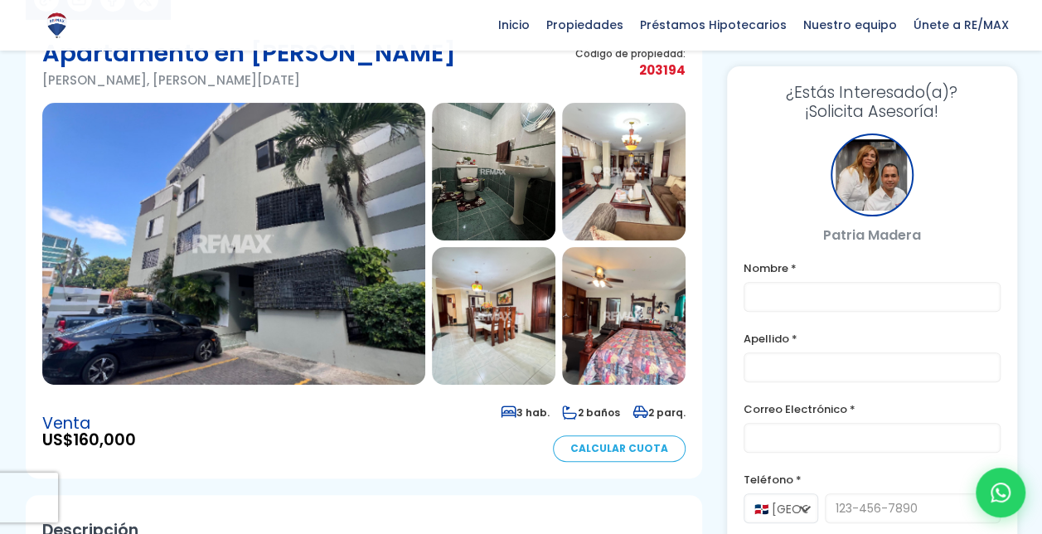
scroll to position [125, 0]
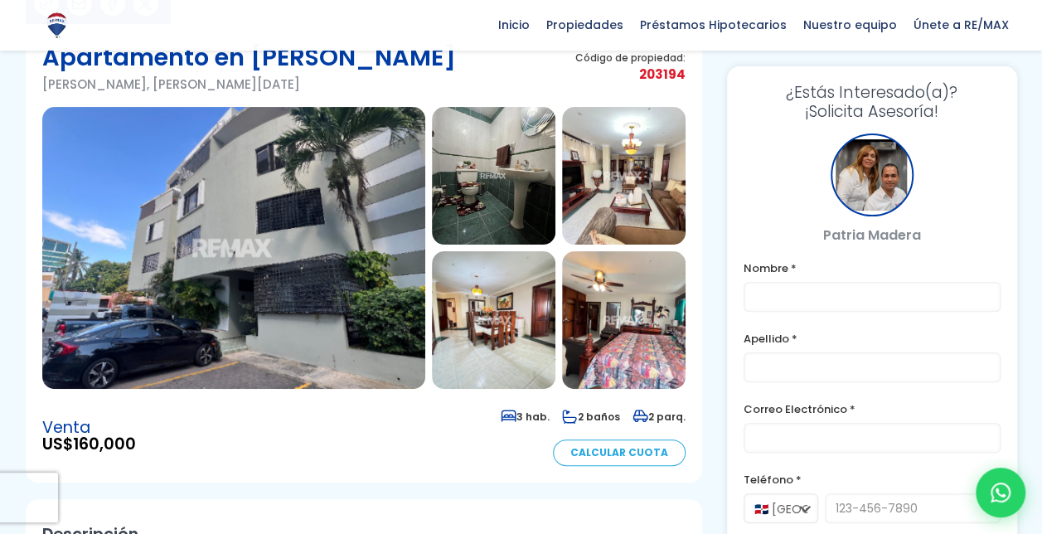
click at [536, 192] on img at bounding box center [493, 176] width 123 height 138
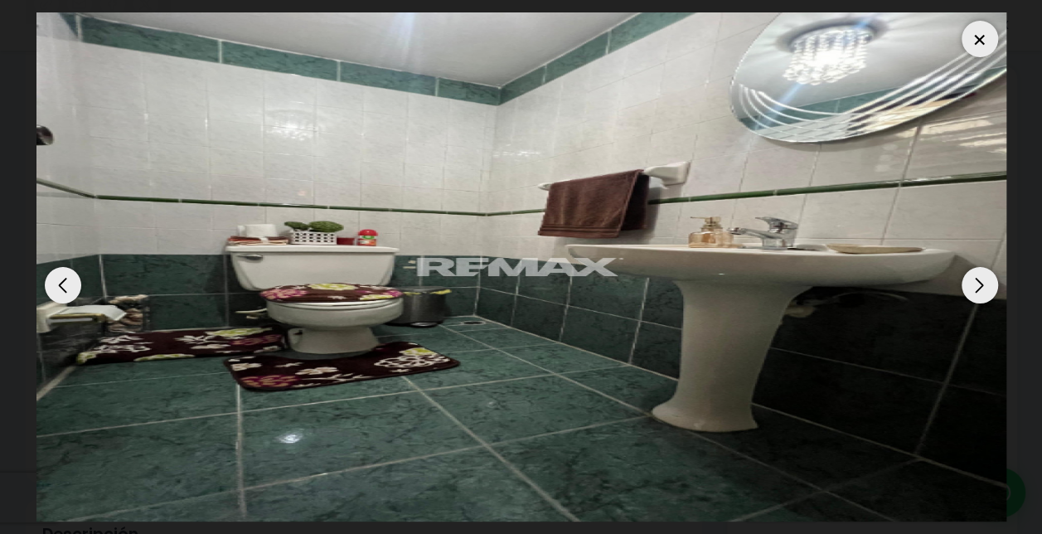
click at [974, 288] on div "Next slide" at bounding box center [979, 285] width 36 height 36
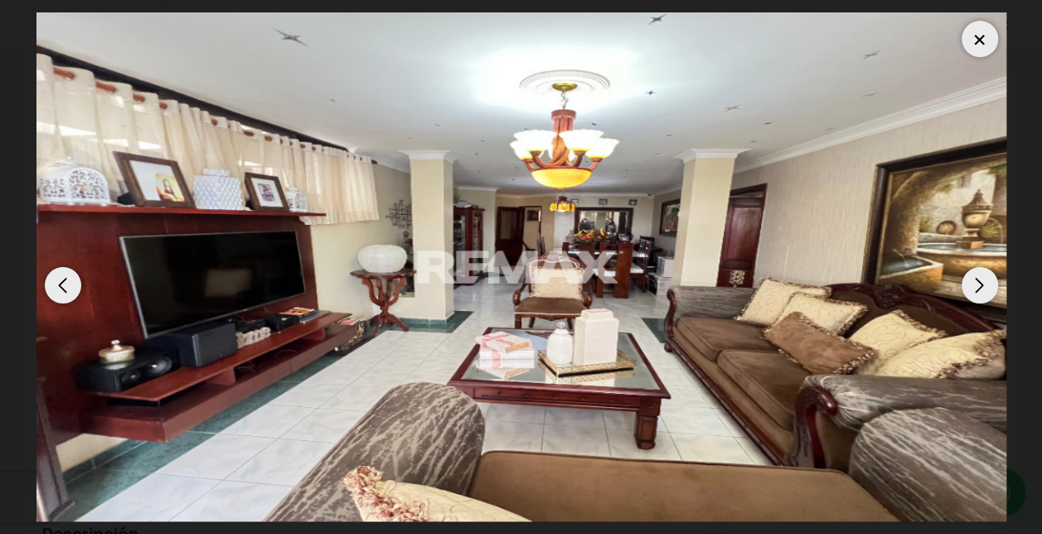
click at [974, 288] on div "Next slide" at bounding box center [979, 285] width 36 height 36
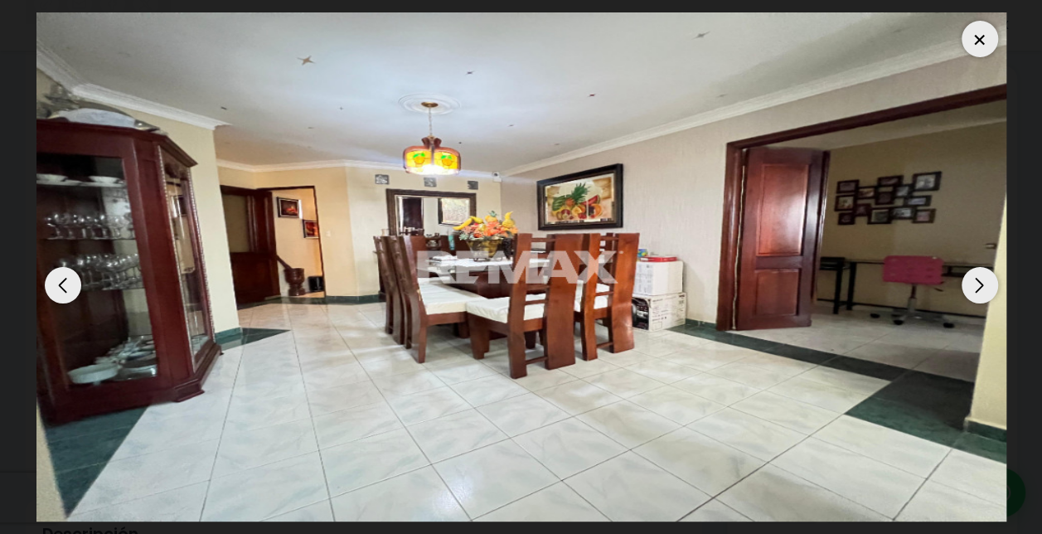
click at [974, 288] on div "Next slide" at bounding box center [979, 285] width 36 height 36
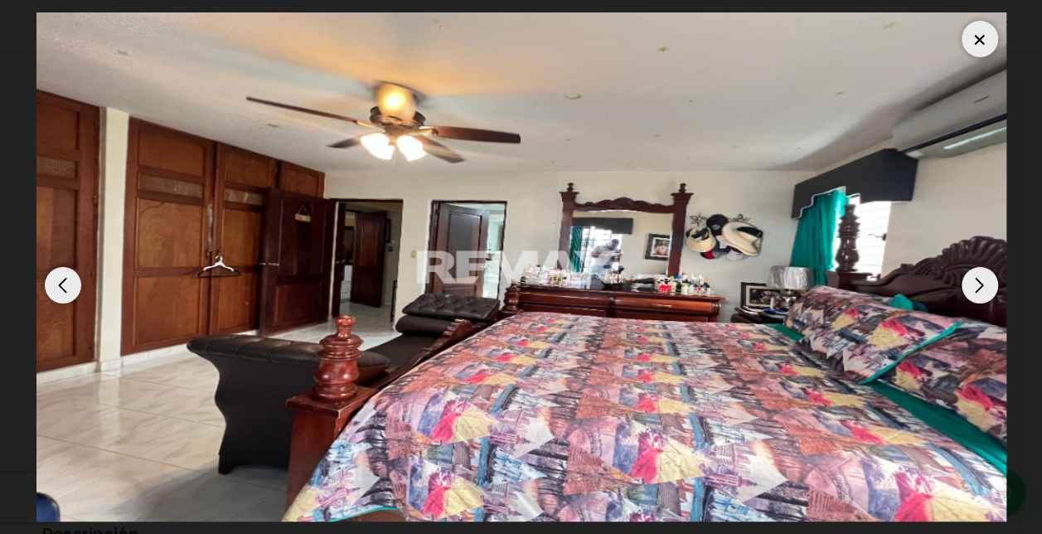
click at [974, 288] on div "Next slide" at bounding box center [979, 285] width 36 height 36
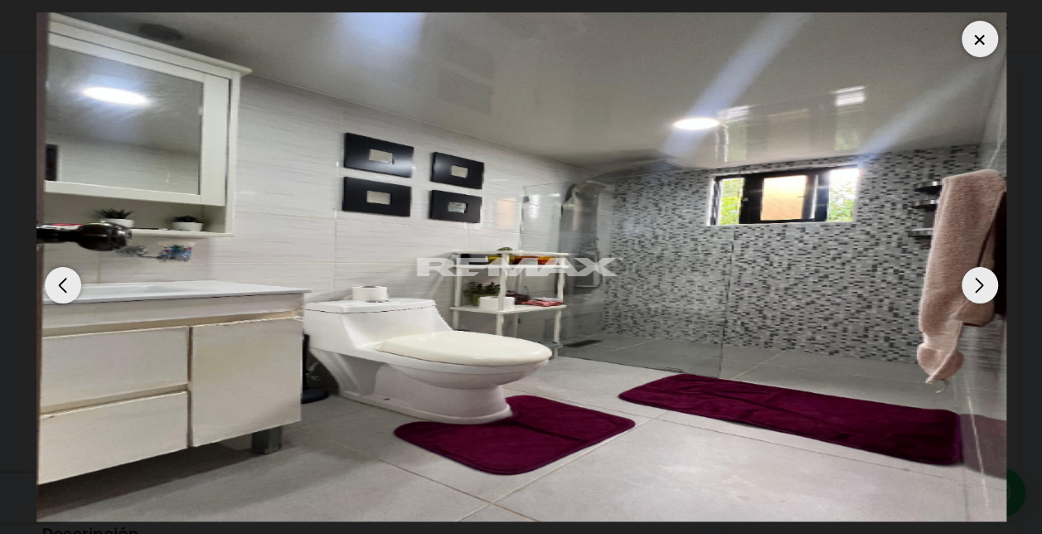
click at [974, 288] on div "Next slide" at bounding box center [979, 285] width 36 height 36
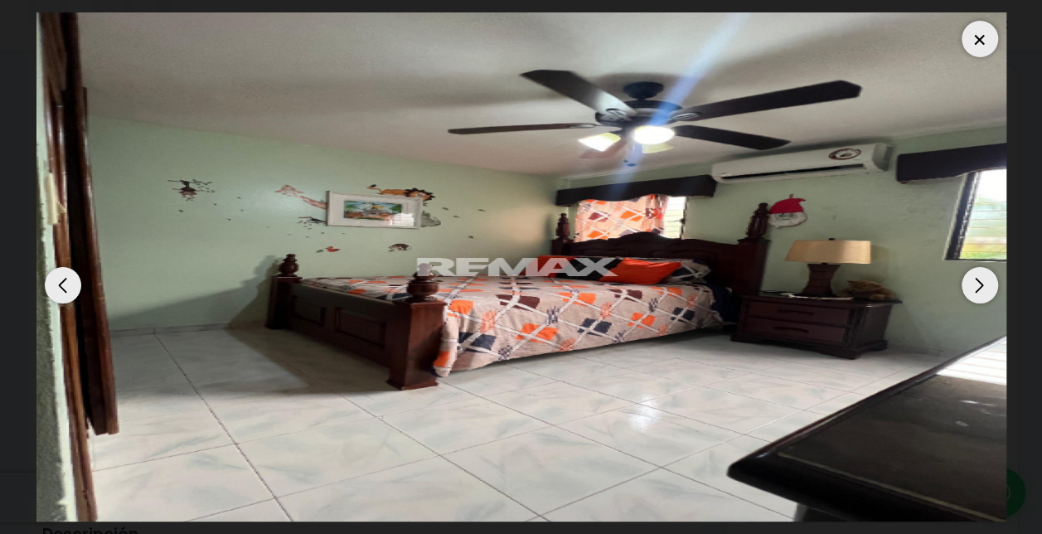
click at [974, 288] on div "Next slide" at bounding box center [979, 285] width 36 height 36
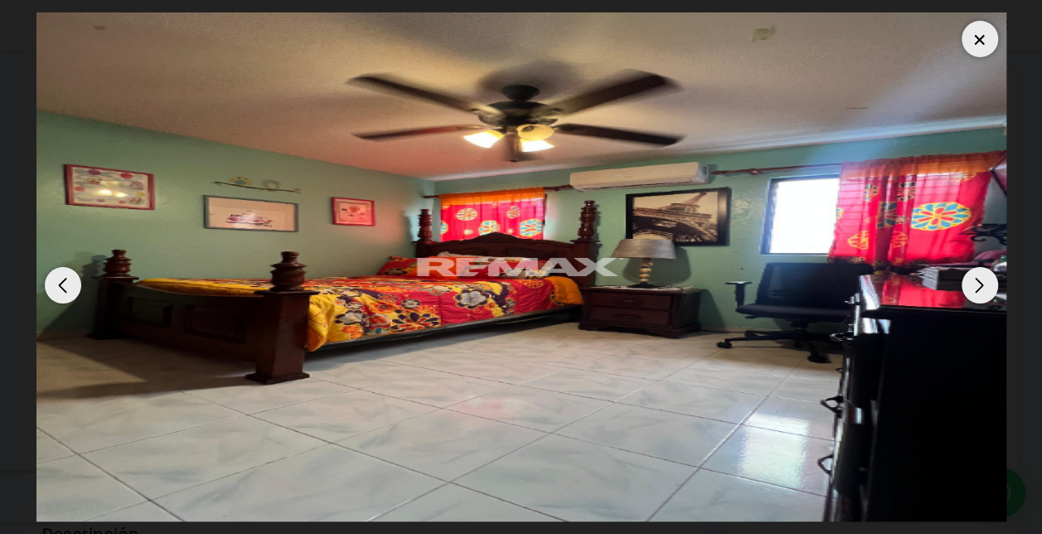
click at [974, 288] on div "Next slide" at bounding box center [979, 285] width 36 height 36
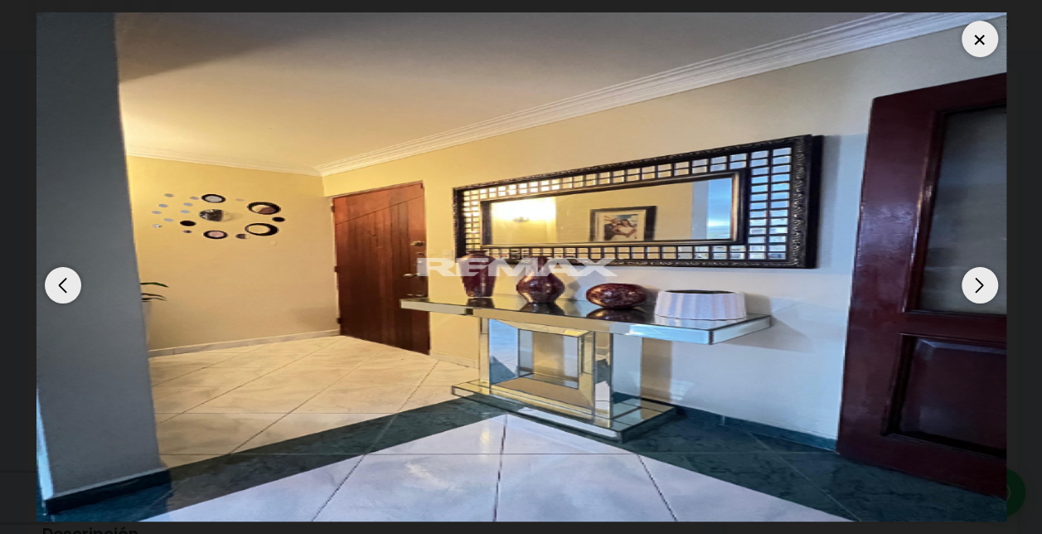
click at [974, 288] on div "Next slide" at bounding box center [979, 285] width 36 height 36
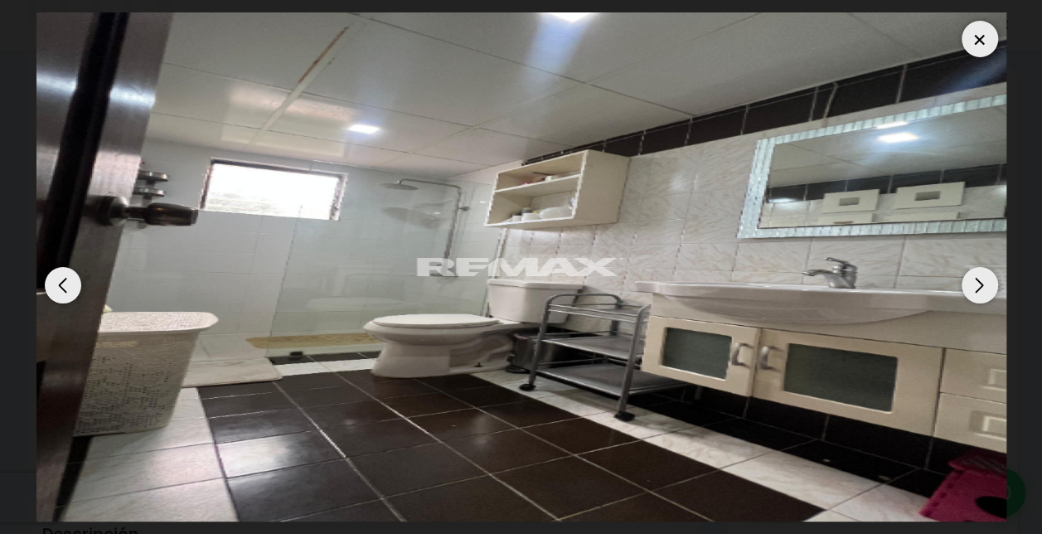
click at [974, 288] on div "Next slide" at bounding box center [979, 285] width 36 height 36
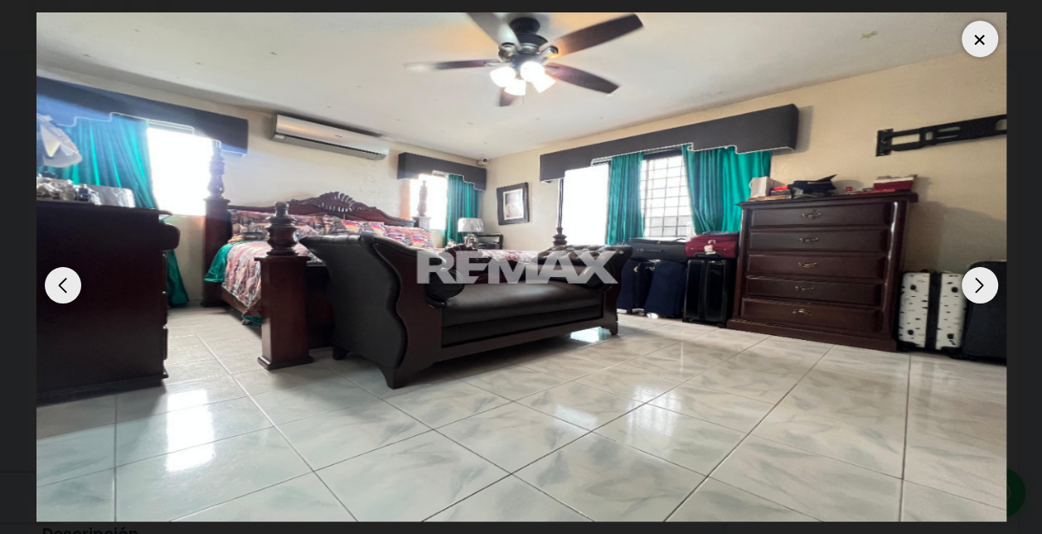
click at [974, 288] on div "Next slide" at bounding box center [979, 285] width 36 height 36
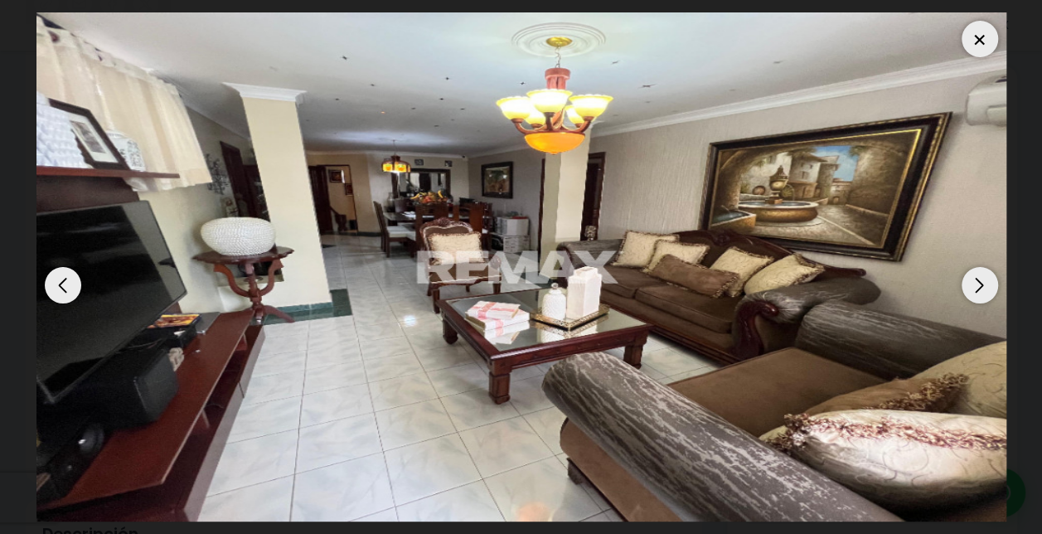
click at [974, 288] on div "Next slide" at bounding box center [979, 285] width 36 height 36
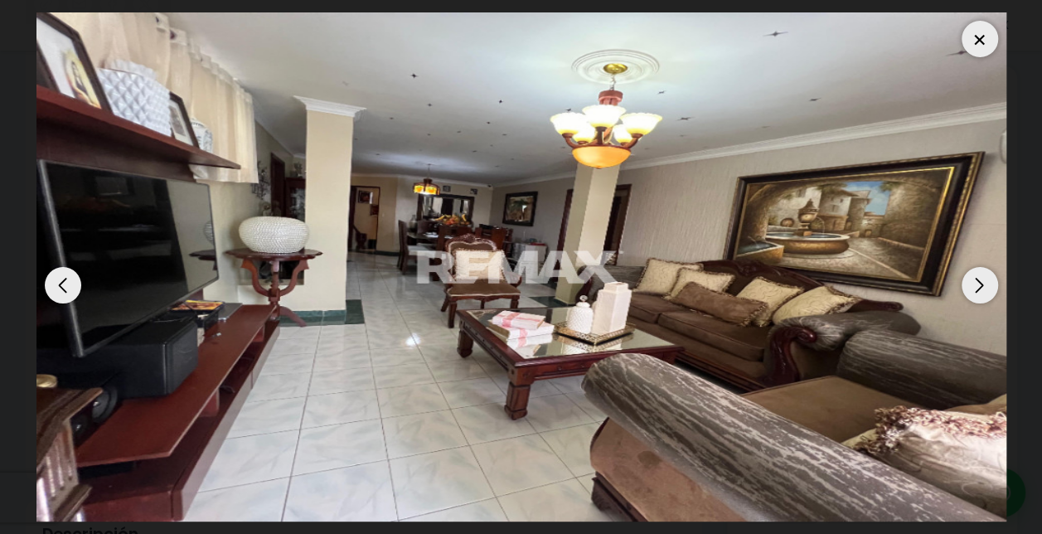
click at [974, 288] on div "Next slide" at bounding box center [979, 285] width 36 height 36
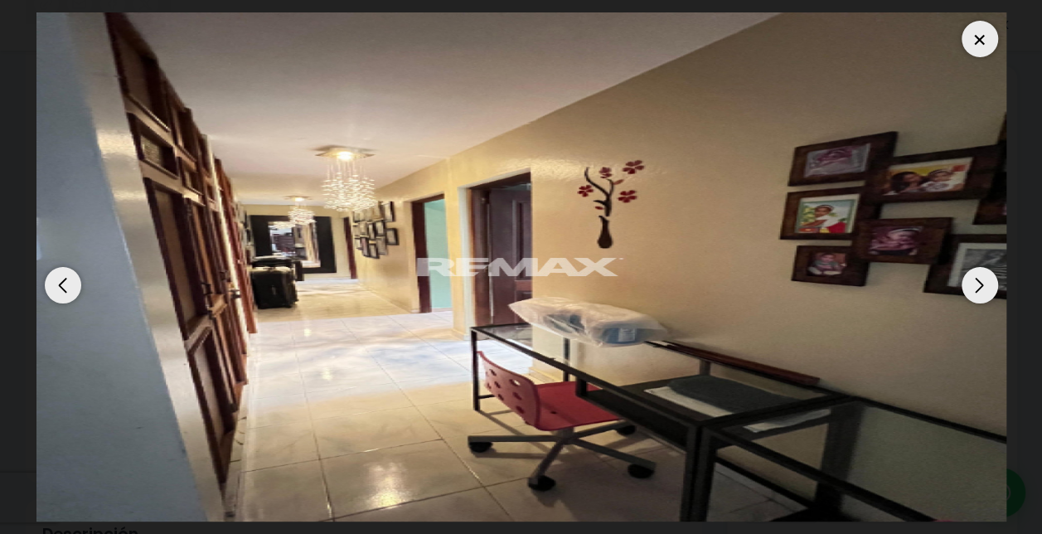
click at [974, 288] on div "Next slide" at bounding box center [979, 285] width 36 height 36
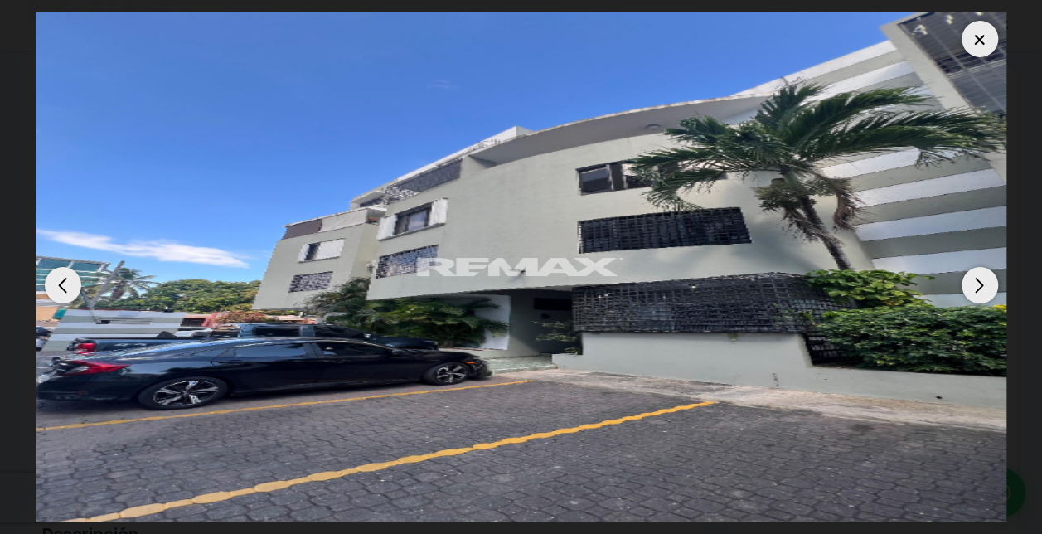
click at [974, 288] on div "Next slide" at bounding box center [979, 285] width 36 height 36
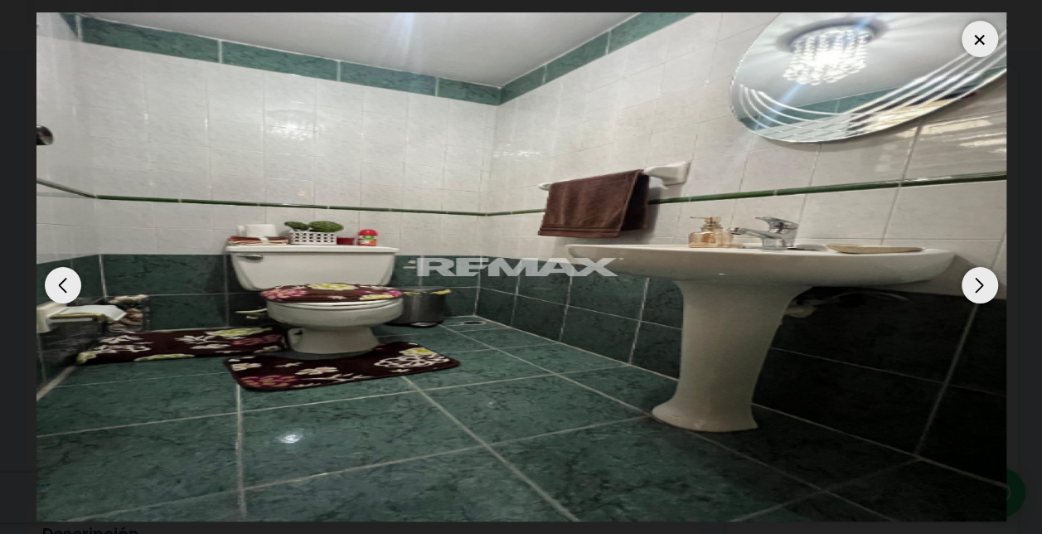
click at [974, 288] on div "Next slide" at bounding box center [979, 285] width 36 height 36
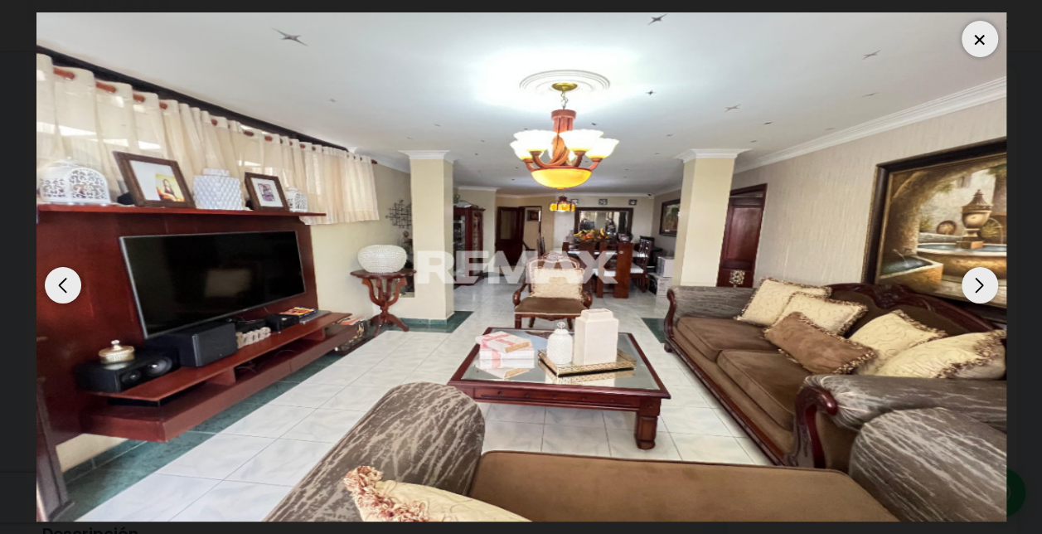
click at [979, 43] on div at bounding box center [979, 39] width 36 height 36
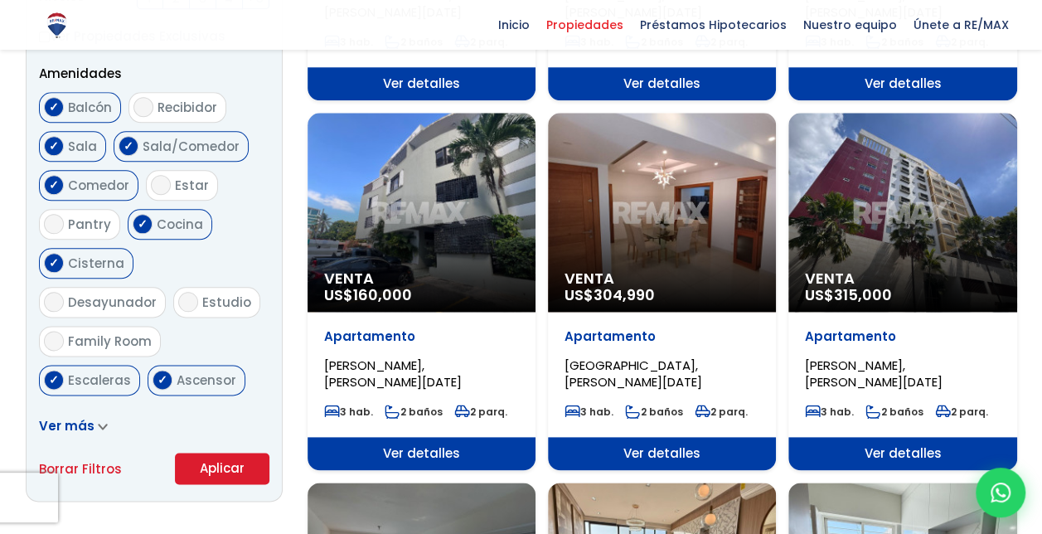
scroll to position [3455, 0]
select select "150"
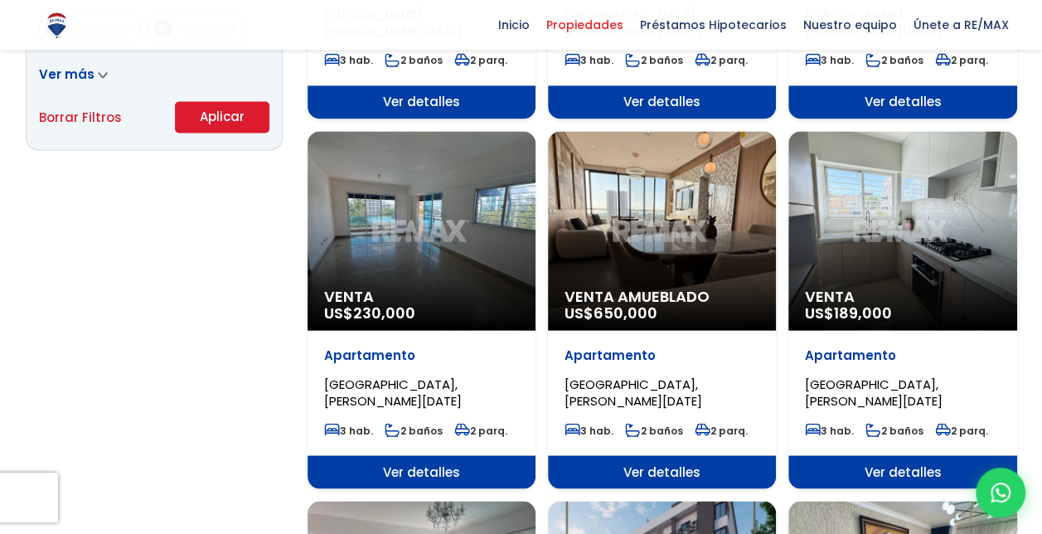
scroll to position [1216, 0]
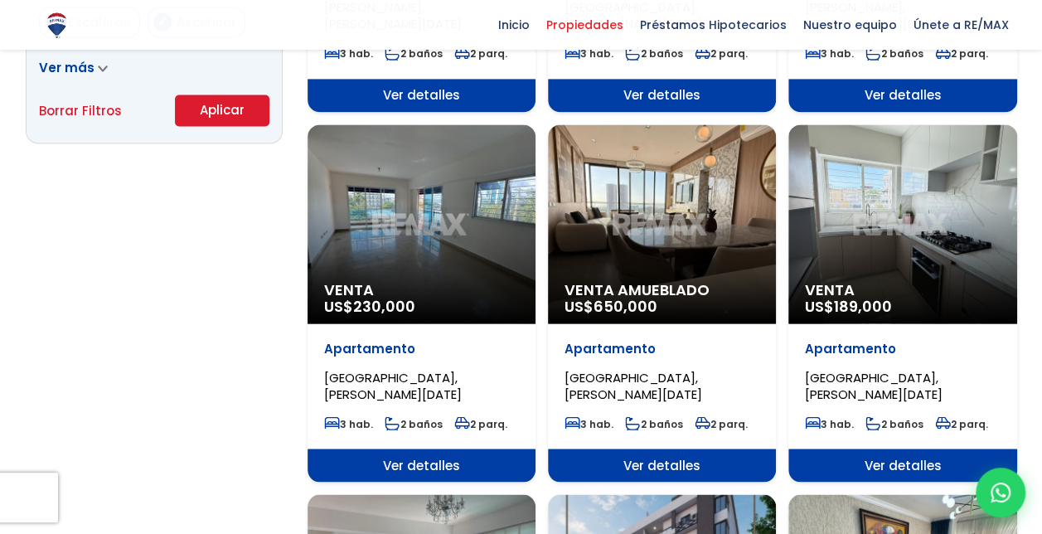
click at [434, 227] on div "Venta US$ 230,000" at bounding box center [421, 223] width 228 height 199
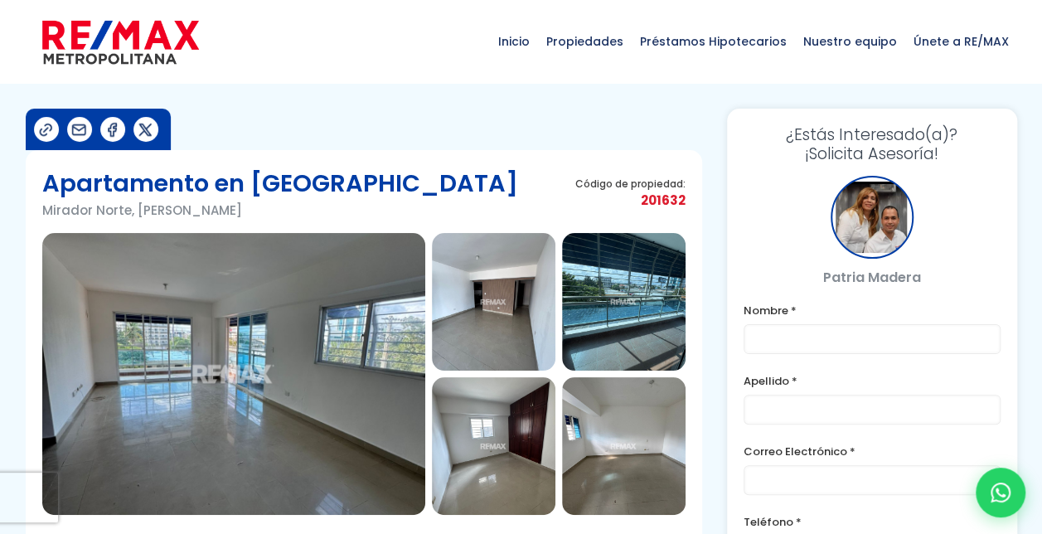
click at [257, 387] on img at bounding box center [233, 374] width 383 height 282
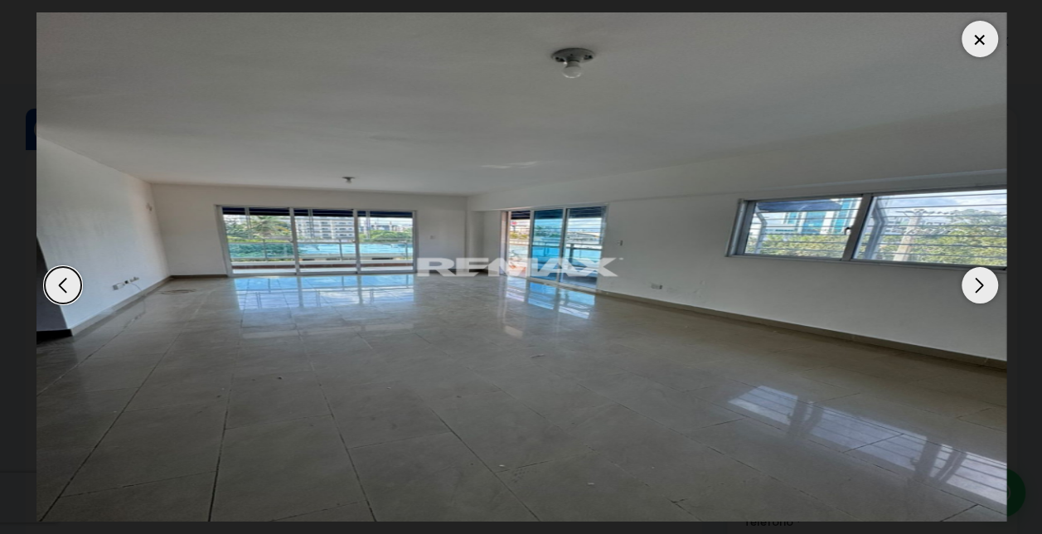
click at [981, 284] on div "Next slide" at bounding box center [979, 285] width 36 height 36
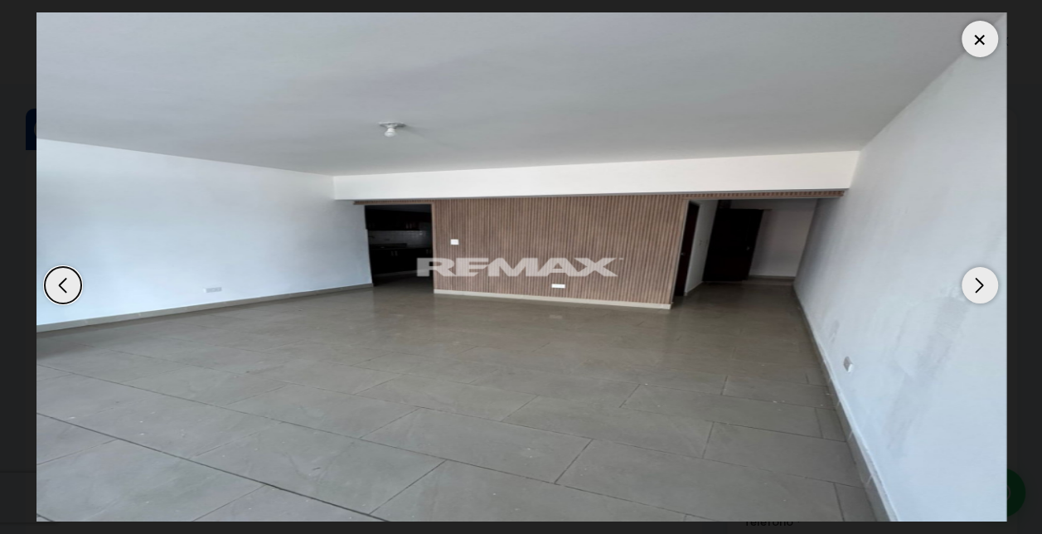
click at [981, 284] on div "Next slide" at bounding box center [979, 285] width 36 height 36
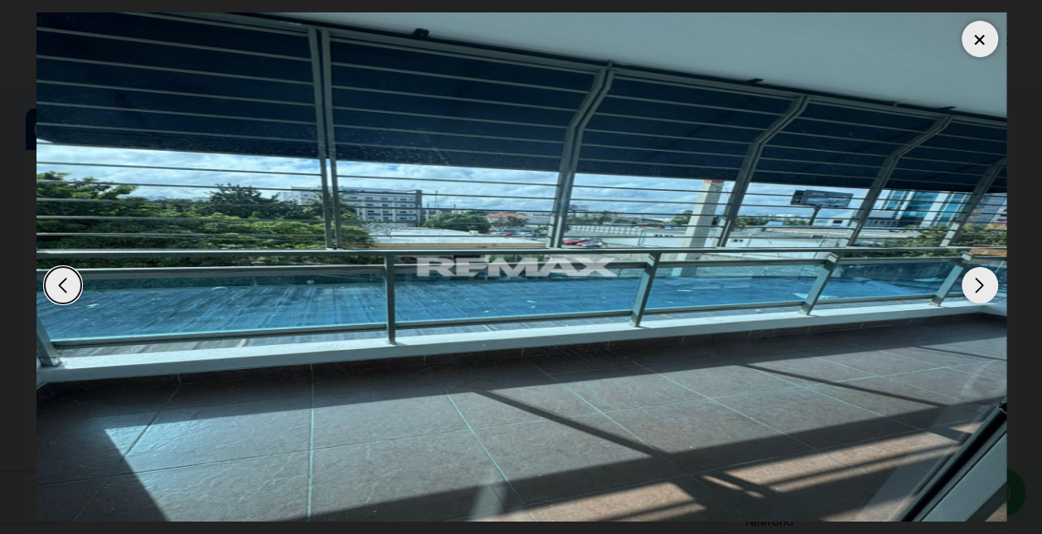
click at [981, 284] on div "Next slide" at bounding box center [979, 285] width 36 height 36
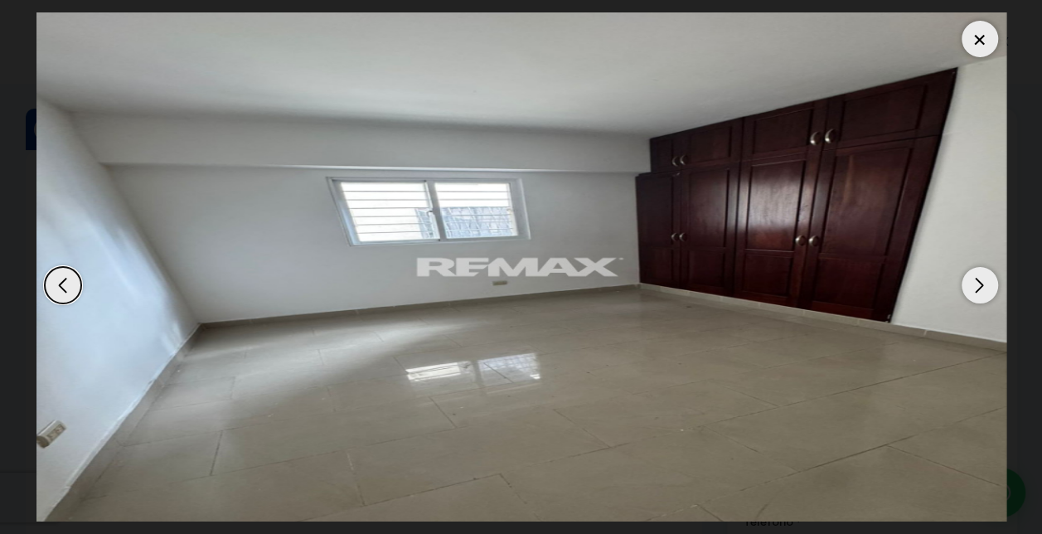
click at [981, 284] on div "Next slide" at bounding box center [979, 285] width 36 height 36
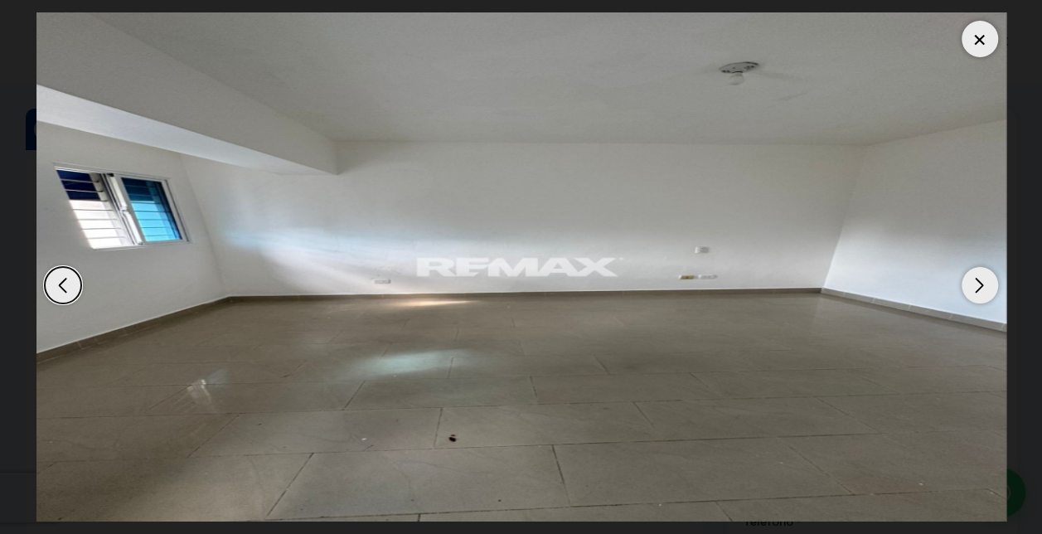
click at [981, 284] on div "Next slide" at bounding box center [979, 285] width 36 height 36
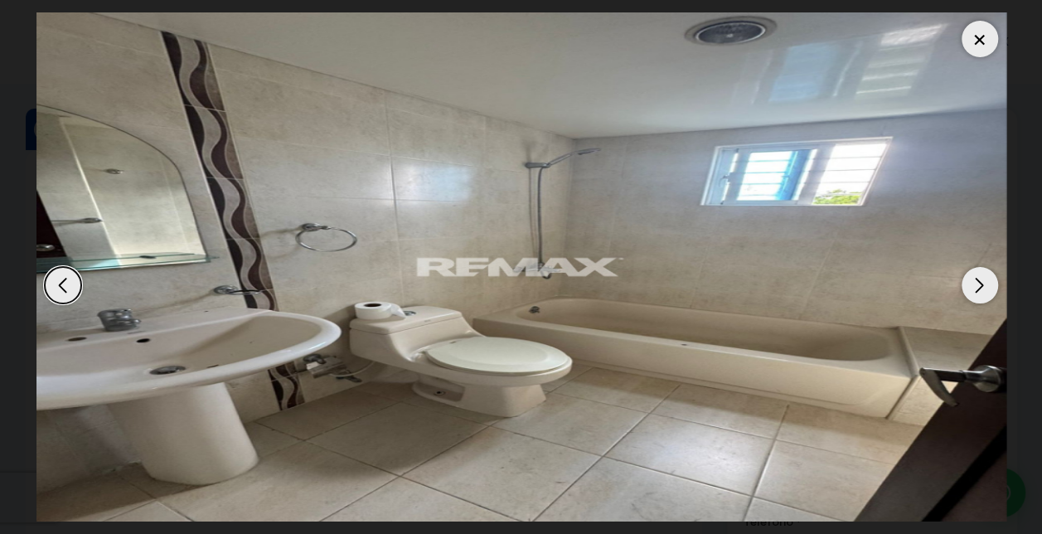
click at [981, 284] on div "Next slide" at bounding box center [979, 285] width 36 height 36
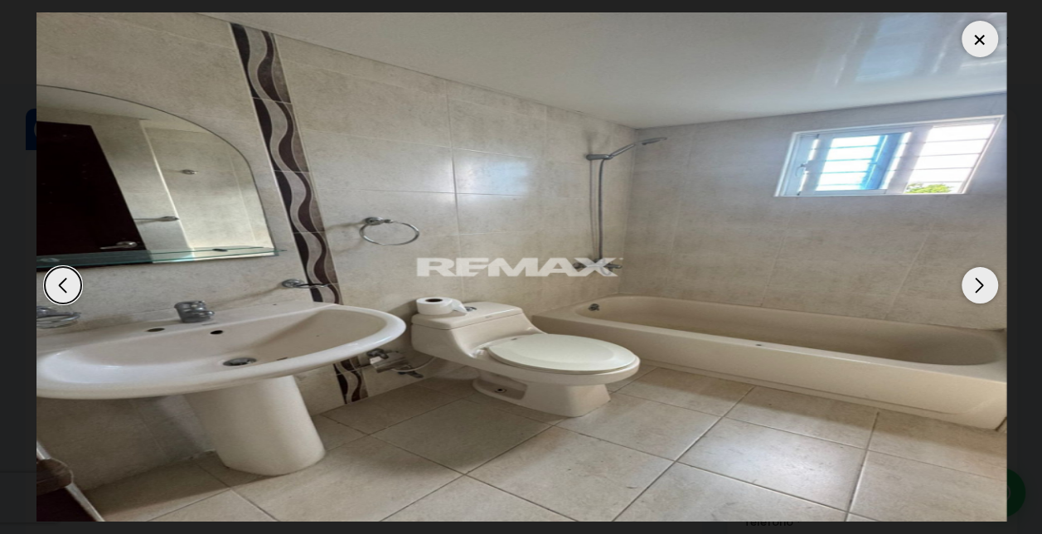
click at [981, 284] on div "Next slide" at bounding box center [979, 285] width 36 height 36
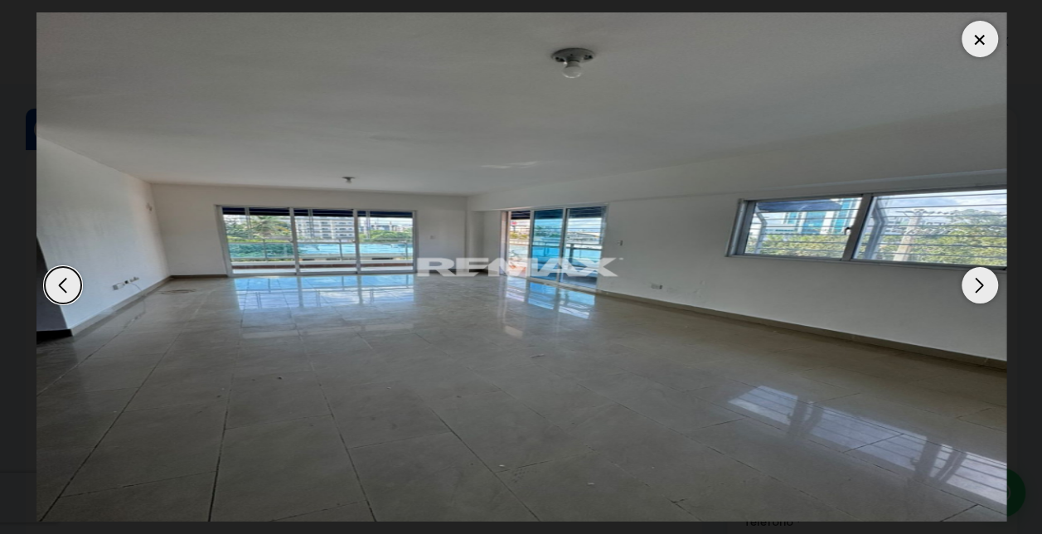
click at [981, 284] on div "Next slide" at bounding box center [979, 285] width 36 height 36
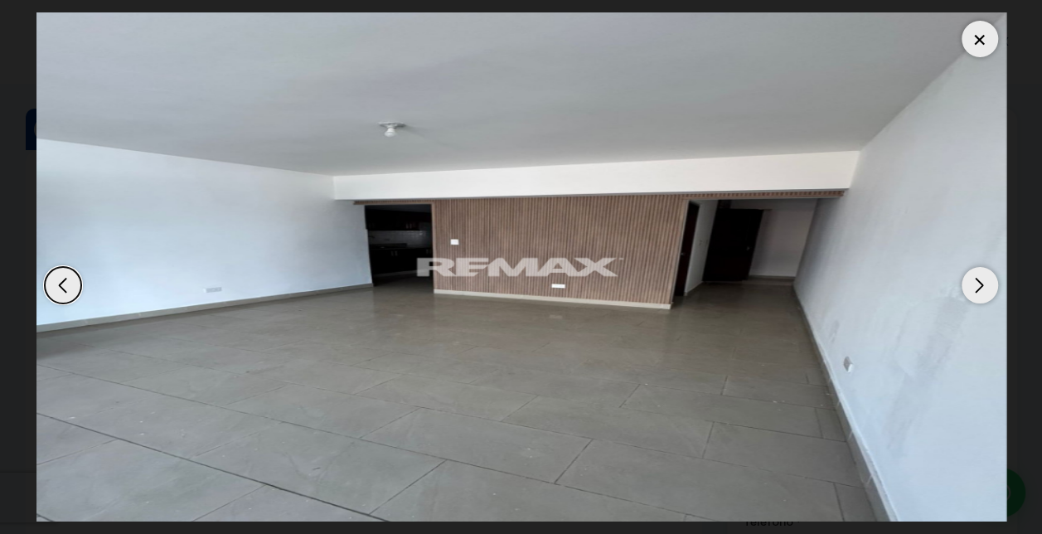
click at [981, 284] on div "Next slide" at bounding box center [979, 285] width 36 height 36
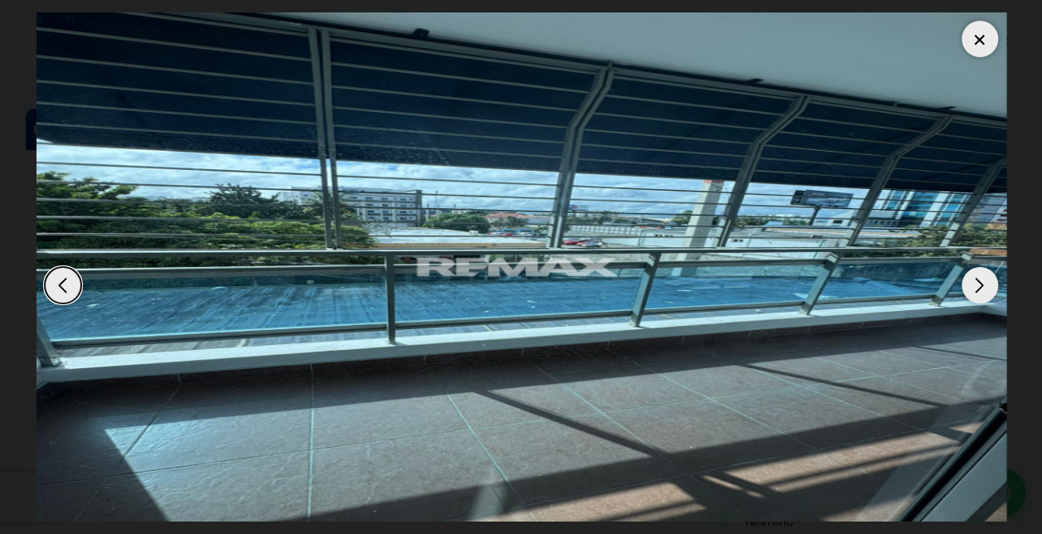
click at [984, 36] on div at bounding box center [979, 39] width 36 height 36
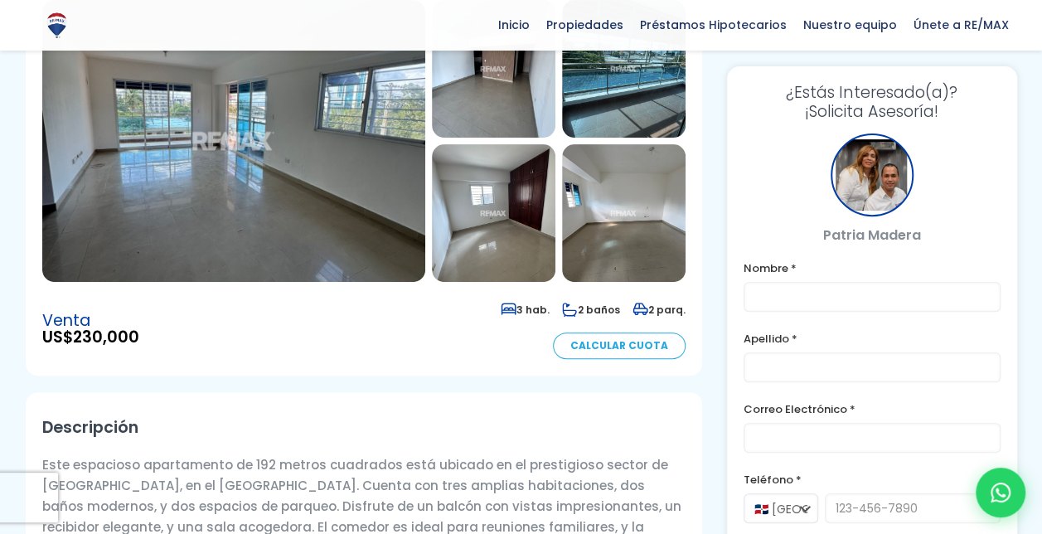
scroll to position [239, 0]
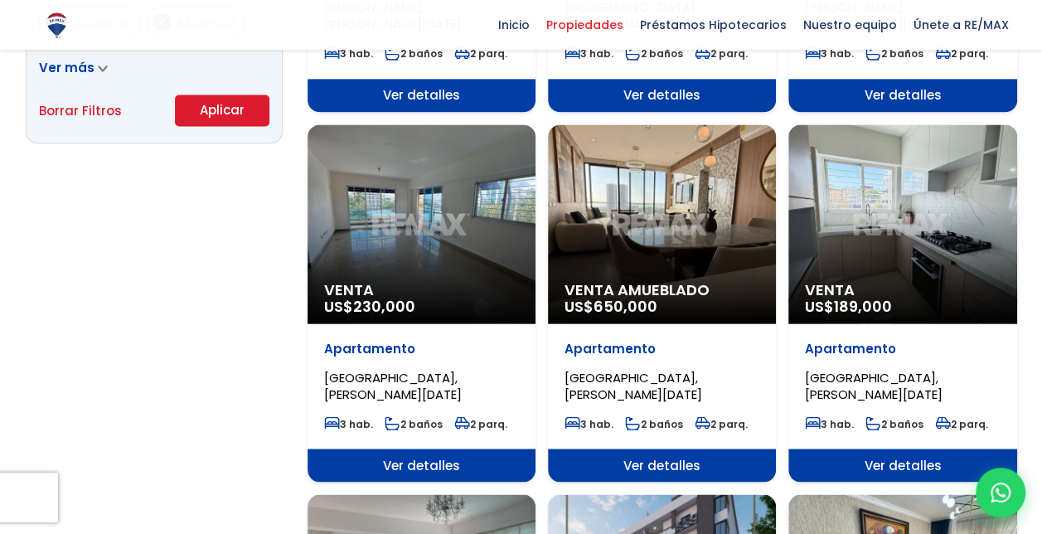
scroll to position [1216, 0]
select select "150"
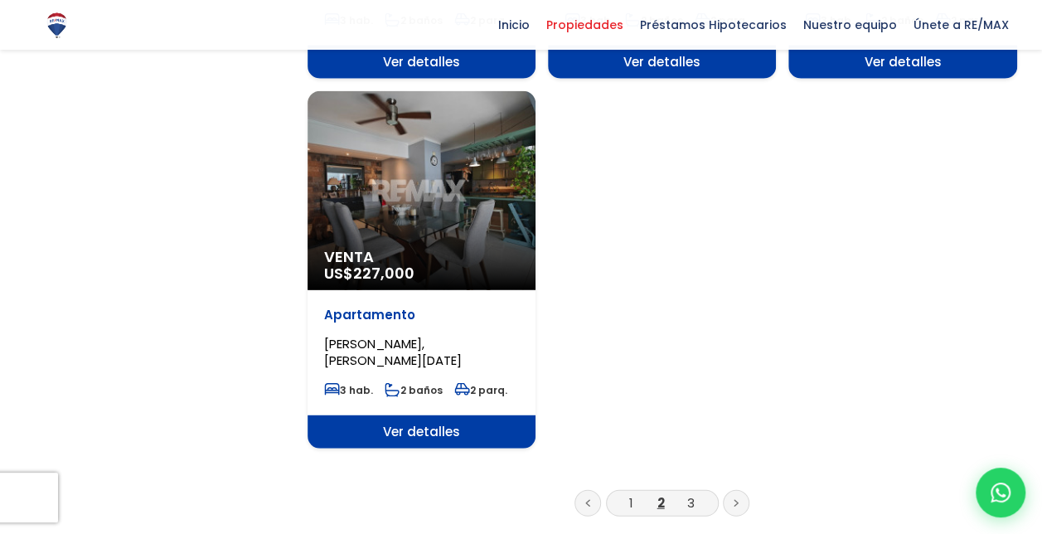
scroll to position [2002, 0]
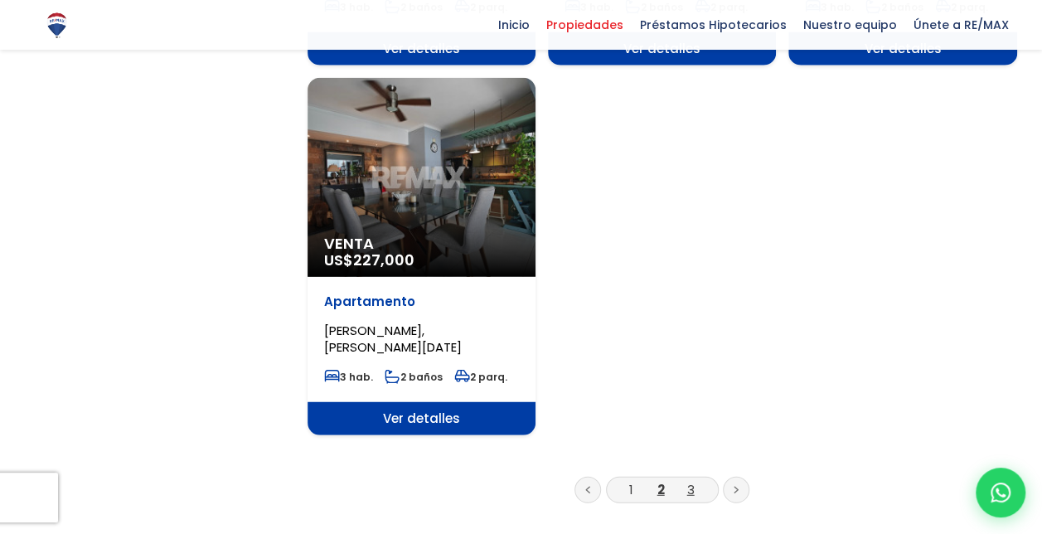
click at [693, 491] on link "3" at bounding box center [690, 489] width 7 height 17
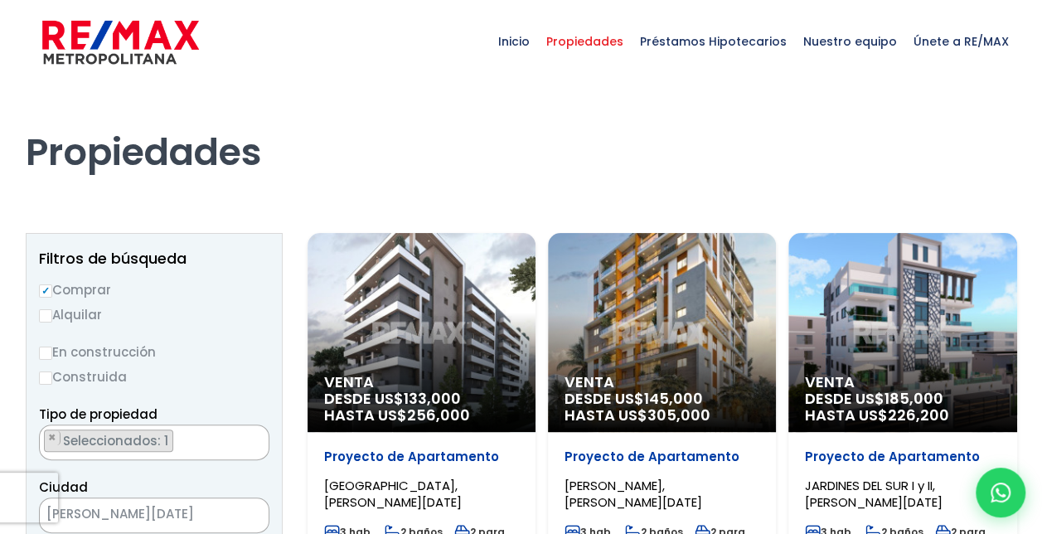
scroll to position [3455, 0]
select select "150"
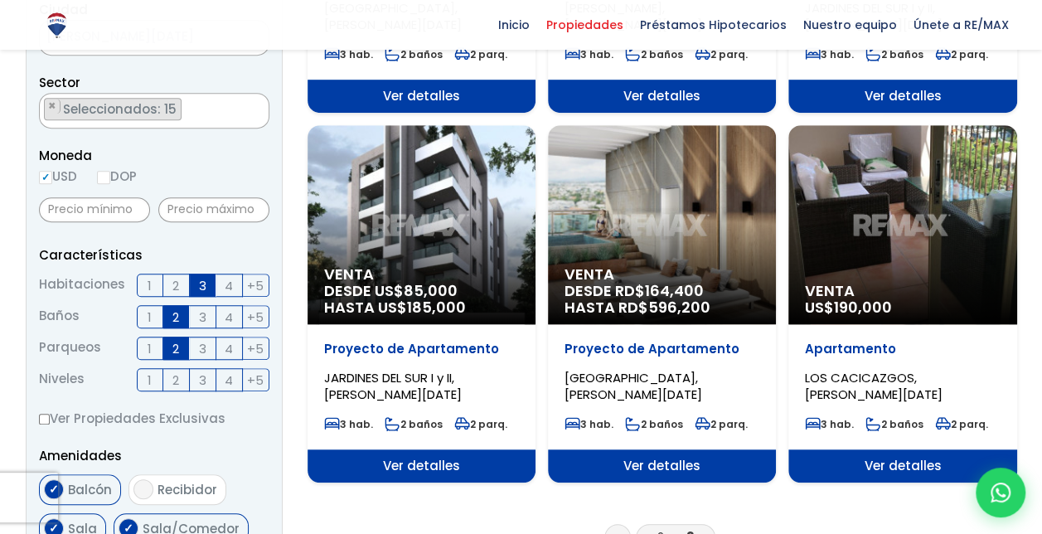
scroll to position [479, 0]
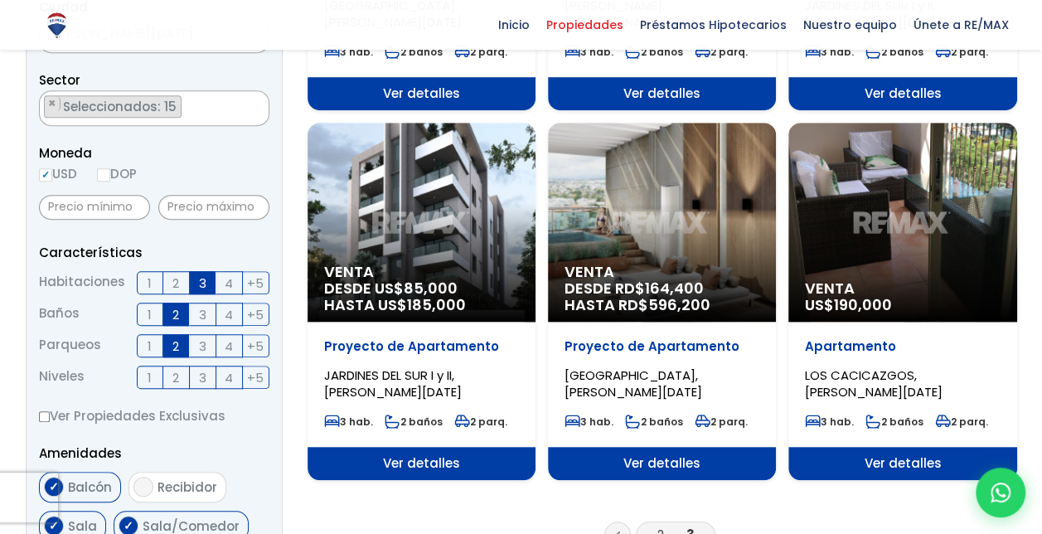
click at [867, 259] on div "Venta US$ 190,000" at bounding box center [902, 222] width 228 height 199
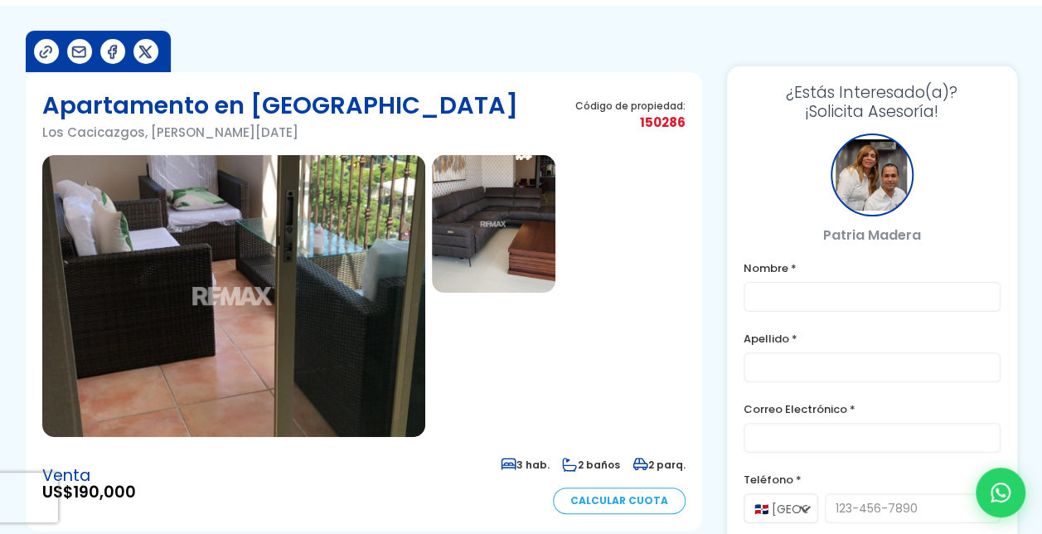
scroll to position [65, 0]
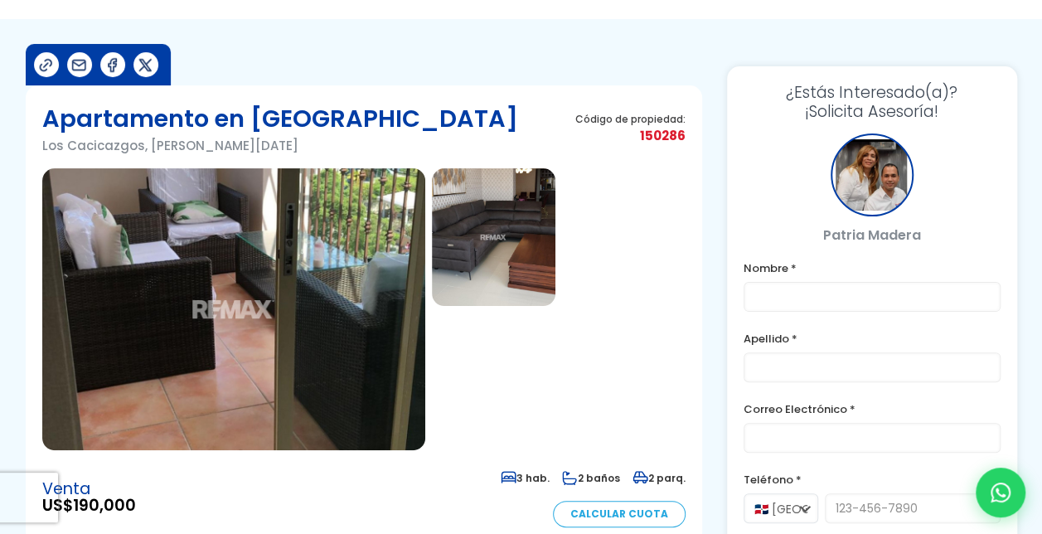
click at [332, 280] on img at bounding box center [233, 309] width 383 height 282
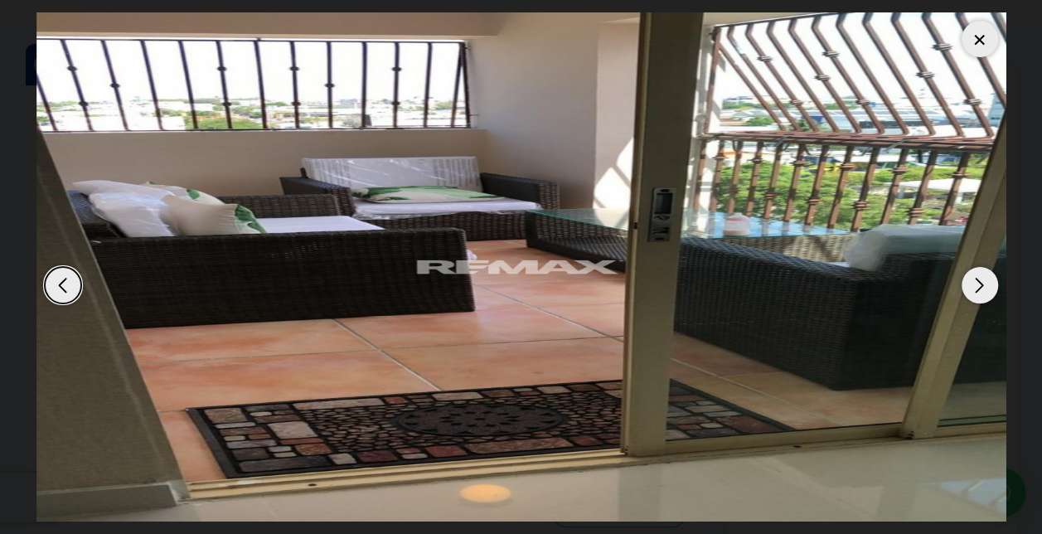
click at [984, 283] on div "Next slide" at bounding box center [979, 285] width 36 height 36
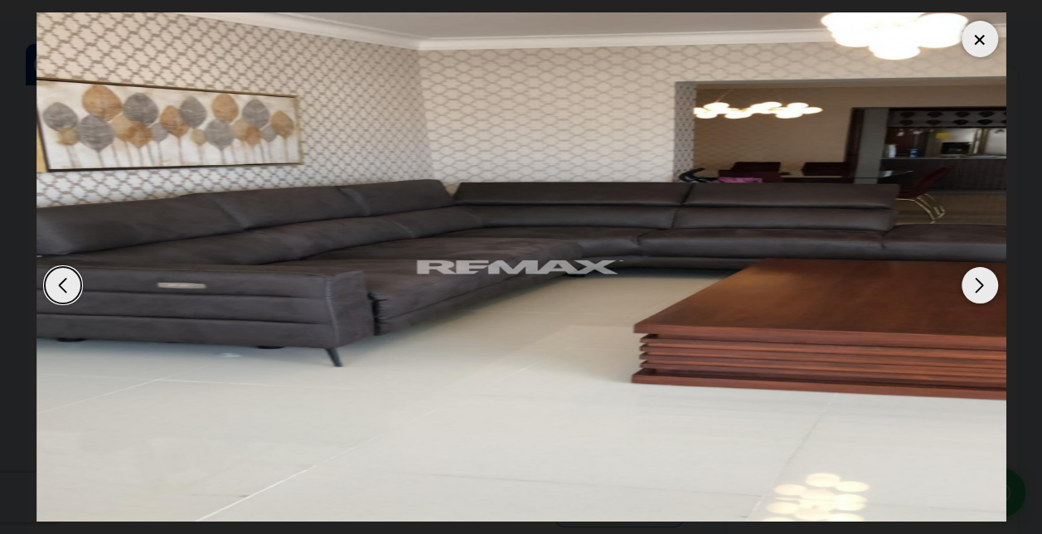
click at [984, 283] on div "Next slide" at bounding box center [979, 285] width 36 height 36
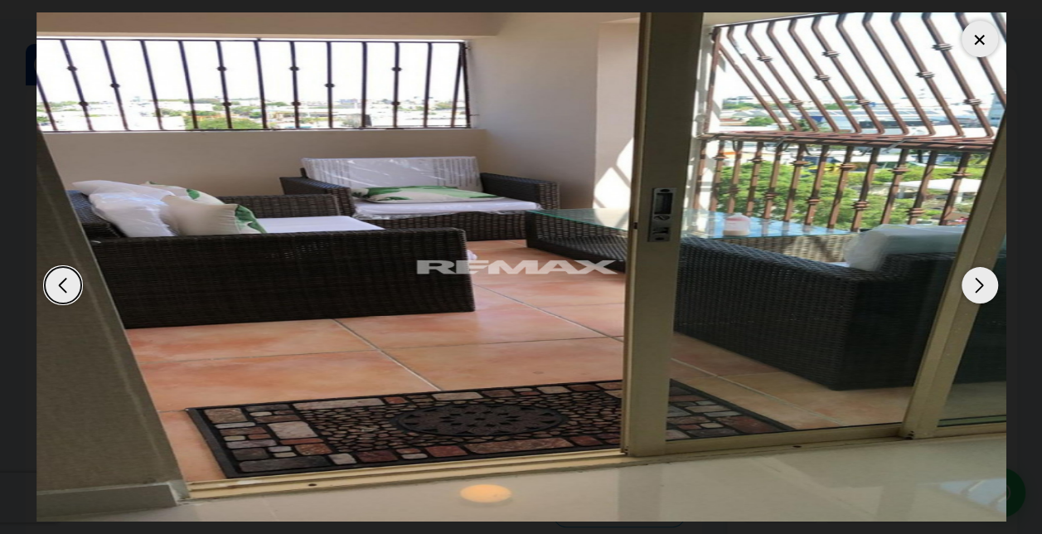
click at [984, 283] on div "Next slide" at bounding box center [979, 285] width 36 height 36
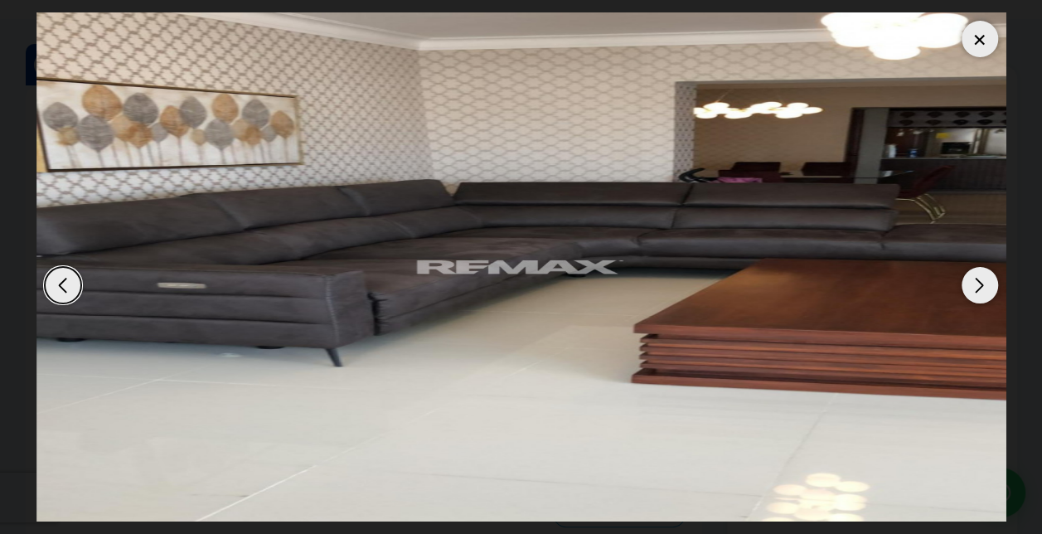
click at [984, 283] on div "Next slide" at bounding box center [979, 285] width 36 height 36
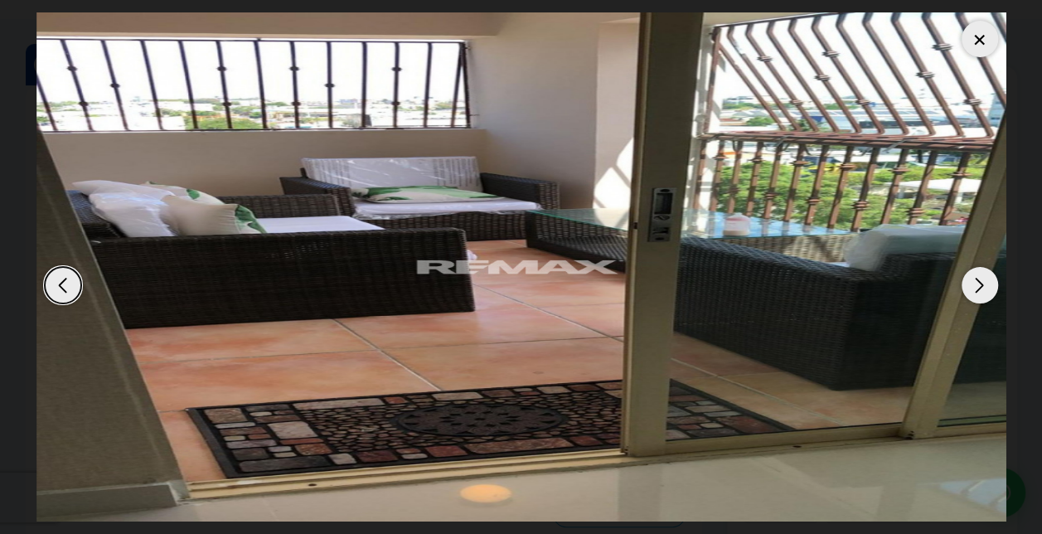
click at [983, 41] on div at bounding box center [979, 39] width 36 height 36
